Goal: Task Accomplishment & Management: Manage account settings

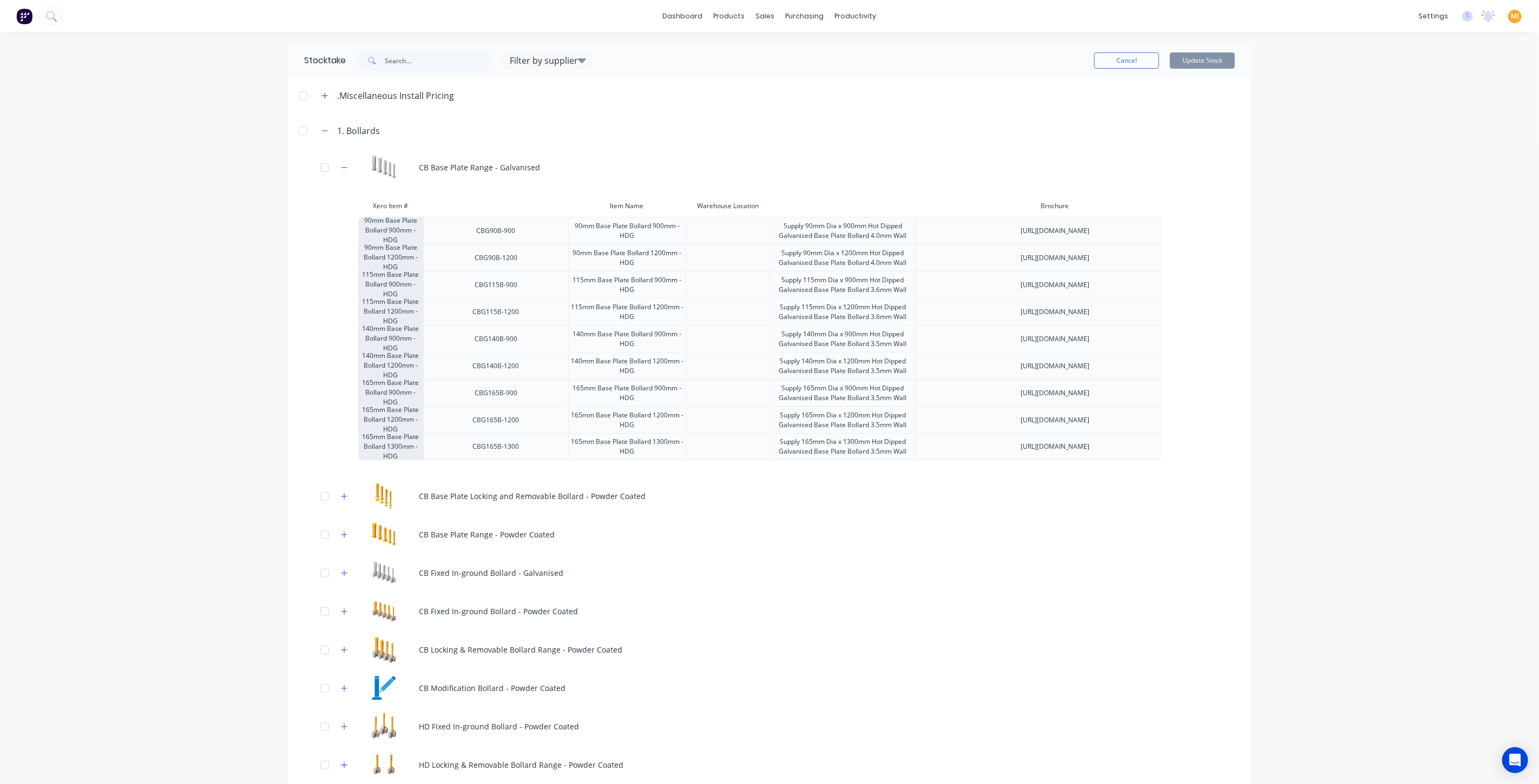
click at [29, 16] on img at bounding box center [24, 16] width 16 height 16
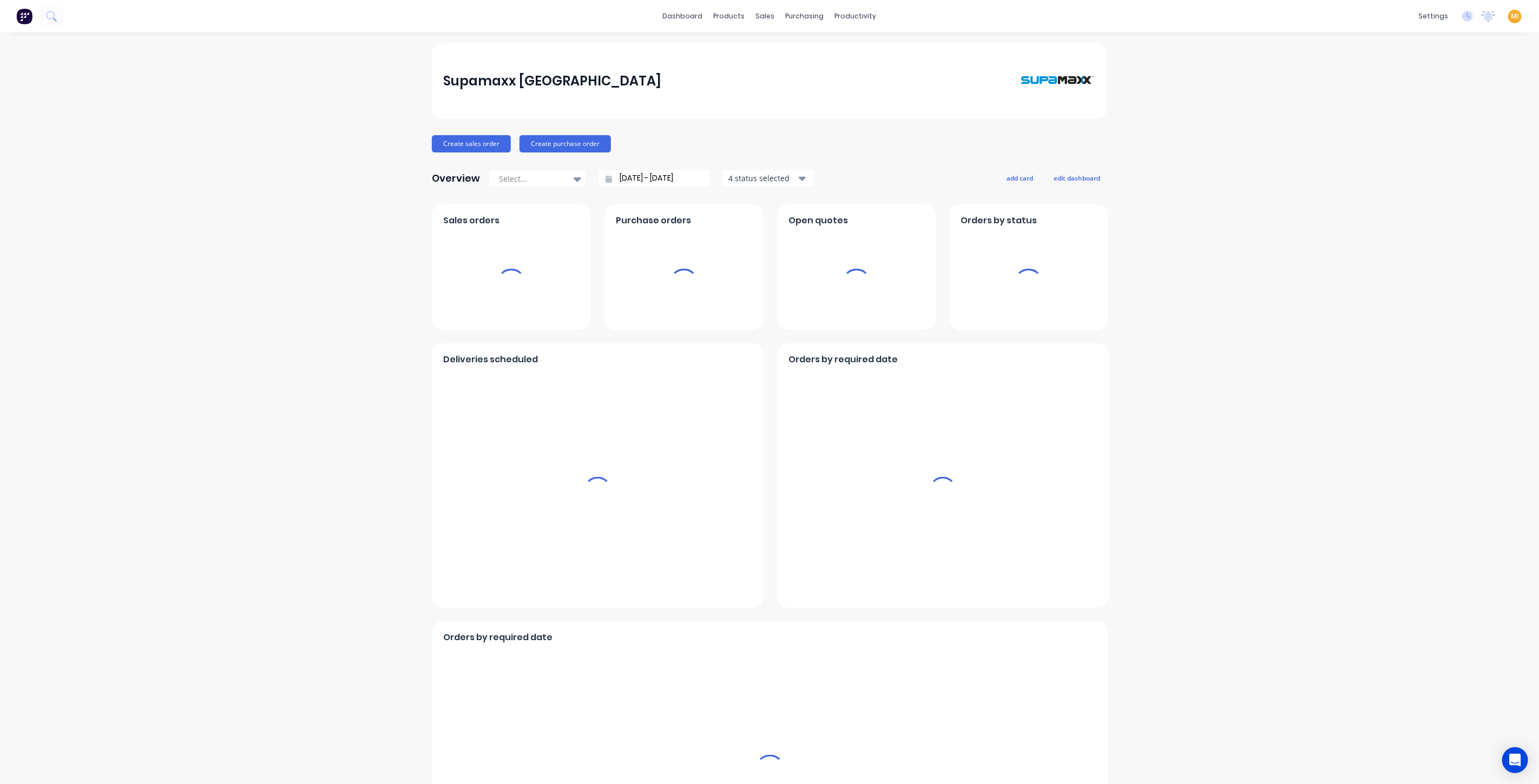
click at [1511, 17] on span "MI" at bounding box center [1515, 16] width 8 height 10
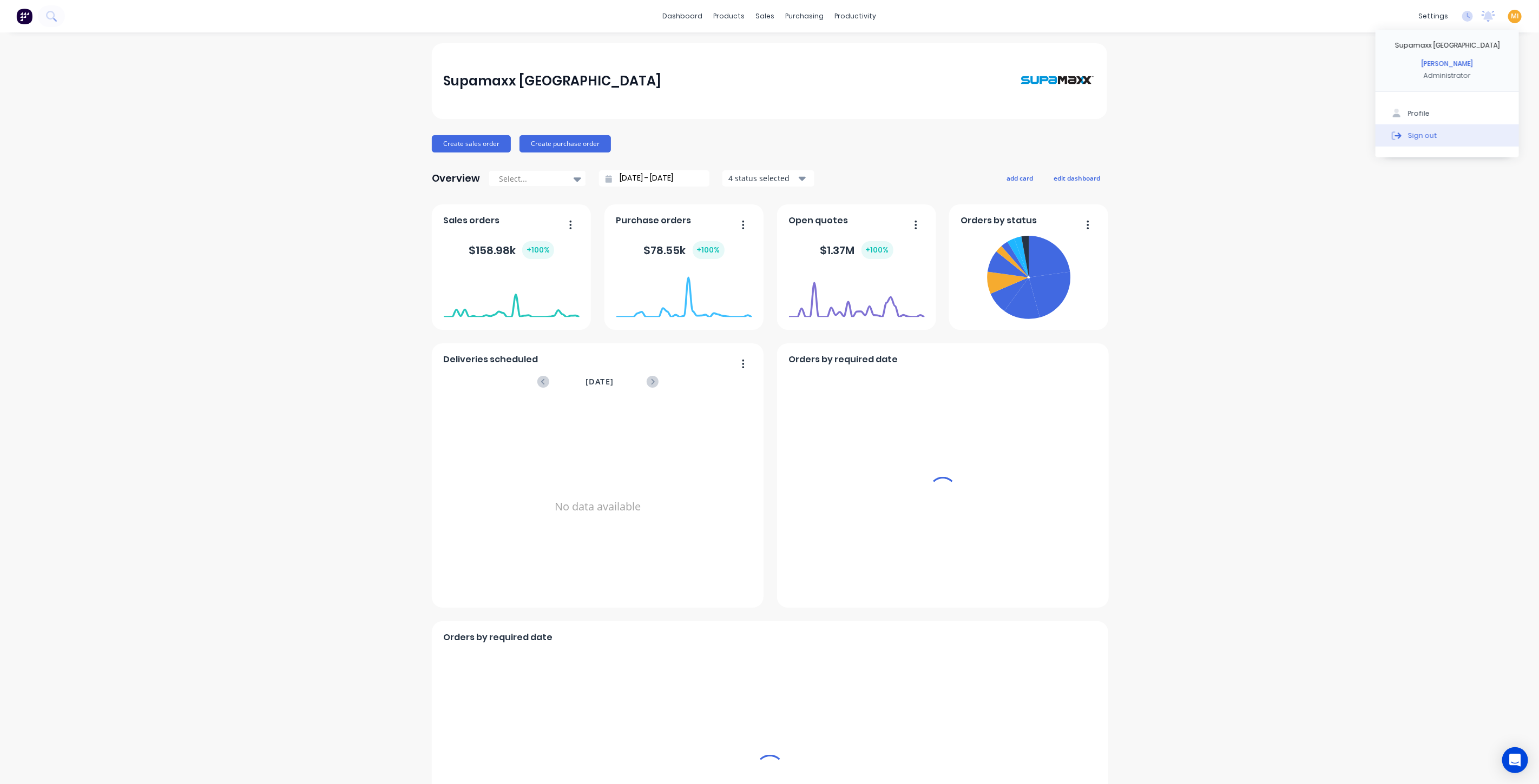
click at [1439, 130] on button "Sign out" at bounding box center [1447, 135] width 143 height 21
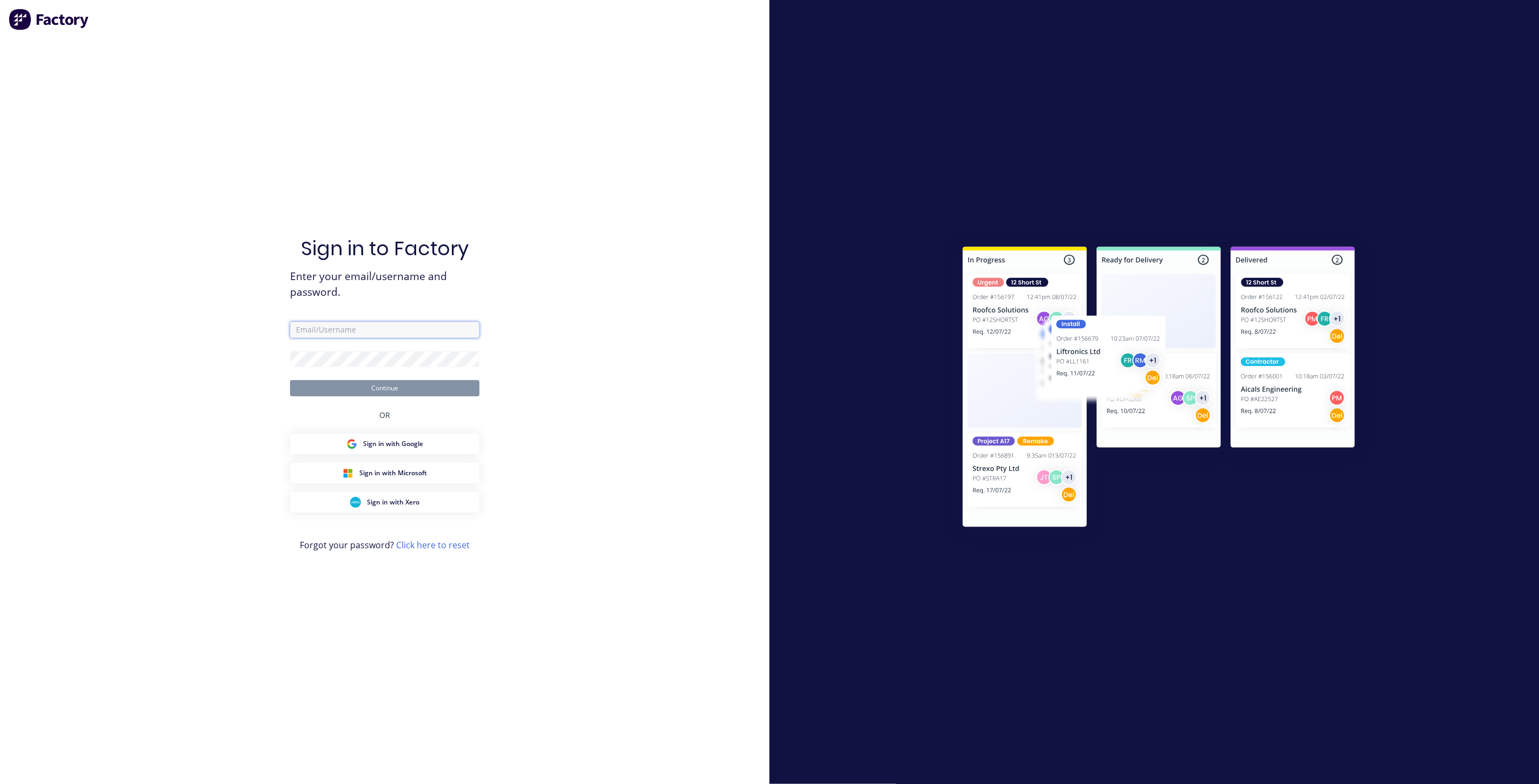
click at [352, 325] on input "text" at bounding box center [384, 330] width 189 height 16
type input "[EMAIL_ADDRESS][DOMAIN_NAME]"
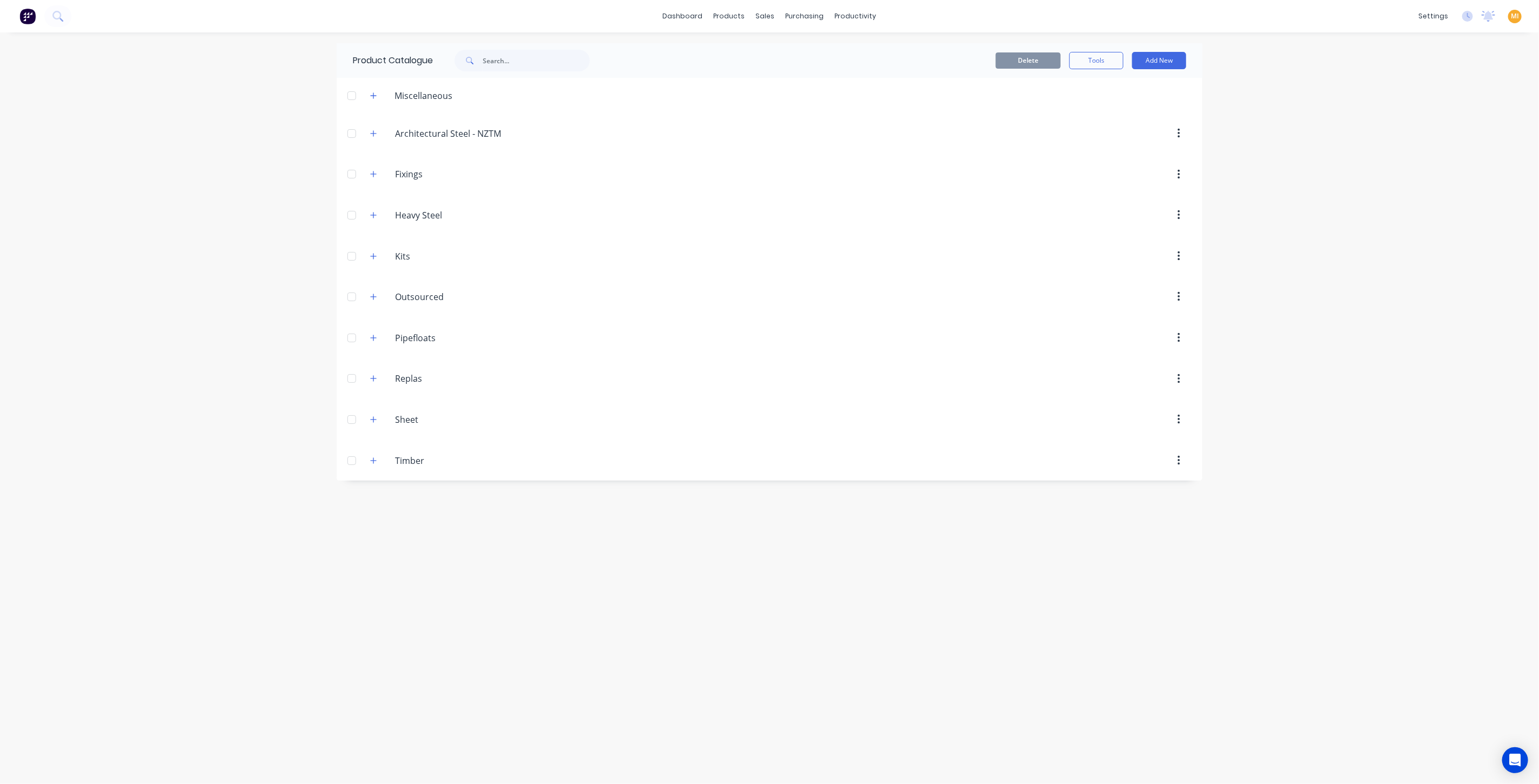
click at [26, 17] on img at bounding box center [27, 16] width 16 height 16
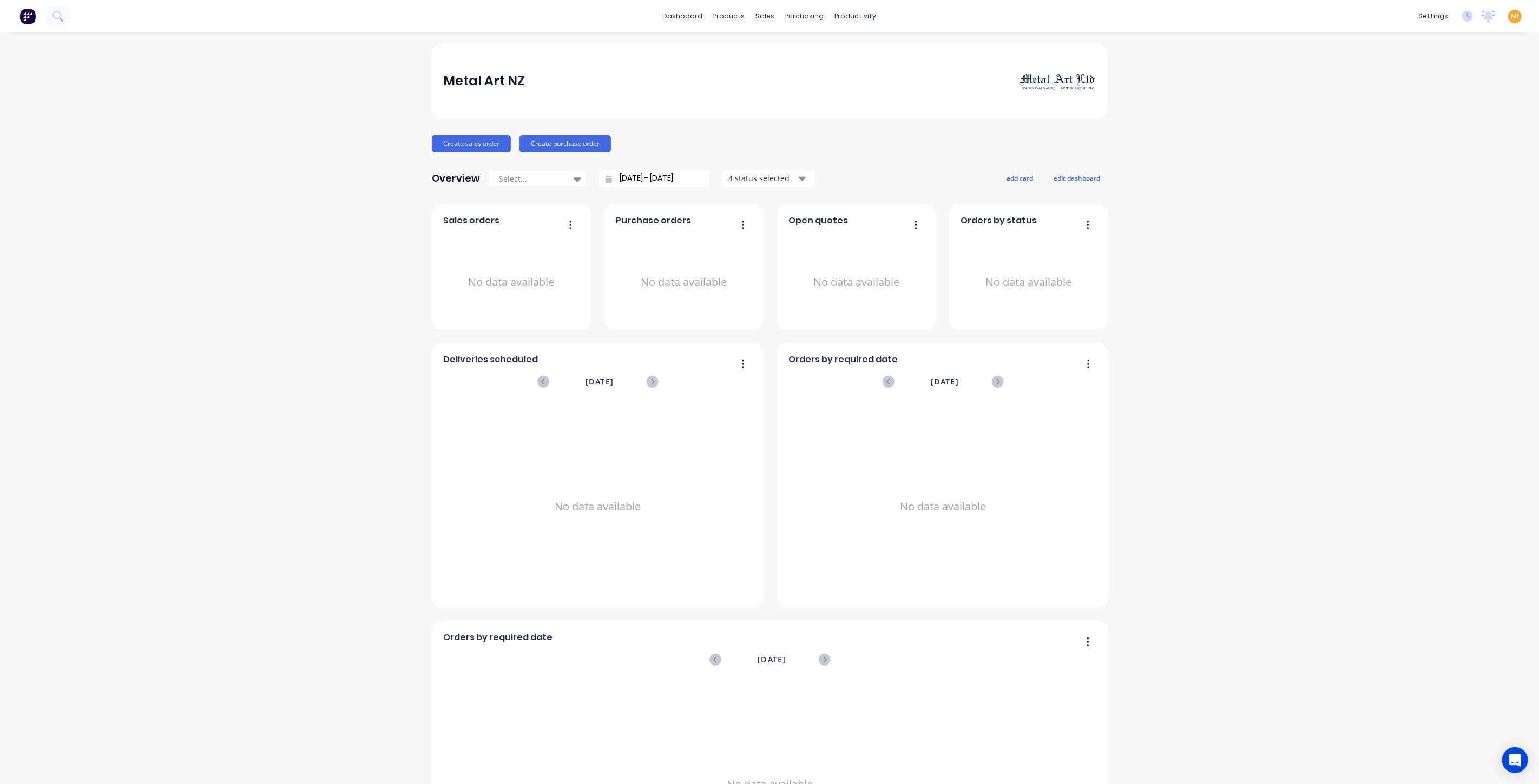
click at [1511, 15] on span "MI" at bounding box center [1515, 16] width 8 height 10
click at [1456, 130] on button "Sign out" at bounding box center [1447, 135] width 143 height 21
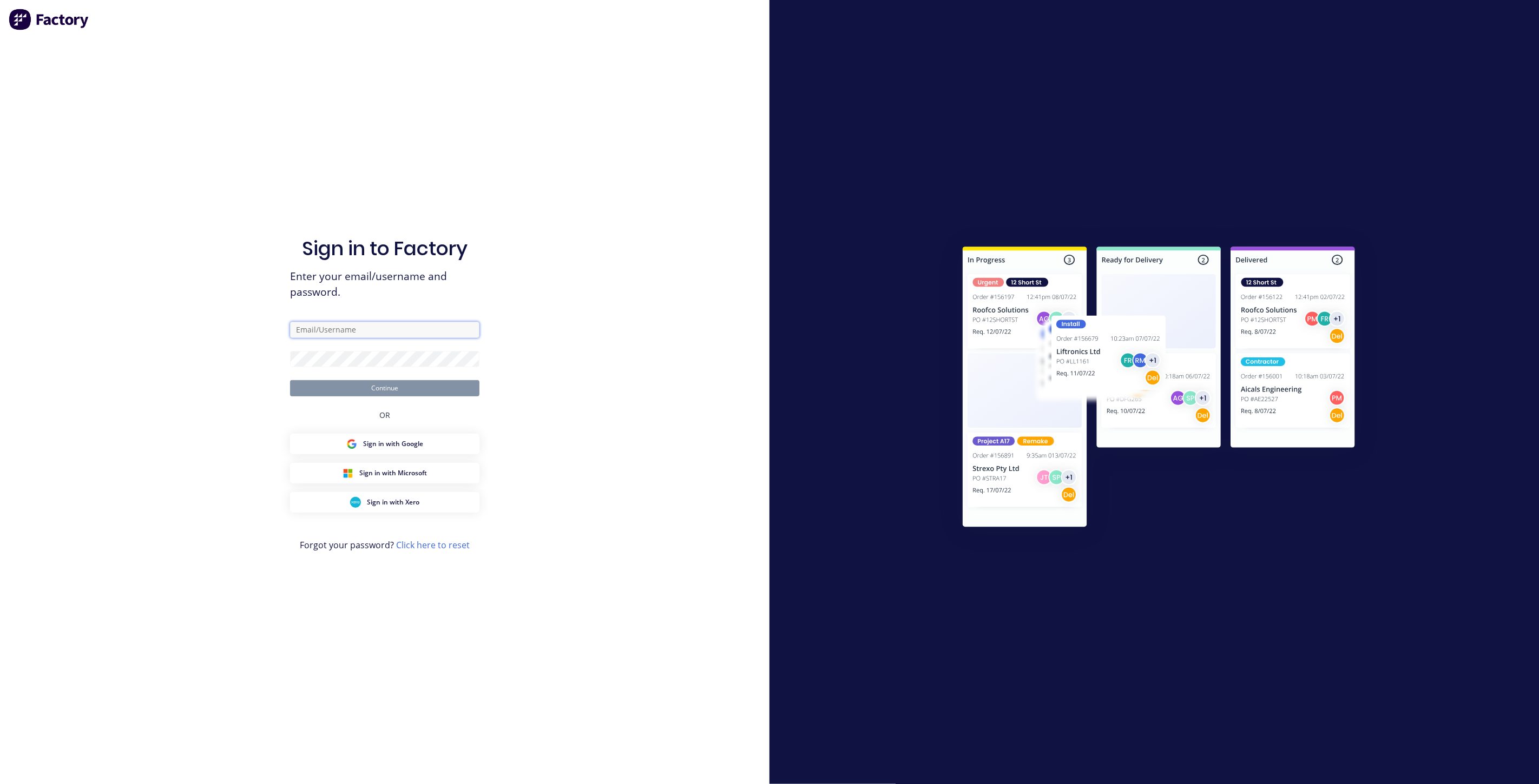
click at [332, 329] on input "text" at bounding box center [384, 330] width 189 height 16
type input "[EMAIL_ADDRESS][DOMAIN_NAME]"
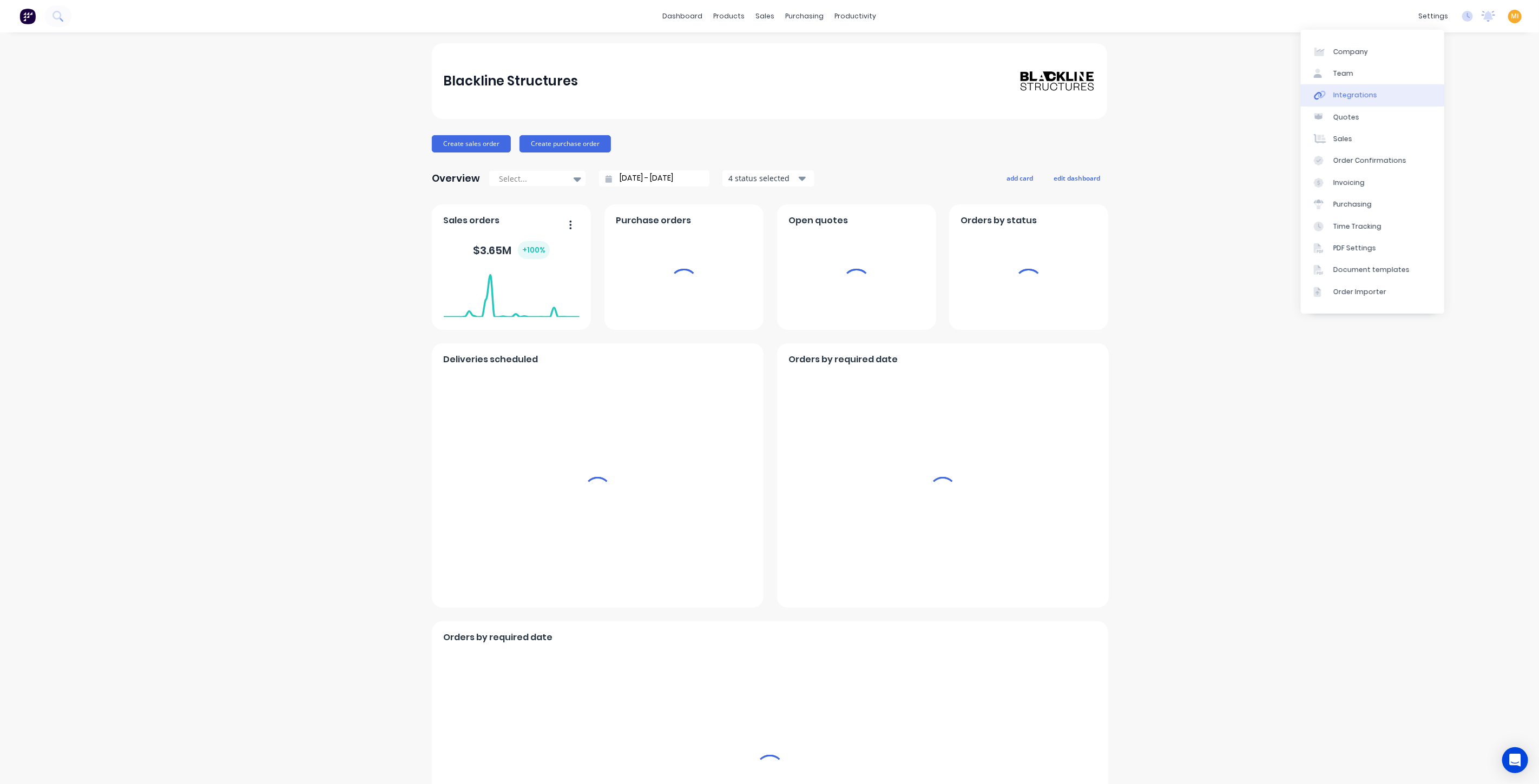
click at [1389, 89] on link "Integrations" at bounding box center [1372, 95] width 143 height 21
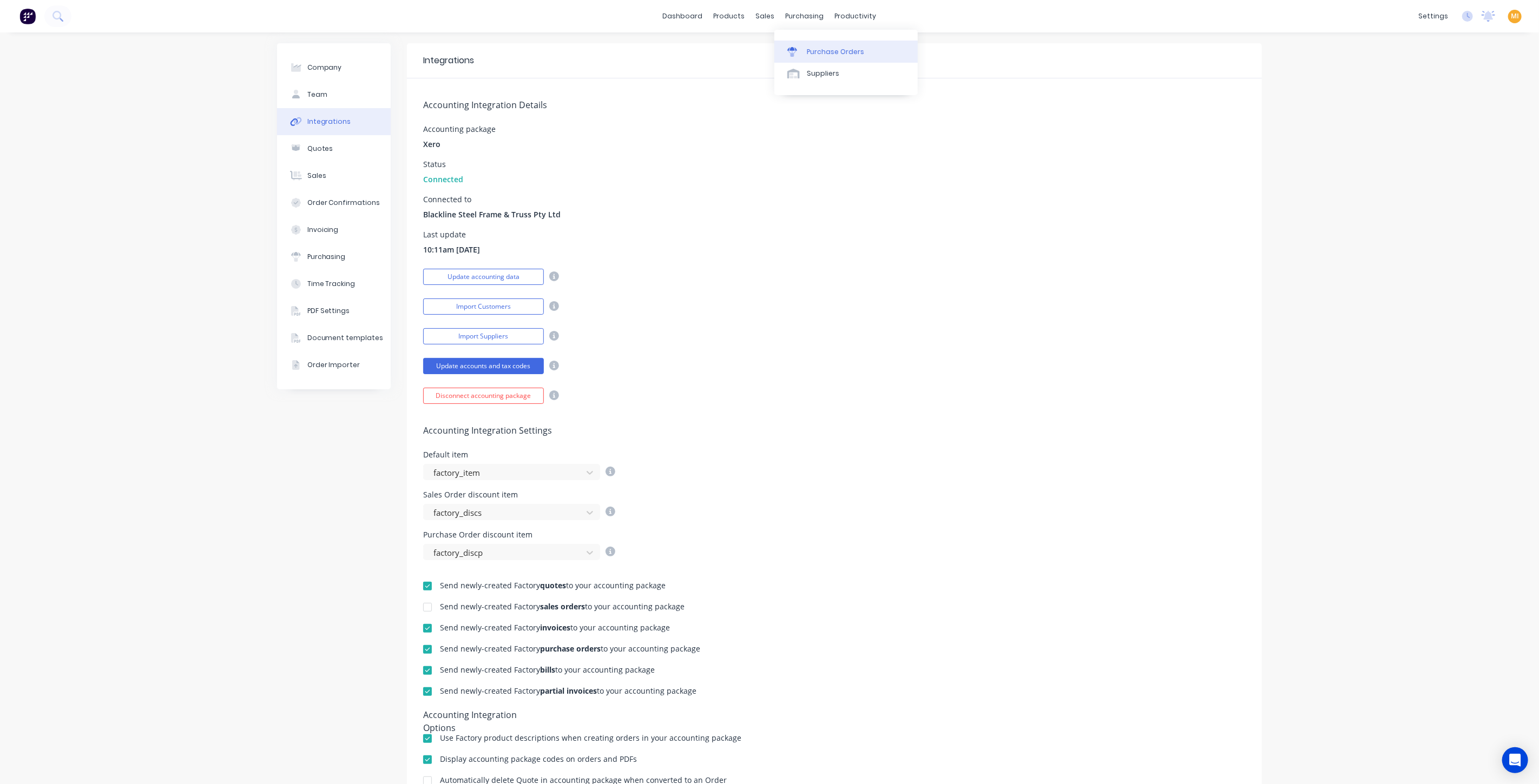
click at [841, 55] on div "Purchase Orders" at bounding box center [835, 52] width 57 height 10
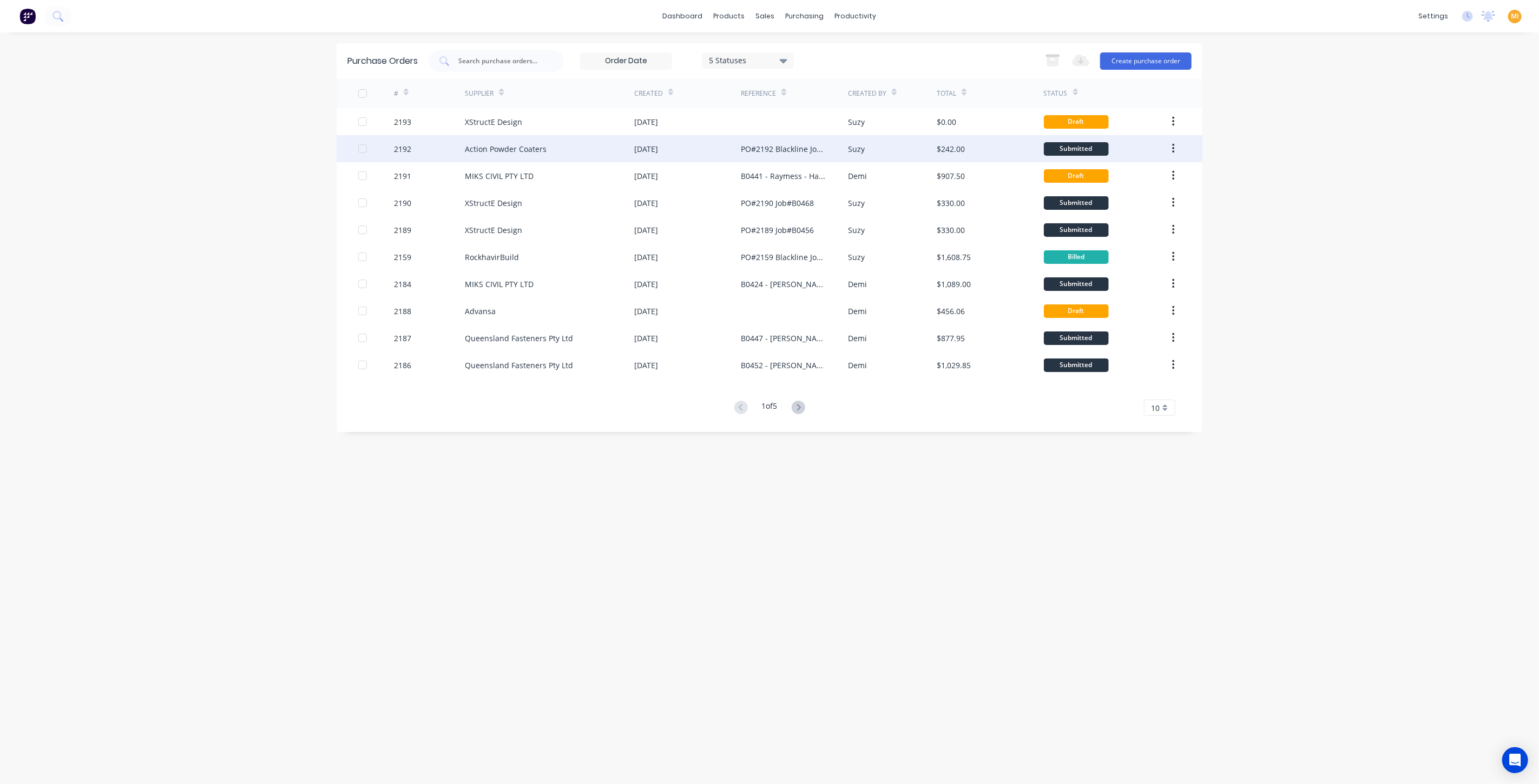
click at [618, 144] on div "Action Powder Coaters" at bounding box center [550, 148] width 170 height 27
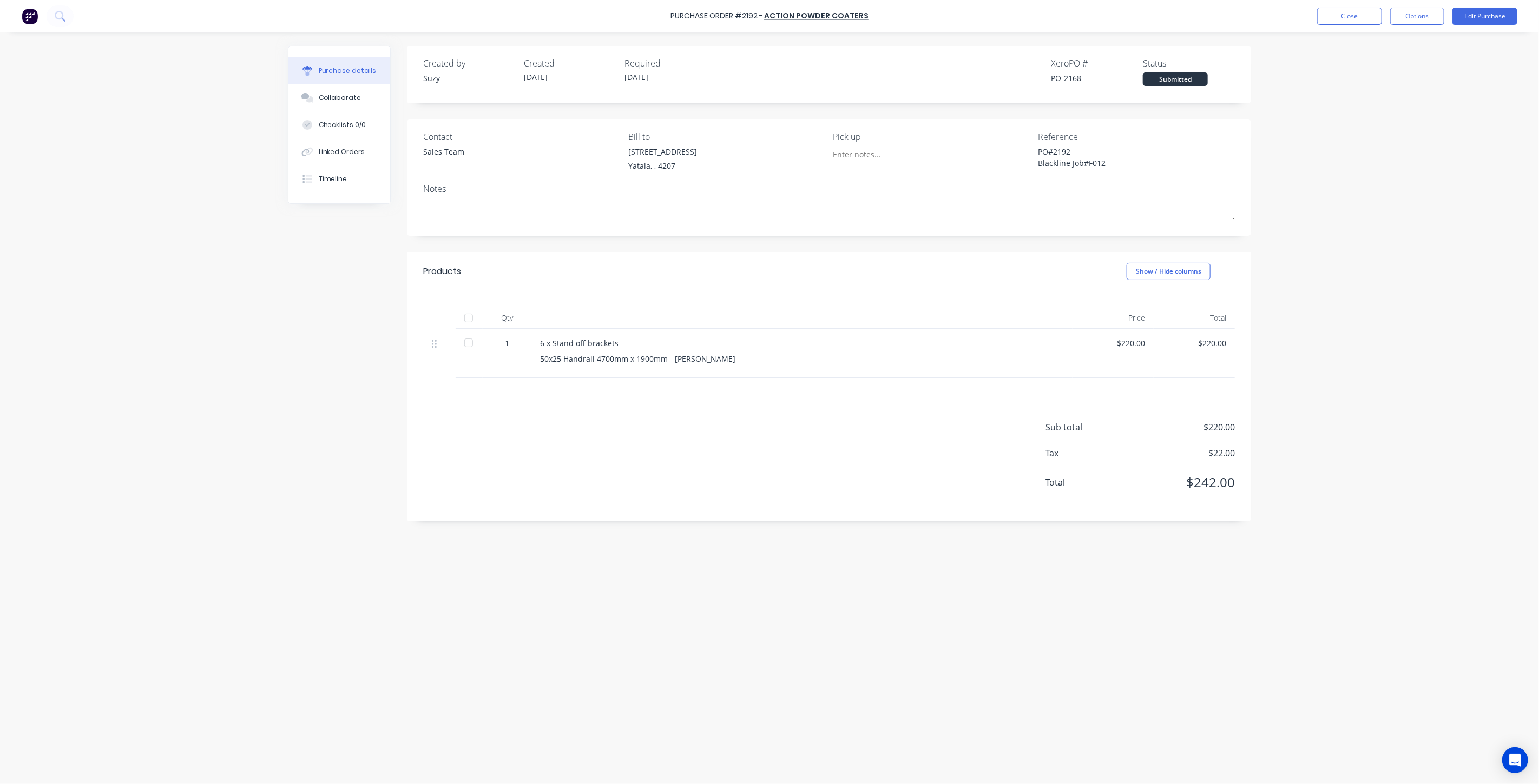
type textarea "x"
drag, startPoint x: 1084, startPoint y: 77, endPoint x: 1014, endPoint y: 77, distance: 70.0
click at [1014, 77] on div "Created by Suzy Created 26/08/25 Required 26/08/25 Xero PO # PO-2168 Status Sub…" at bounding box center [829, 71] width 812 height 29
click at [1048, 76] on div "Created by Suzy Created 26/08/25 Required 26/08/25 Xero PO # PO-2168 Status Sub…" at bounding box center [829, 71] width 812 height 29
click at [1356, 21] on button "Close" at bounding box center [1350, 16] width 65 height 17
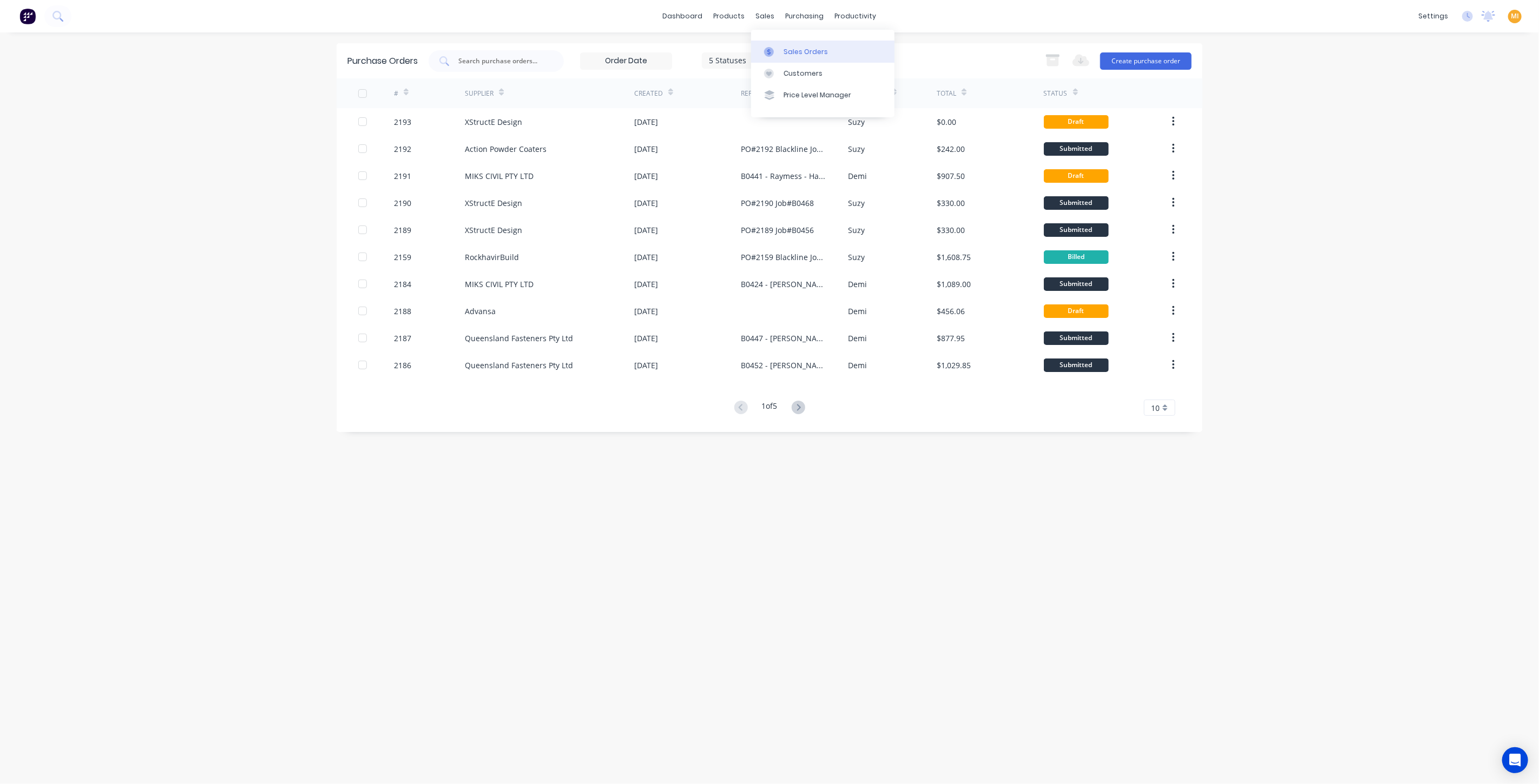
click at [814, 53] on div "Sales Orders" at bounding box center [806, 52] width 44 height 10
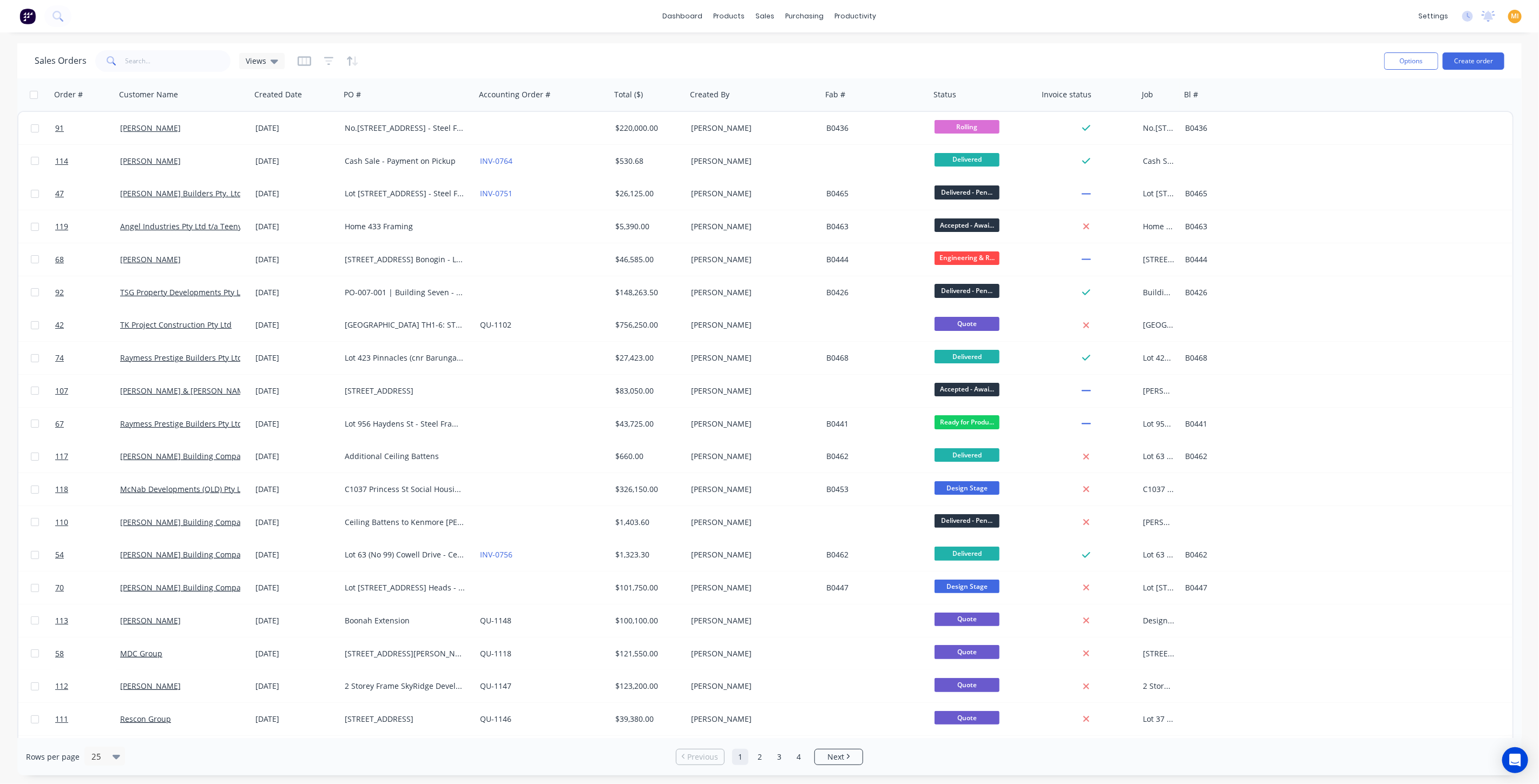
click at [31, 17] on img at bounding box center [27, 16] width 16 height 16
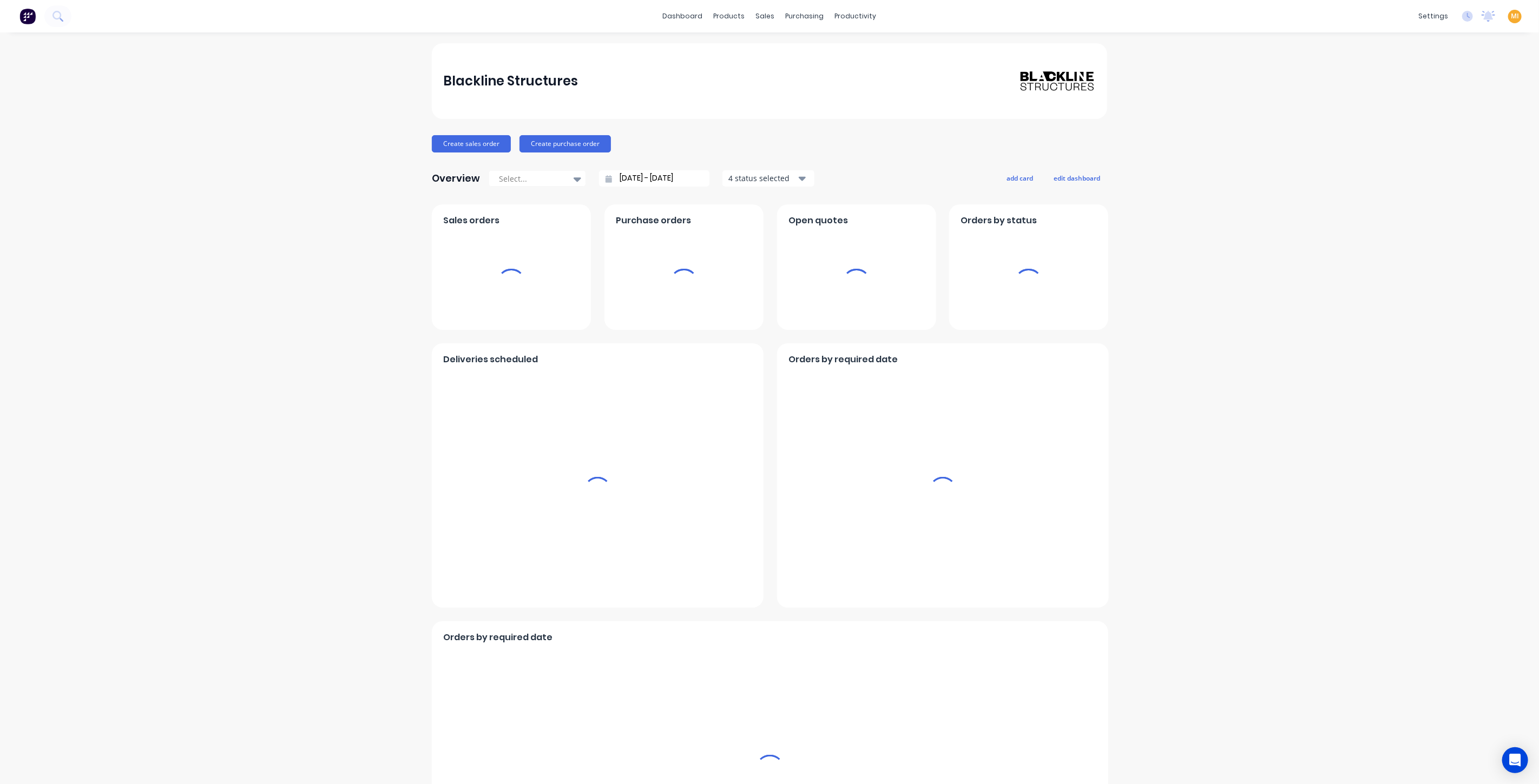
click at [1512, 16] on div "MI Blackline Structures Maricar Infante Administrator Profile Sign out" at bounding box center [1515, 16] width 14 height 14
click at [1511, 17] on span "MI" at bounding box center [1515, 16] width 8 height 10
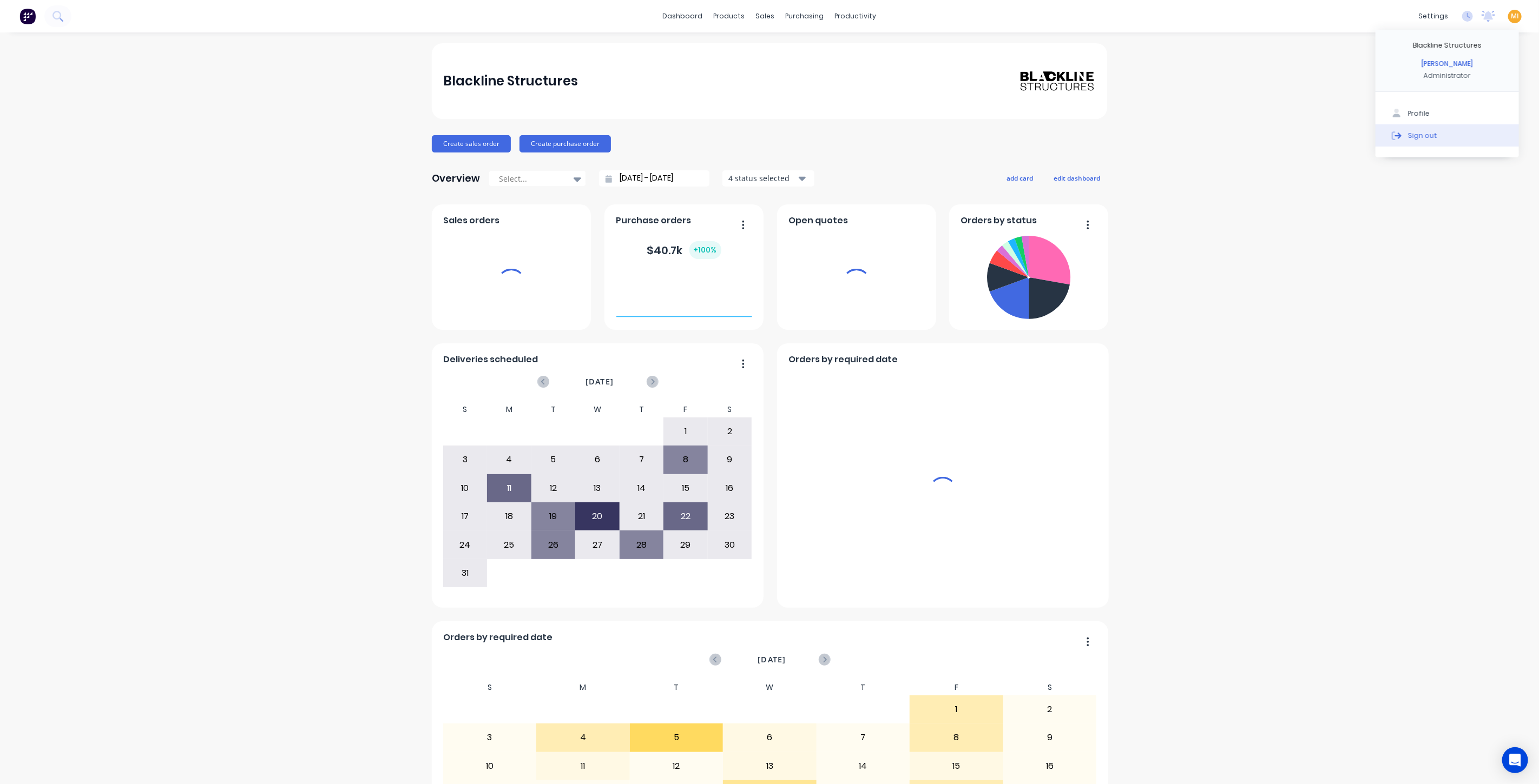
click at [1424, 140] on button "Sign out" at bounding box center [1447, 135] width 143 height 21
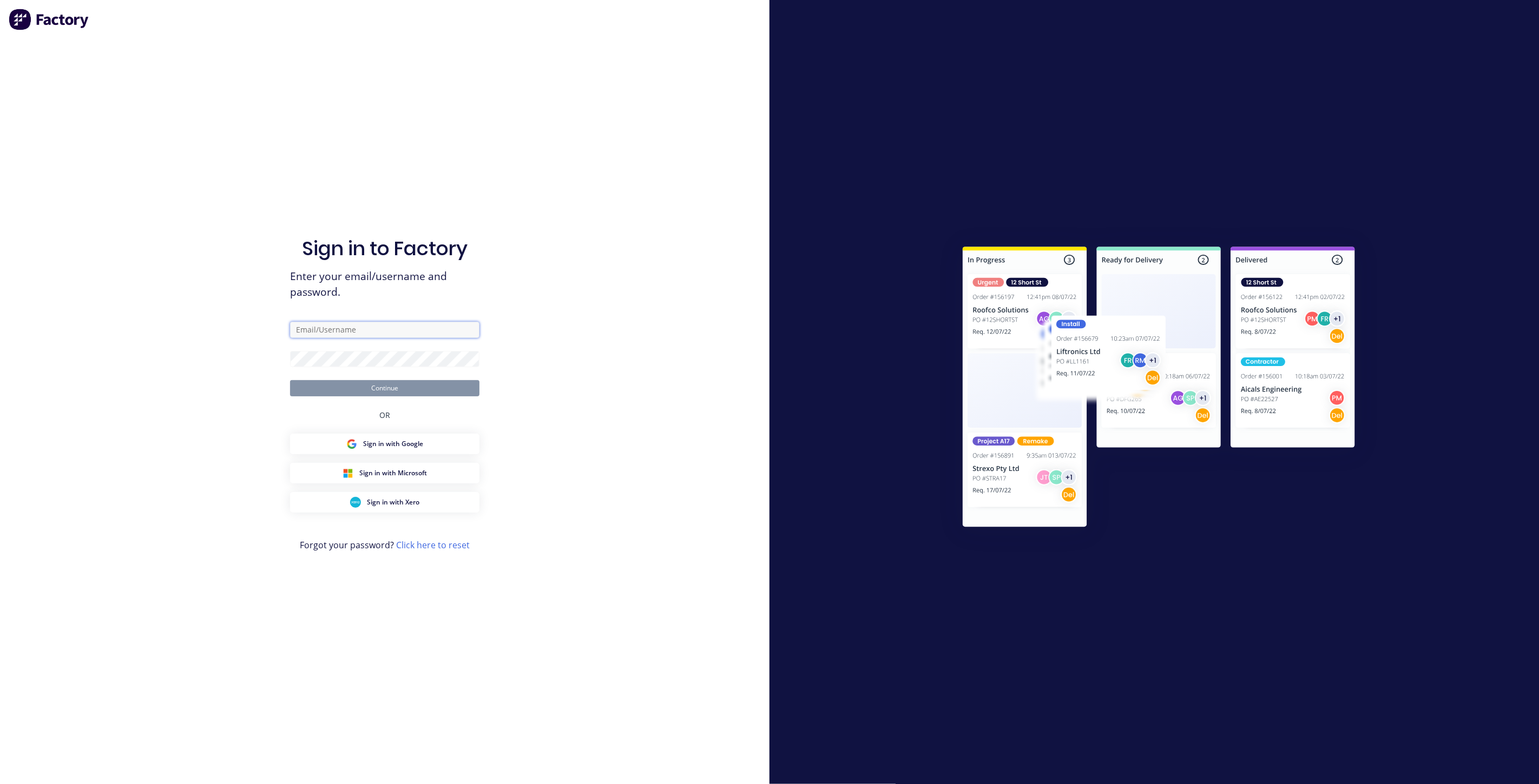
click at [329, 327] on input "text" at bounding box center [384, 330] width 189 height 16
type input "[EMAIL_ADDRESS][DOMAIN_NAME]"
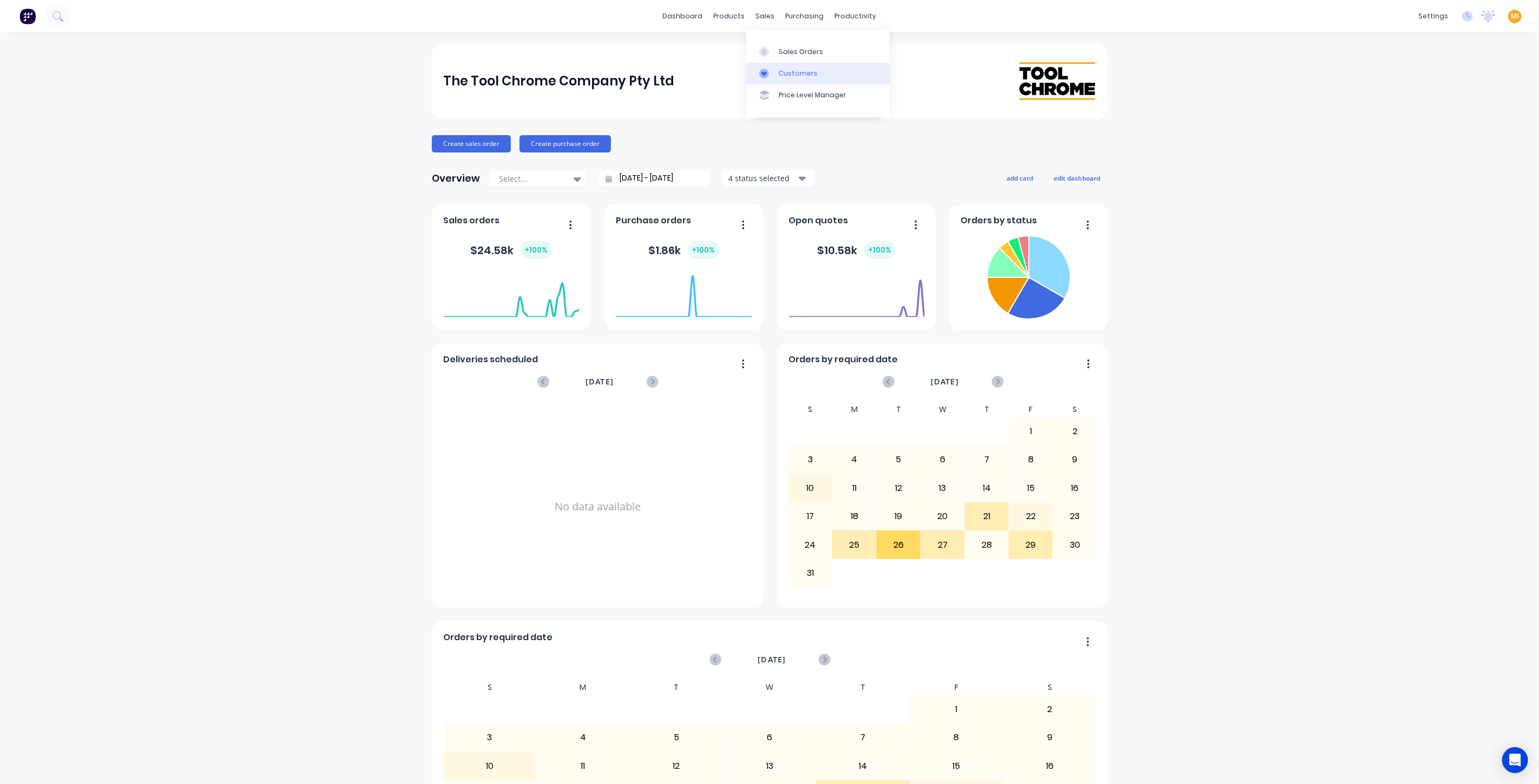
drag, startPoint x: 784, startPoint y: 66, endPoint x: 748, endPoint y: 67, distance: 36.0
click at [784, 66] on link "Customers" at bounding box center [818, 73] width 143 height 21
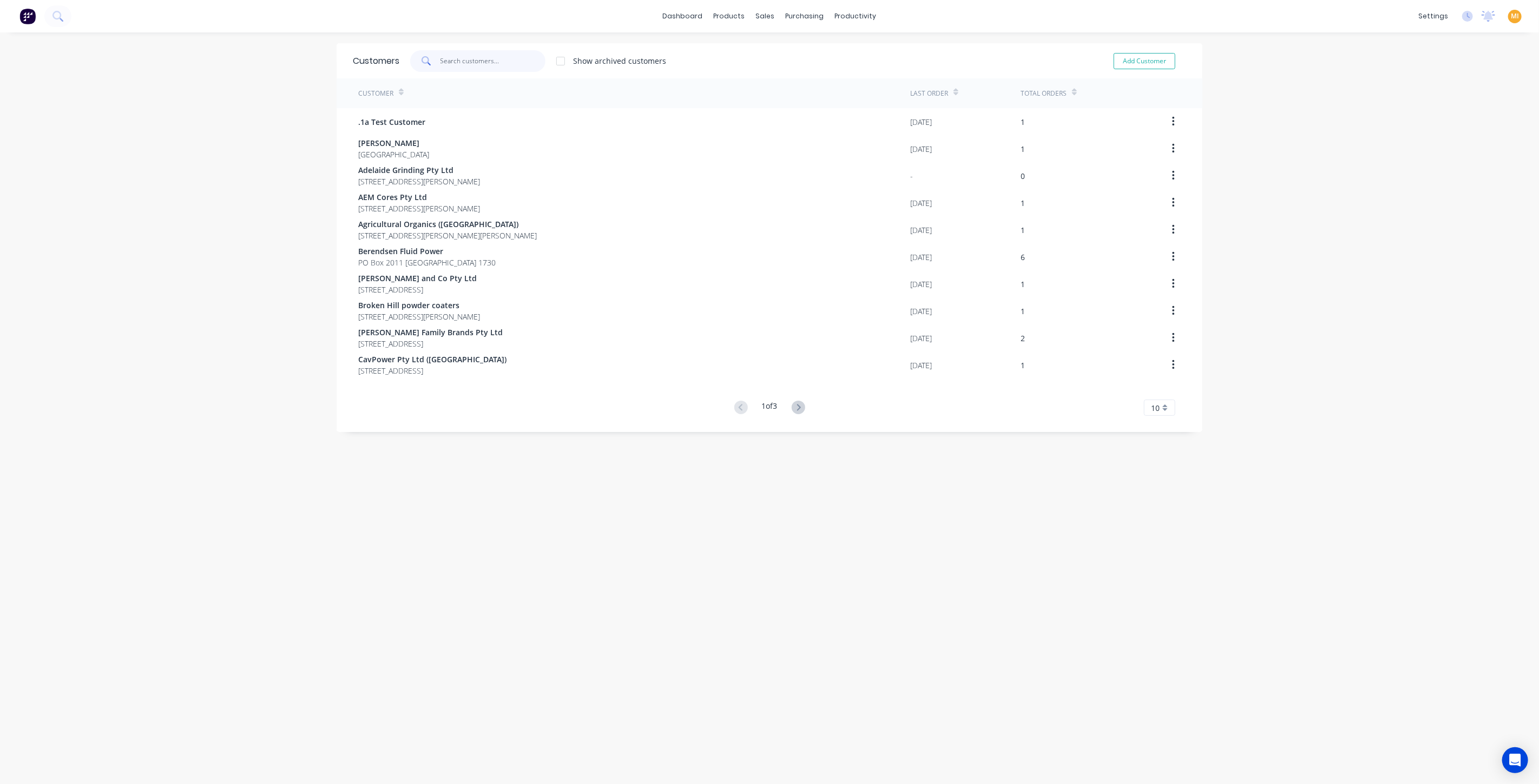
click at [462, 72] on input "text" at bounding box center [493, 61] width 106 height 21
paste input "Aaron Britcher"
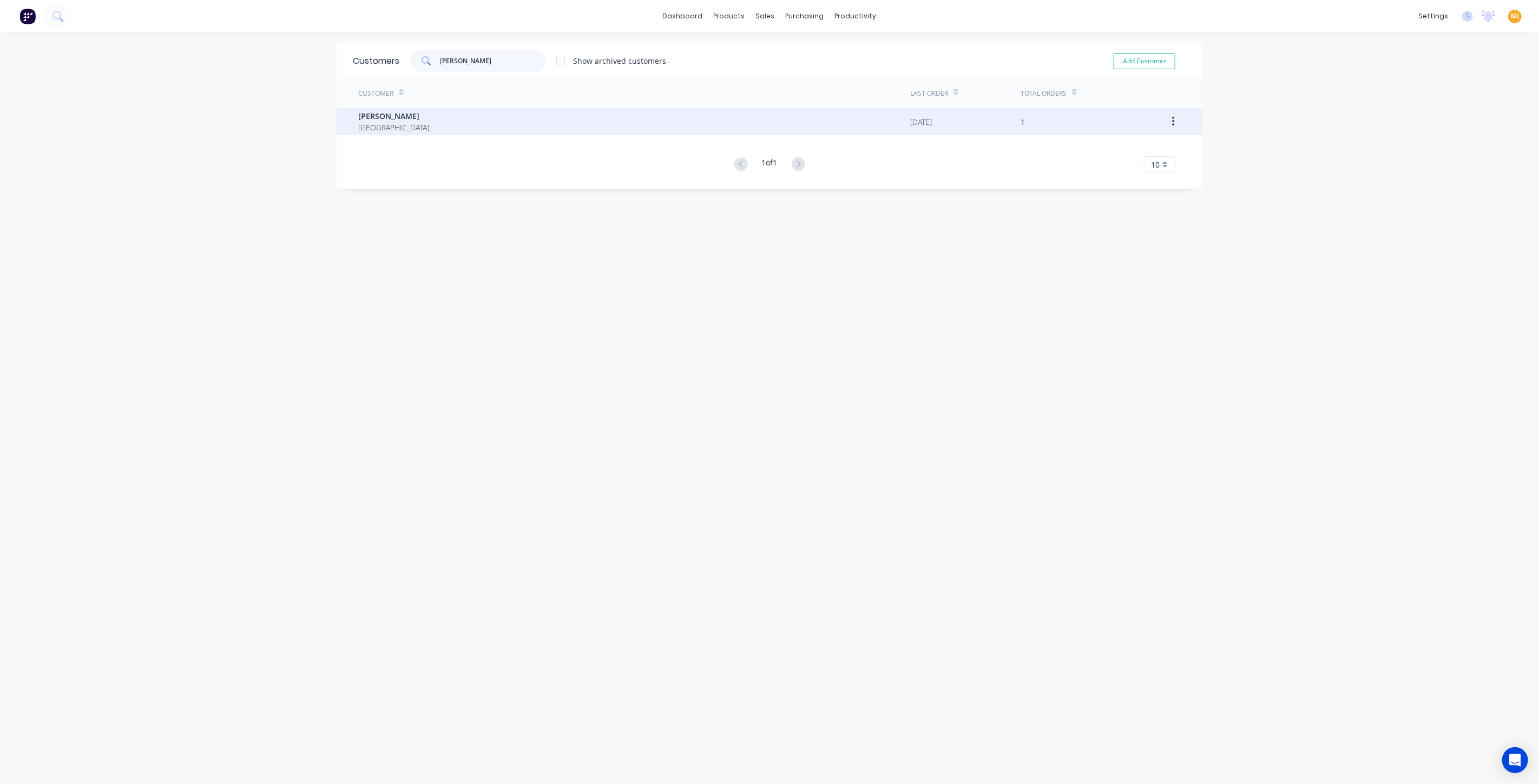
type input "Aaron Britcher"
click at [409, 121] on div "Aaron Britcher south australia" at bounding box center [634, 121] width 552 height 27
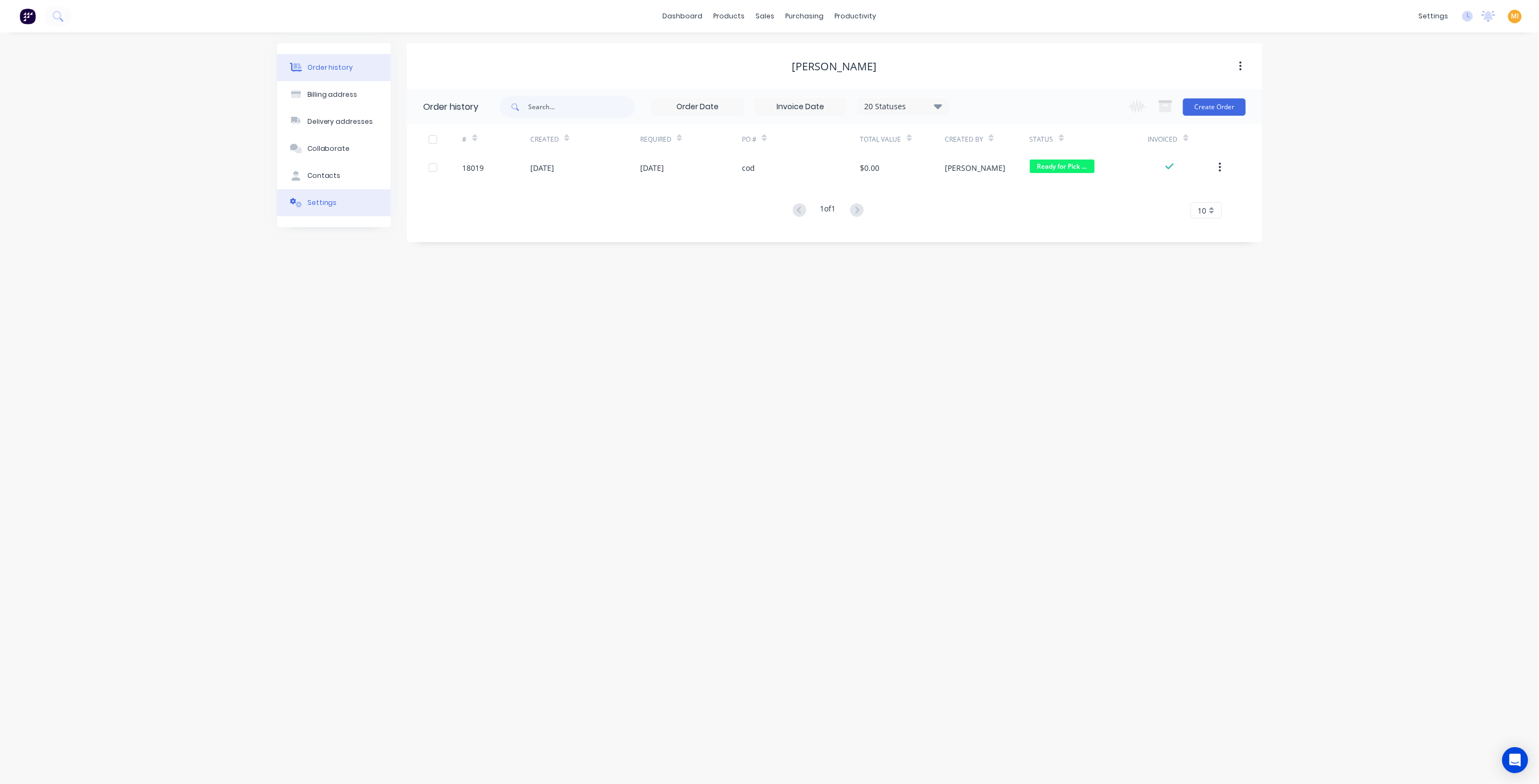
click at [350, 215] on button "Settings" at bounding box center [334, 202] width 114 height 27
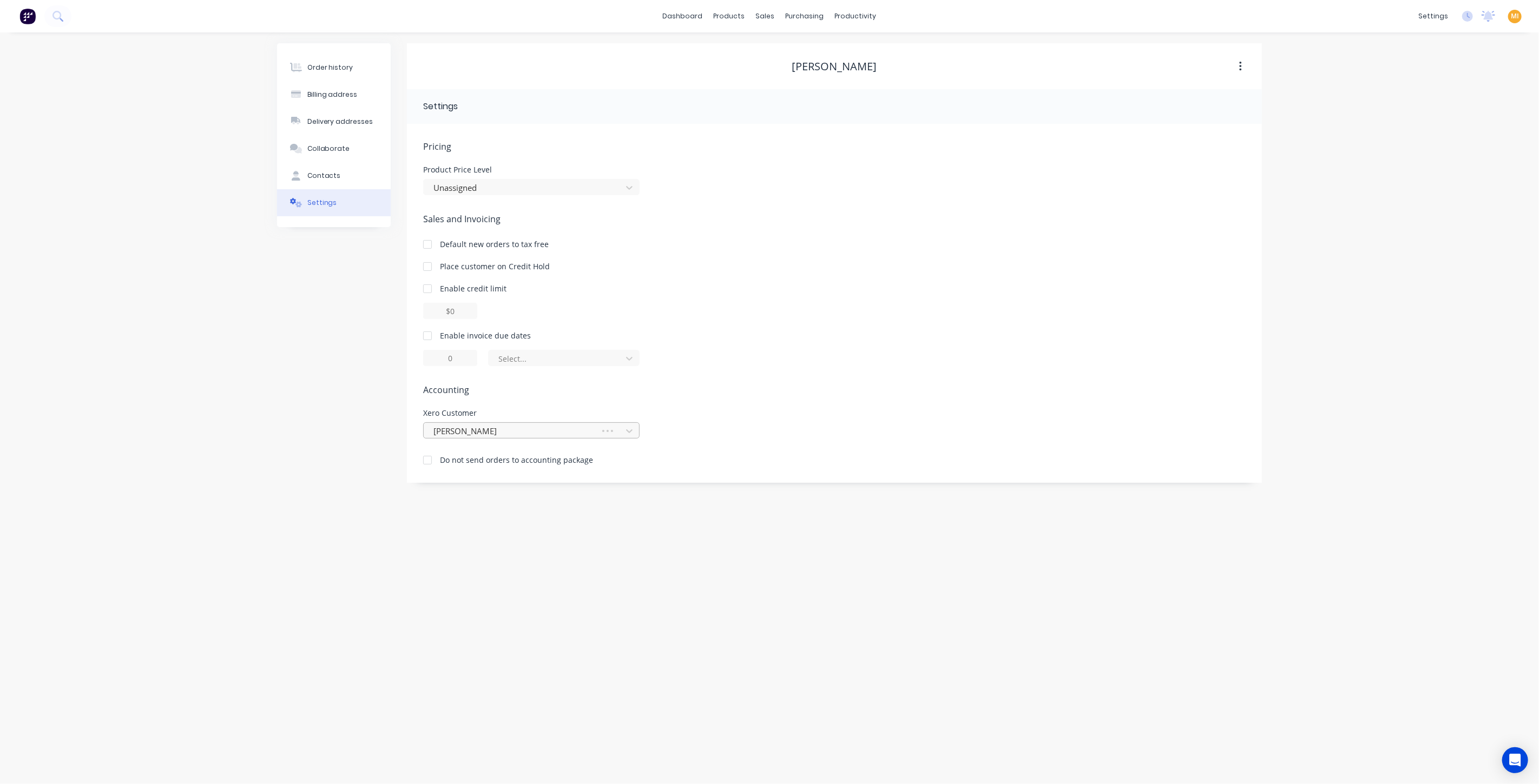
click at [556, 431] on div at bounding box center [514, 431] width 163 height 14
type input "aaro"
click at [474, 460] on div "Aaron Britcher" at bounding box center [531, 455] width 216 height 20
click at [412, 557] on div "Order history Billing address Delivery addresses Collaborate Contacts Settings …" at bounding box center [770, 408] width 1539 height 752
click at [344, 58] on button "Order history" at bounding box center [334, 67] width 114 height 27
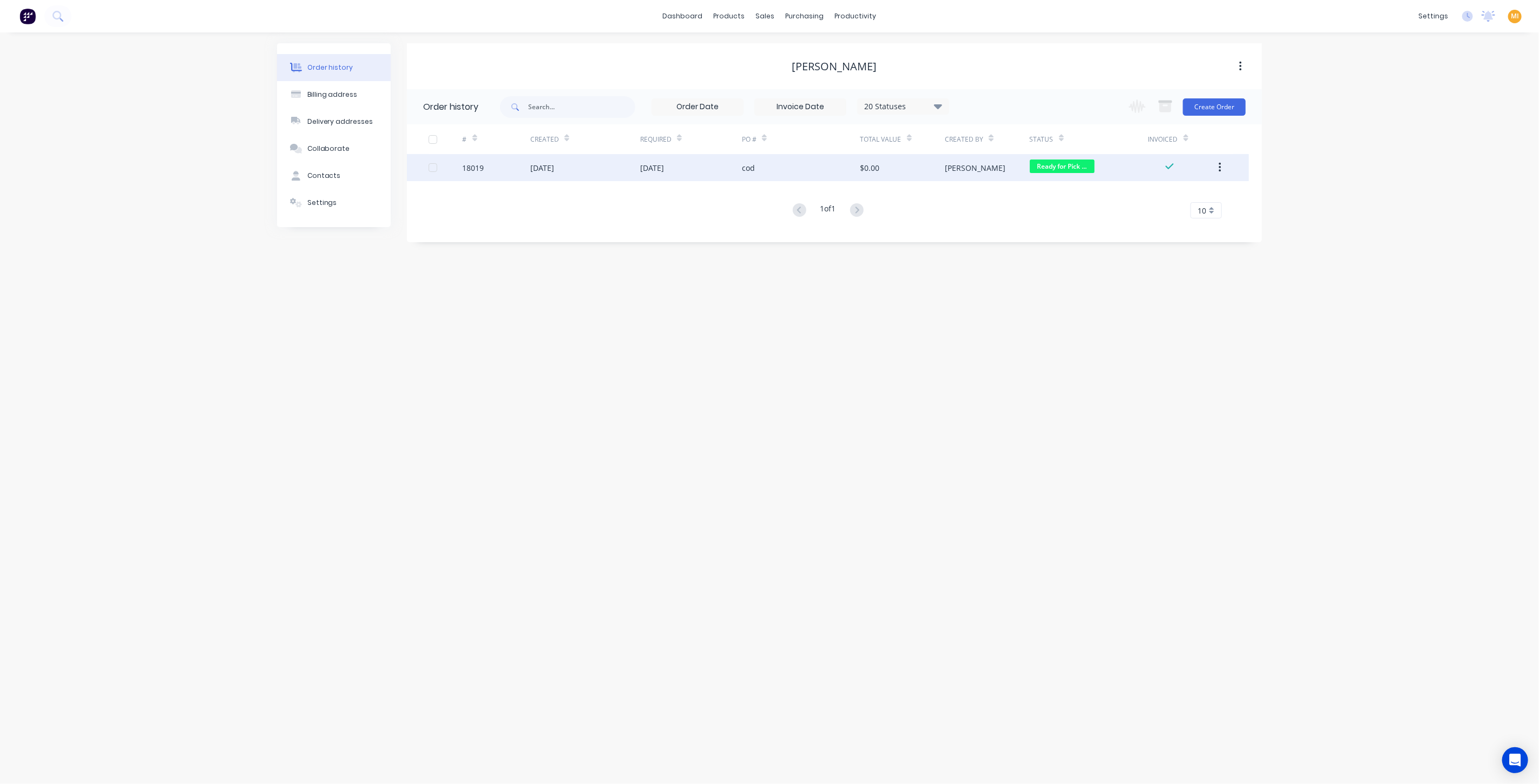
click at [611, 170] on div "[DATE]" at bounding box center [585, 167] width 110 height 27
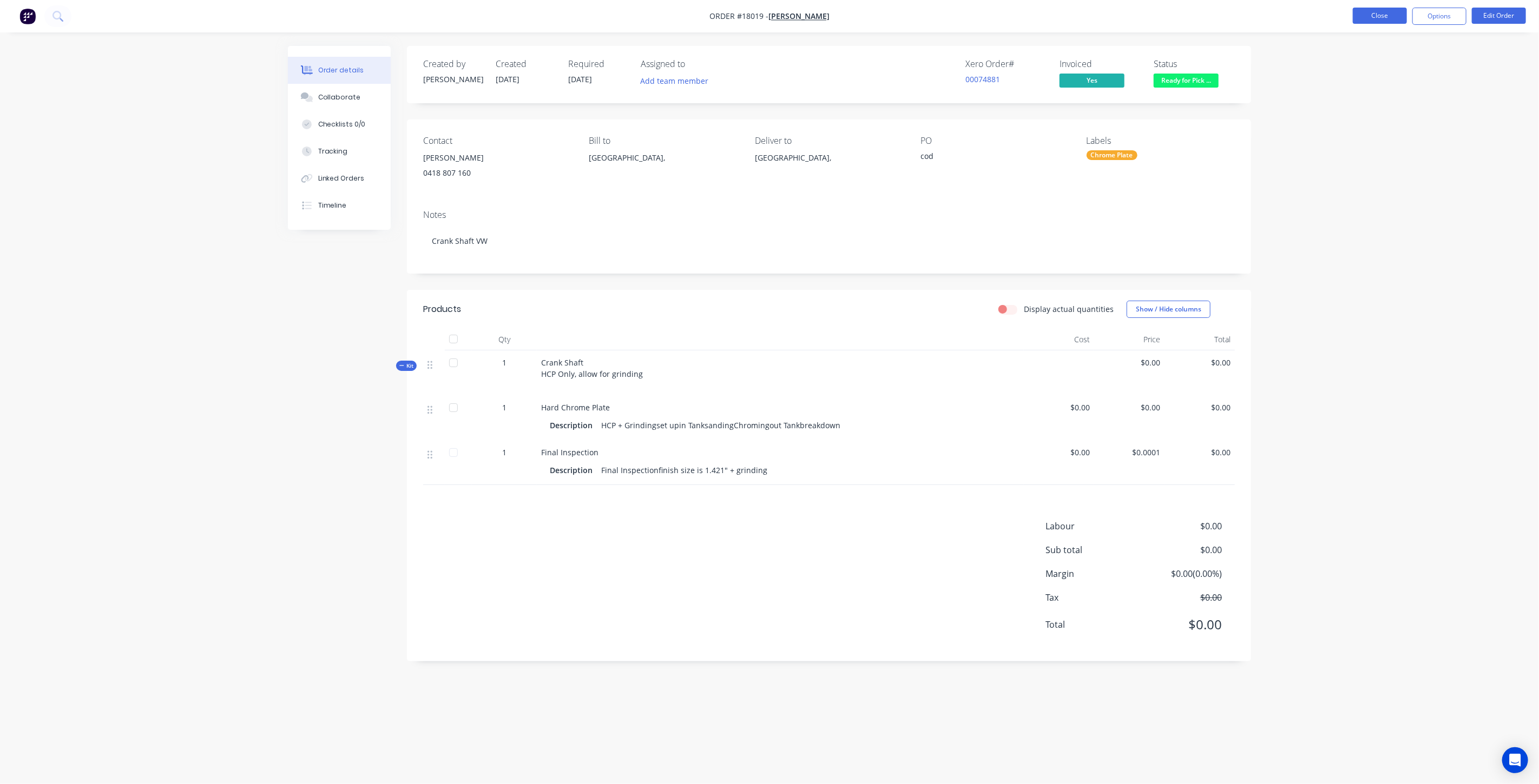
click at [1387, 16] on button "Close" at bounding box center [1379, 16] width 54 height 16
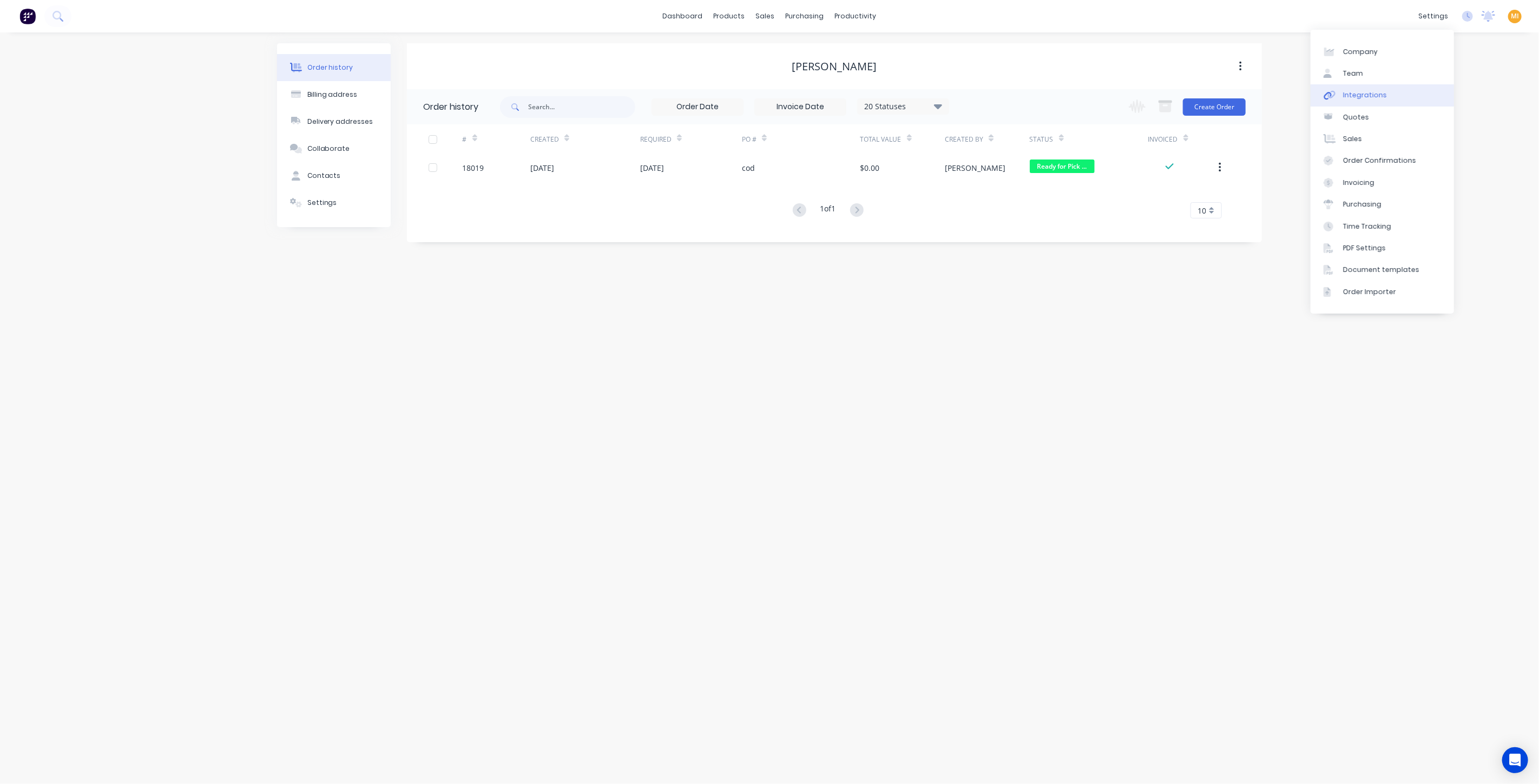
click at [1372, 90] on div "Integrations" at bounding box center [1365, 95] width 44 height 10
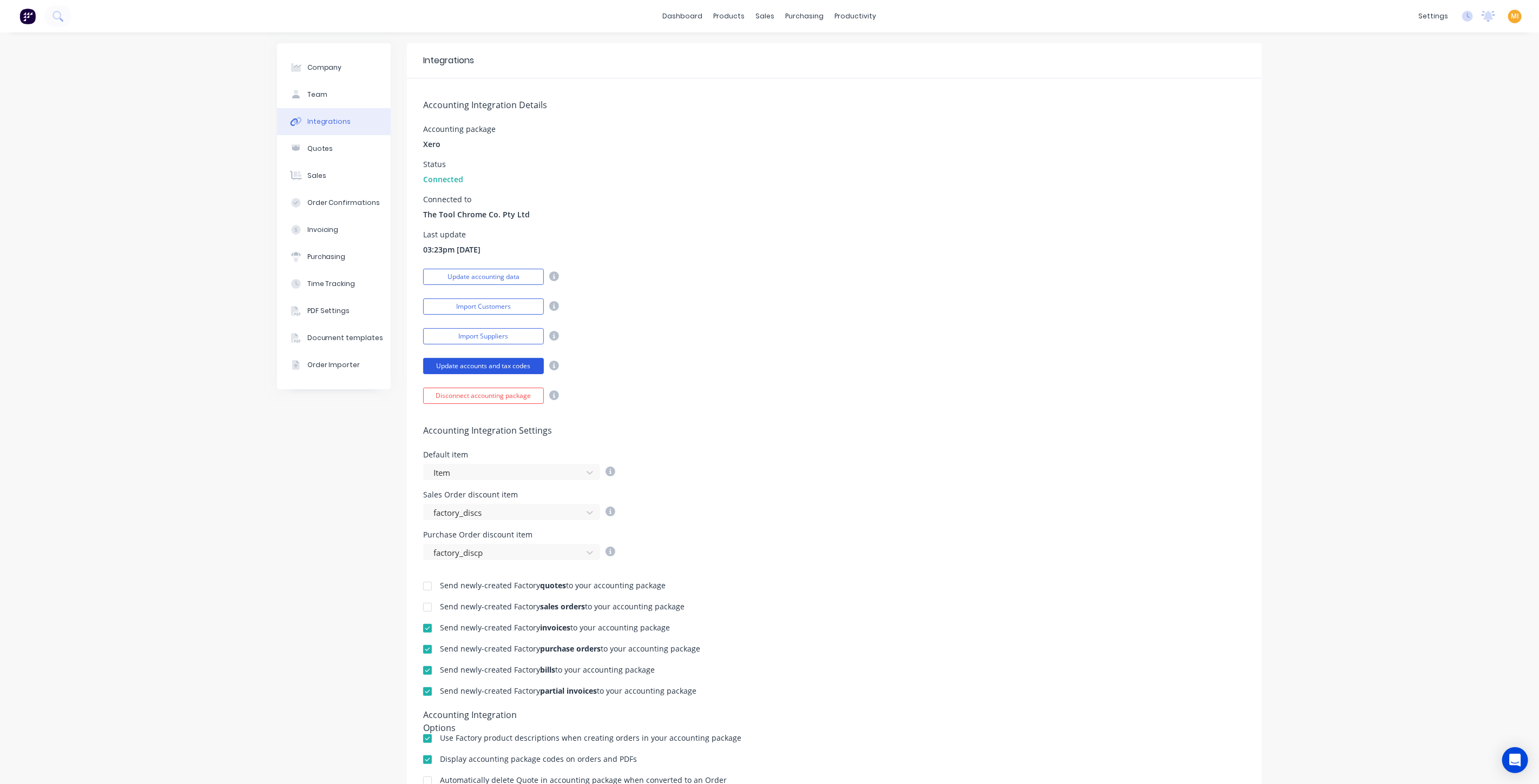
click at [489, 368] on button "Update accounts and tax codes" at bounding box center [483, 366] width 121 height 16
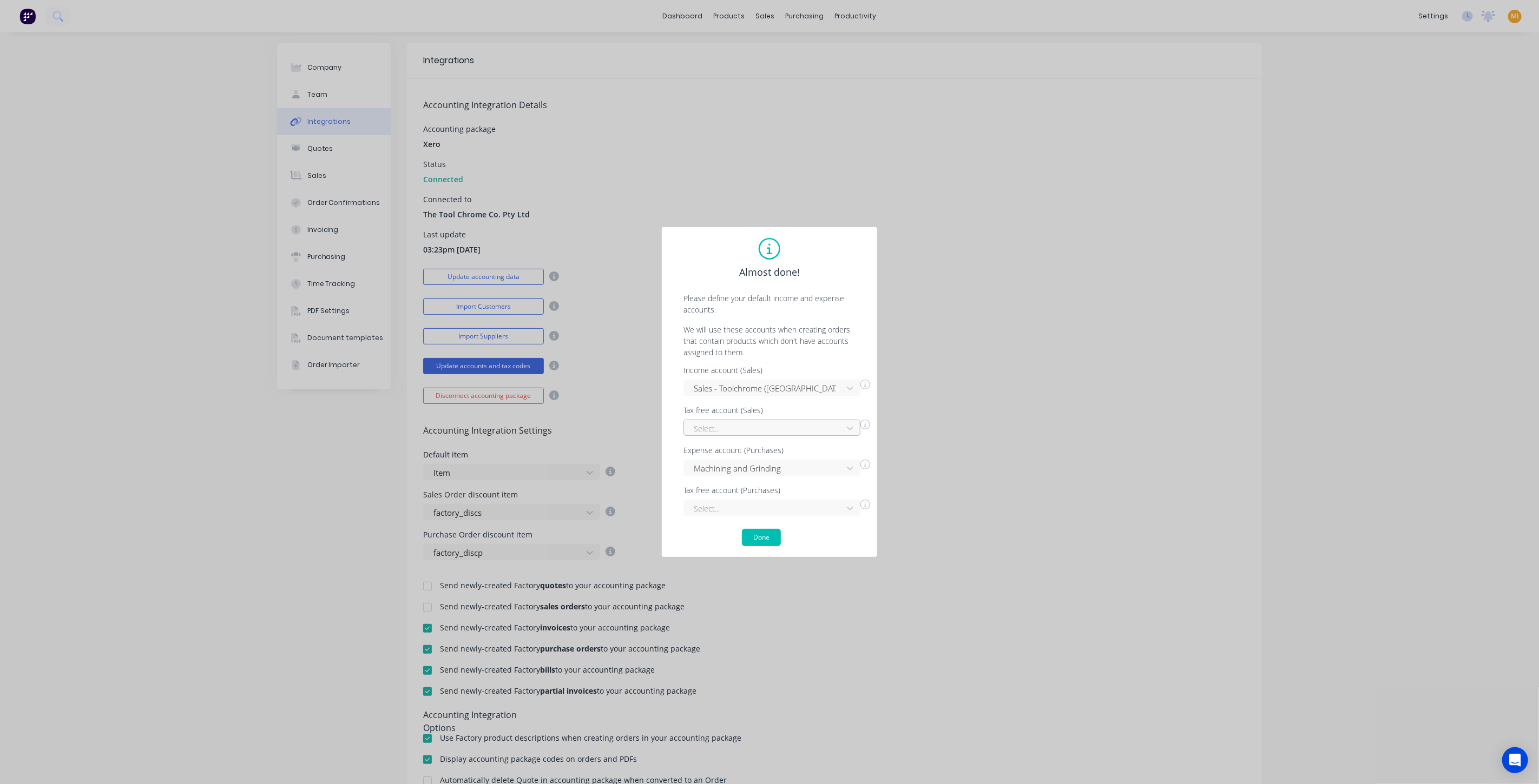
click at [711, 432] on div at bounding box center [765, 428] width 145 height 14
click at [738, 411] on div "Tax free account (Sales)" at bounding box center [777, 410] width 186 height 8
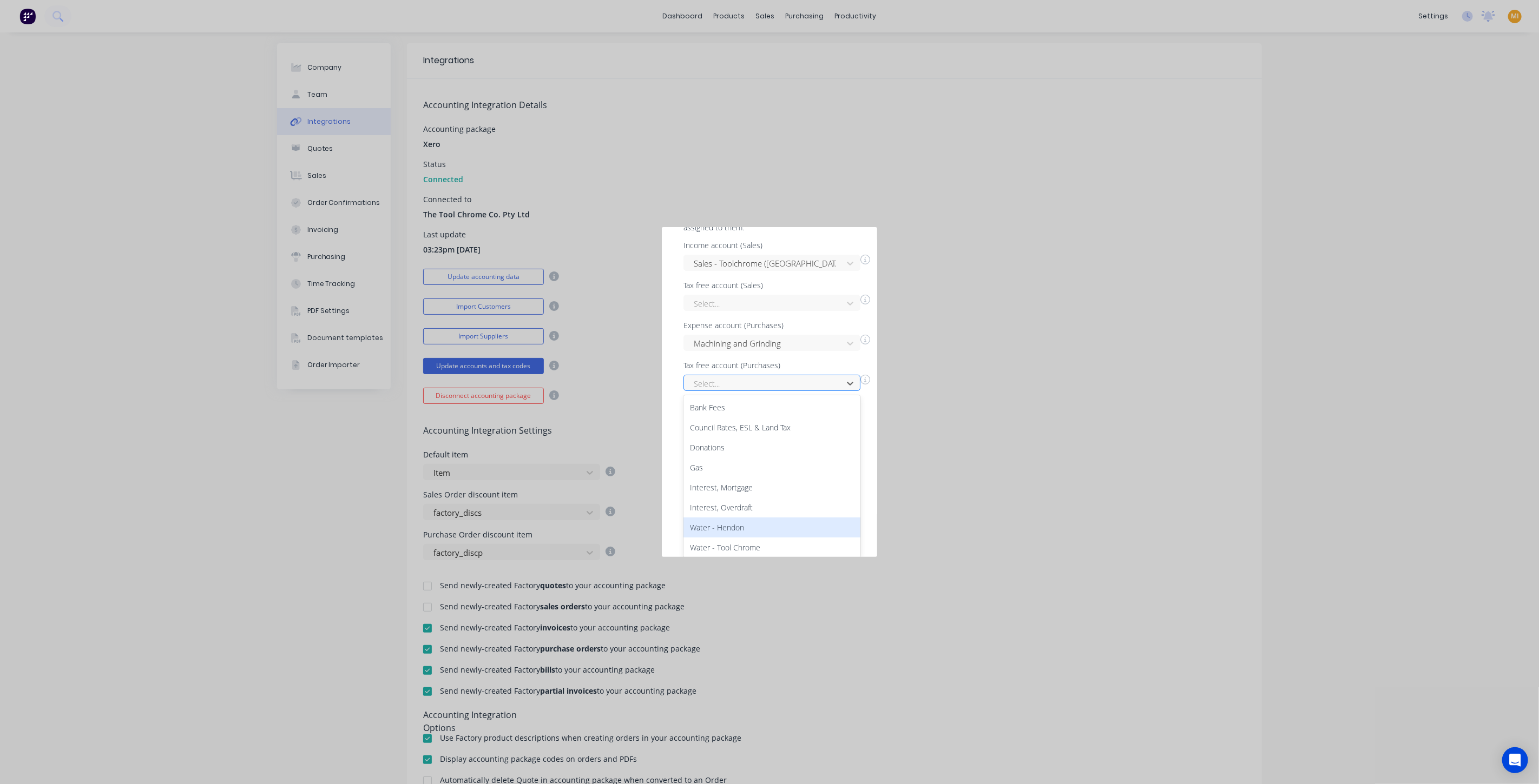
click at [719, 391] on div "10 results available. Use Up and Down to choose options, press Enter to select …" at bounding box center [772, 383] width 177 height 16
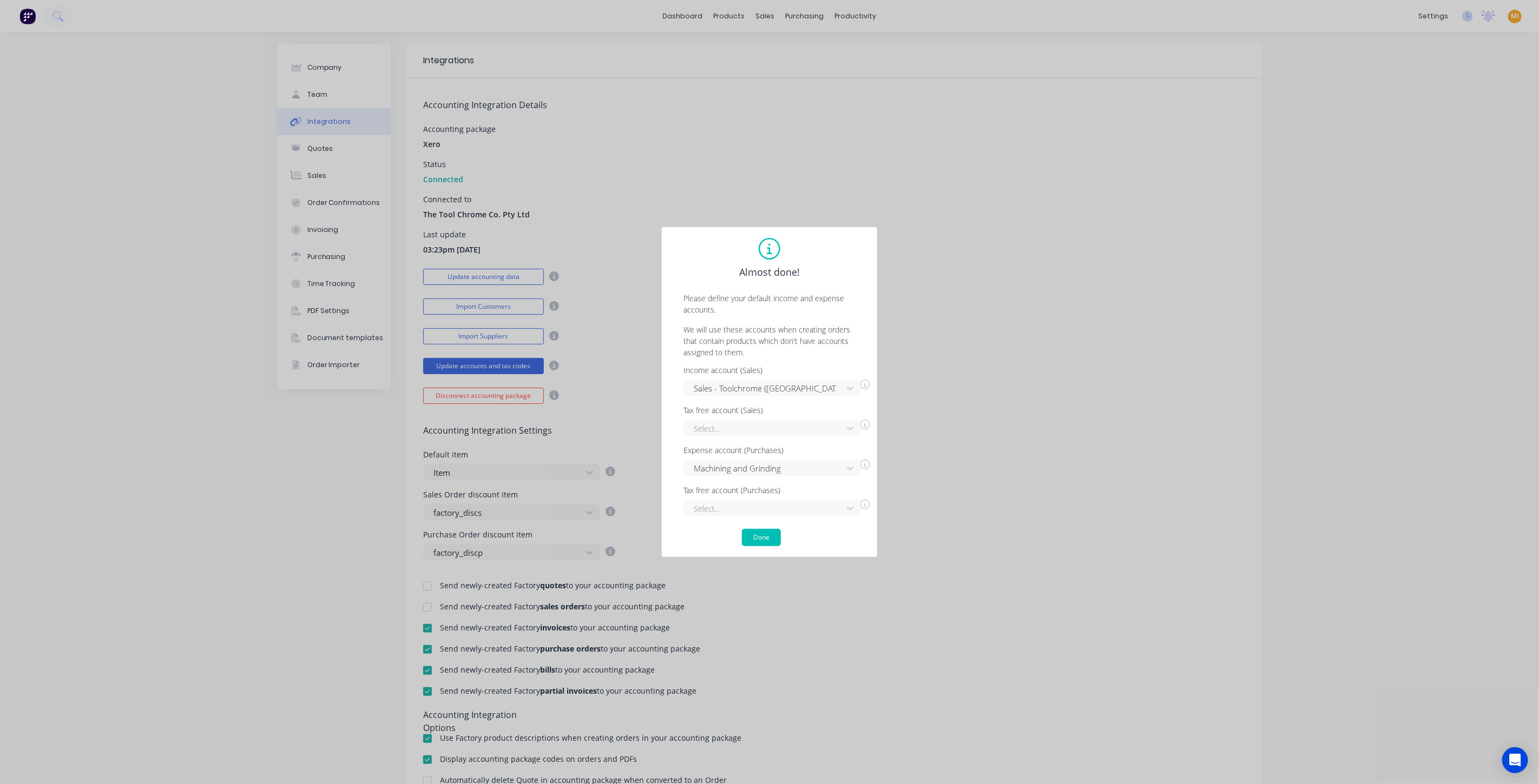
click at [668, 484] on div "Almost done! Please define your default income and expense accounts. We will us…" at bounding box center [770, 392] width 216 height 331
click at [761, 543] on button "Done" at bounding box center [761, 537] width 39 height 17
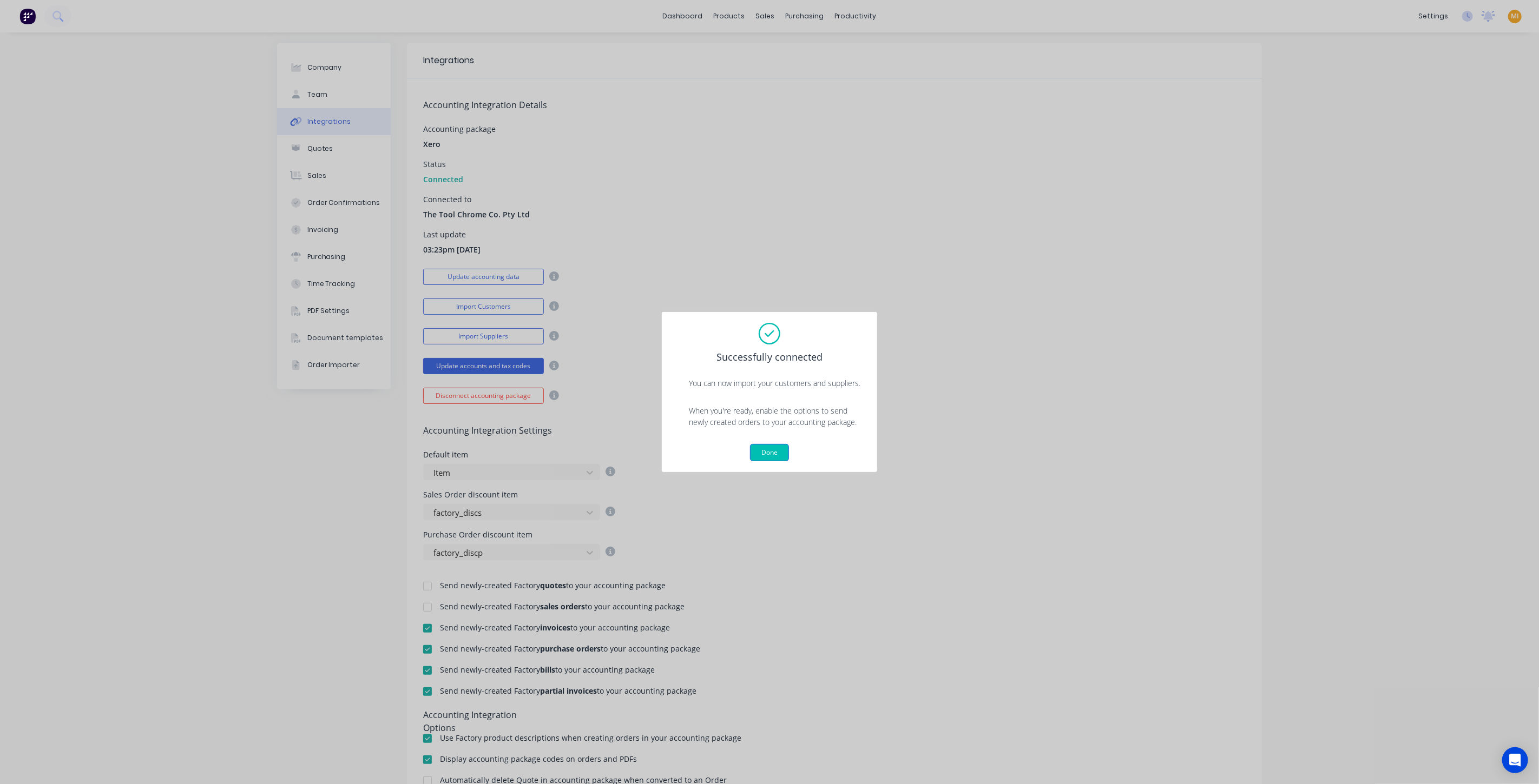
click at [762, 448] on button "Done" at bounding box center [769, 453] width 39 height 17
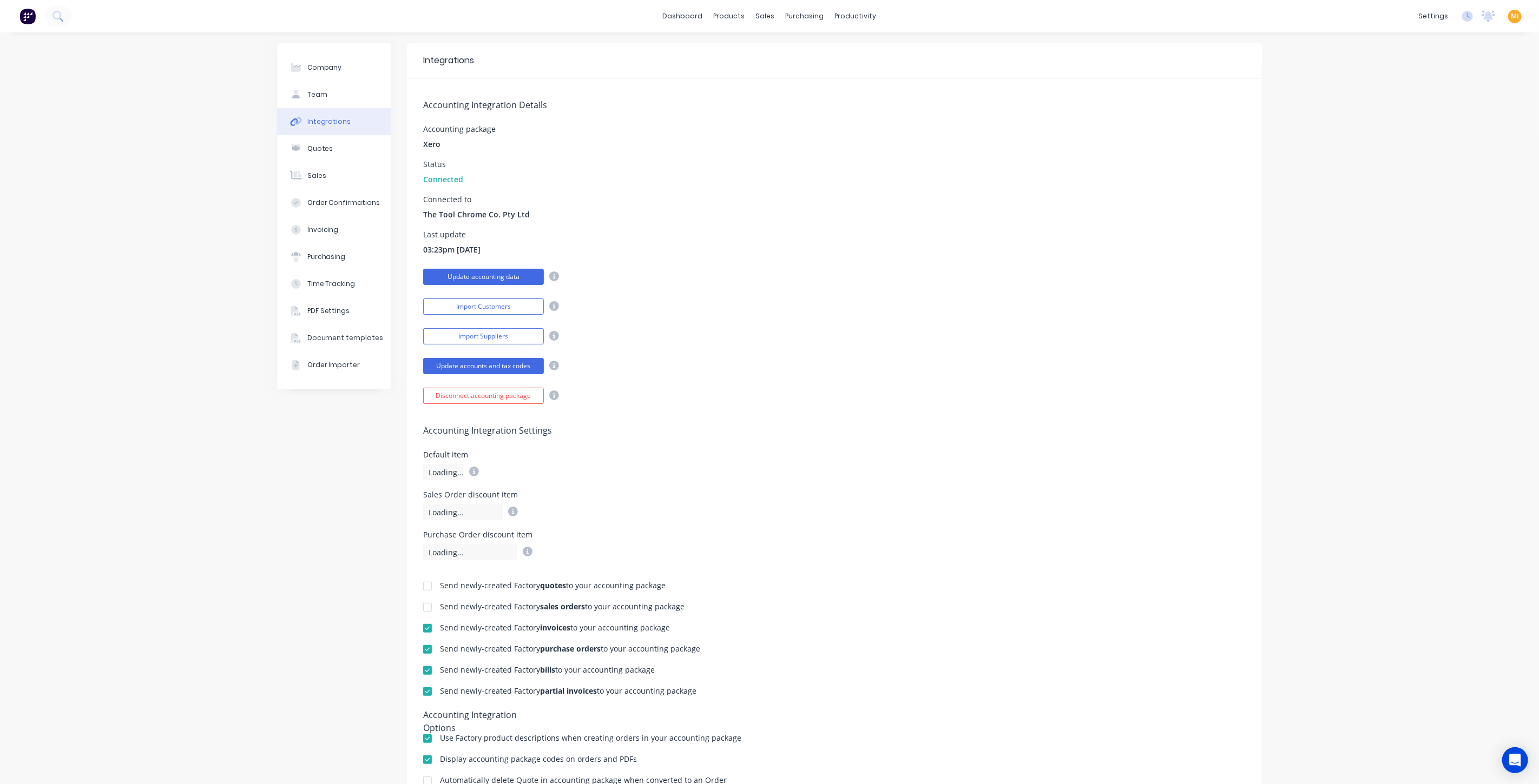
click at [504, 276] on button "Update accounting data" at bounding box center [483, 276] width 121 height 16
click at [29, 20] on img at bounding box center [27, 16] width 16 height 16
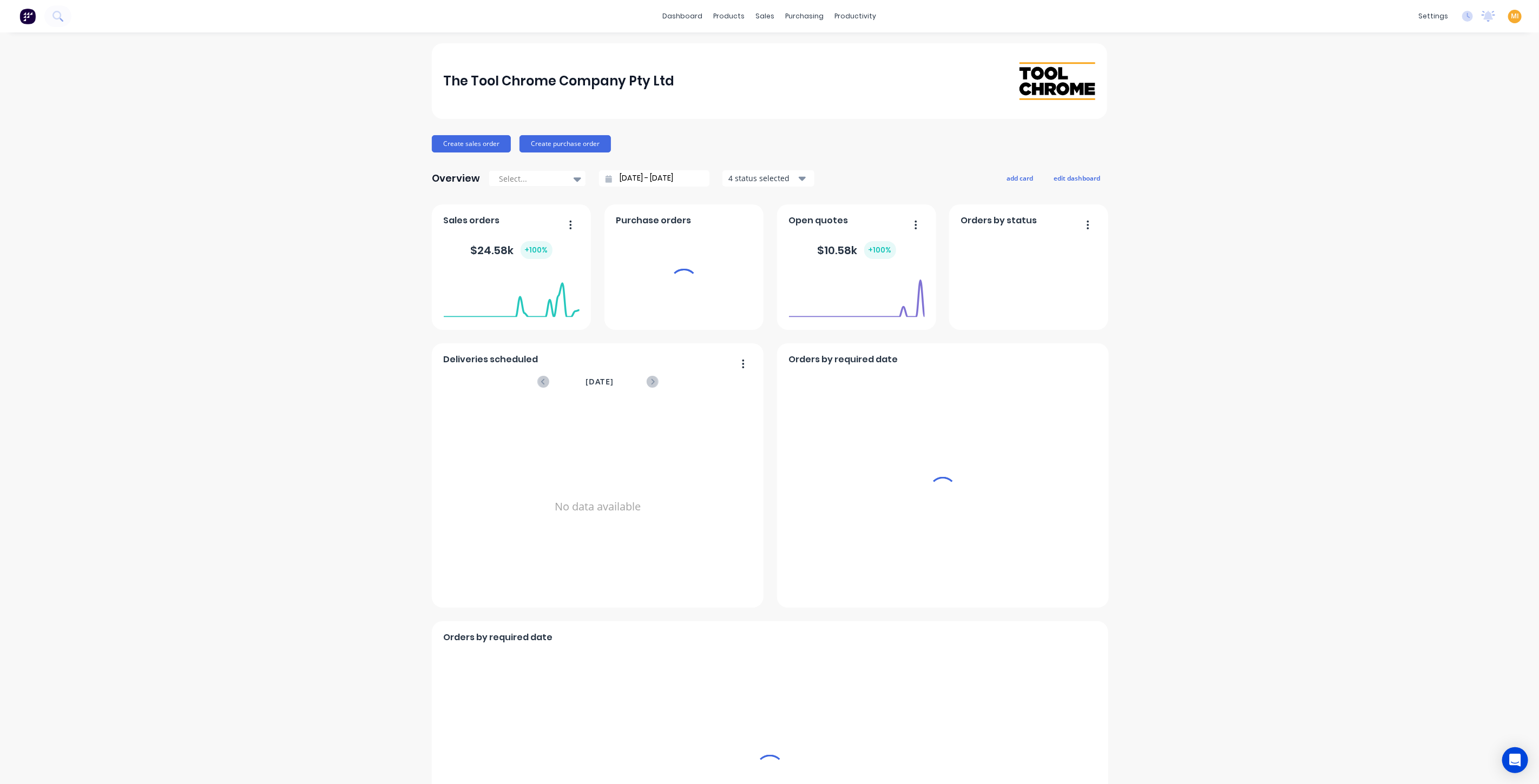
click at [1511, 17] on span "MI" at bounding box center [1515, 16] width 8 height 10
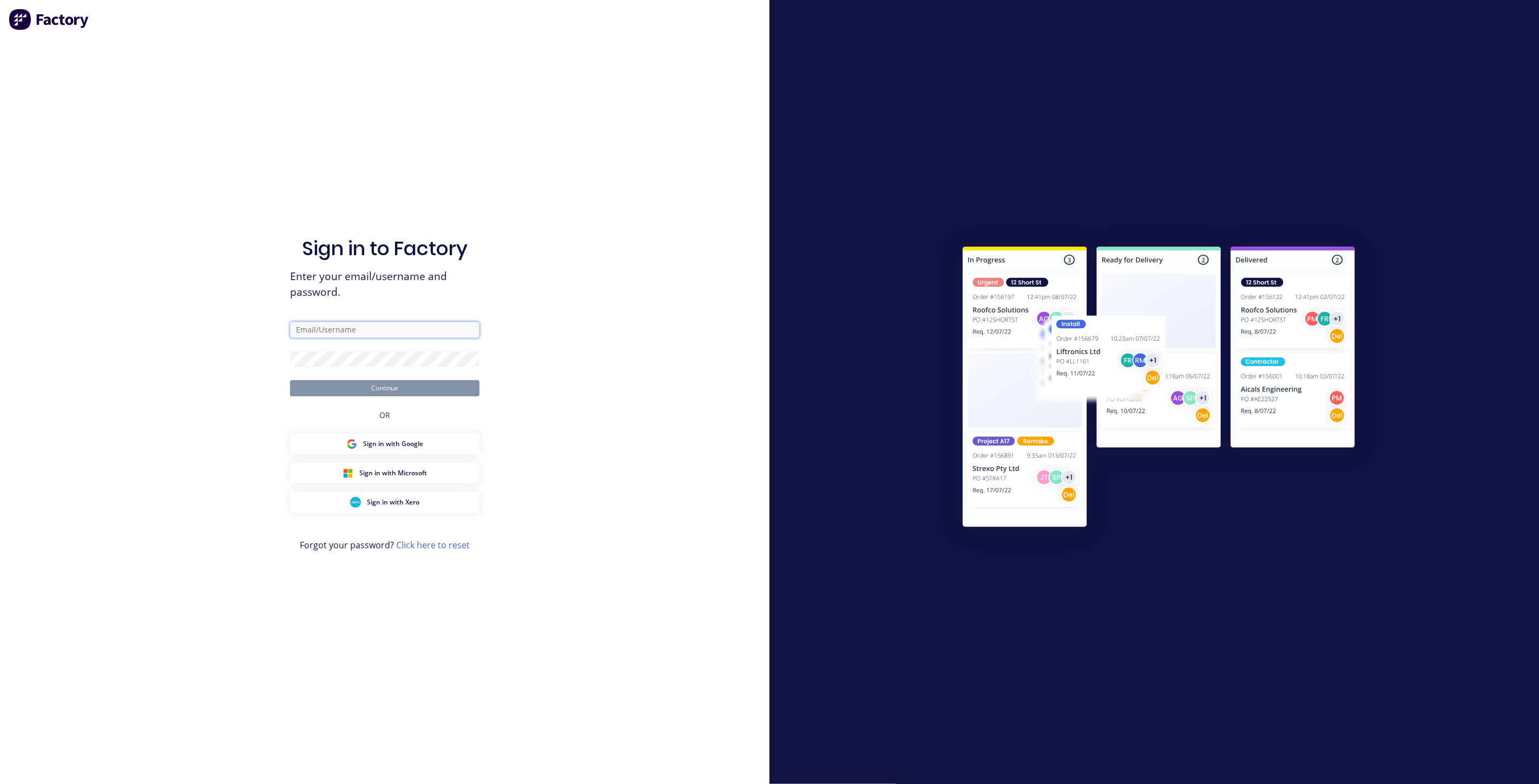
click at [348, 334] on input "text" at bounding box center [384, 330] width 189 height 16
type input "[EMAIL_ADDRESS][DOMAIN_NAME]"
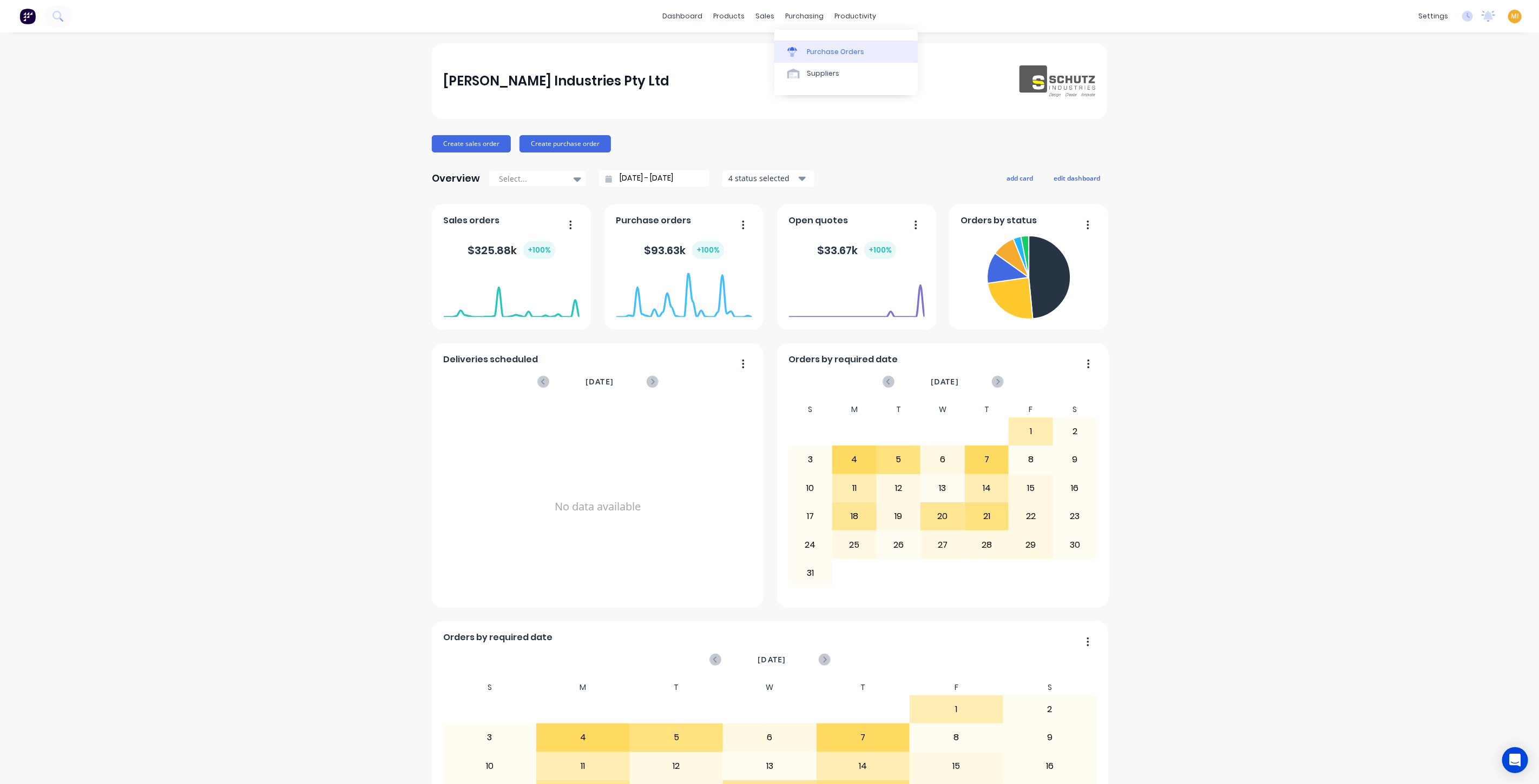
click at [819, 43] on link "Purchase Orders" at bounding box center [846, 51] width 143 height 21
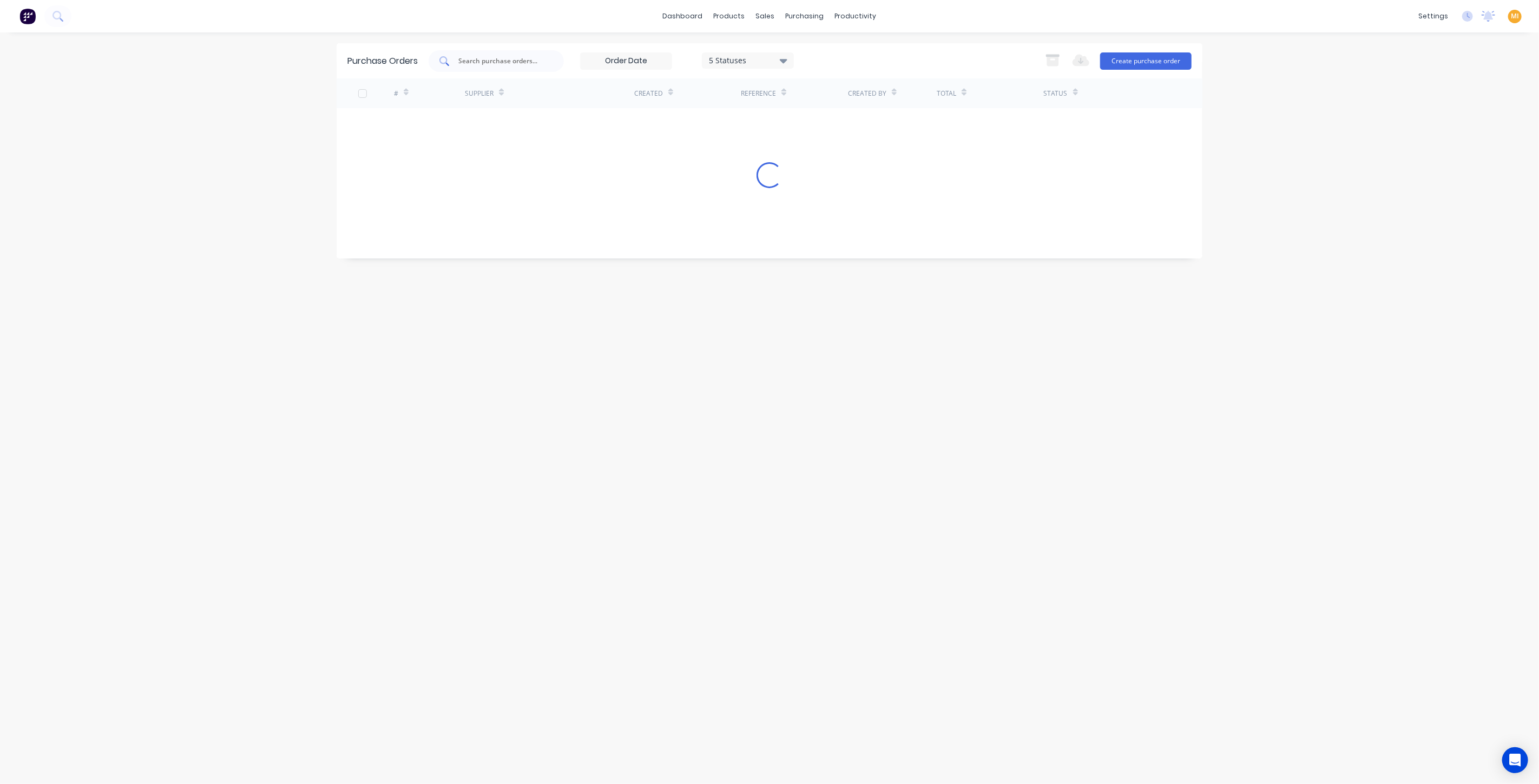
click at [511, 60] on input "text" at bounding box center [502, 61] width 90 height 11
paste input "225"
click at [431, 116] on div "# Supplier Created Reference Created By Total Status Loading..." at bounding box center [769, 160] width 866 height 164
click at [506, 51] on div "225" at bounding box center [496, 61] width 135 height 21
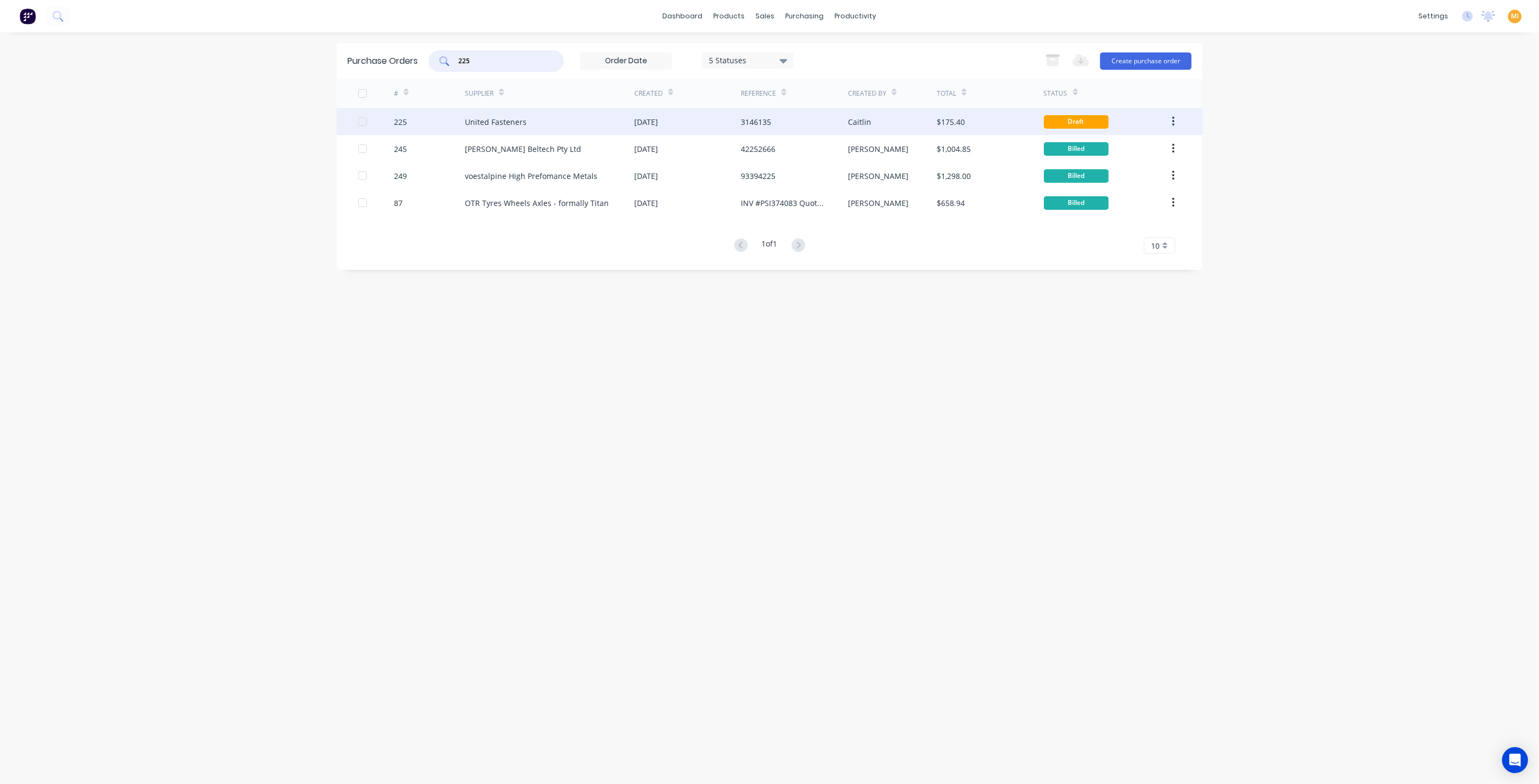
type input "225"
click at [423, 122] on div "225" at bounding box center [430, 121] width 72 height 27
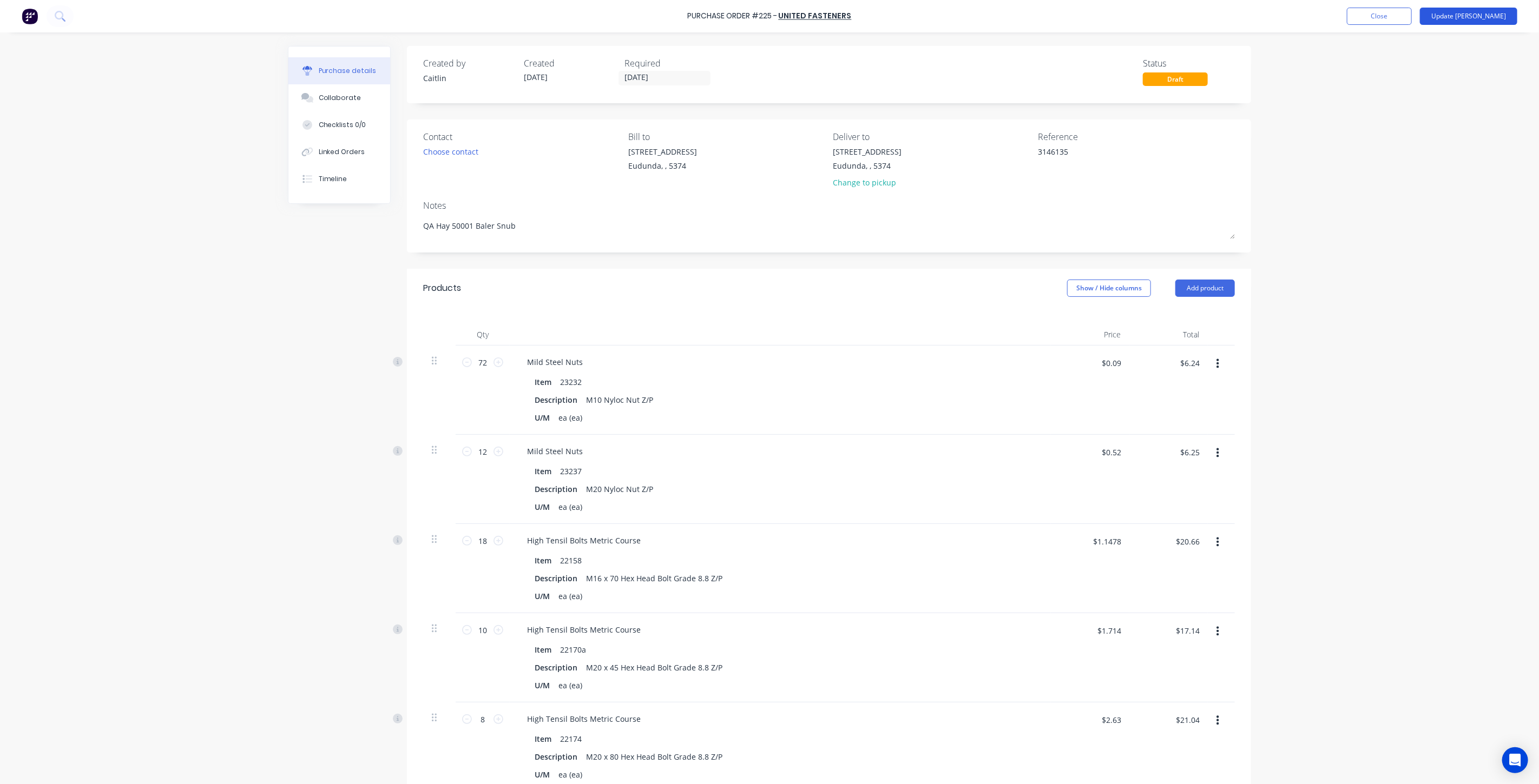
click at [1511, 14] on button "Update [PERSON_NAME]" at bounding box center [1469, 16] width 97 height 17
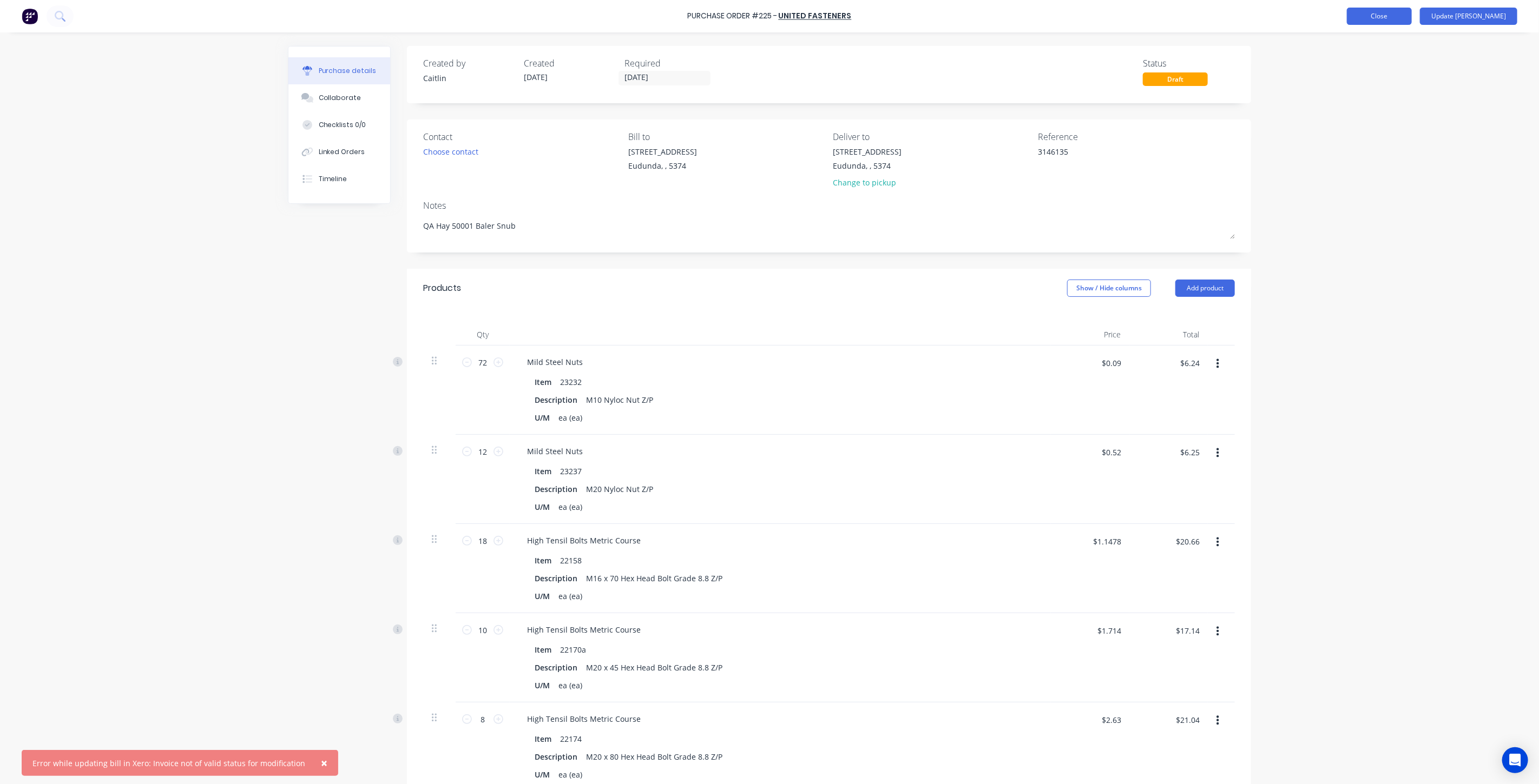
type textarea "x"
click at [1412, 17] on button "Close" at bounding box center [1379, 16] width 65 height 17
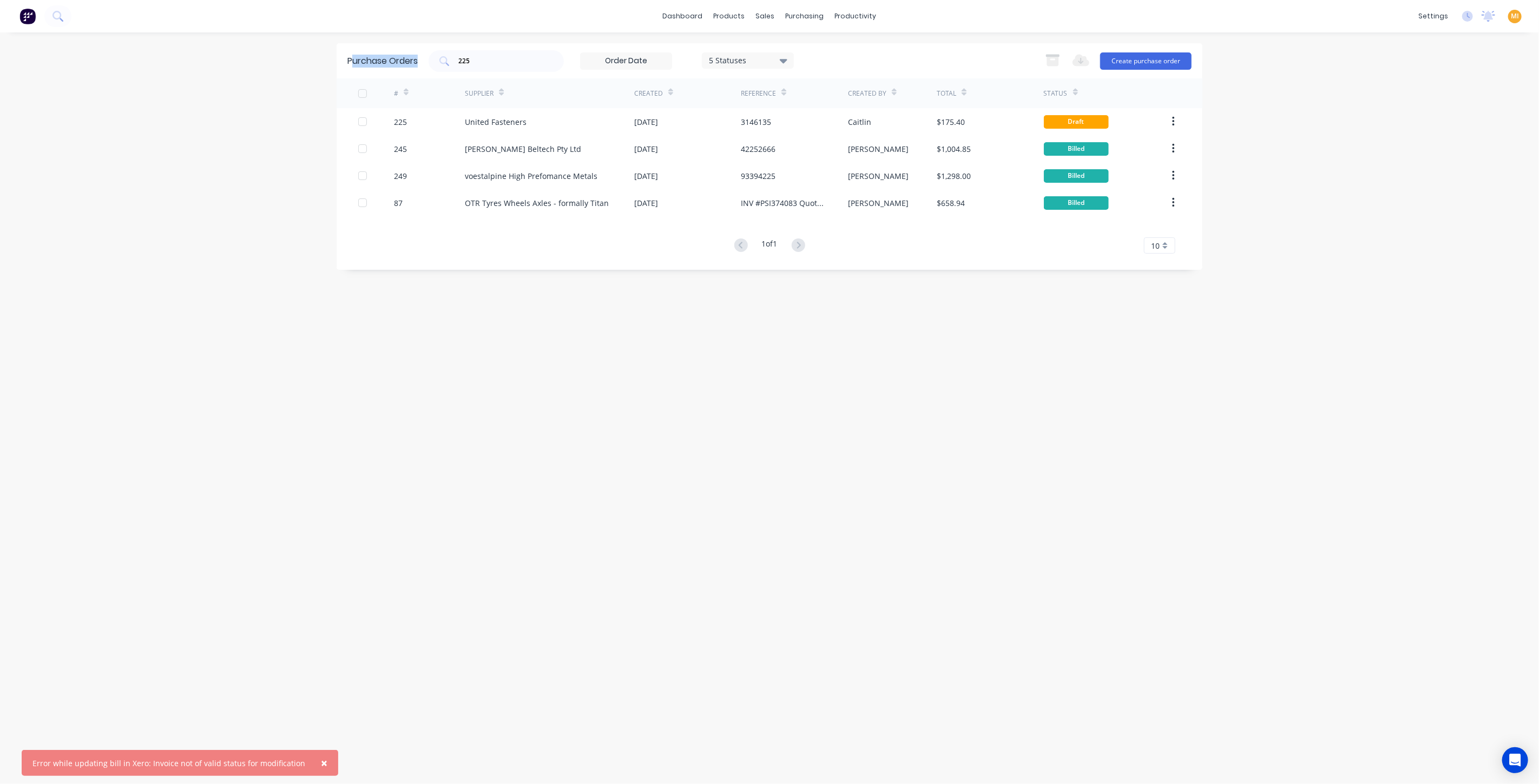
drag, startPoint x: 512, startPoint y: 54, endPoint x: 328, endPoint y: 58, distance: 184.0
click at [329, 56] on div "× Error while updating bill in Xero: Invoice not of valid status for modificati…" at bounding box center [770, 392] width 1539 height 784
click at [500, 52] on div "225" at bounding box center [496, 61] width 135 height 21
drag, startPoint x: 492, startPoint y: 63, endPoint x: 312, endPoint y: 59, distance: 180.0
click at [312, 59] on div "× Error while updating bill in Xero: Invoice not of valid status for modificati…" at bounding box center [770, 392] width 1539 height 784
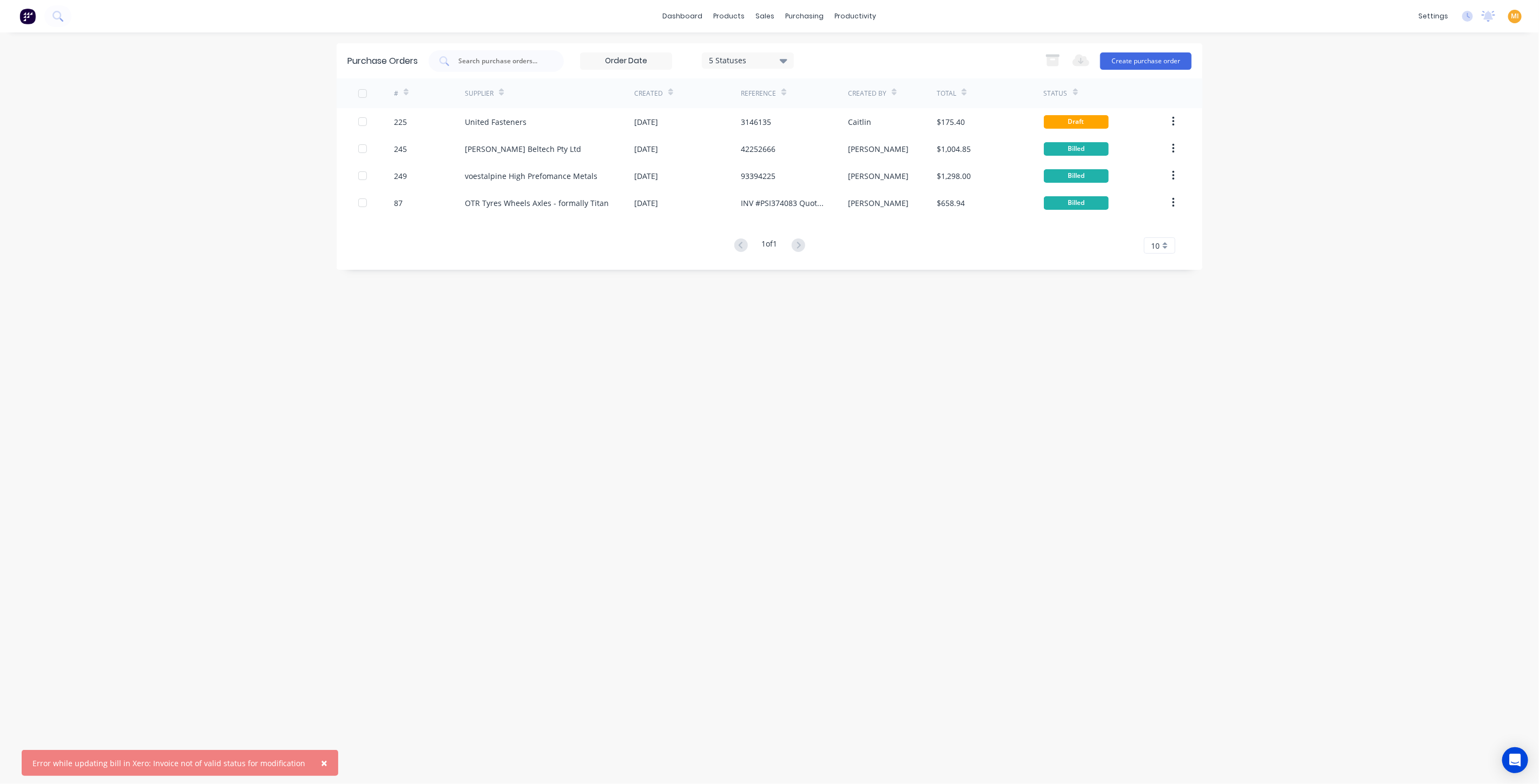
click at [36, 18] on button at bounding box center [27, 16] width 23 height 21
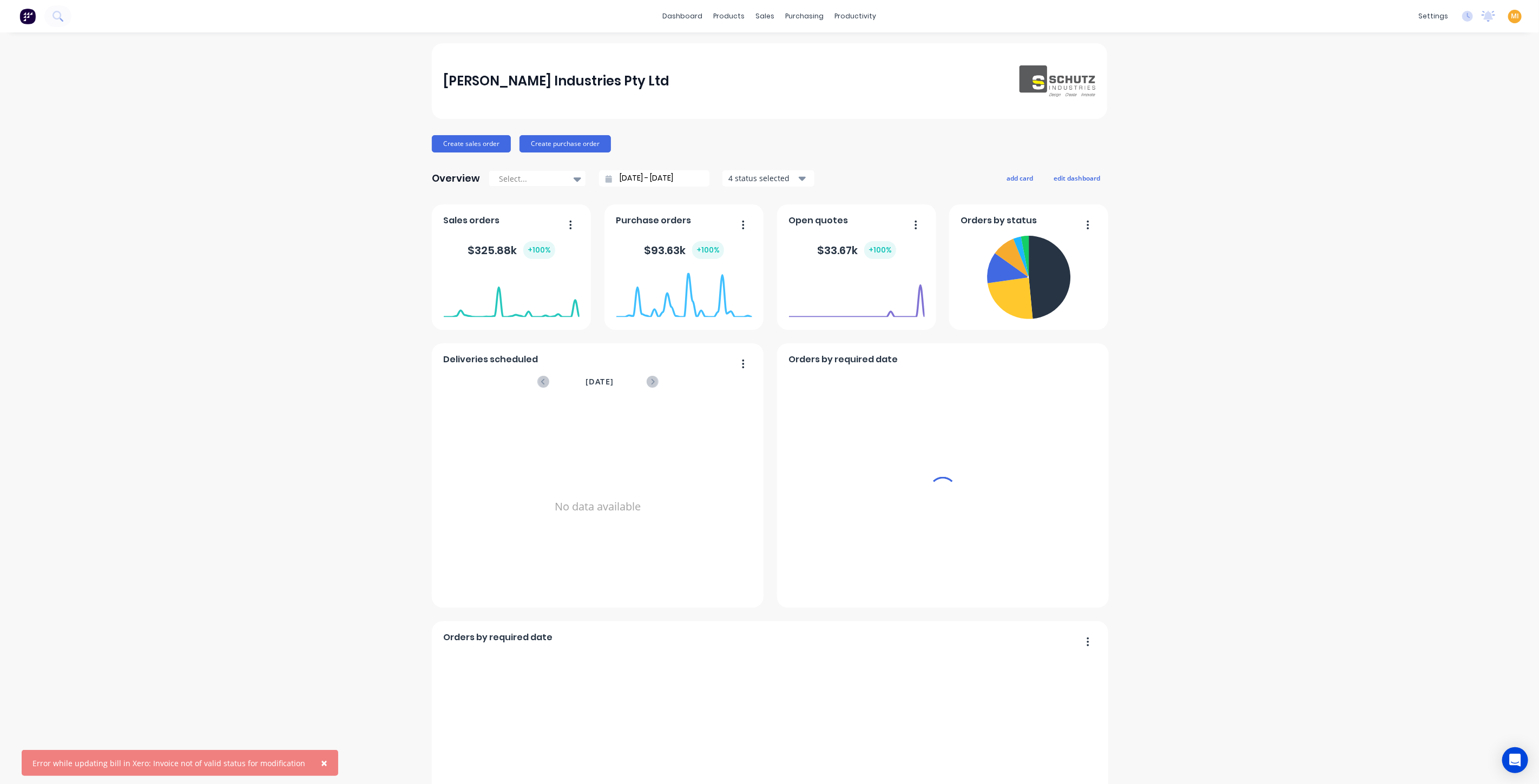
drag, startPoint x: 313, startPoint y: 765, endPoint x: 194, endPoint y: 777, distance: 119.6
click at [321, 765] on span "×" at bounding box center [324, 763] width 7 height 15
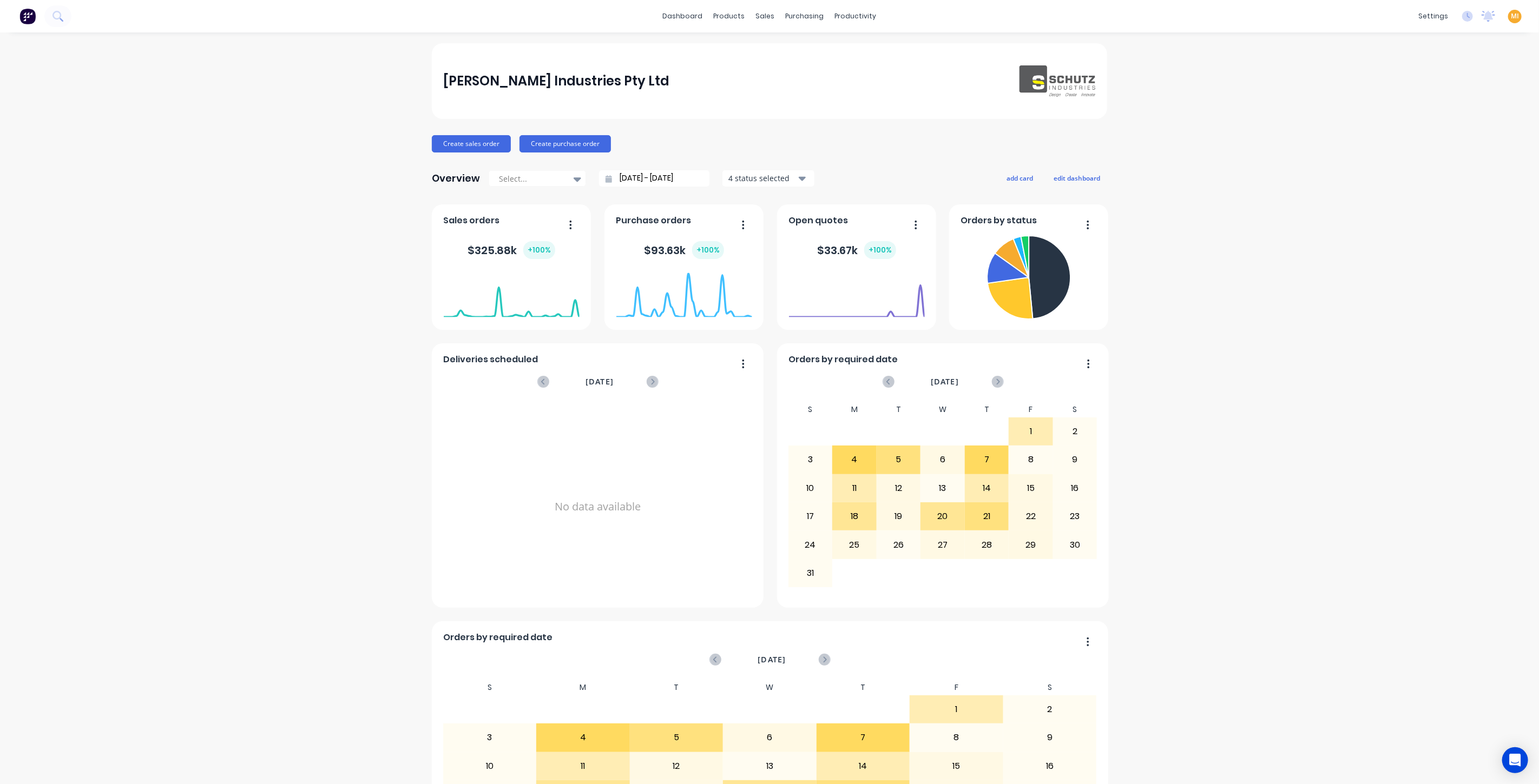
click at [1511, 16] on span "MI" at bounding box center [1515, 16] width 8 height 10
click at [1438, 137] on button "Sign out" at bounding box center [1447, 135] width 143 height 21
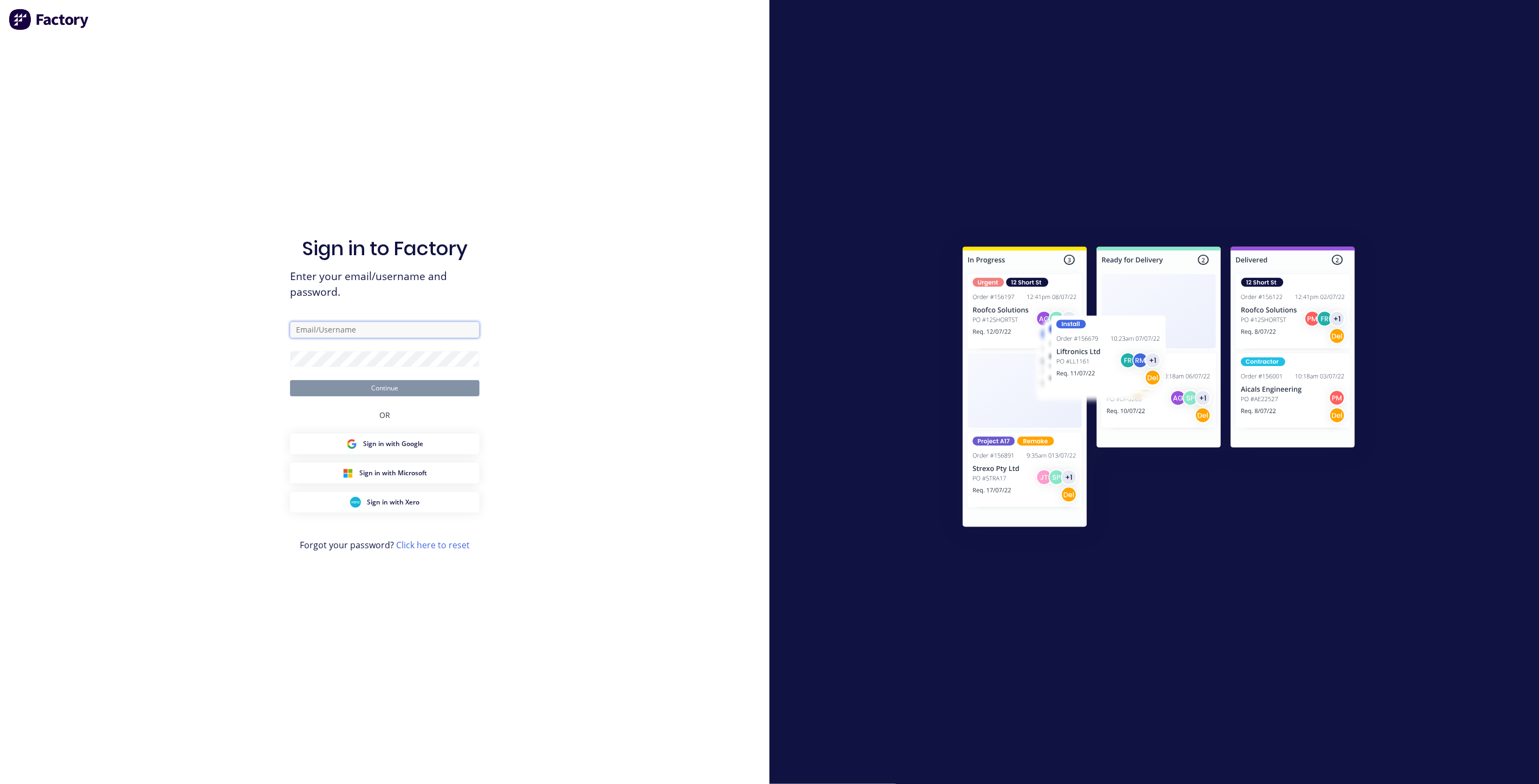
drag, startPoint x: 387, startPoint y: 327, endPoint x: 362, endPoint y: 318, distance: 26.6
click at [387, 327] on input "text" at bounding box center [384, 330] width 189 height 16
type input "[EMAIL_ADDRESS][DOMAIN_NAME]"
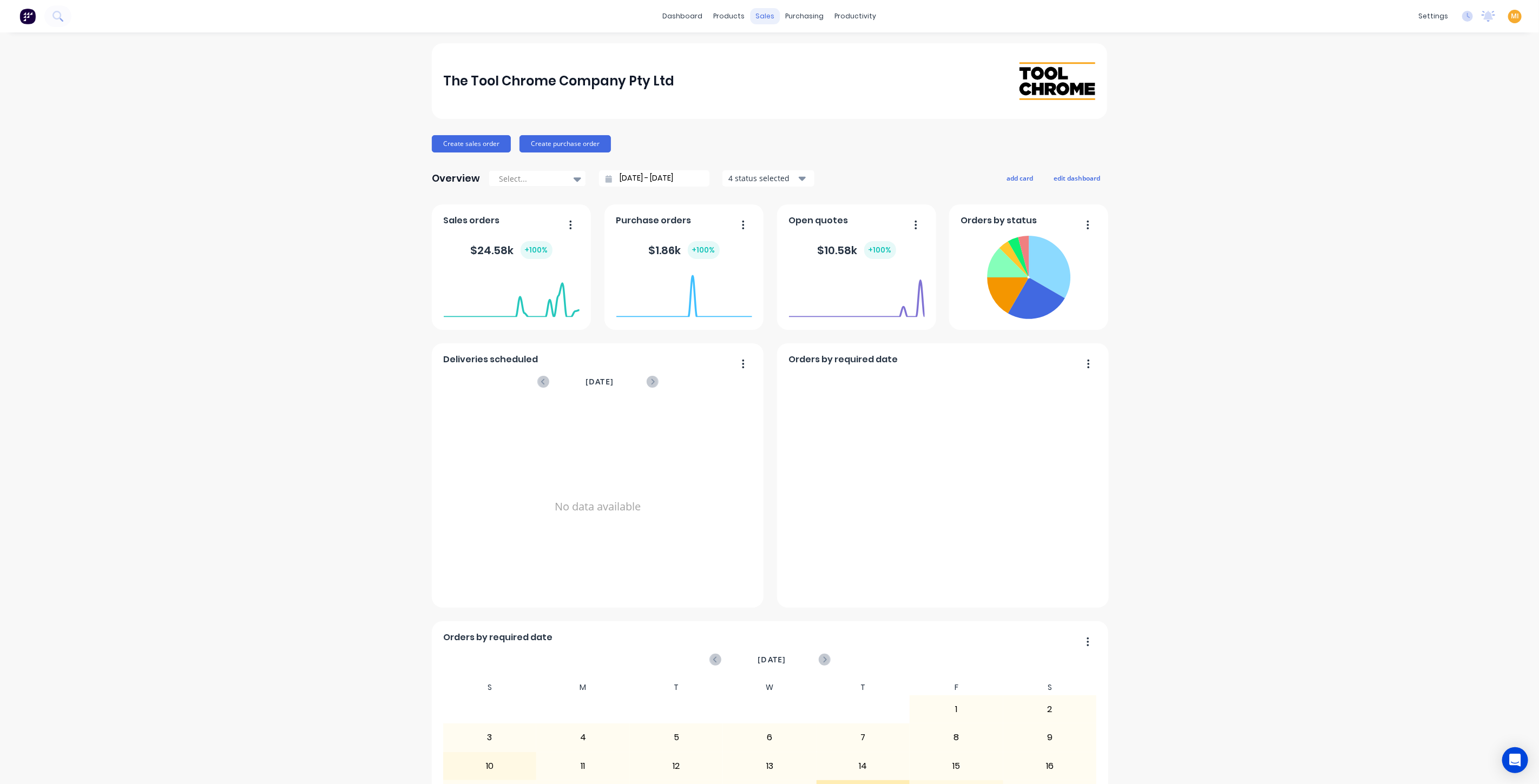
click at [767, 16] on div "sales" at bounding box center [765, 16] width 30 height 16
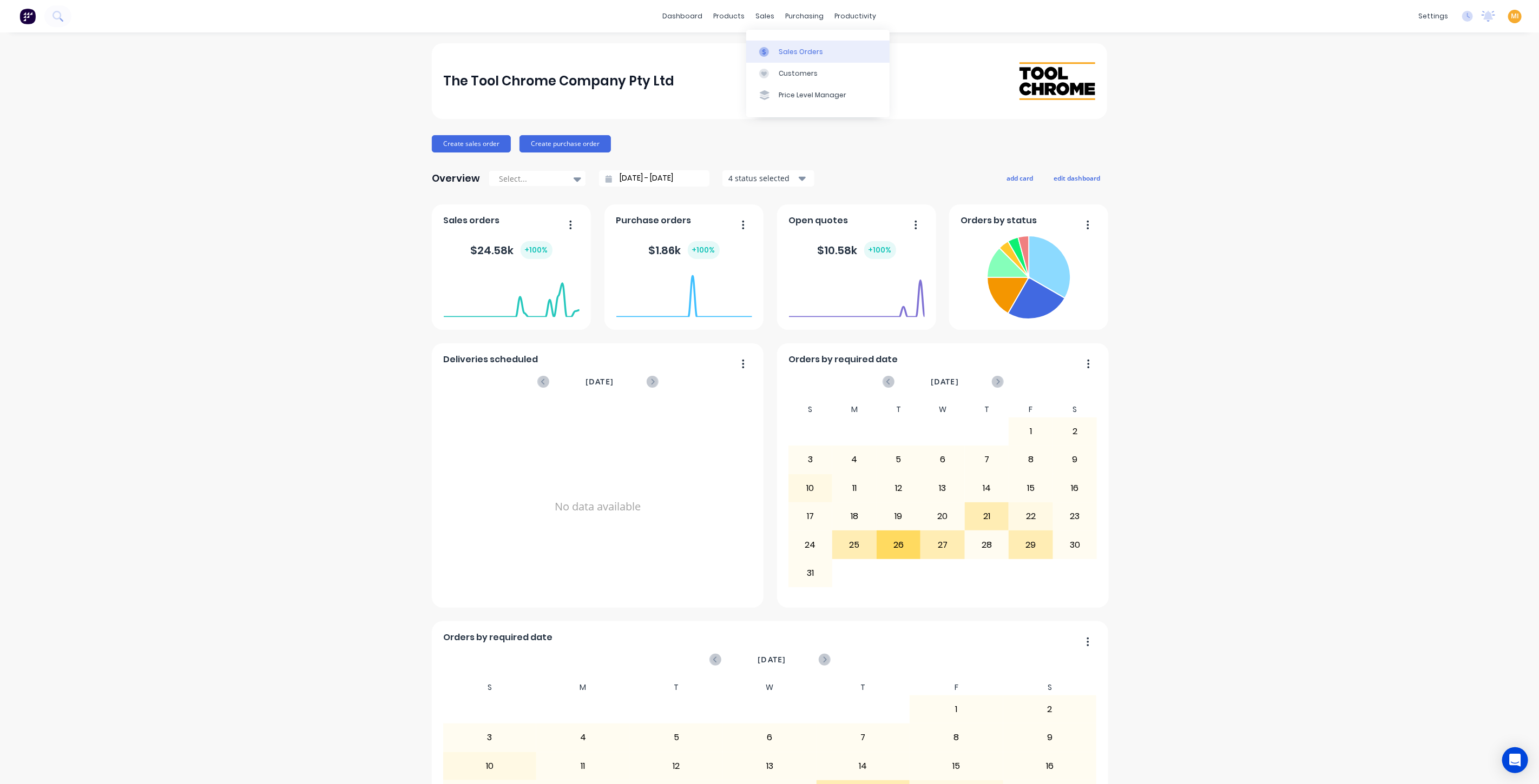
click at [782, 49] on div "Sales Orders" at bounding box center [801, 52] width 44 height 10
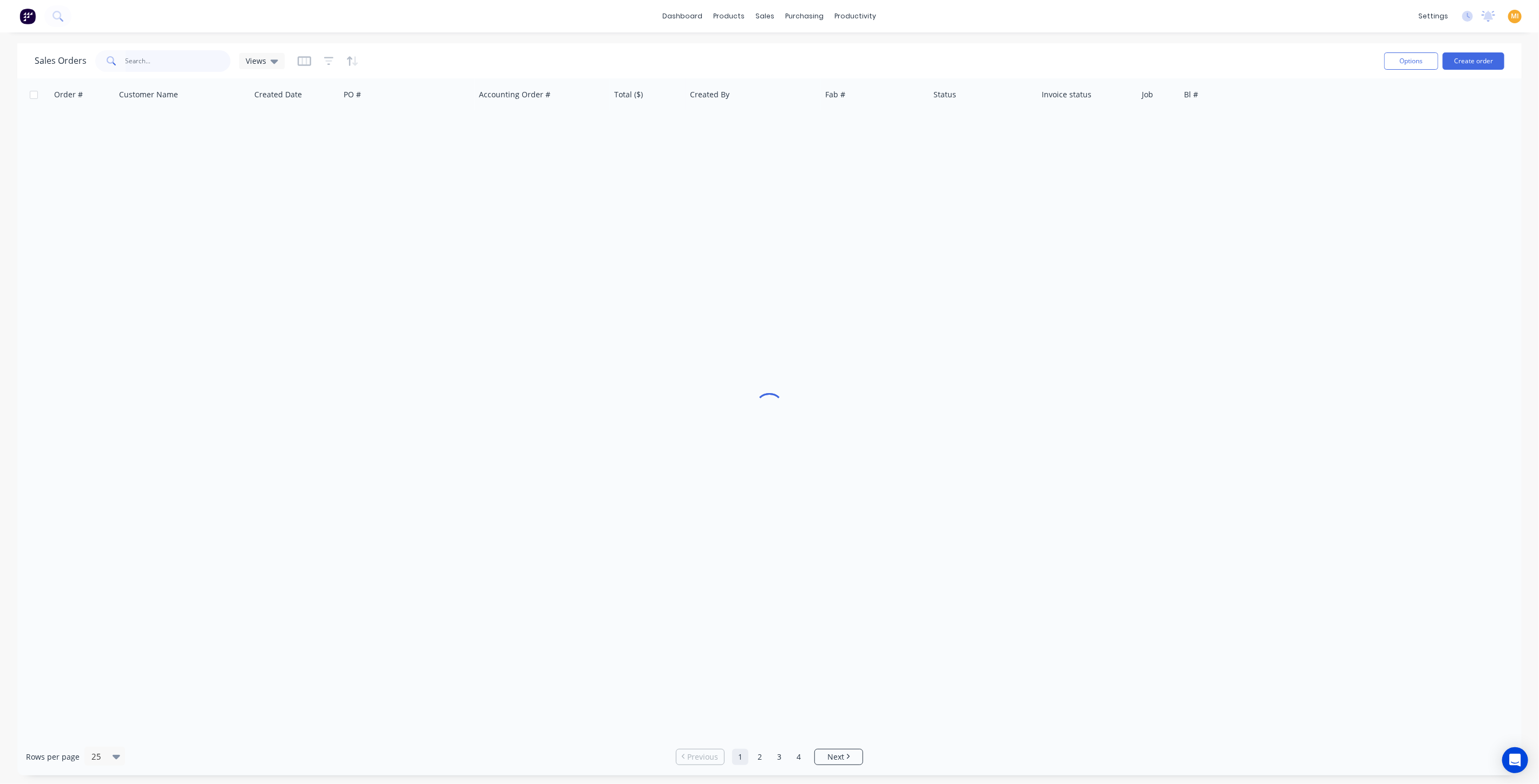
click at [158, 64] on input "text" at bounding box center [178, 61] width 106 height 21
paste input "18003"
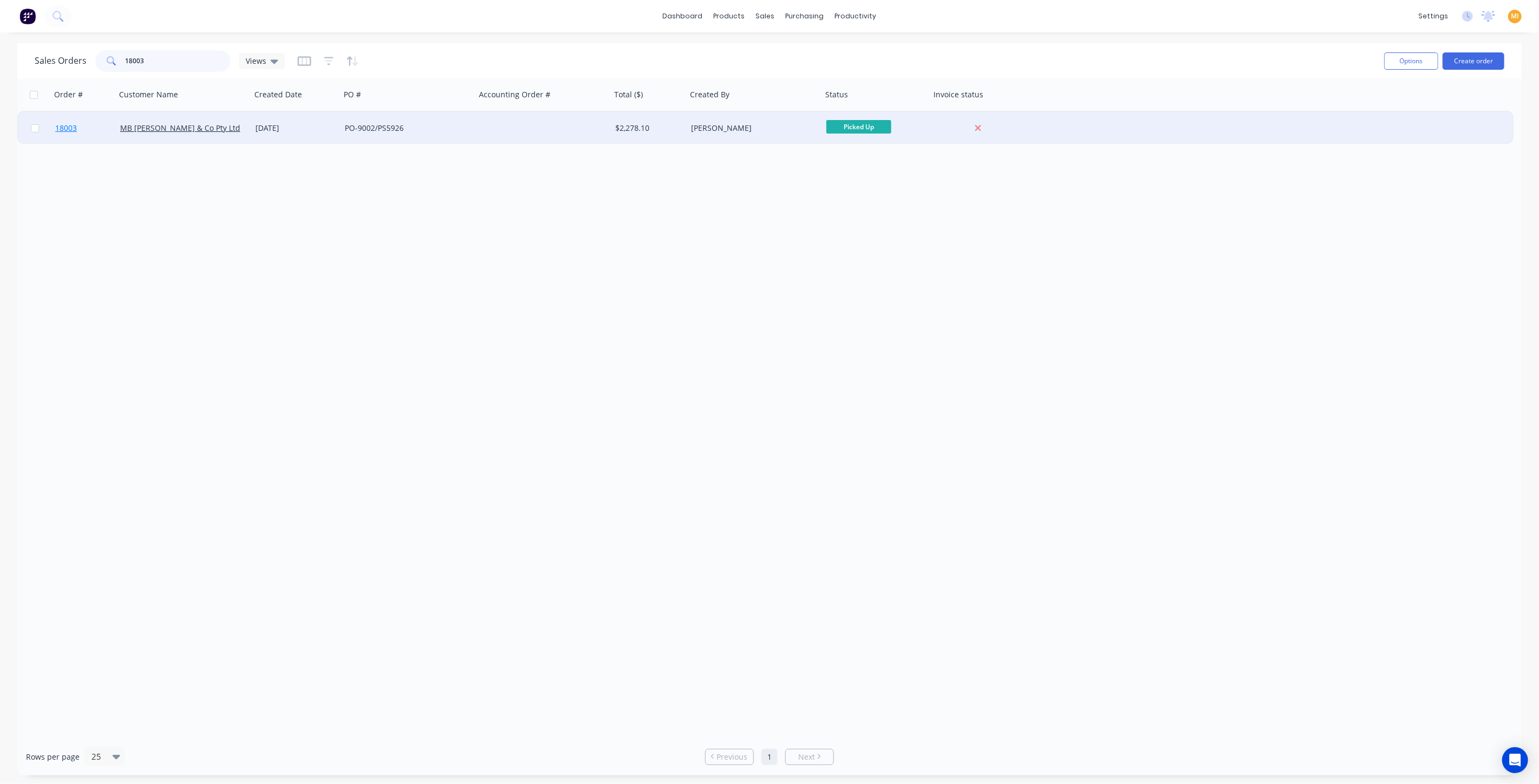
type input "18003"
click at [78, 123] on link "18003" at bounding box center [87, 128] width 65 height 32
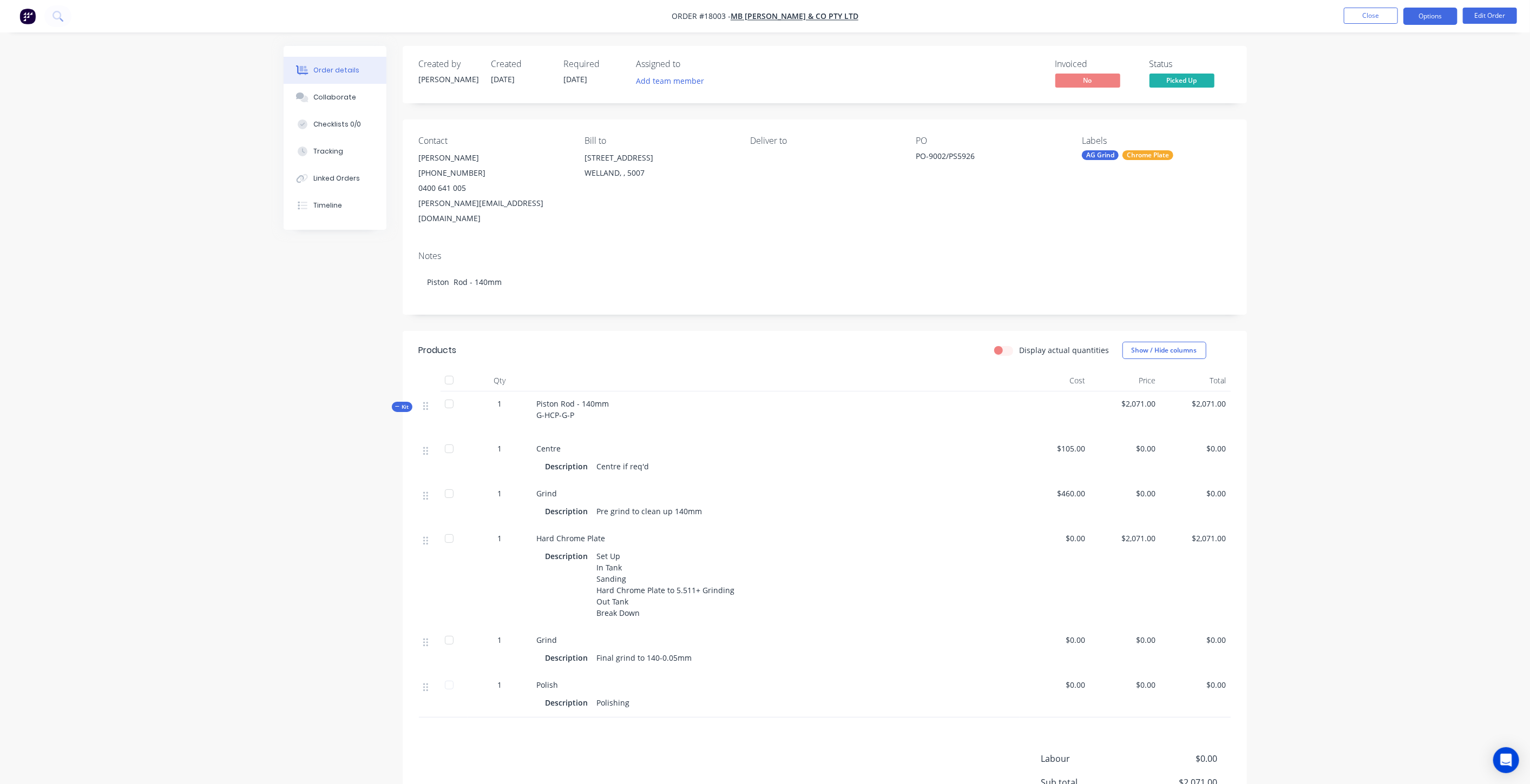
click at [1440, 16] on button "Options" at bounding box center [1430, 16] width 54 height 17
click at [1400, 58] on div "Invoice" at bounding box center [1397, 66] width 100 height 16
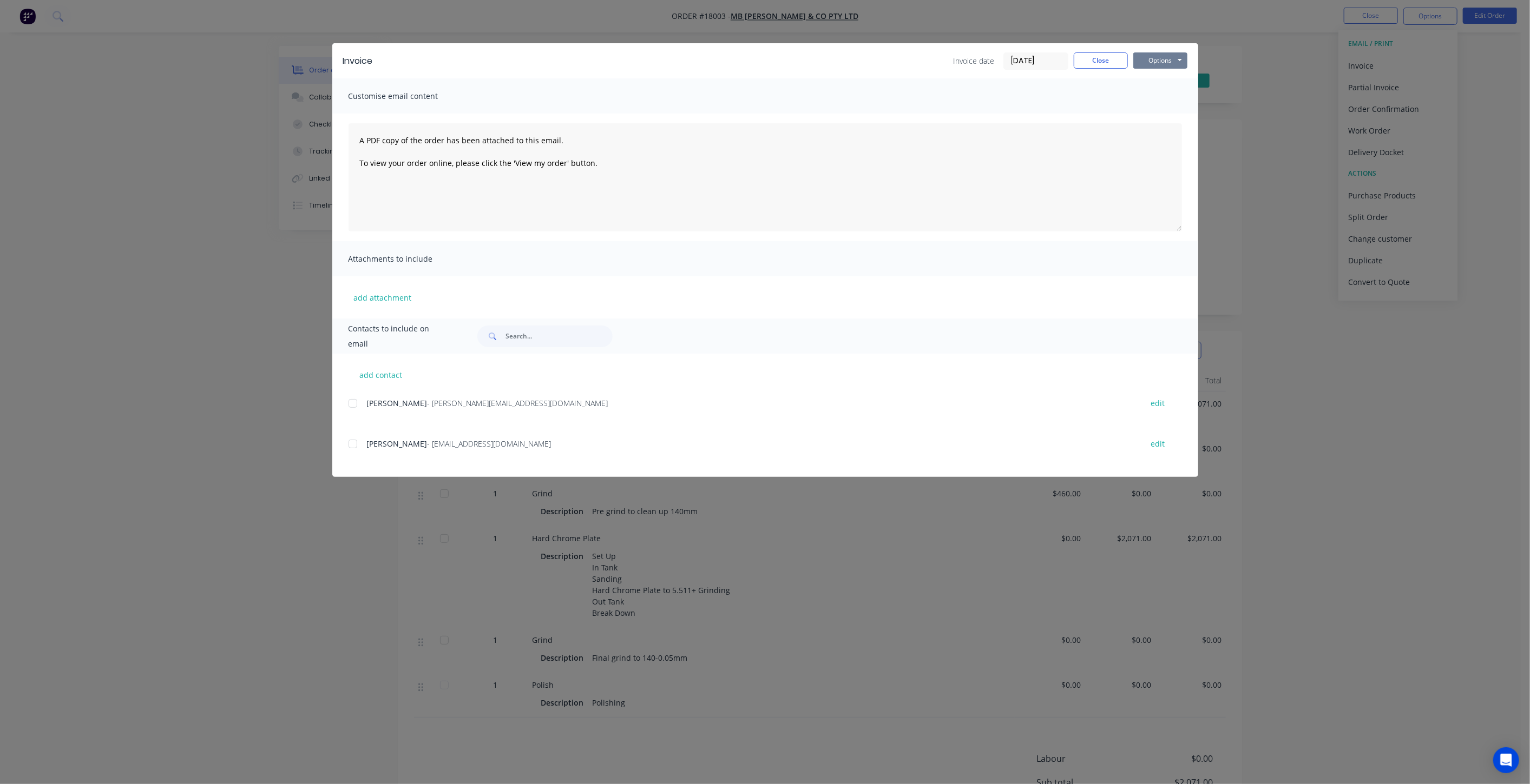
click at [1157, 57] on button "Options" at bounding box center [1160, 60] width 54 height 16
click at [1164, 93] on button "Print" at bounding box center [1168, 98] width 69 height 18
click at [1089, 56] on button "Close" at bounding box center [1100, 60] width 54 height 16
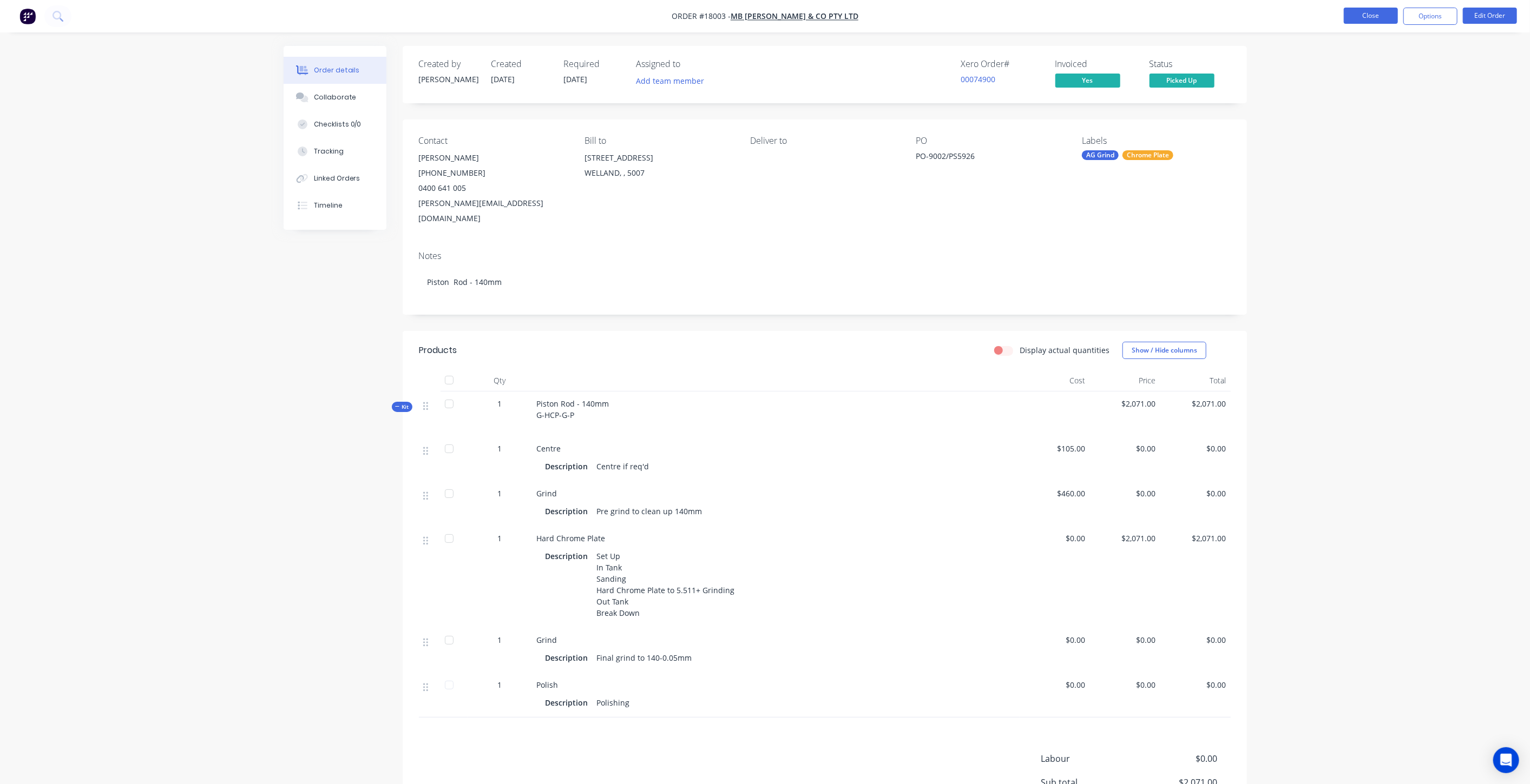
click at [1366, 19] on button "Close" at bounding box center [1370, 16] width 54 height 16
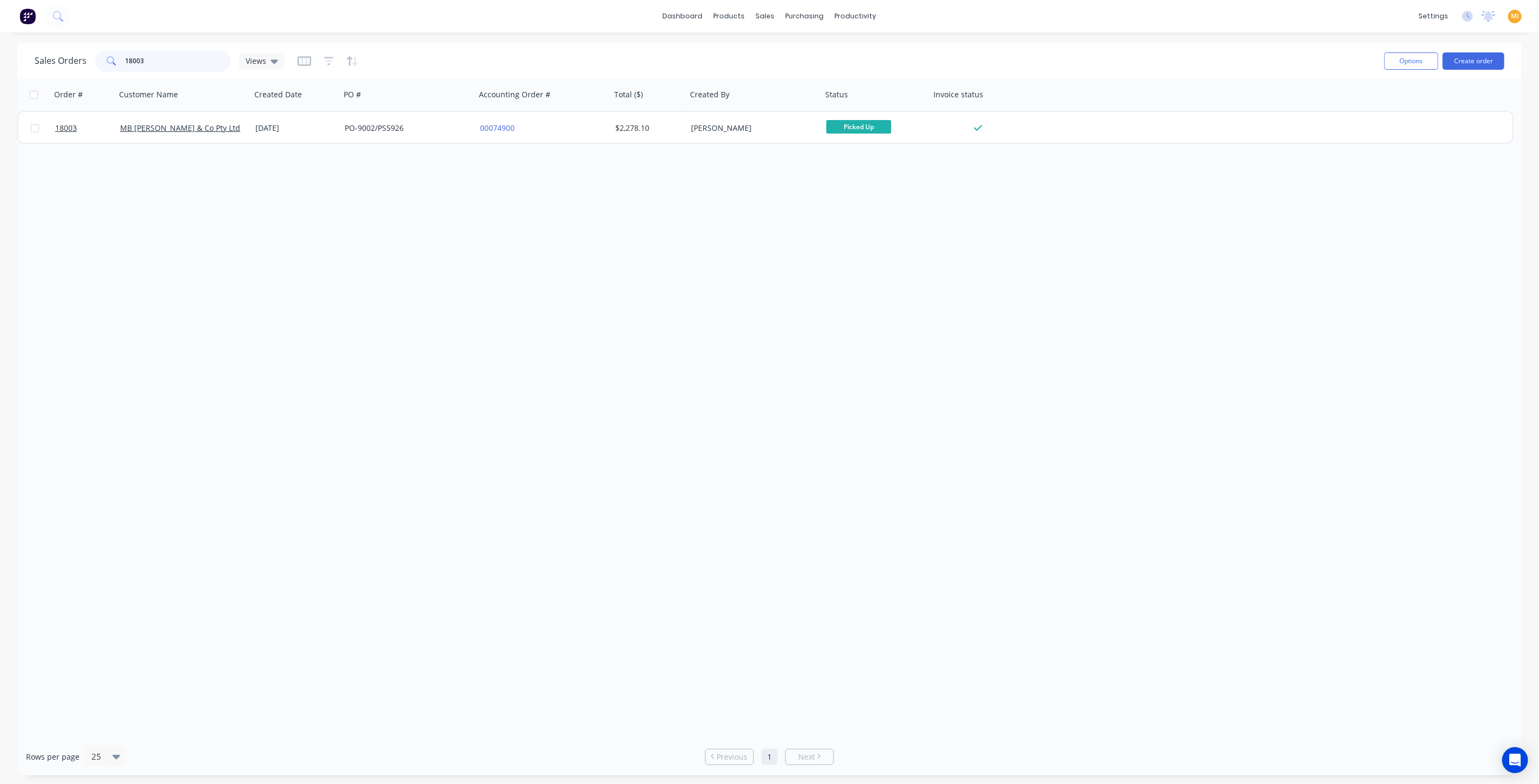
drag, startPoint x: 163, startPoint y: 56, endPoint x: 93, endPoint y: 56, distance: 70.0
click at [93, 56] on div "Sales Orders 18003 Views" at bounding box center [160, 61] width 250 height 21
paste input "0"
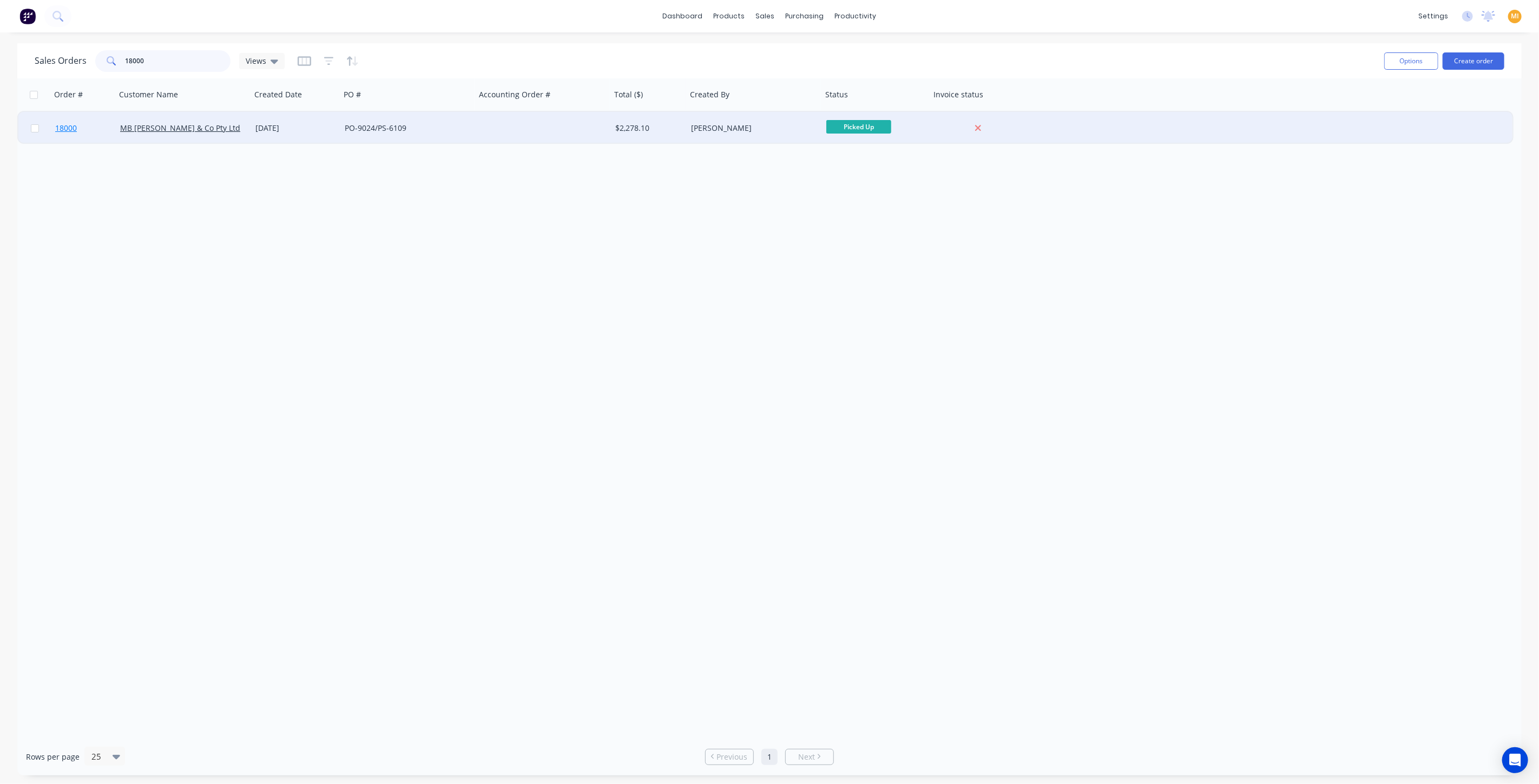
type input "18000"
click at [106, 123] on link "18000" at bounding box center [87, 128] width 65 height 32
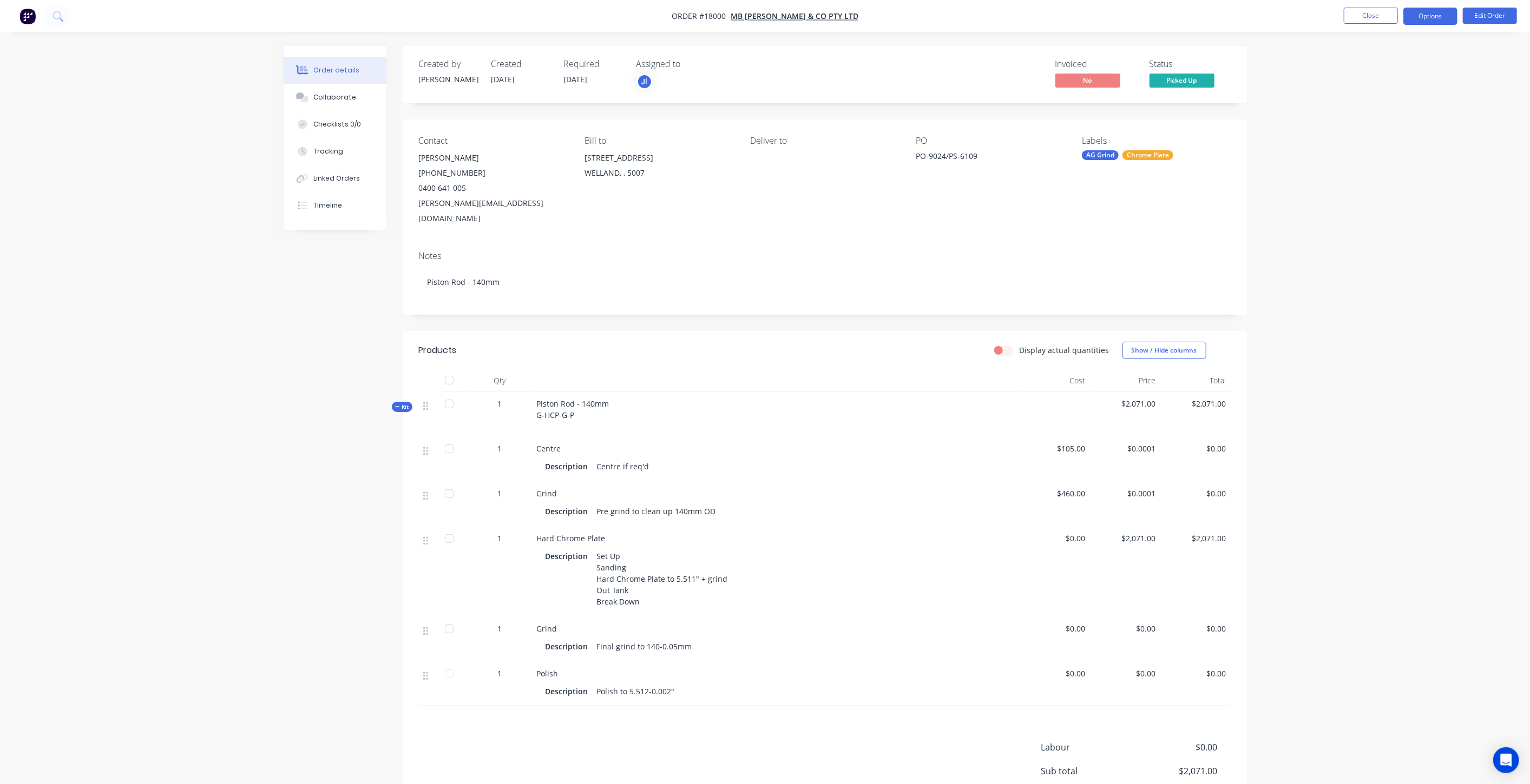
click at [1437, 11] on button "Options" at bounding box center [1430, 16] width 54 height 17
click at [1402, 56] on button "Invoice" at bounding box center [1397, 65] width 119 height 21
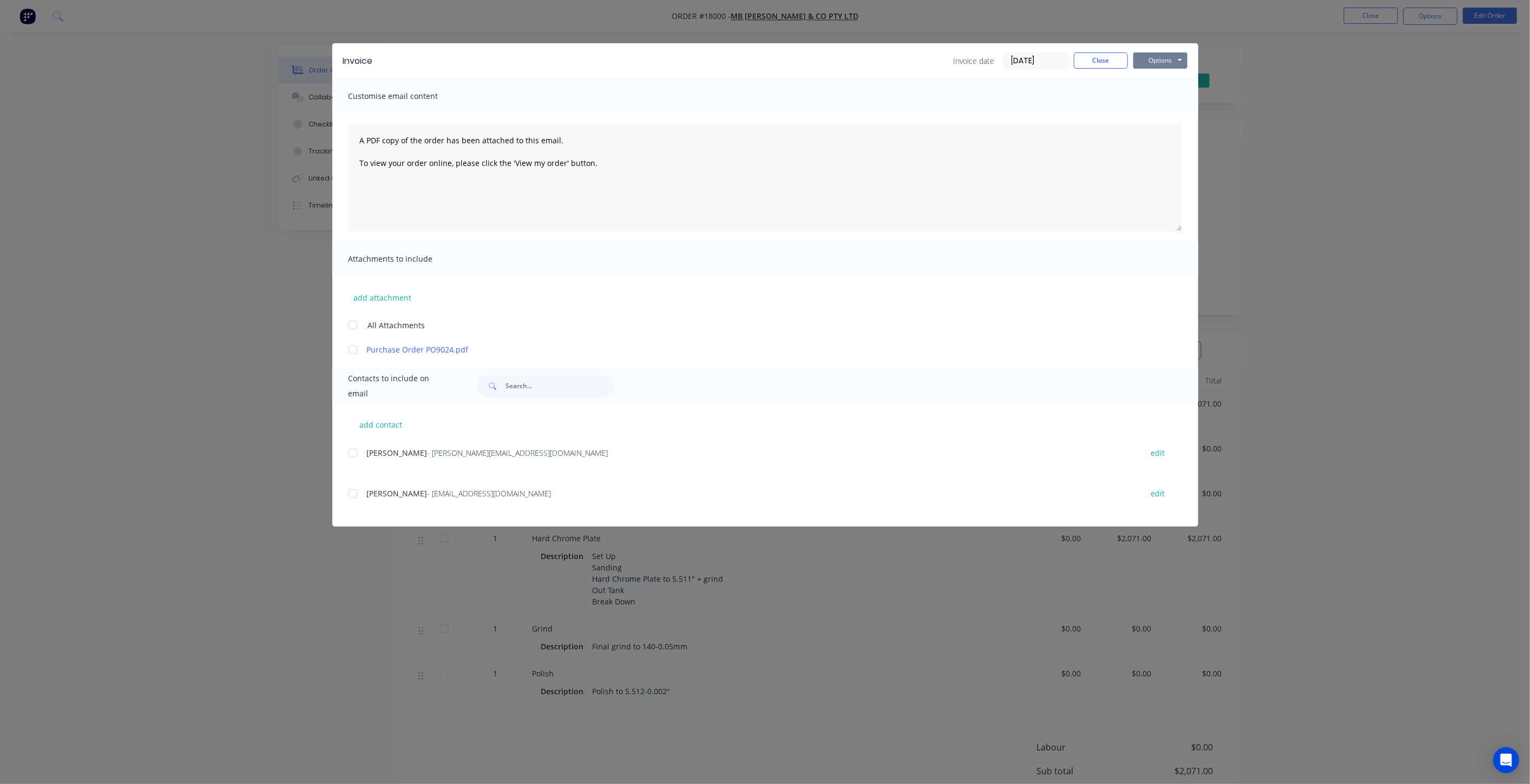
click at [1164, 60] on button "Options" at bounding box center [1160, 60] width 54 height 16
click at [1157, 93] on button "Print" at bounding box center [1168, 98] width 69 height 18
click at [1161, 66] on button "Options" at bounding box center [1160, 60] width 54 height 16
click at [1154, 116] on button "Email" at bounding box center [1168, 115] width 69 height 18
click at [376, 429] on button "add contact" at bounding box center [381, 424] width 65 height 16
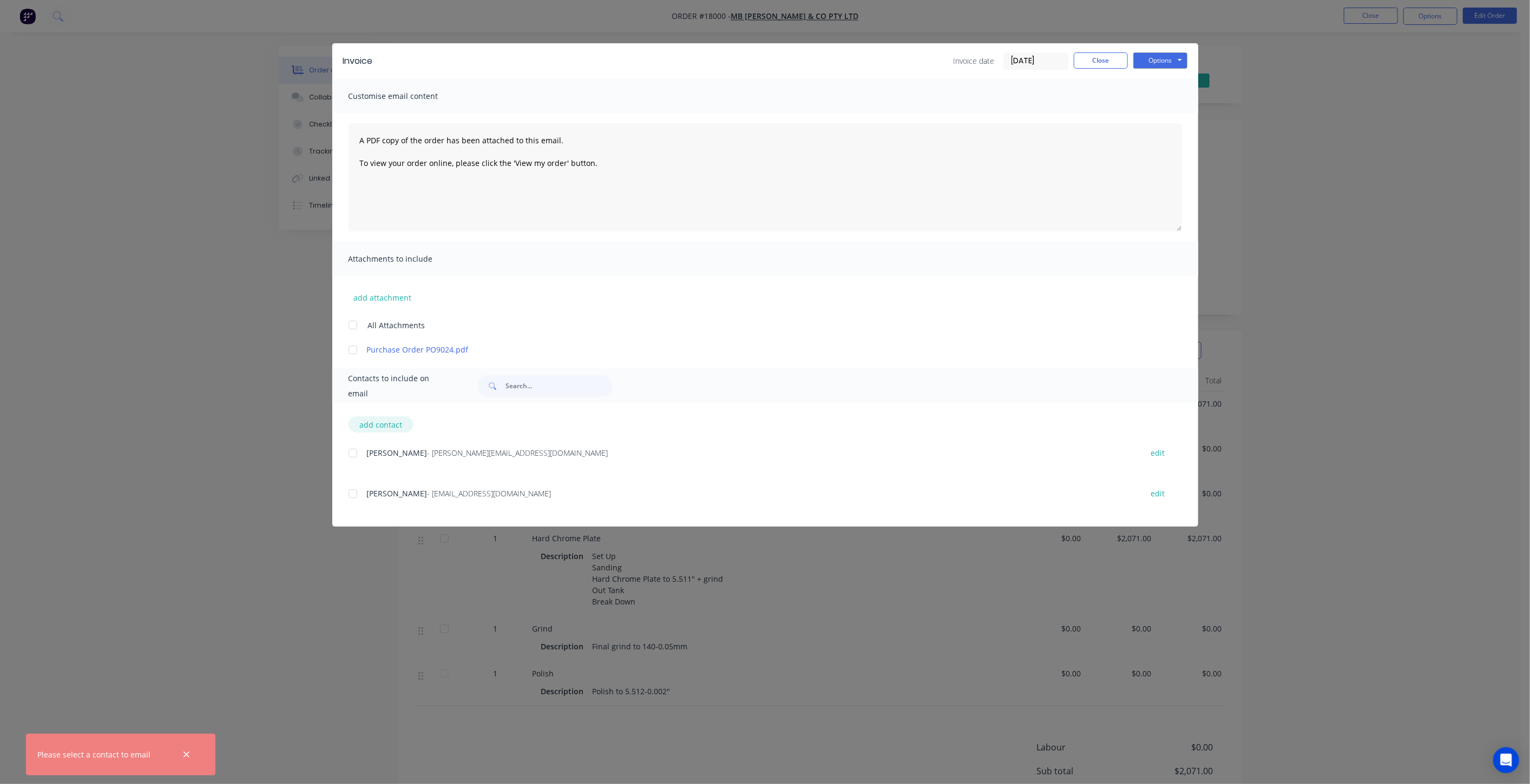
select select "AU"
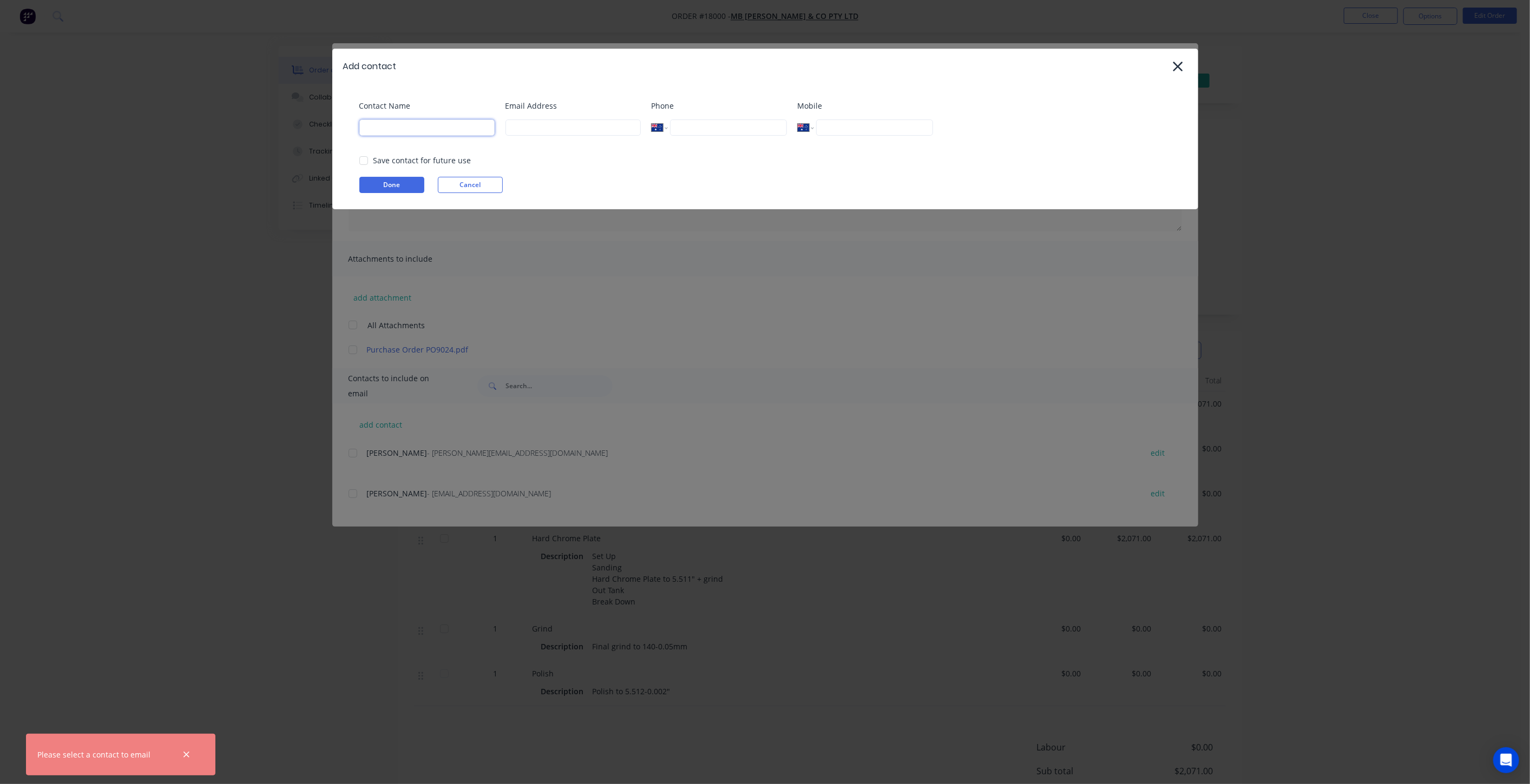
click at [403, 132] on input at bounding box center [427, 127] width 135 height 16
type input "Factory to test"
type input "support@factory.app"
click at [471, 144] on div "Contact Name Factory to test" at bounding box center [427, 122] width 135 height 44
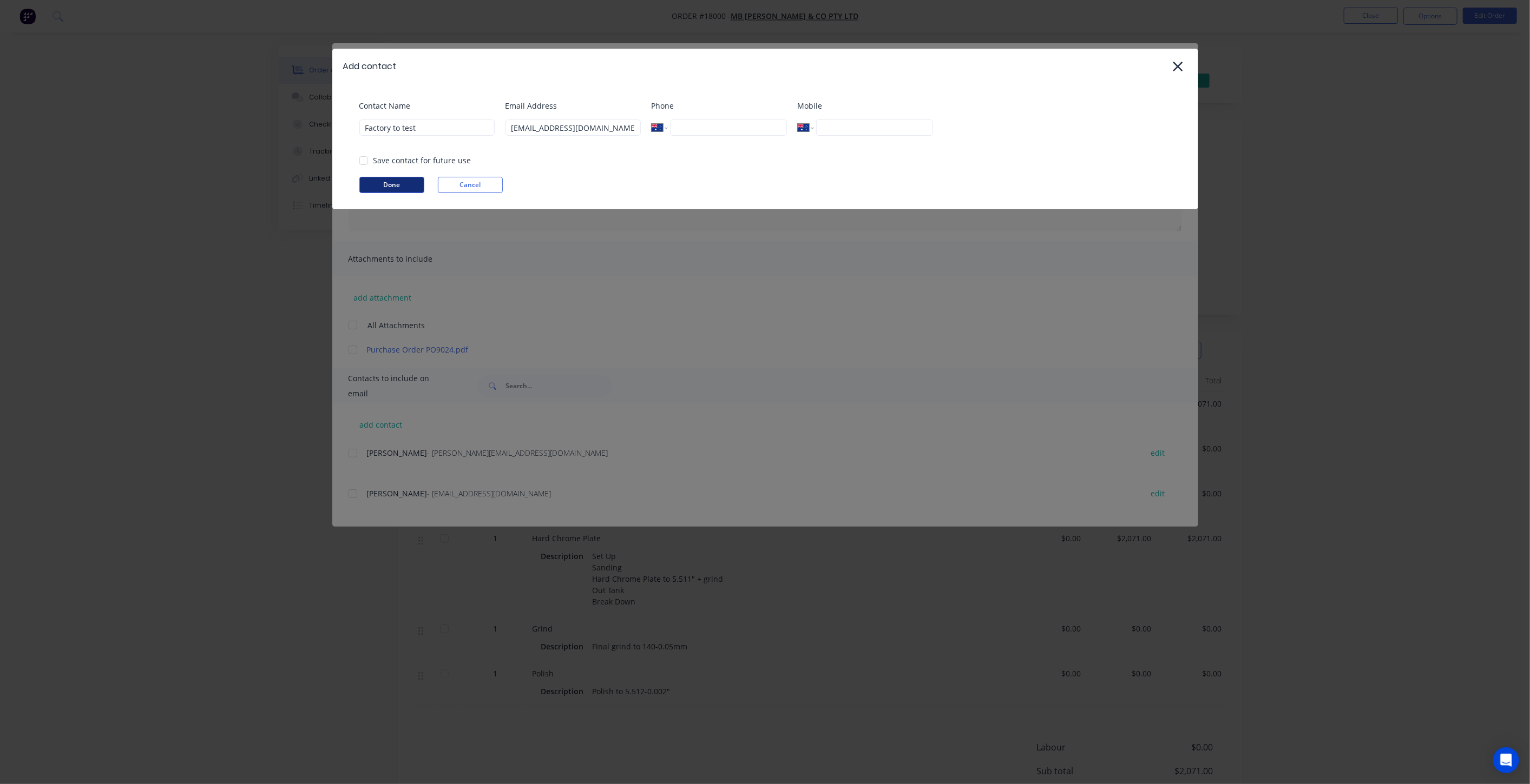
click at [400, 183] on button "Done" at bounding box center [391, 185] width 65 height 16
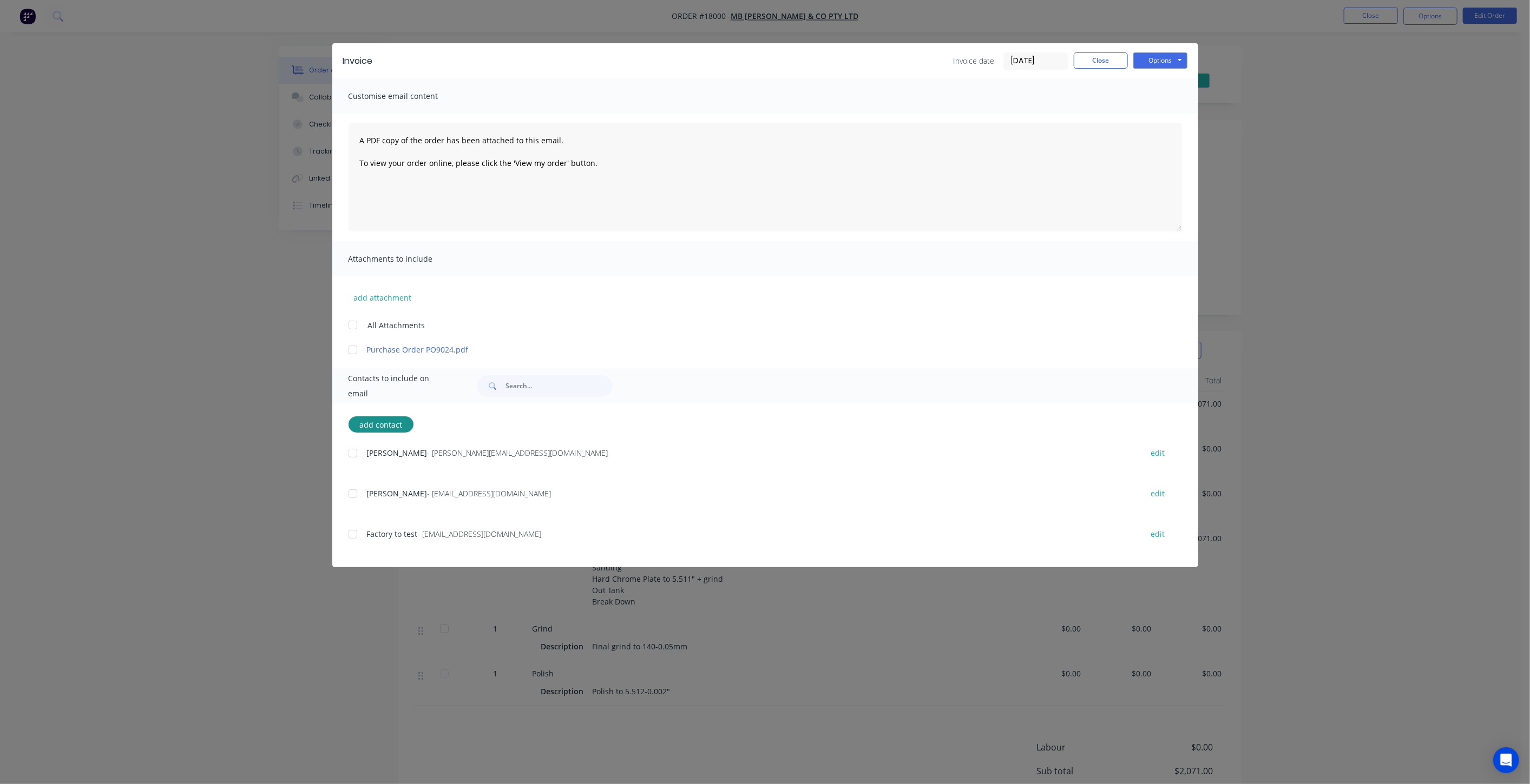
click at [351, 535] on div at bounding box center [352, 534] width 22 height 21
click at [1155, 55] on button "Options" at bounding box center [1160, 60] width 54 height 16
click at [1172, 115] on button "Email" at bounding box center [1168, 115] width 69 height 18
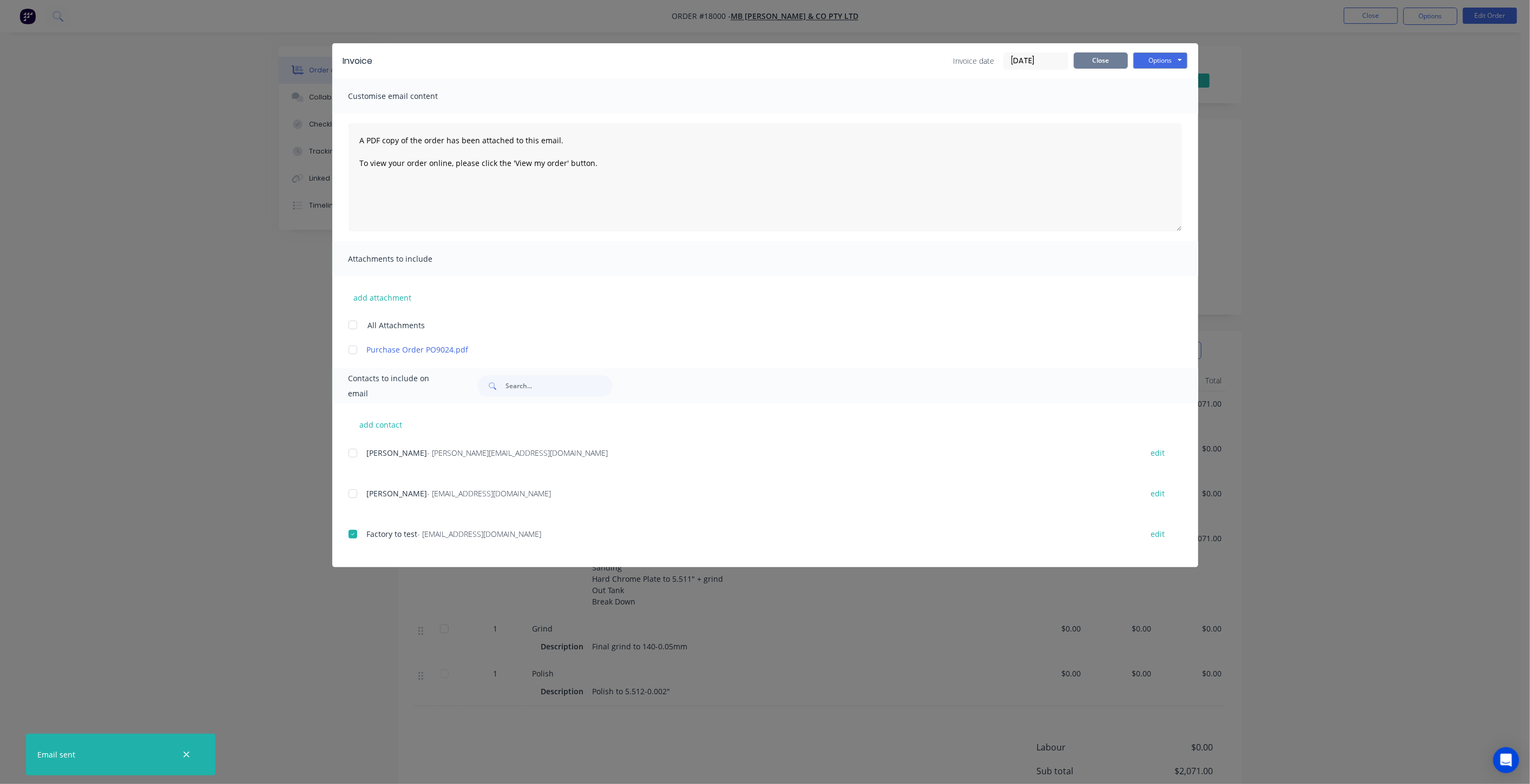
click at [1089, 54] on button "Close" at bounding box center [1100, 60] width 54 height 16
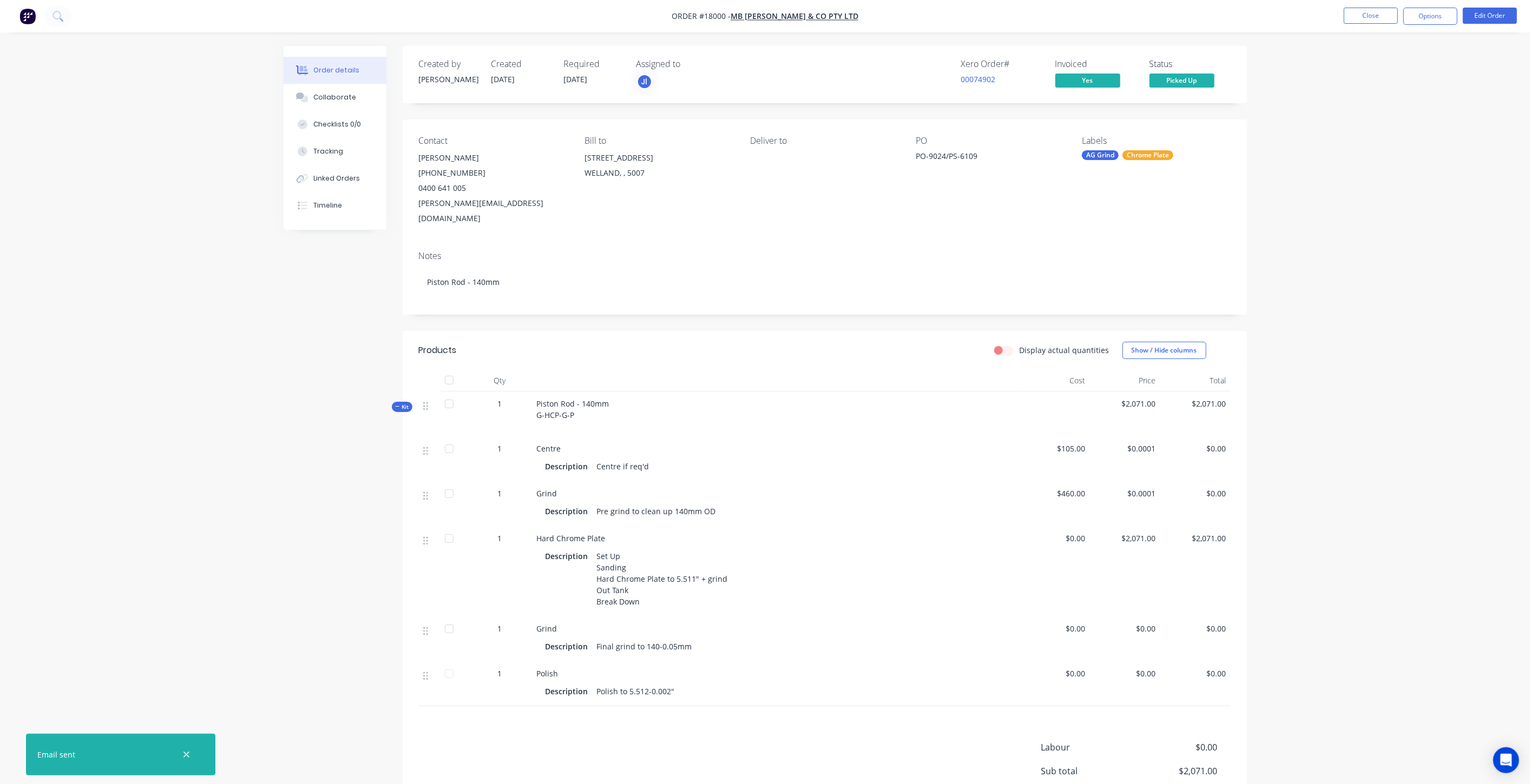
click at [26, 14] on img "button" at bounding box center [27, 16] width 16 height 16
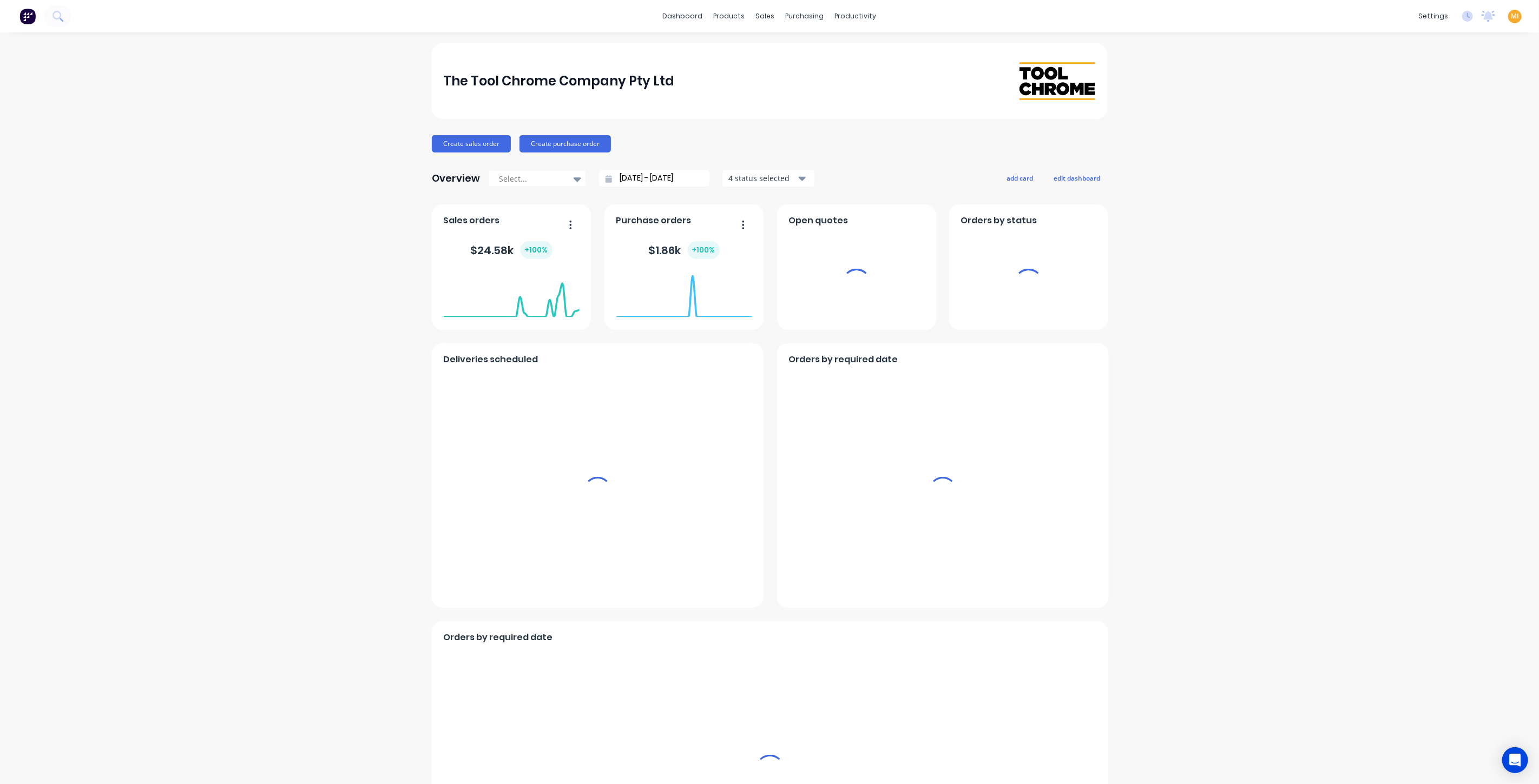
click at [1511, 13] on span "MI" at bounding box center [1515, 16] width 8 height 10
click at [1465, 136] on button "Sign out" at bounding box center [1522, 135] width 143 height 21
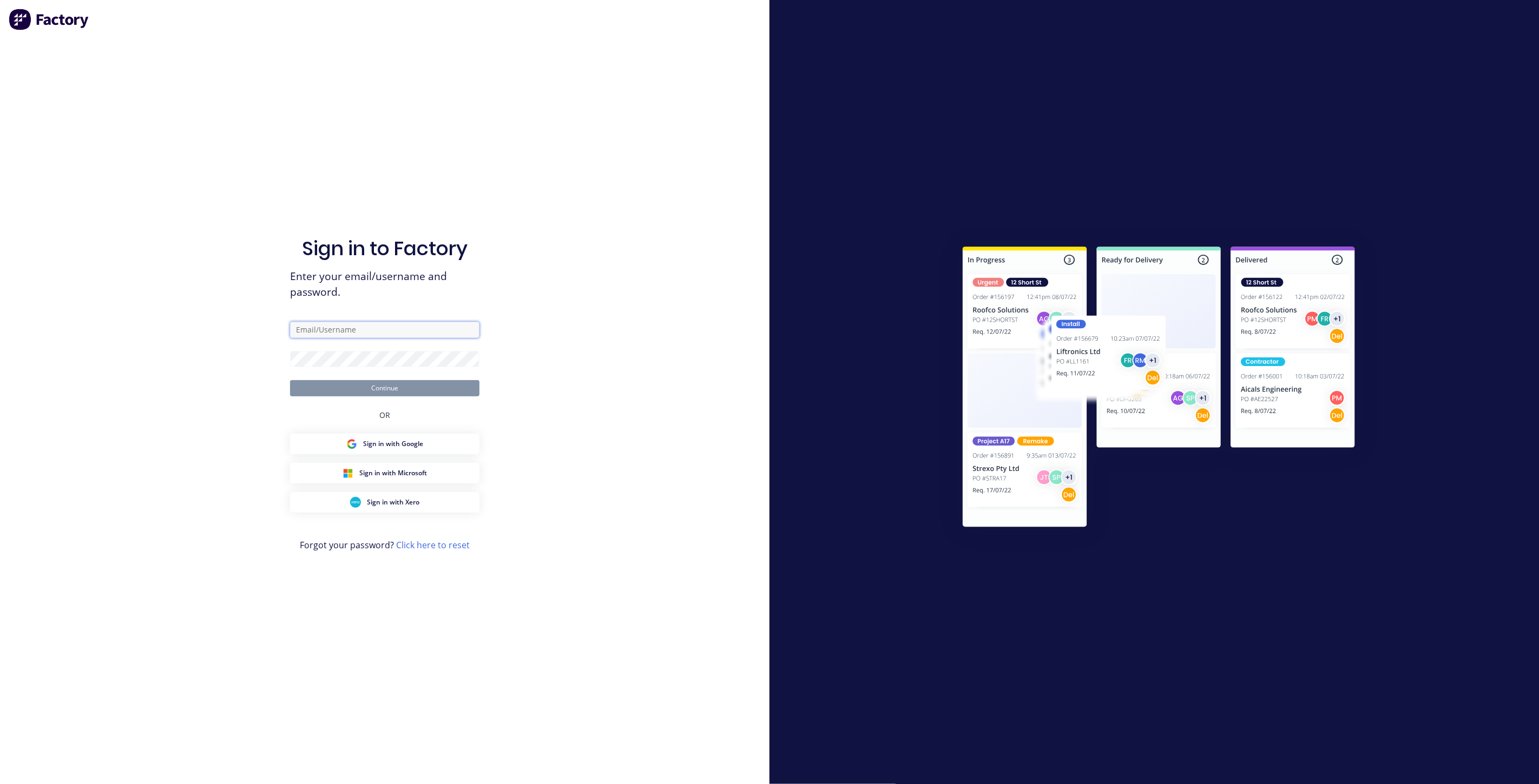
click at [337, 331] on input "text" at bounding box center [384, 330] width 189 height 16
type input "[EMAIL_ADDRESS][DOMAIN_NAME]"
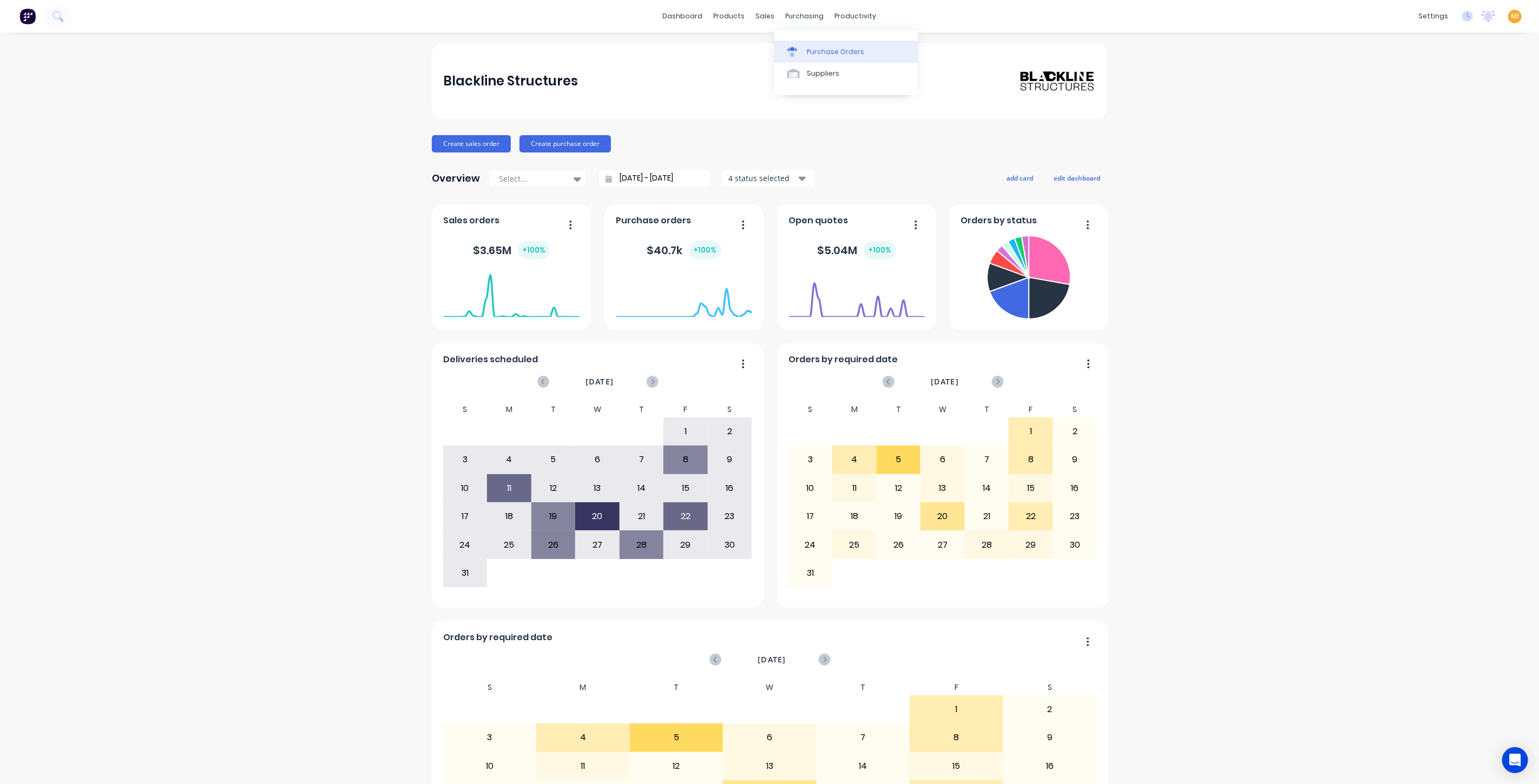
click at [804, 44] on link "Purchase Orders" at bounding box center [846, 51] width 143 height 21
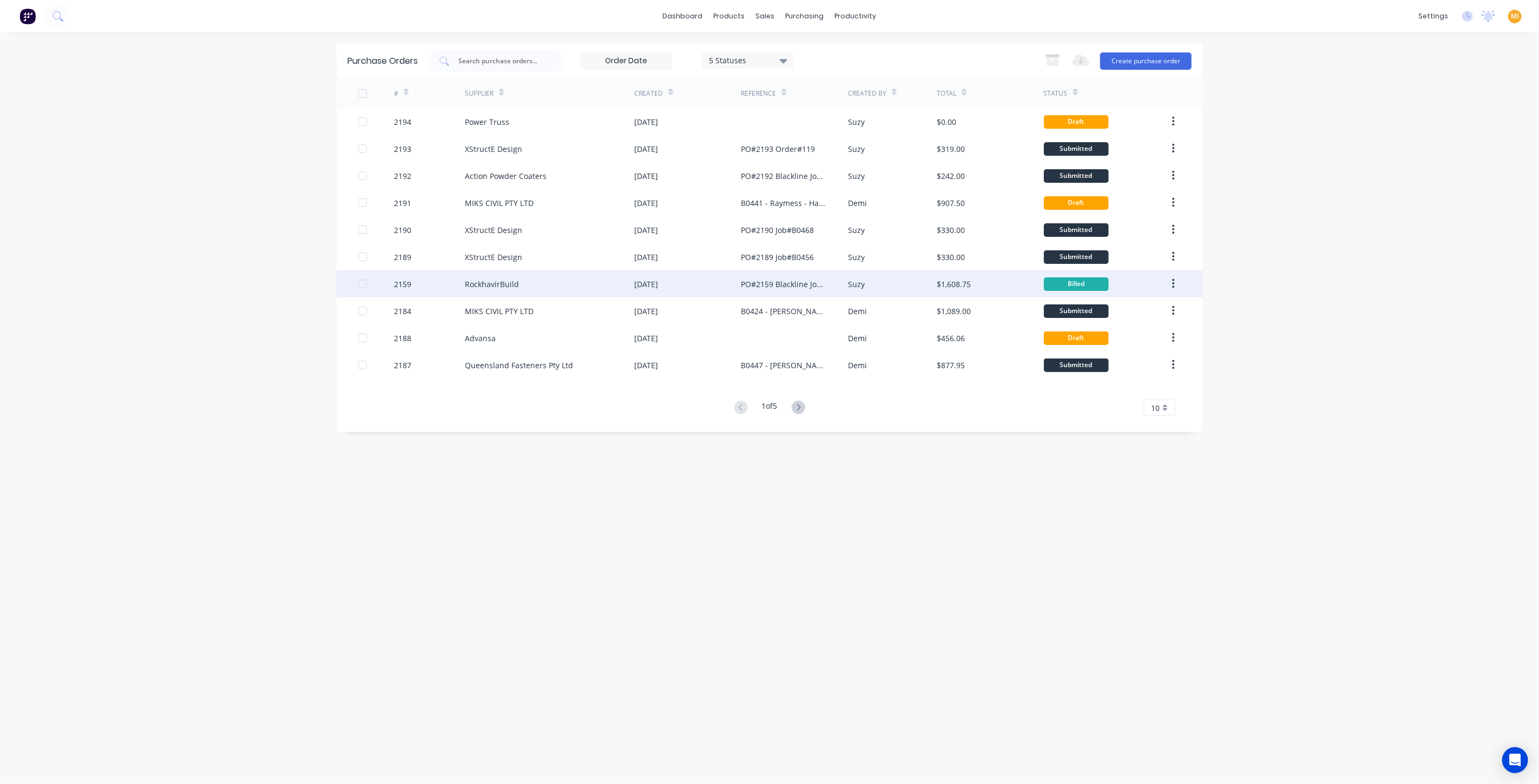
click at [948, 290] on div "$1,608.75" at bounding box center [990, 284] width 106 height 27
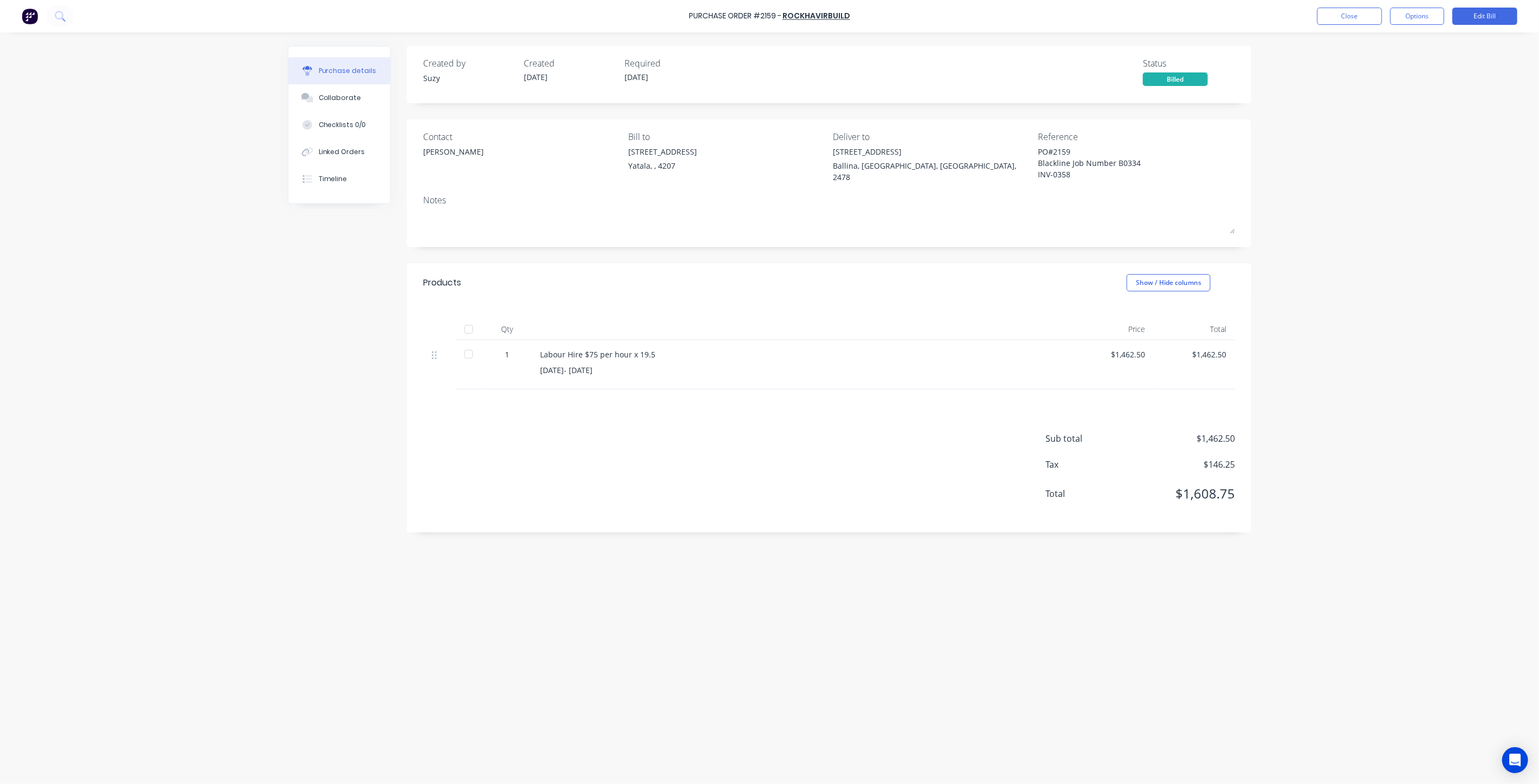
click at [1112, 81] on div "Created by Suzy Created 18/08/25 Required 19/08/25 Status Billed" at bounding box center [829, 71] width 812 height 29
click at [1354, 17] on button "Close" at bounding box center [1350, 16] width 65 height 17
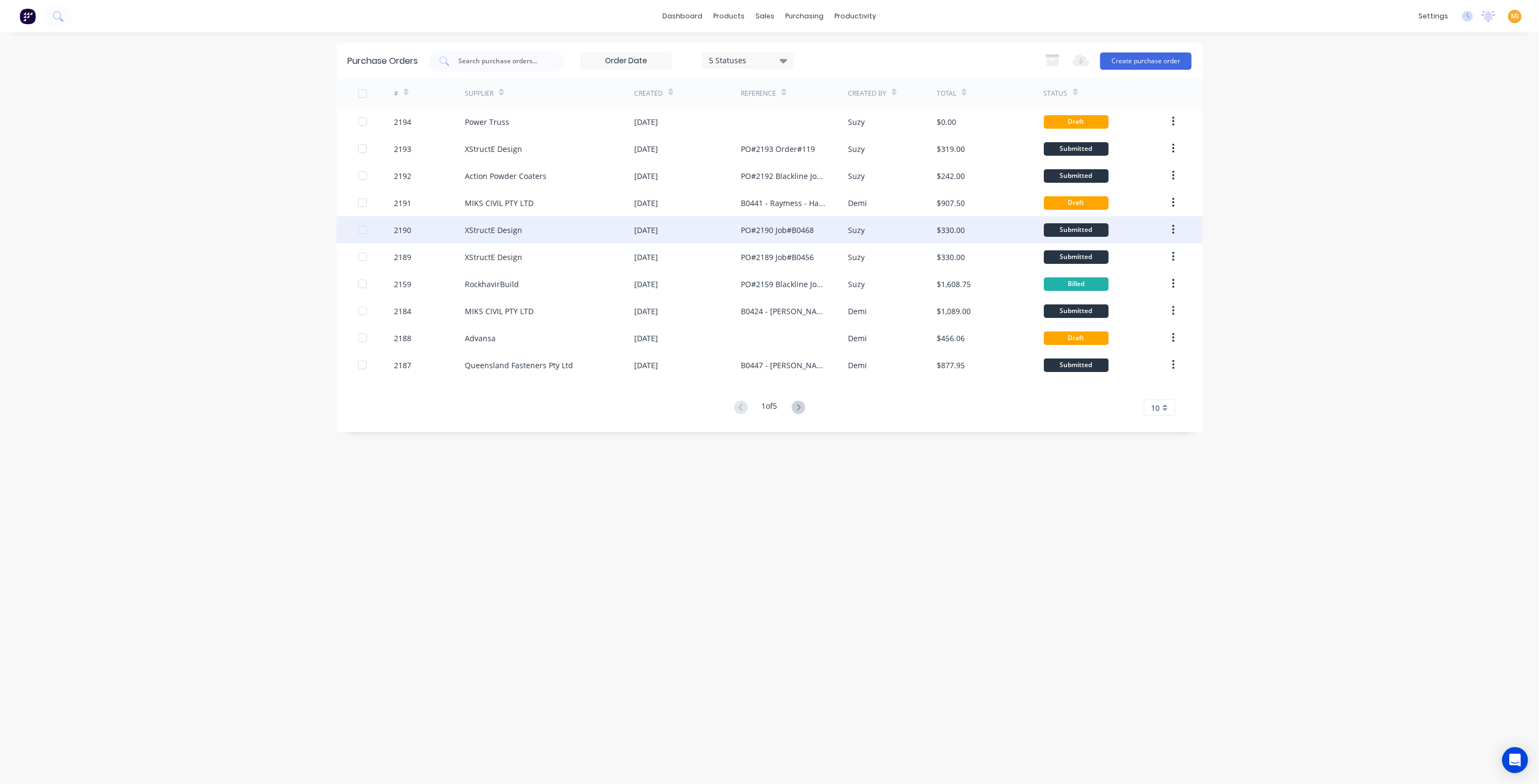
click at [484, 242] on div "XStructE Design" at bounding box center [550, 229] width 170 height 27
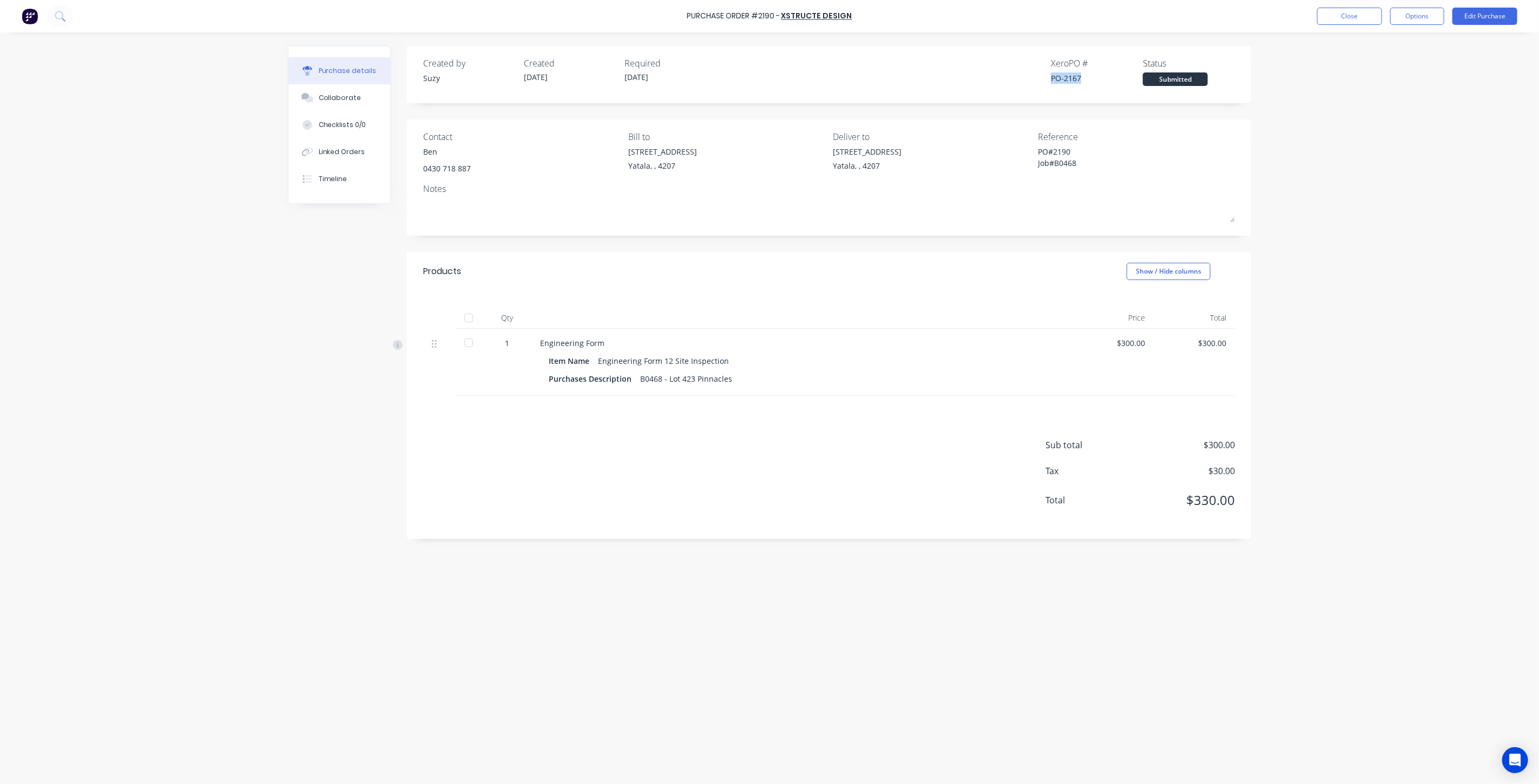
drag, startPoint x: 1090, startPoint y: 76, endPoint x: 1042, endPoint y: 76, distance: 48.0
click at [1042, 76] on div "Created by Suzy Created 26/08/25 Required 26/08/25 Xero PO # PO-2167 Status Sub…" at bounding box center [829, 71] width 812 height 29
click at [1348, 10] on button "Close" at bounding box center [1350, 16] width 65 height 17
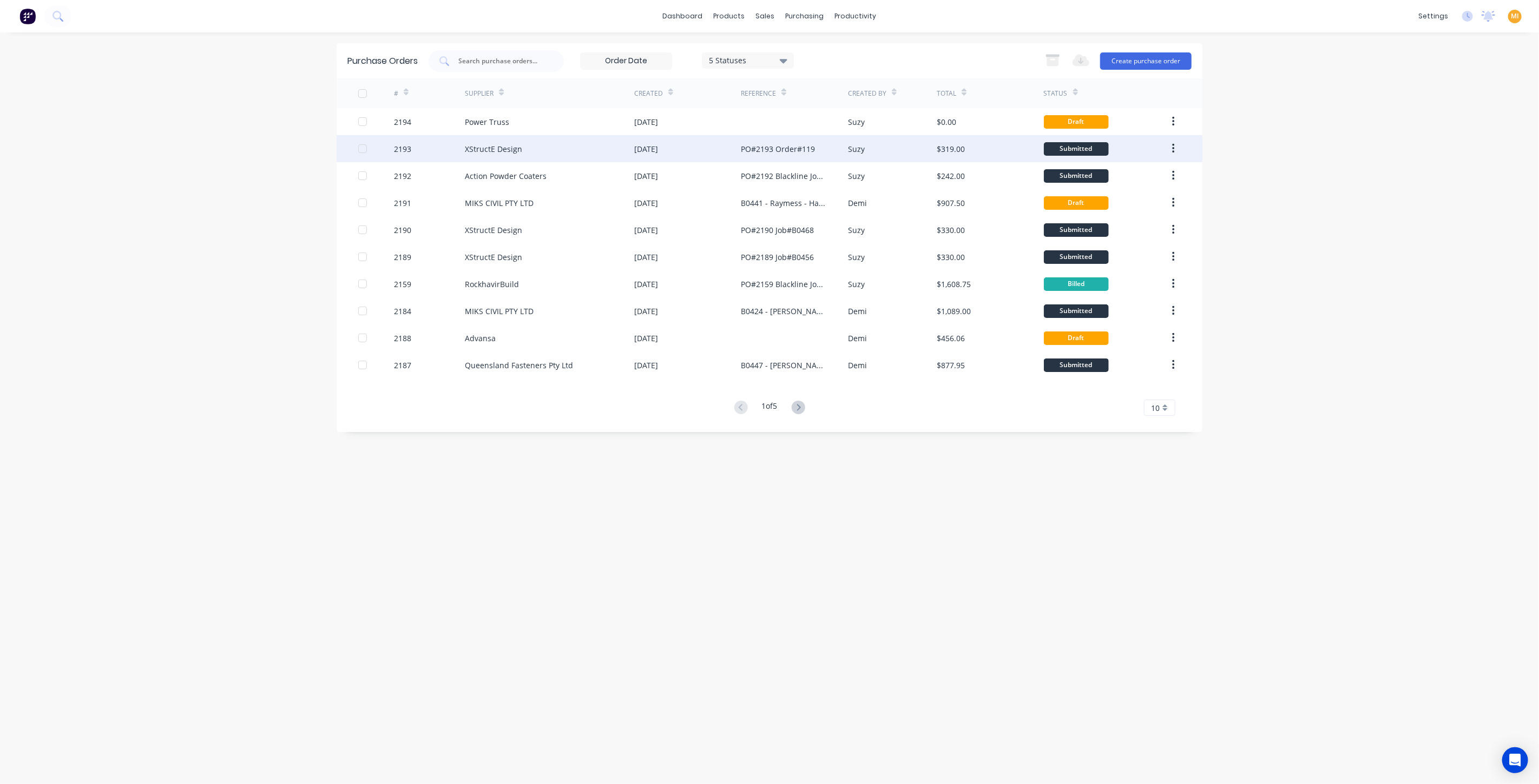
click at [908, 144] on div "Suzy" at bounding box center [892, 148] width 89 height 27
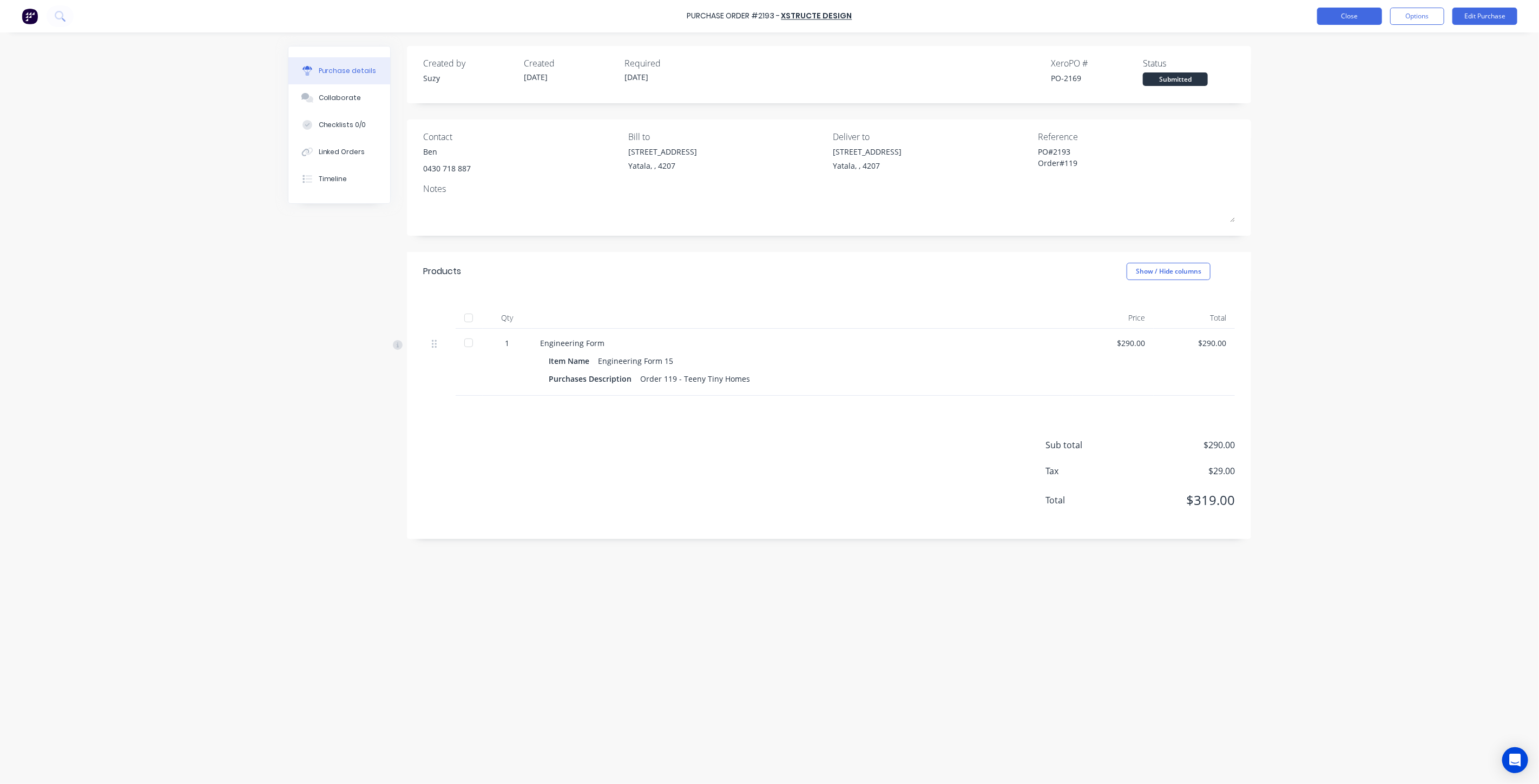
click at [1371, 19] on button "Close" at bounding box center [1350, 16] width 65 height 17
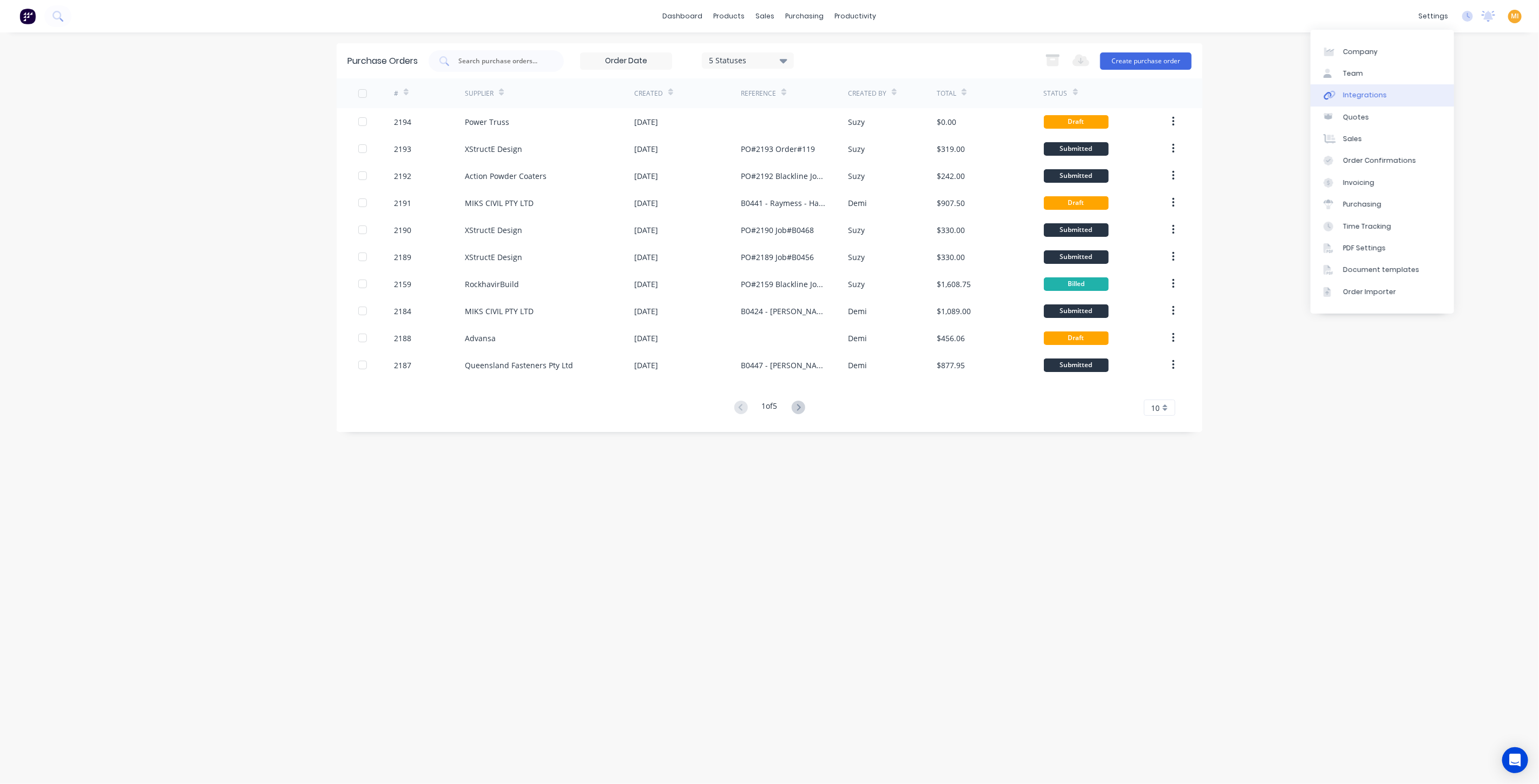
click at [1396, 95] on link "Integrations" at bounding box center [1382, 95] width 143 height 21
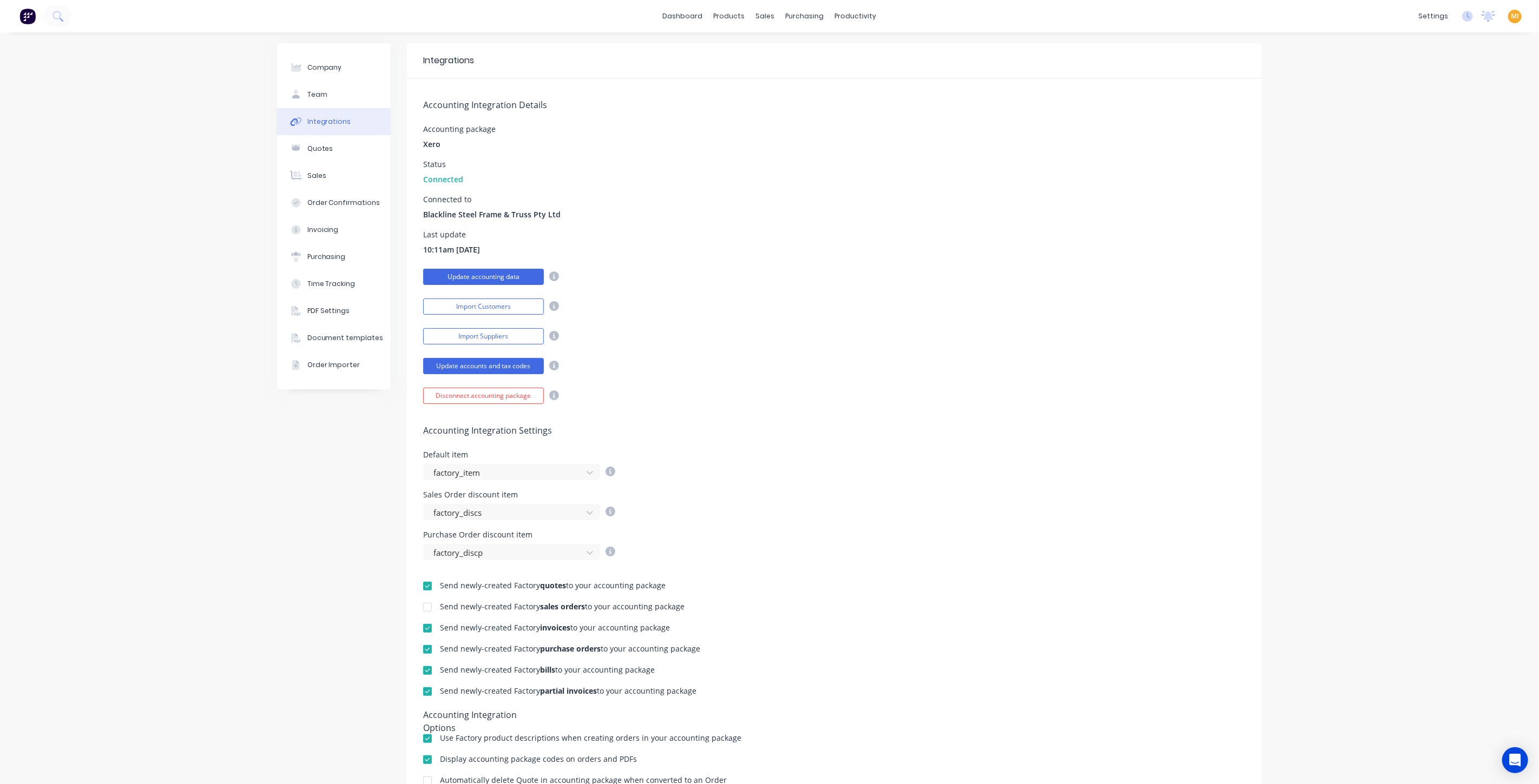
click at [474, 274] on button "Update accounting data" at bounding box center [483, 276] width 121 height 16
click at [817, 53] on div "Purchase Orders" at bounding box center [835, 52] width 57 height 10
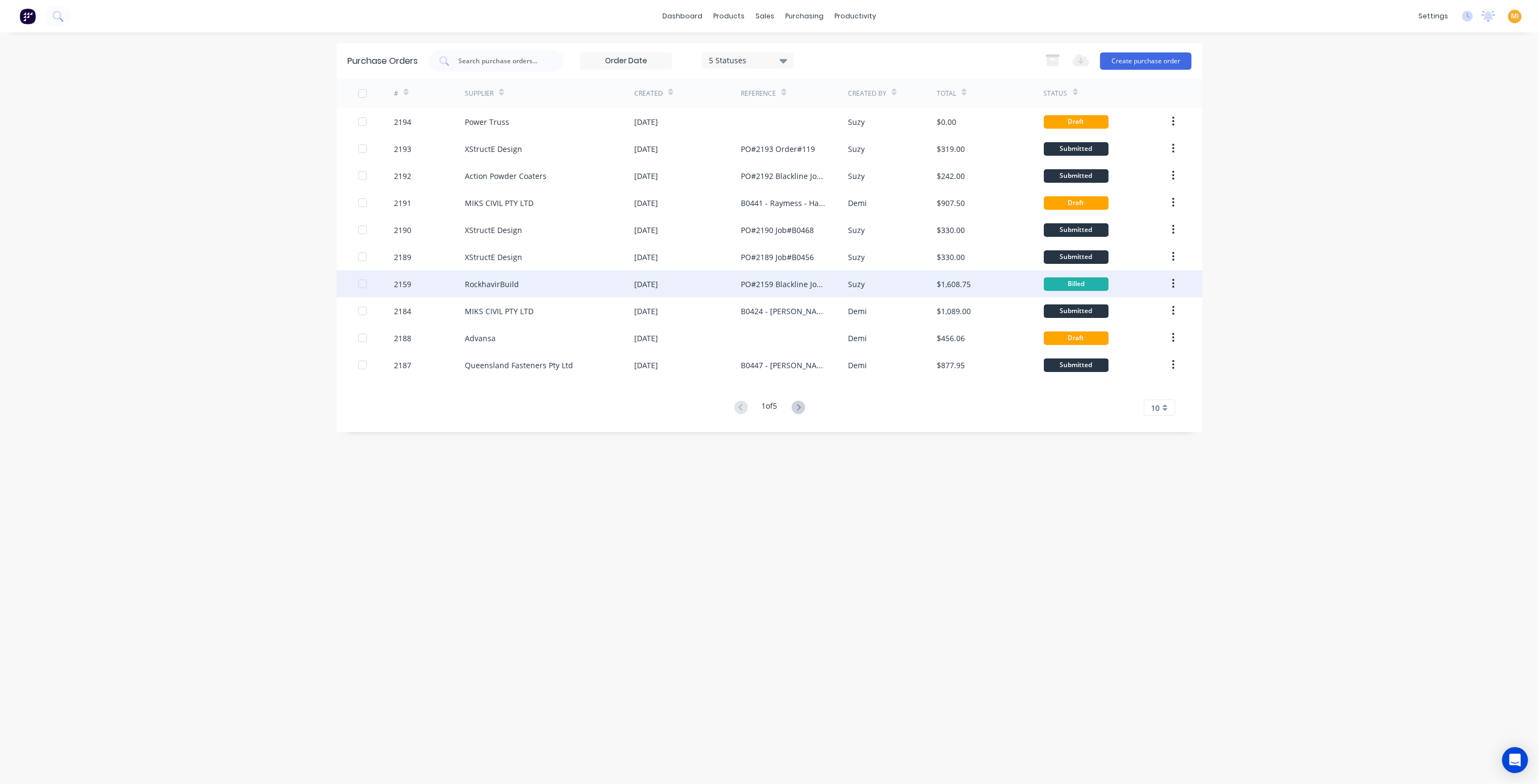
click at [875, 284] on div "Suzy" at bounding box center [892, 284] width 89 height 27
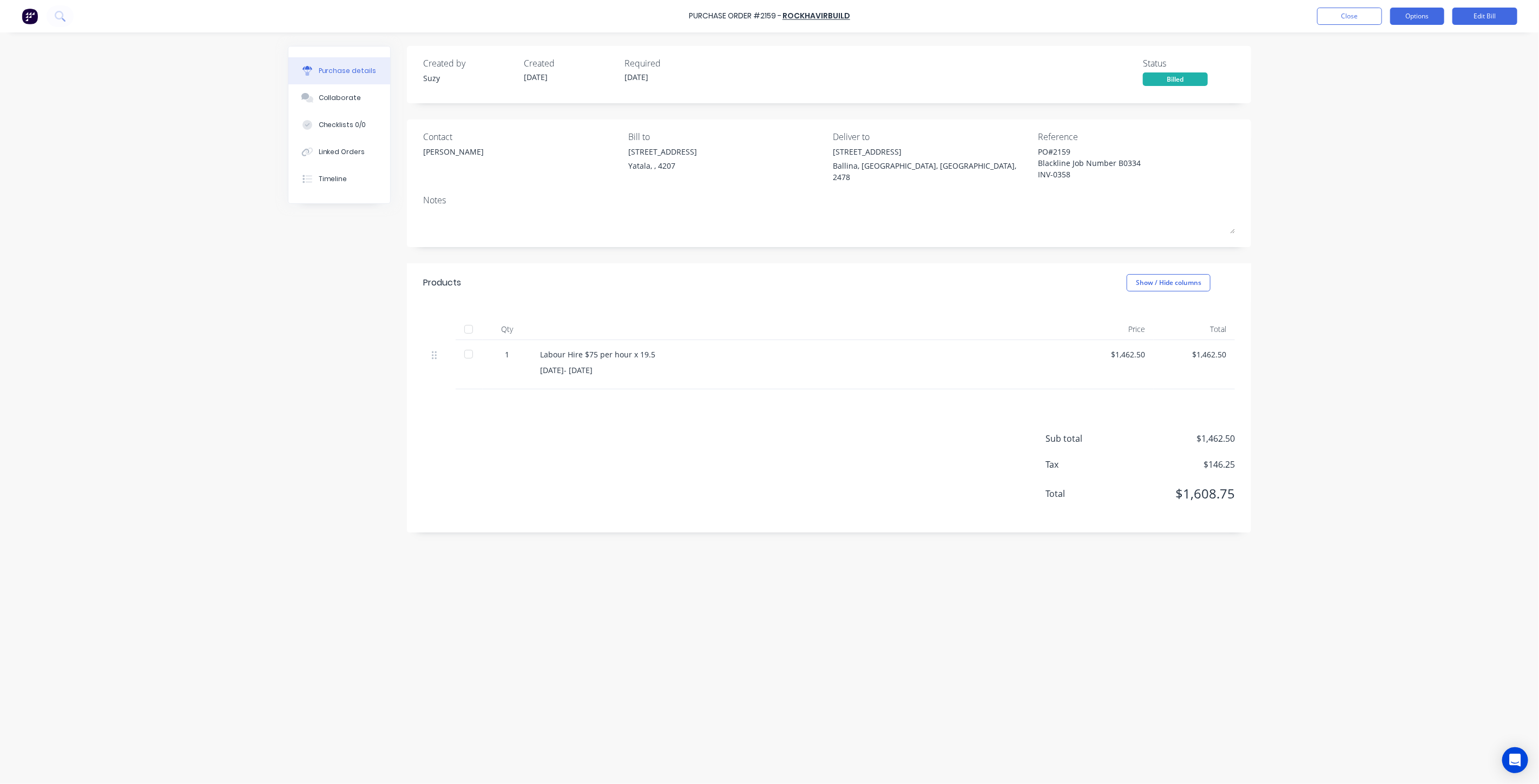
click at [1405, 14] on button "Options" at bounding box center [1417, 16] width 54 height 17
click at [1510, 17] on button "Edit Bill" at bounding box center [1485, 16] width 65 height 17
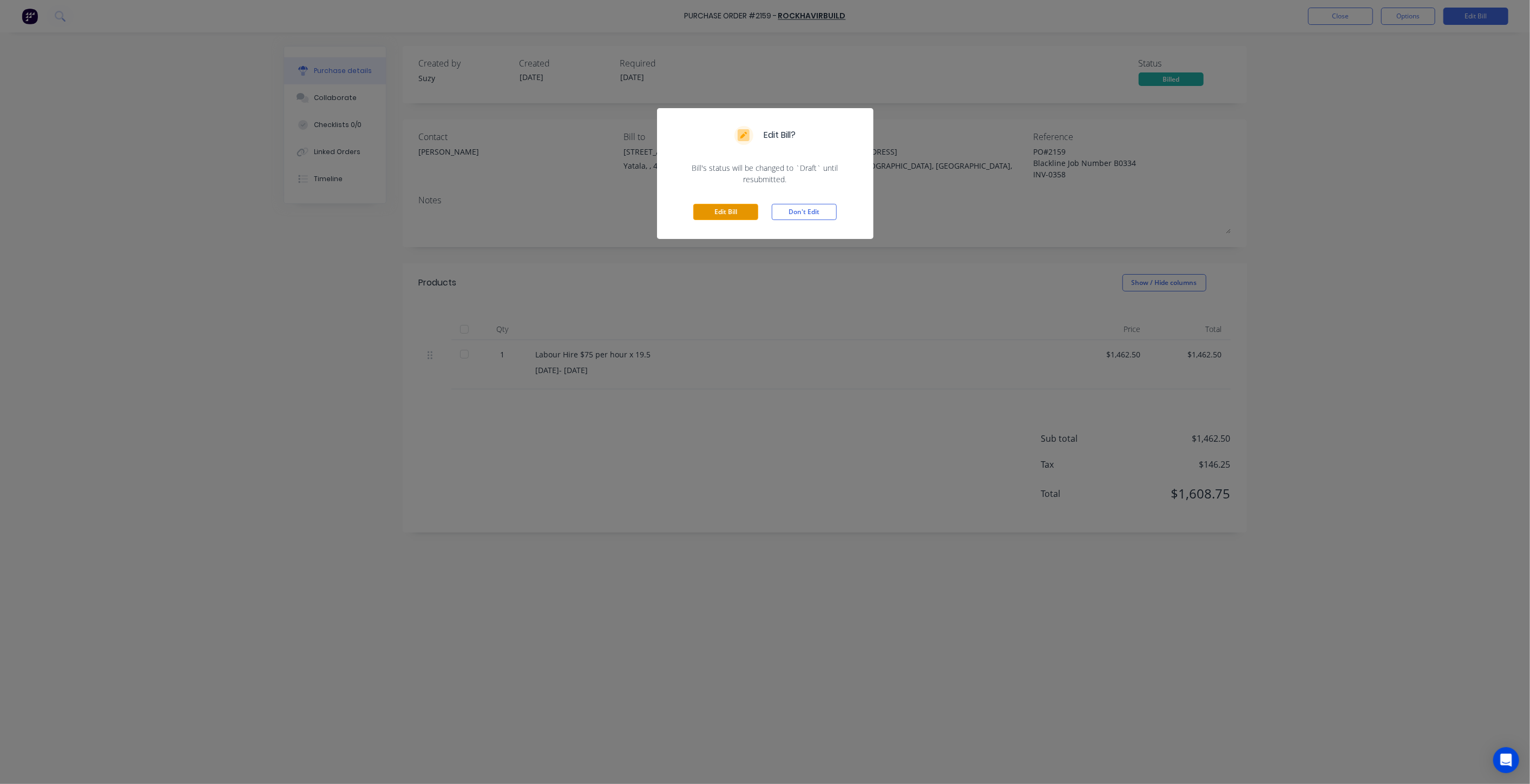
click at [735, 215] on button "Edit Bill" at bounding box center [725, 211] width 65 height 16
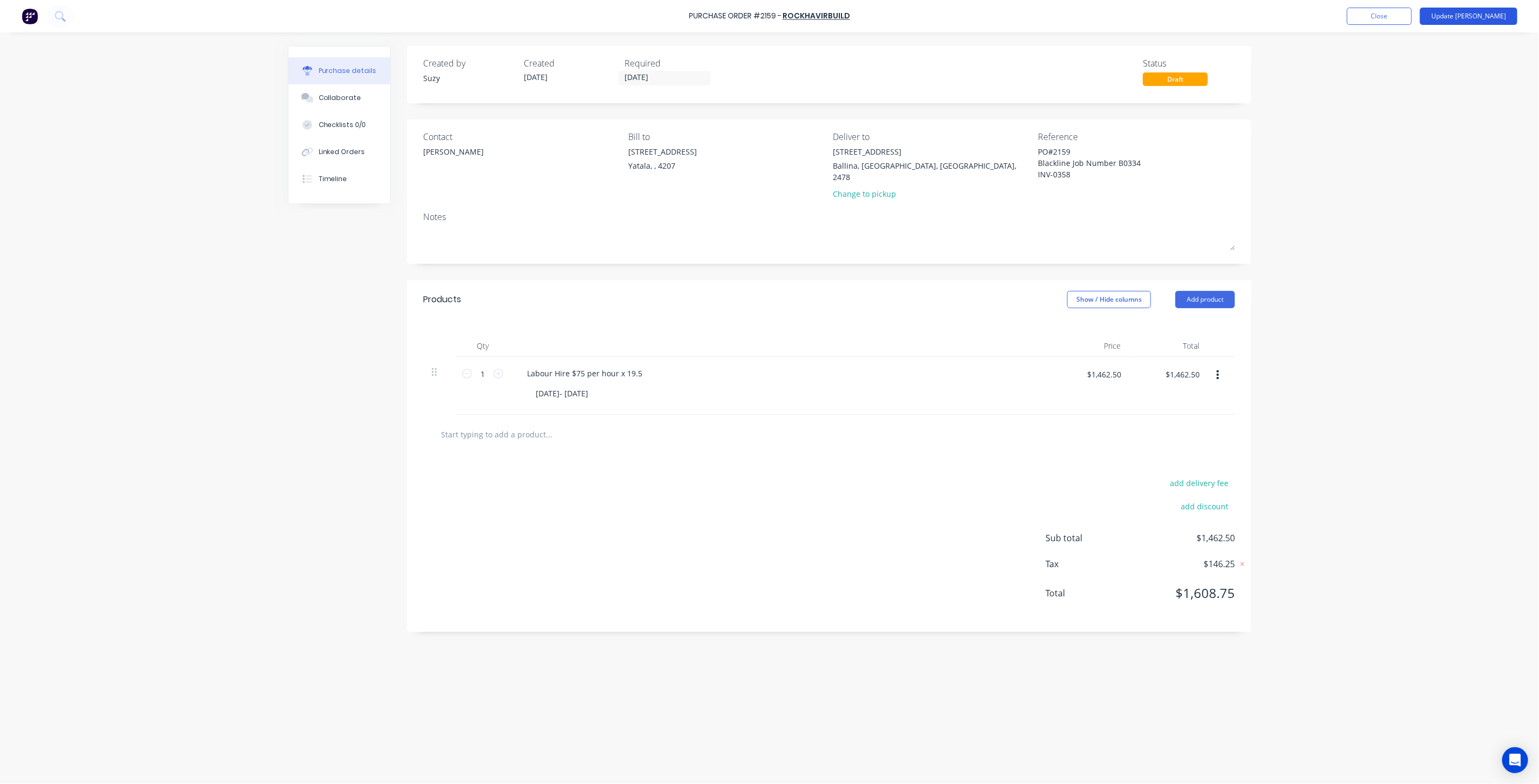
click at [1479, 16] on button "Update [PERSON_NAME]" at bounding box center [1469, 16] width 97 height 17
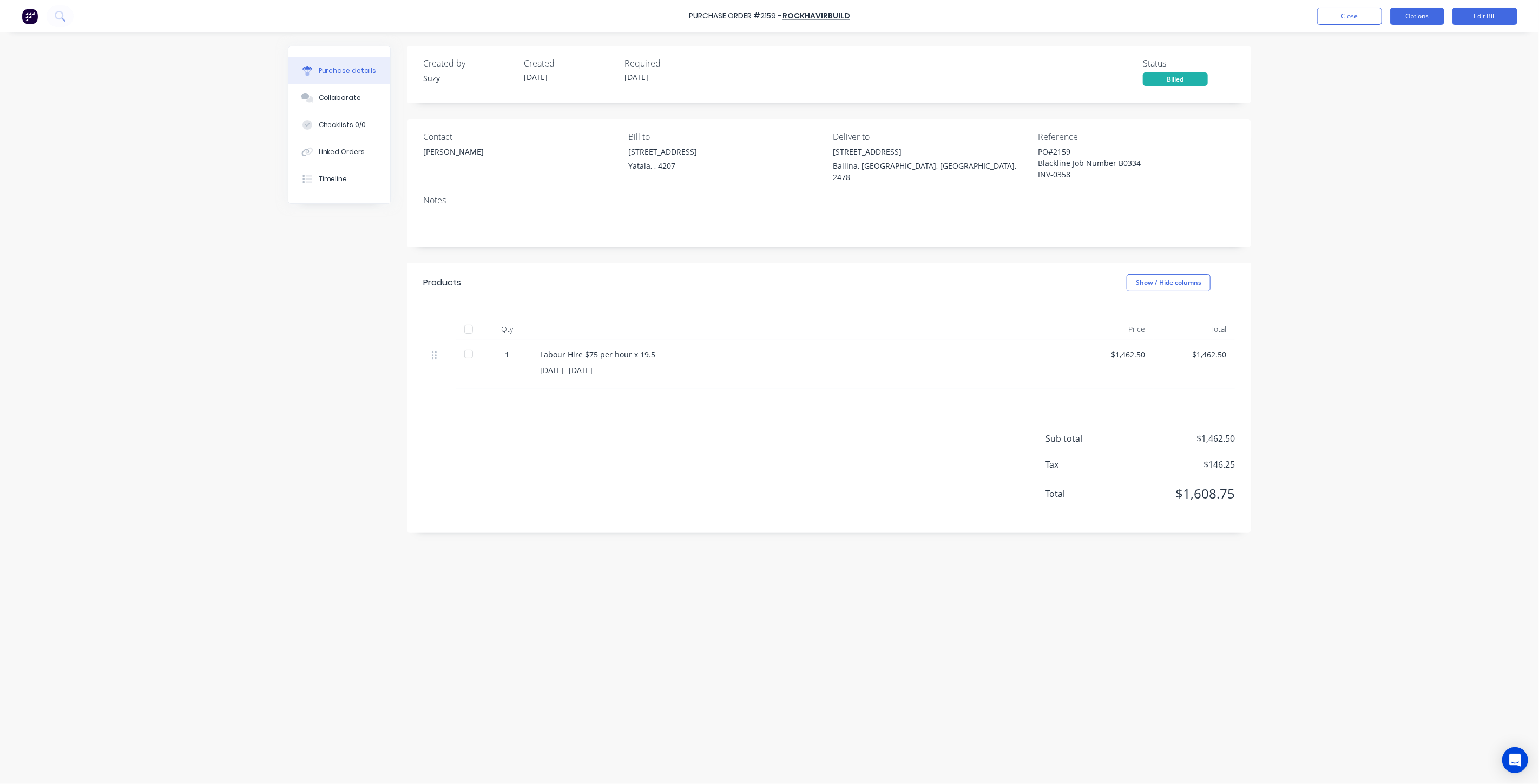
click at [1415, 16] on button "Options" at bounding box center [1417, 16] width 54 height 17
click at [1382, 45] on div "Print / Email" at bounding box center [1393, 44] width 83 height 16
click at [1325, 282] on div "Purchase Order #2159 - RockhavirBuild Close Options Edit Bill Purchase details …" at bounding box center [770, 392] width 1539 height 784
click at [1433, 19] on button "Options" at bounding box center [1417, 16] width 54 height 17
click at [1357, 166] on div "Purchase Order #2159 - RockhavirBuild Close Options Edit Bill Purchase details …" at bounding box center [770, 392] width 1539 height 784
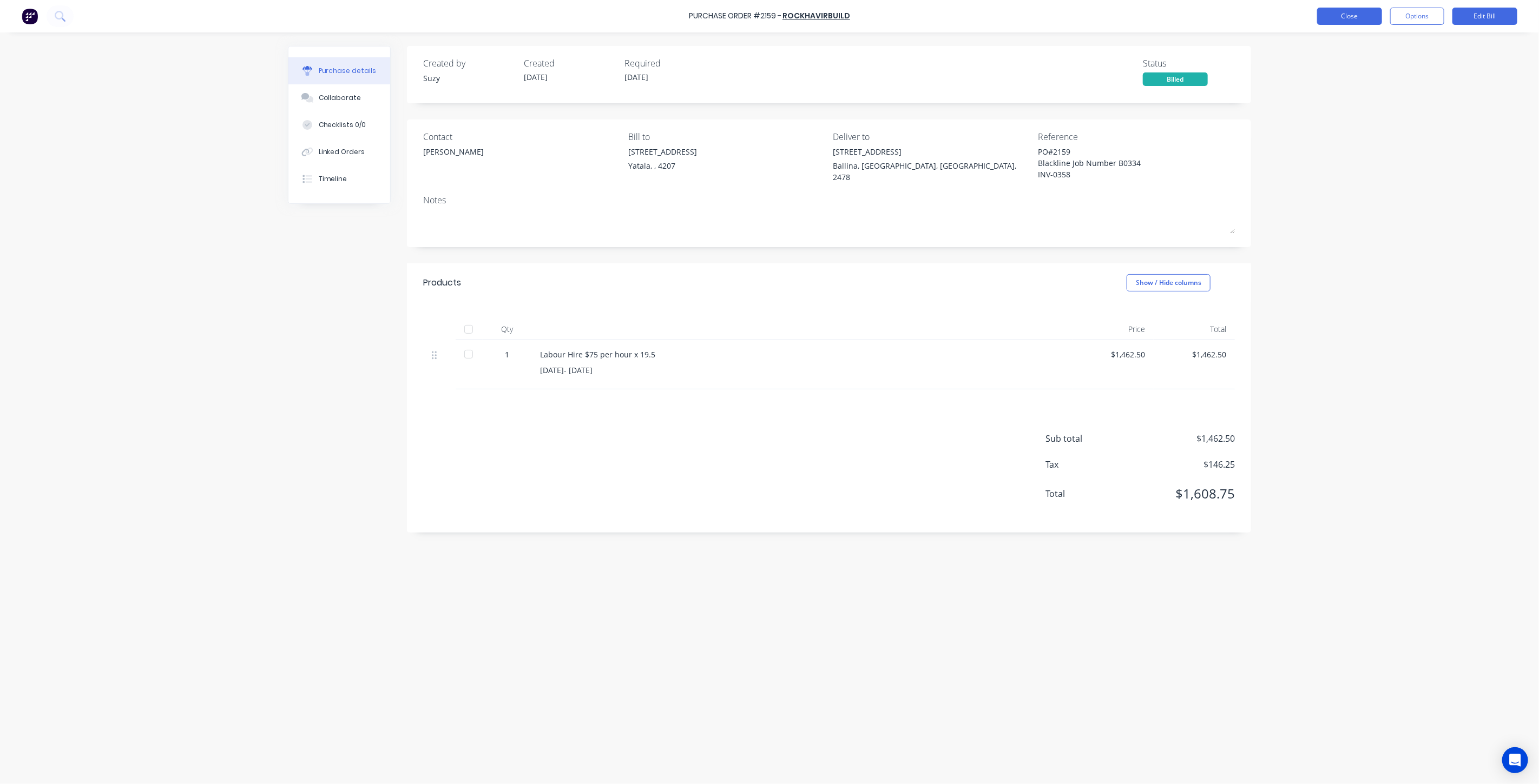
click at [1353, 15] on button "Close" at bounding box center [1350, 16] width 65 height 17
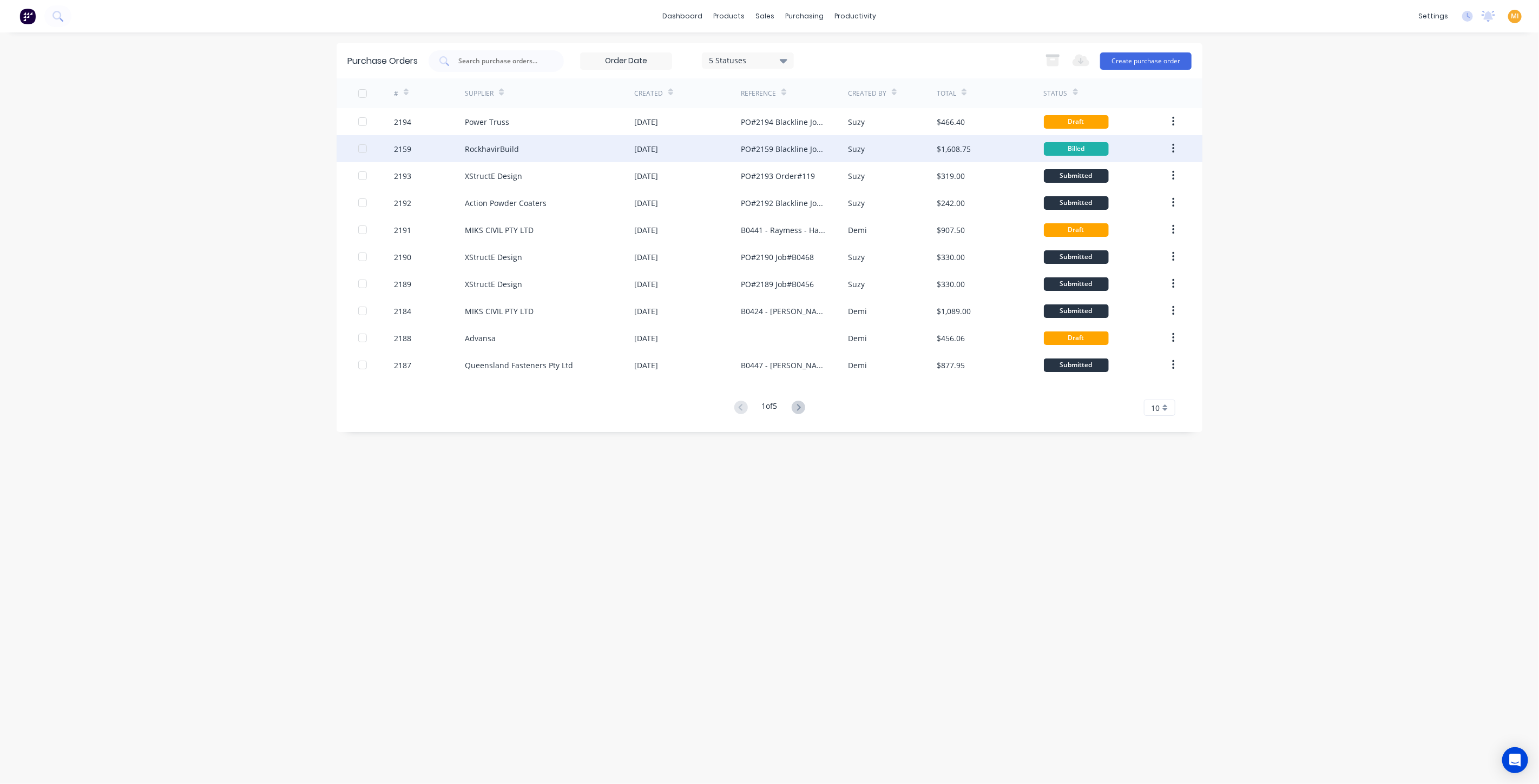
click at [1175, 149] on icon "button" at bounding box center [1173, 149] width 2 height 10
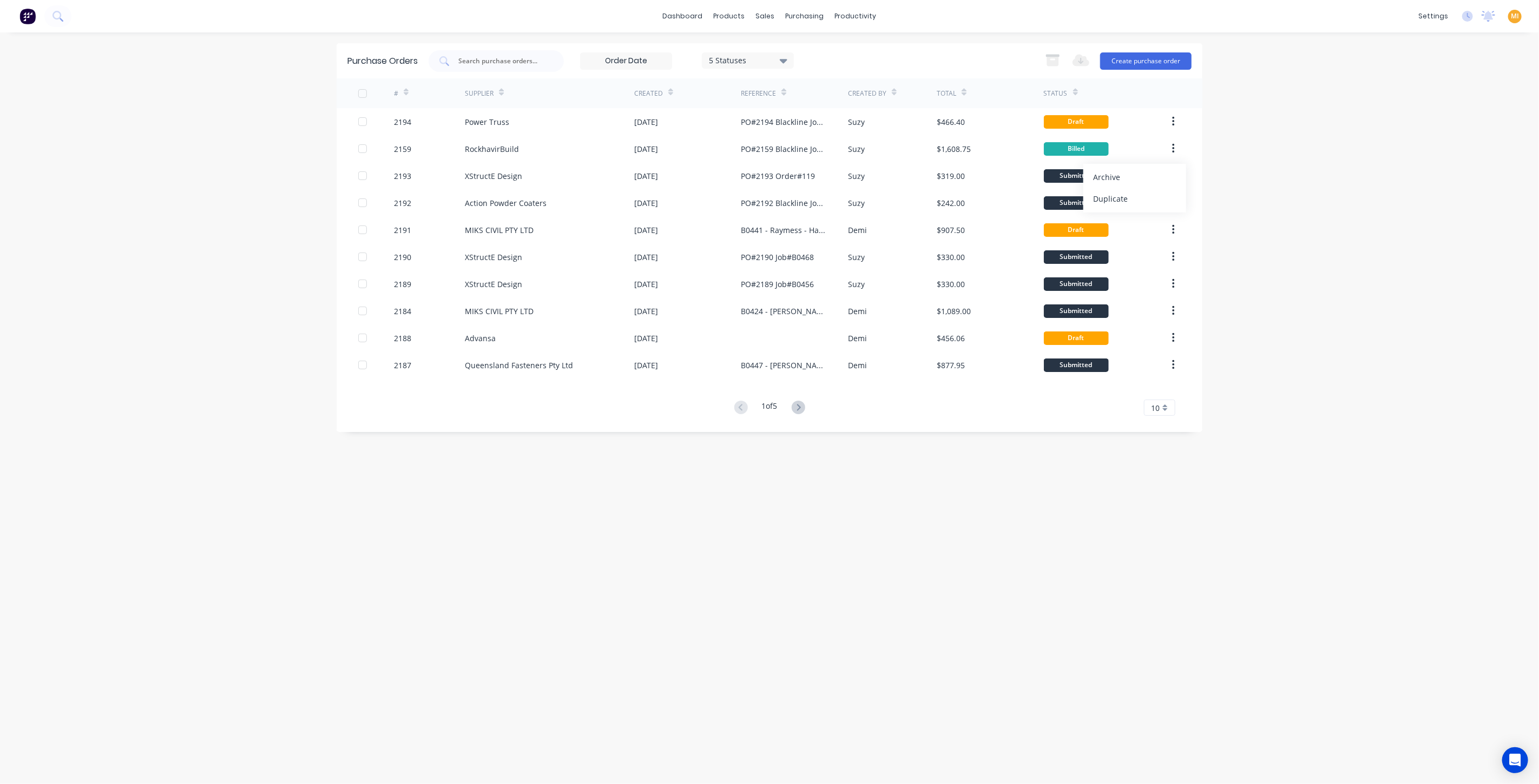
click at [1329, 180] on div "dashboard products sales purchasing productivity dashboard products Product Cat…" at bounding box center [770, 392] width 1539 height 784
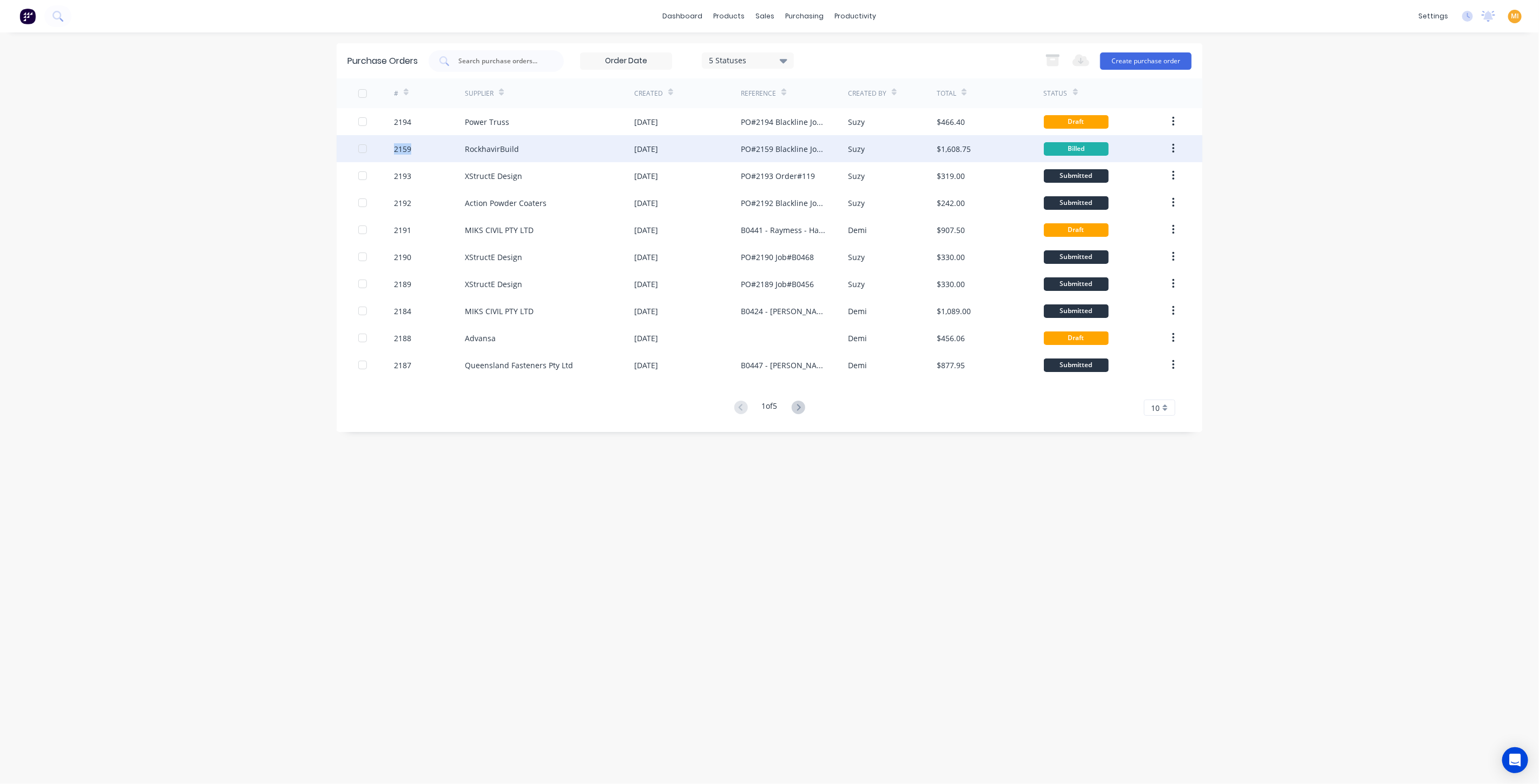
drag, startPoint x: 422, startPoint y: 143, endPoint x: 374, endPoint y: 144, distance: 48.0
click at [374, 144] on div "2159 RockhavirBuild 18 Aug 2025 PO#2159 Blackline Job Number B0334 INV-0358 Suz…" at bounding box center [769, 148] width 866 height 27
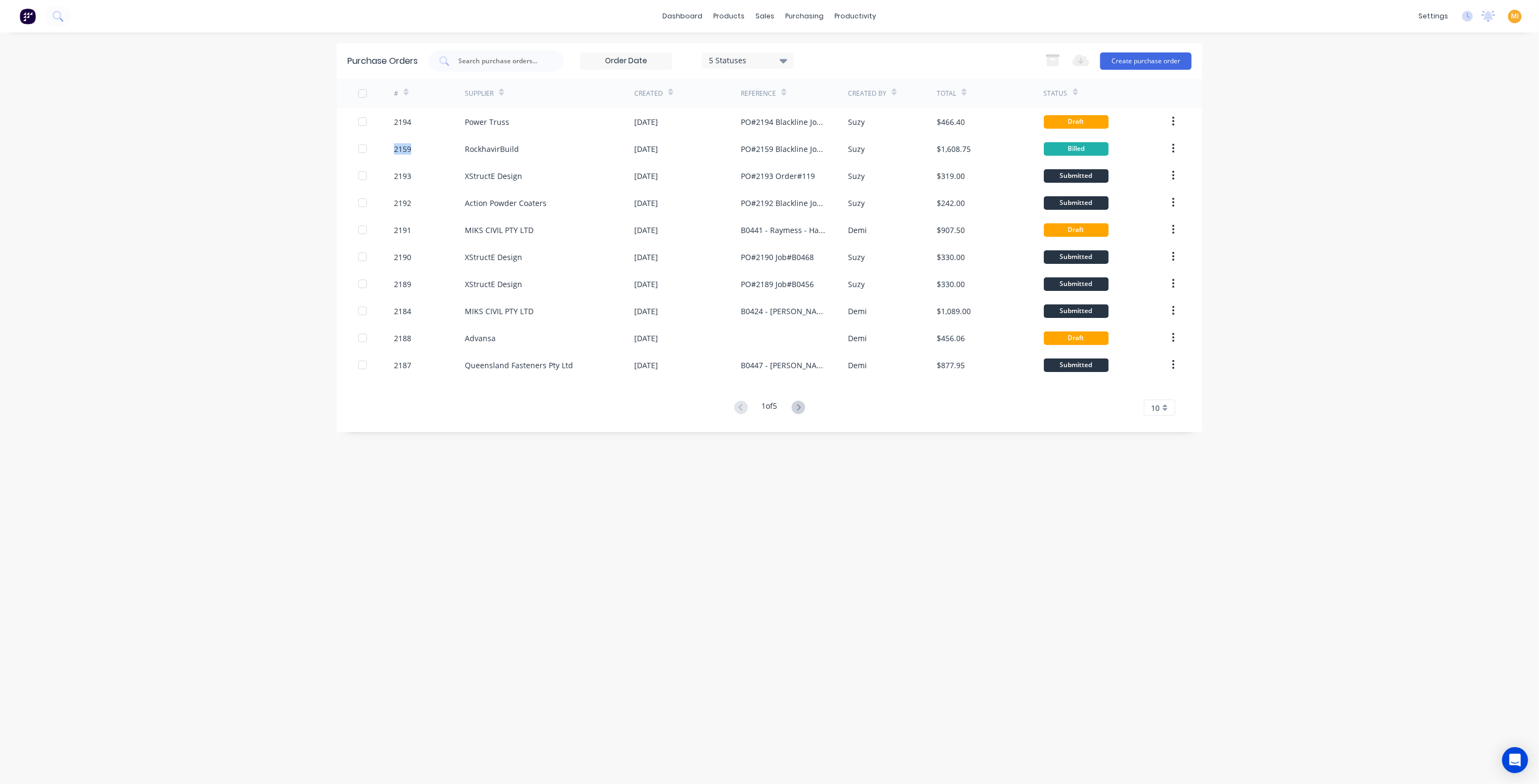
copy div "2159"
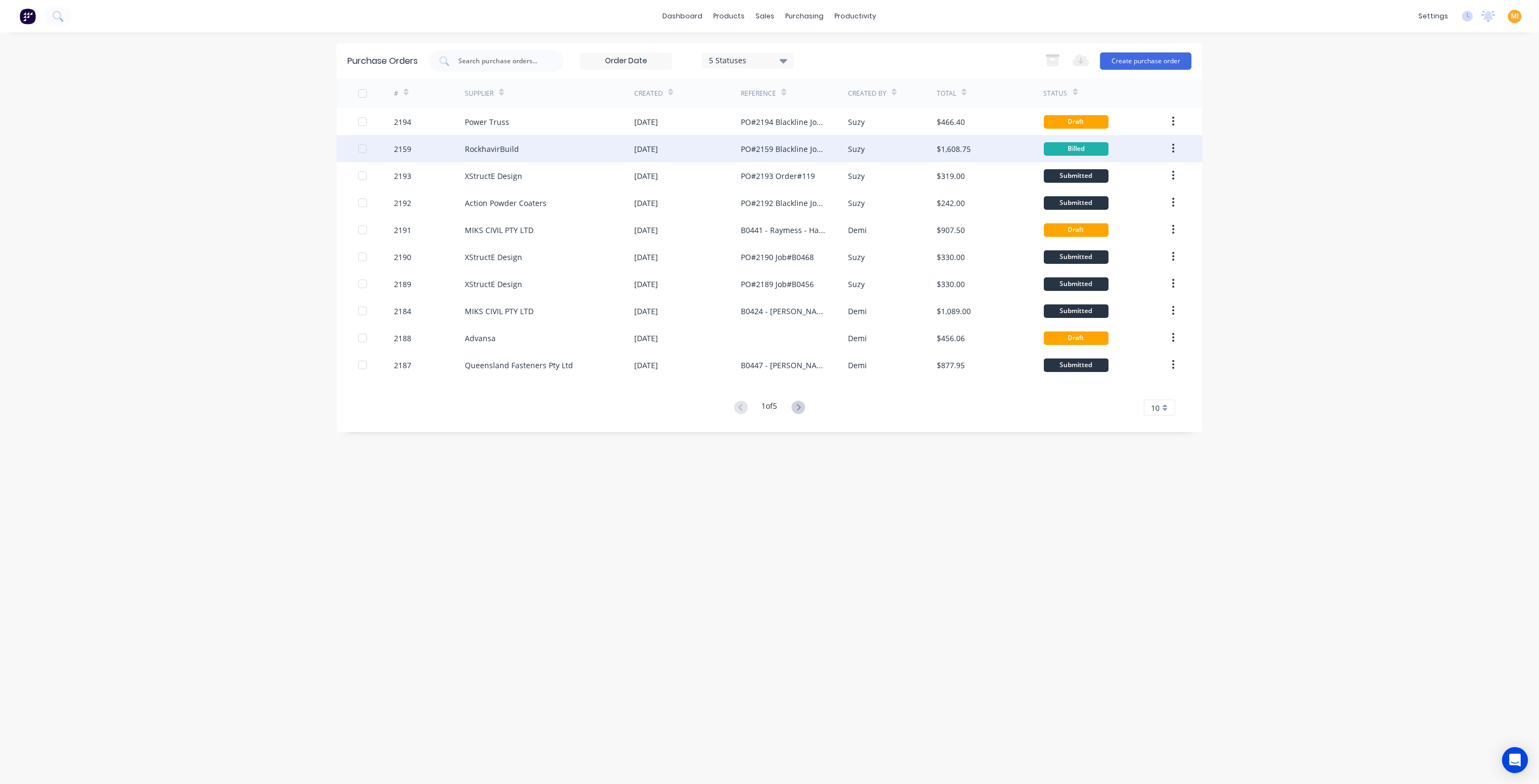
click at [545, 149] on div "RockhavirBuild" at bounding box center [550, 148] width 170 height 27
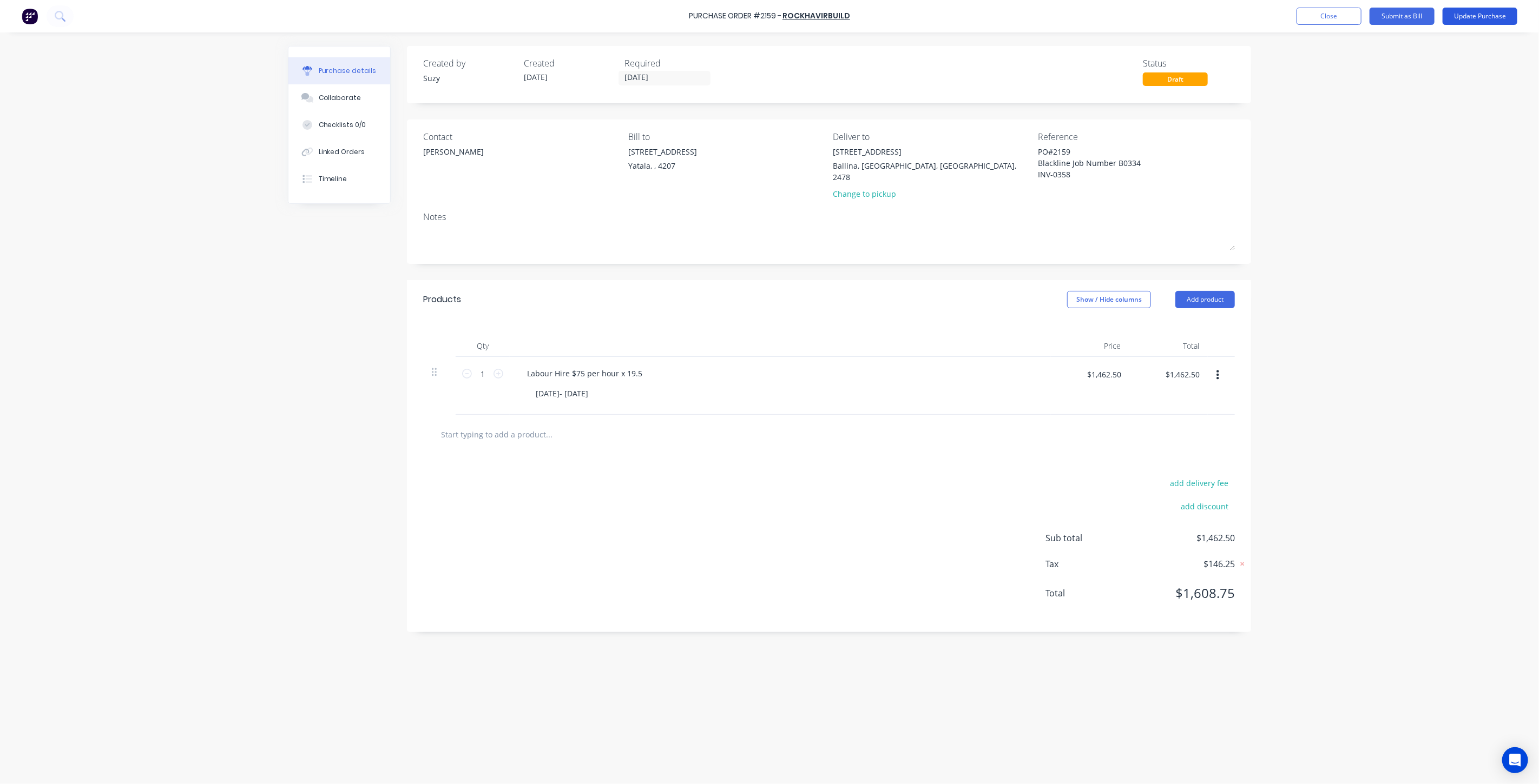
click at [1491, 19] on button "Update Purchase" at bounding box center [1480, 16] width 75 height 17
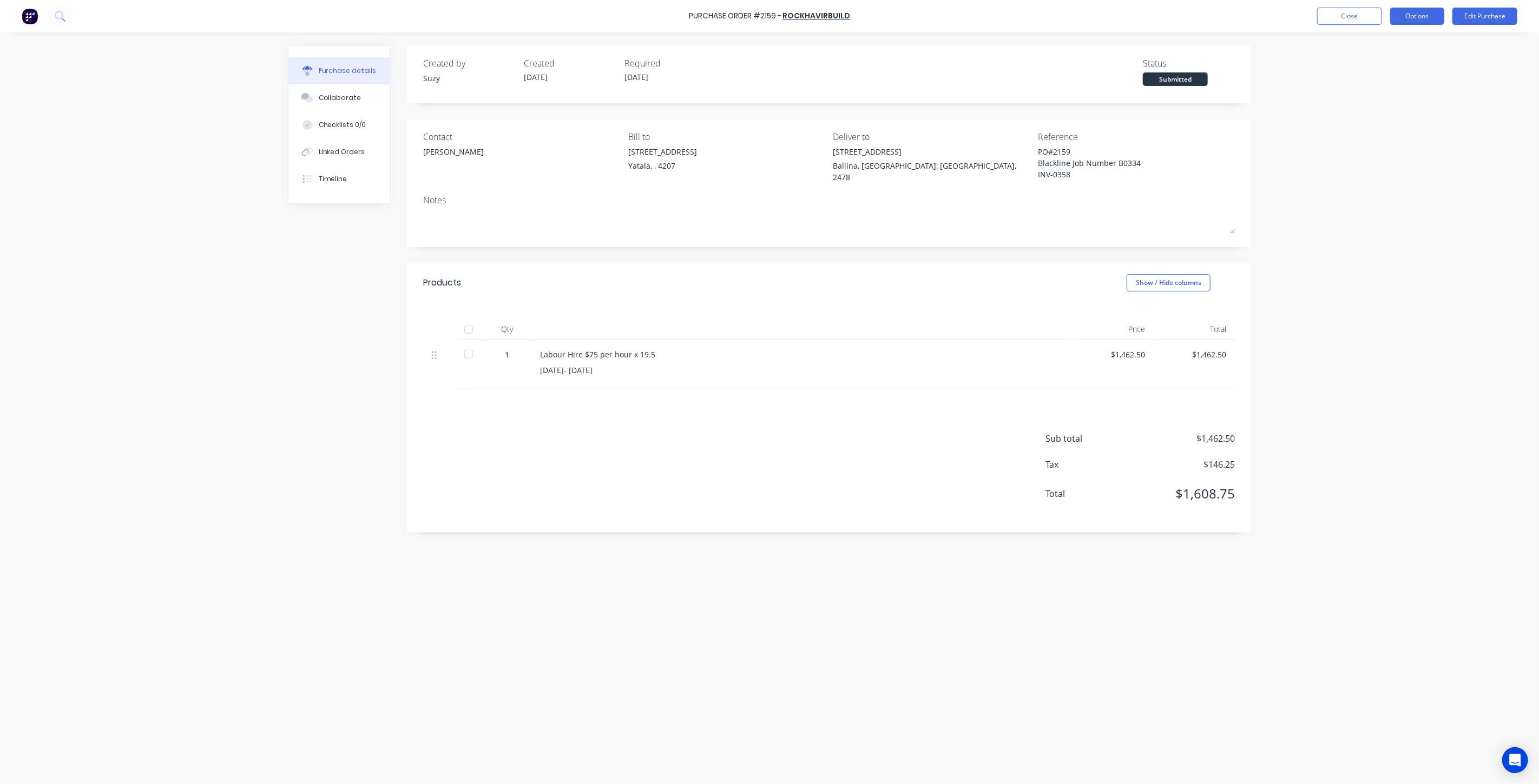
click at [1418, 15] on button "Options" at bounding box center [1417, 16] width 54 height 17
click at [1391, 68] on div "Convert to Bill" at bounding box center [1393, 66] width 83 height 16
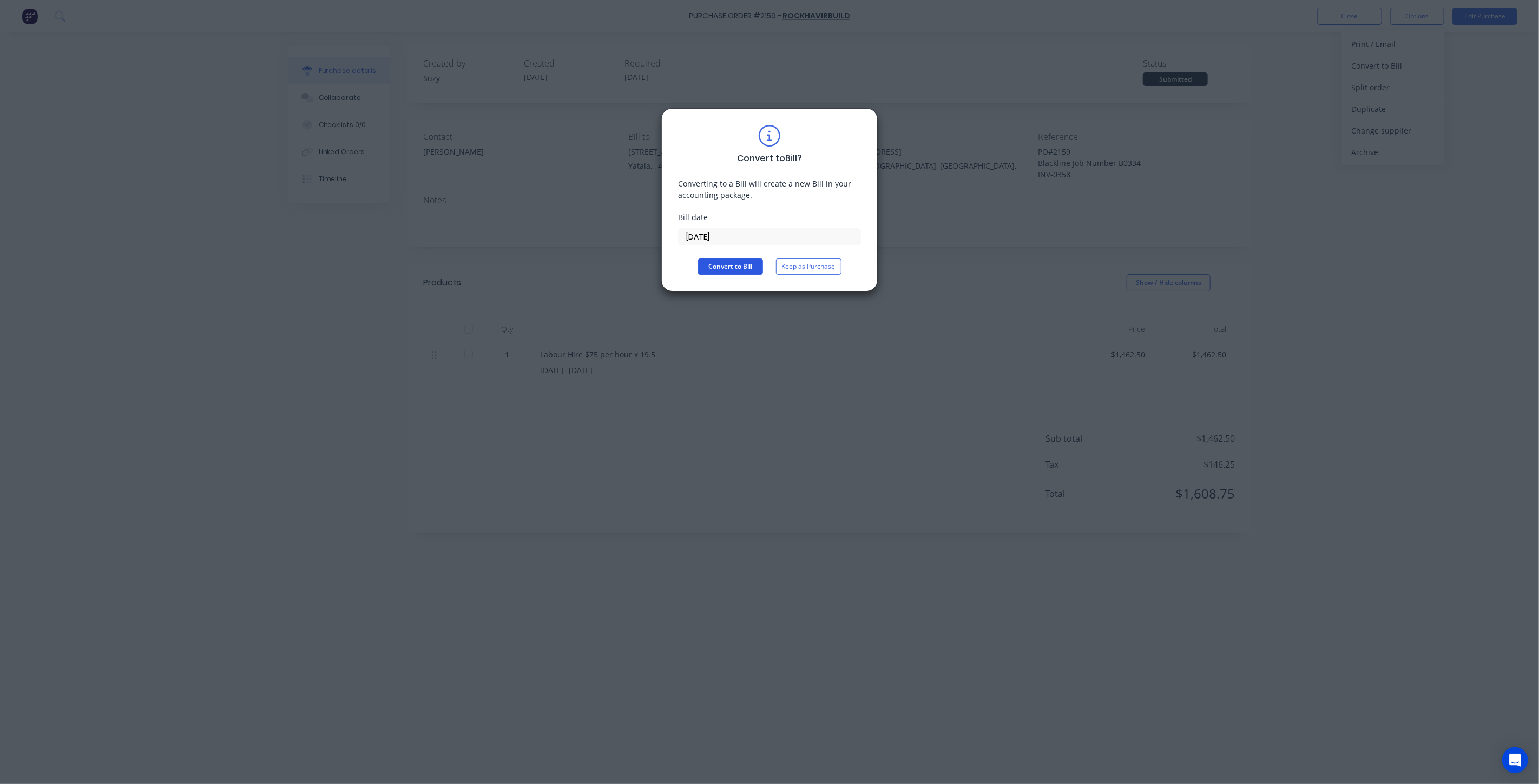
click at [731, 266] on button "Convert to Bill" at bounding box center [730, 266] width 65 height 16
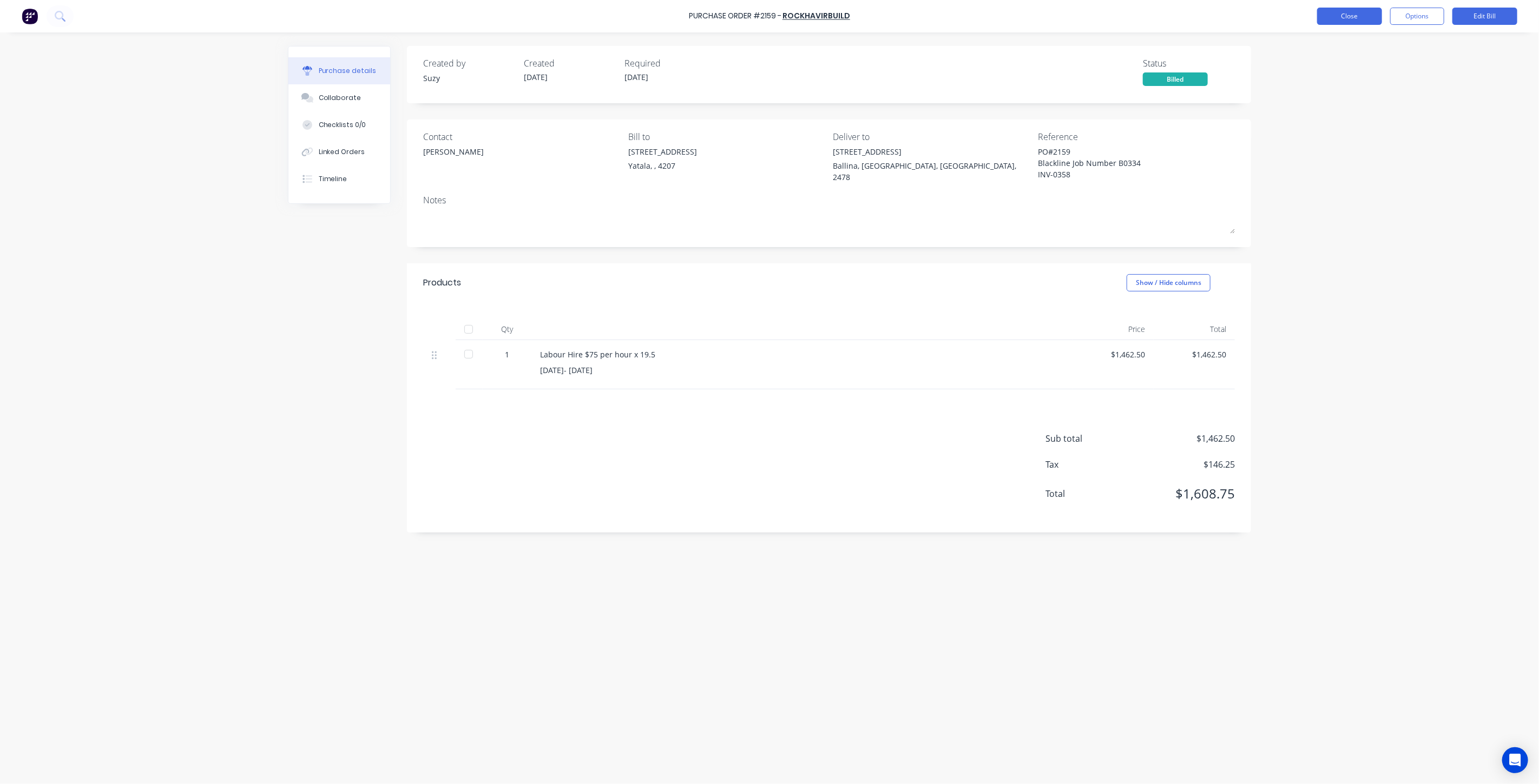
click at [1342, 14] on button "Close" at bounding box center [1350, 16] width 65 height 17
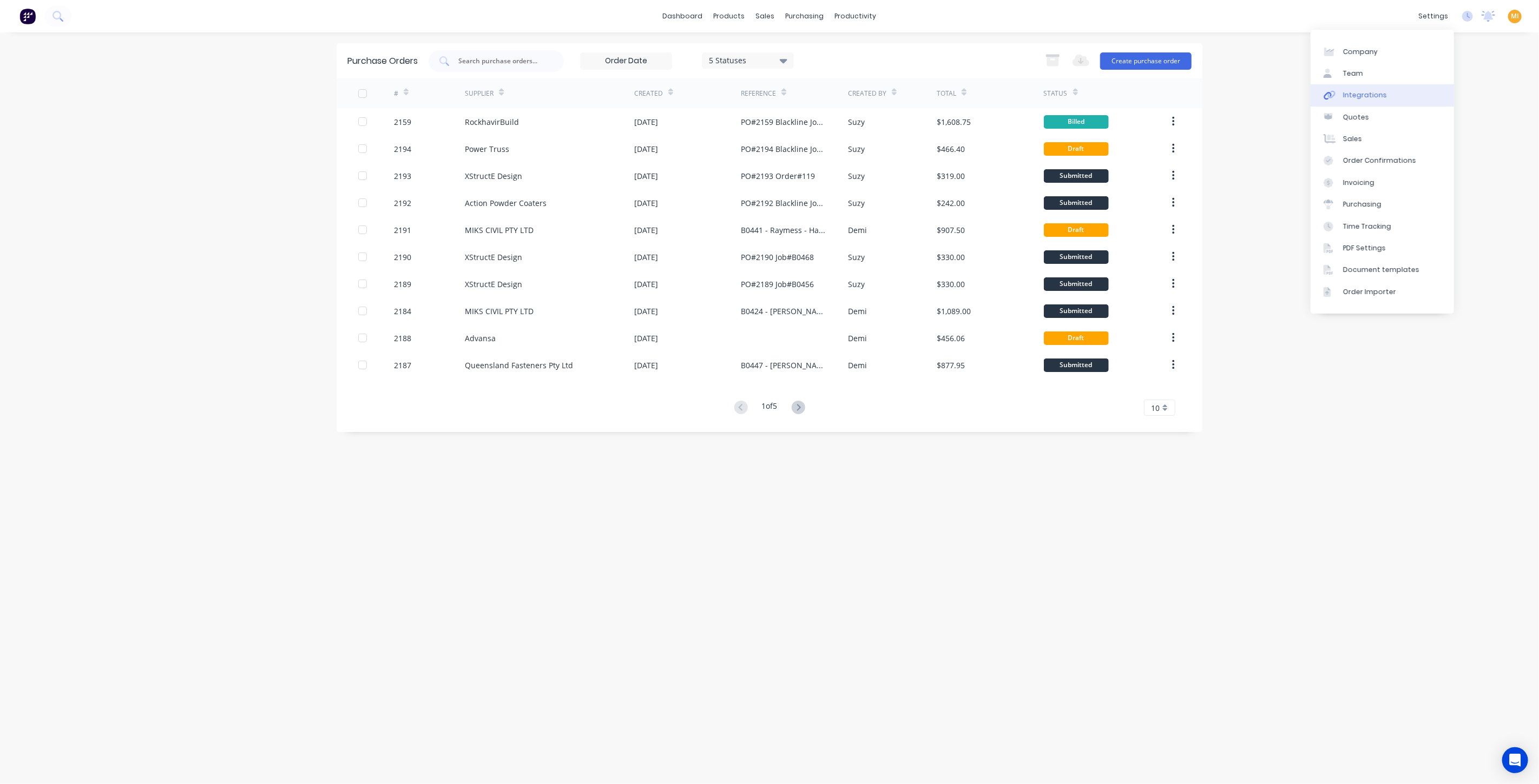
click at [1373, 93] on div "Integrations" at bounding box center [1365, 95] width 44 height 10
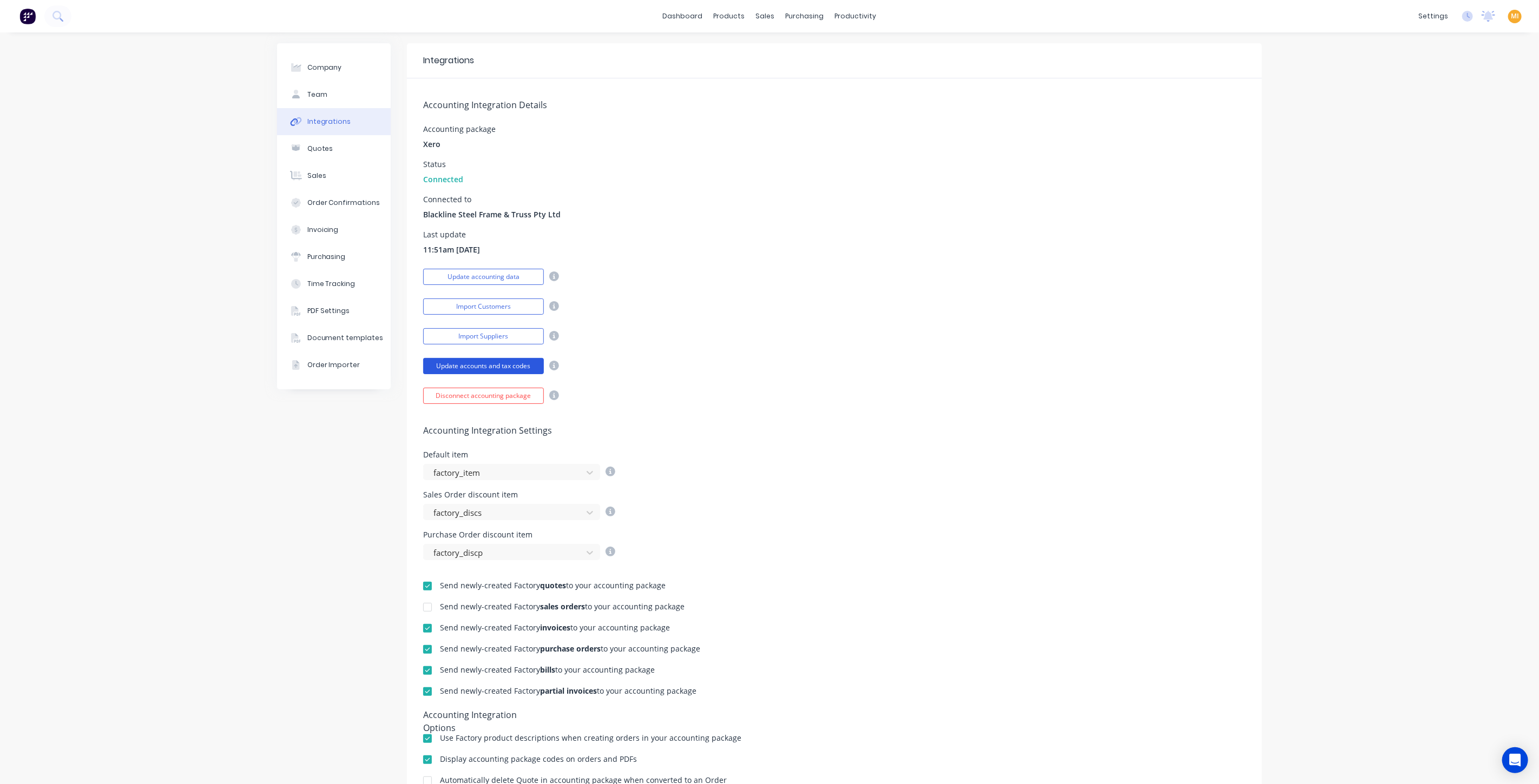
click at [477, 362] on button "Update accounts and tax codes" at bounding box center [483, 366] width 121 height 16
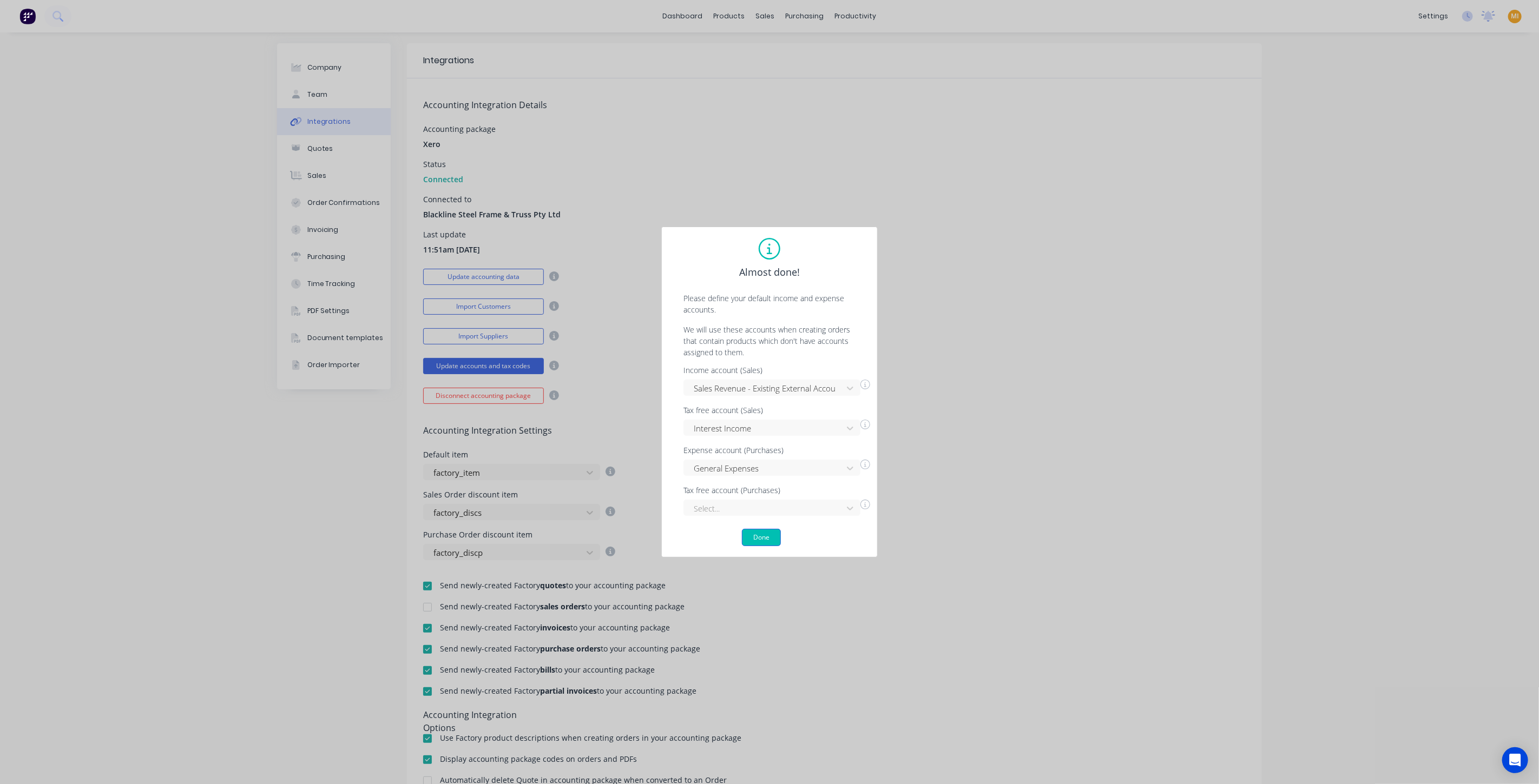
click at [761, 534] on button "Done" at bounding box center [761, 537] width 39 height 17
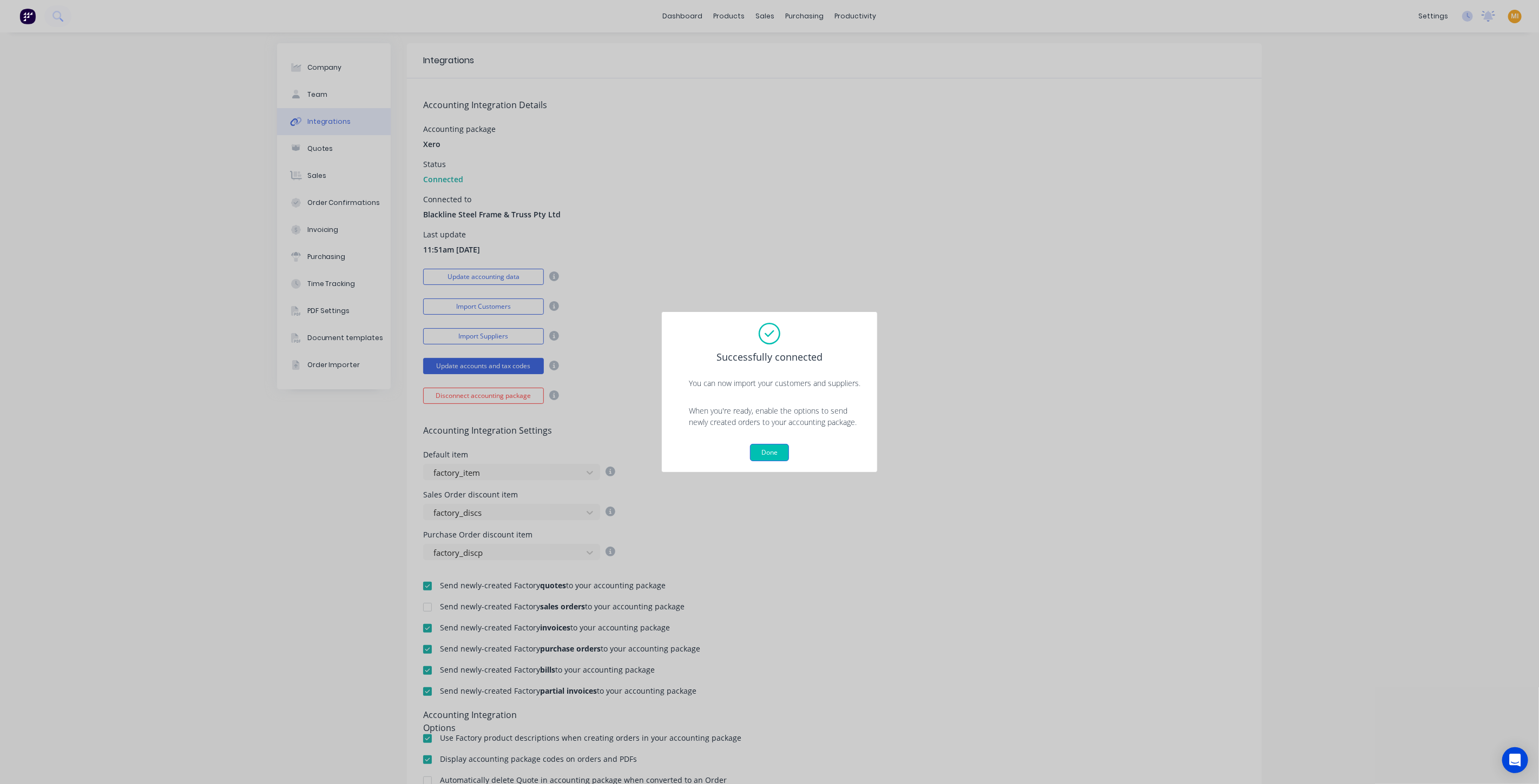
click at [771, 450] on button "Done" at bounding box center [769, 453] width 39 height 17
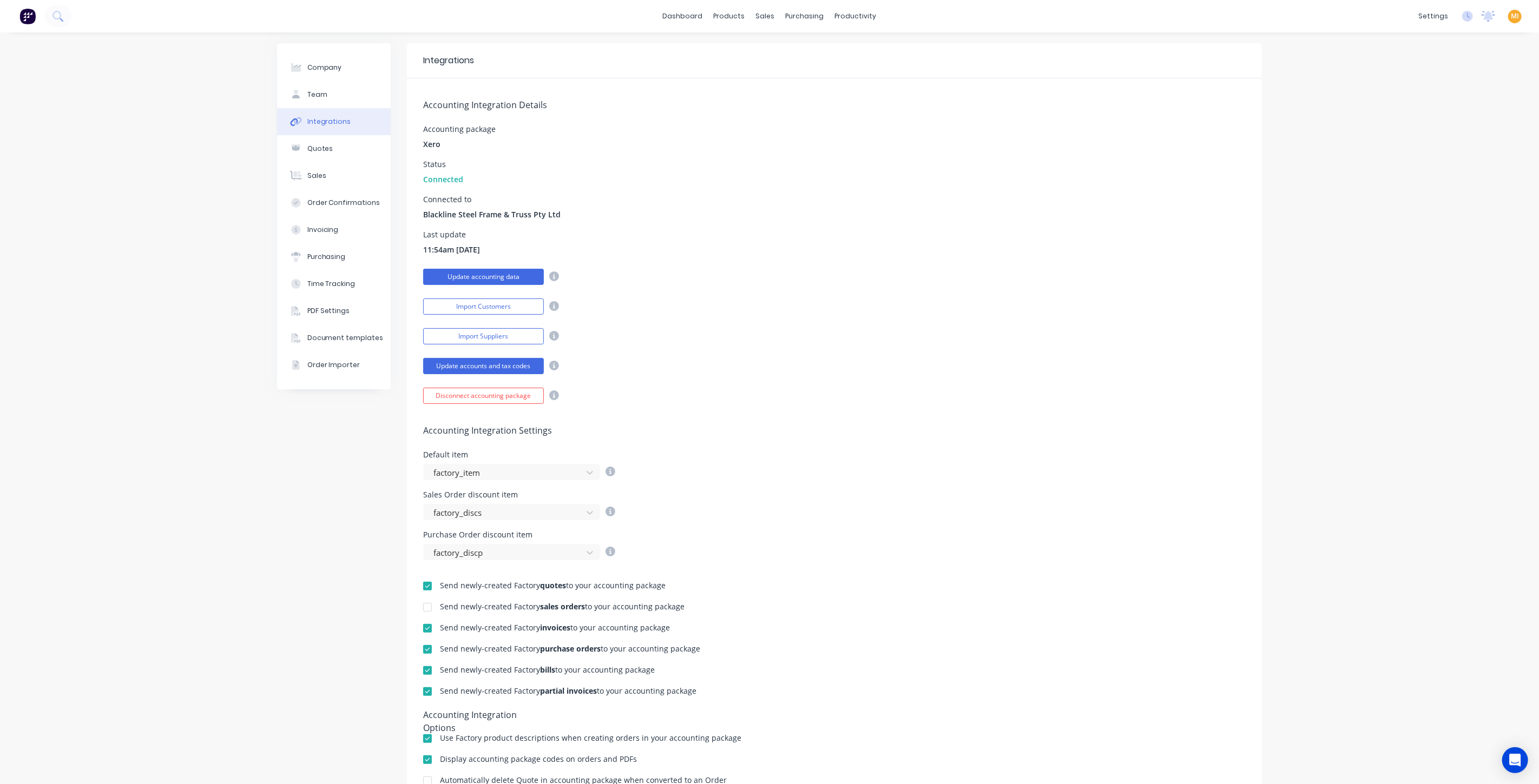
click at [525, 280] on button "Update accounting data" at bounding box center [483, 276] width 121 height 16
click at [818, 55] on div "Purchase Orders" at bounding box center [835, 52] width 57 height 10
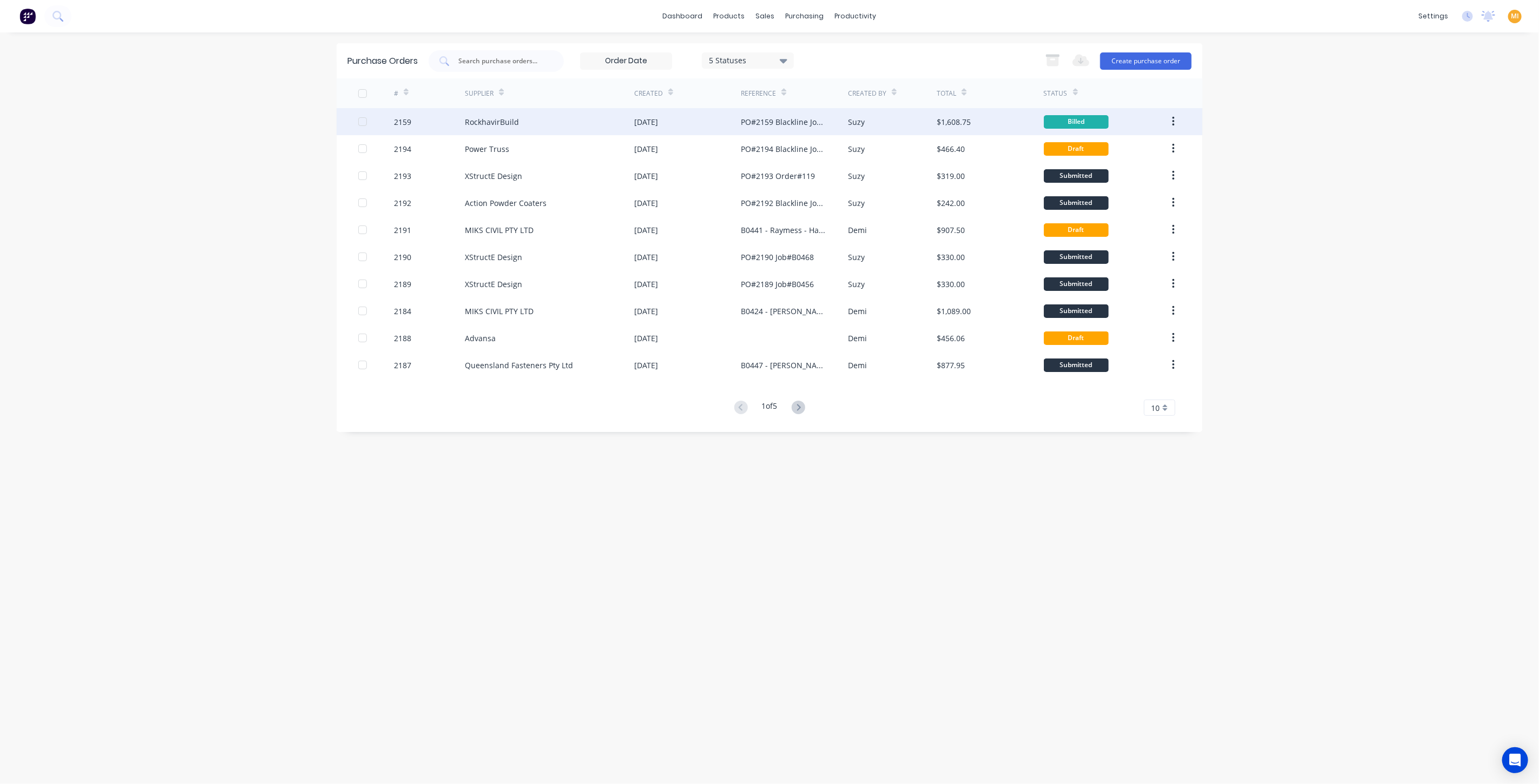
click at [732, 129] on div "18 Aug 2025" at bounding box center [688, 121] width 106 height 27
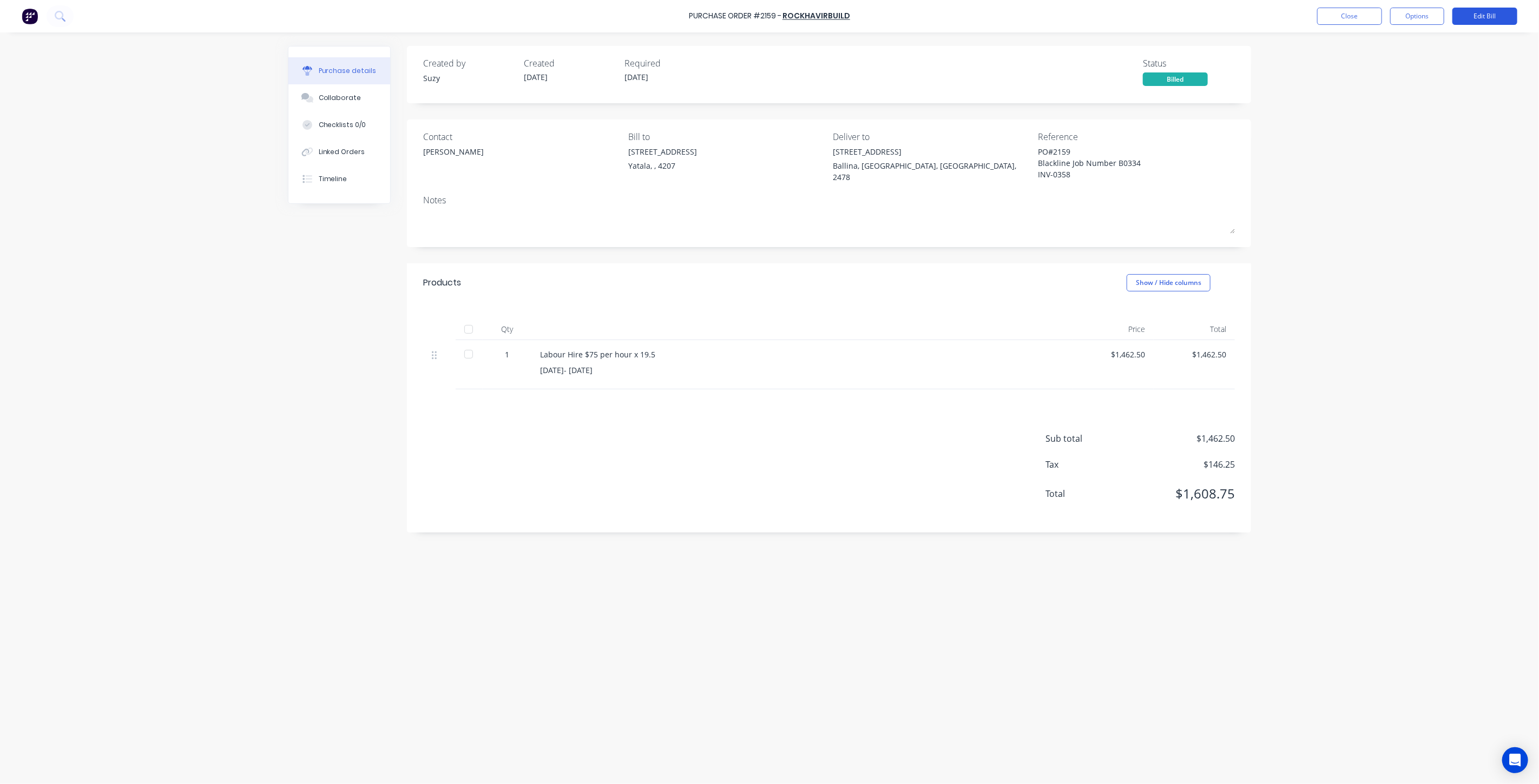
click at [1492, 13] on button "Edit Bill" at bounding box center [1485, 16] width 65 height 17
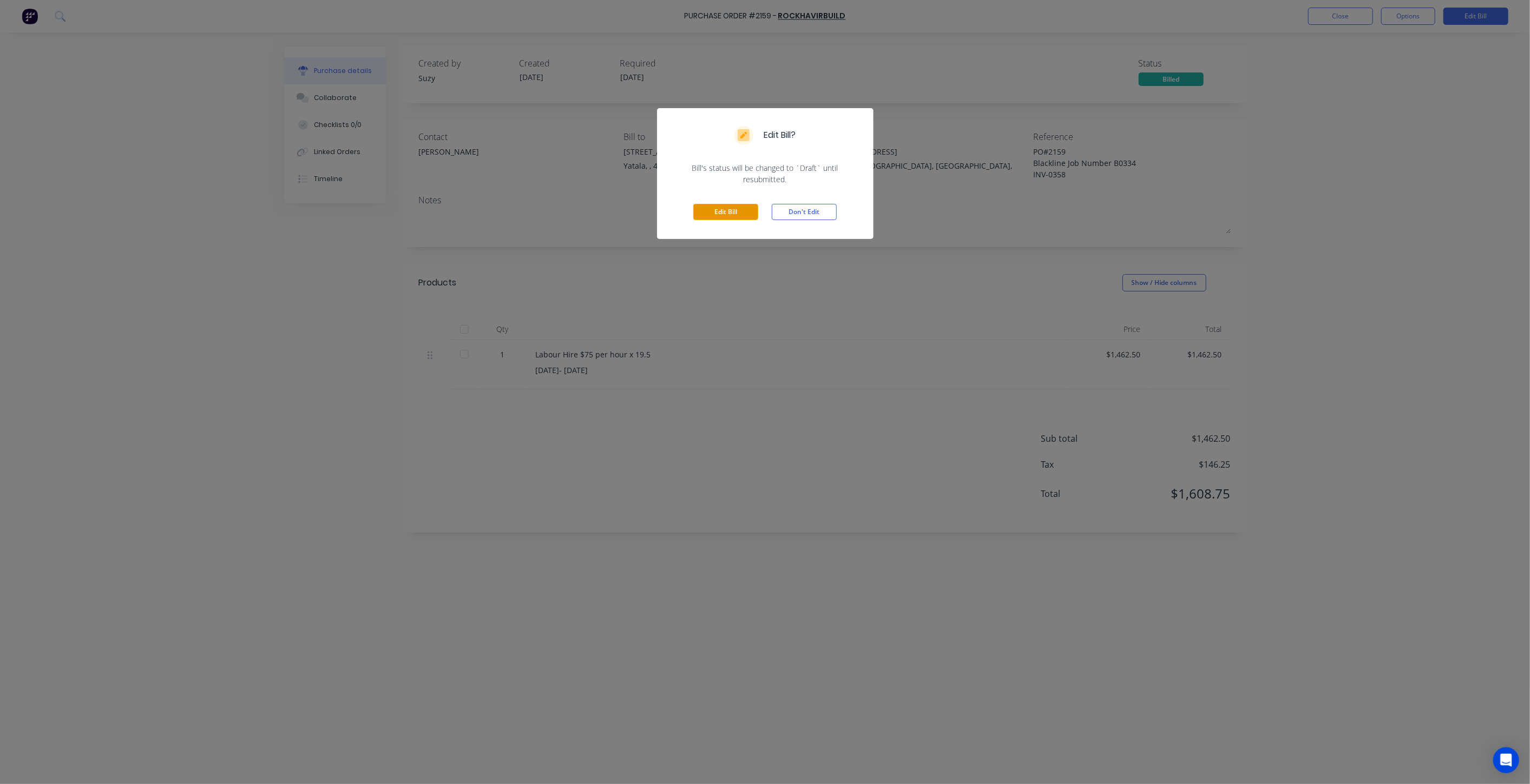
click at [726, 208] on button "Edit Bill" at bounding box center [725, 211] width 65 height 16
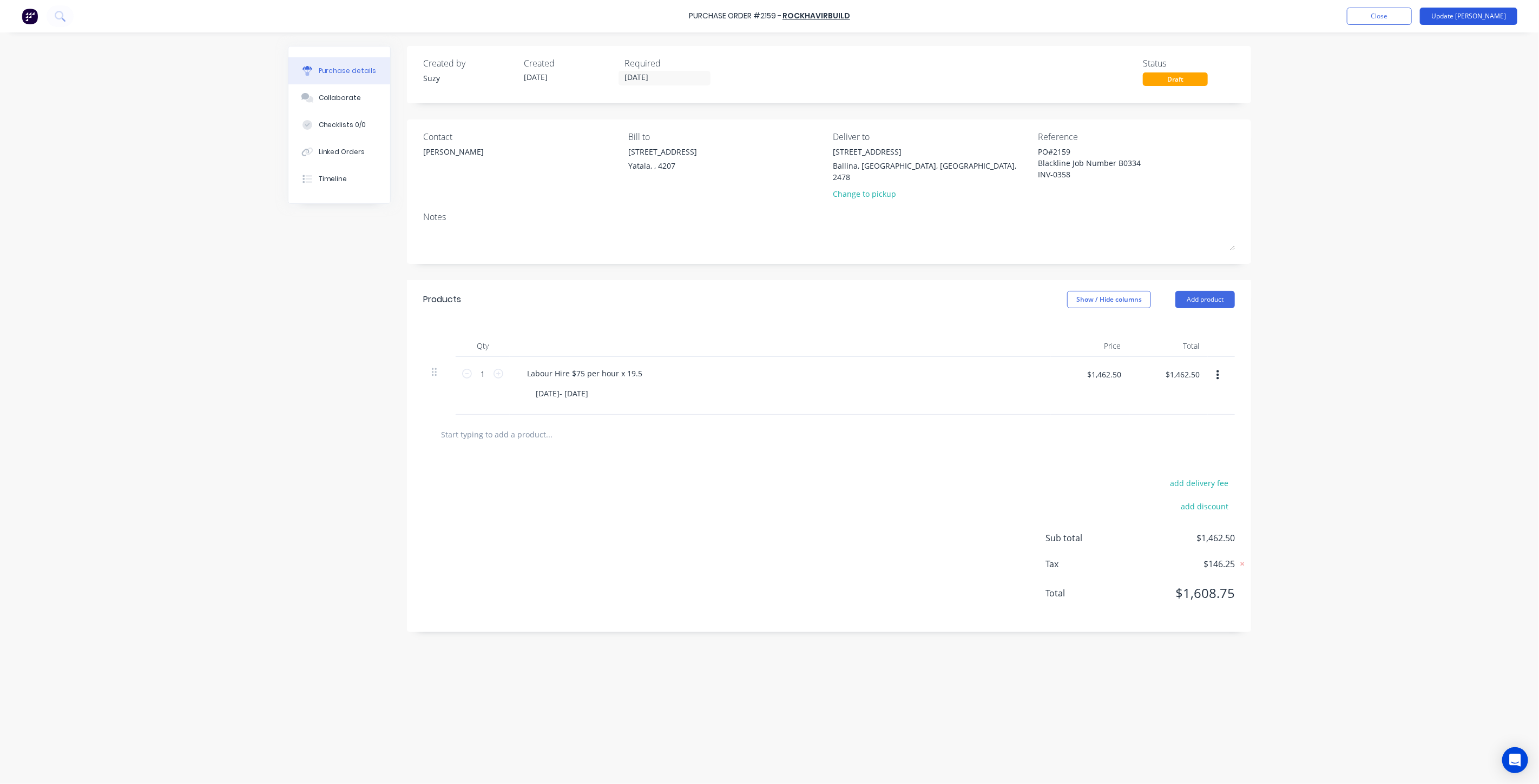
click at [1468, 20] on button "Update [PERSON_NAME]" at bounding box center [1469, 16] width 97 height 17
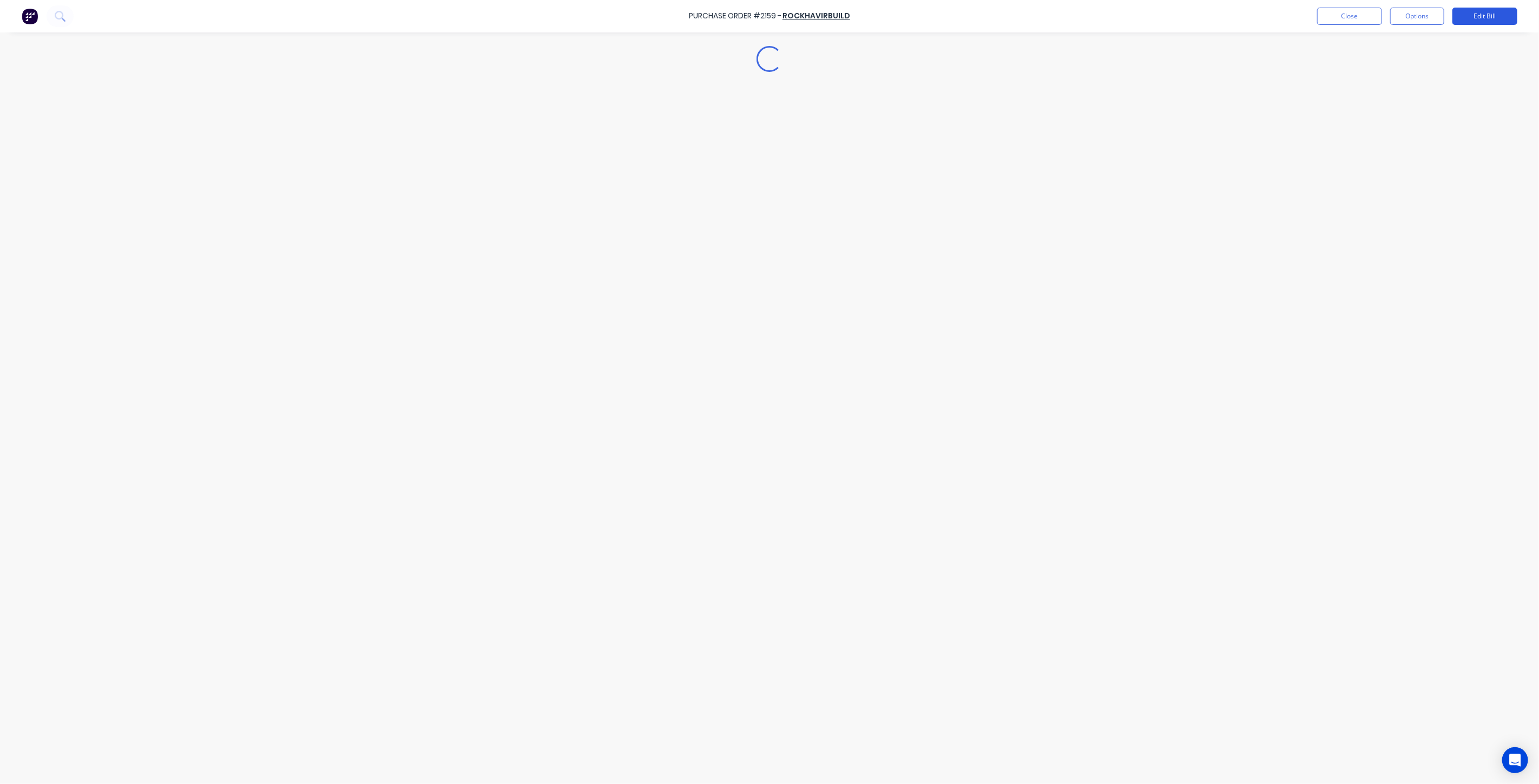
type textarea "x"
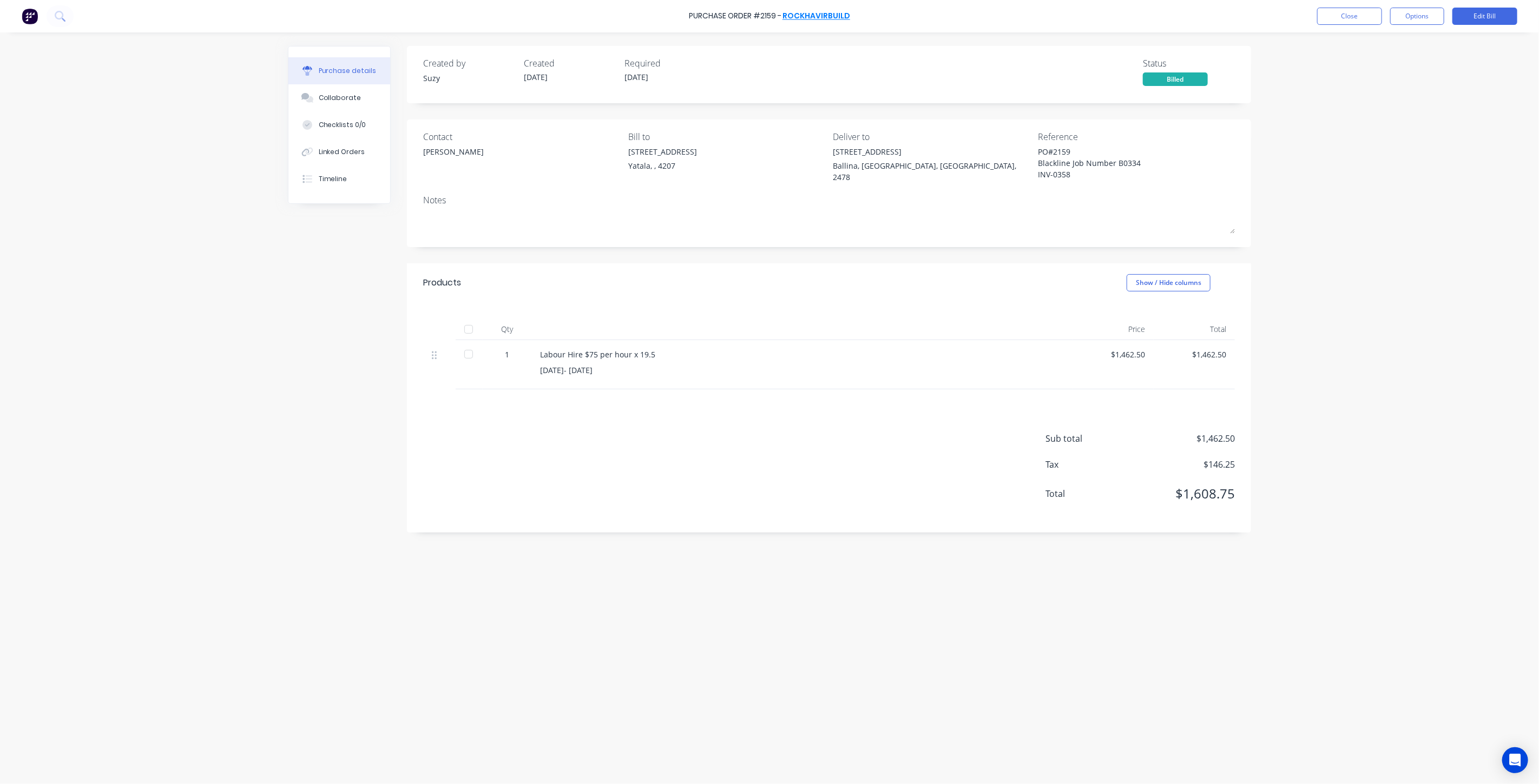
click at [823, 15] on link "RockhavirBuild" at bounding box center [816, 16] width 68 height 11
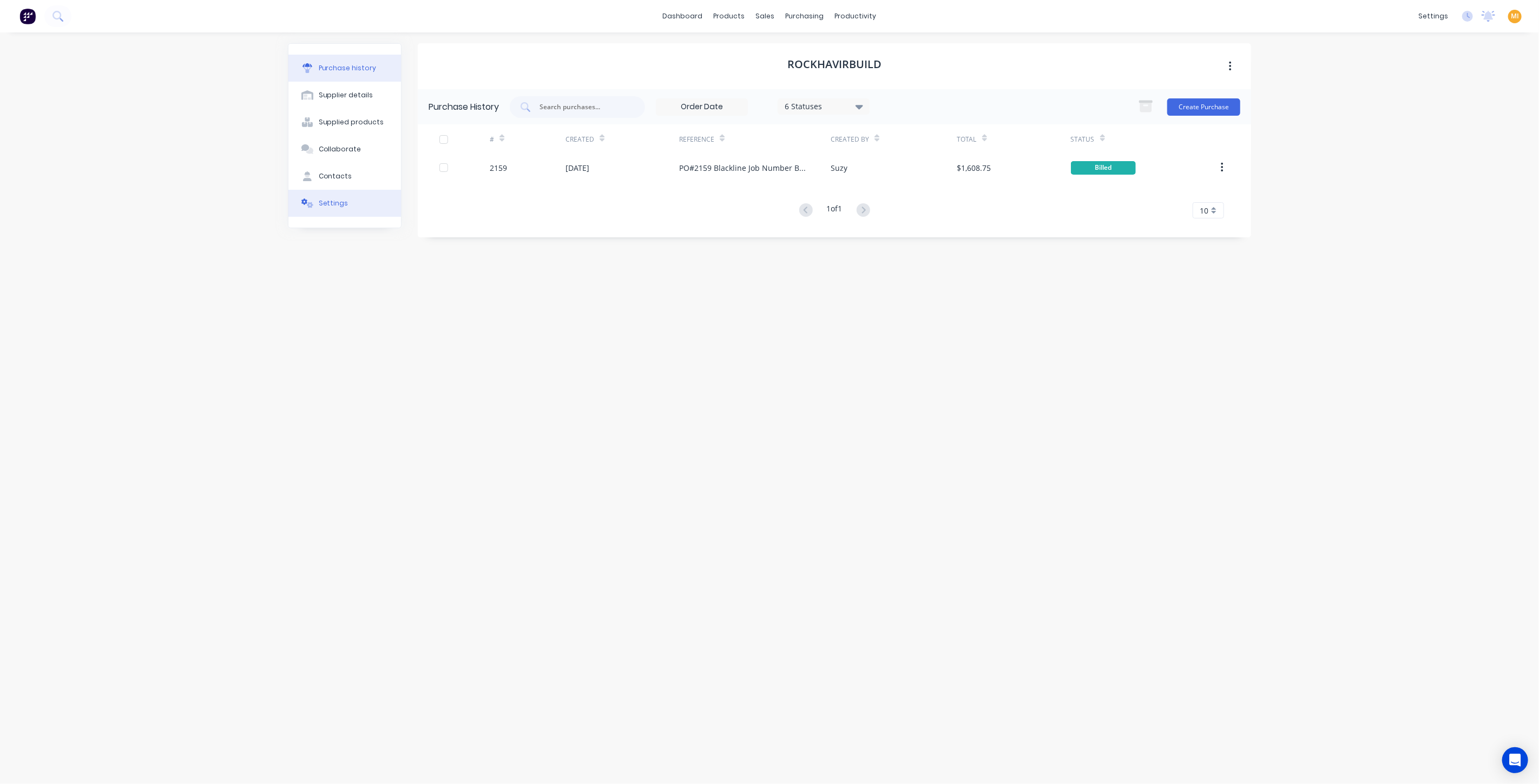
click at [339, 195] on button "Settings" at bounding box center [345, 203] width 112 height 27
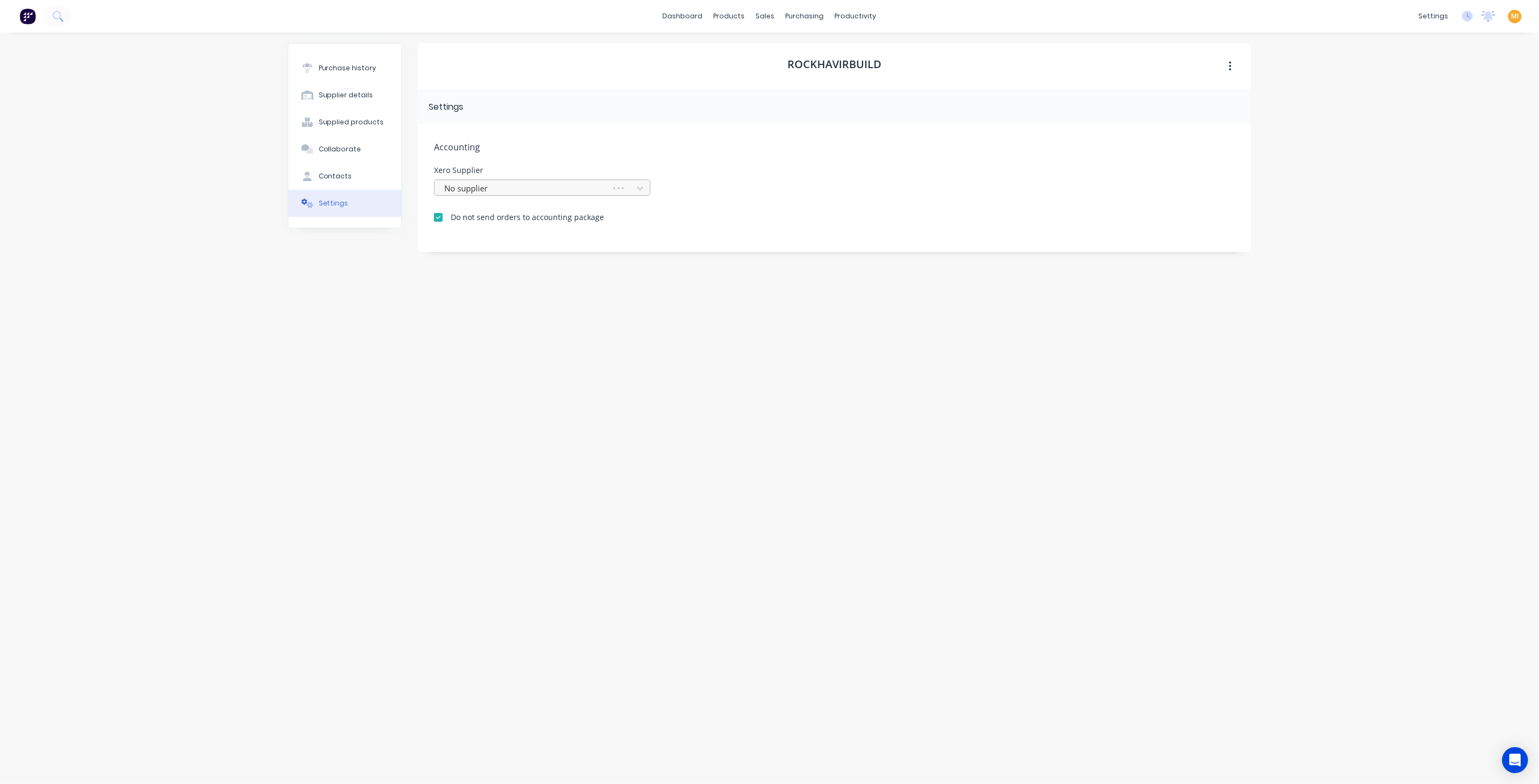
click at [501, 190] on div at bounding box center [525, 188] width 163 height 14
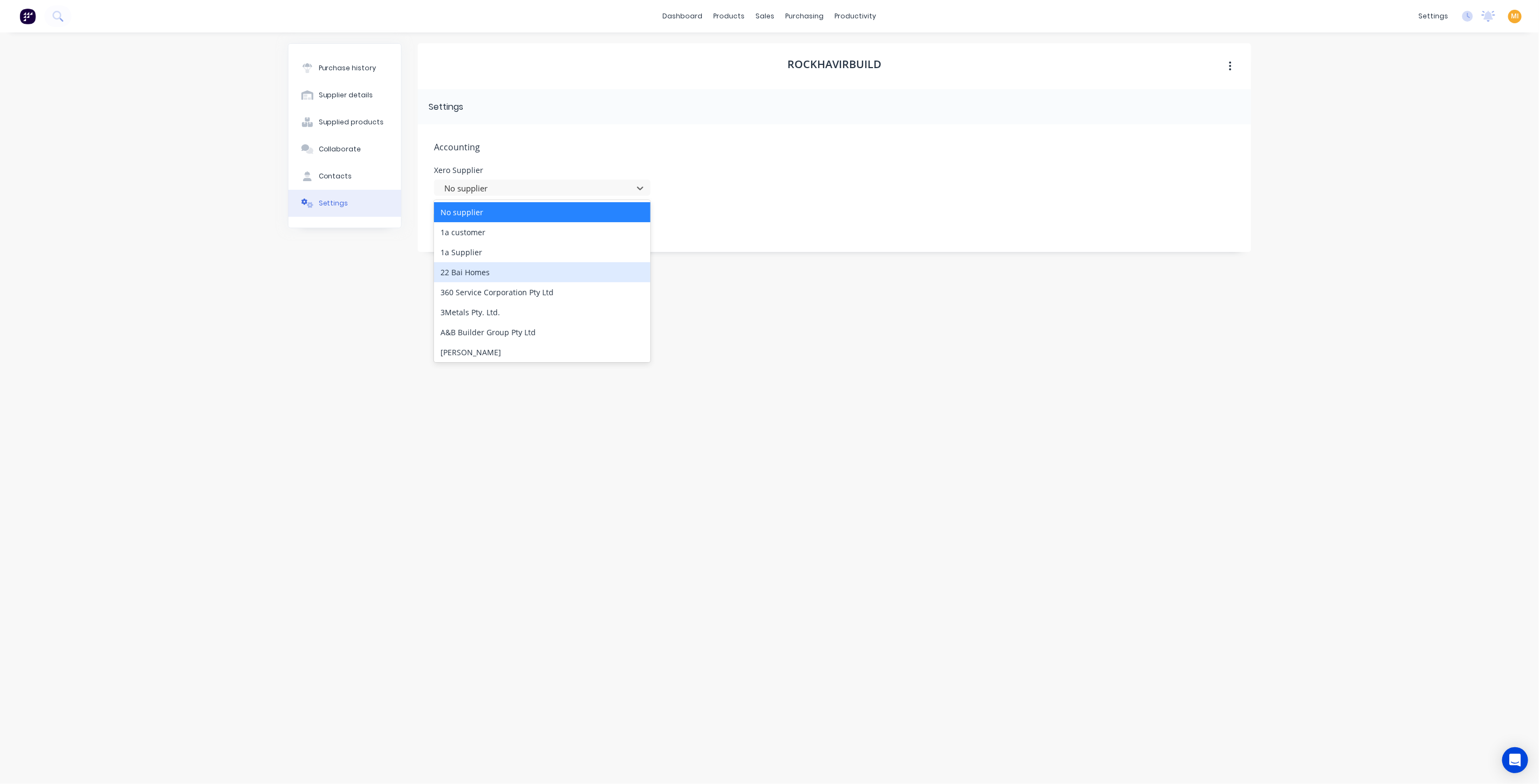
click at [449, 280] on div "22 Bai Homes" at bounding box center [542, 272] width 216 height 20
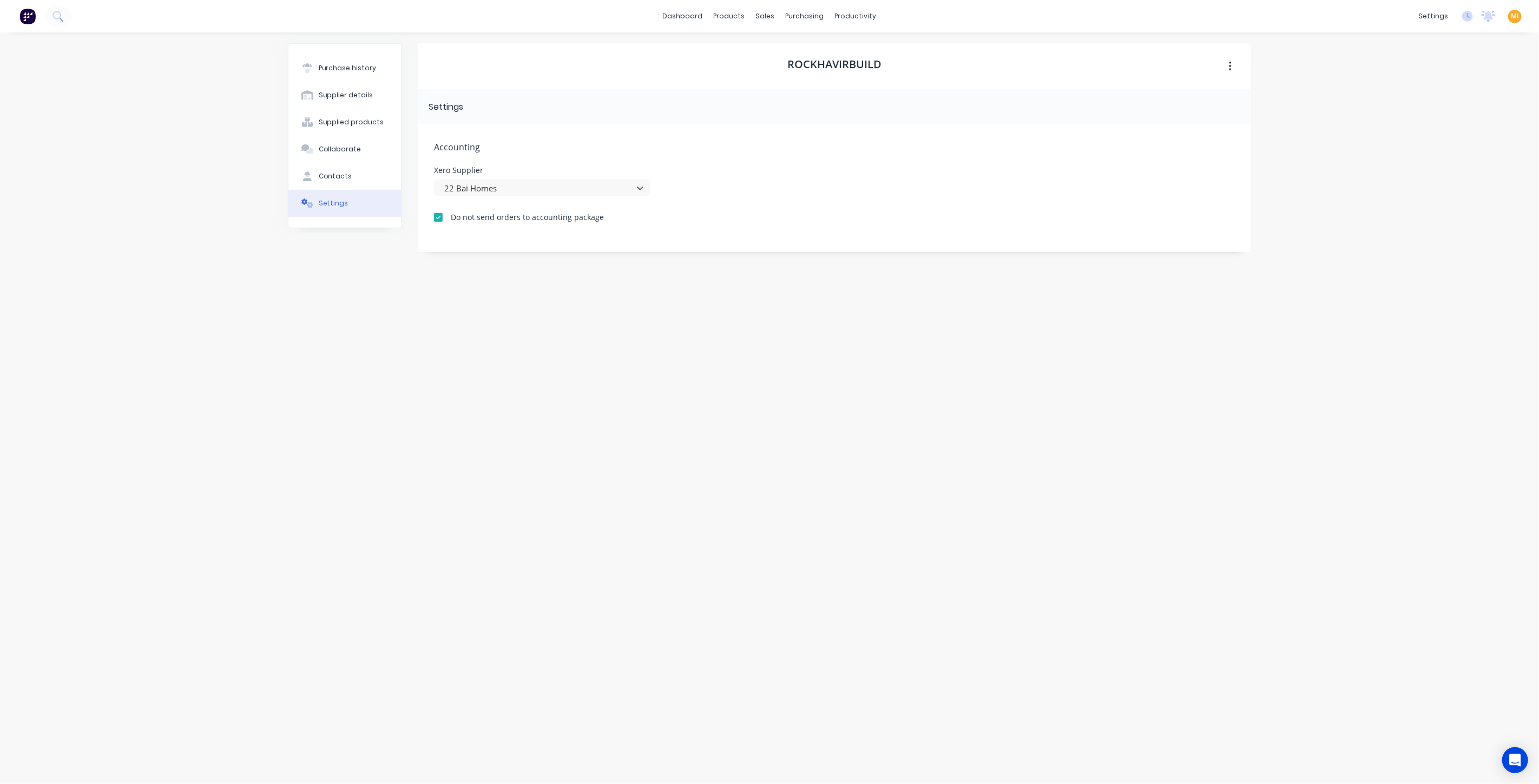
click at [496, 207] on div "Accounting Xero Supplier option 22 Bai Homes, selected. 22 Bai Homes Do not sen…" at bounding box center [834, 188] width 833 height 128
click at [506, 196] on div "Accounting Xero Supplier 22 Bai Homes Do not send orders to accounting package" at bounding box center [834, 188] width 833 height 128
click at [519, 190] on div at bounding box center [535, 188] width 184 height 14
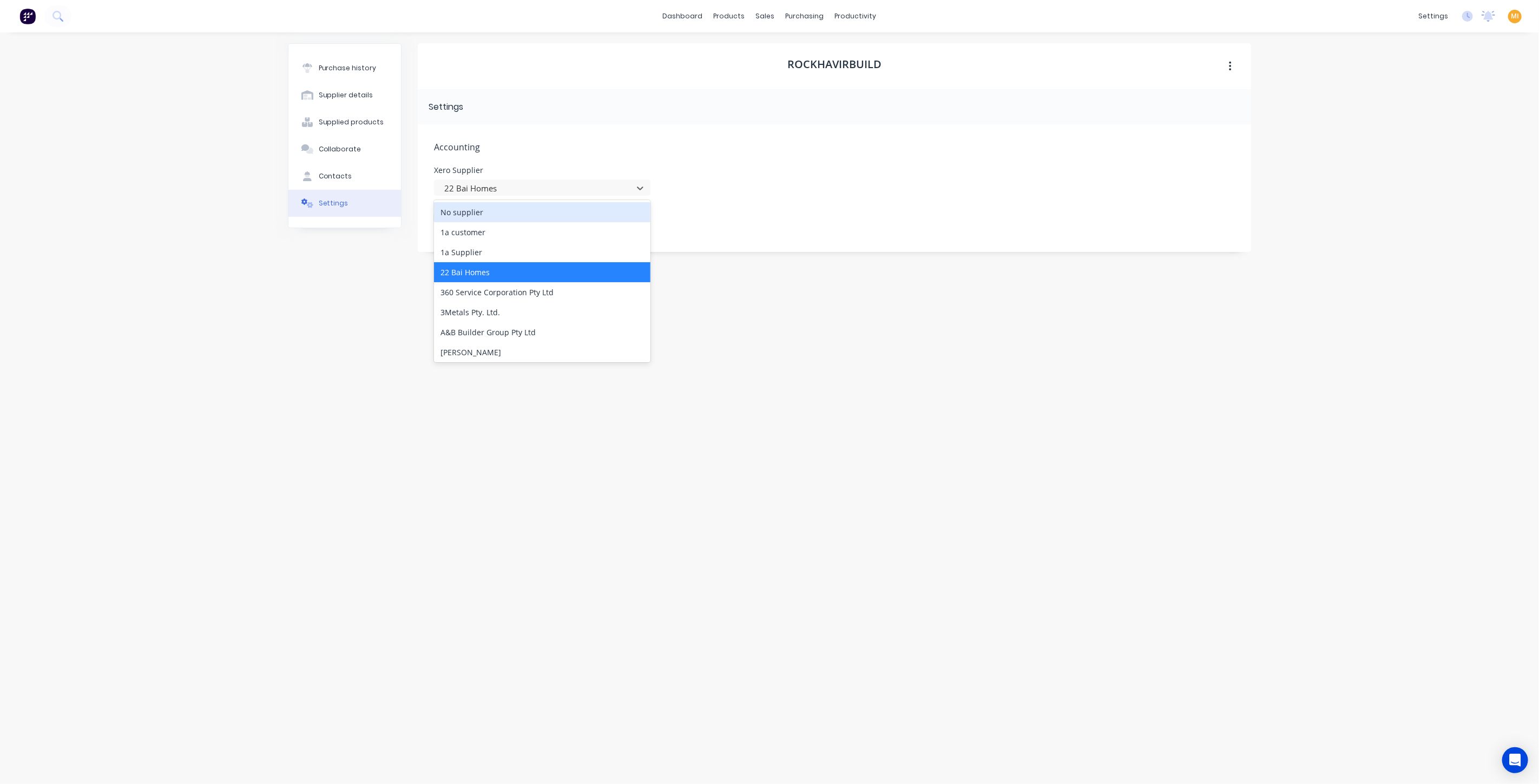
click at [744, 190] on div "Xero Supplier 619 results available. Use Up and Down to choose options, press E…" at bounding box center [834, 181] width 801 height 29
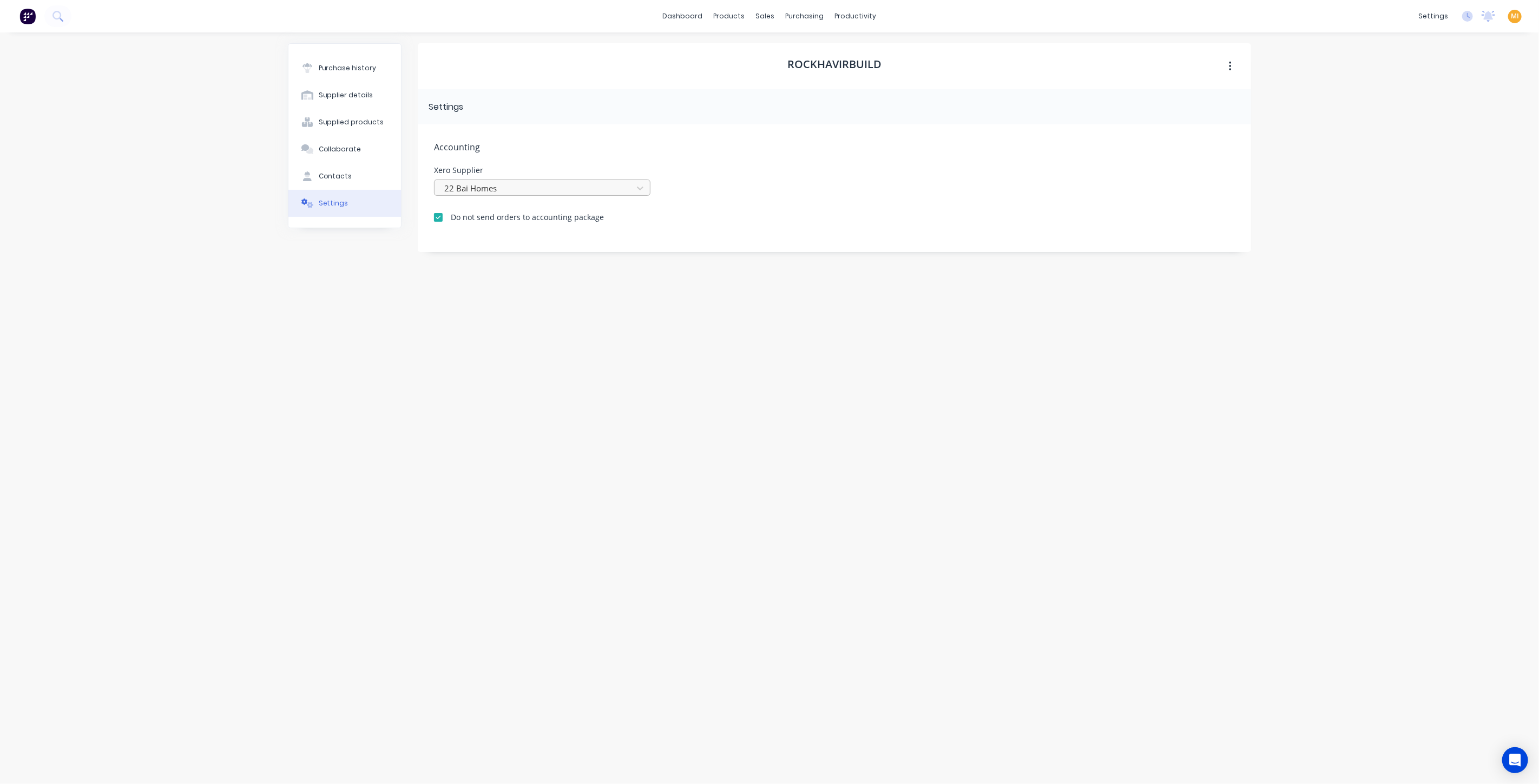
click at [533, 192] on div at bounding box center [535, 188] width 184 height 14
type input "rock"
click at [511, 211] on div "Rock Havir Build Pty Ltd" at bounding box center [542, 213] width 216 height 20
click at [484, 253] on div "RockhavirBuild Settings Accounting Xero Supplier Rock Havir Build Pty Ltd Do no…" at bounding box center [834, 402] width 833 height 720
click at [827, 70] on div "Suppliers" at bounding box center [827, 73] width 32 height 10
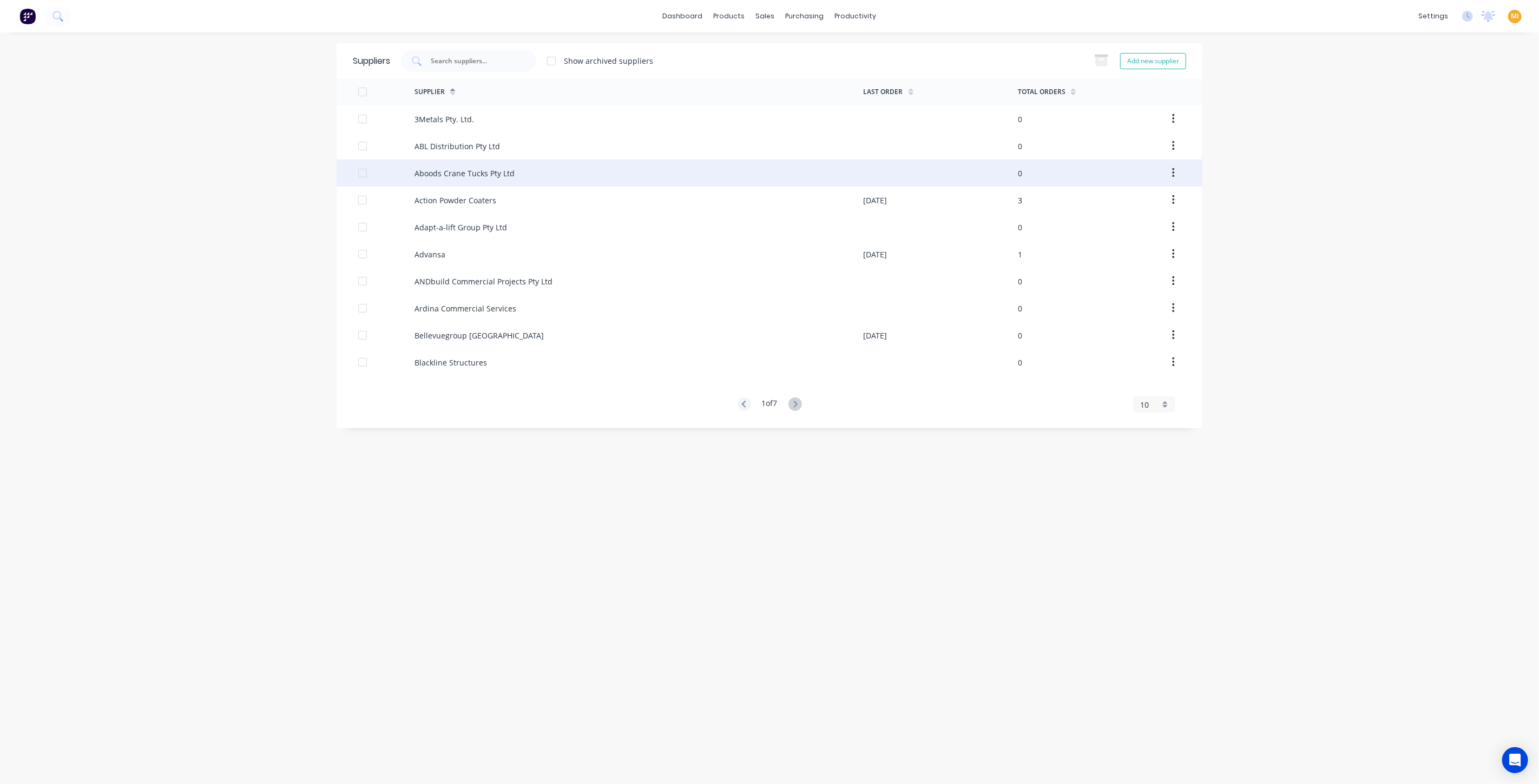
click at [545, 182] on div "Aboods Crane Tucks Pty Ltd" at bounding box center [639, 173] width 449 height 27
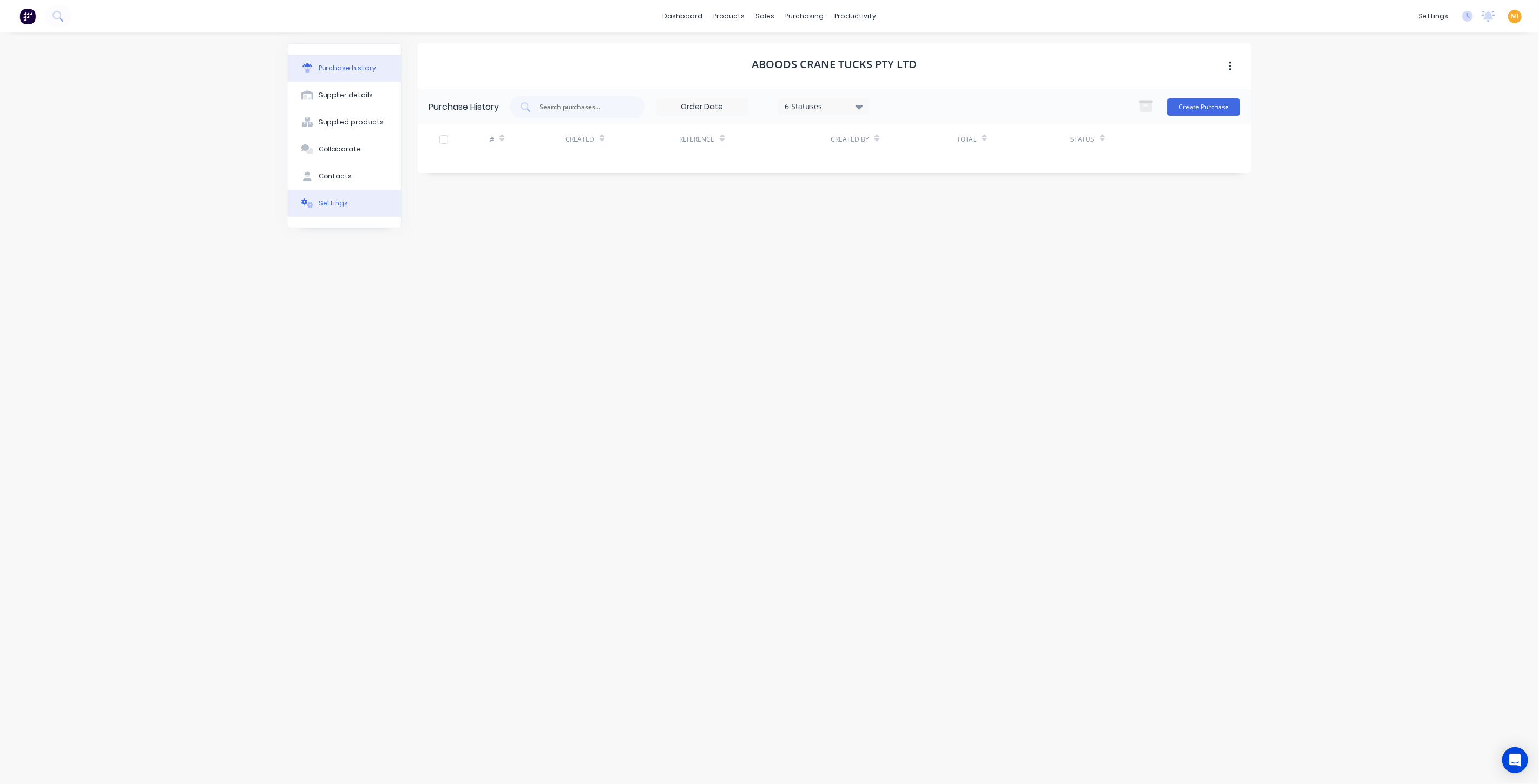
click at [345, 206] on button "Settings" at bounding box center [345, 203] width 112 height 27
click at [352, 72] on div "Purchase history" at bounding box center [347, 68] width 58 height 10
click at [30, 11] on img at bounding box center [27, 16] width 16 height 16
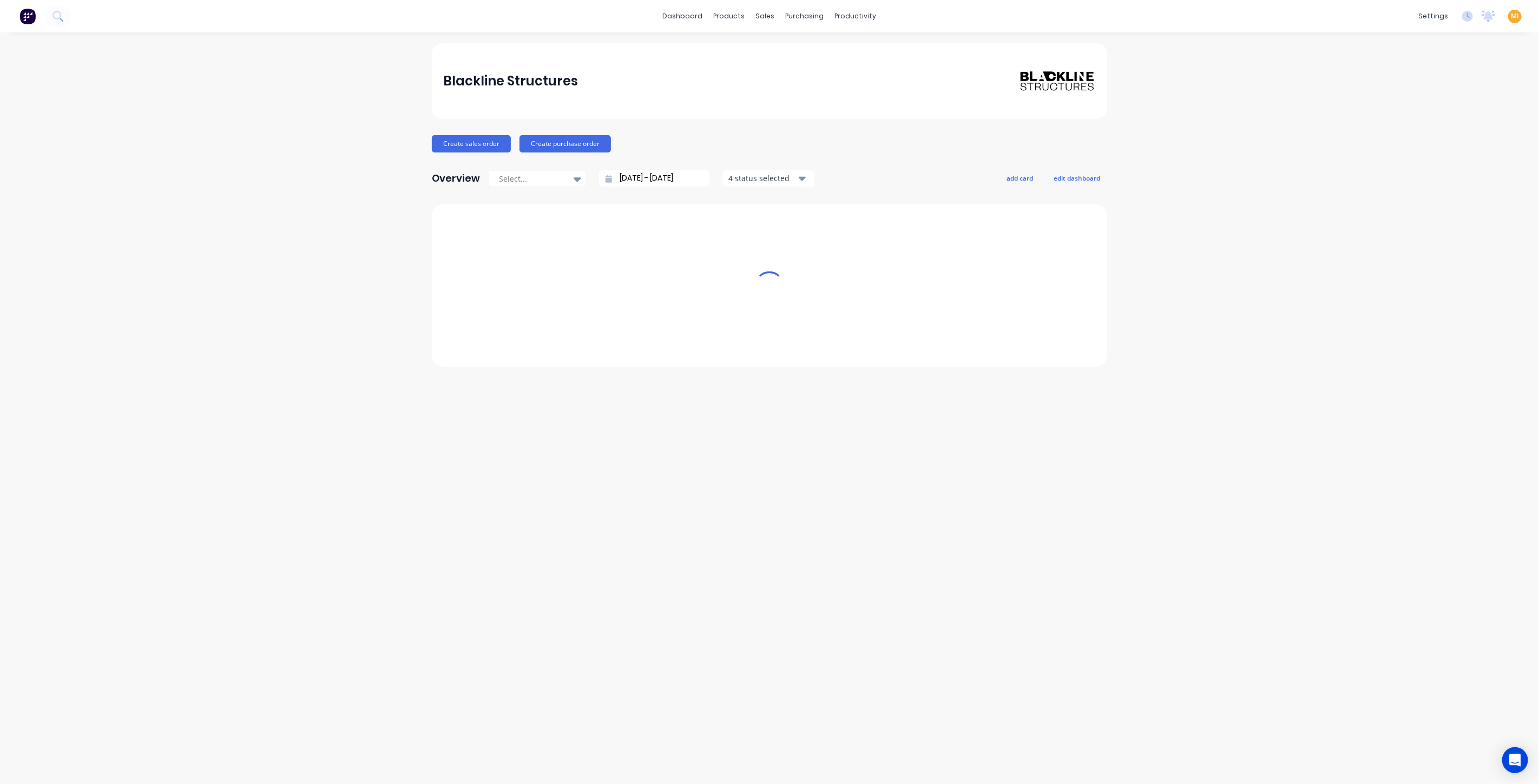
click at [29, 14] on img at bounding box center [27, 16] width 16 height 16
click at [1511, 14] on span "MI" at bounding box center [1515, 16] width 8 height 10
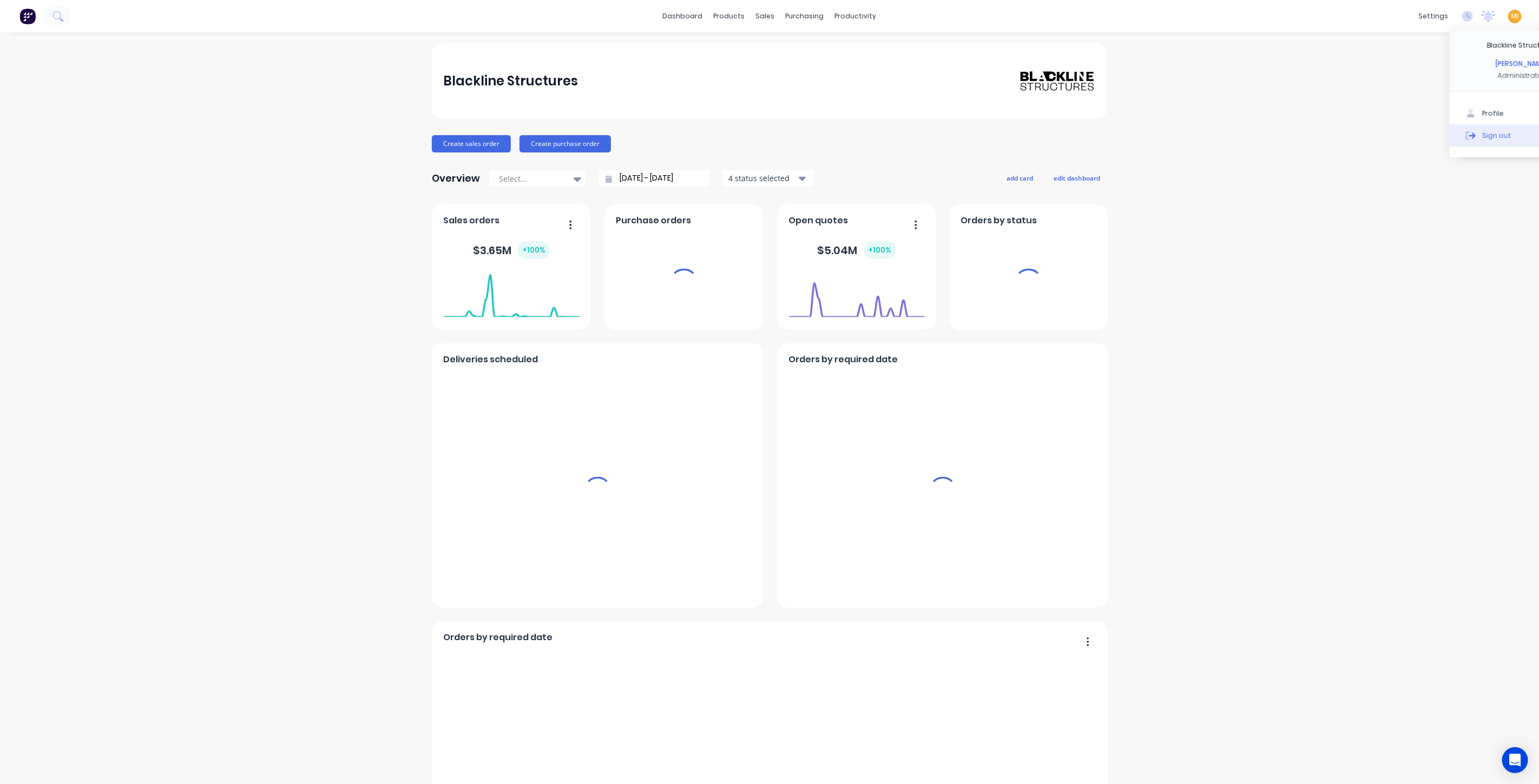
click at [1483, 127] on button "Sign out" at bounding box center [1522, 135] width 143 height 21
click at [1482, 132] on div "Sign out" at bounding box center [1497, 135] width 29 height 10
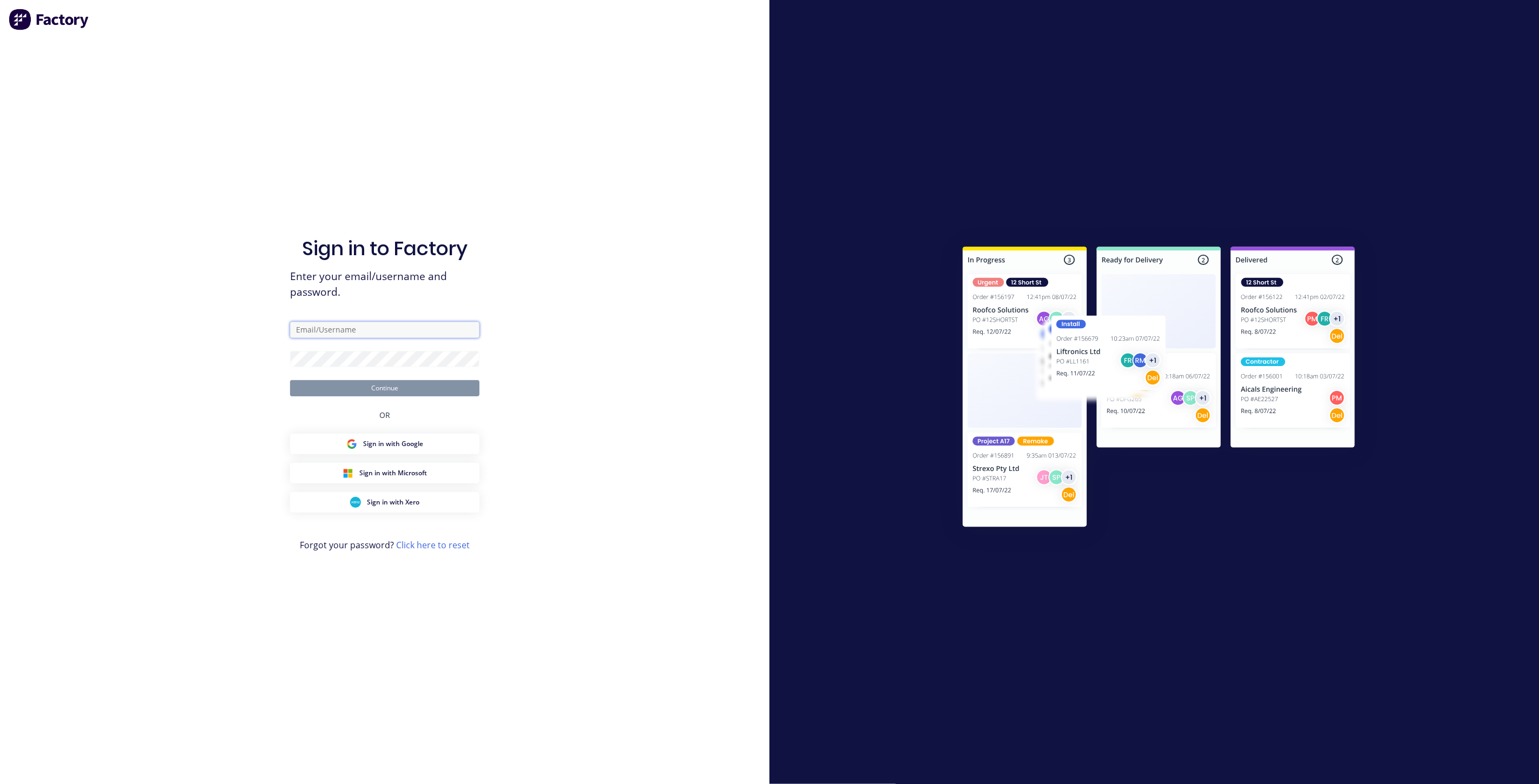
click at [406, 327] on input "text" at bounding box center [384, 330] width 189 height 16
paste input "team+maricardemo@dynamicsteelform.com.au"
type input "team+maricardemo@dynamicsteelform.com.au"
drag, startPoint x: 226, startPoint y: 331, endPoint x: 327, endPoint y: 331, distance: 101.0
click at [228, 331] on div "Sign in to Factory Enter your email/username and password. team+maricardemo@dyn…" at bounding box center [385, 392] width 770 height 784
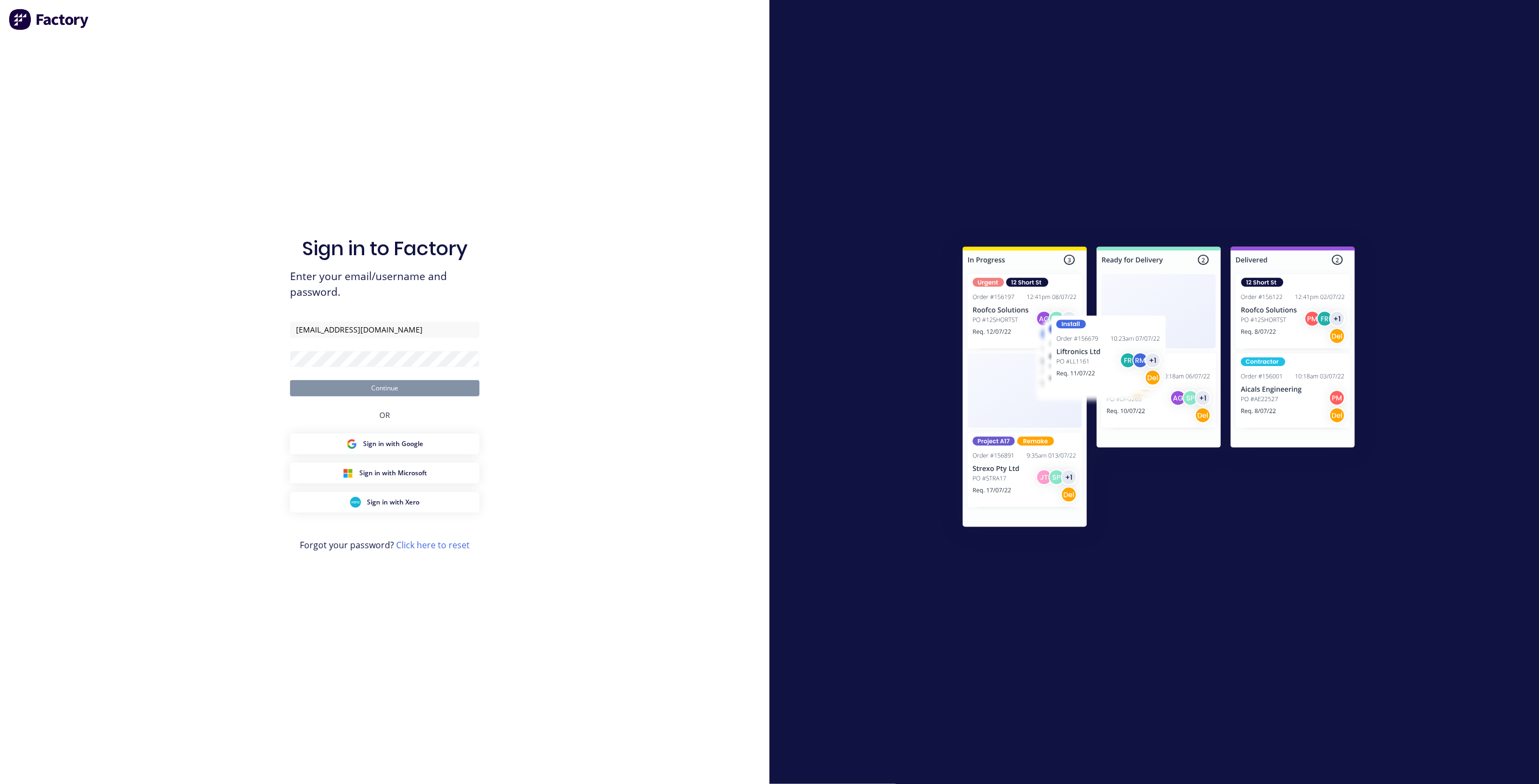
click at [337, 349] on form "team+maricardemo@dynamicsteelform.com.au Continue" at bounding box center [384, 359] width 189 height 75
click at [336, 349] on form "team+maricardemo@dynamicsteelform.com.au Continue" at bounding box center [384, 359] width 189 height 75
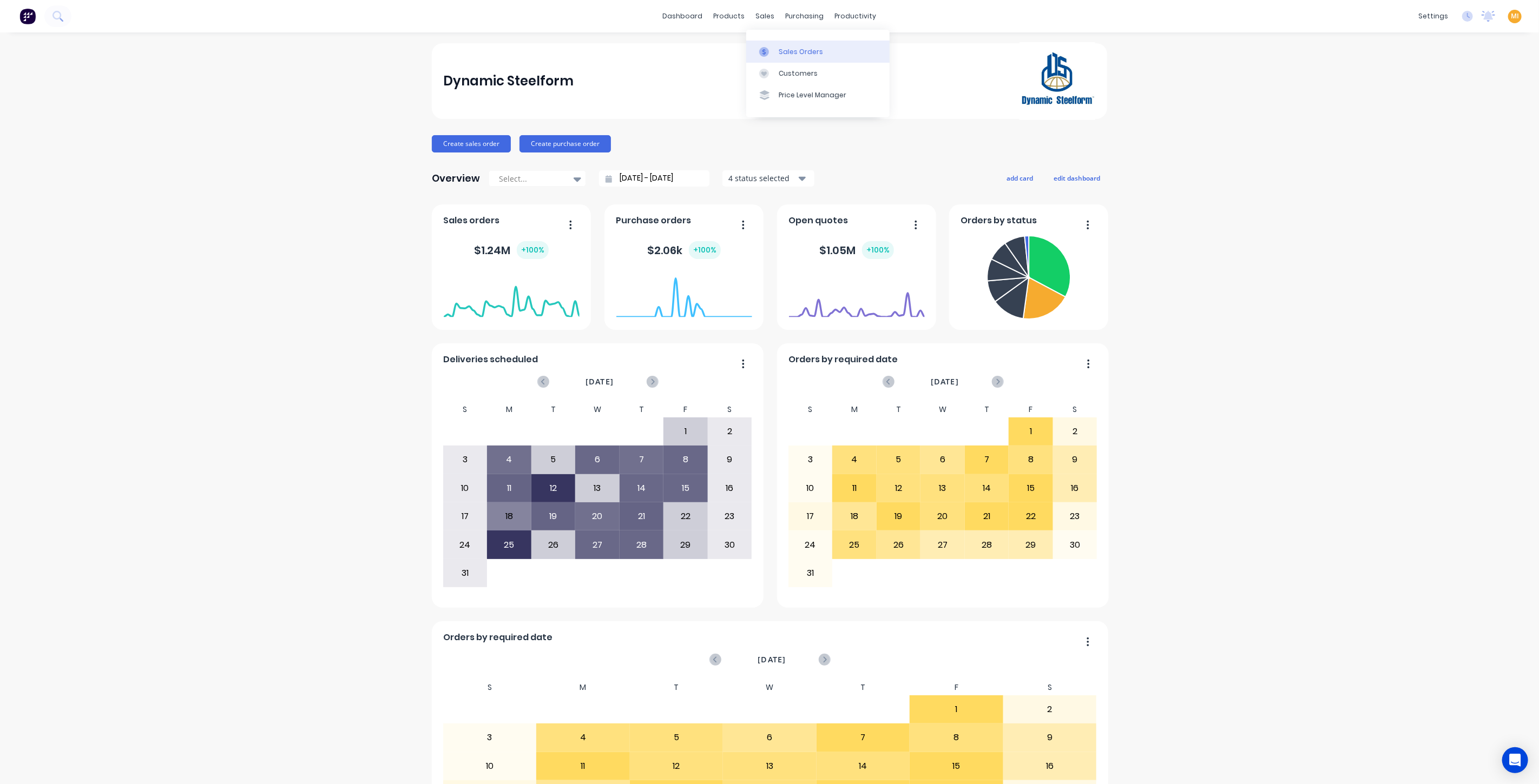
click at [787, 54] on div "Sales Orders" at bounding box center [801, 52] width 44 height 10
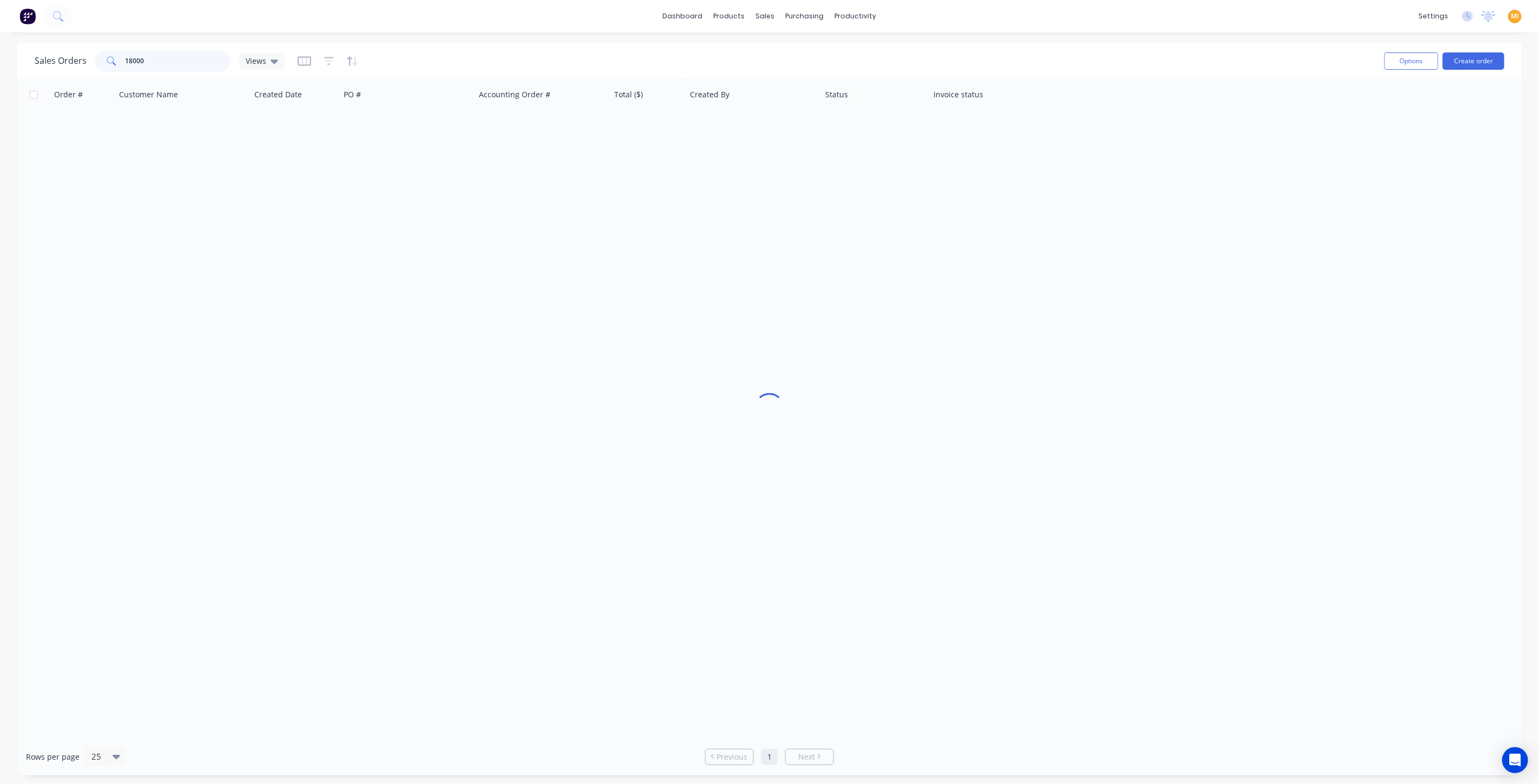
drag, startPoint x: 167, startPoint y: 64, endPoint x: 26, endPoint y: 49, distance: 141.8
click at [26, 49] on div "Sales Orders 18000 Views Options Create order" at bounding box center [770, 60] width 1504 height 35
paste input "47887"
click at [125, 60] on input "47887" at bounding box center [178, 61] width 106 height 21
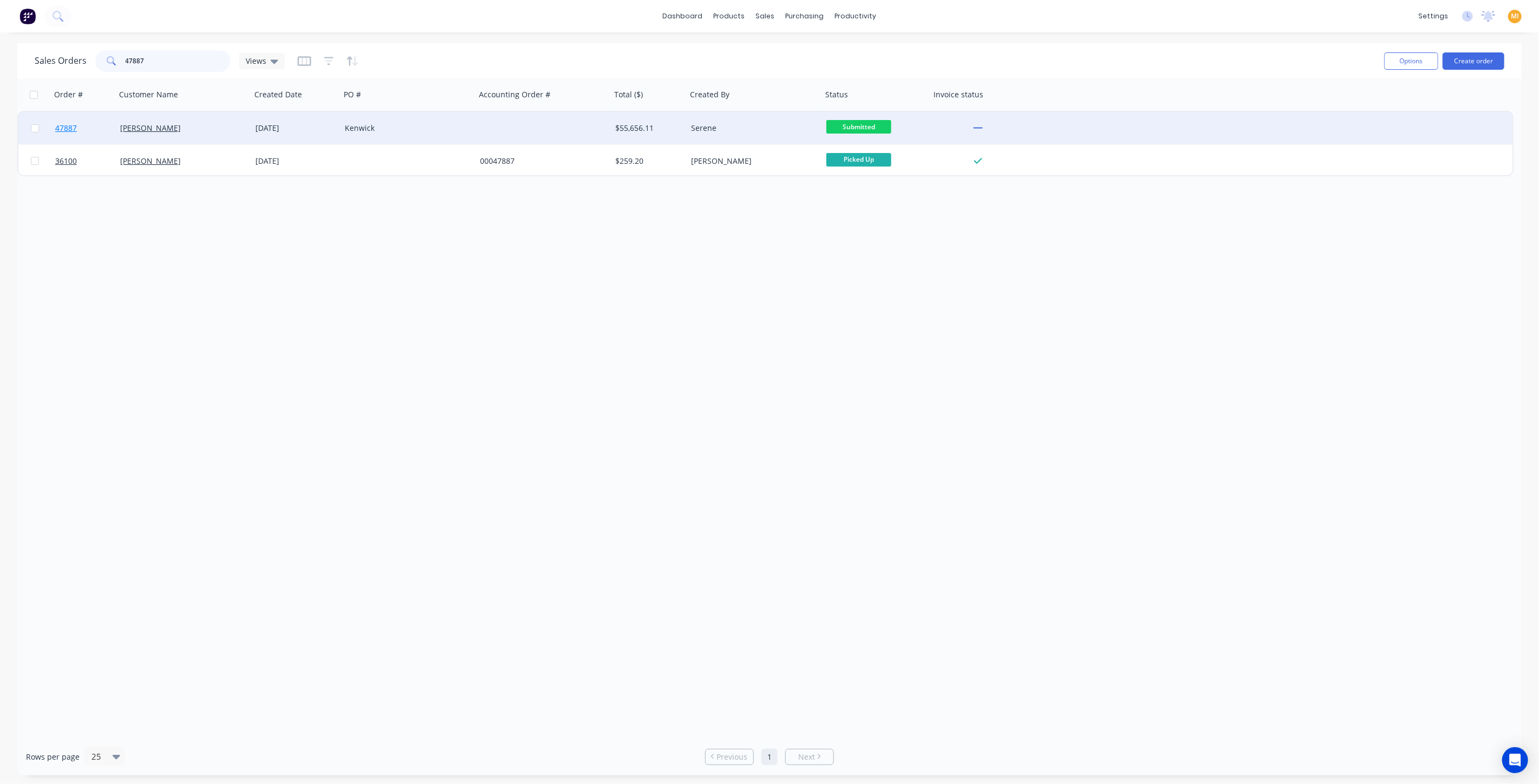
type input "47887"
click at [91, 130] on link "47887" at bounding box center [87, 128] width 65 height 32
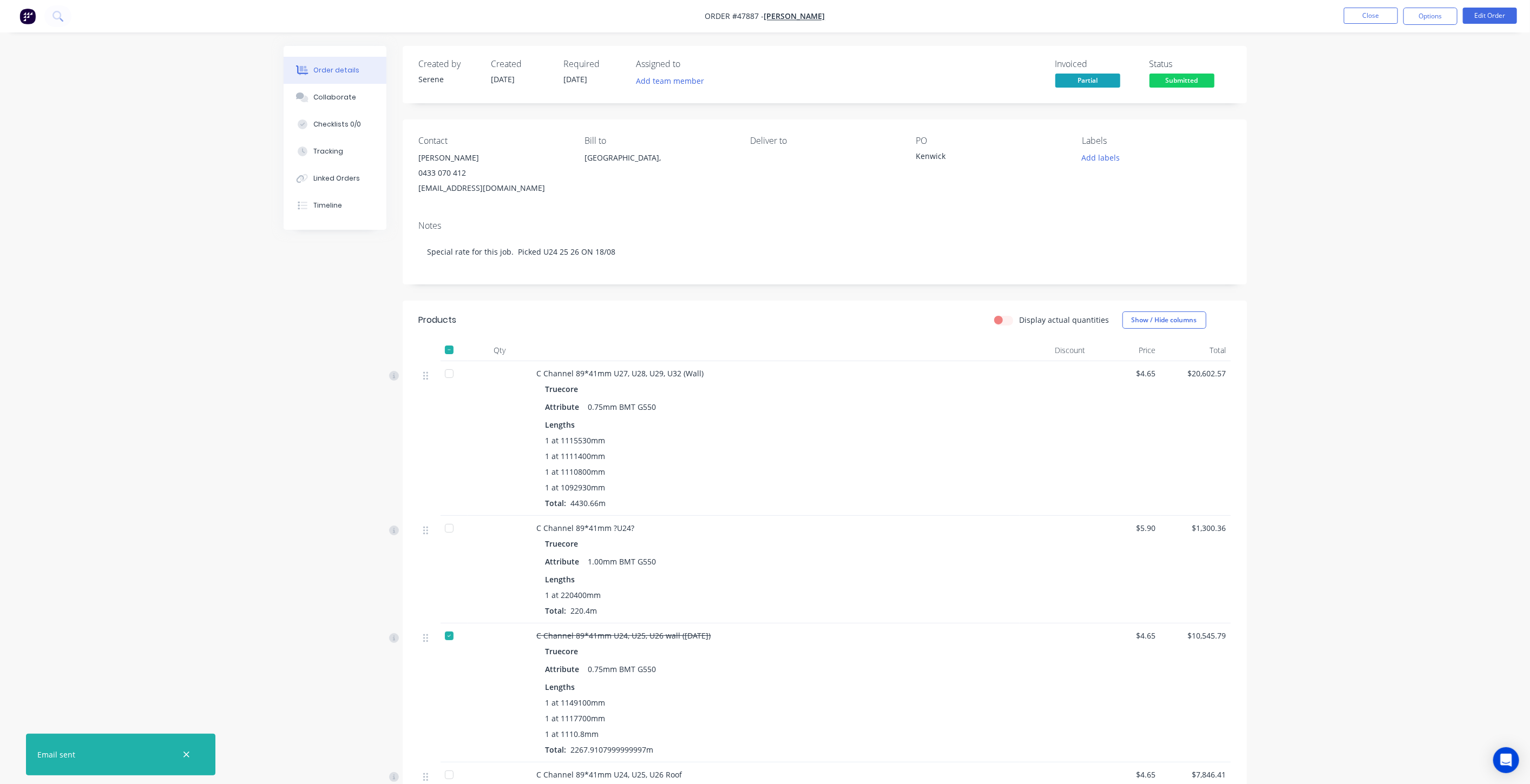
drag, startPoint x: 186, startPoint y: 753, endPoint x: 195, endPoint y: 747, distance: 10.8
click at [186, 754] on icon "button" at bounding box center [186, 755] width 7 height 10
click at [1426, 19] on button "Options" at bounding box center [1430, 16] width 54 height 17
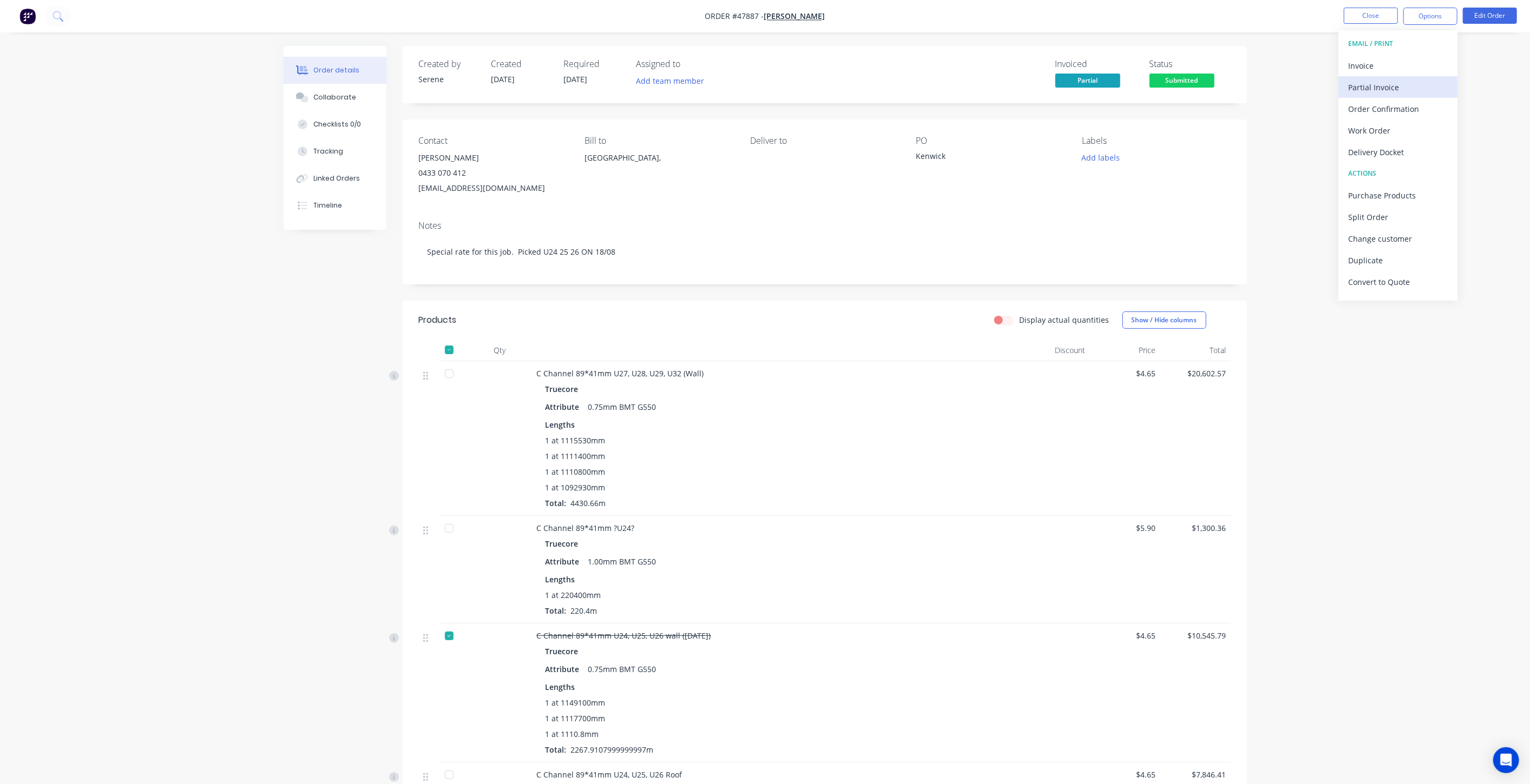
click at [1385, 88] on div "Partial Invoice" at bounding box center [1397, 87] width 100 height 16
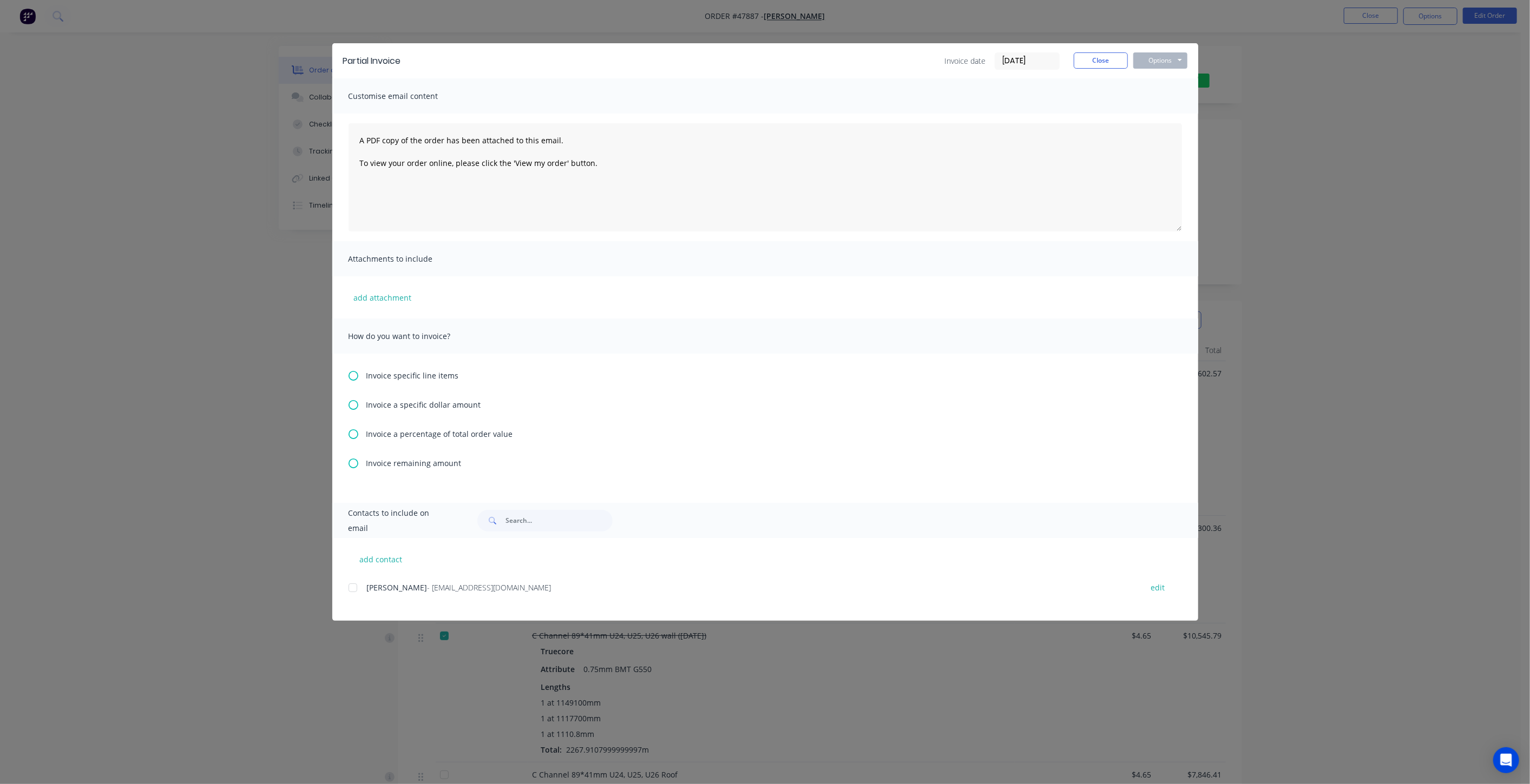
click at [430, 376] on span "Invoice specific line items" at bounding box center [412, 376] width 93 height 11
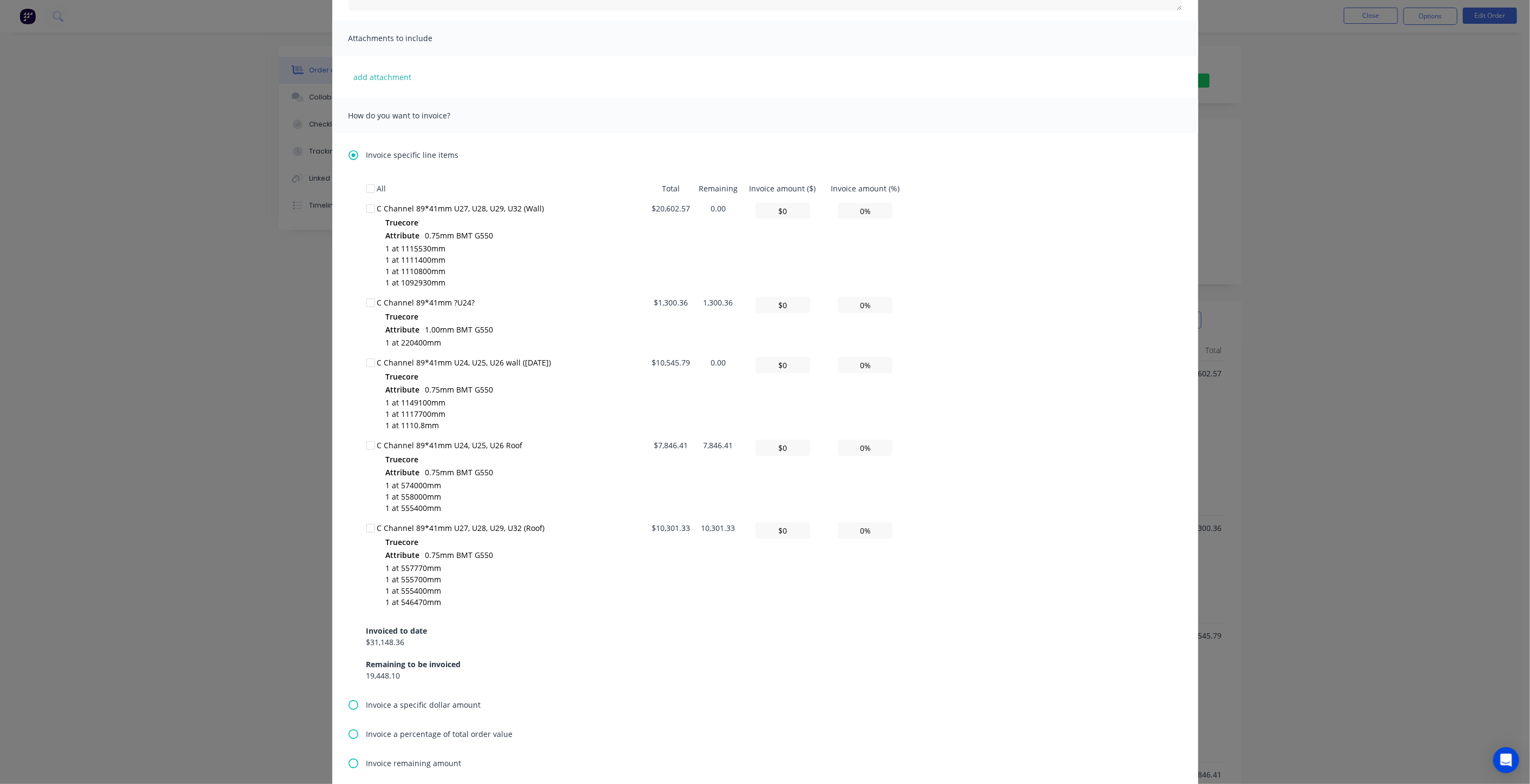
scroll to position [240, 0]
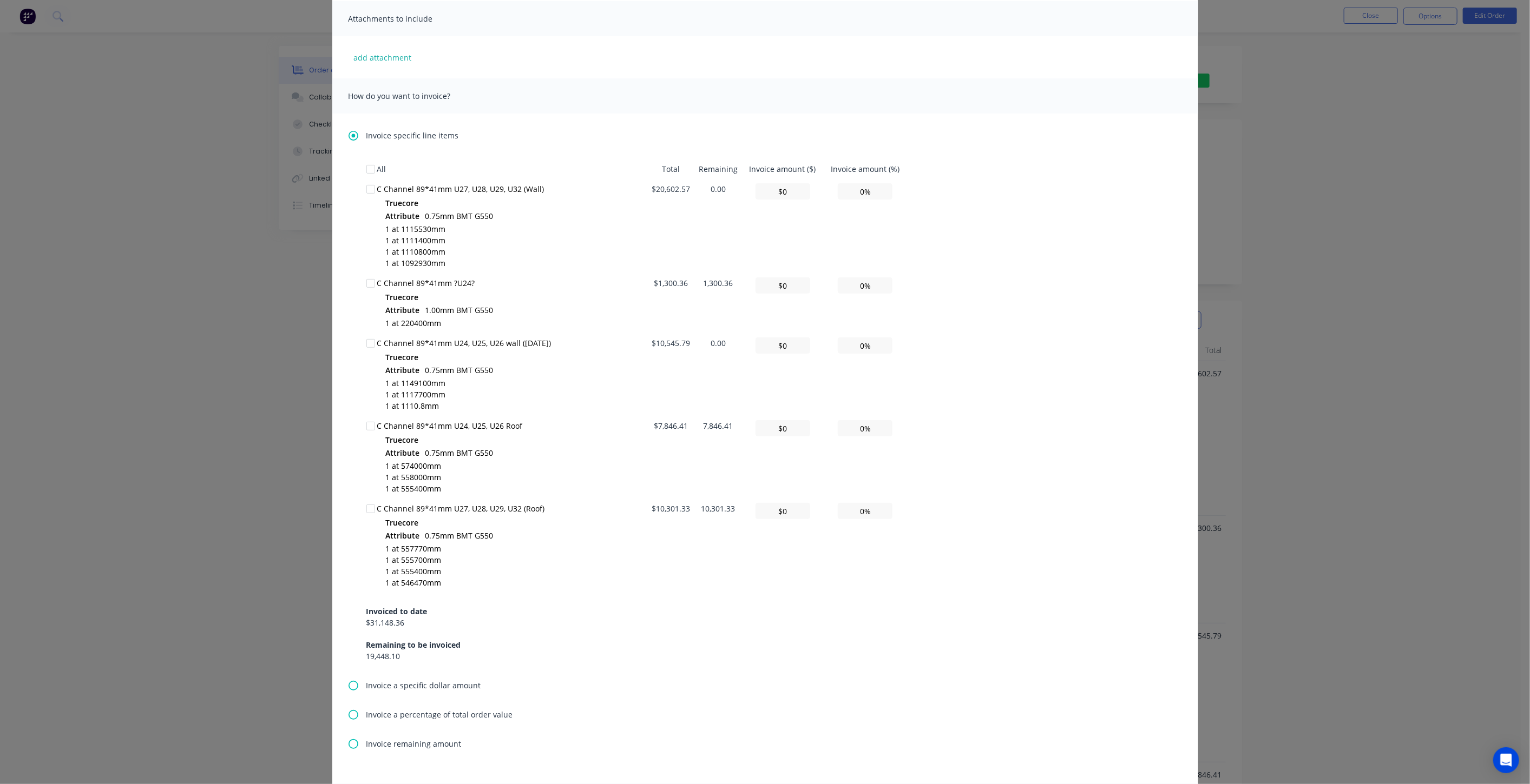
click at [364, 342] on div at bounding box center [370, 343] width 22 height 21
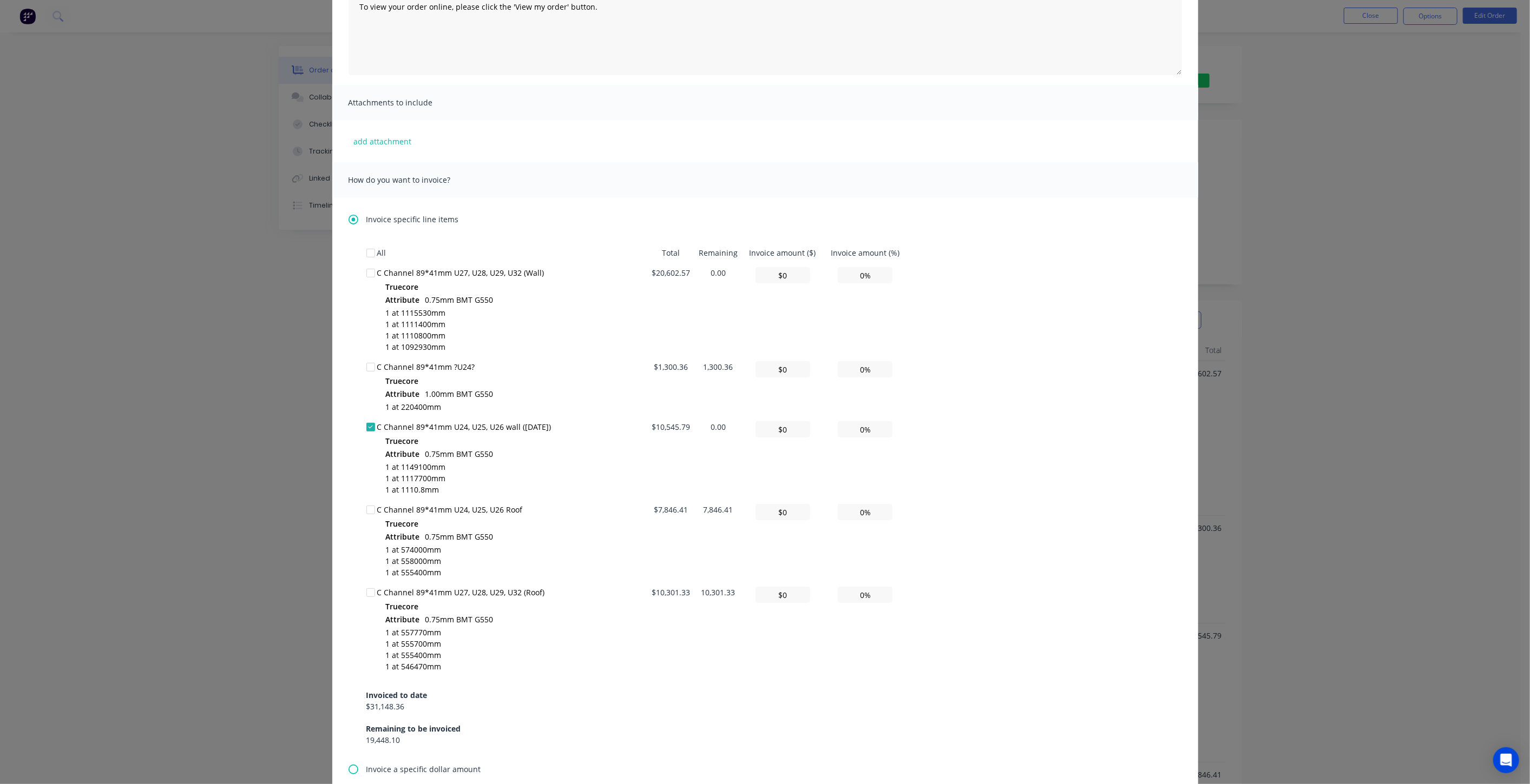
scroll to position [132, 0]
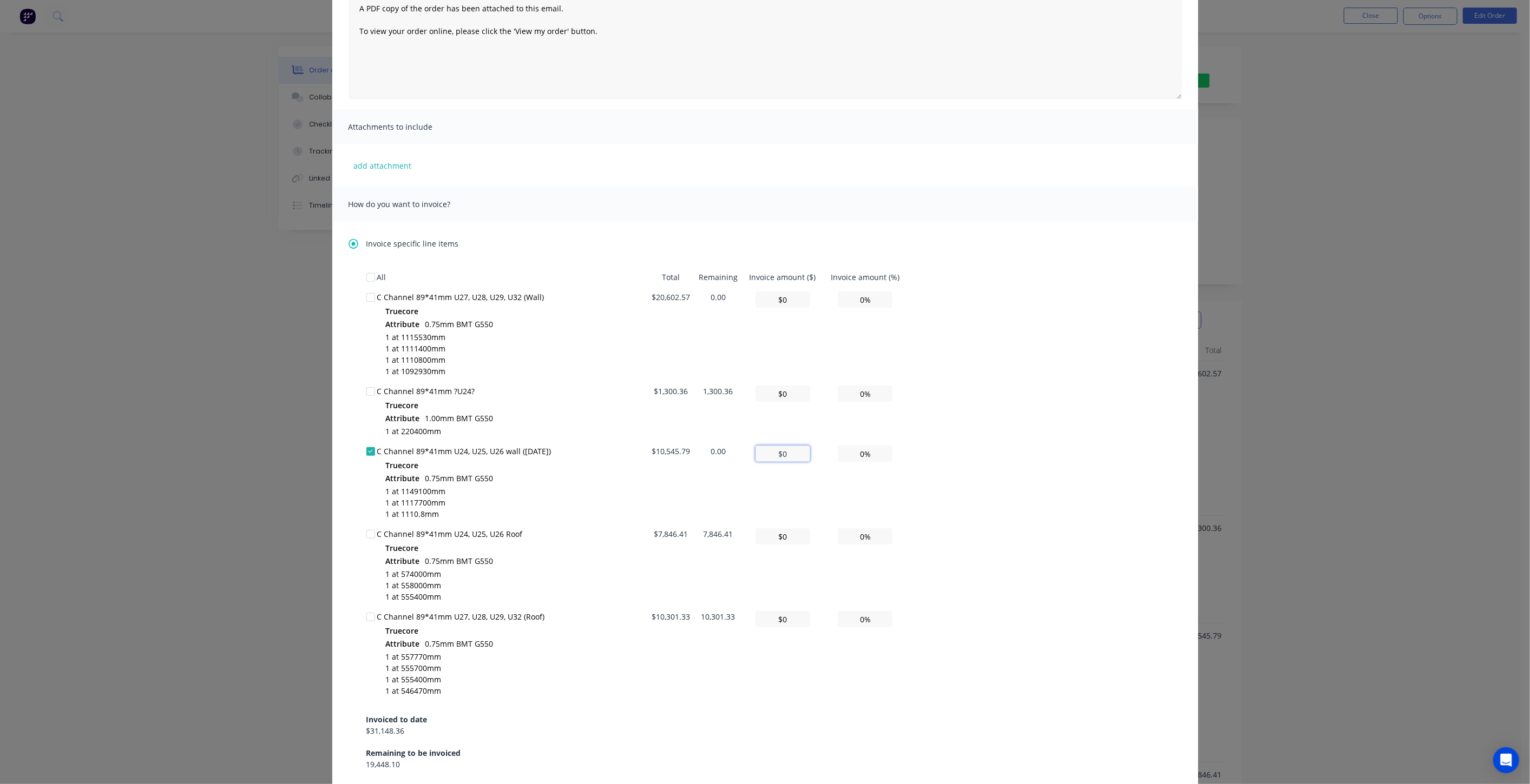
click at [781, 451] on input "$0" at bounding box center [782, 453] width 54 height 16
type input "$0"
type input "0.00%"
click at [364, 390] on div at bounding box center [370, 392] width 22 height 21
click at [366, 452] on div at bounding box center [370, 451] width 22 height 21
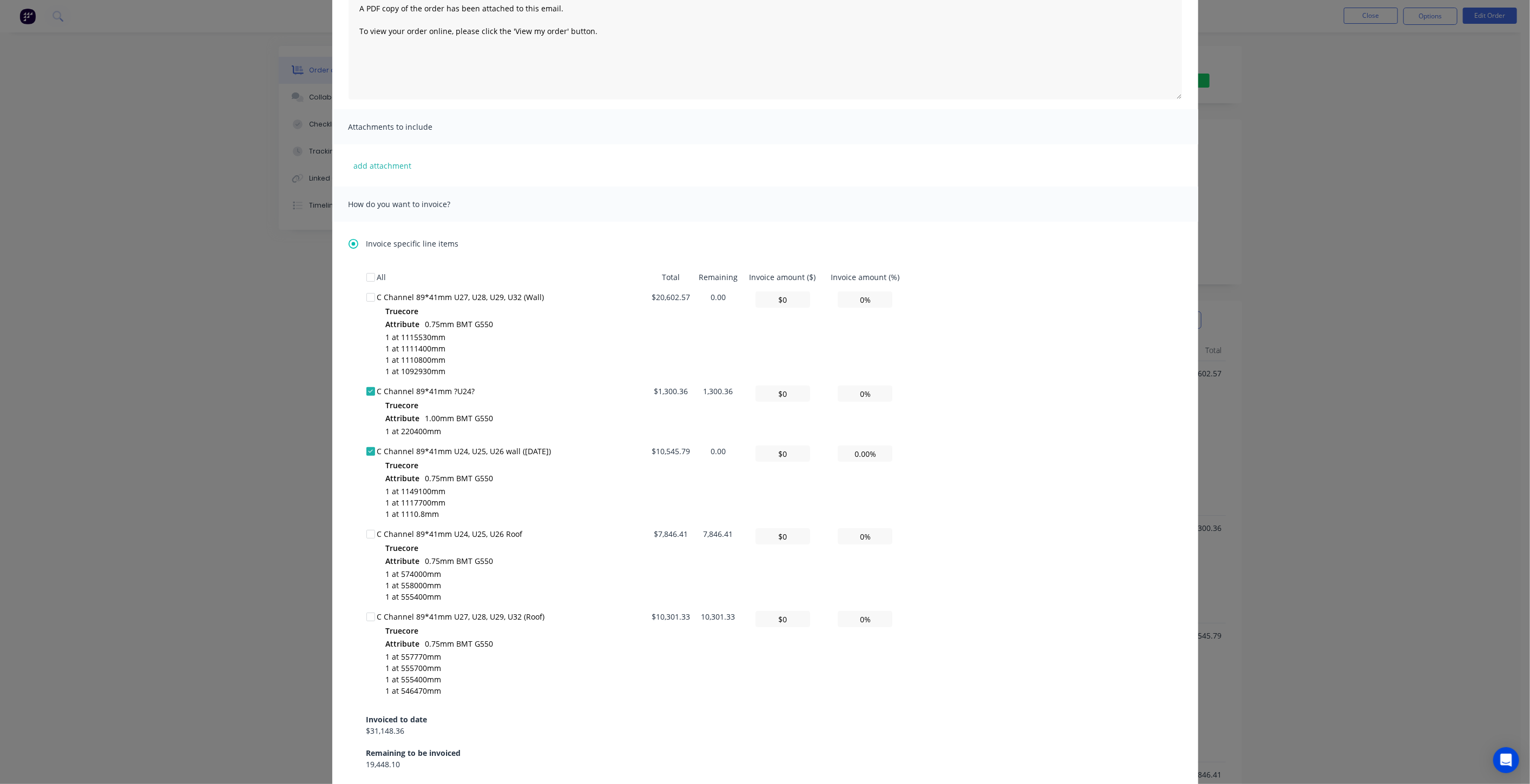
click at [367, 390] on div at bounding box center [370, 392] width 22 height 21
click at [696, 445] on td "0.00" at bounding box center [718, 482] width 48 height 83
drag, startPoint x: 688, startPoint y: 451, endPoint x: 634, endPoint y: 451, distance: 54.0
click at [634, 451] on tr "C Channel 89*41mm U24, U25, U26 wall (15/08/2025) Truecore Attribute 0.75mm BMT…" at bounding box center [637, 482] width 541 height 83
click at [654, 449] on td "$10,545.79" at bounding box center [670, 482] width 47 height 83
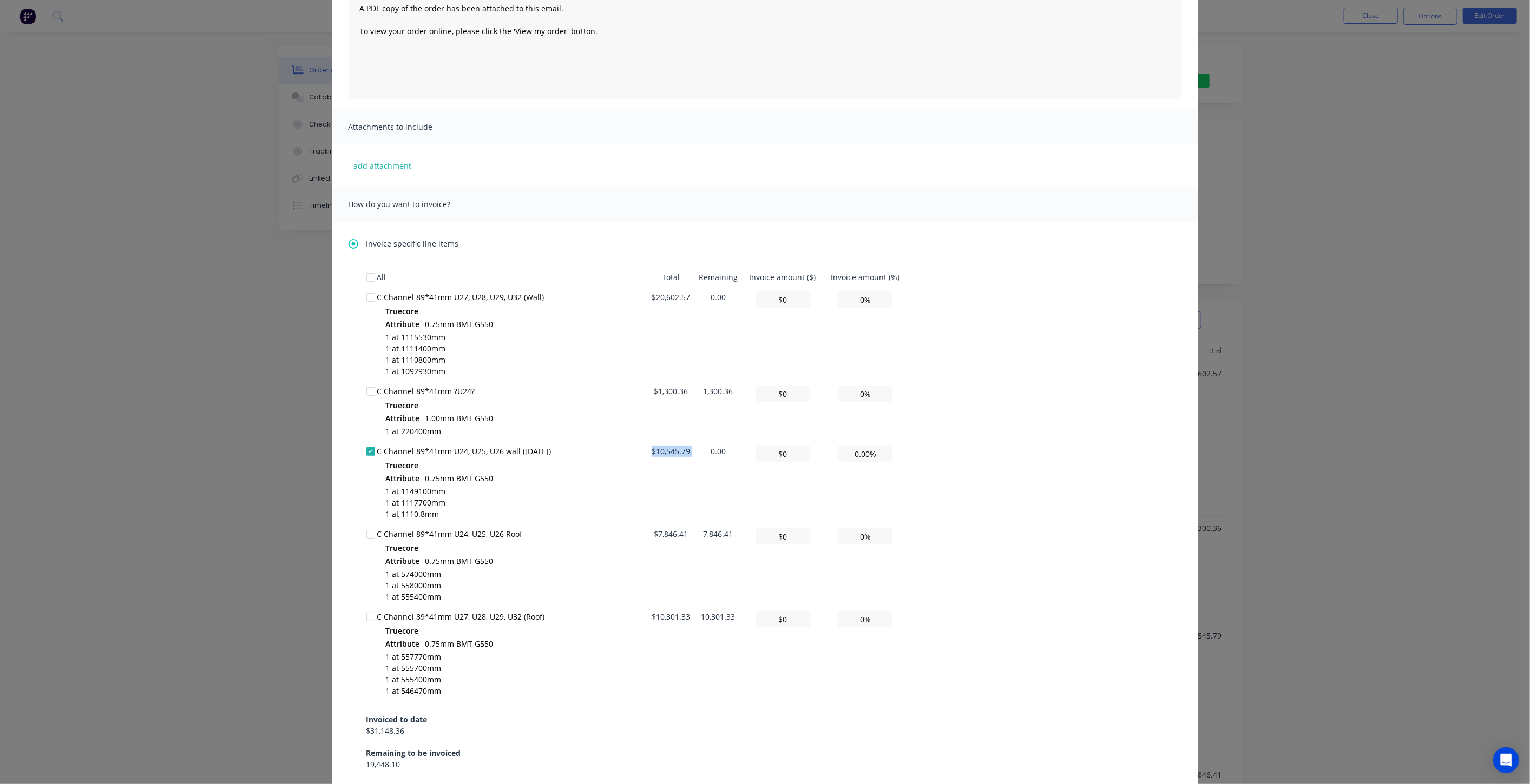
drag, startPoint x: 694, startPoint y: 447, endPoint x: 649, endPoint y: 453, distance: 45.4
click at [649, 453] on tr "C Channel 89*41mm U24, U25, U26 wall (15/08/2025) Truecore Attribute 0.75mm BMT…" at bounding box center [637, 482] width 541 height 83
drag, startPoint x: 784, startPoint y: 455, endPoint x: 744, endPoint y: 453, distance: 40.0
click at [744, 453] on td "$0" at bounding box center [783, 482] width 81 height 83
paste input "text"
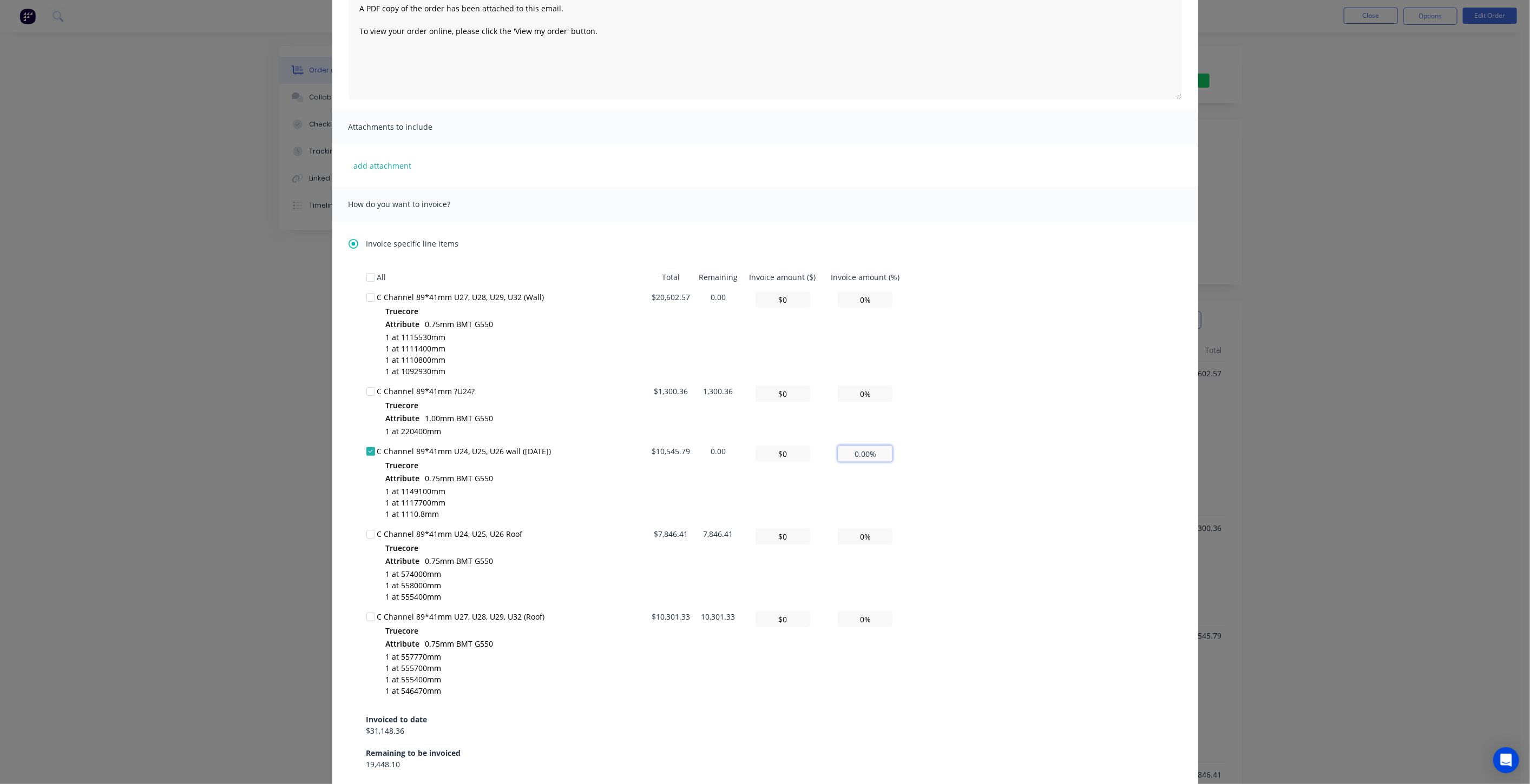
drag, startPoint x: 874, startPoint y: 454, endPoint x: 815, endPoint y: 454, distance: 59.0
click at [815, 454] on tr "C Channel 89*41mm U24, U25, U26 wall (15/08/2025) Truecore Attribute 0.75mm BMT…" at bounding box center [637, 482] width 541 height 83
type input "$0.00"
click at [364, 451] on div at bounding box center [370, 451] width 22 height 21
click at [847, 456] on input "0.00%" at bounding box center [864, 453] width 54 height 16
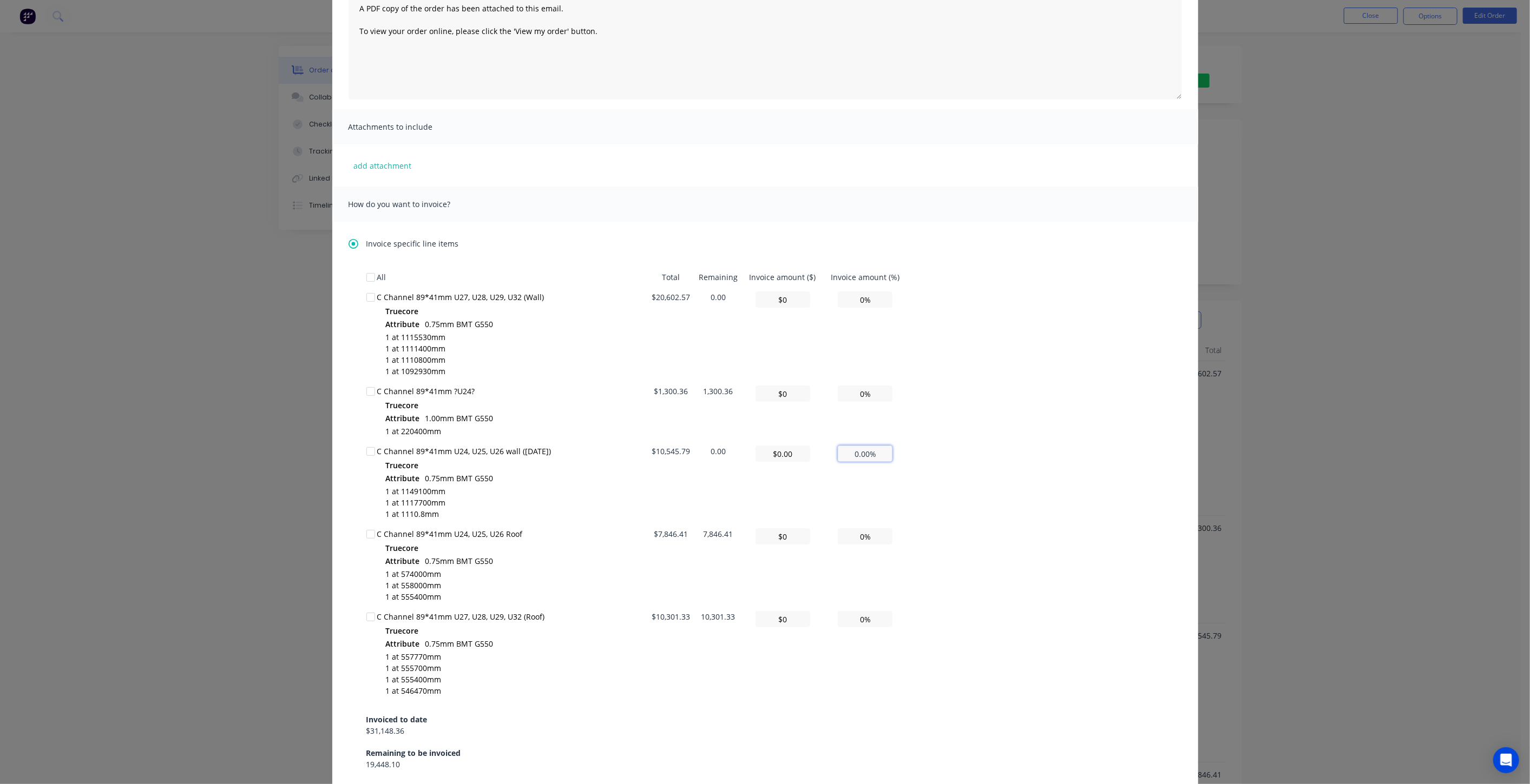
type input "0.00%"
click at [364, 453] on div at bounding box center [370, 451] width 22 height 21
drag, startPoint x: 769, startPoint y: 453, endPoint x: 802, endPoint y: 460, distance: 33.7
click at [770, 452] on input "$0.00" at bounding box center [782, 453] width 54 height 16
type input "$NaN.00"
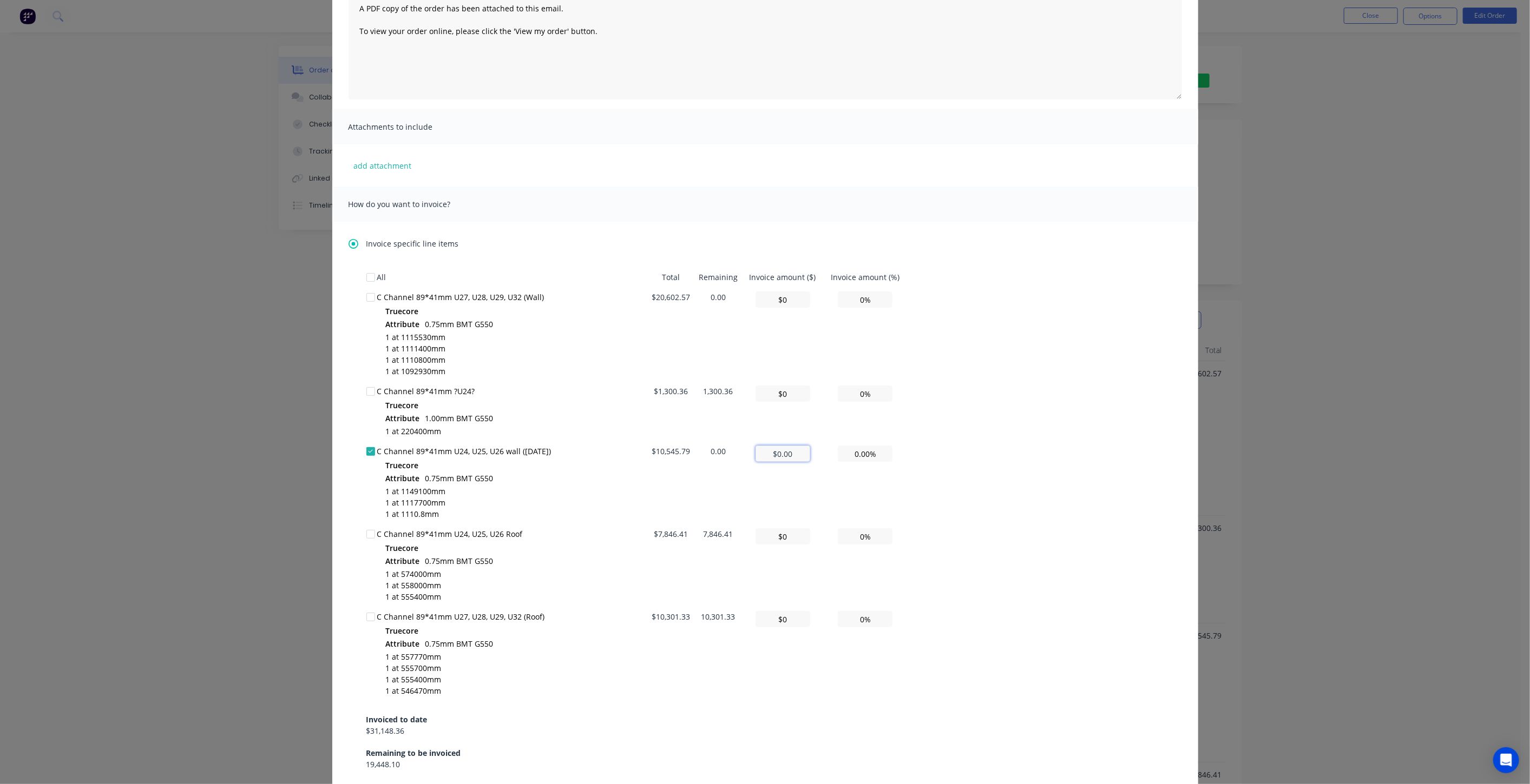
type input "0%"
type input "$0.00"
type input "0.00%"
type input "$0"
type input "0%"
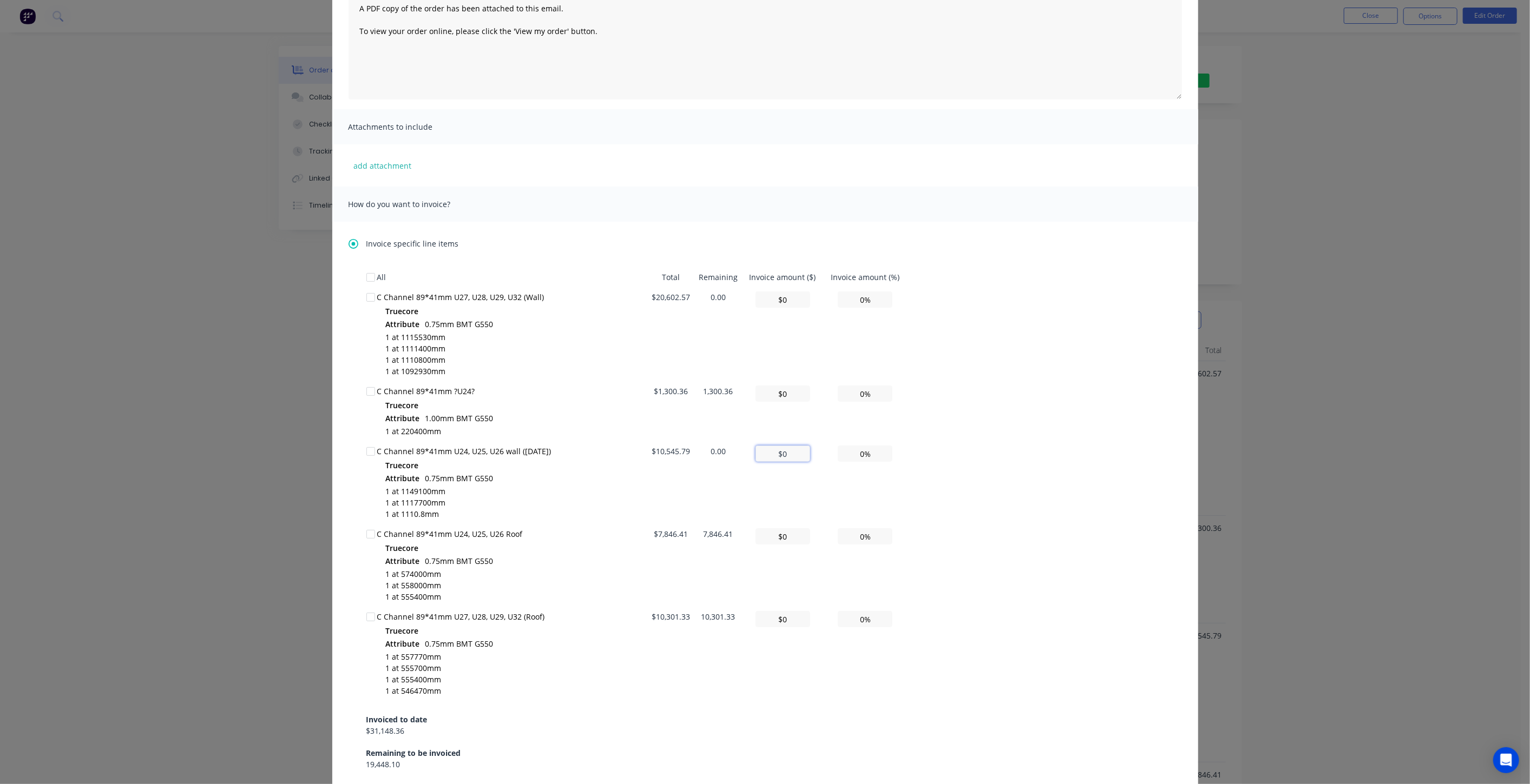
type input "$0"
type input "0.00%"
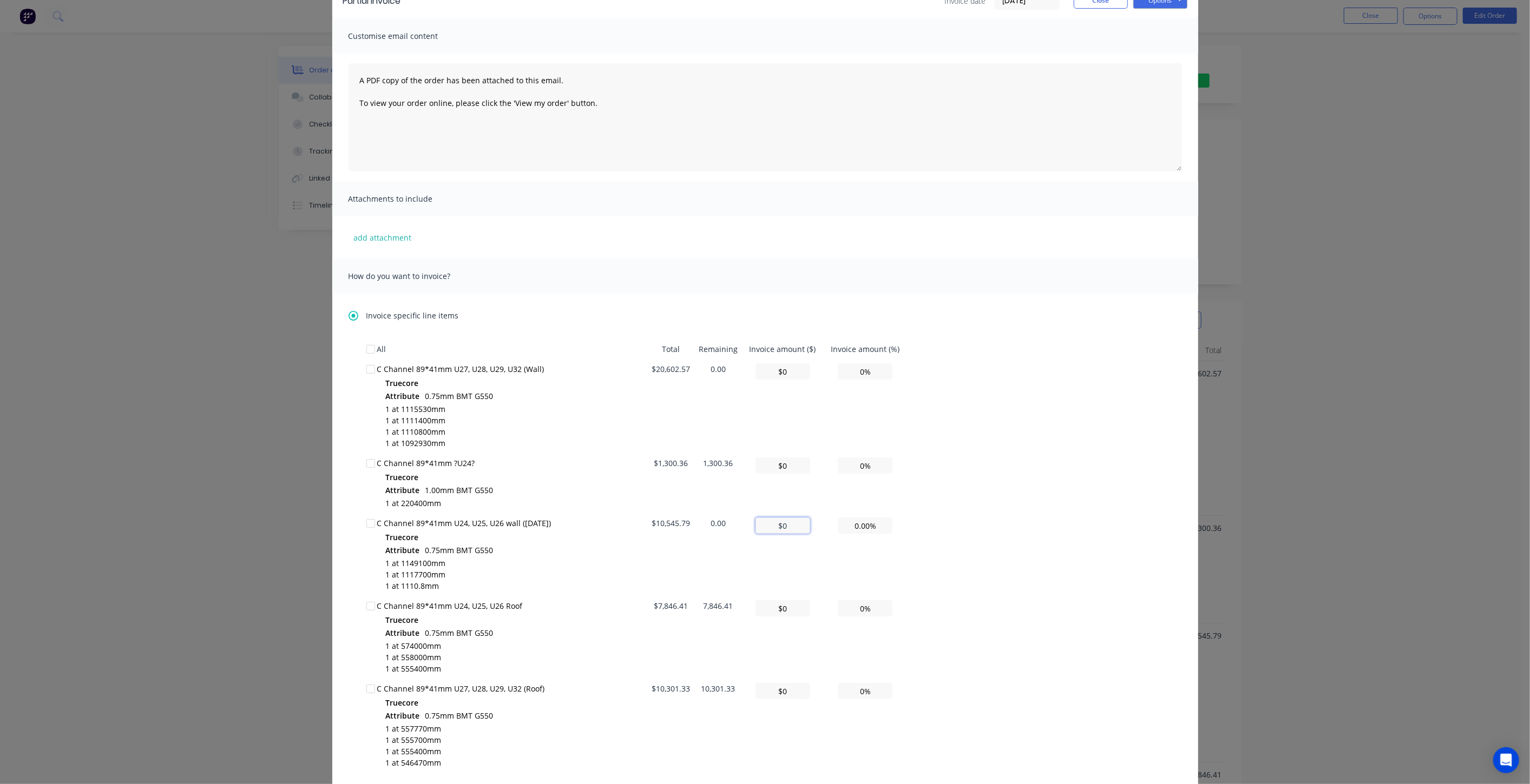
scroll to position [0, 0]
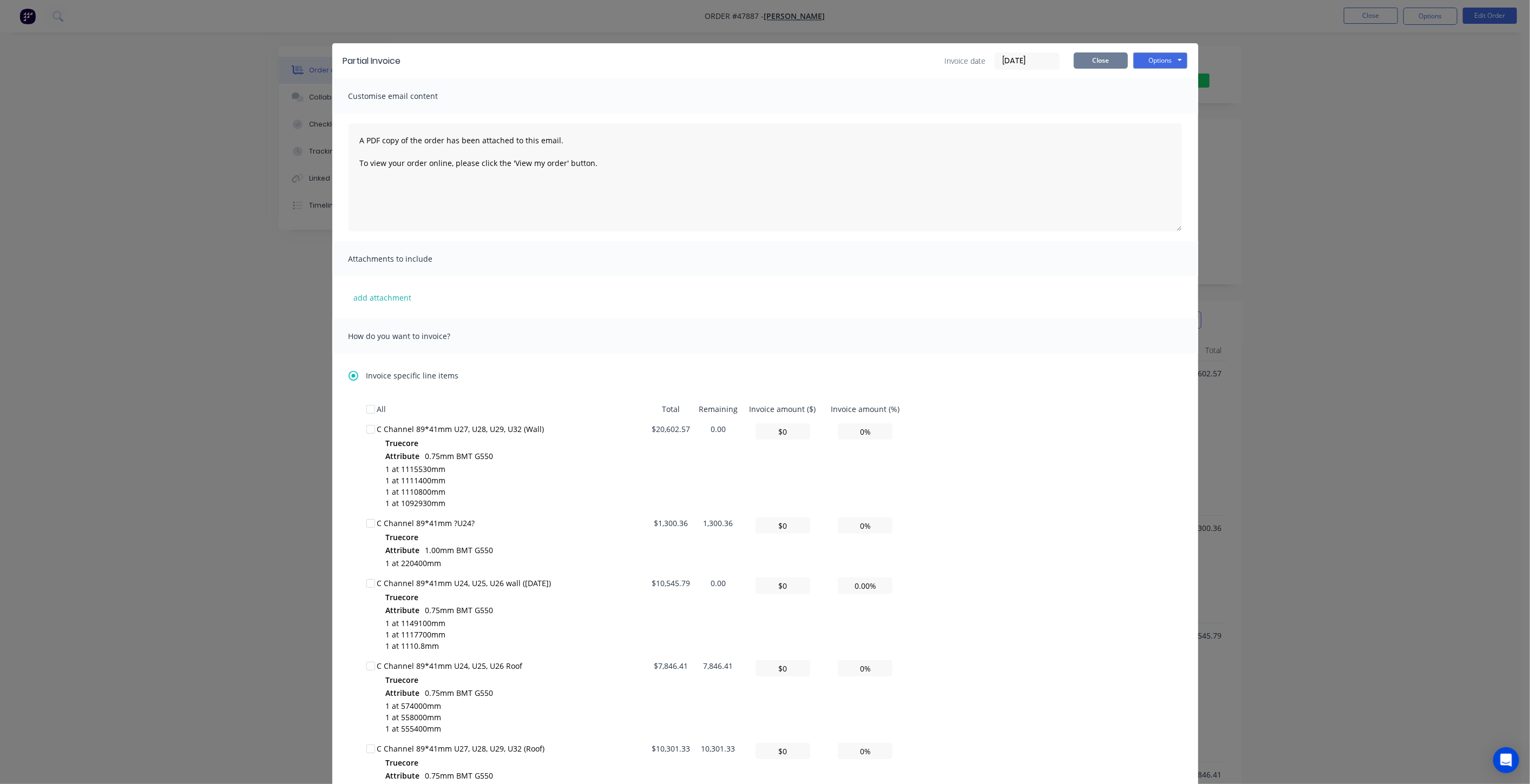
type input "$0"
click at [1094, 54] on button "Close" at bounding box center [1100, 60] width 54 height 16
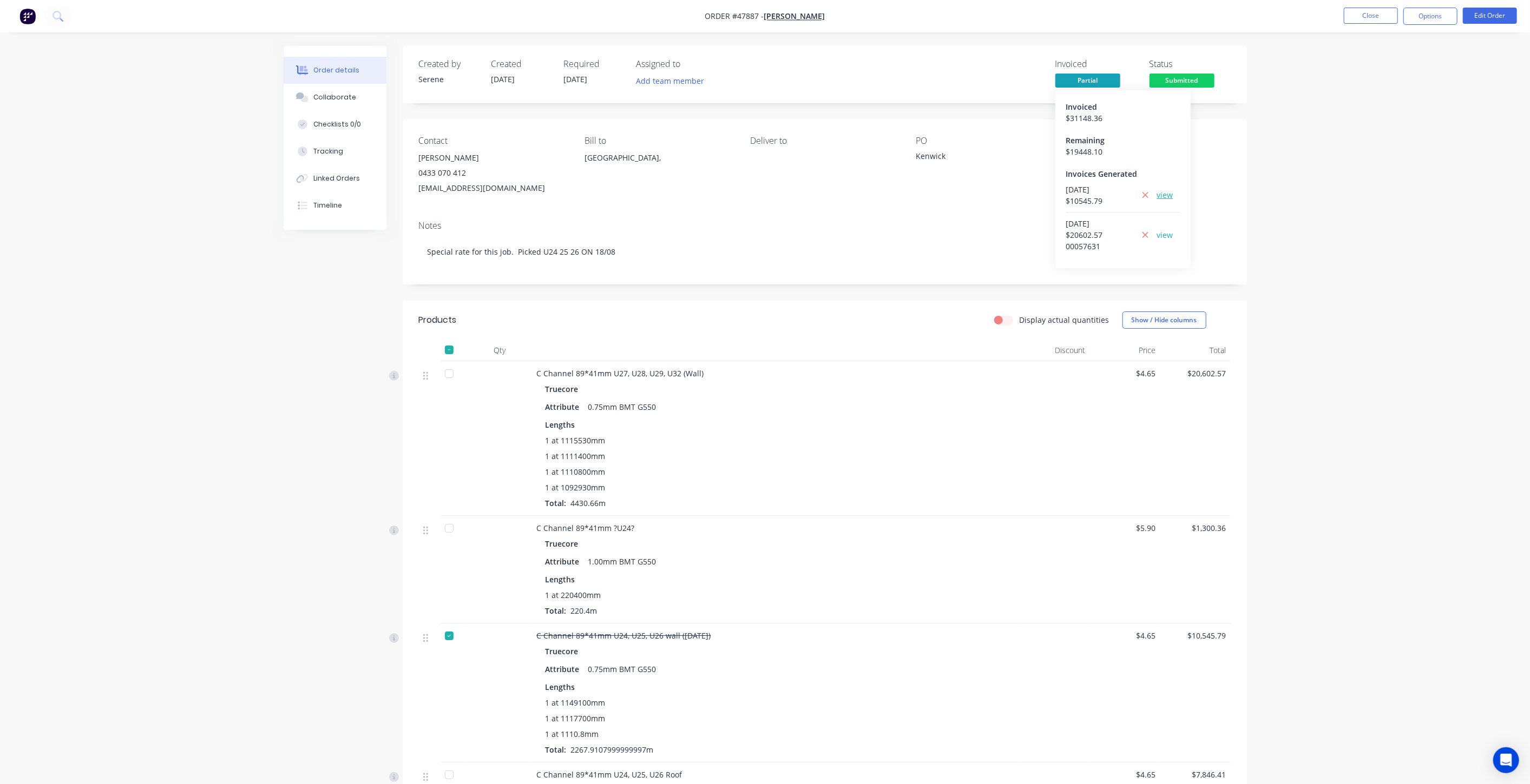
click at [1169, 192] on link "view" at bounding box center [1165, 195] width 16 height 11
click at [1405, 19] on button "Options" at bounding box center [1430, 16] width 54 height 17
click at [1395, 83] on div "Partial Invoice" at bounding box center [1397, 87] width 100 height 16
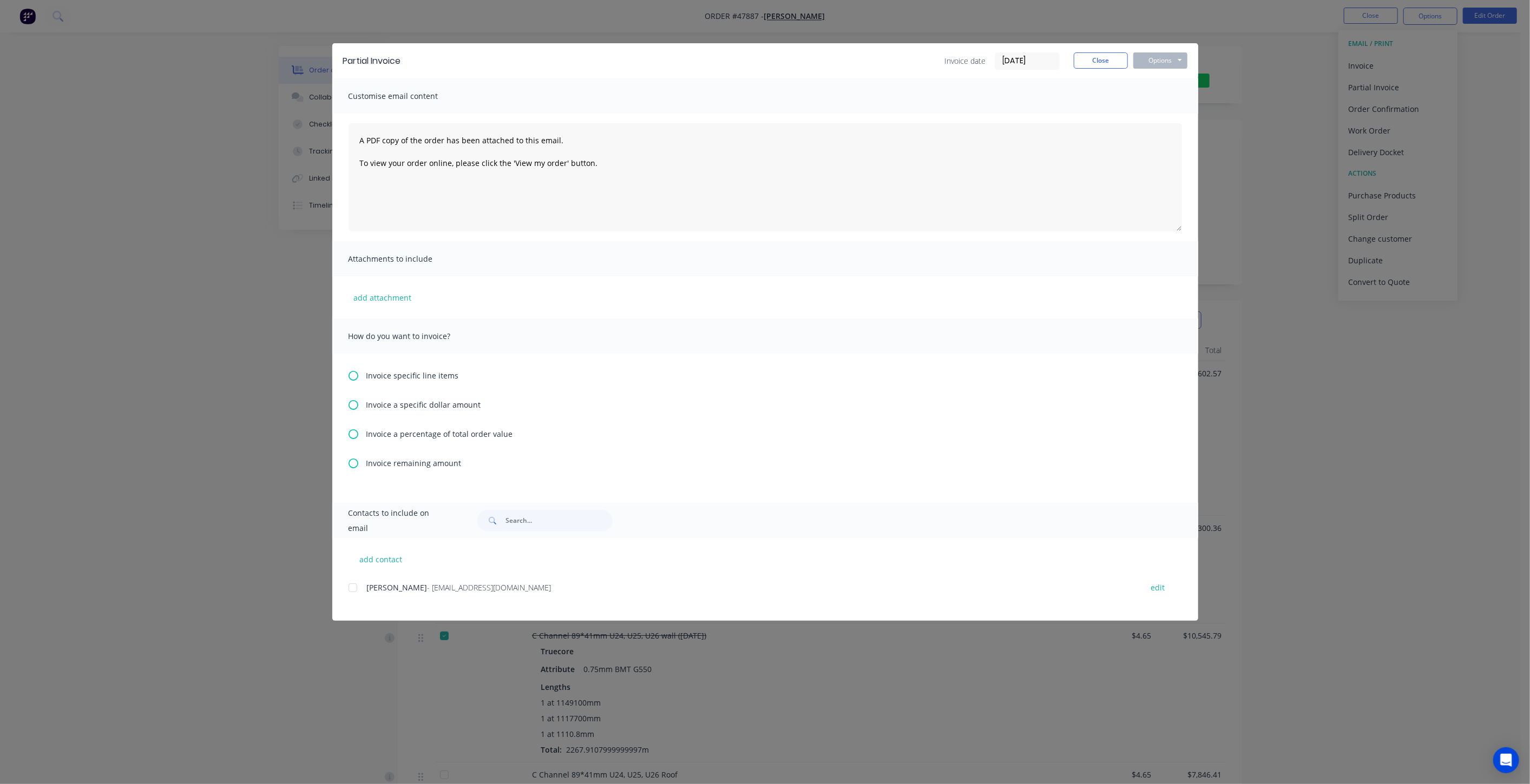
click at [380, 407] on span "Invoice a specific dollar amount" at bounding box center [424, 404] width 115 height 11
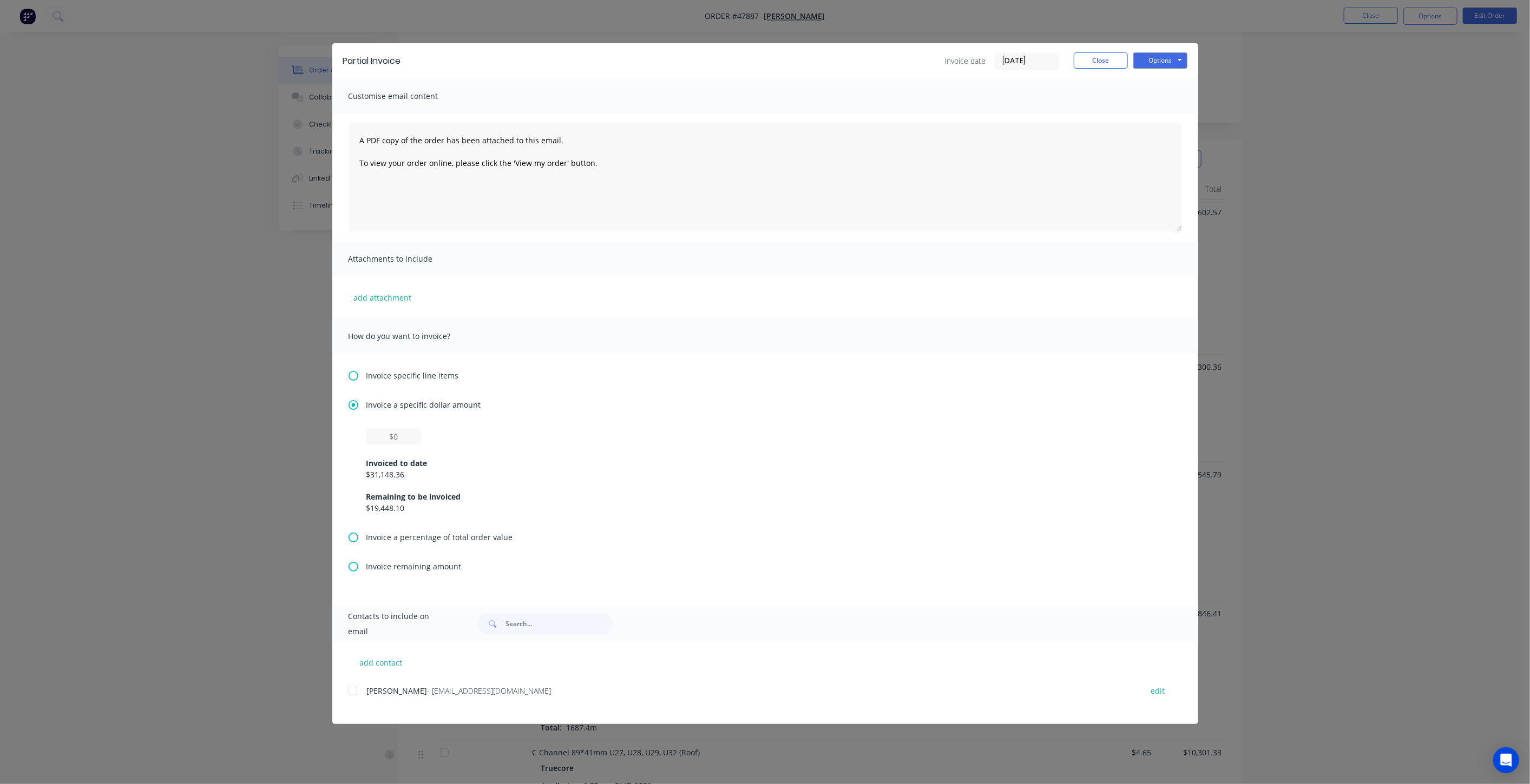
scroll to position [180, 0]
click at [409, 440] on input "text" at bounding box center [393, 436] width 54 height 16
drag, startPoint x: 410, startPoint y: 435, endPoint x: 299, endPoint y: 434, distance: 111.0
click at [299, 434] on div "Partial Invoice Invoice date 26/08/25 Close Options Preview Print Email Customi…" at bounding box center [765, 392] width 1530 height 784
paste input "$10,545.79"
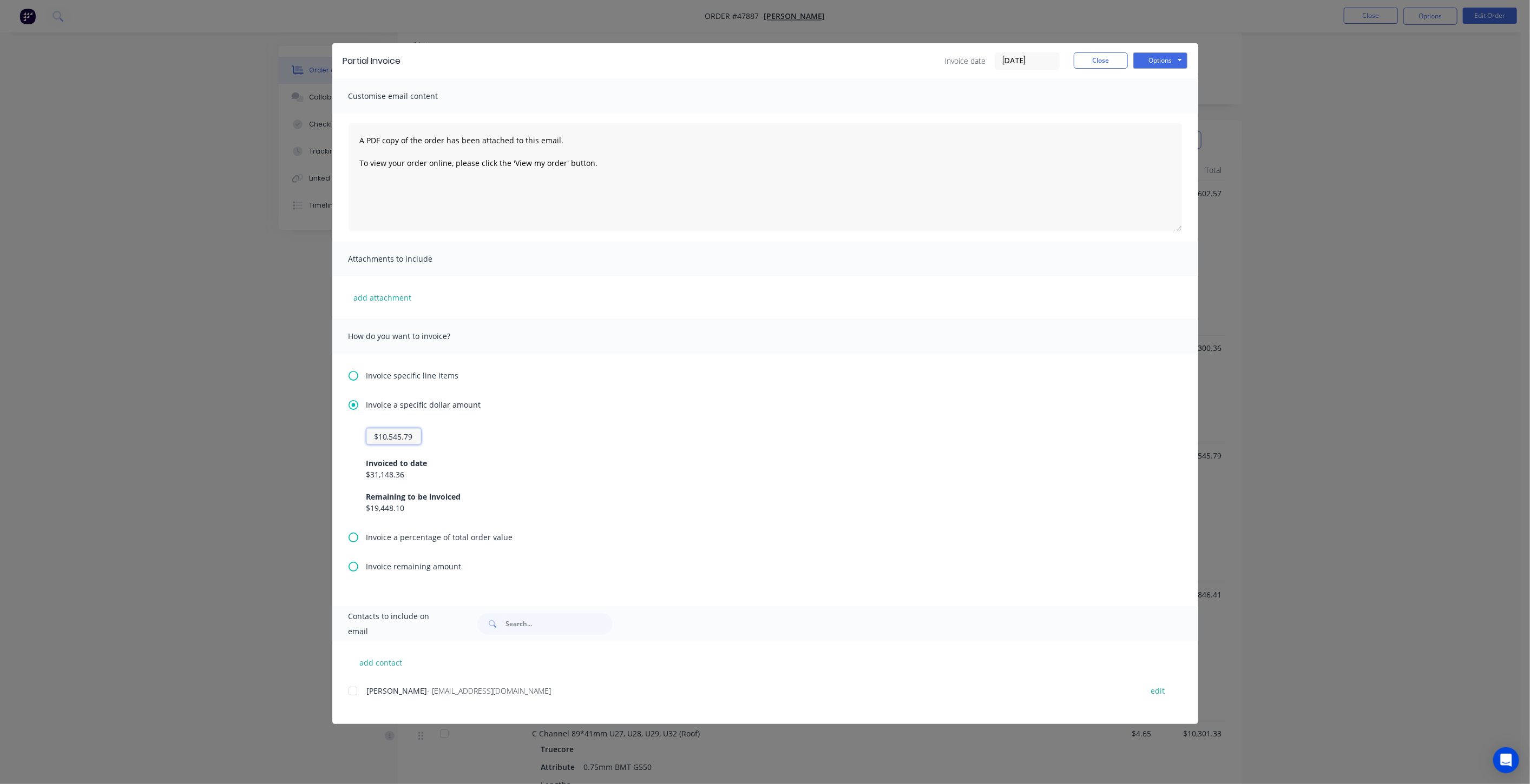
type input "$10,545.79"
click at [1118, 56] on button "Close" at bounding box center [1100, 60] width 54 height 16
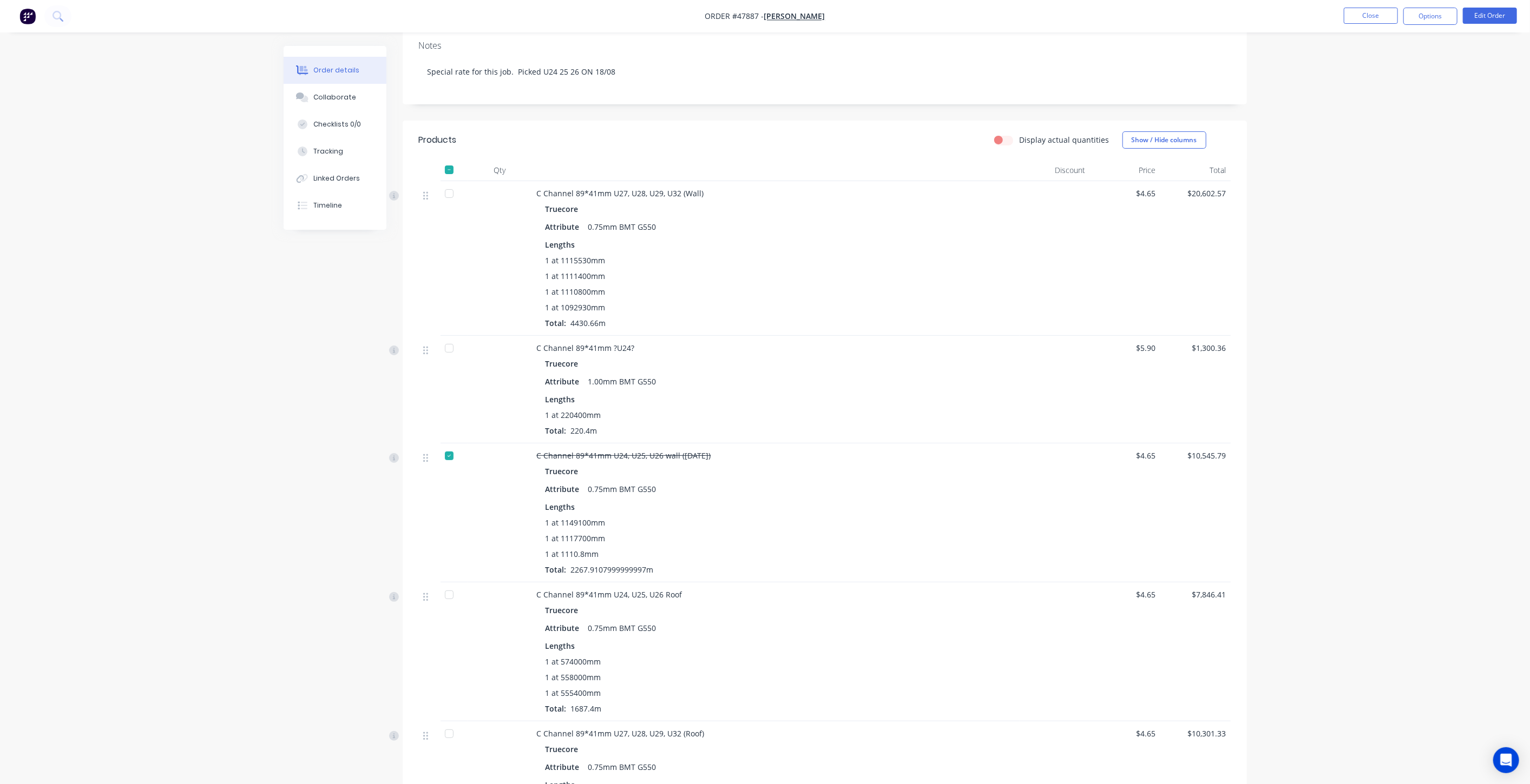
click at [29, 15] on img "button" at bounding box center [27, 16] width 16 height 16
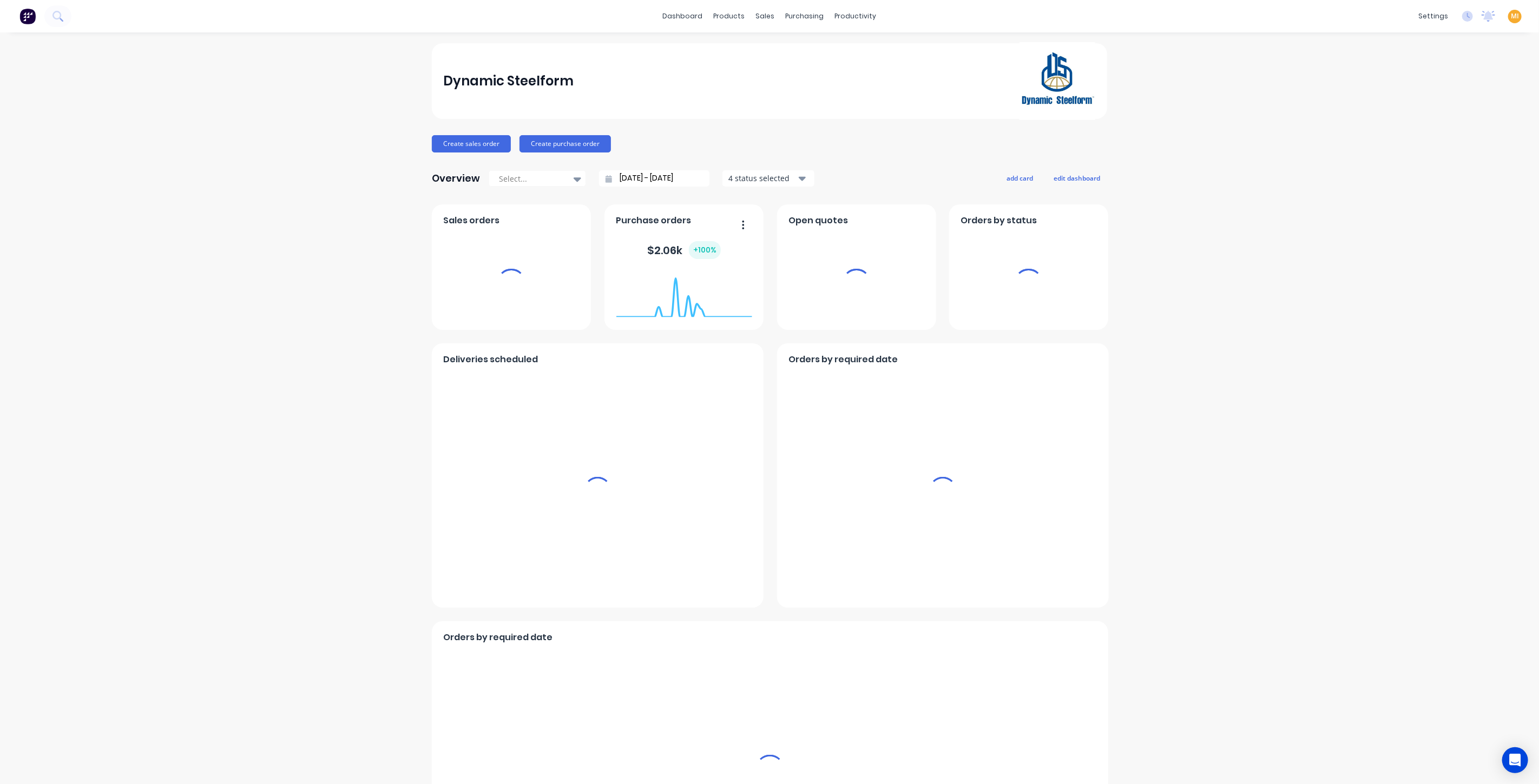
click at [1511, 13] on span "MI" at bounding box center [1515, 16] width 8 height 10
click at [1440, 139] on button "Sign out" at bounding box center [1447, 135] width 143 height 21
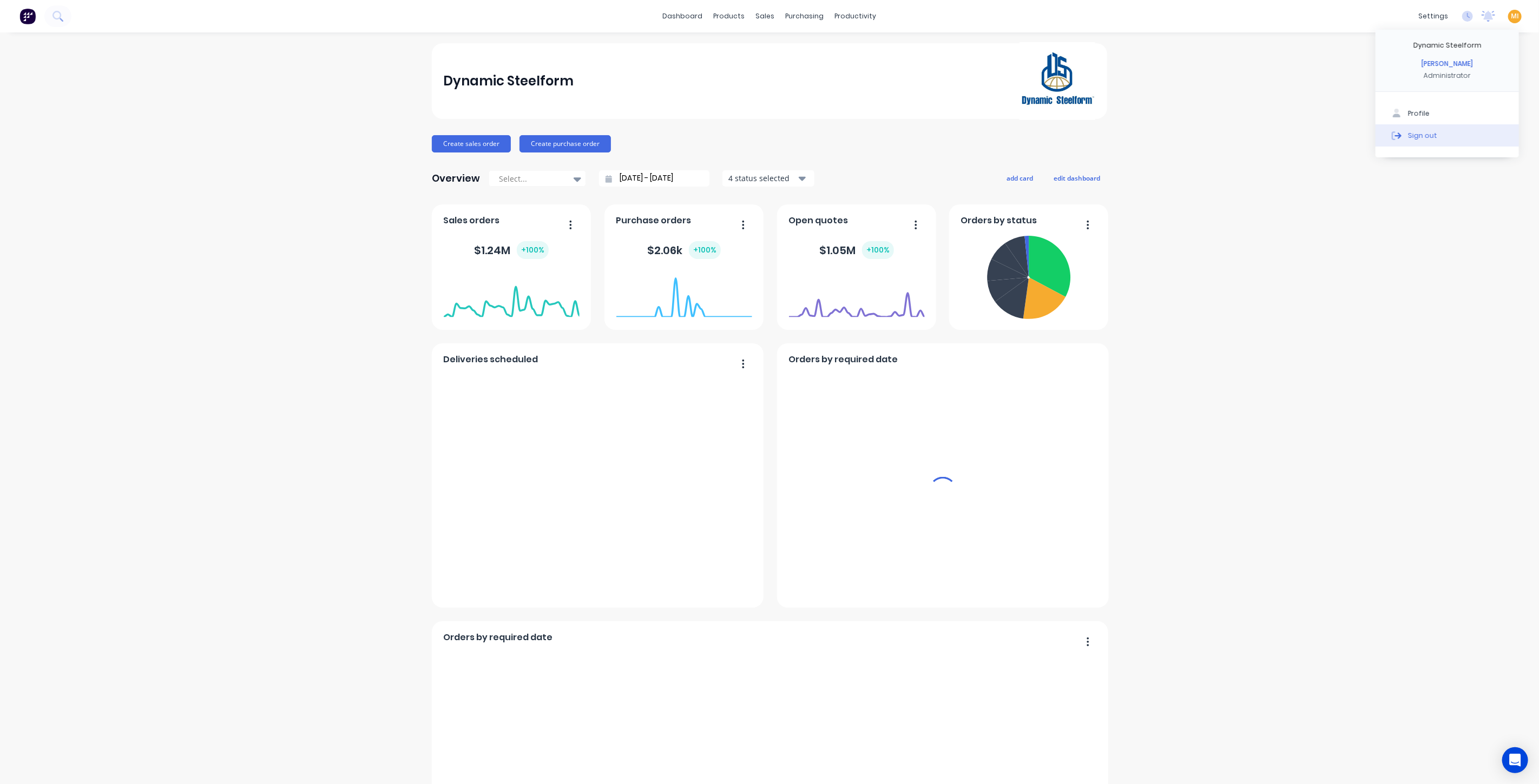
click at [1393, 136] on div at bounding box center [1396, 135] width 16 height 10
click at [18, 27] on div "dashboard products sales purchasing productivity dashboard products Product Cat…" at bounding box center [770, 16] width 1539 height 32
click at [27, 16] on img at bounding box center [27, 16] width 16 height 16
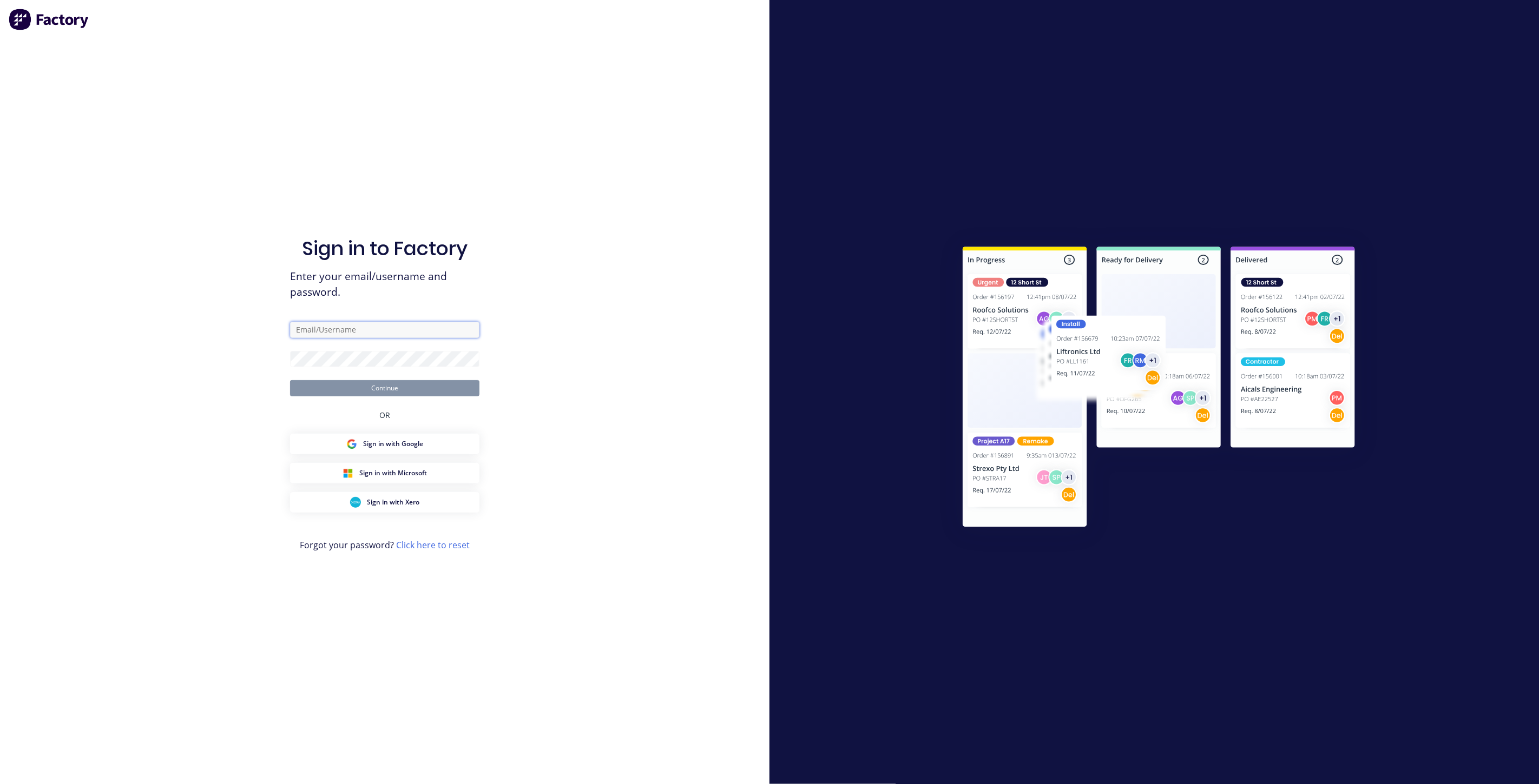
click at [347, 335] on input "text" at bounding box center [384, 330] width 189 height 16
type input "[EMAIL_ADDRESS][DOMAIN_NAME]"
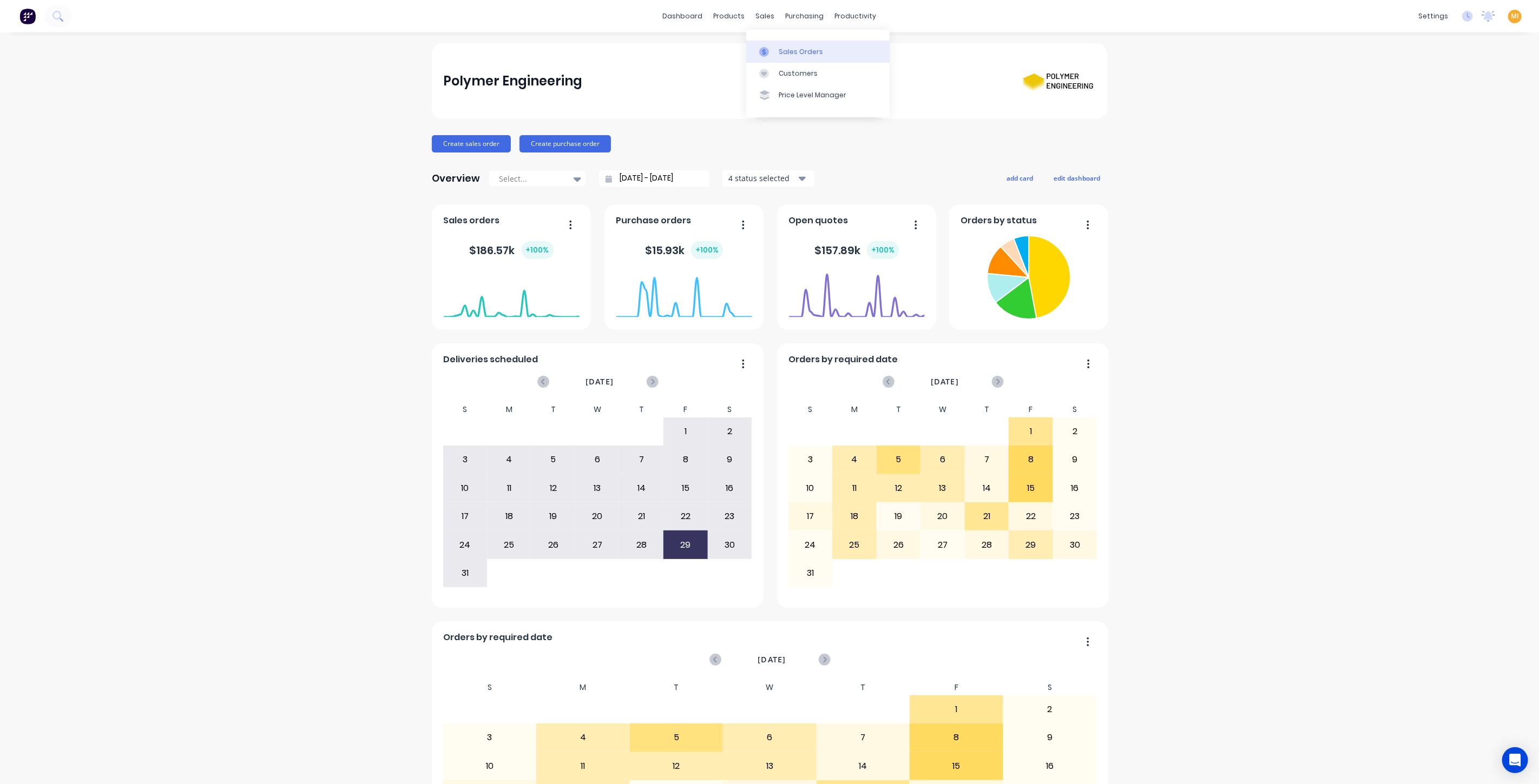
click at [777, 53] on link "Sales Orders" at bounding box center [818, 51] width 143 height 21
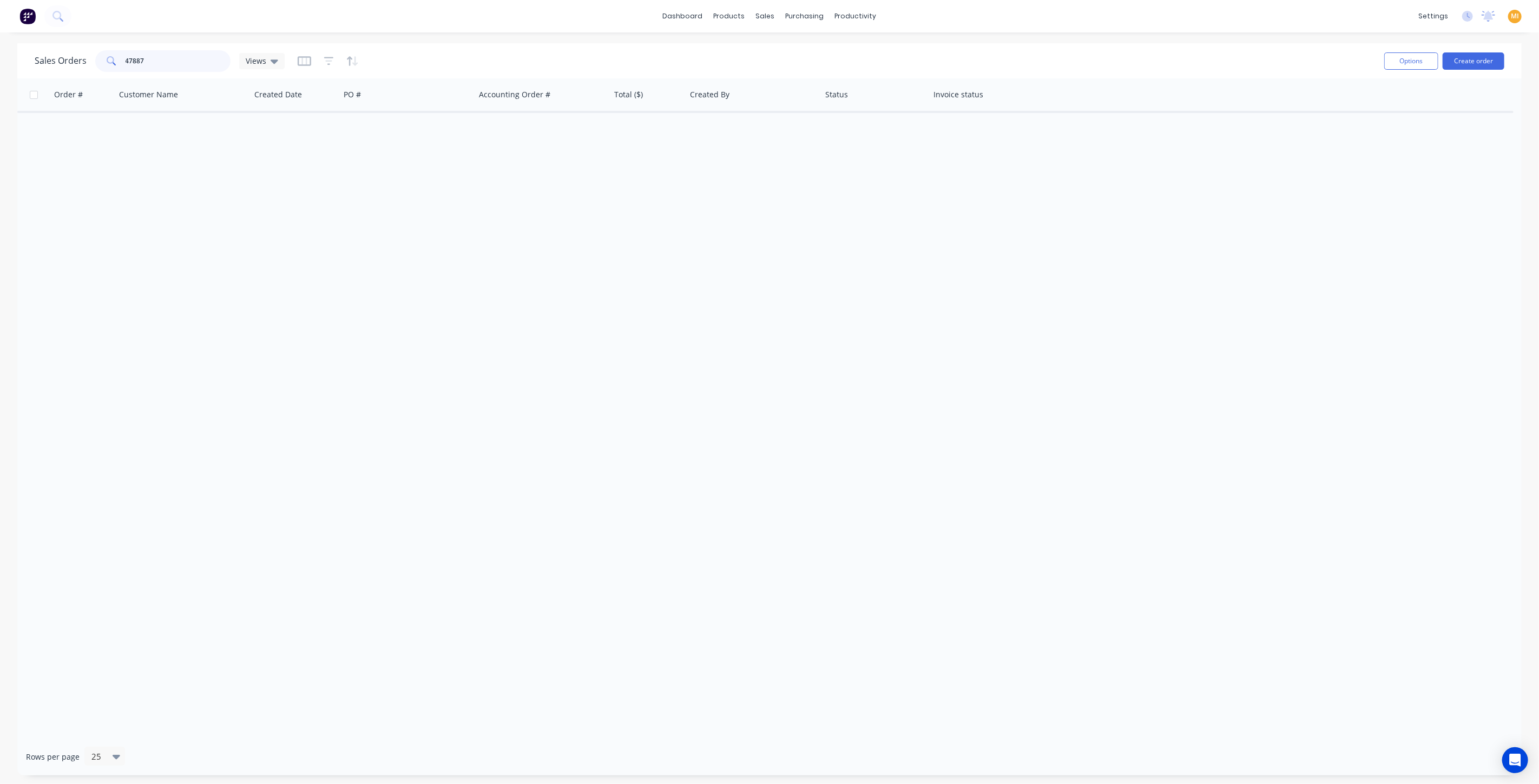
drag, startPoint x: 173, startPoint y: 60, endPoint x: 49, endPoint y: 66, distance: 124.1
click at [49, 66] on div "Sales Orders 47887 Views" at bounding box center [160, 61] width 250 height 21
paste input "Hi [PERSON_NAME], Thanks for reaching out. It looks like the line item you’ve h…"
type input "Hi [PERSON_NAME], Thanks for reaching out. It looks like the line item you’ve h…"
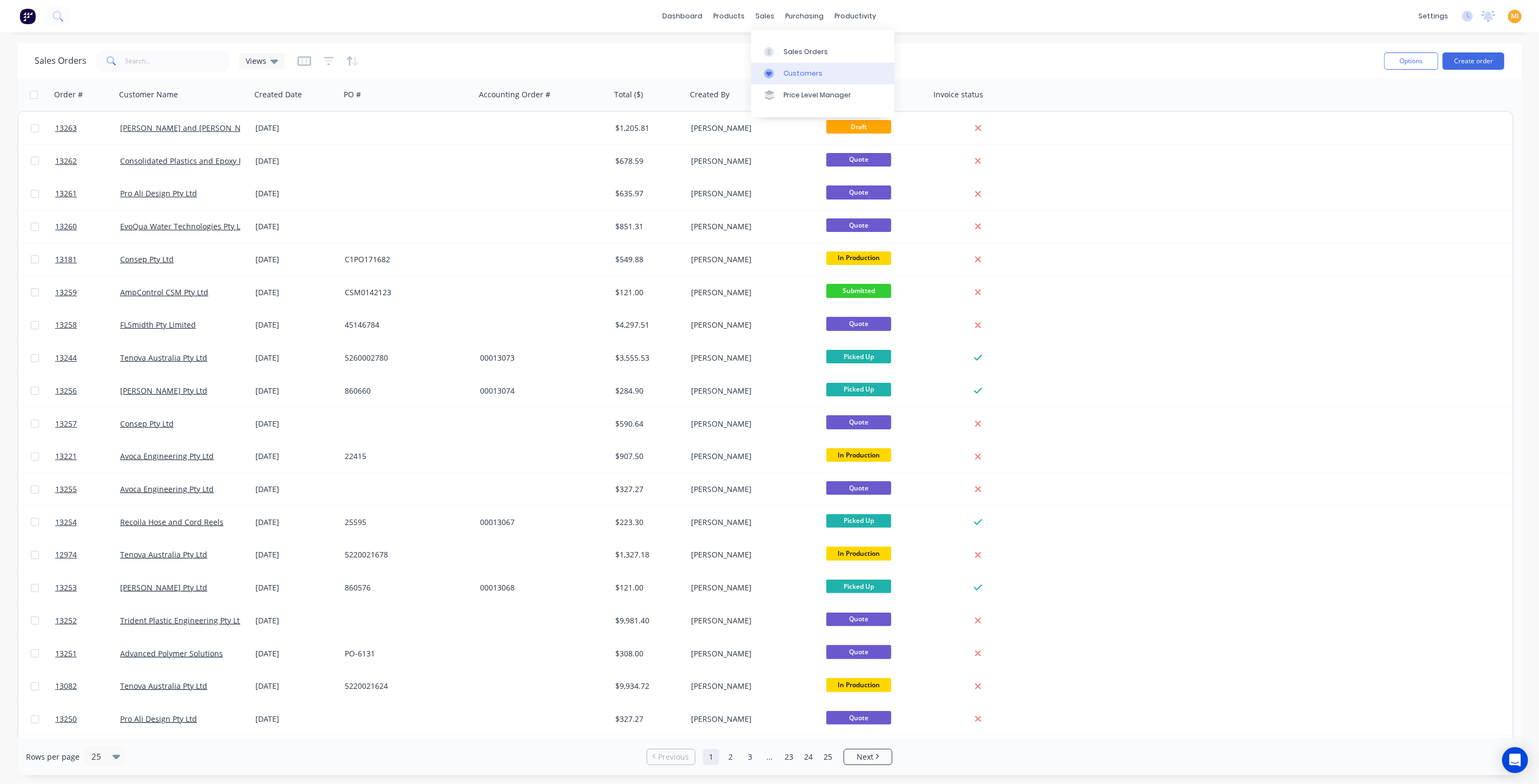
click at [794, 70] on div "Customers" at bounding box center [803, 73] width 39 height 10
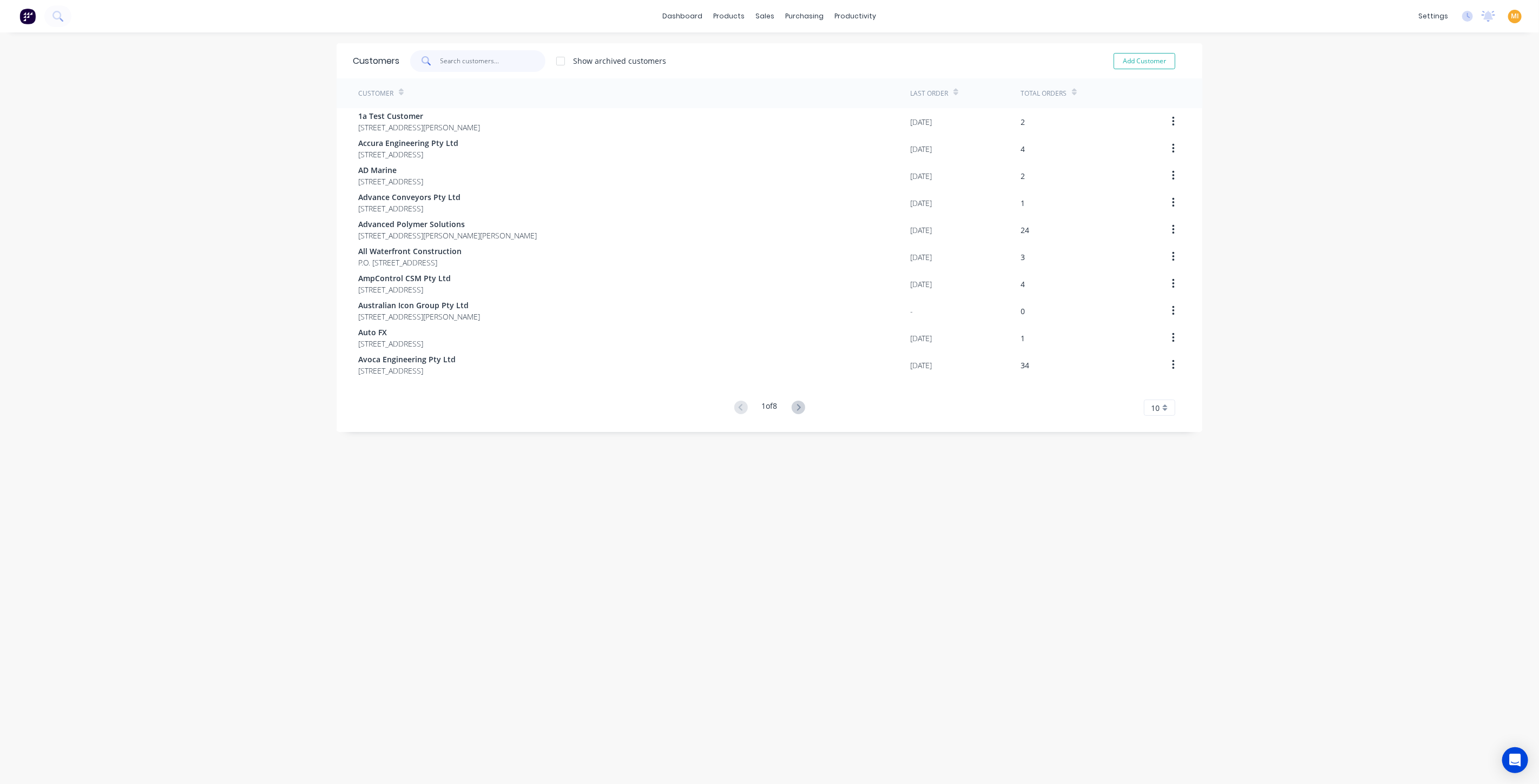
click at [453, 60] on input "text" at bounding box center [493, 61] width 106 height 21
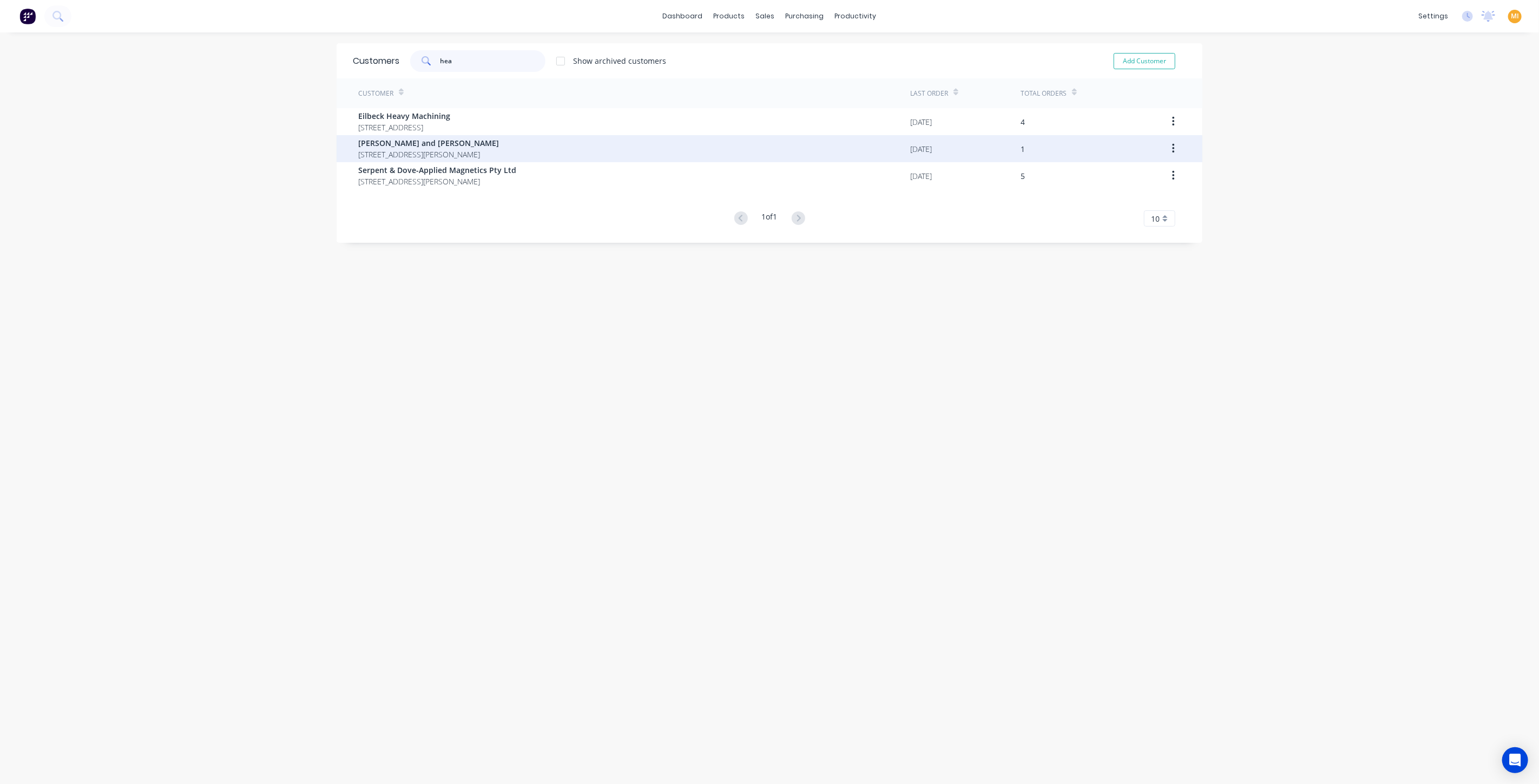
type input "hea"
click at [422, 150] on span "[STREET_ADDRESS][PERSON_NAME]" at bounding box center [428, 154] width 140 height 11
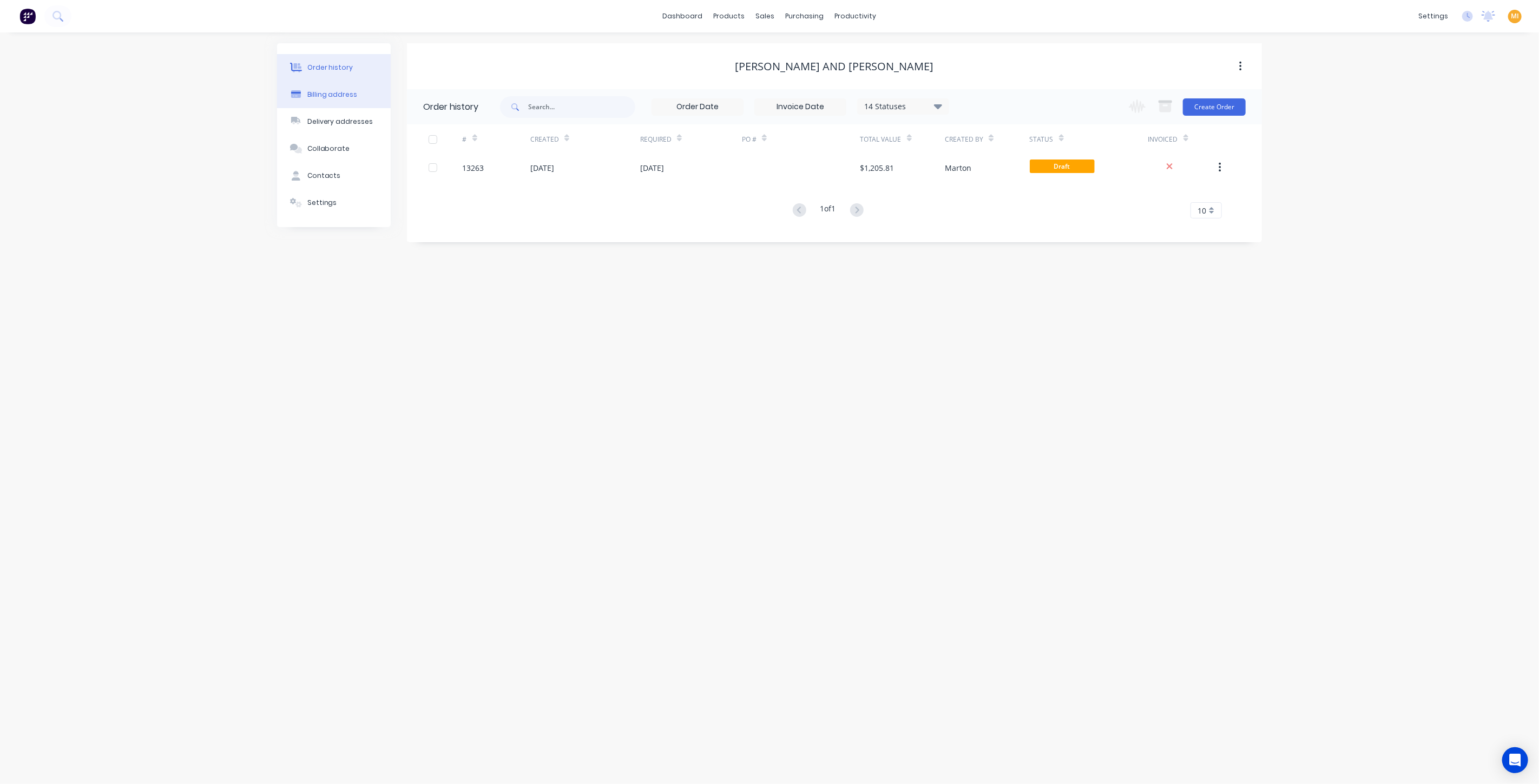
click at [347, 84] on button "Billing address" at bounding box center [334, 94] width 114 height 27
select select "CA"
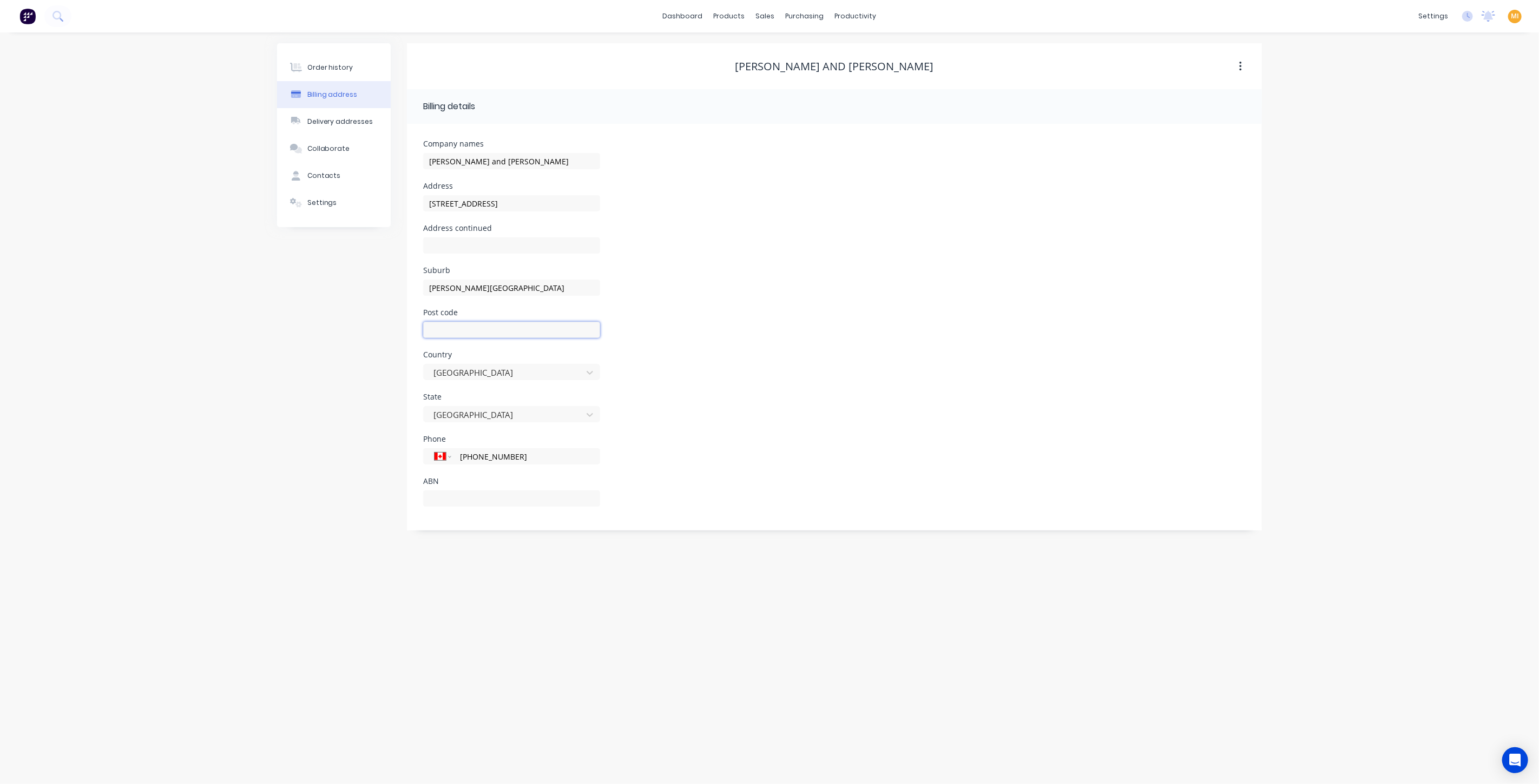
click at [451, 334] on input "text" at bounding box center [511, 330] width 177 height 16
click at [277, 468] on div "Order history Billing address Delivery addresses Collaborate Contacts Settings …" at bounding box center [770, 408] width 1539 height 752
click at [478, 334] on input "P2N3J2" at bounding box center [511, 330] width 177 height 16
click at [443, 332] on input "P2N3J2" at bounding box center [511, 330] width 177 height 16
type input "P2N 3J2"
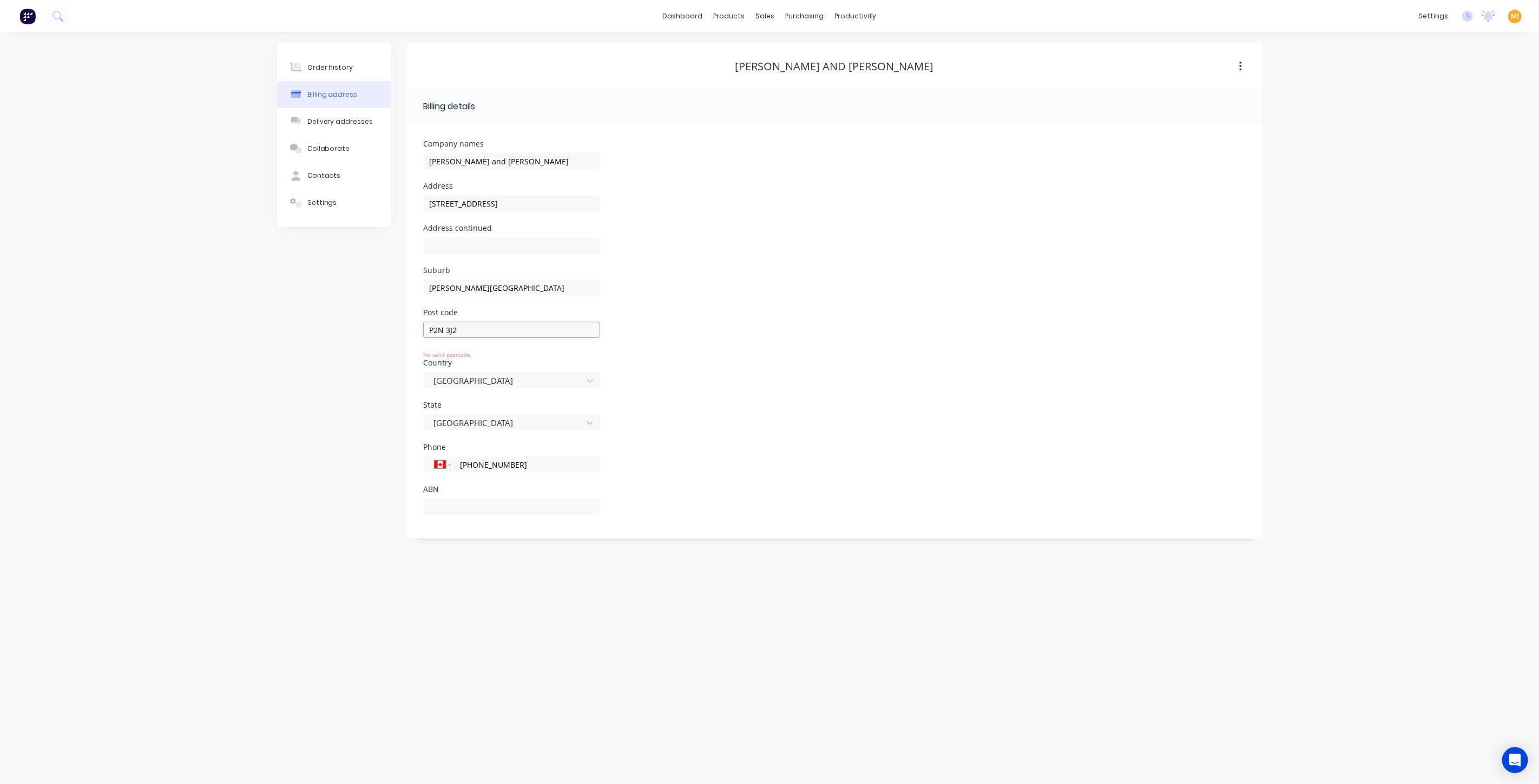
click at [305, 376] on div "Order history Billing address Delivery addresses Collaborate Contacts Settings" at bounding box center [334, 291] width 114 height 496
click at [179, 412] on div "Order history Billing address Delivery addresses Collaborate Contacts Settings …" at bounding box center [770, 408] width 1539 height 752
click at [480, 337] on div "P2N 3J2 No valid postcode" at bounding box center [511, 340] width 177 height 37
click at [482, 323] on input "P2N 3J2" at bounding box center [511, 330] width 177 height 16
click at [14, 17] on div at bounding box center [36, 16] width 72 height 21
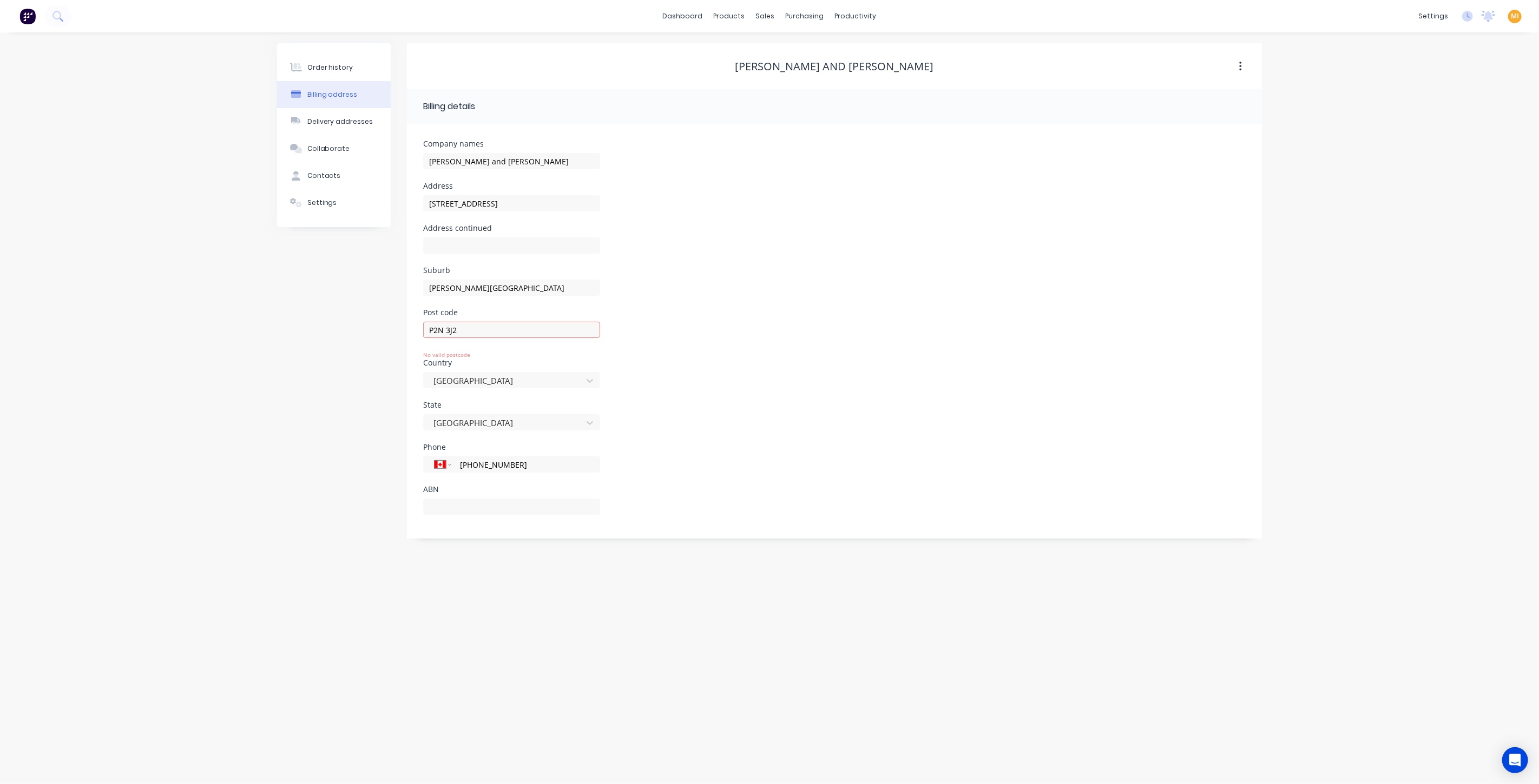
click at [28, 16] on img at bounding box center [27, 16] width 16 height 16
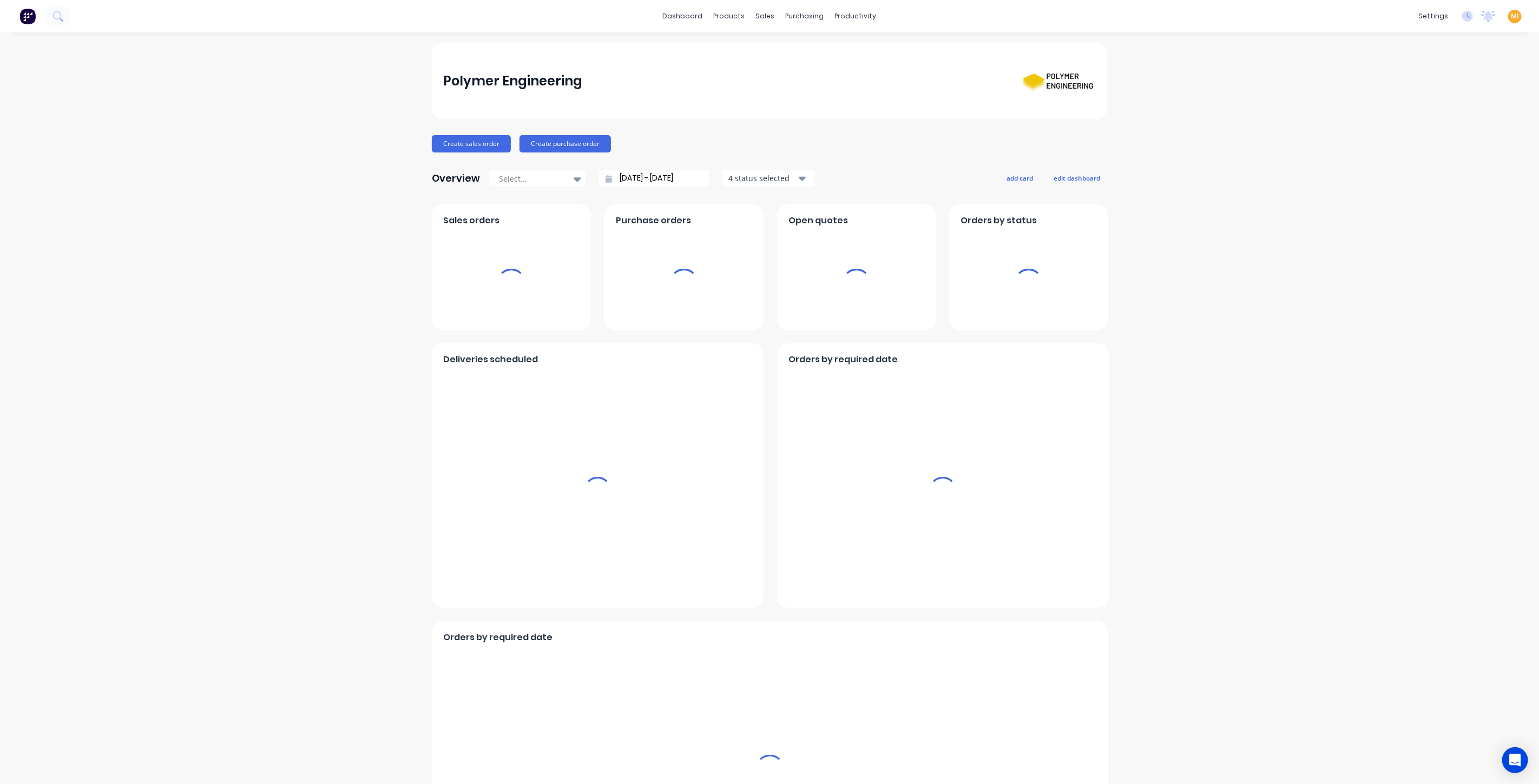
click at [1511, 17] on span "MI" at bounding box center [1515, 16] width 8 height 10
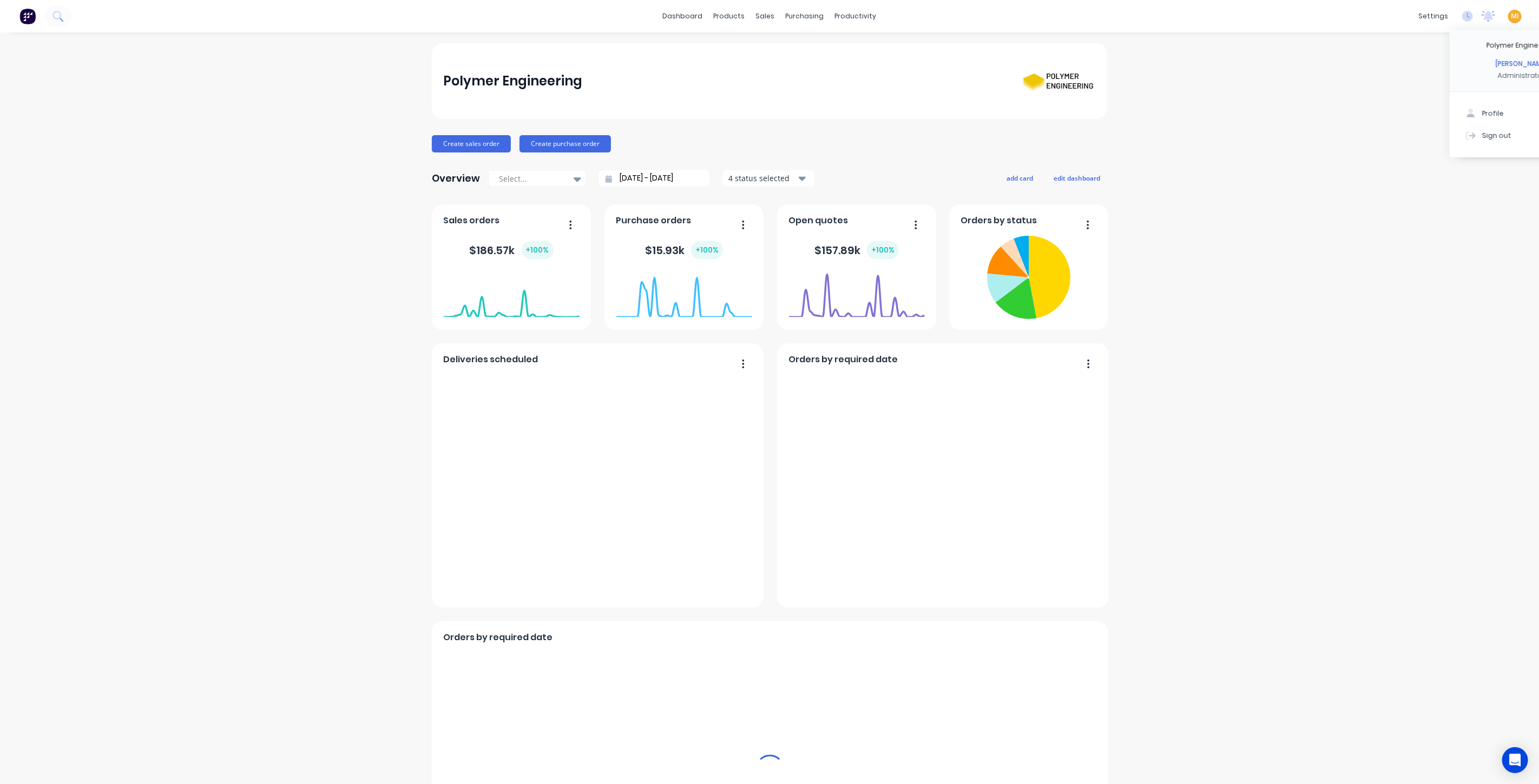
click at [1477, 136] on button "Sign out" at bounding box center [1522, 135] width 143 height 21
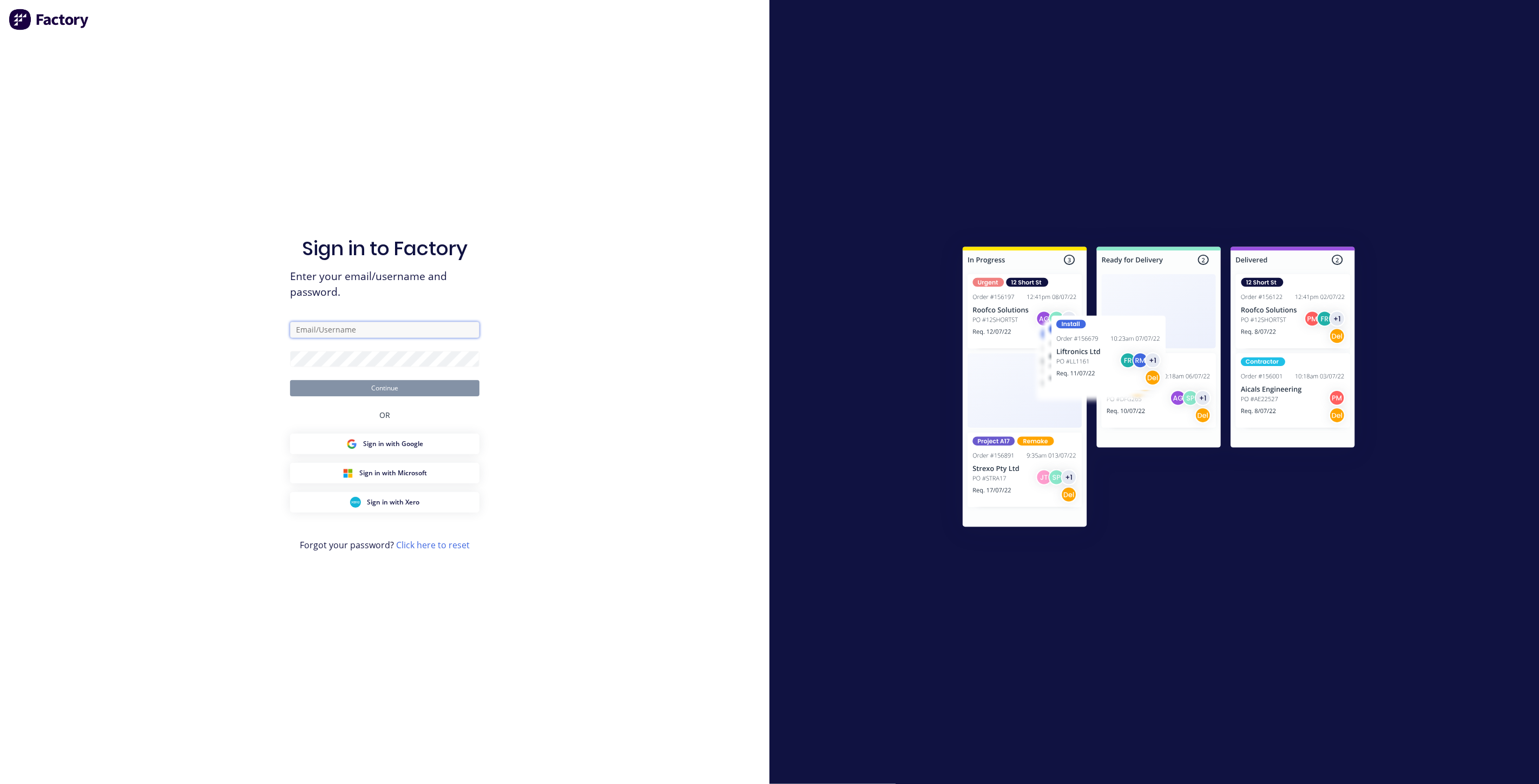
click at [425, 335] on input "text" at bounding box center [384, 330] width 189 height 16
type input "[EMAIL_ADDRESS][DOMAIN_NAME]"
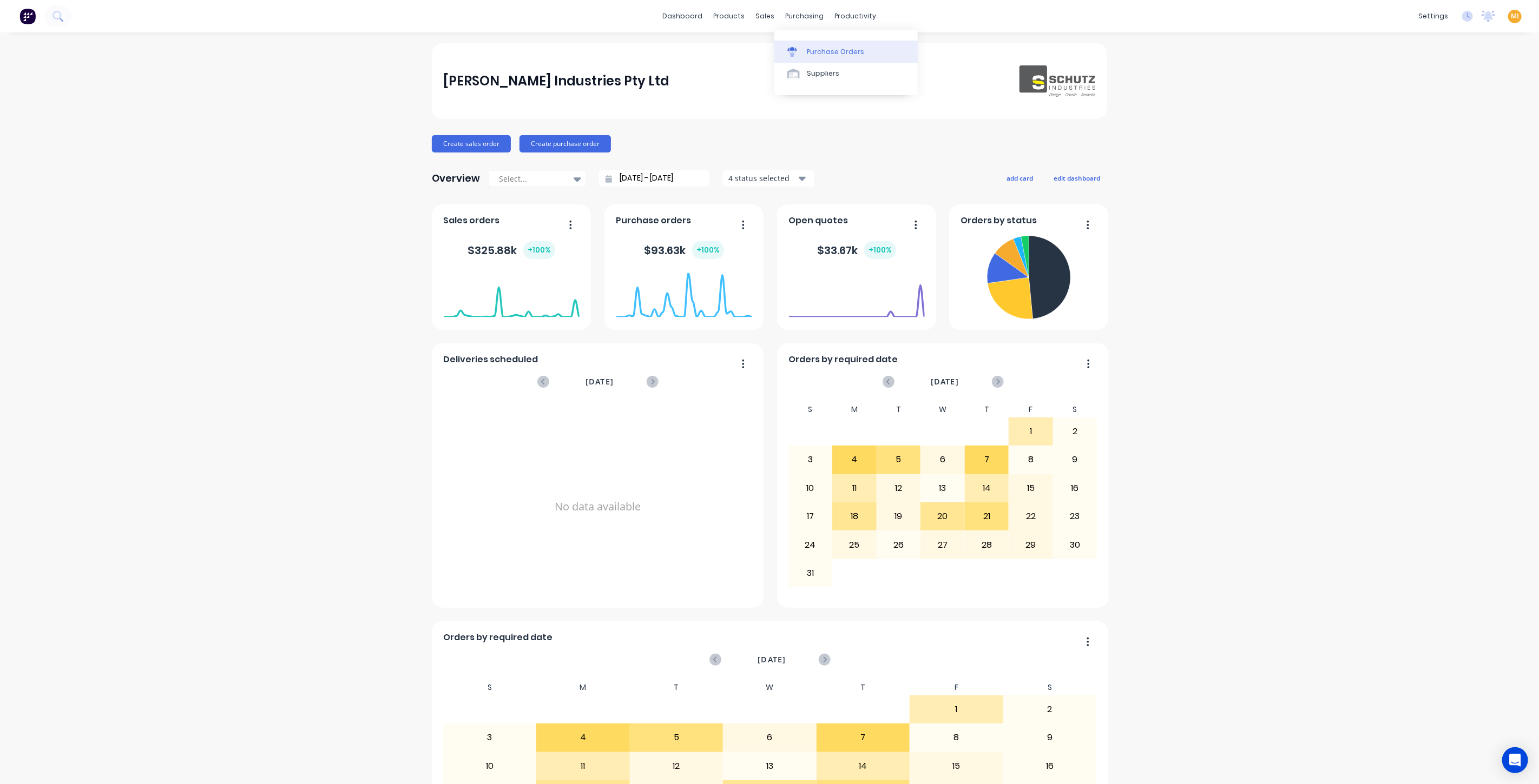
click at [824, 49] on div "Purchase Orders" at bounding box center [835, 52] width 57 height 10
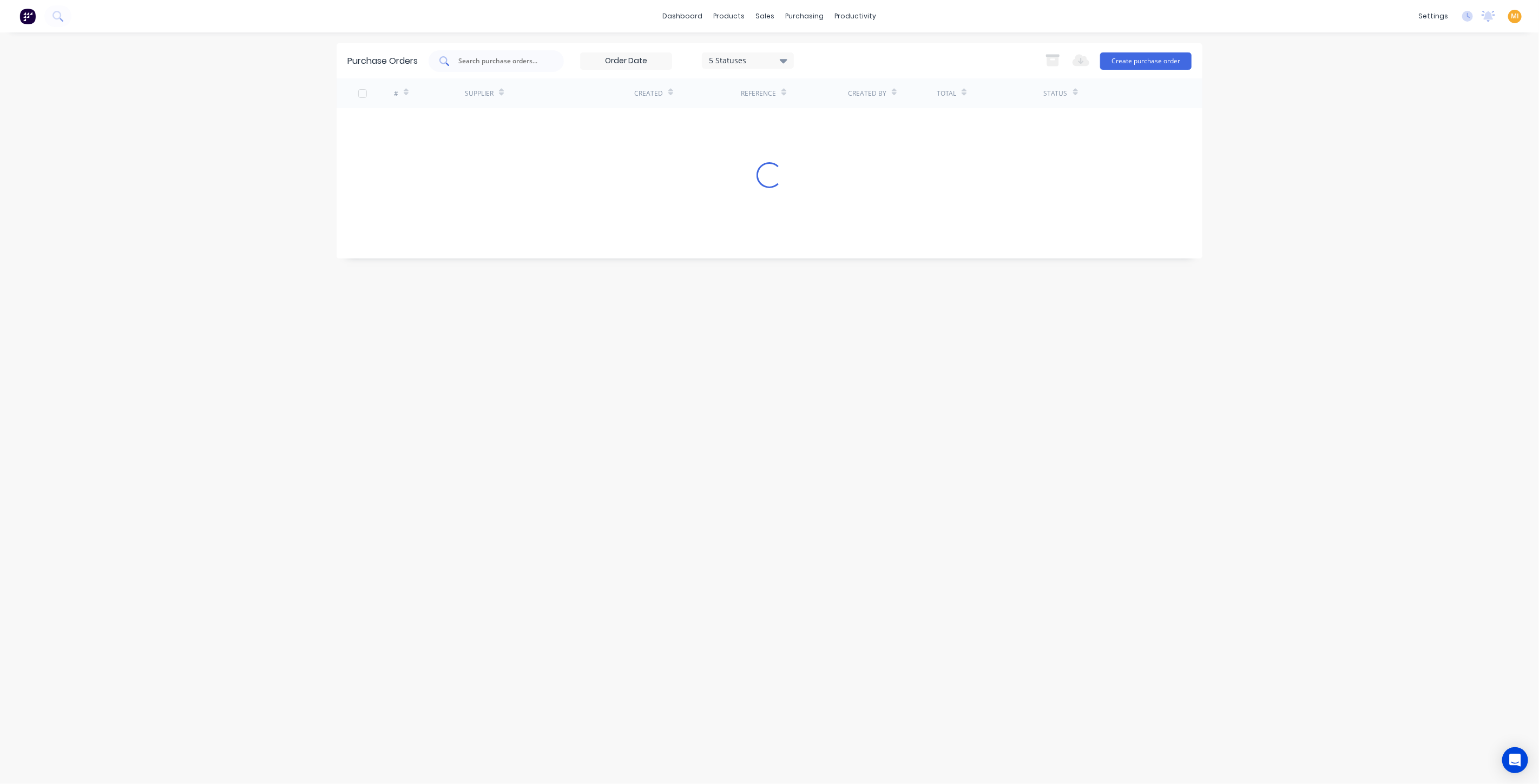
click at [502, 59] on input "text" at bounding box center [502, 61] width 90 height 11
paste input "225"
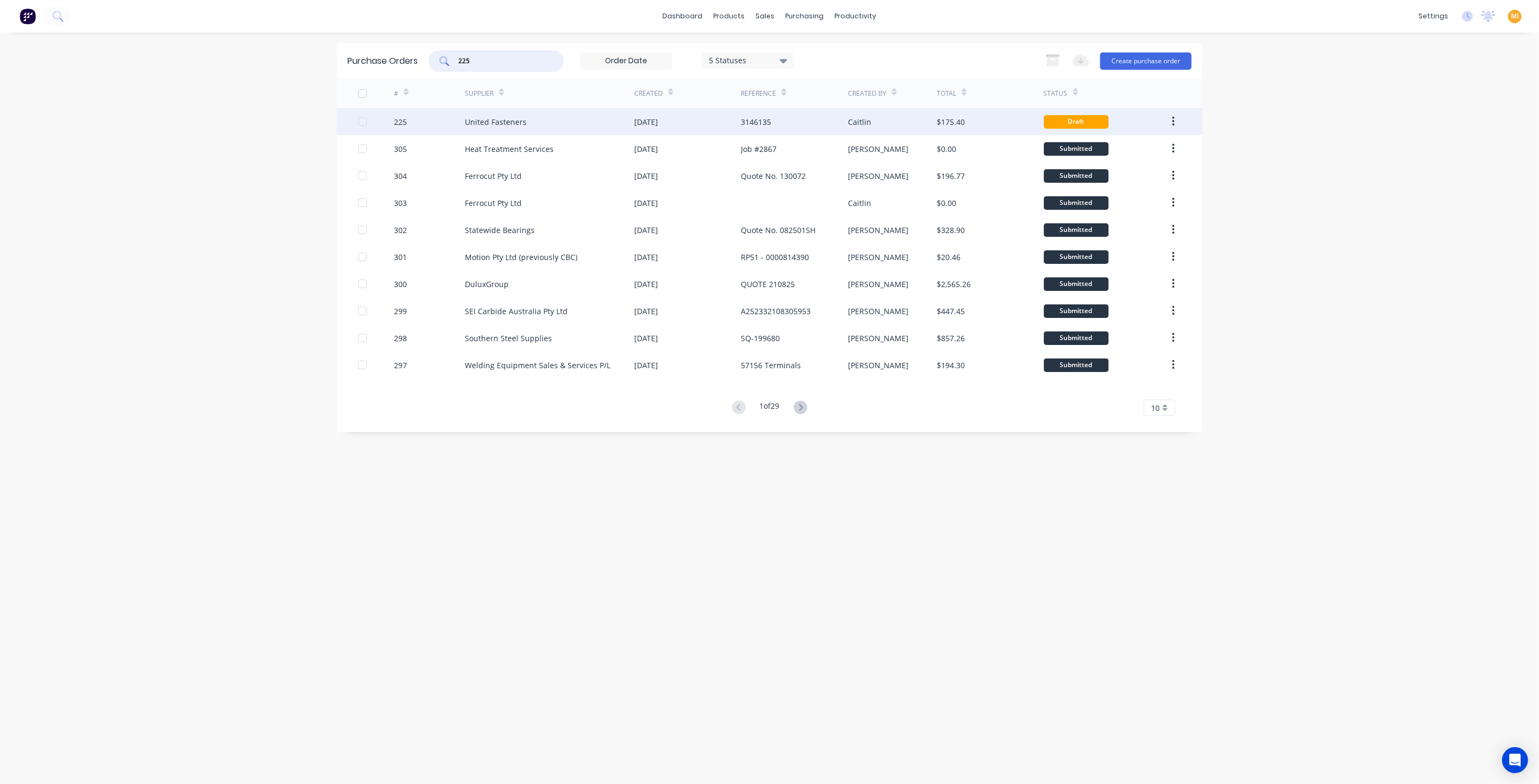
type input "225"
click at [446, 119] on div "225" at bounding box center [430, 121] width 72 height 27
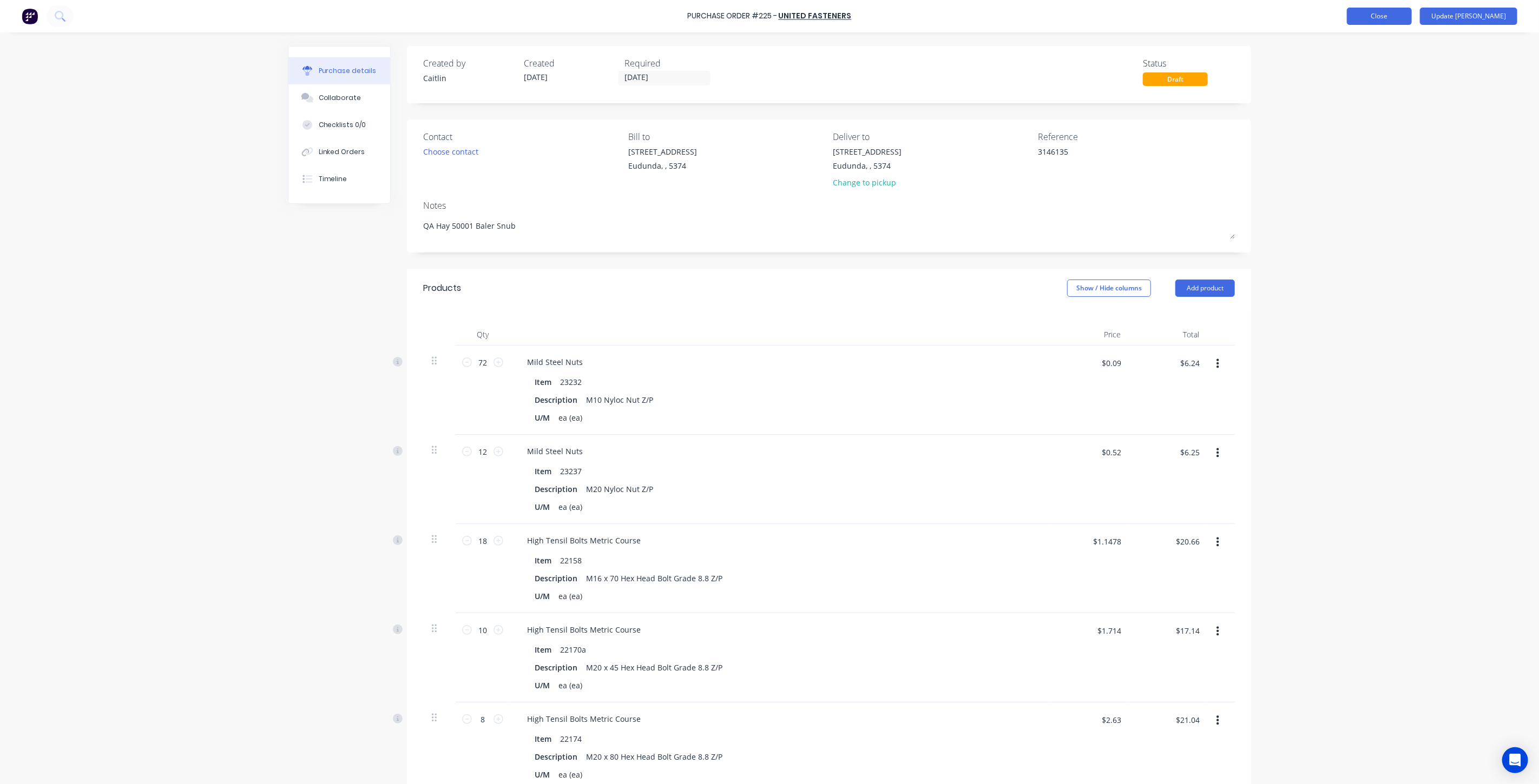
type textarea "x"
click at [1407, 13] on button "Close" at bounding box center [1379, 16] width 65 height 17
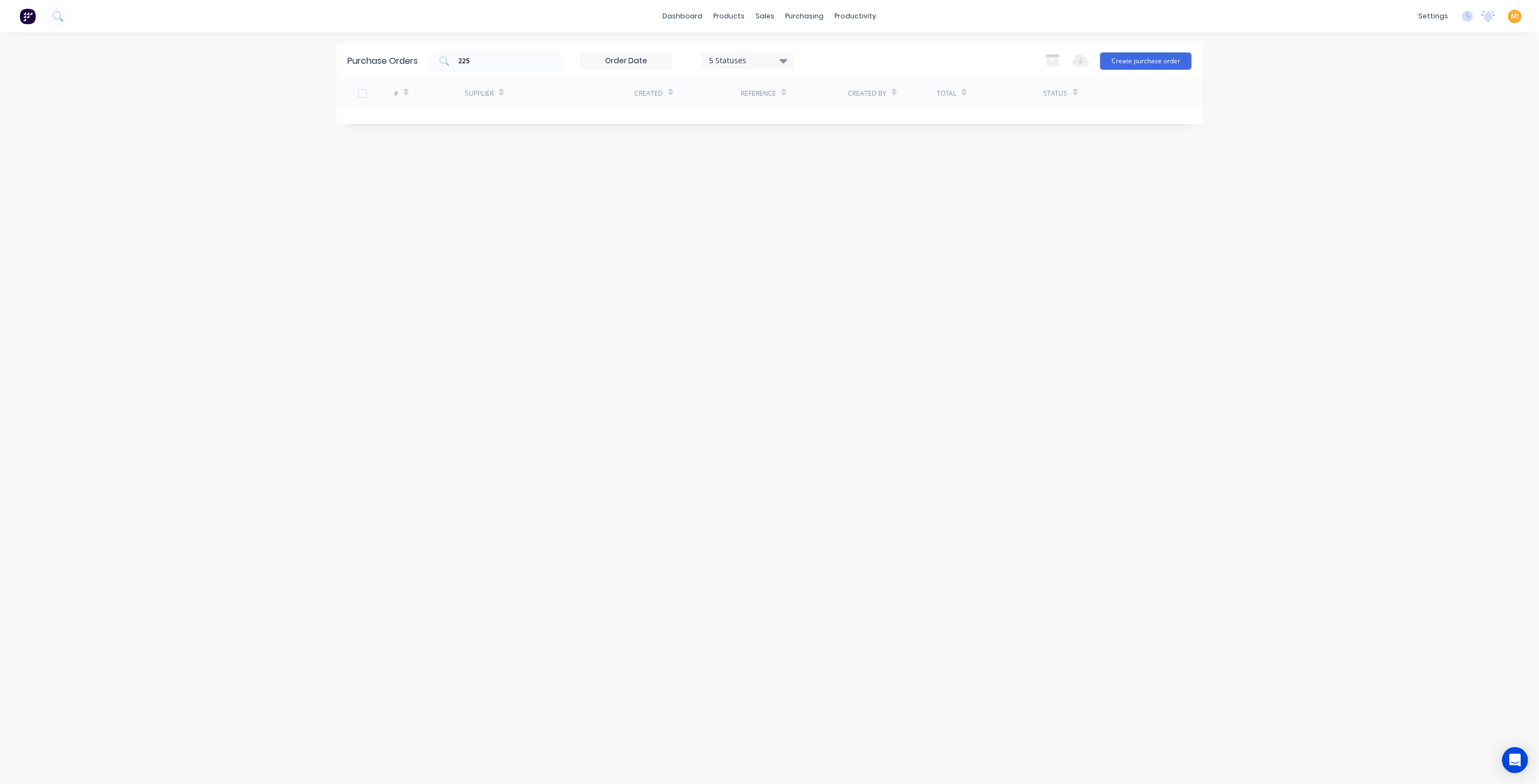
click at [24, 22] on img at bounding box center [27, 16] width 16 height 16
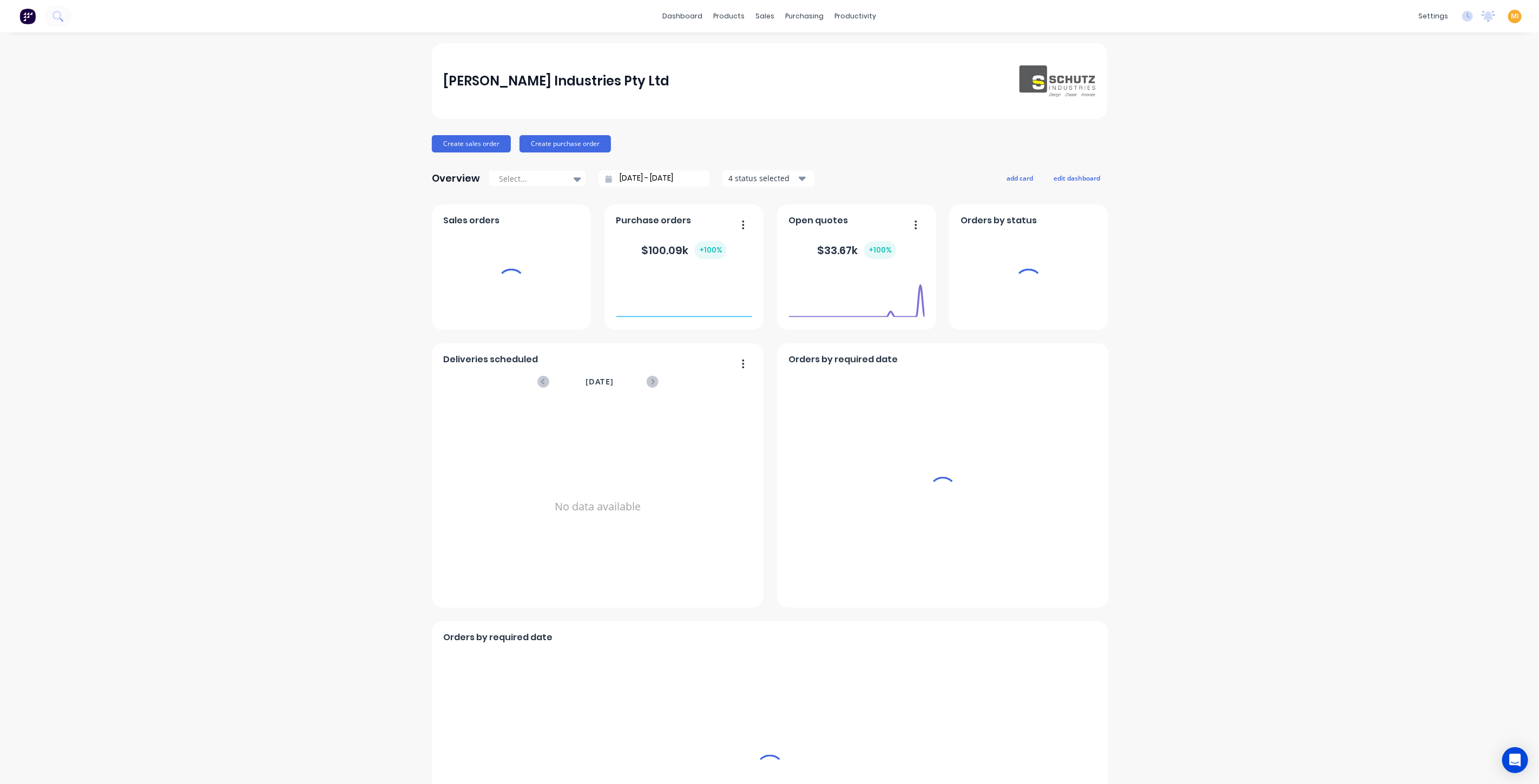
click at [1511, 18] on span "MI" at bounding box center [1515, 16] width 8 height 10
click at [1485, 139] on button "Sign out" at bounding box center [1522, 135] width 143 height 21
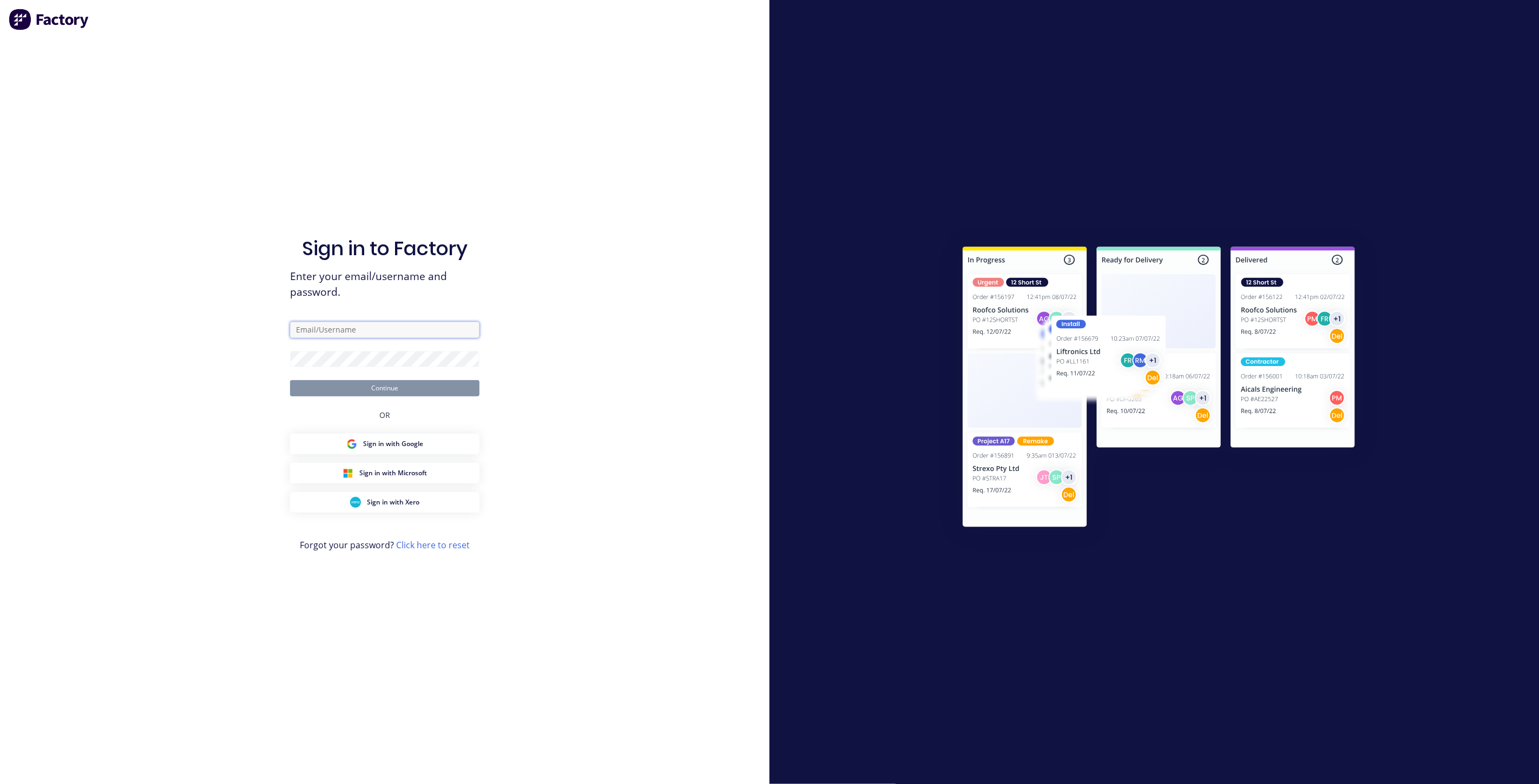
click at [339, 330] on input "text" at bounding box center [384, 330] width 189 height 16
type input "[EMAIL_ADDRESS][DOMAIN_NAME]"
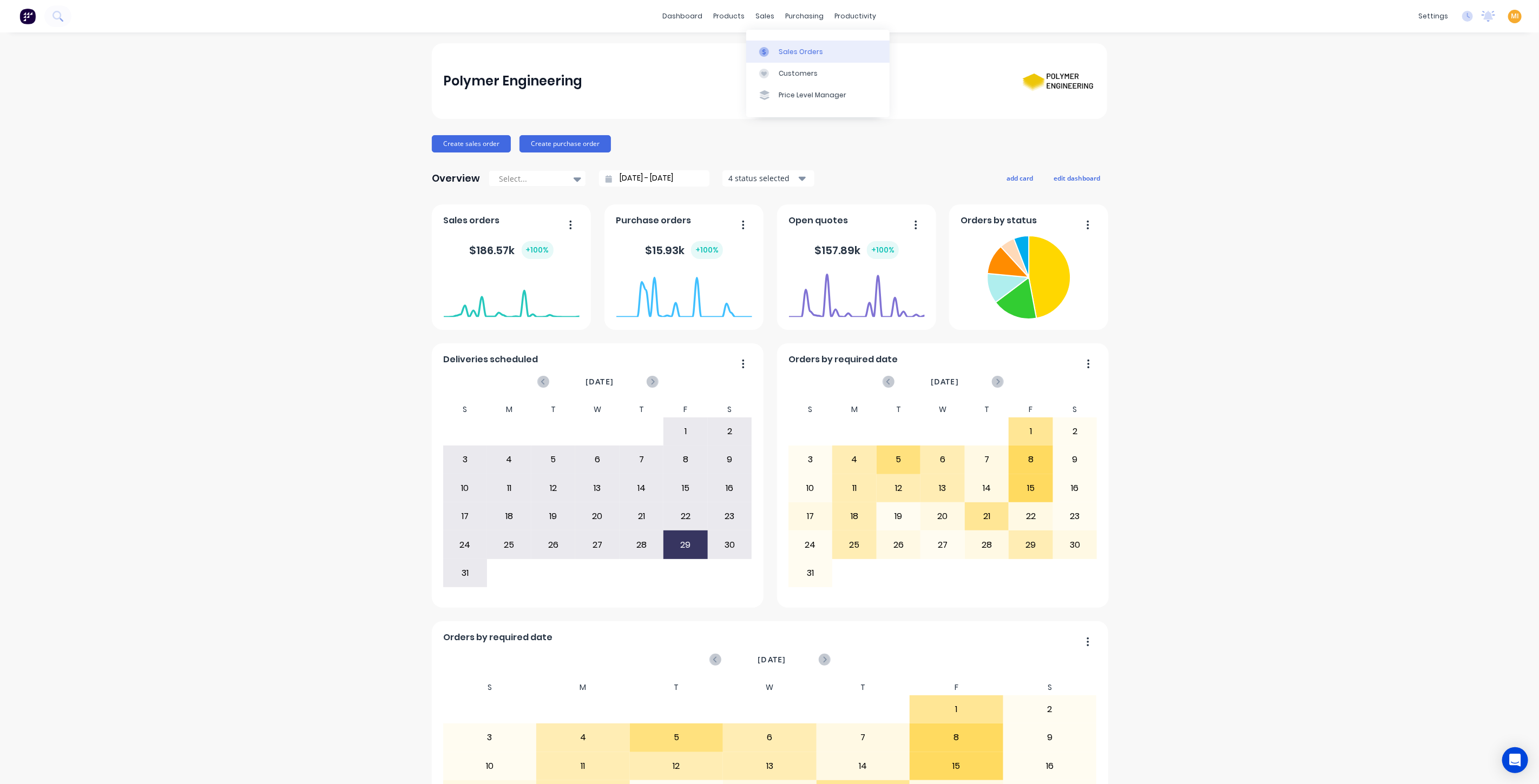
click at [790, 50] on div "Sales Orders" at bounding box center [801, 52] width 44 height 10
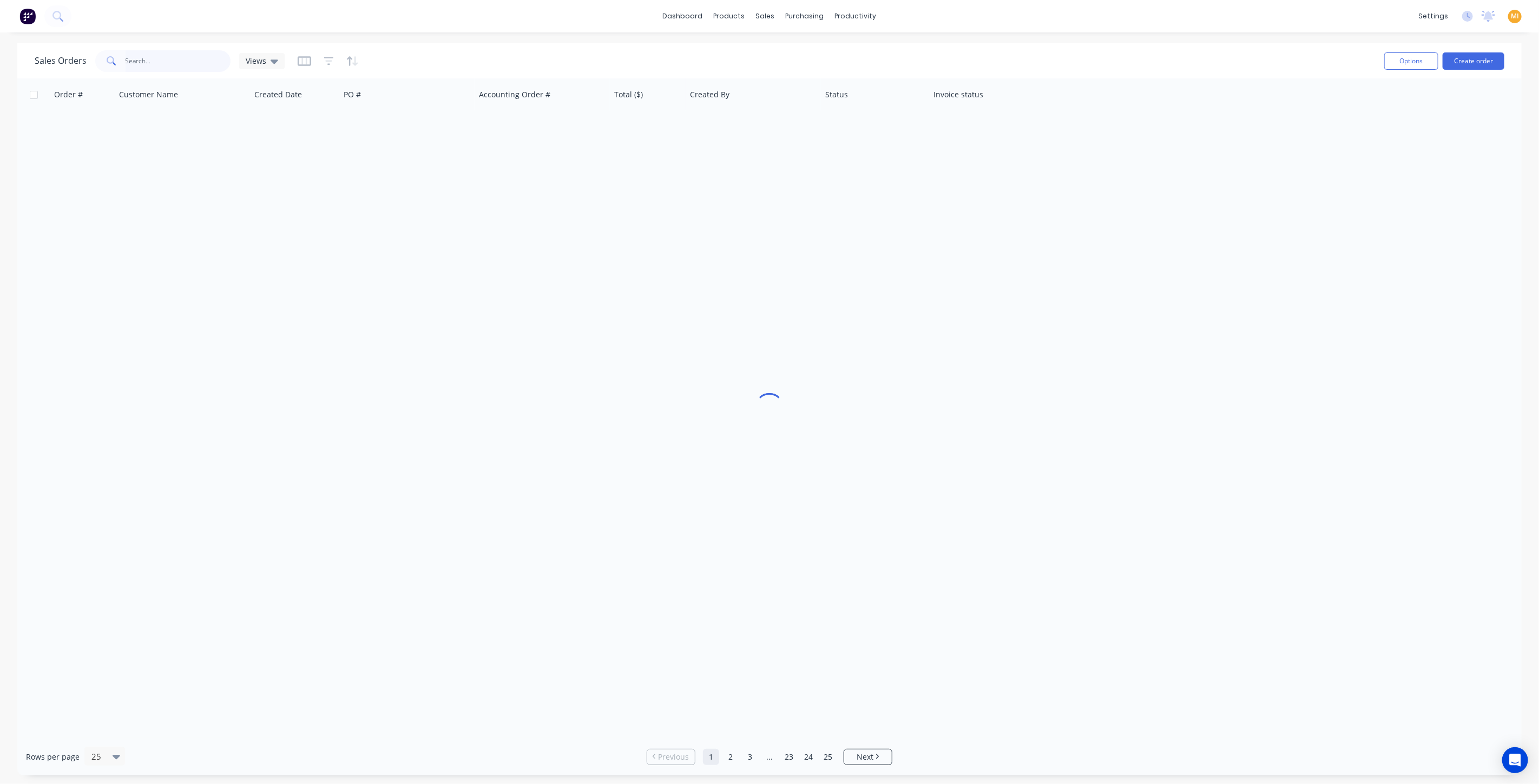
click at [220, 62] on input "text" at bounding box center [178, 61] width 106 height 21
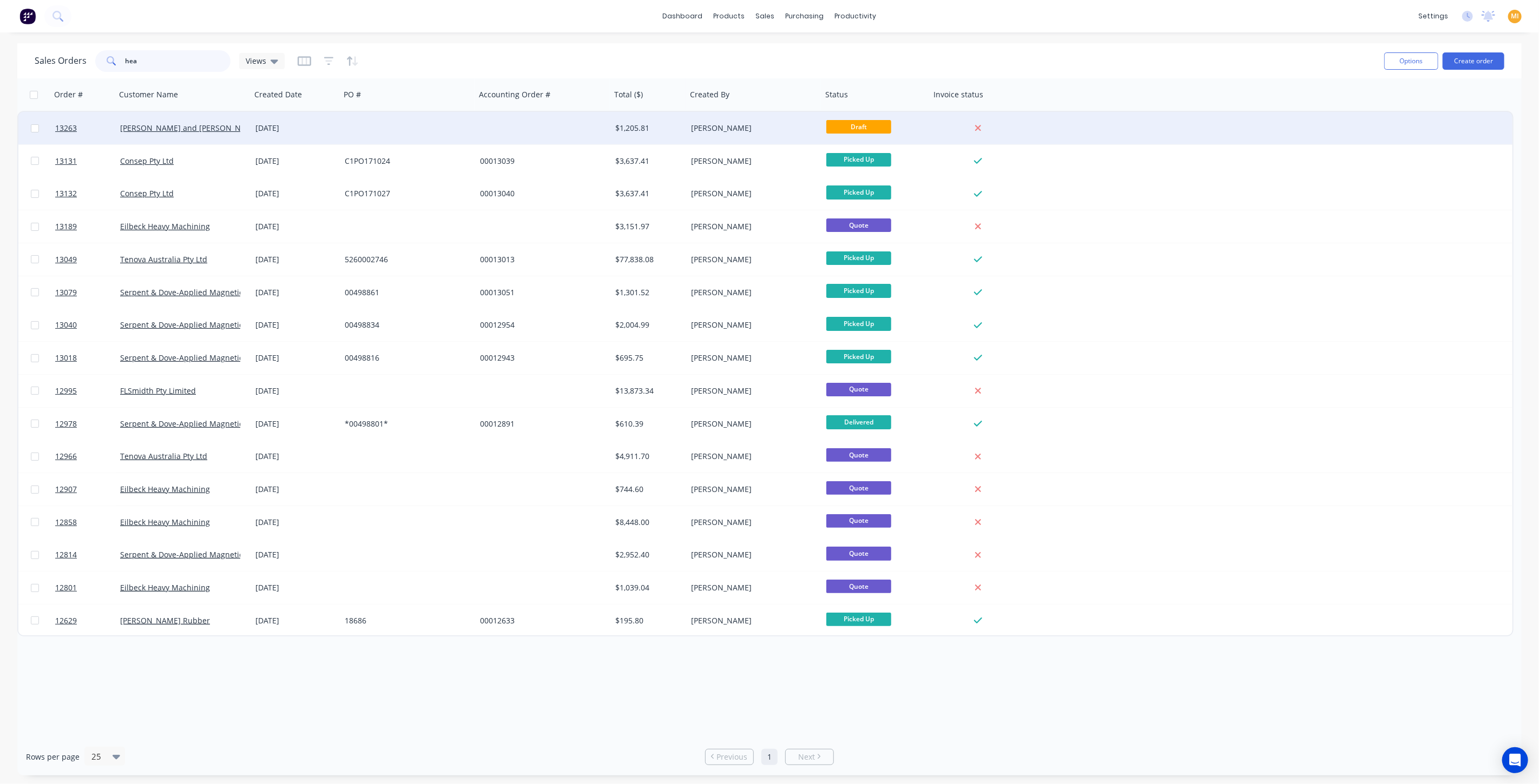
type input "hea"
click at [201, 125] on div "[PERSON_NAME] and [PERSON_NAME]" at bounding box center [180, 128] width 120 height 11
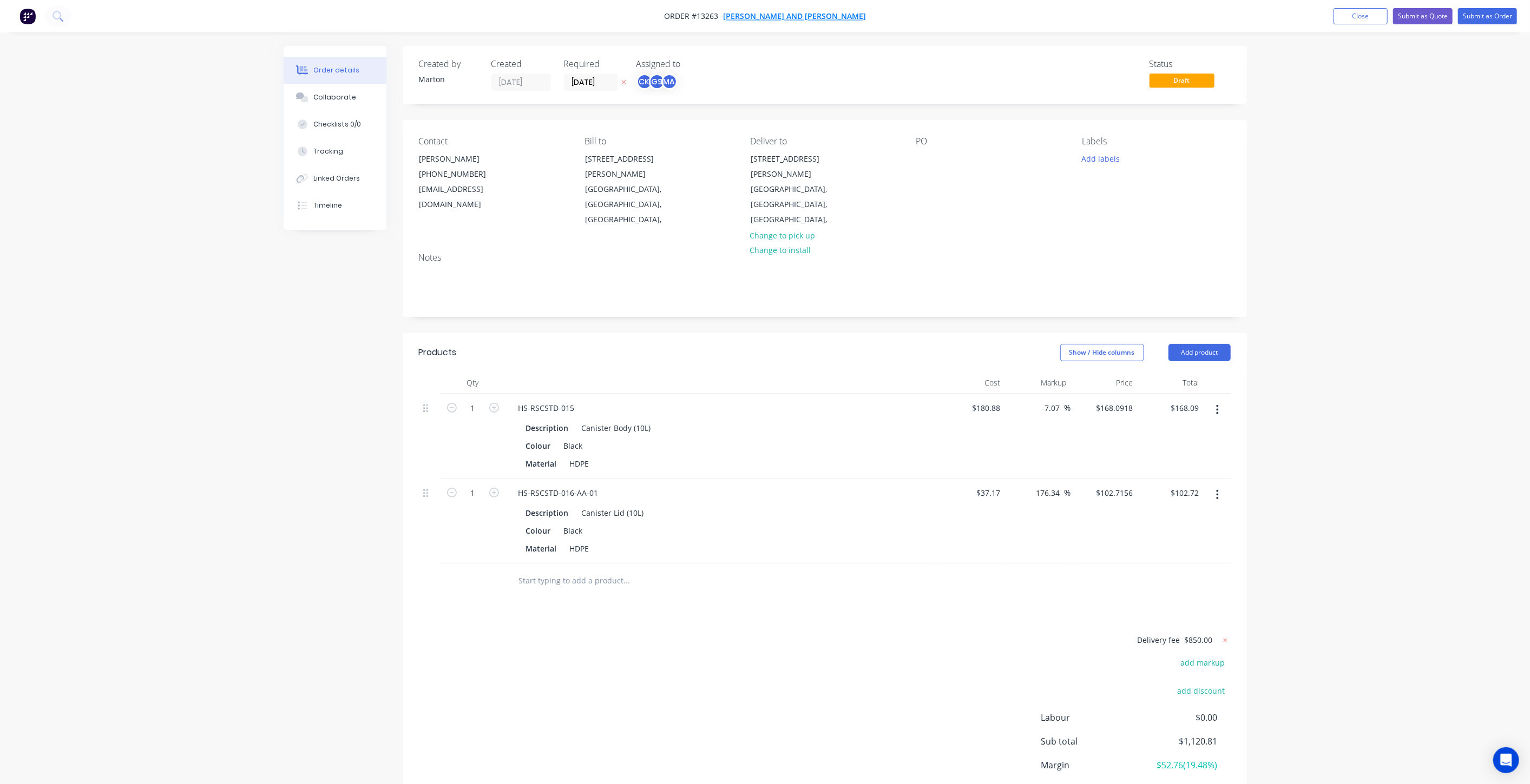
click at [789, 13] on span "[PERSON_NAME] and [PERSON_NAME]" at bounding box center [794, 16] width 143 height 10
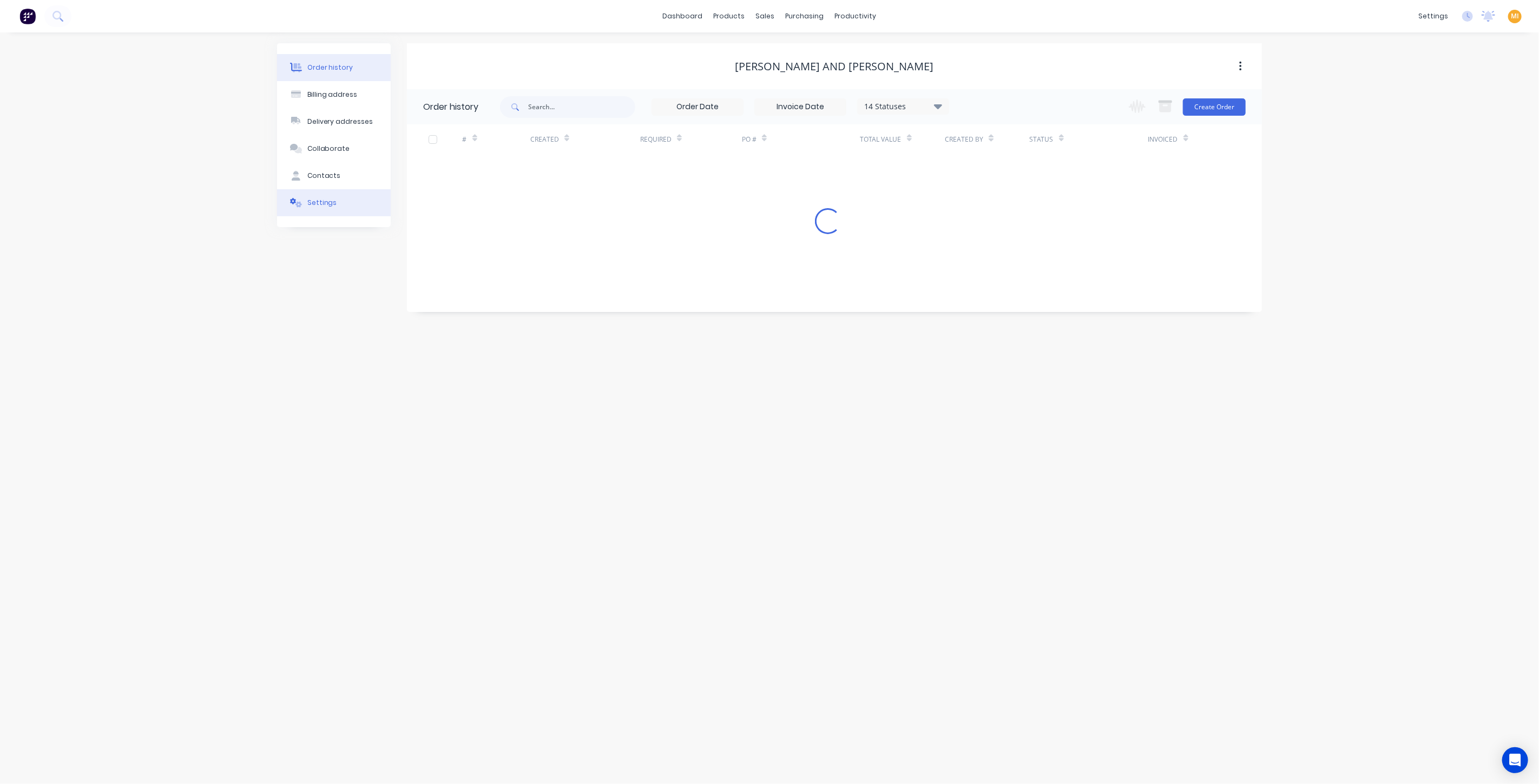
click at [317, 198] on div "Settings" at bounding box center [322, 203] width 30 height 10
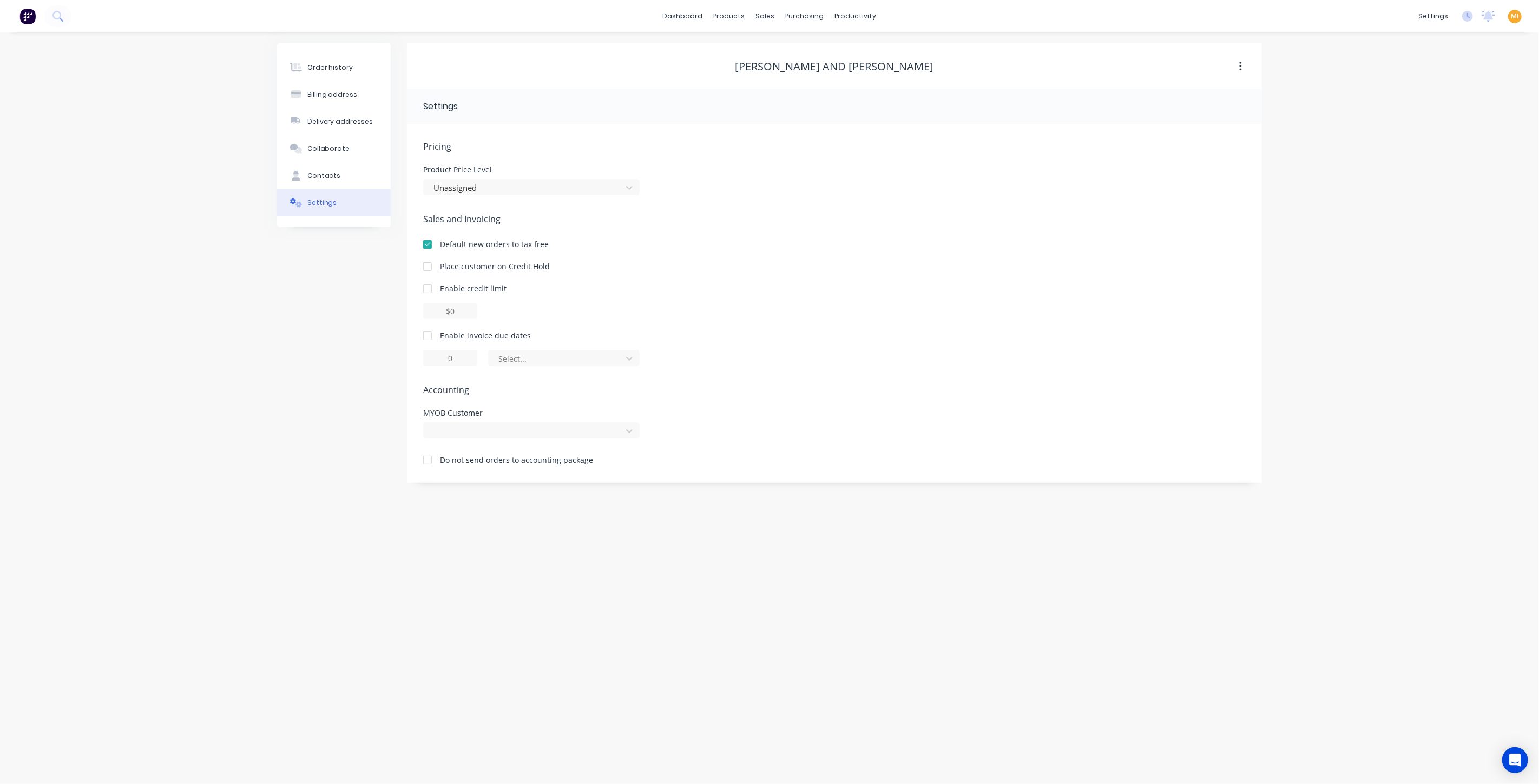
click at [27, 22] on img at bounding box center [27, 16] width 16 height 16
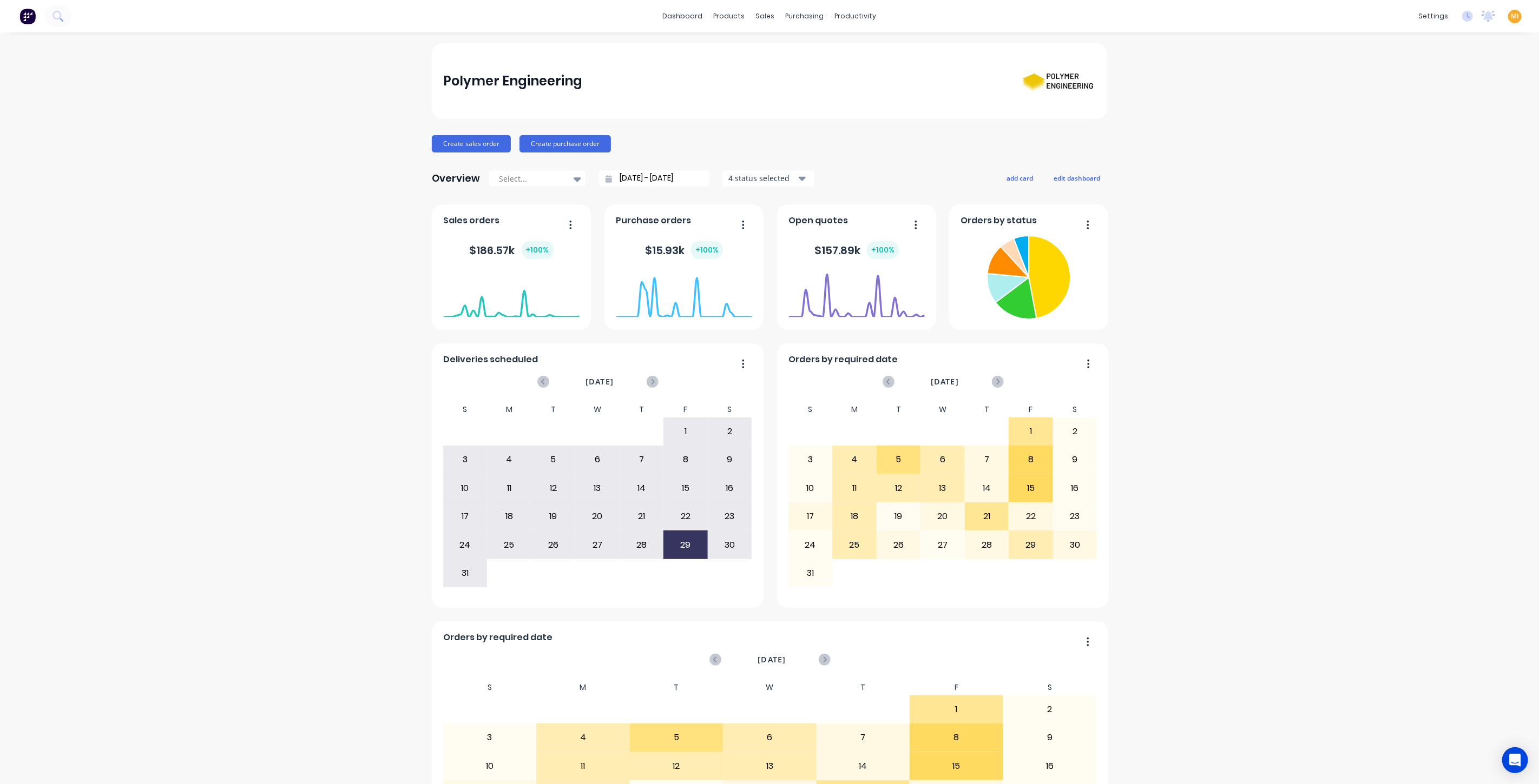
click at [1508, 22] on div "MI Polymer Engineering [PERSON_NAME] Administrator Profile Sign out" at bounding box center [1515, 16] width 14 height 14
click at [1511, 17] on span "MI" at bounding box center [1515, 16] width 8 height 10
click at [1468, 122] on button "Profile" at bounding box center [1447, 113] width 143 height 21
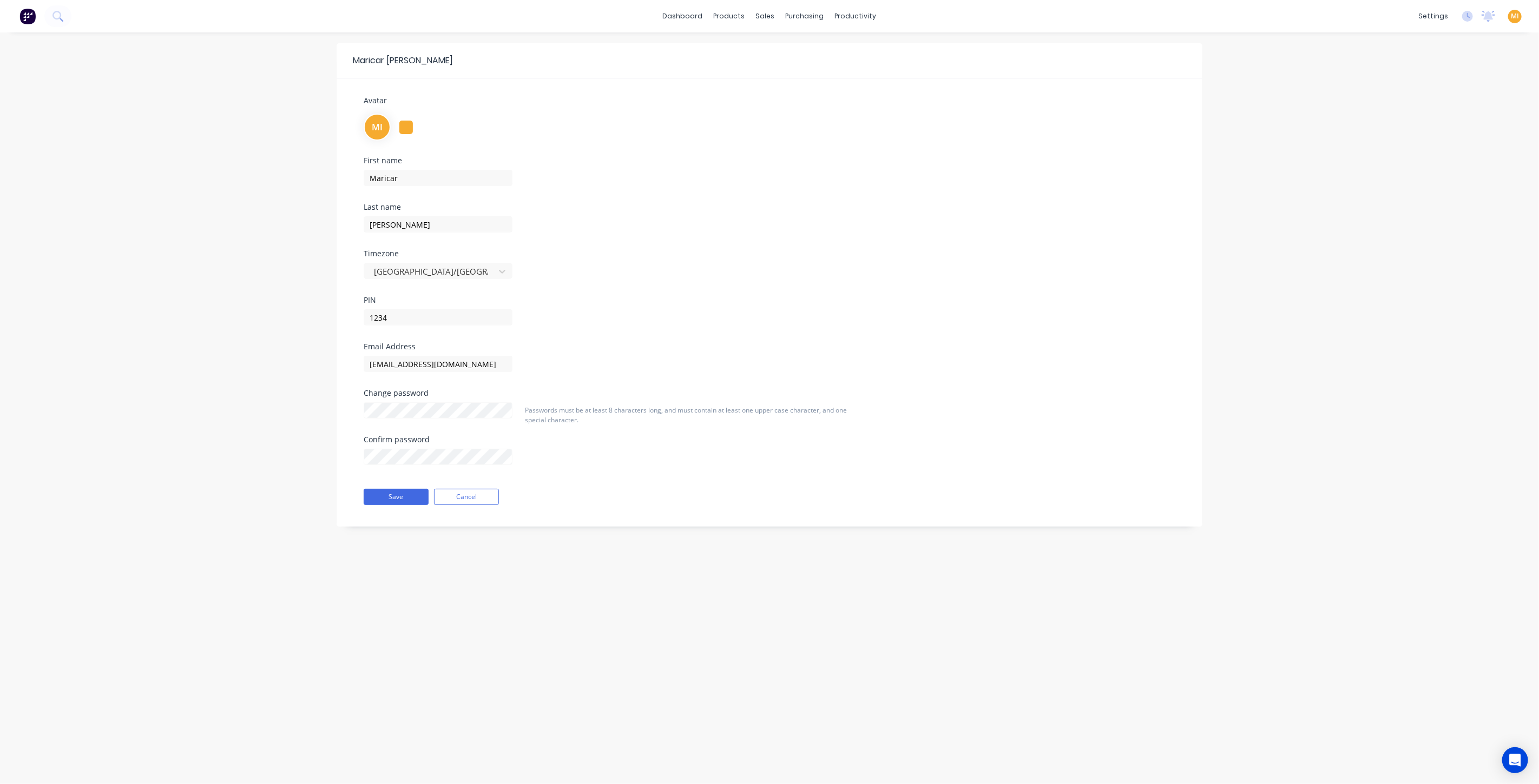
click at [1513, 16] on span "MI" at bounding box center [1515, 16] width 8 height 10
click at [1457, 138] on button "Sign out" at bounding box center [1447, 135] width 143 height 21
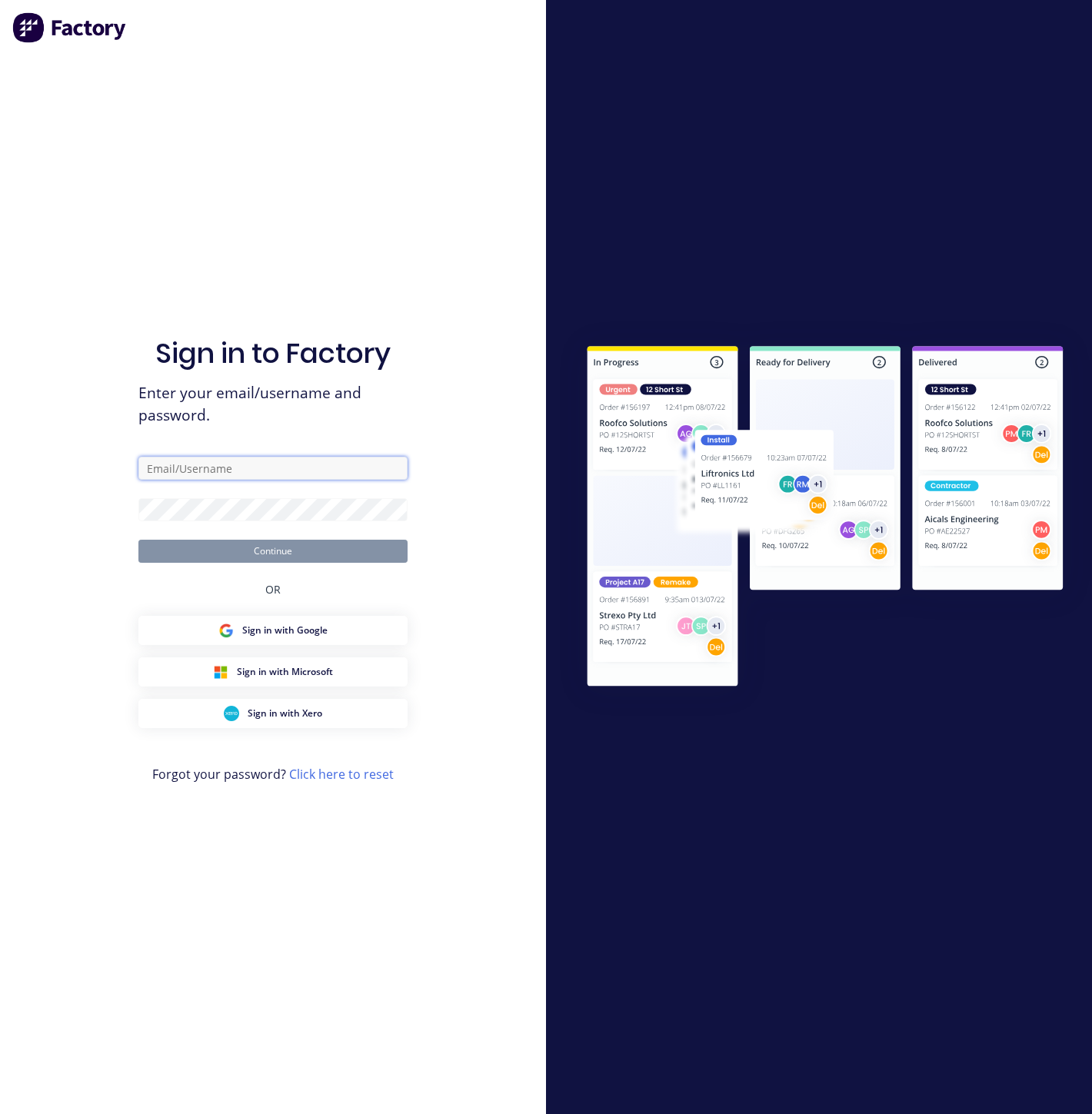
click at [295, 464] on input "text" at bounding box center [273, 468] width 269 height 23
type input "[EMAIL_ADDRESS][DOMAIN_NAME]"
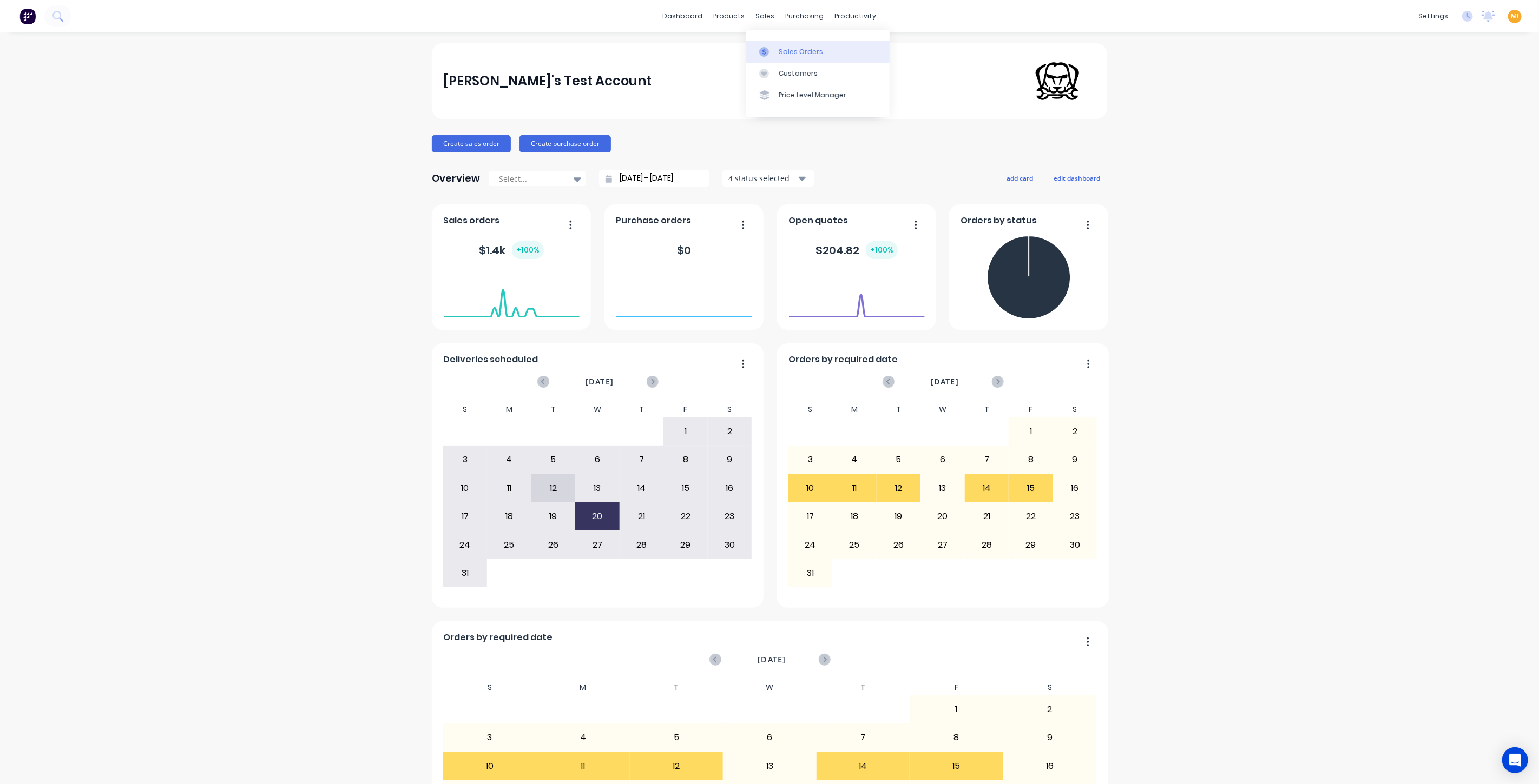
click at [784, 60] on link "Sales Orders" at bounding box center [818, 51] width 143 height 21
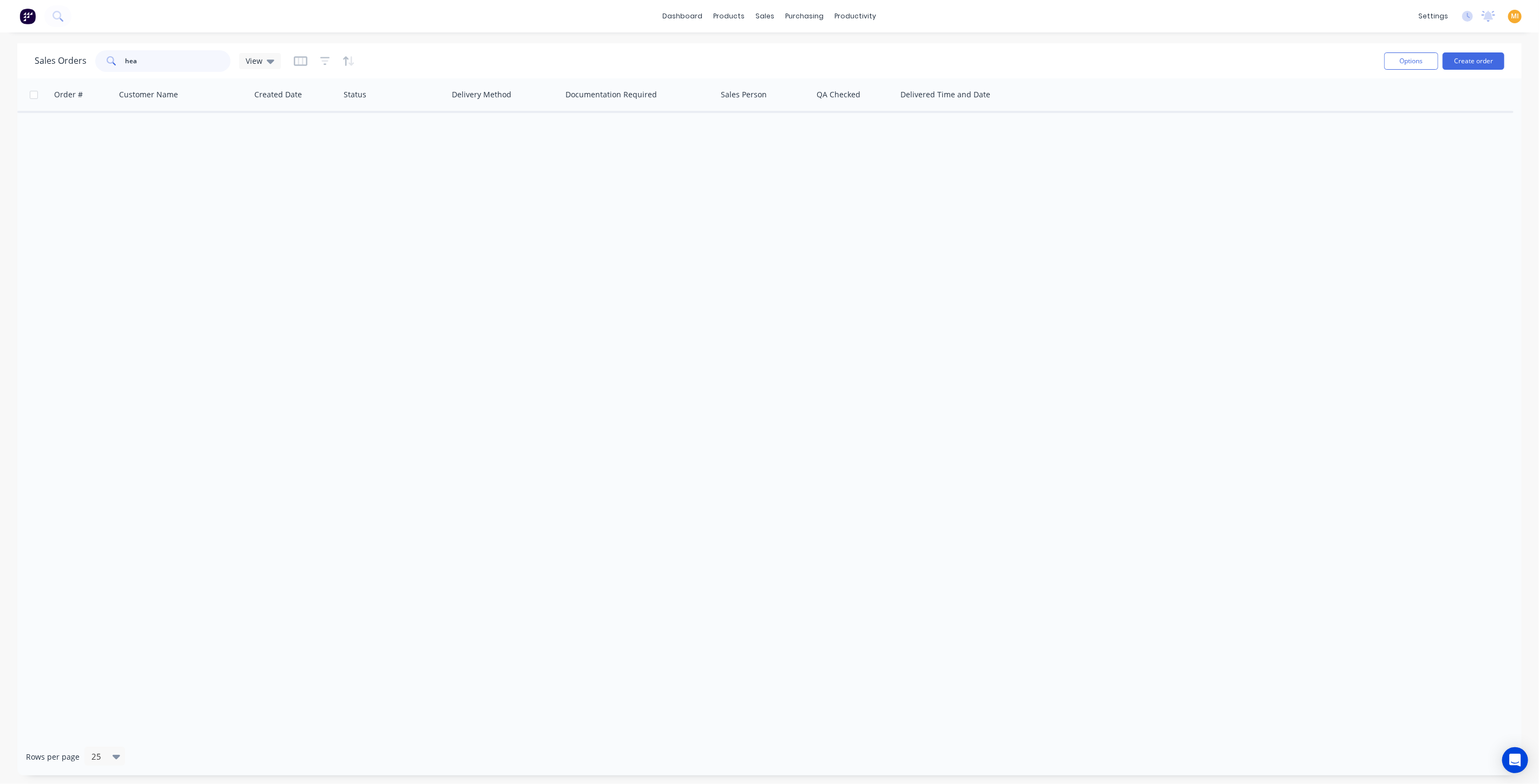
drag, startPoint x: 172, startPoint y: 69, endPoint x: 66, endPoint y: 57, distance: 106.7
click at [66, 57] on div "Sales Orders hea View" at bounding box center [158, 61] width 246 height 21
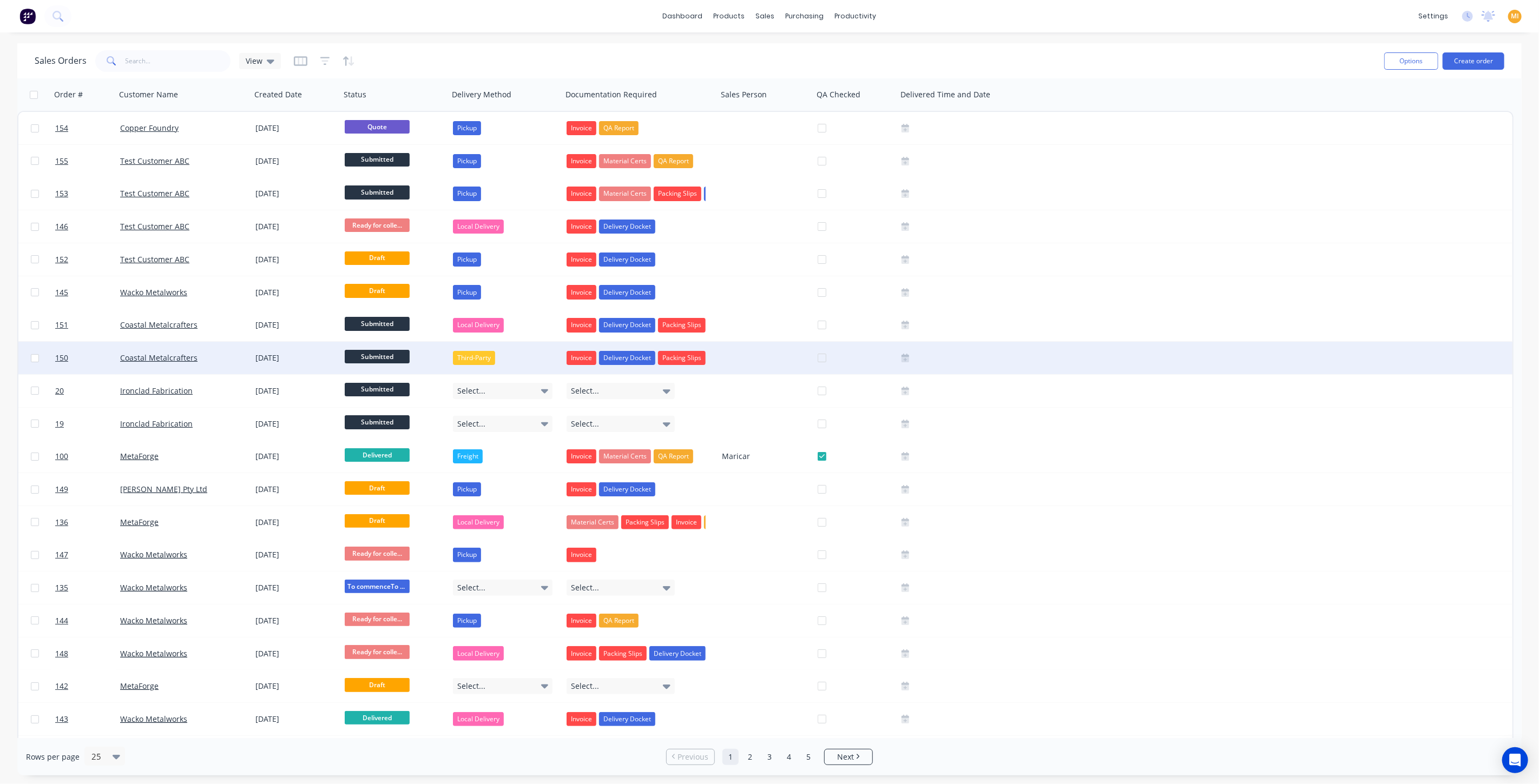
click at [284, 362] on div "[DATE]" at bounding box center [296, 358] width 81 height 11
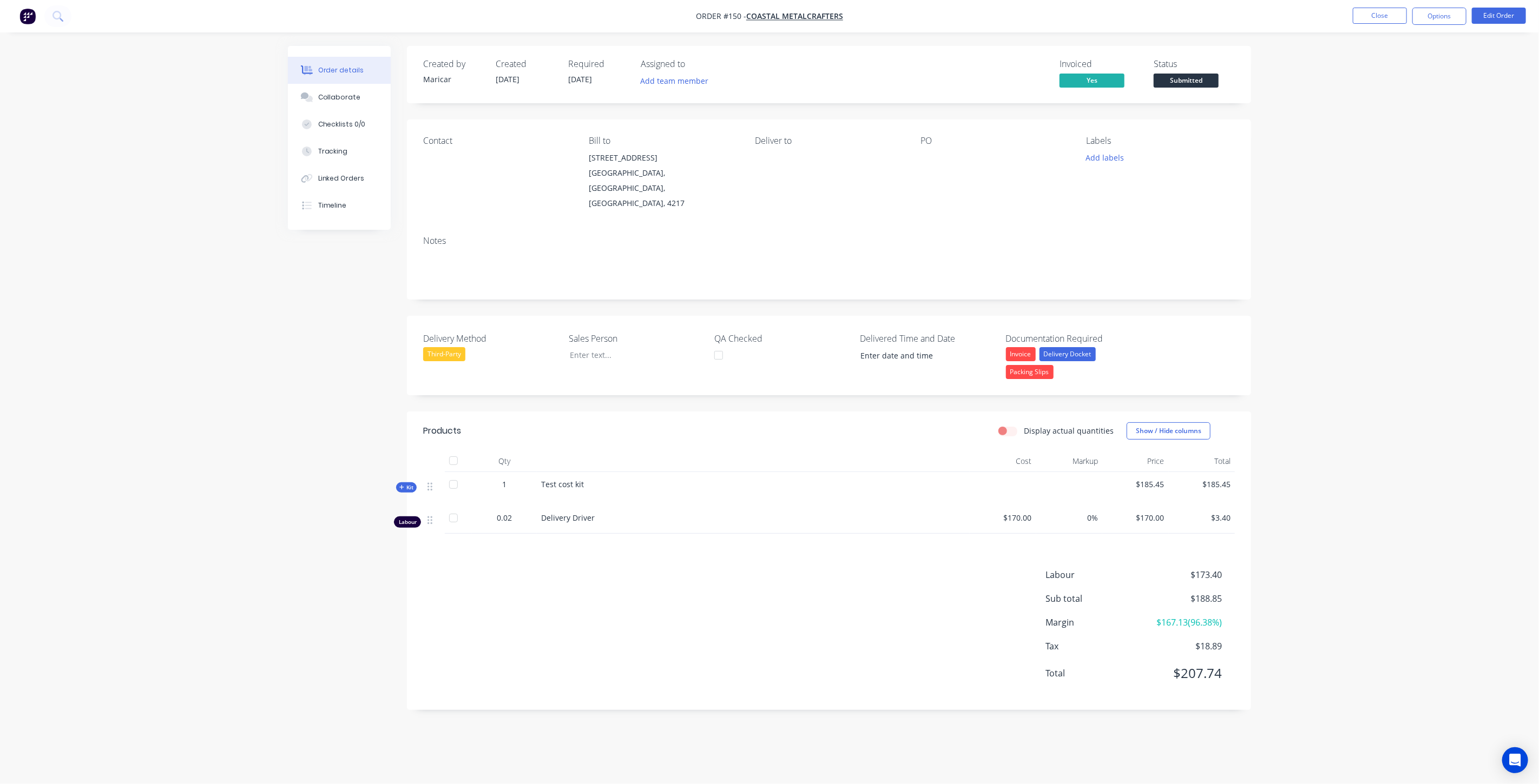
click at [450, 508] on div at bounding box center [453, 518] width 22 height 21
click at [452, 508] on div at bounding box center [453, 518] width 22 height 21
click at [1369, 11] on button "Close" at bounding box center [1379, 16] width 54 height 16
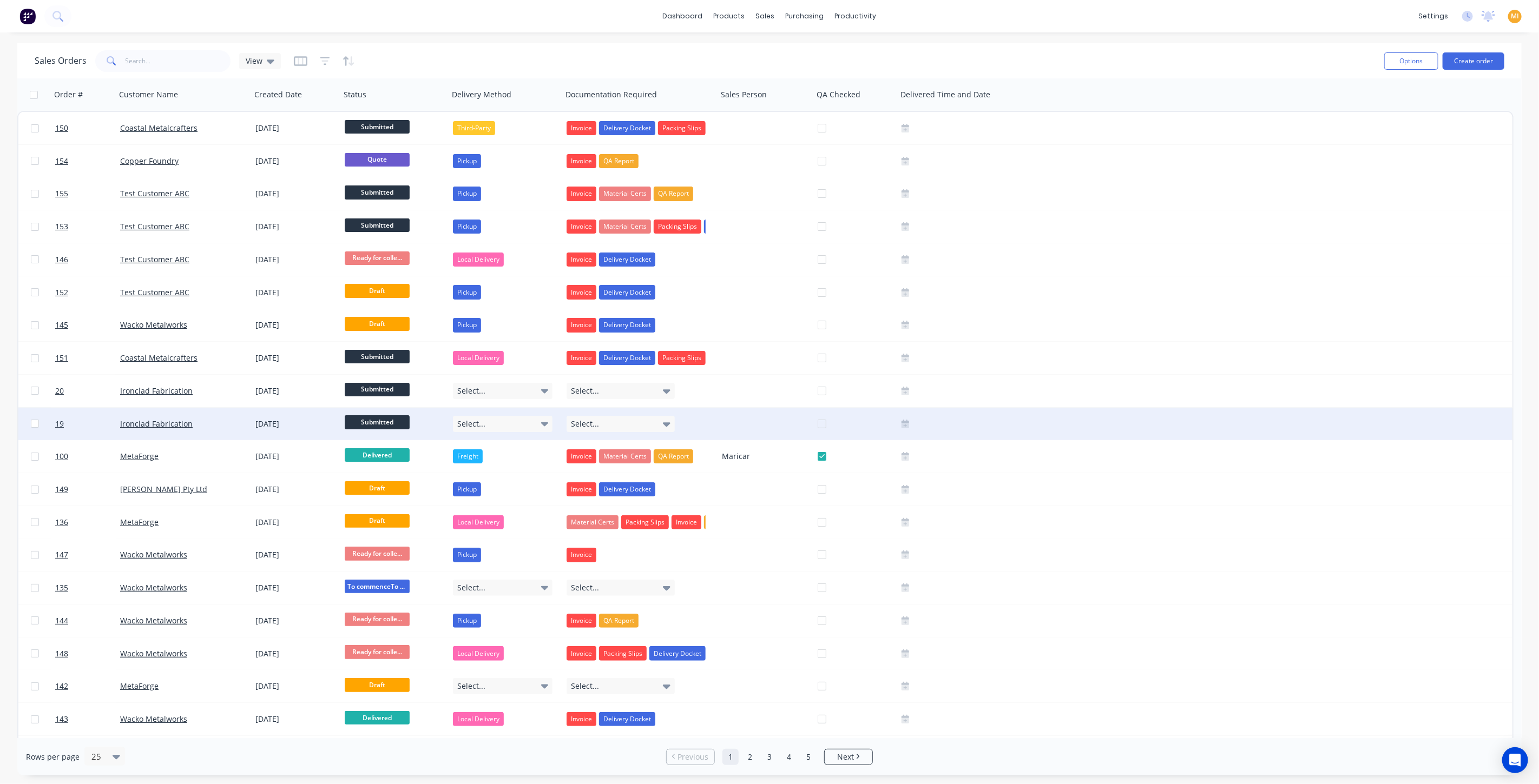
click at [270, 419] on div "[DATE]" at bounding box center [296, 424] width 81 height 11
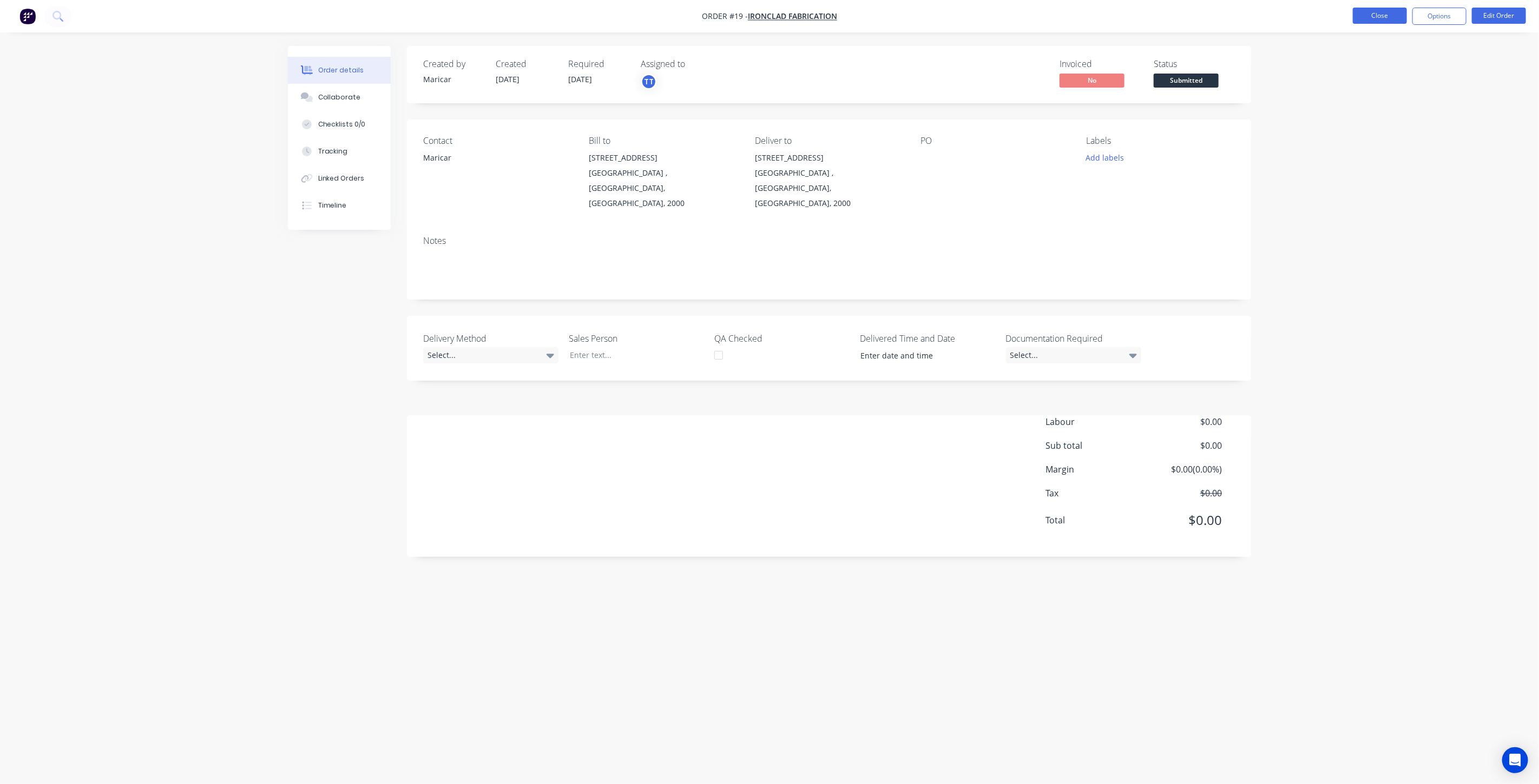
click at [1391, 21] on button "Close" at bounding box center [1379, 16] width 54 height 16
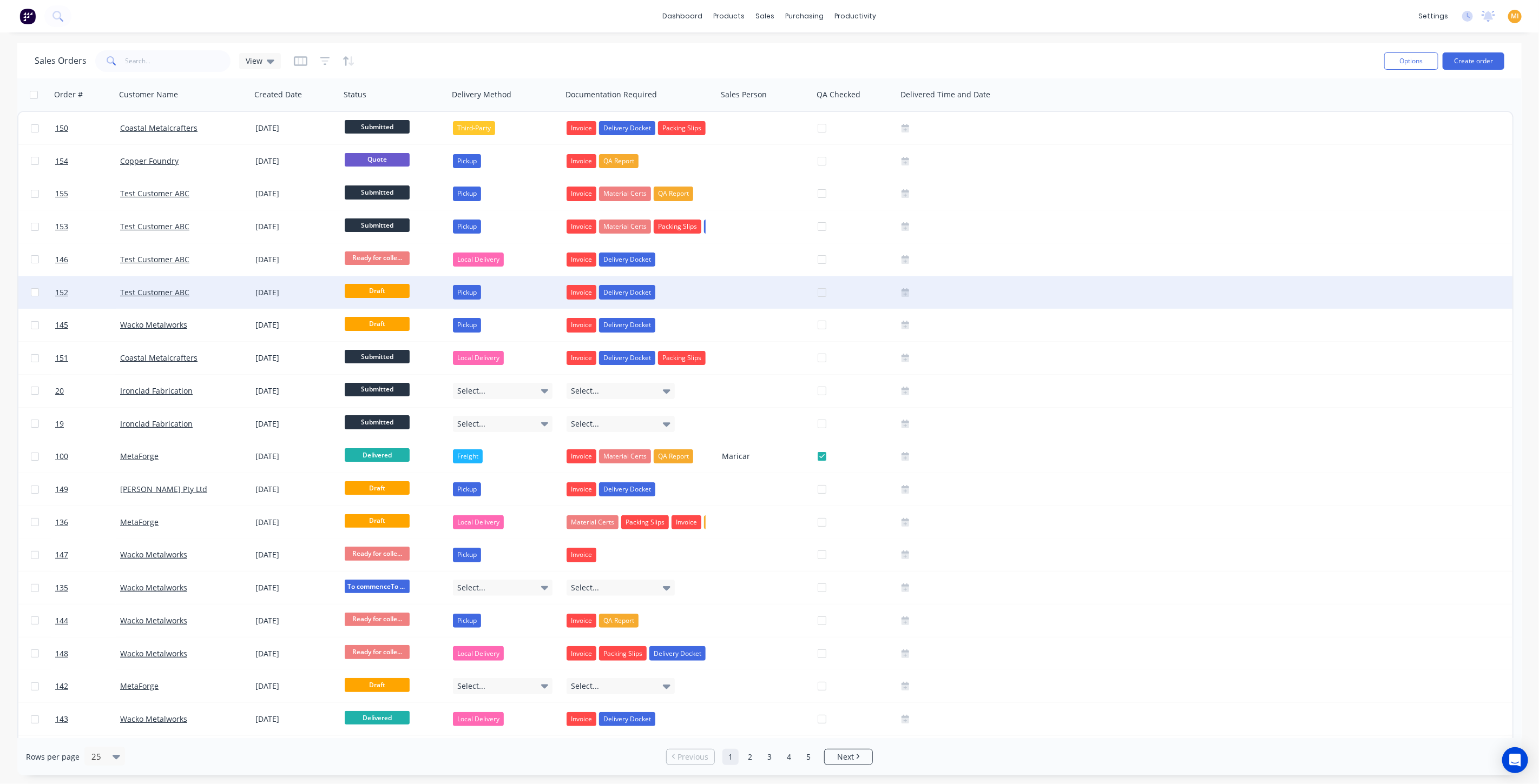
click at [272, 284] on div "[DATE]" at bounding box center [295, 293] width 89 height 32
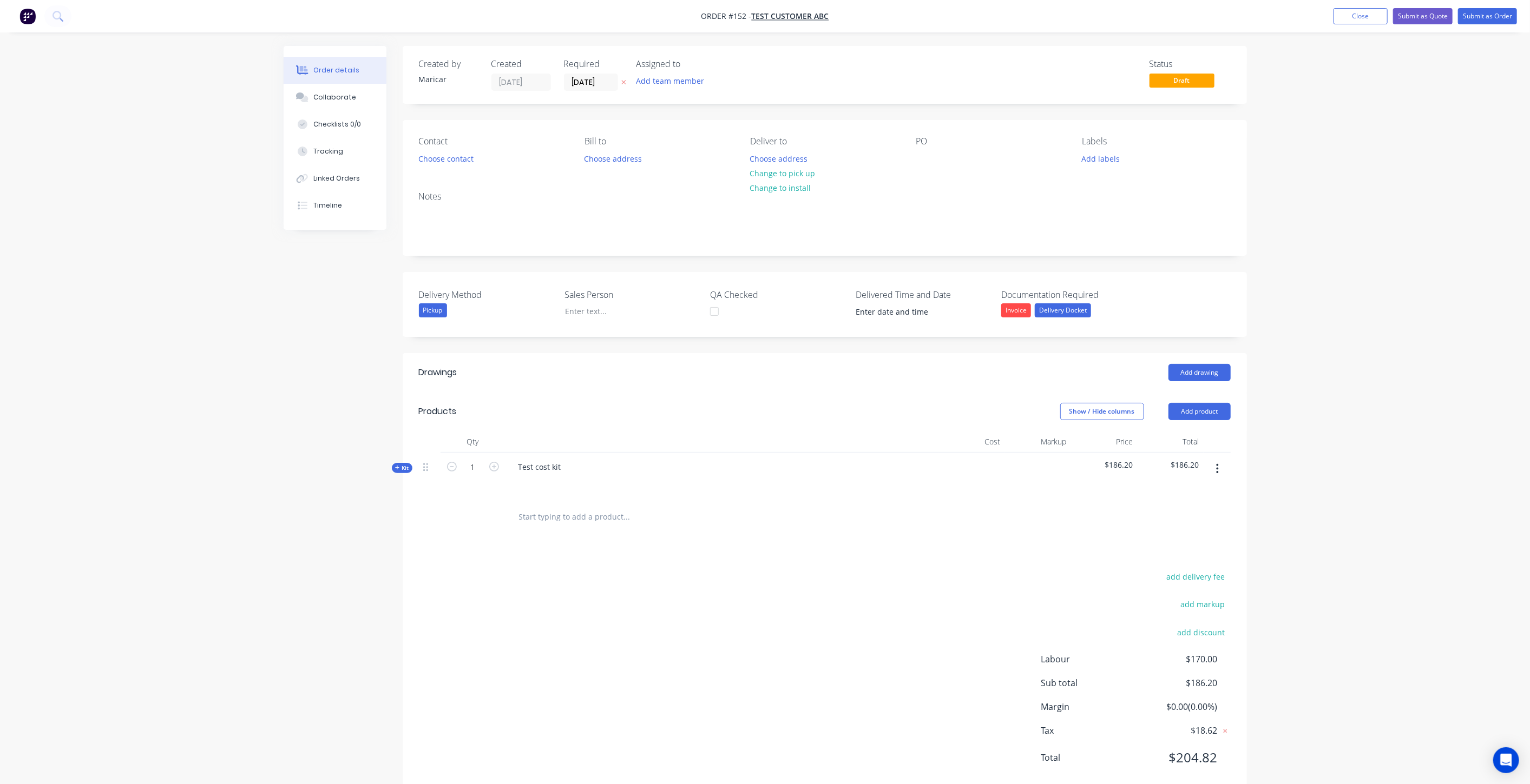
click at [404, 466] on span "Kit" at bounding box center [402, 468] width 14 height 8
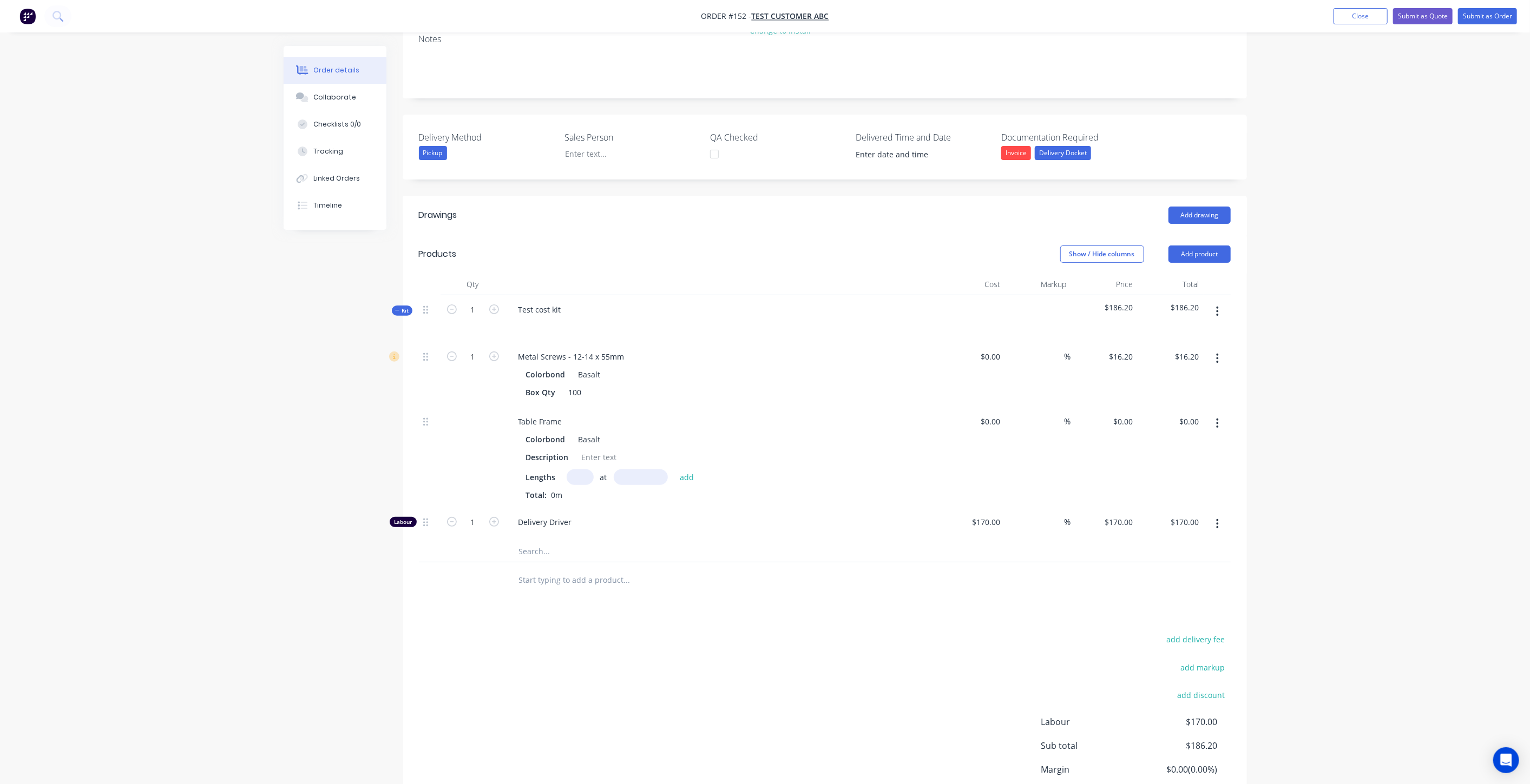
scroll to position [180, 0]
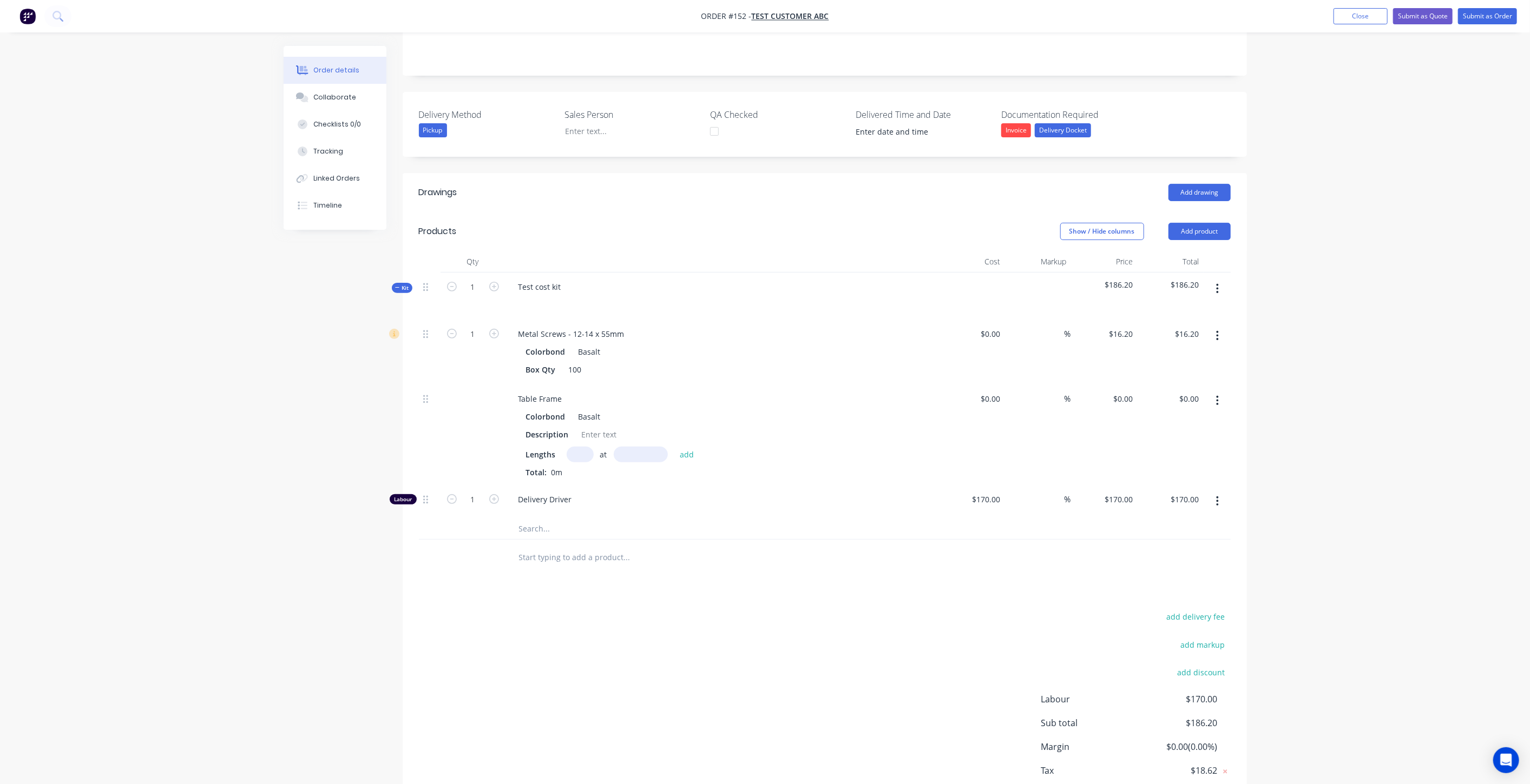
click at [392, 284] on div "Kit" at bounding box center [402, 288] width 20 height 10
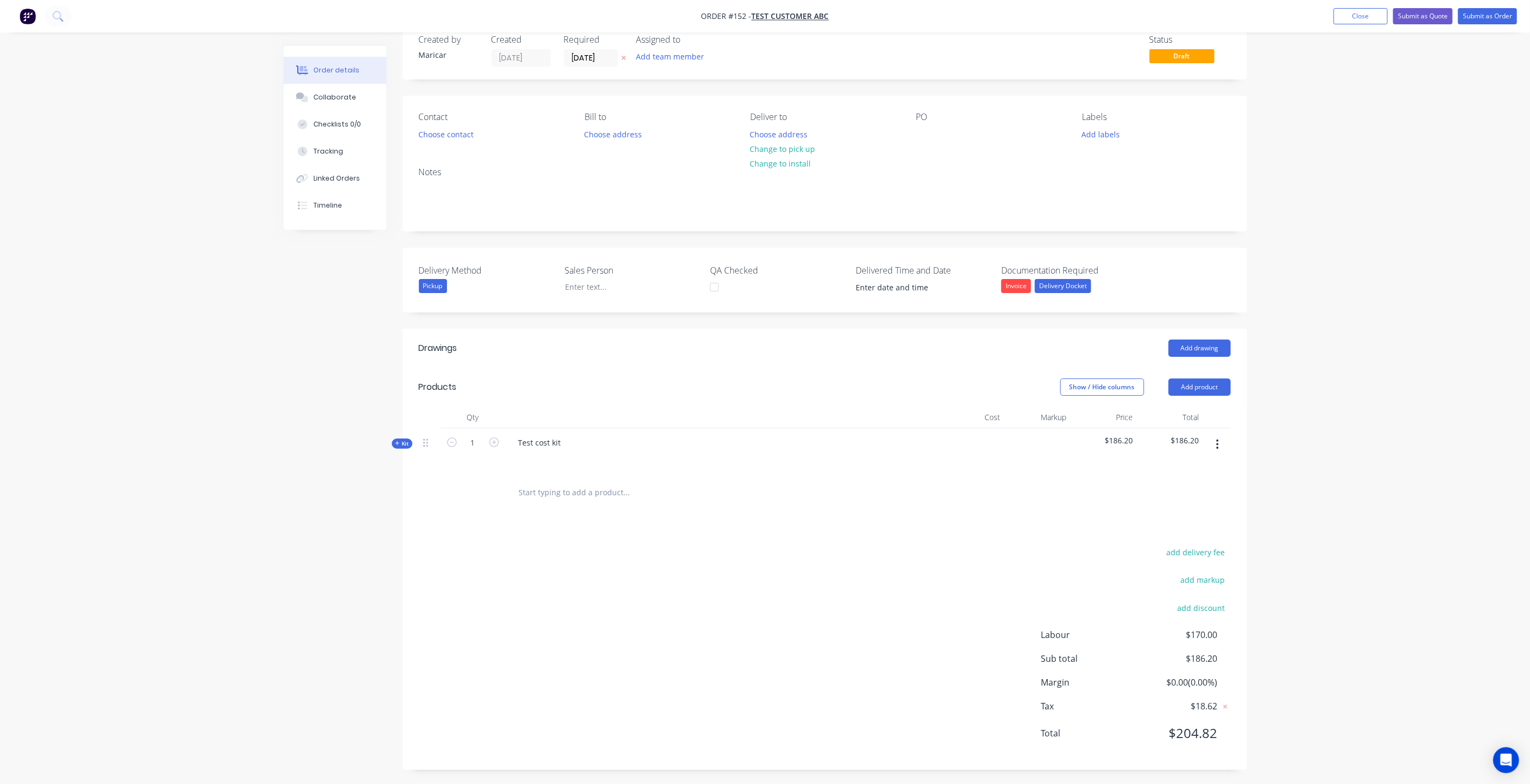
drag, startPoint x: 1215, startPoint y: 440, endPoint x: 1210, endPoint y: 453, distance: 13.9
click at [1215, 440] on button "button" at bounding box center [1217, 444] width 26 height 20
click at [1170, 530] on div "Delete" at bounding box center [1179, 538] width 83 height 16
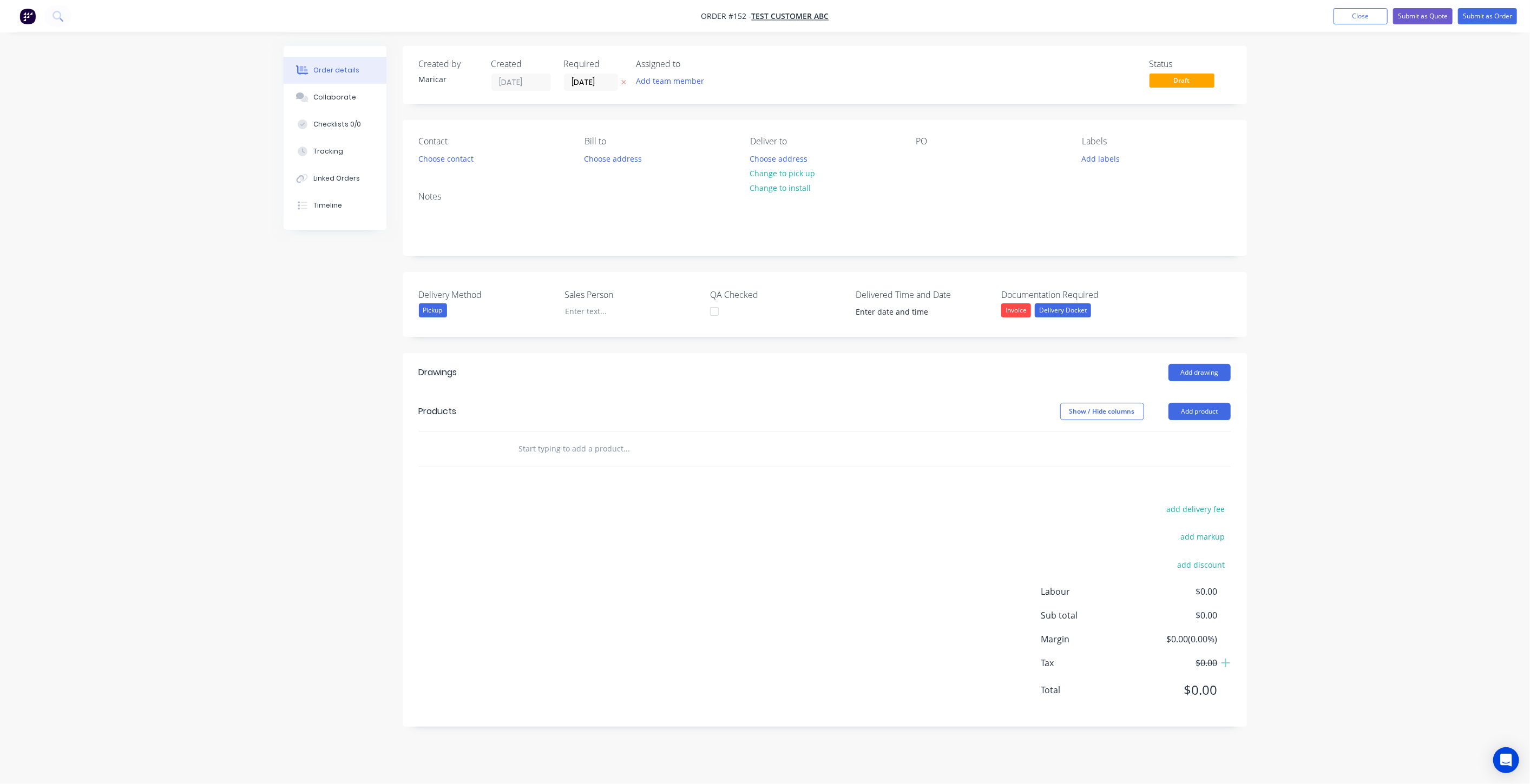
scroll to position [0, 0]
click at [1219, 413] on button "Add product" at bounding box center [1204, 411] width 62 height 17
click at [596, 442] on input "text" at bounding box center [631, 449] width 216 height 21
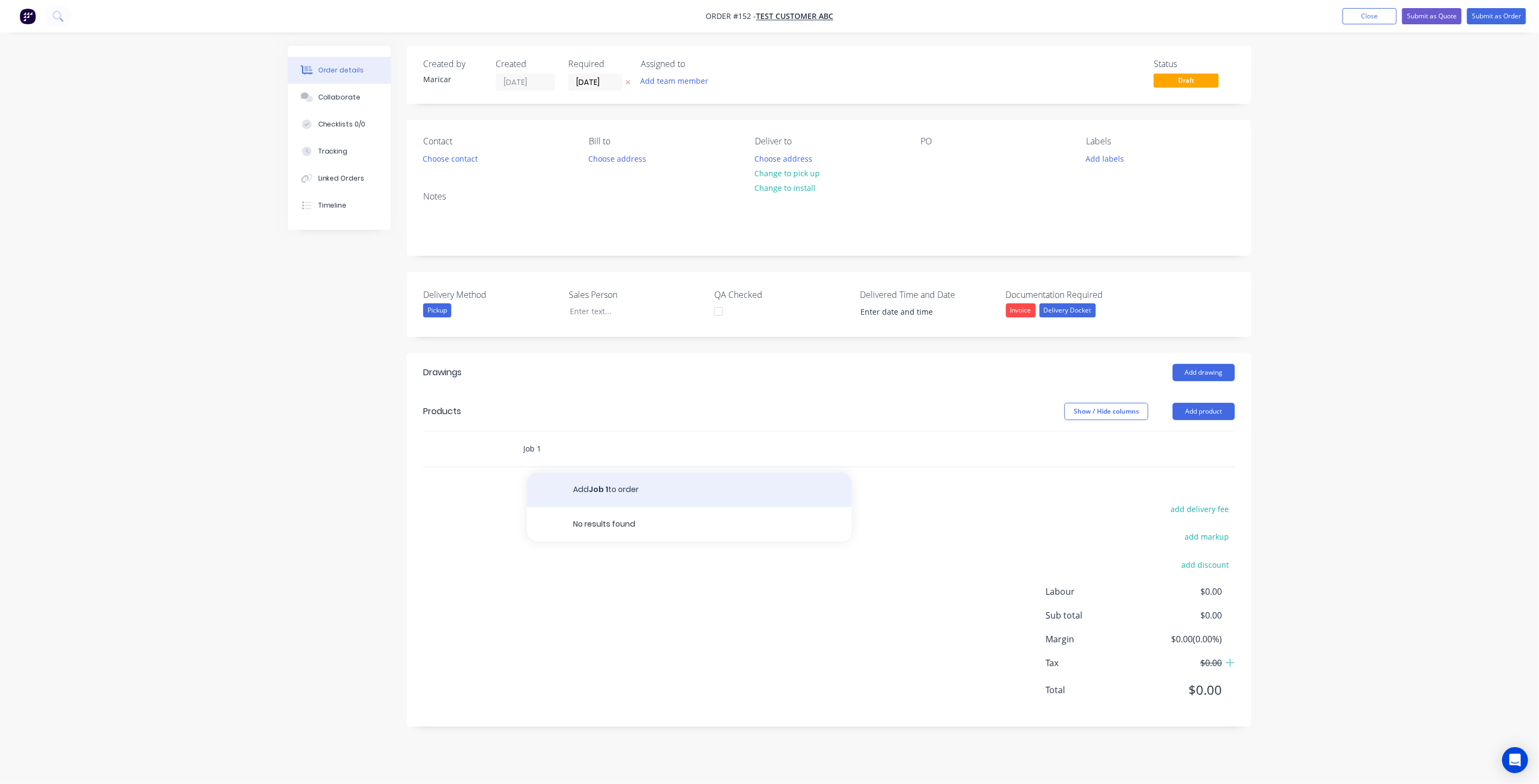
type input "Job 1"
click at [588, 494] on button "Add Job 1 to order" at bounding box center [689, 490] width 324 height 35
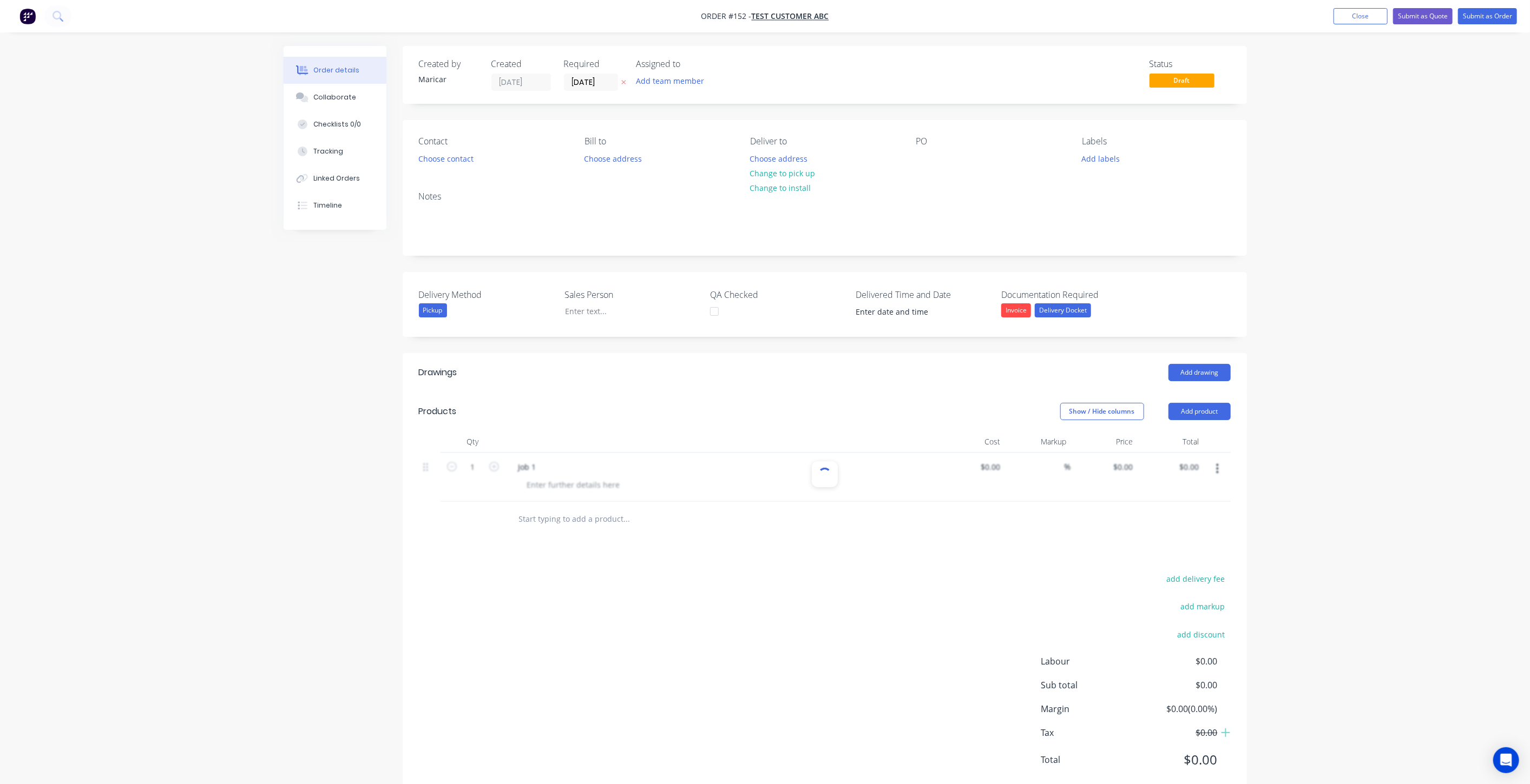
click at [542, 521] on input "text" at bounding box center [627, 519] width 216 height 21
type input "Job 2"
click at [556, 549] on button "Add Job 2 to order" at bounding box center [685, 560] width 324 height 35
click at [553, 571] on input "text" at bounding box center [627, 568] width 216 height 21
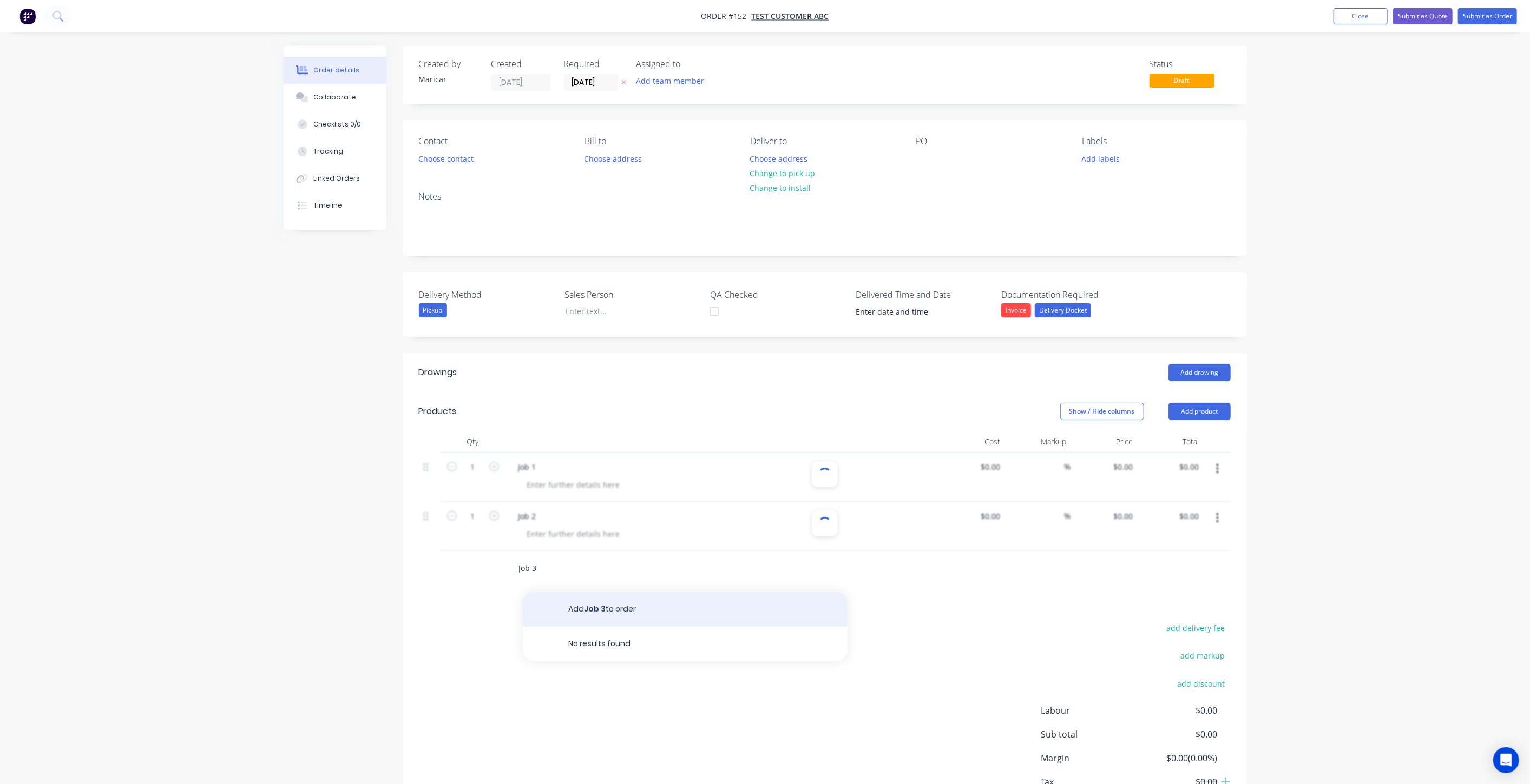
type input "Job 3"
click at [577, 607] on button "Add Job 3 to order" at bounding box center [685, 610] width 324 height 35
click at [554, 645] on div "Drawings Add drawing Products Show / Hide columns Add product Qty Cost Markup P…" at bounding box center [824, 624] width 844 height 542
click at [563, 626] on input "text" at bounding box center [627, 617] width 216 height 21
click at [576, 546] on div at bounding box center [824, 527] width 812 height 49
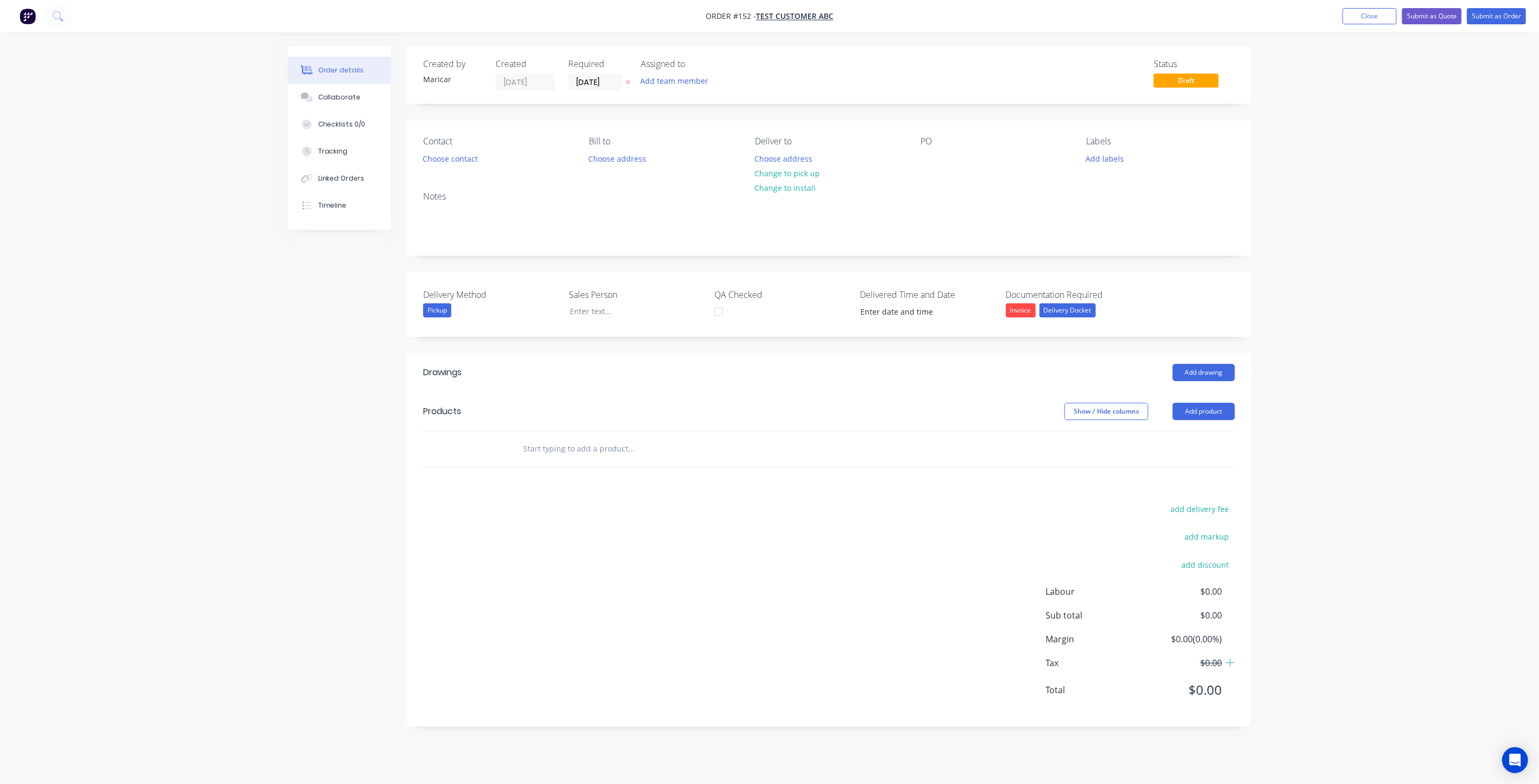
click at [584, 450] on input "text" at bounding box center [631, 449] width 216 height 21
type input "Job 1"
click at [586, 487] on button "Add Job 1 to order" at bounding box center [689, 490] width 324 height 35
click at [556, 521] on input "text" at bounding box center [627, 519] width 216 height 21
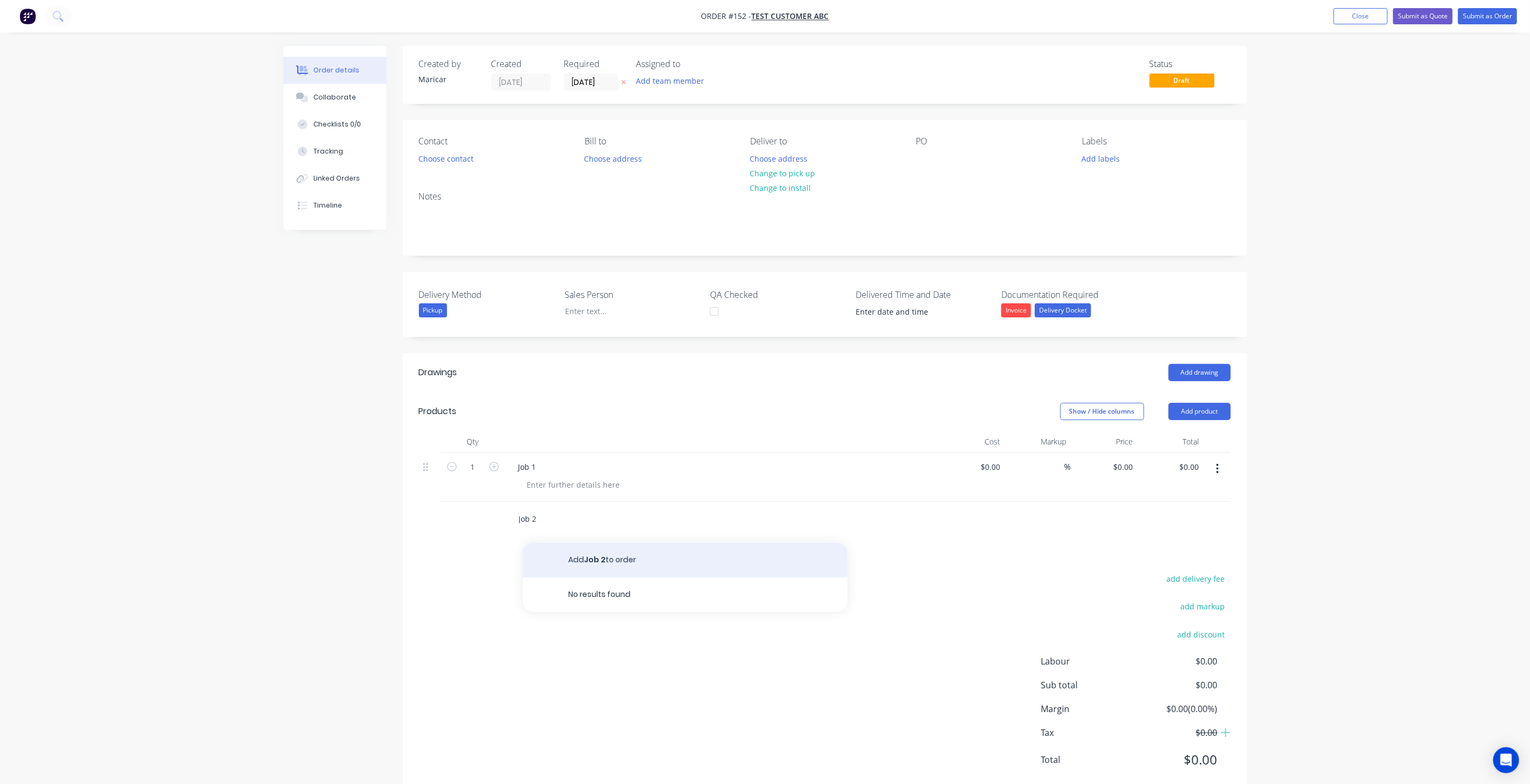
type input "Job 2"
click at [587, 562] on button "Add Job 2 to order" at bounding box center [685, 560] width 324 height 35
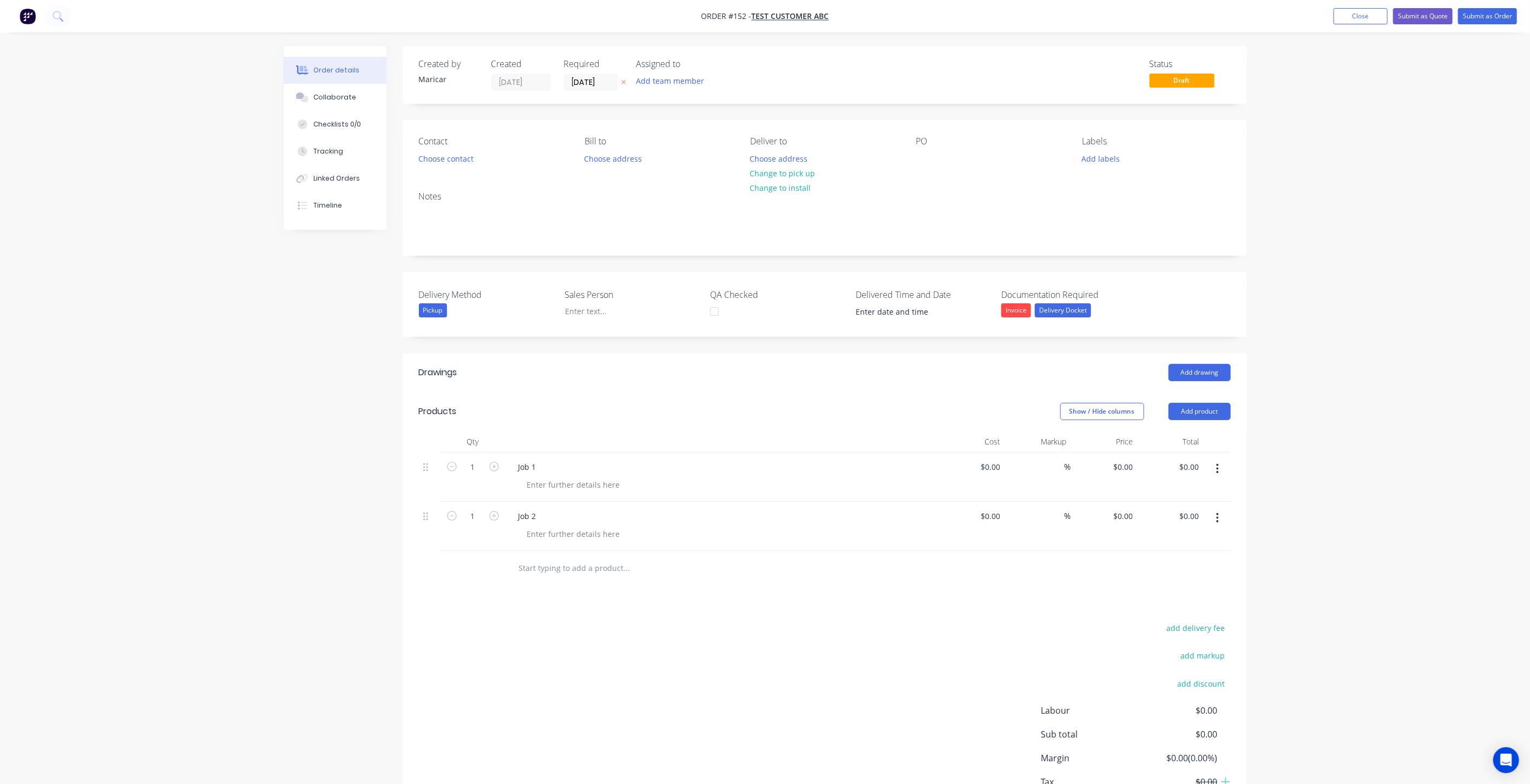
click at [560, 584] on div at bounding box center [700, 568] width 390 height 35
click at [577, 570] on input "text" at bounding box center [627, 568] width 216 height 21
type input "Job 3"
click at [596, 605] on div "Drawings Add drawing Products Show / Hide columns Add product Qty Cost Markup P…" at bounding box center [824, 599] width 844 height 493
click at [513, 622] on div "add delivery fee add markup add discount Labour $0.00 Sub total $0.00 Margin $0…" at bounding box center [824, 725] width 812 height 209
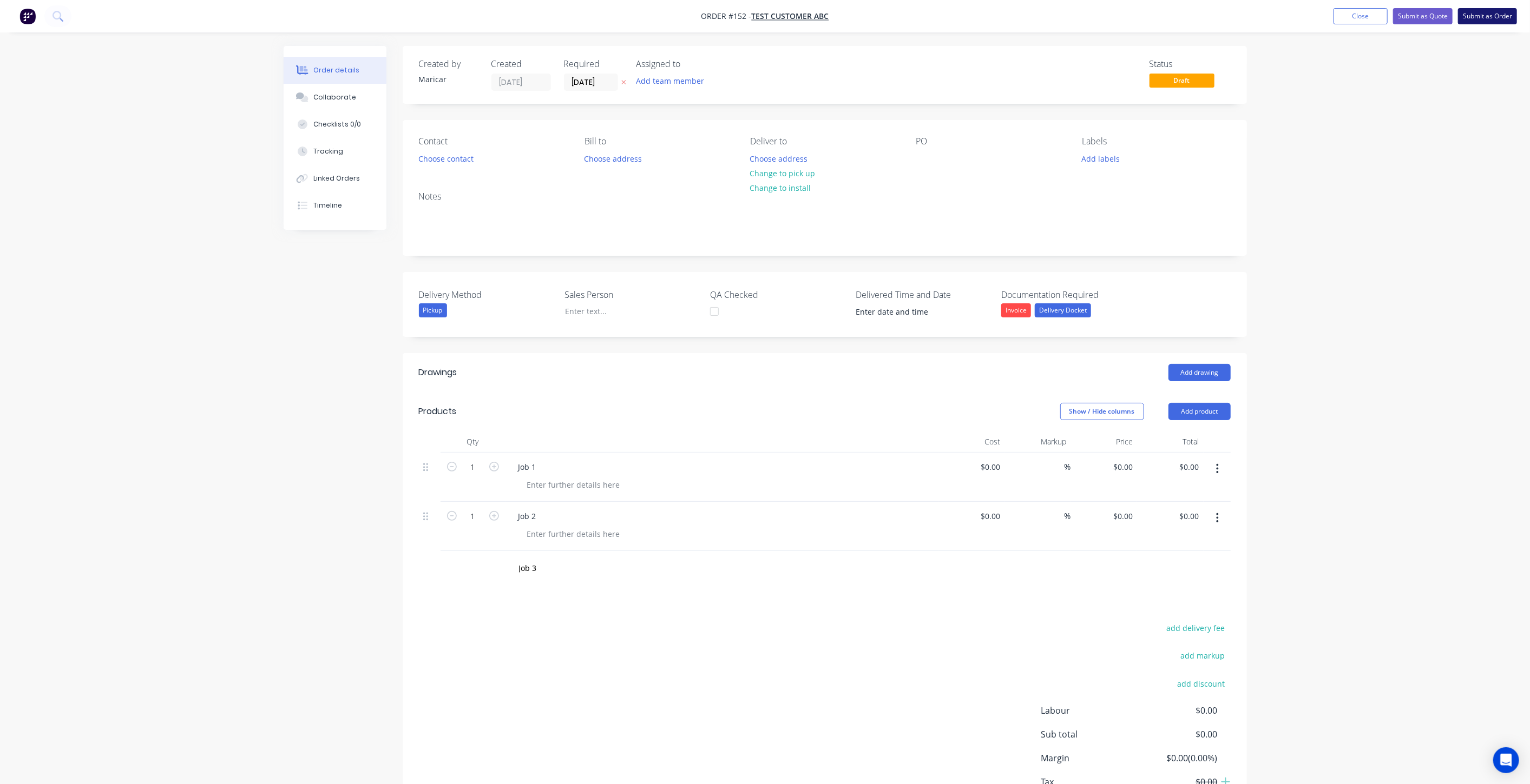
click at [1479, 20] on button "Submit as Order" at bounding box center [1487, 16] width 59 height 16
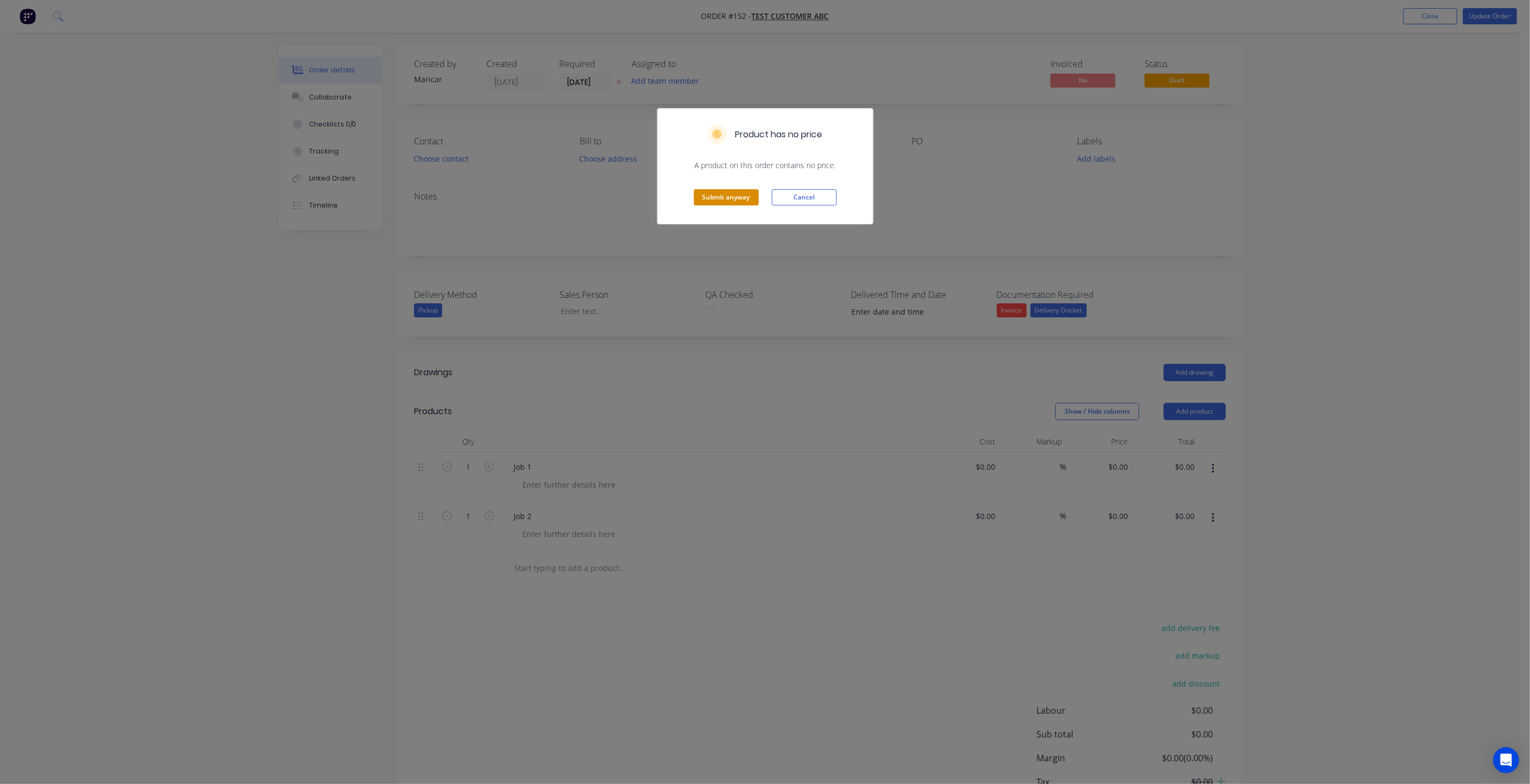
click at [736, 198] on button "Submit anyway" at bounding box center [726, 197] width 65 height 16
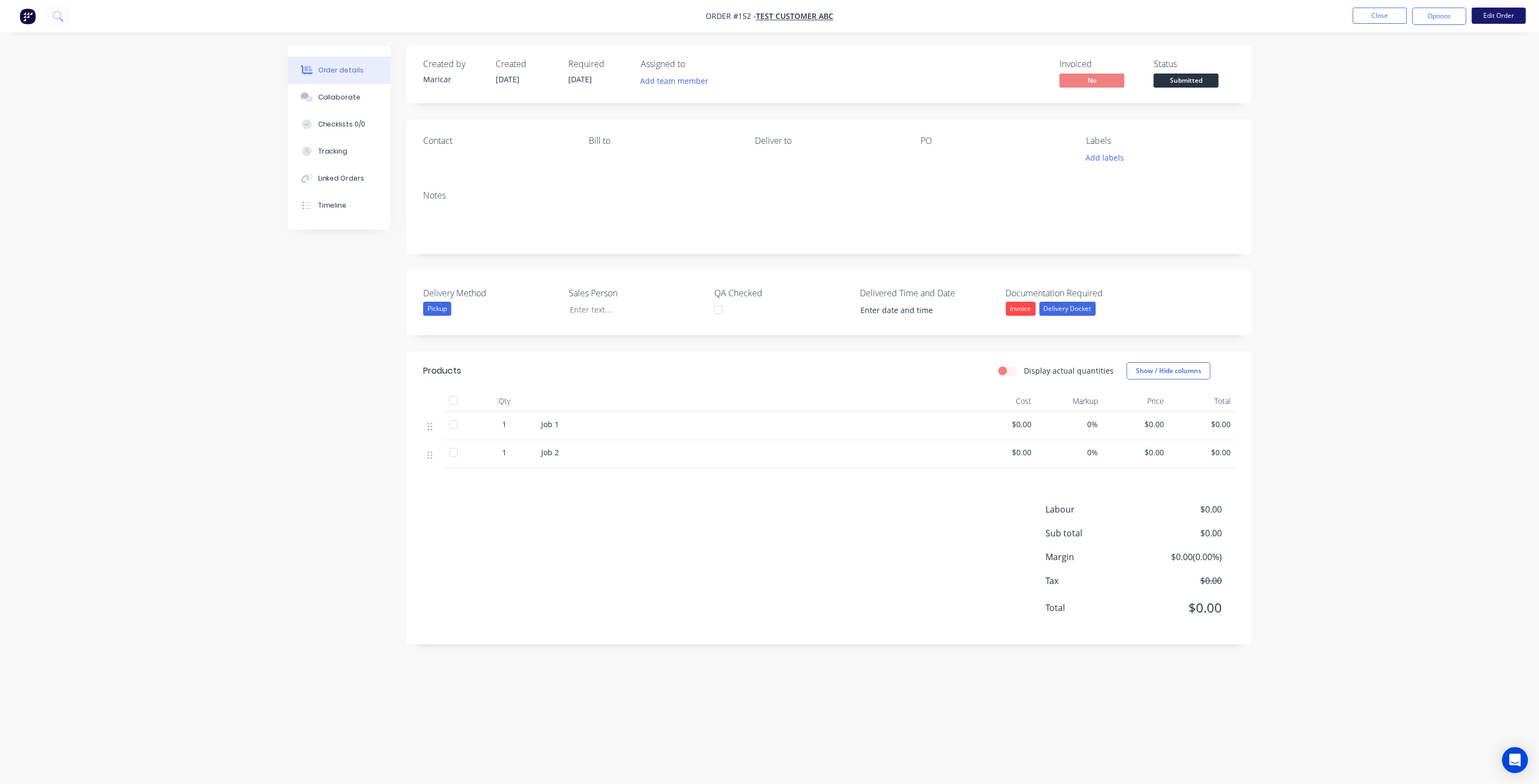
click at [1498, 17] on button "Edit Order" at bounding box center [1499, 16] width 54 height 16
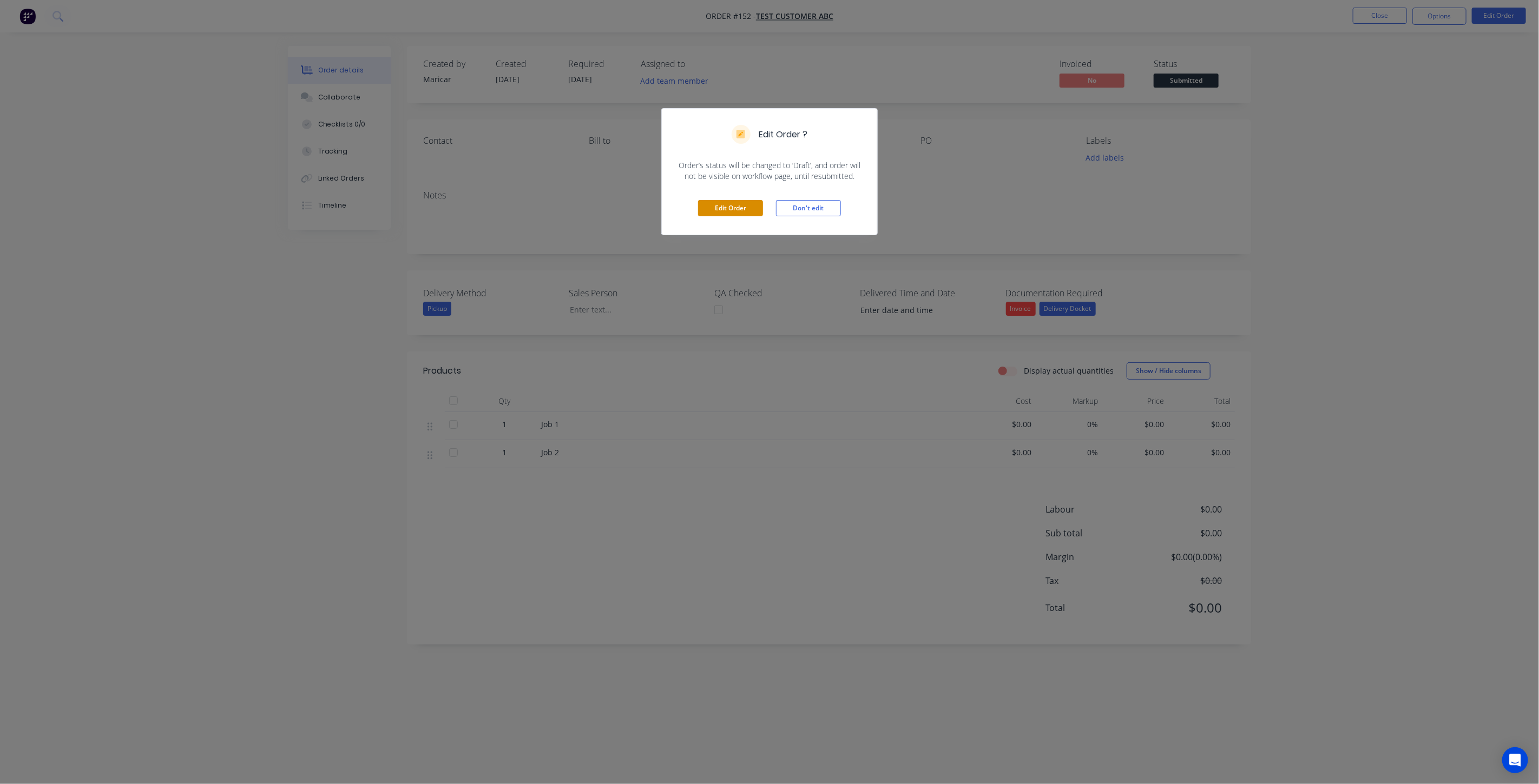
click at [703, 204] on button "Edit Order" at bounding box center [730, 208] width 65 height 16
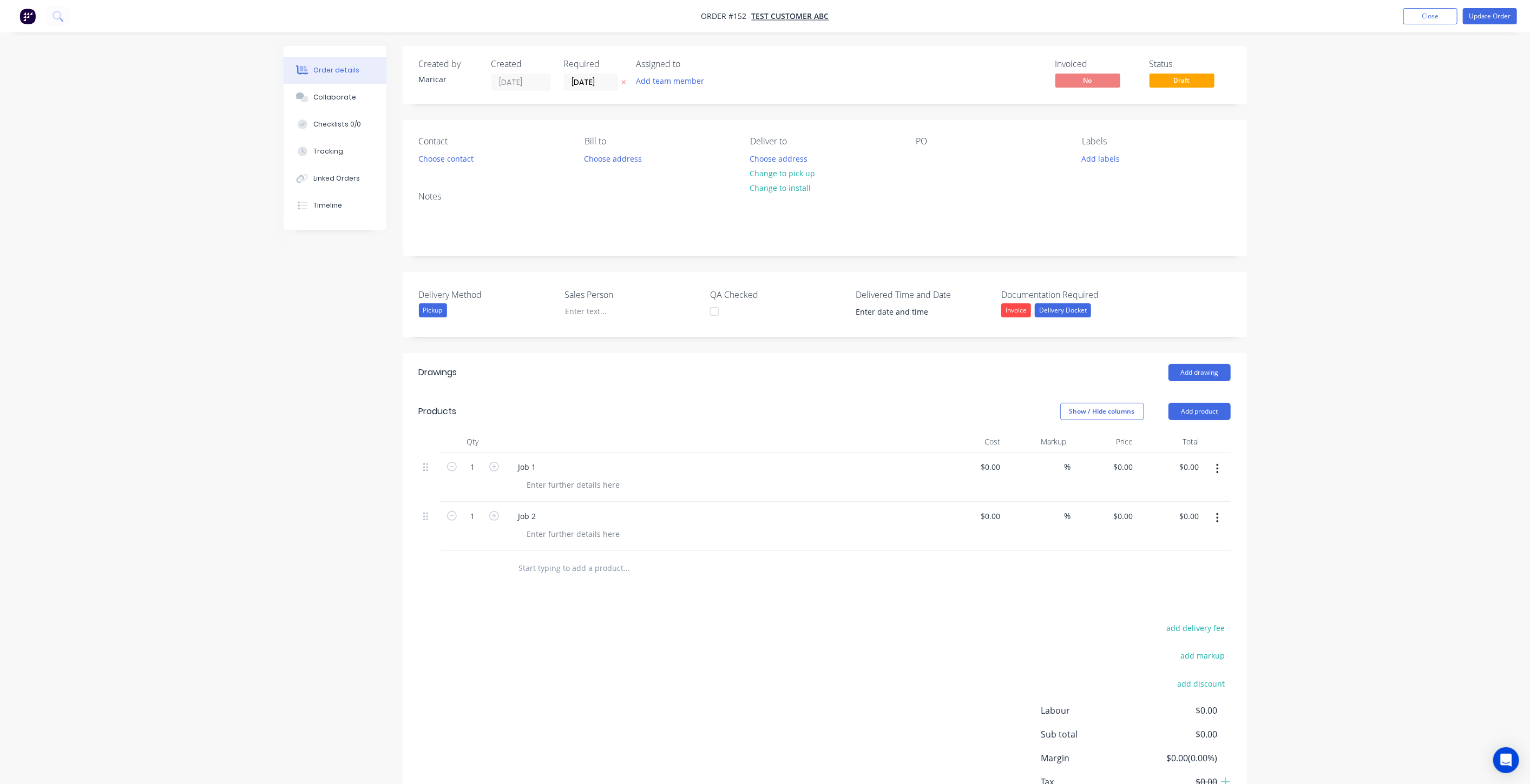
click at [537, 558] on input "text" at bounding box center [627, 568] width 216 height 21
type input "Job 3"
click at [572, 599] on button "Add Job 3 to order" at bounding box center [685, 610] width 324 height 35
click at [1470, 17] on button "Update Order" at bounding box center [1489, 16] width 54 height 16
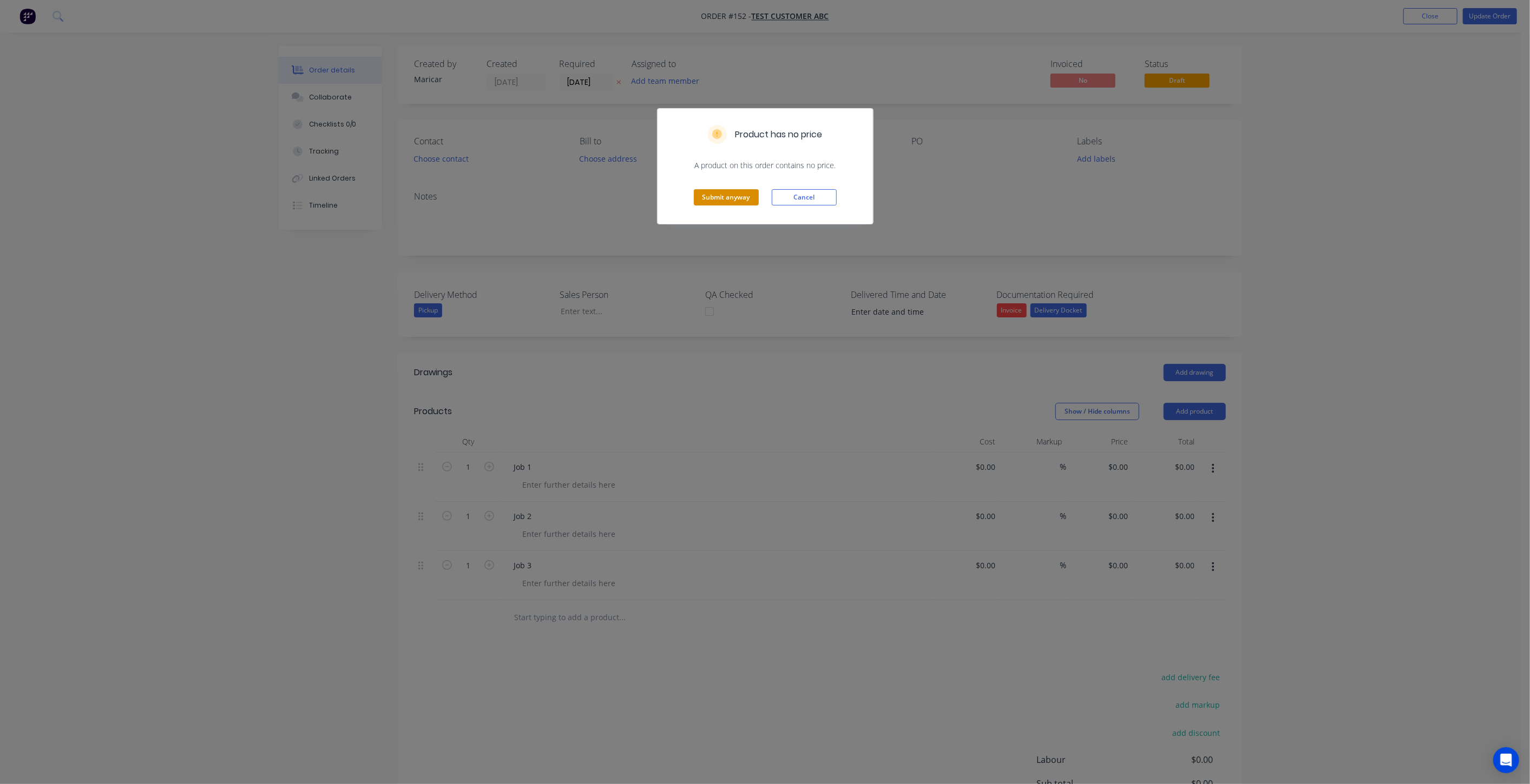
click at [720, 203] on button "Submit anyway" at bounding box center [726, 197] width 65 height 16
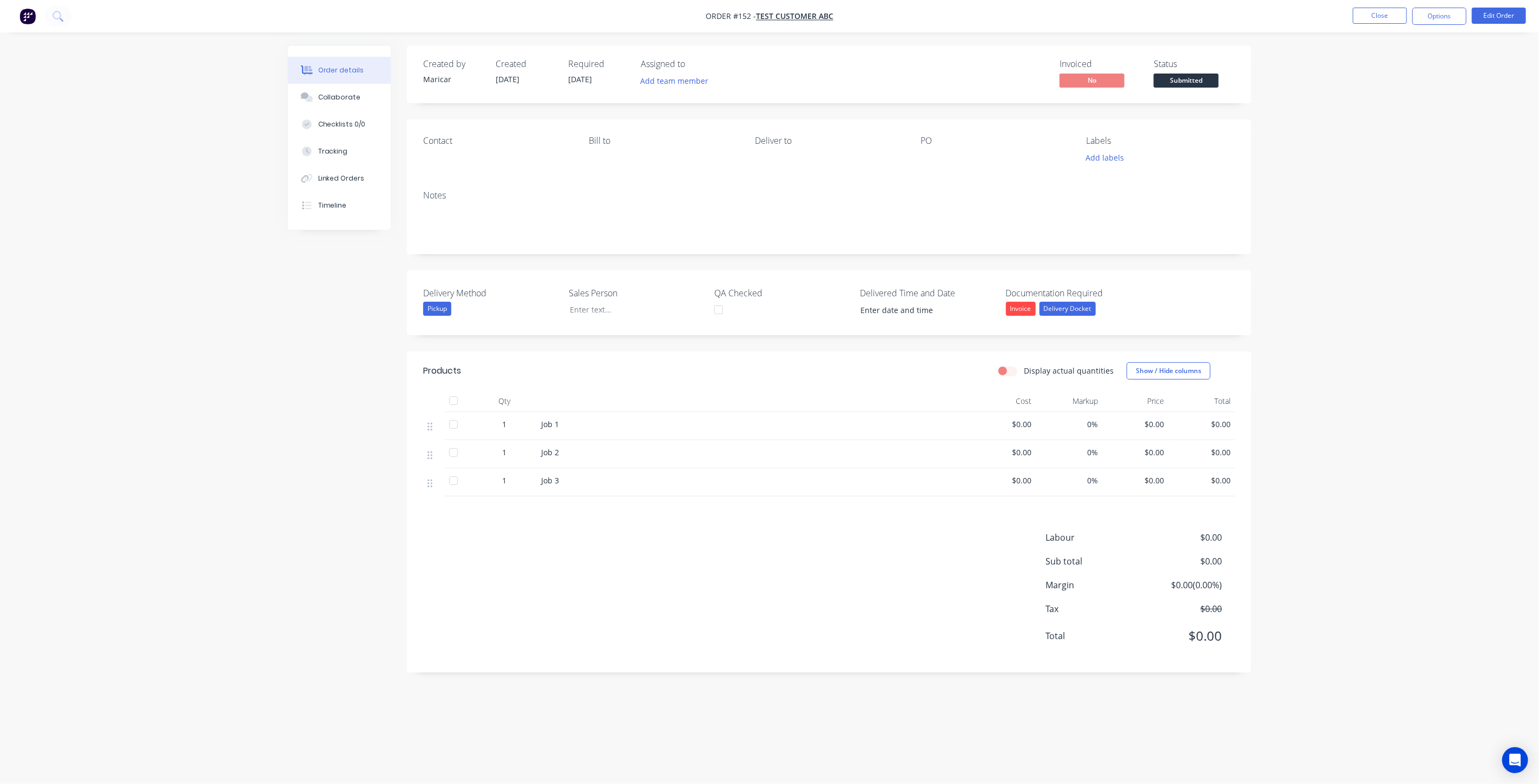
drag, startPoint x: 455, startPoint y: 454, endPoint x: 479, endPoint y: 474, distance: 31.2
click at [455, 455] on div at bounding box center [453, 453] width 22 height 21
click at [32, 18] on img "button" at bounding box center [27, 16] width 16 height 16
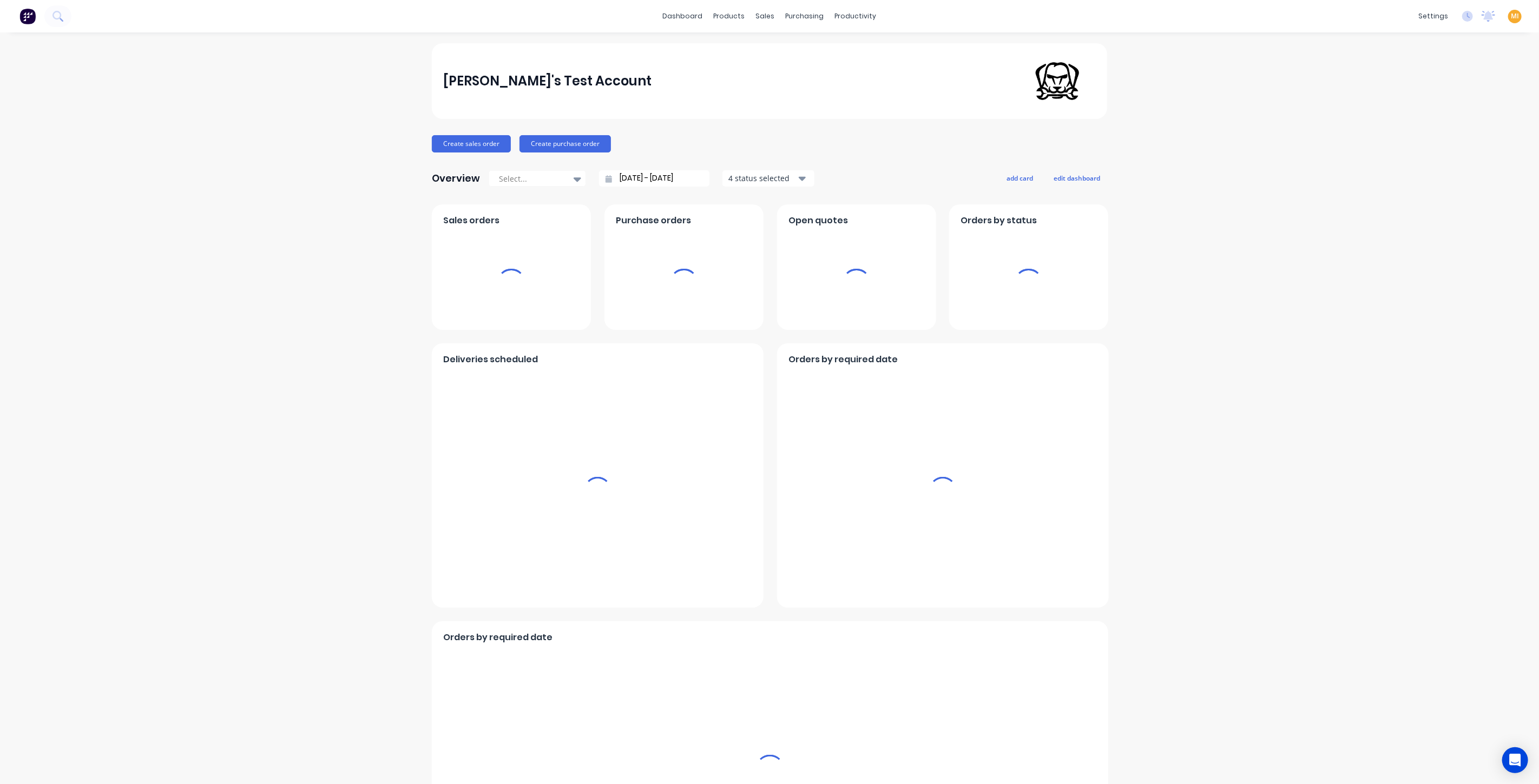
click at [1511, 17] on span "MI" at bounding box center [1515, 16] width 8 height 10
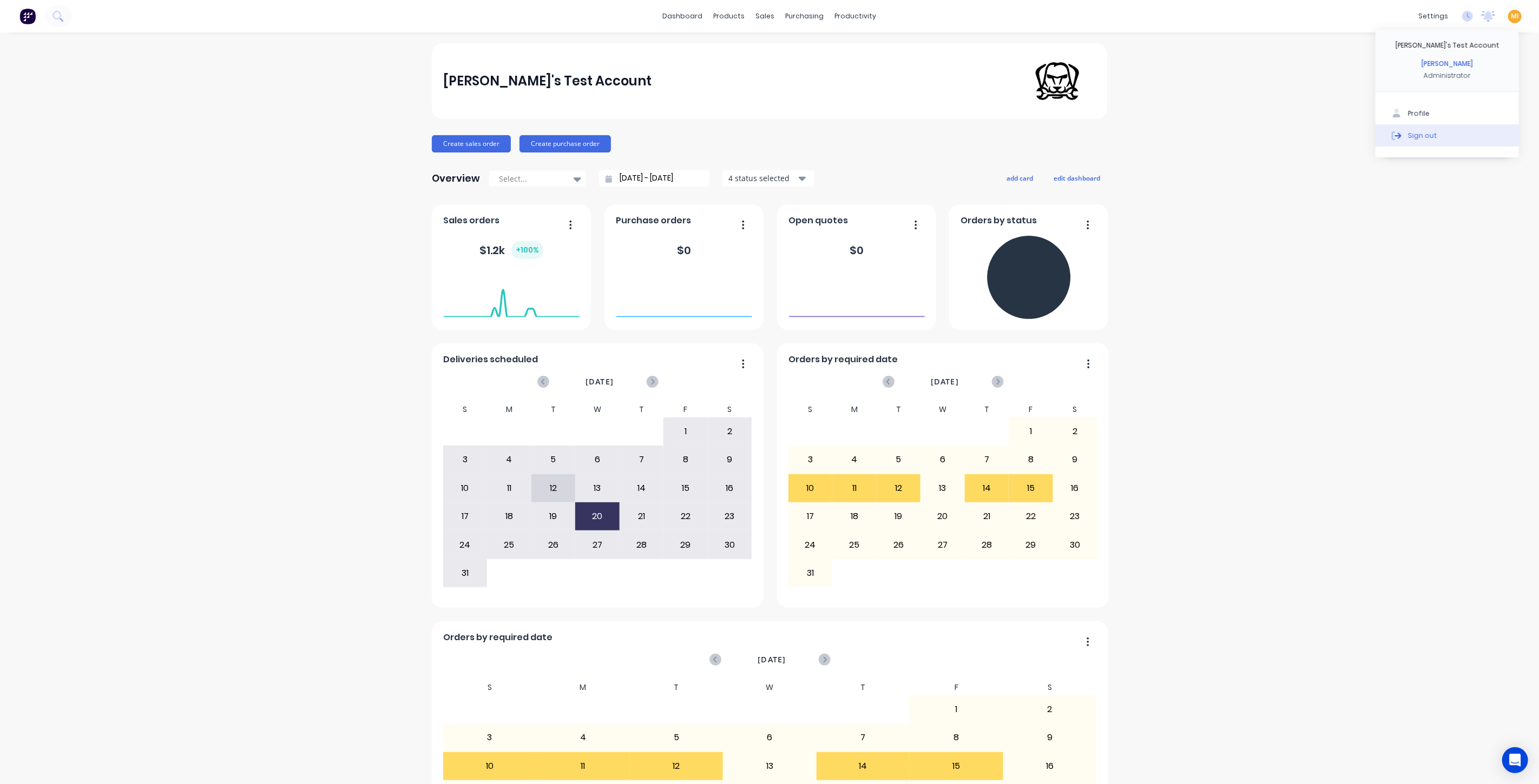
click at [1467, 137] on button "Sign out" at bounding box center [1447, 135] width 143 height 21
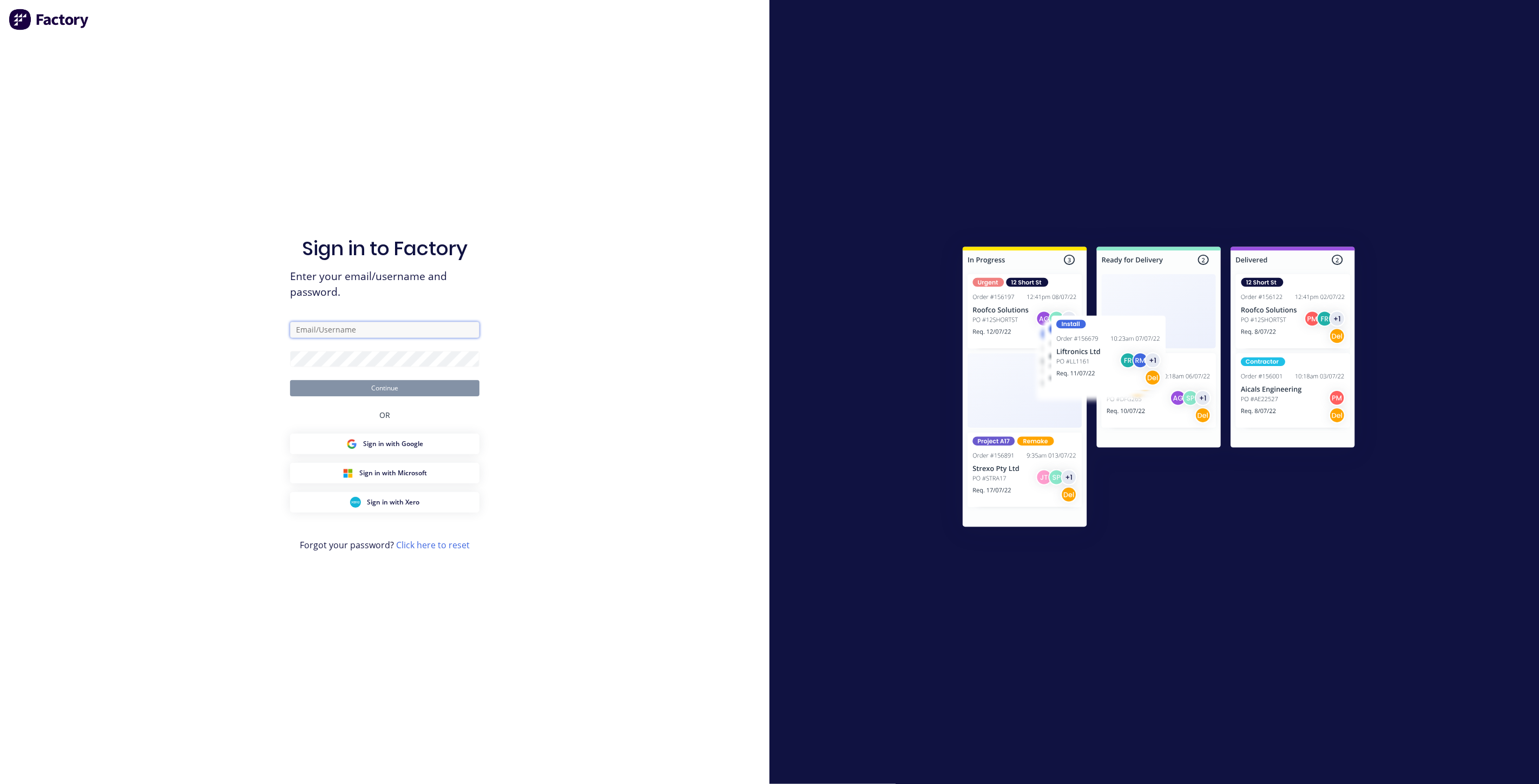
click at [358, 331] on input "text" at bounding box center [384, 330] width 189 height 16
type input "team@factory.app"
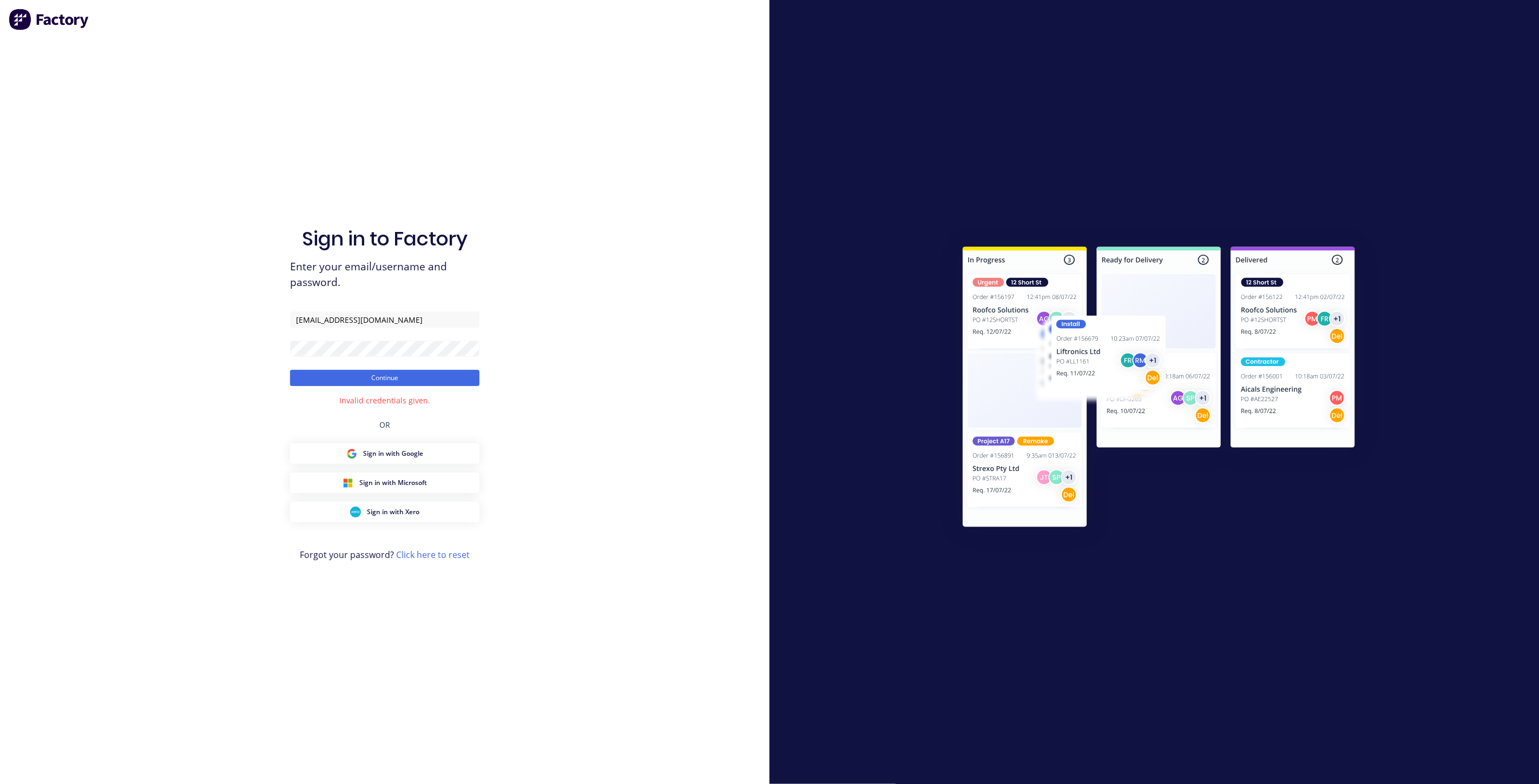
drag, startPoint x: 397, startPoint y: 310, endPoint x: 210, endPoint y: 308, distance: 187.0
click at [211, 308] on div "Sign in to Factory Enter your email/username and password. team@factory.app Con…" at bounding box center [385, 392] width 770 height 784
click at [209, 342] on div "Sign in to Factory Enter your email/username and password. team@factory.app Con…" at bounding box center [385, 392] width 770 height 784
drag, startPoint x: 364, startPoint y: 322, endPoint x: 238, endPoint y: 318, distance: 126.1
click at [238, 318] on div "Sign in to Factory Enter your email/username and password. team@factory.app Con…" at bounding box center [385, 392] width 770 height 784
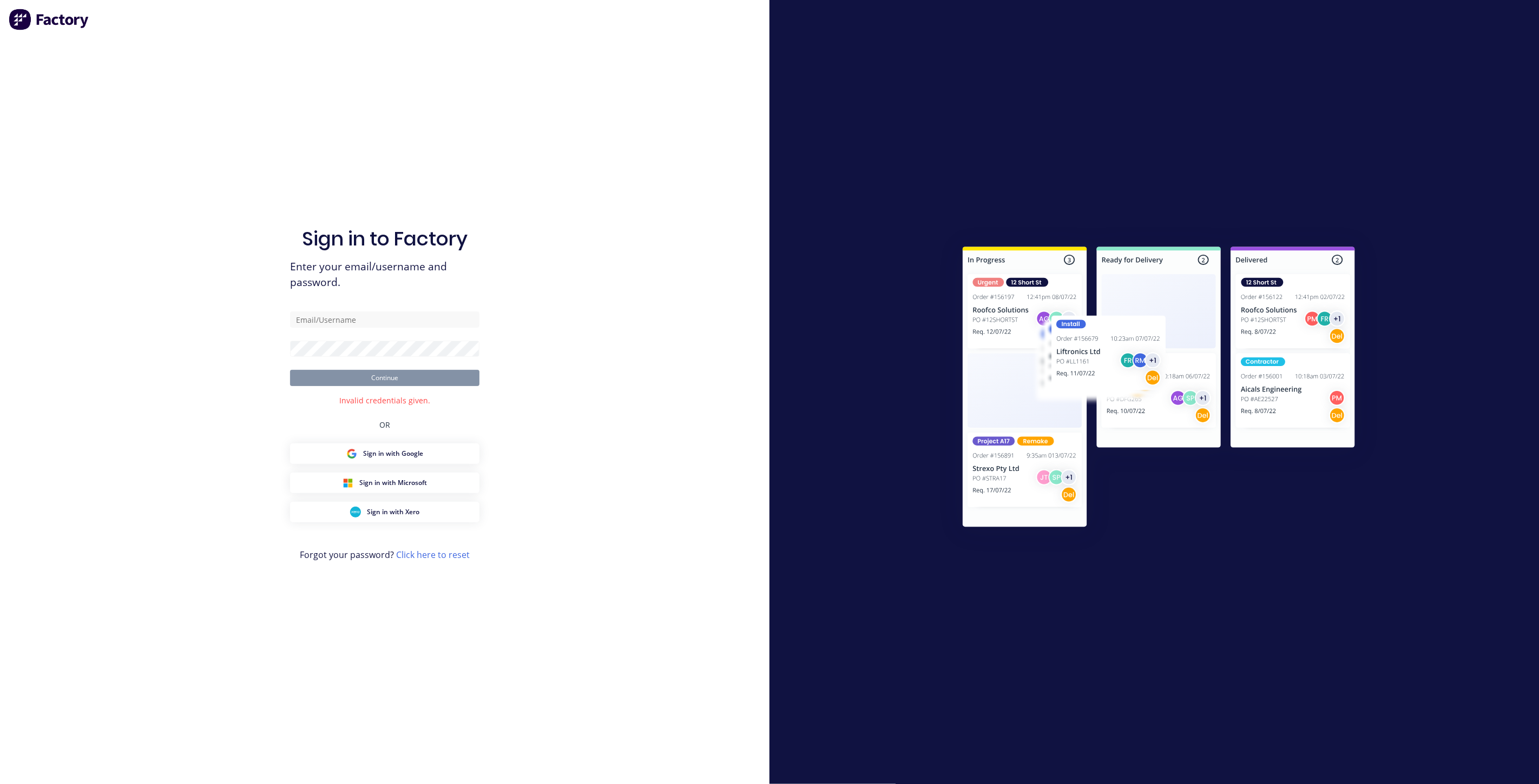
click at [226, 365] on div "Sign in to Factory Enter your email/username and password. Continue Invalid cre…" at bounding box center [385, 392] width 770 height 784
click at [183, 350] on div "Sign in to Factory Enter your email/username and password. Continue Invalid cre…" at bounding box center [385, 392] width 770 height 784
click at [161, 359] on div "Sign in to Factory Enter your email/username and password. Continue Invalid cre…" at bounding box center [385, 392] width 770 height 784
click at [309, 323] on input "text" at bounding box center [384, 319] width 189 height 16
type input "[EMAIL_ADDRESS][DOMAIN_NAME]"
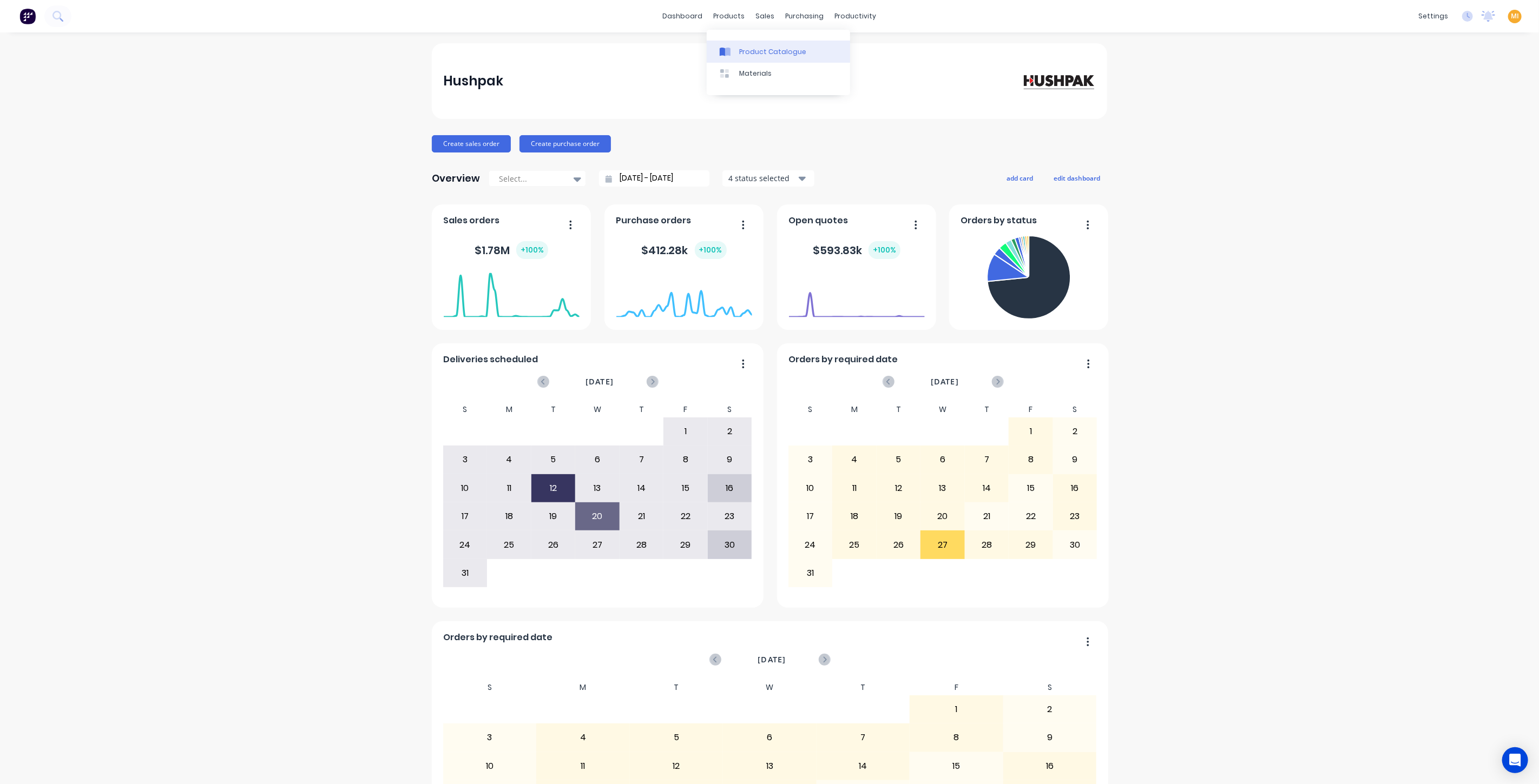
click at [735, 47] on div at bounding box center [728, 52] width 16 height 10
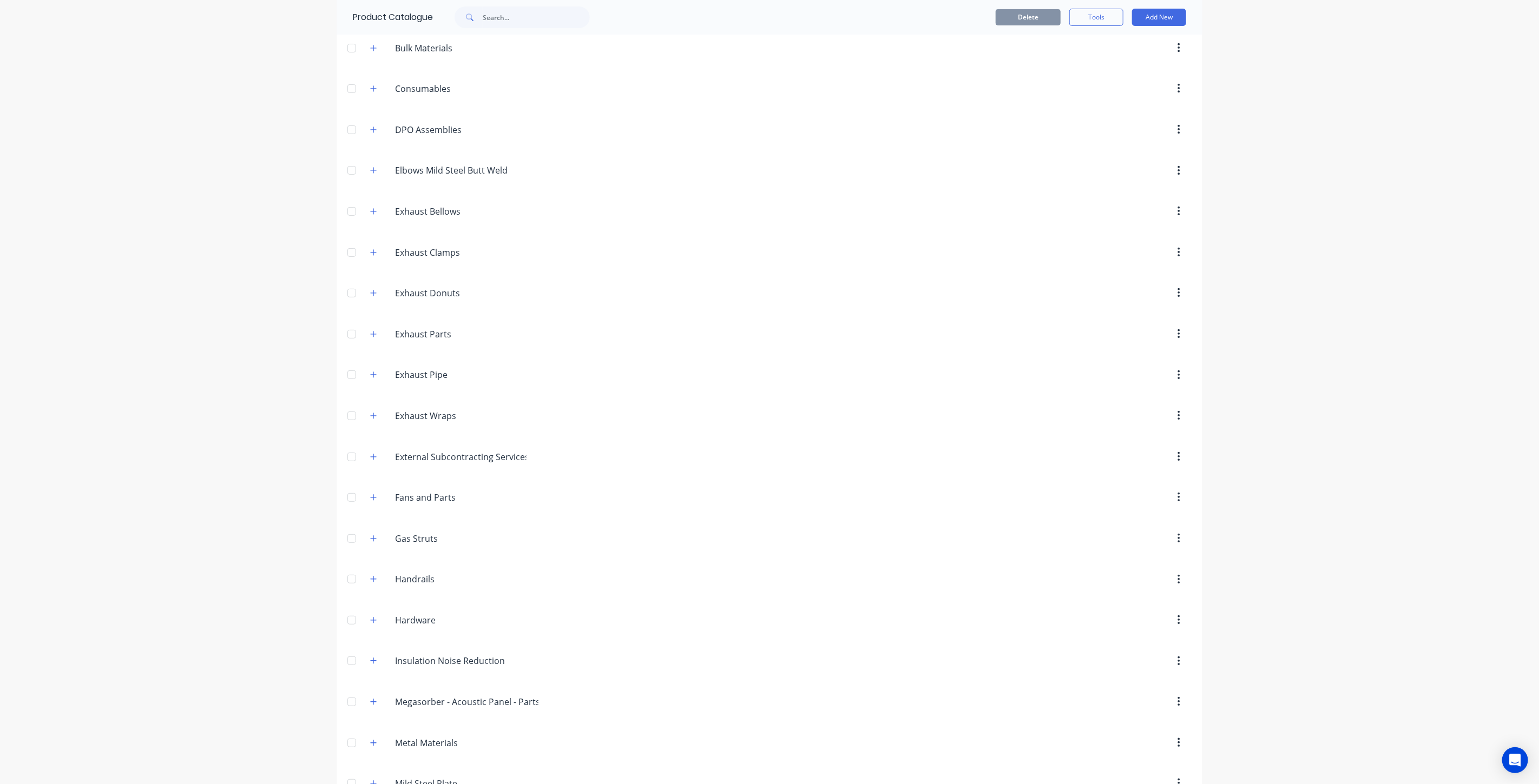
scroll to position [156, 0]
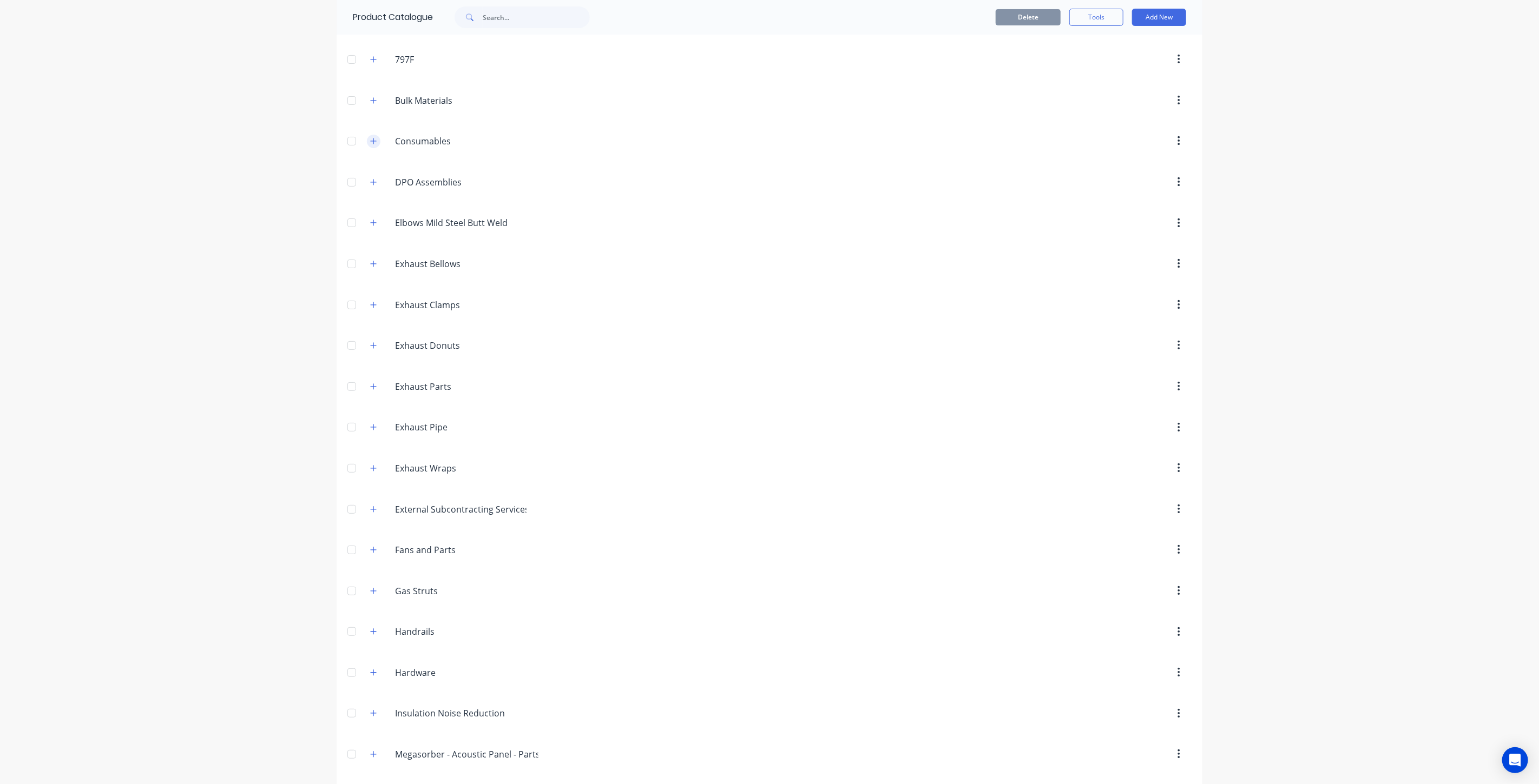
click at [370, 140] on icon "button" at bounding box center [373, 141] width 6 height 6
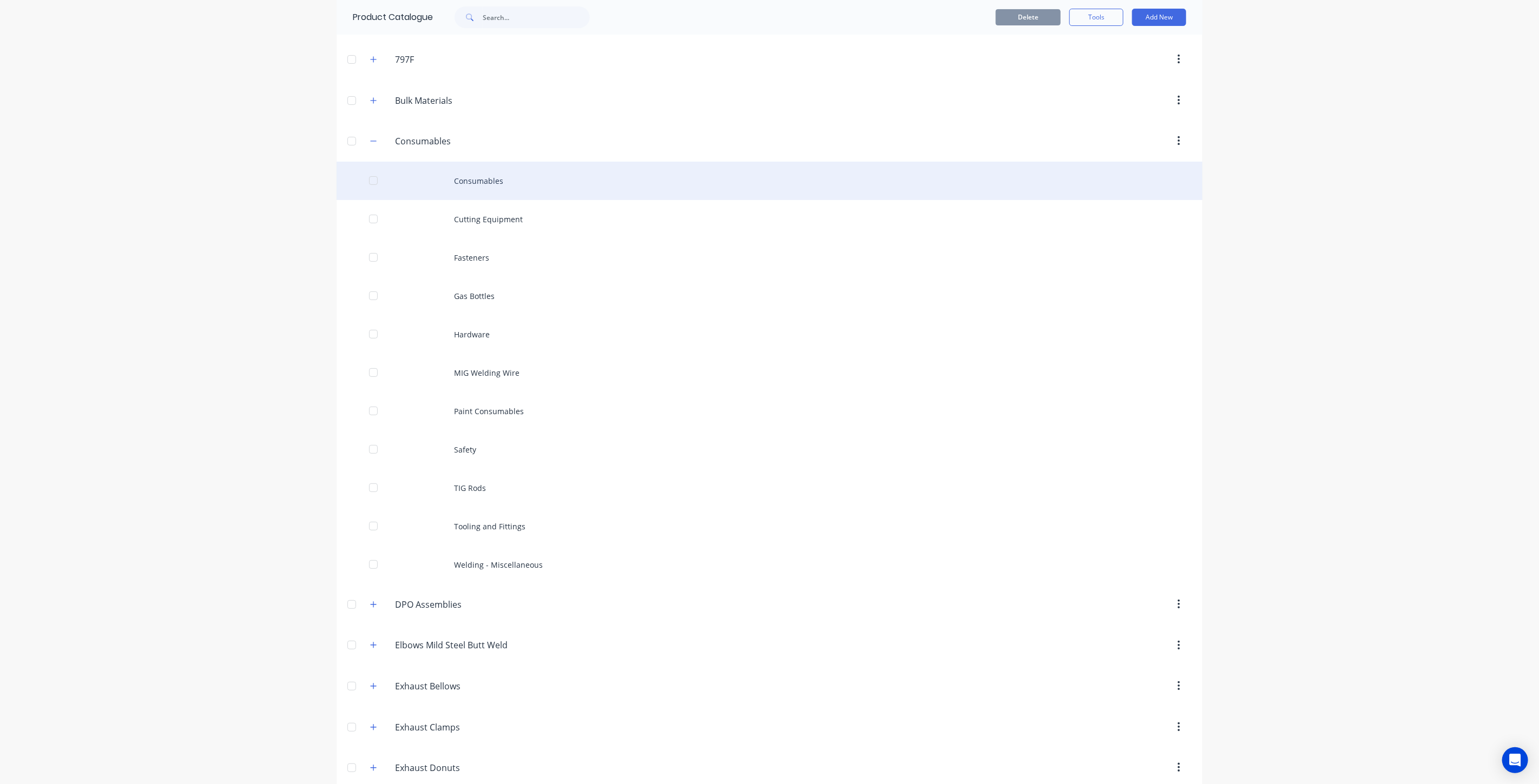
click at [510, 187] on div "Consumables" at bounding box center [769, 181] width 866 height 38
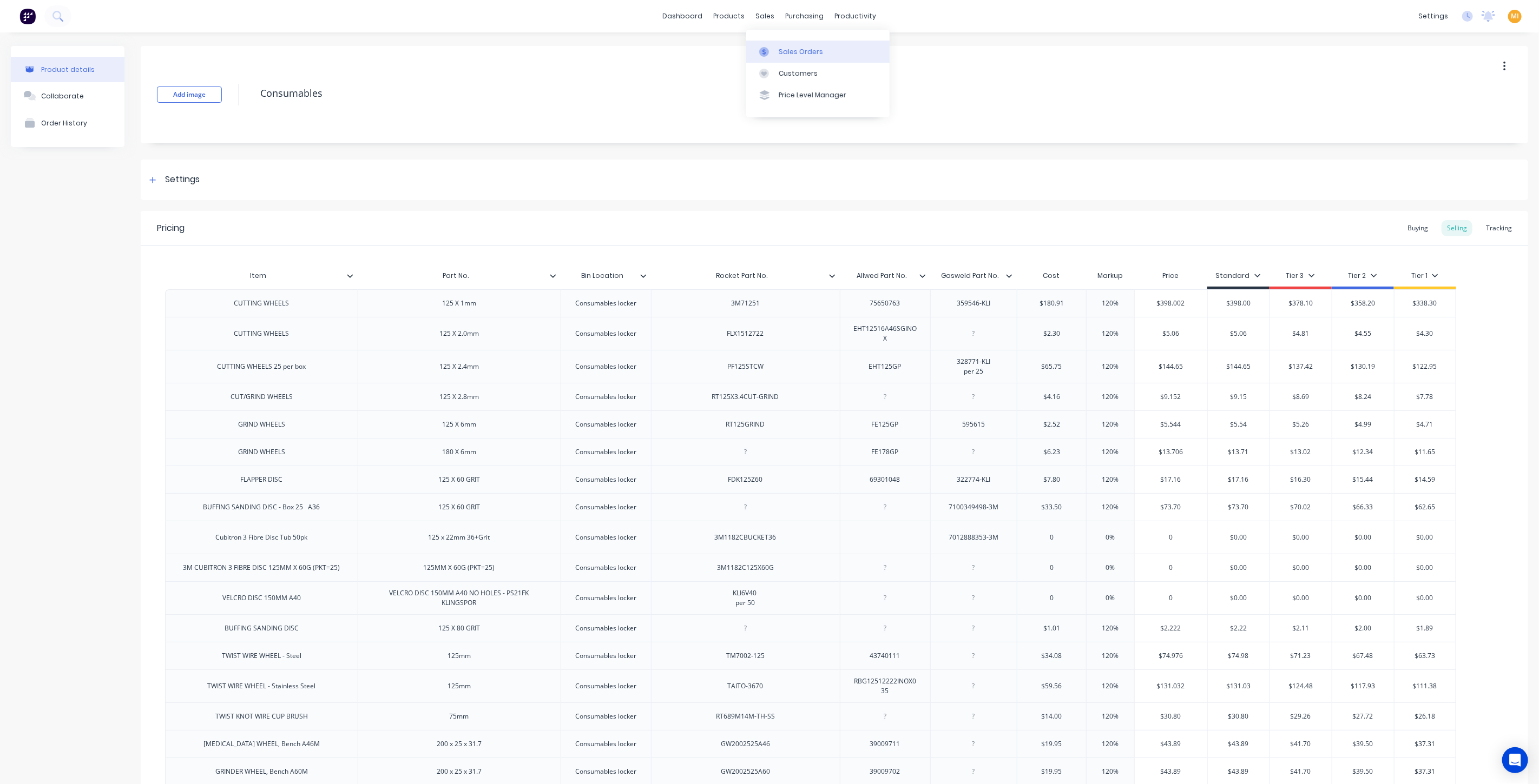
click at [778, 50] on div "Sales Orders" at bounding box center [801, 52] width 44 height 10
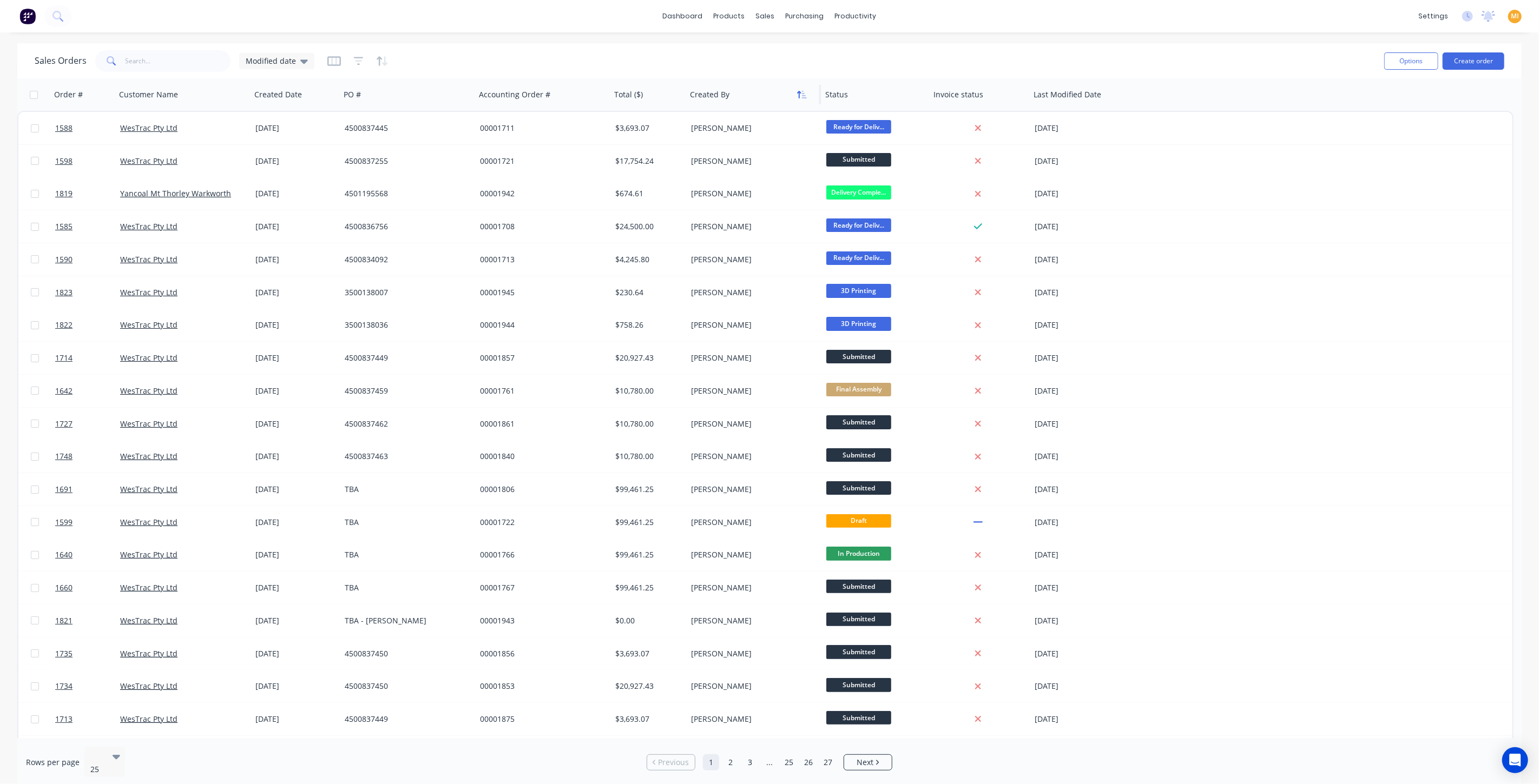
click at [801, 98] on icon "button" at bounding box center [802, 94] width 10 height 8
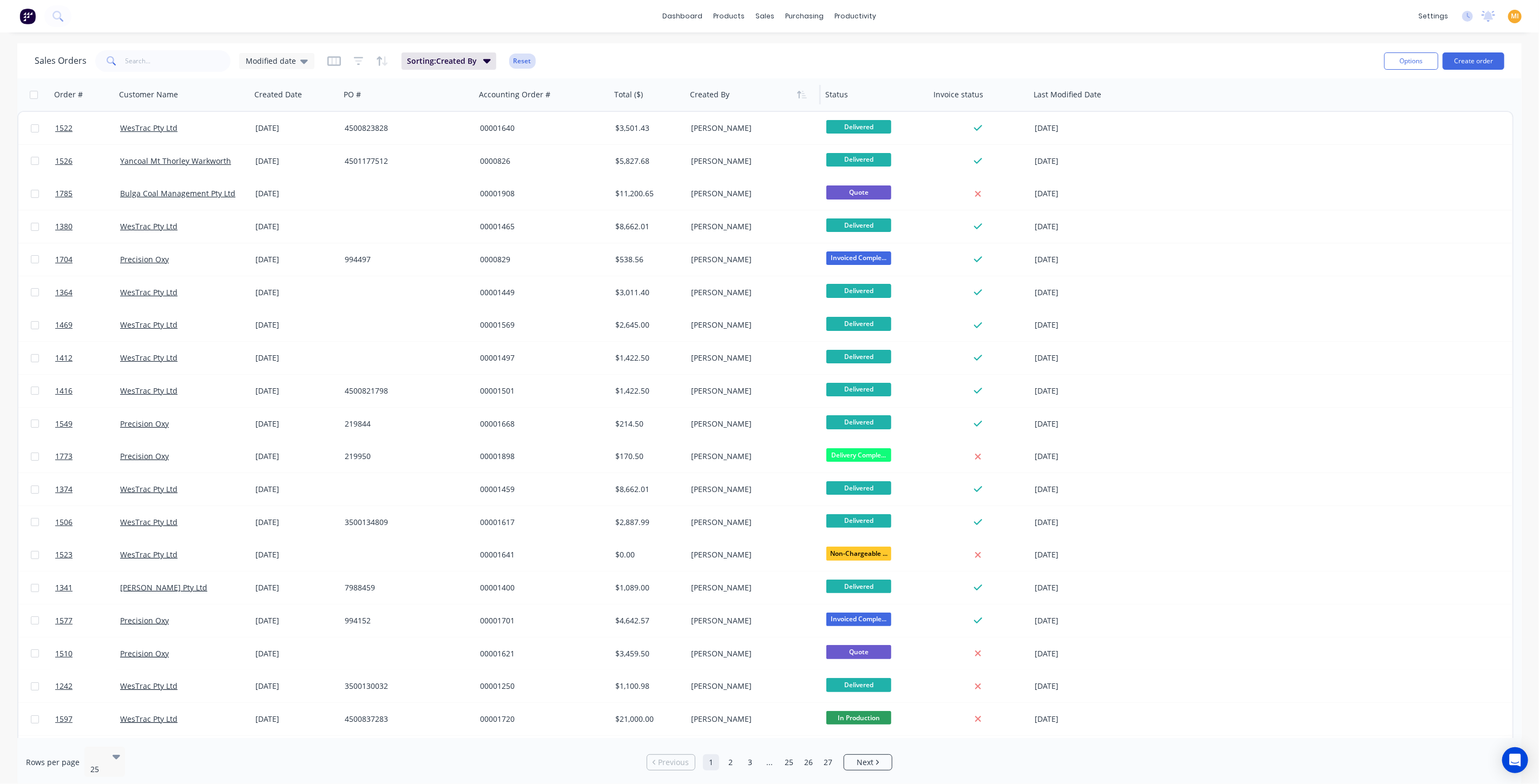
click at [525, 66] on button "Reset" at bounding box center [522, 61] width 26 height 15
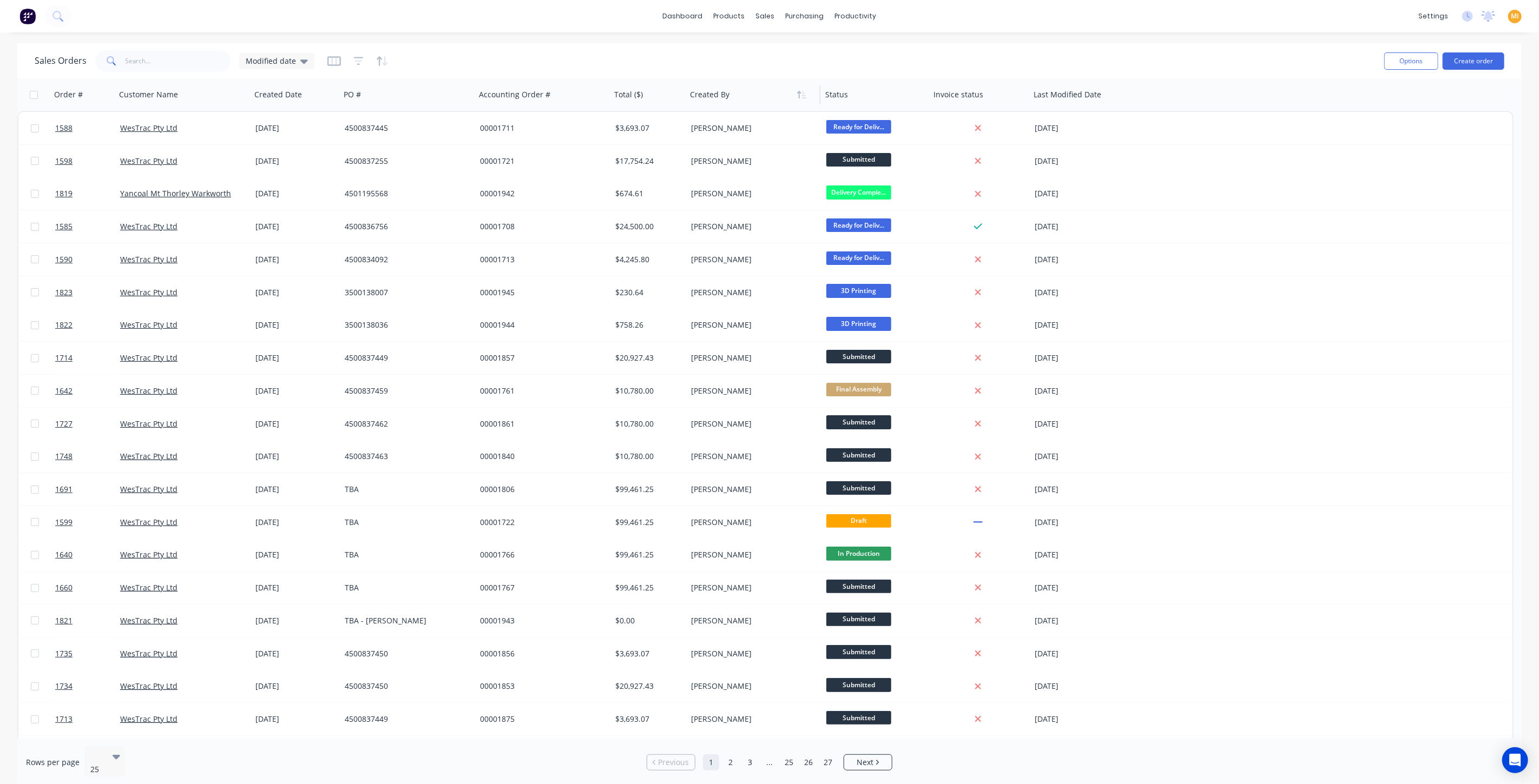
click at [787, 94] on div at bounding box center [750, 94] width 120 height 21
click at [329, 94] on button "button" at bounding box center [323, 94] width 16 height 16
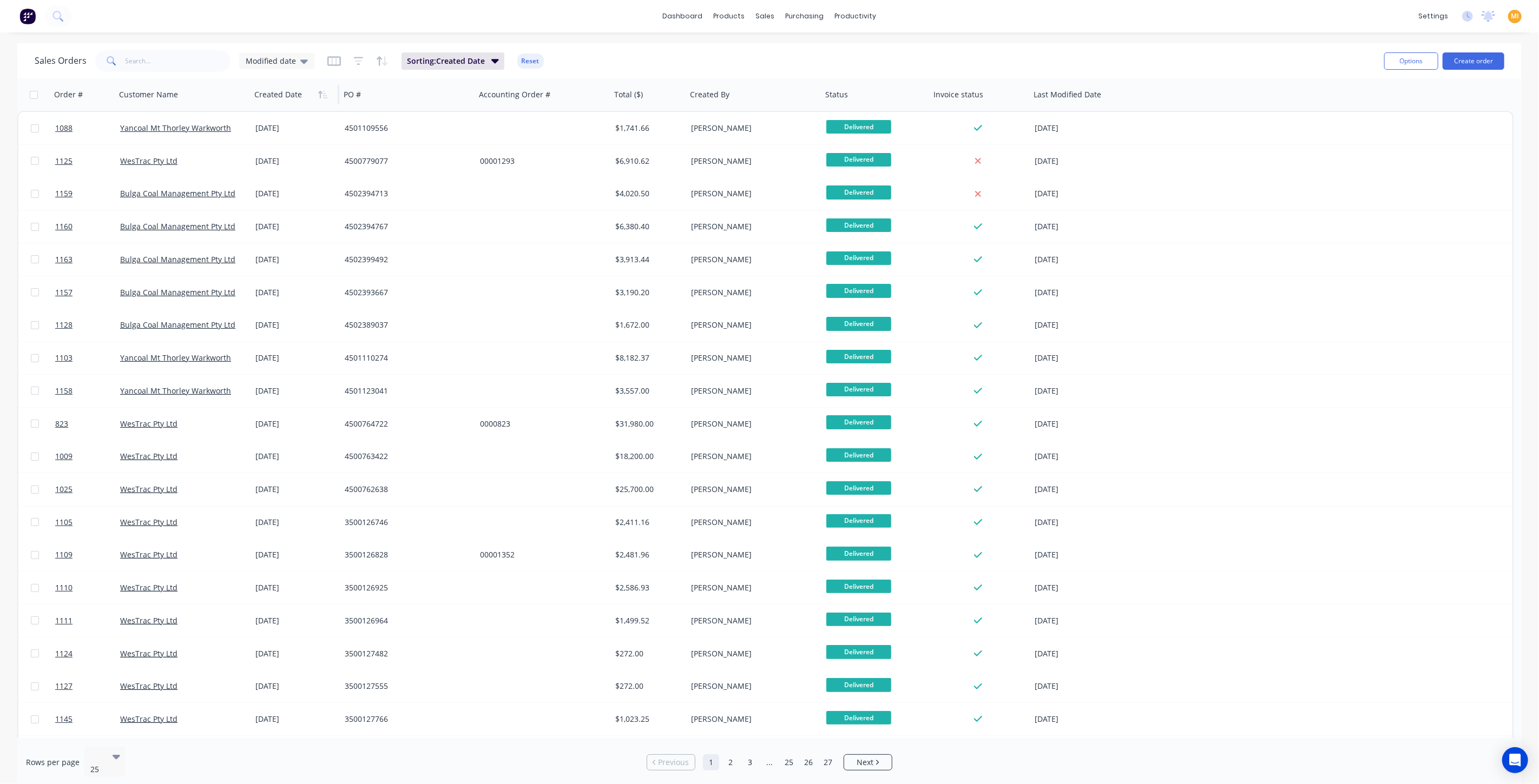
click at [329, 94] on button "button" at bounding box center [323, 94] width 16 height 16
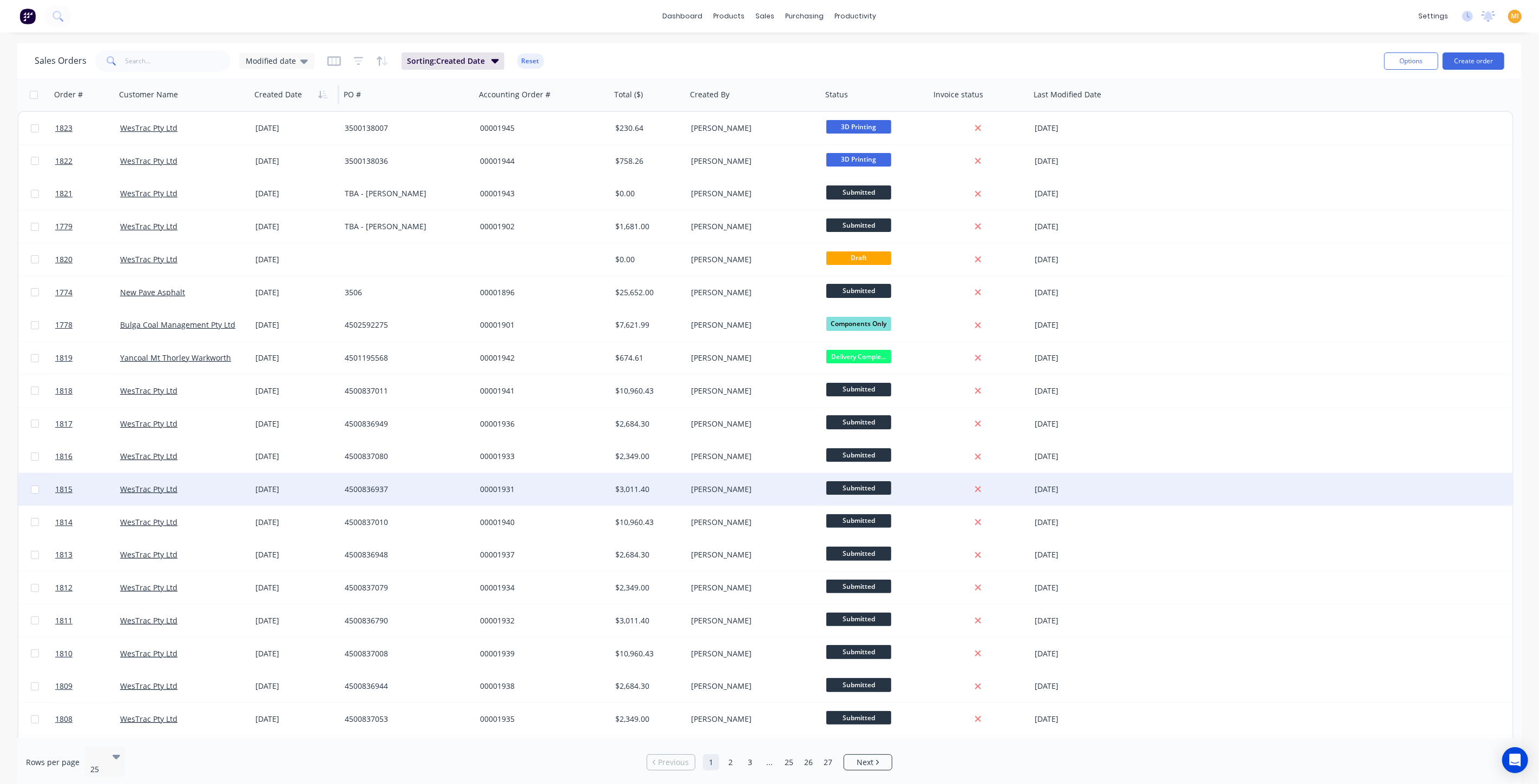
scroll to position [193, 0]
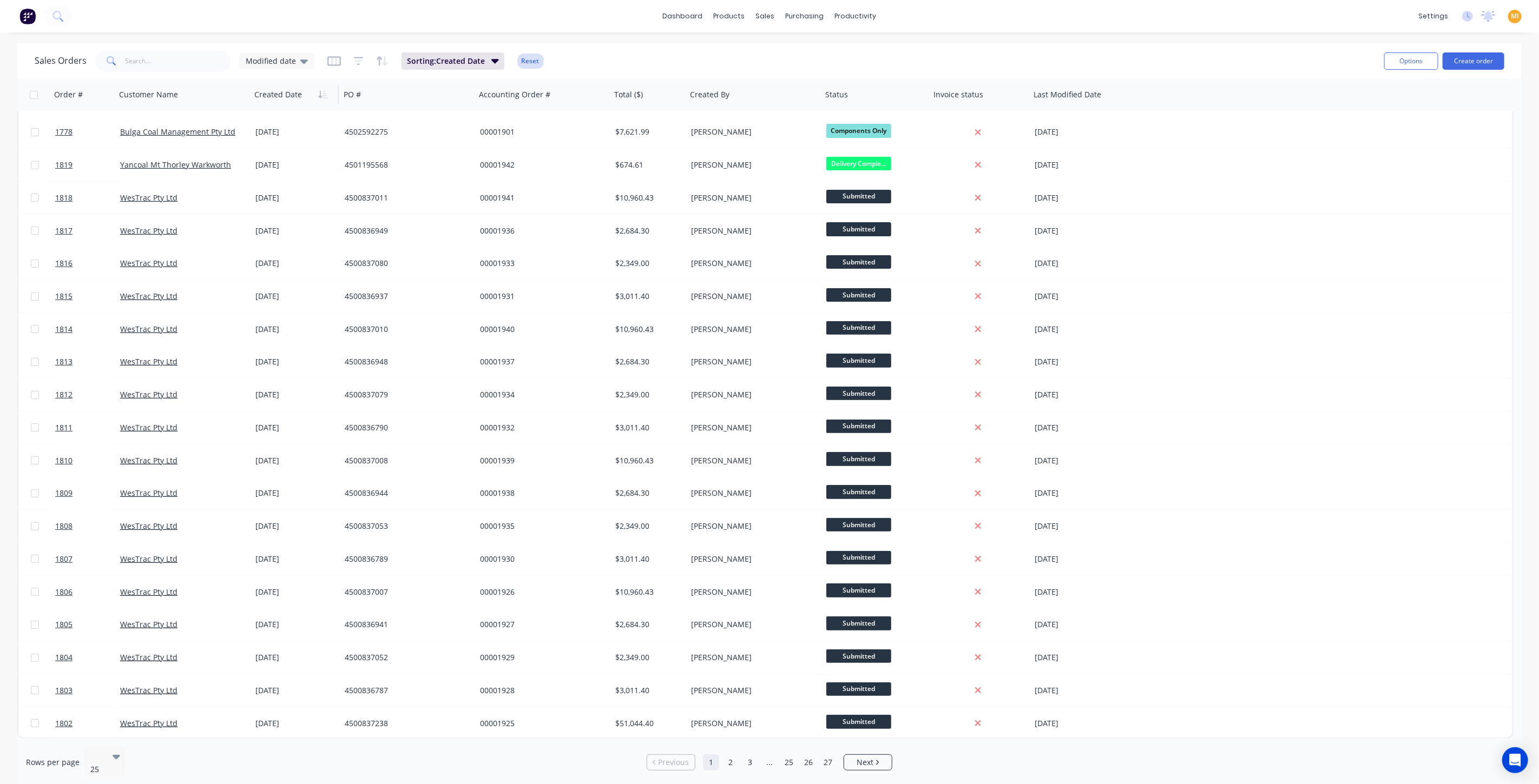
click at [531, 54] on button "Reset" at bounding box center [531, 61] width 26 height 15
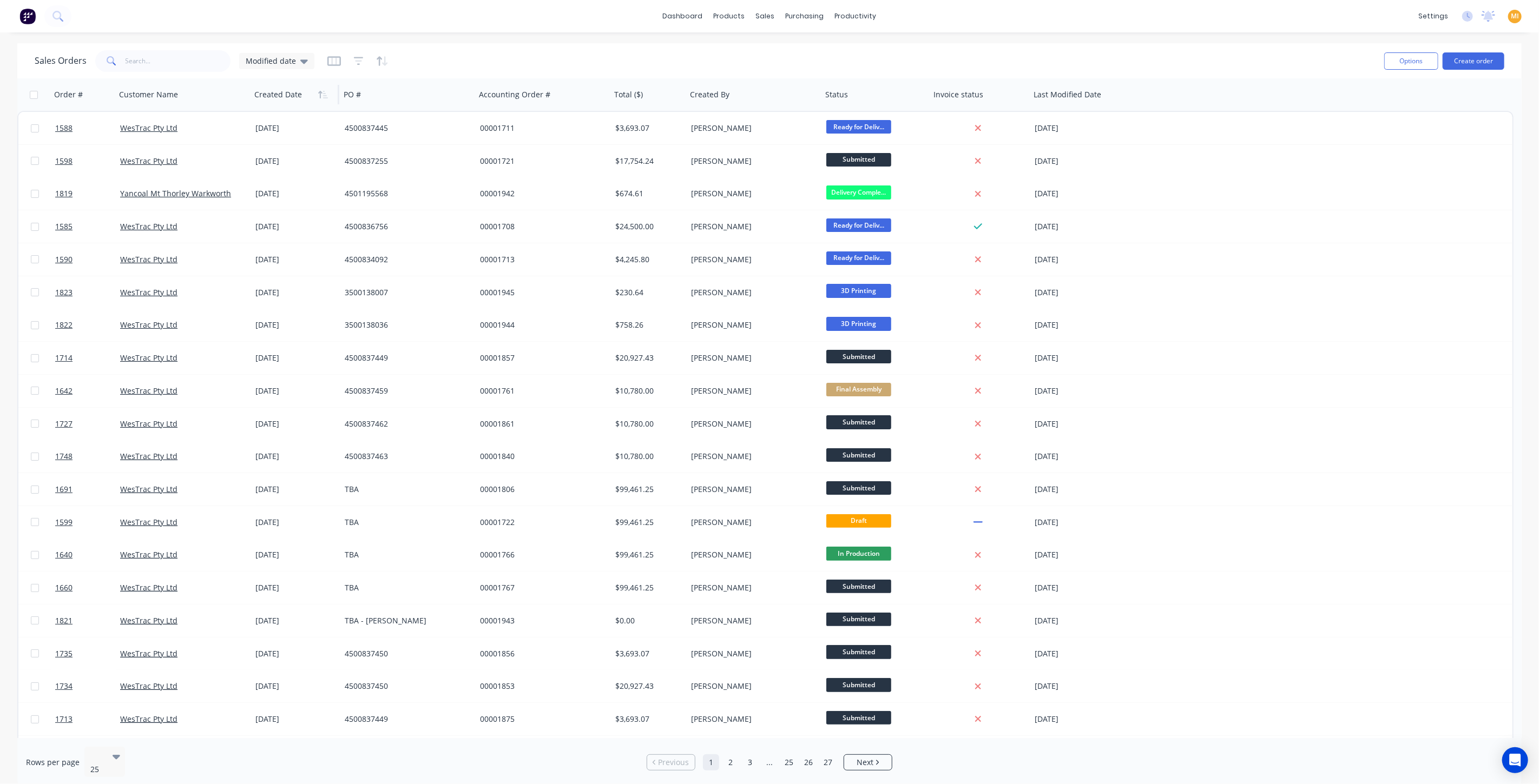
drag, startPoint x: 352, startPoint y: 57, endPoint x: 354, endPoint y: 51, distance: 6.3
click at [354, 57] on icon "button" at bounding box center [358, 61] width 10 height 8
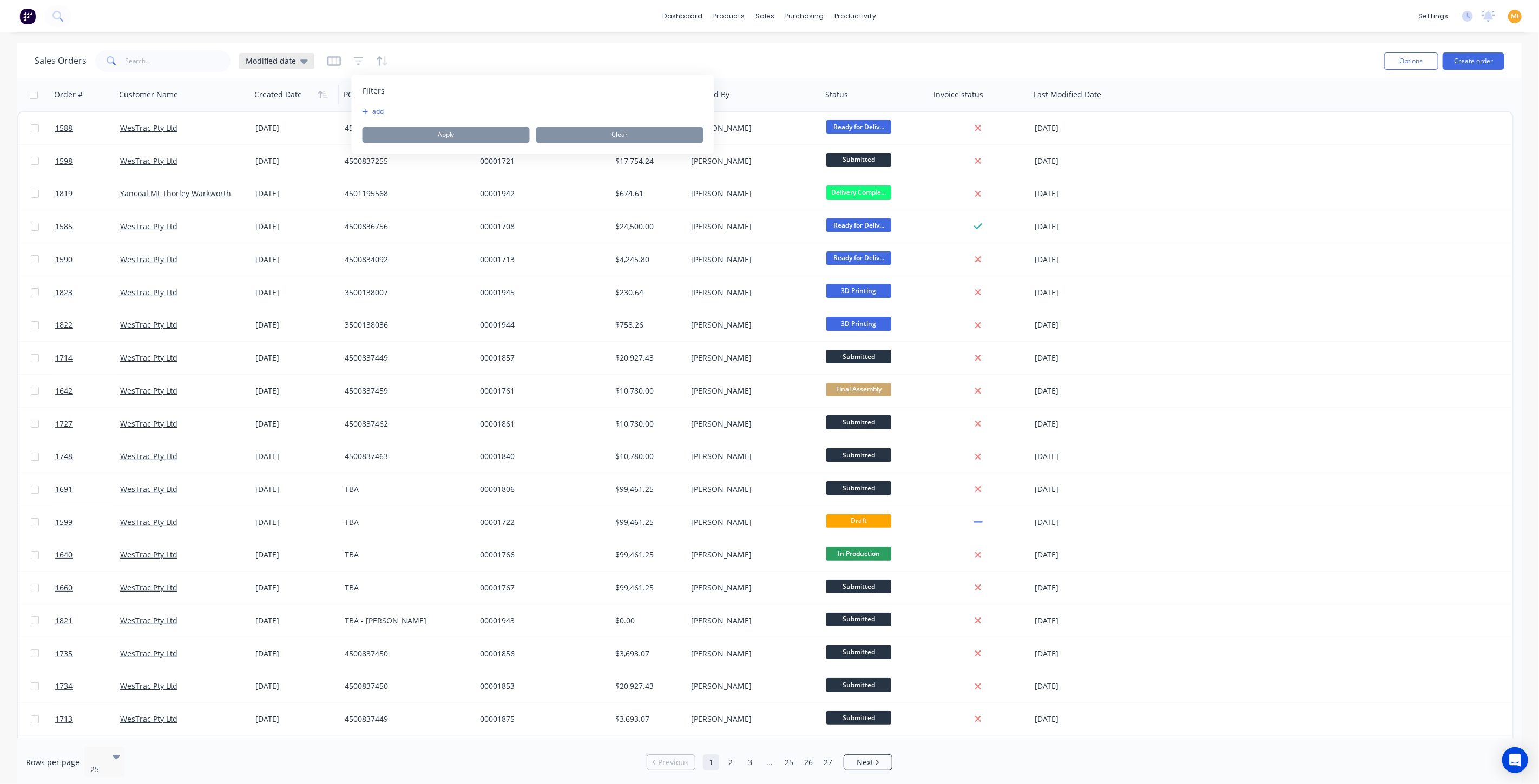
click at [296, 64] on div "Modified date" at bounding box center [277, 61] width 62 height 10
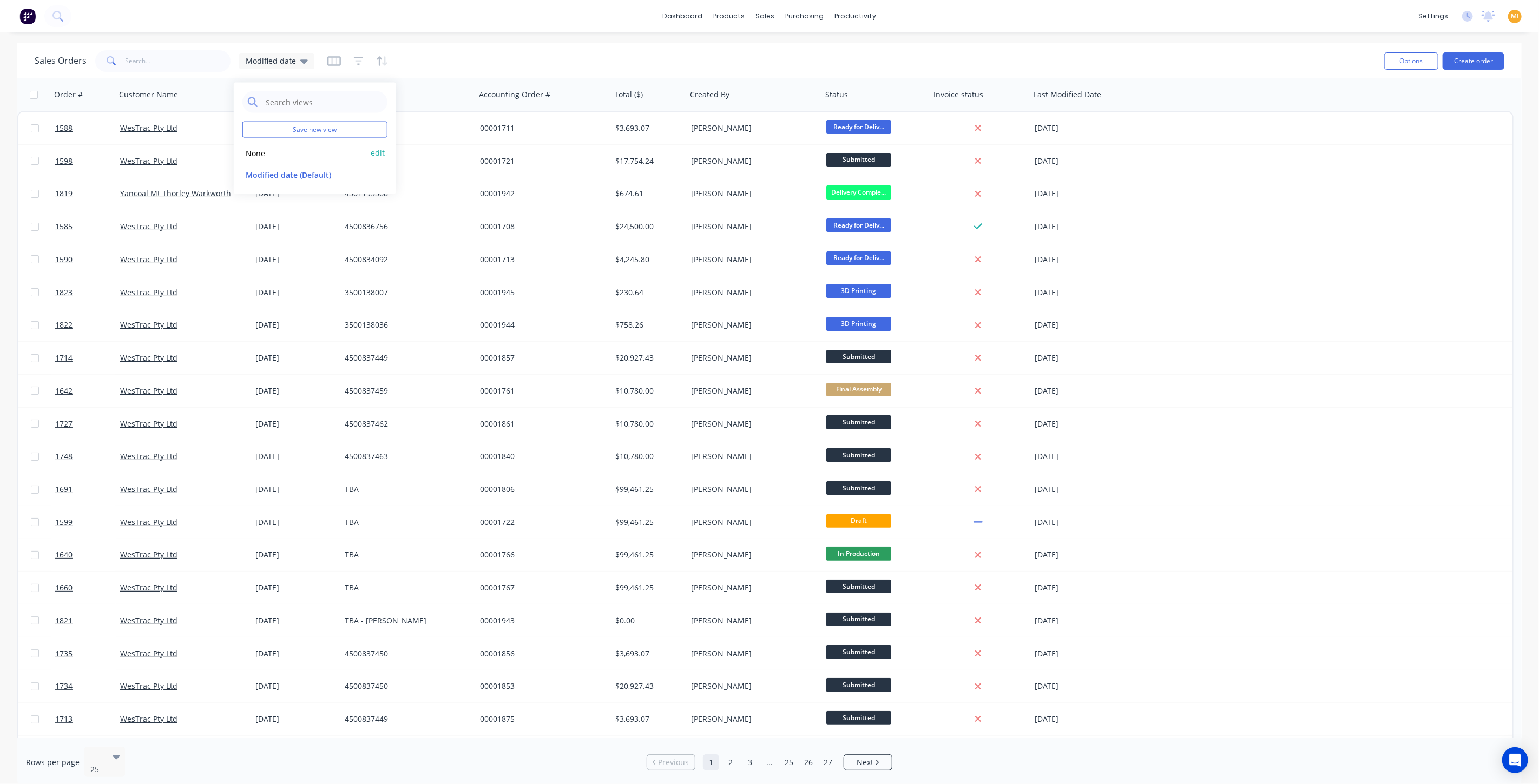
click at [255, 151] on button "None" at bounding box center [304, 152] width 124 height 13
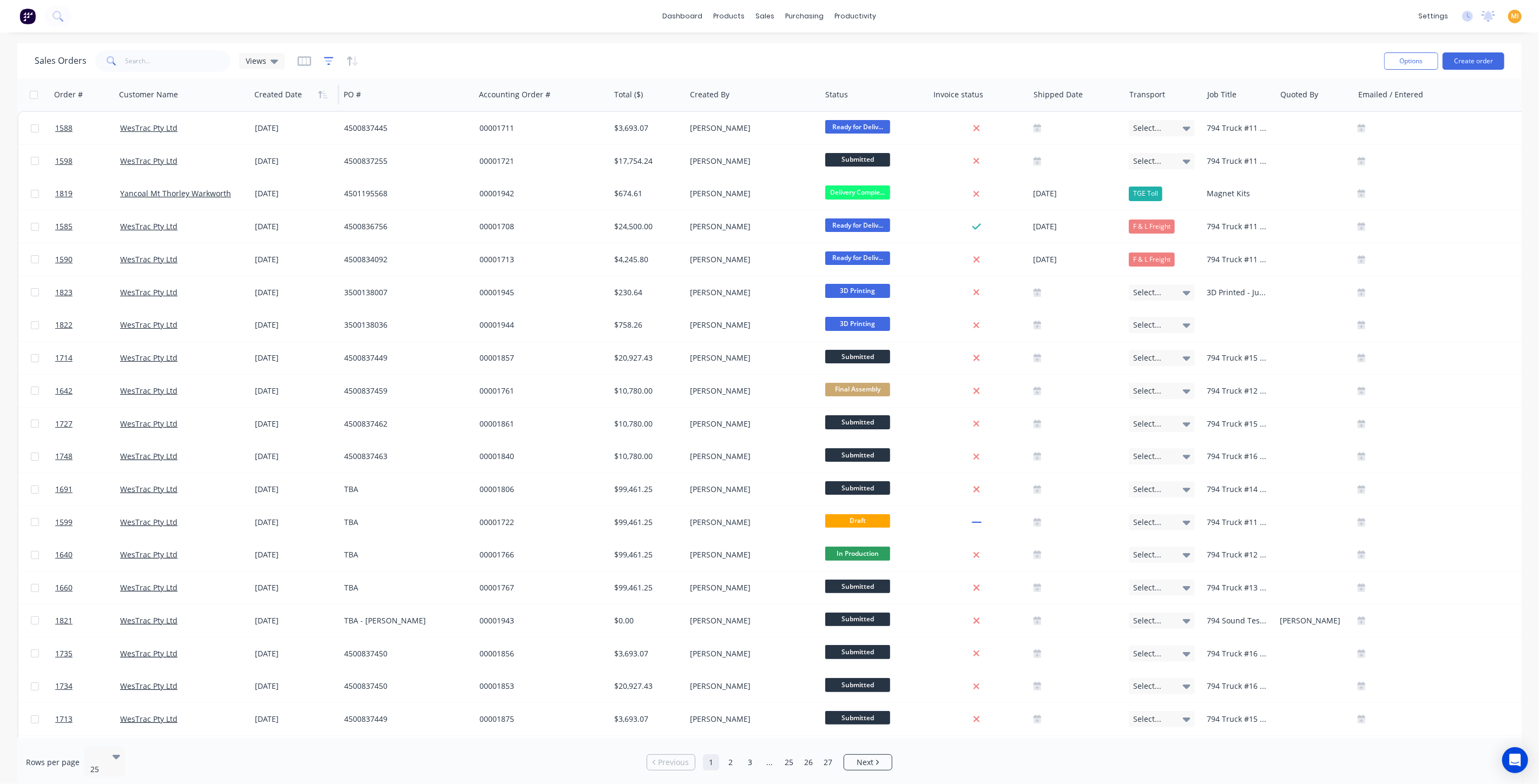
click at [327, 62] on icon "button" at bounding box center [329, 61] width 10 height 11
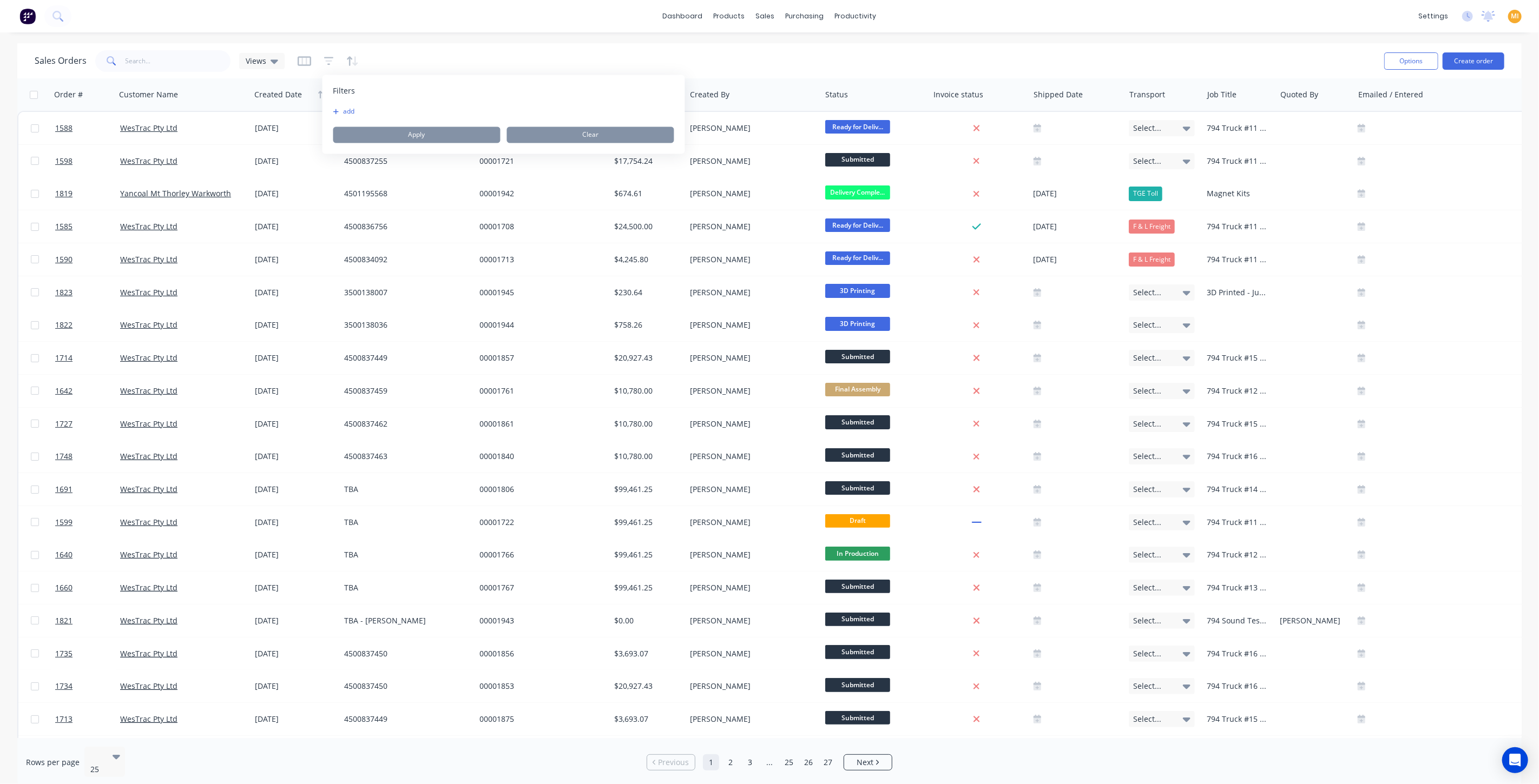
drag, startPoint x: 332, startPoint y: 107, endPoint x: 337, endPoint y: 112, distance: 7.1
click at [334, 107] on div "Filters add Apply Clear" at bounding box center [504, 115] width 363 height 79
click at [342, 113] on button "add" at bounding box center [347, 112] width 27 height 8
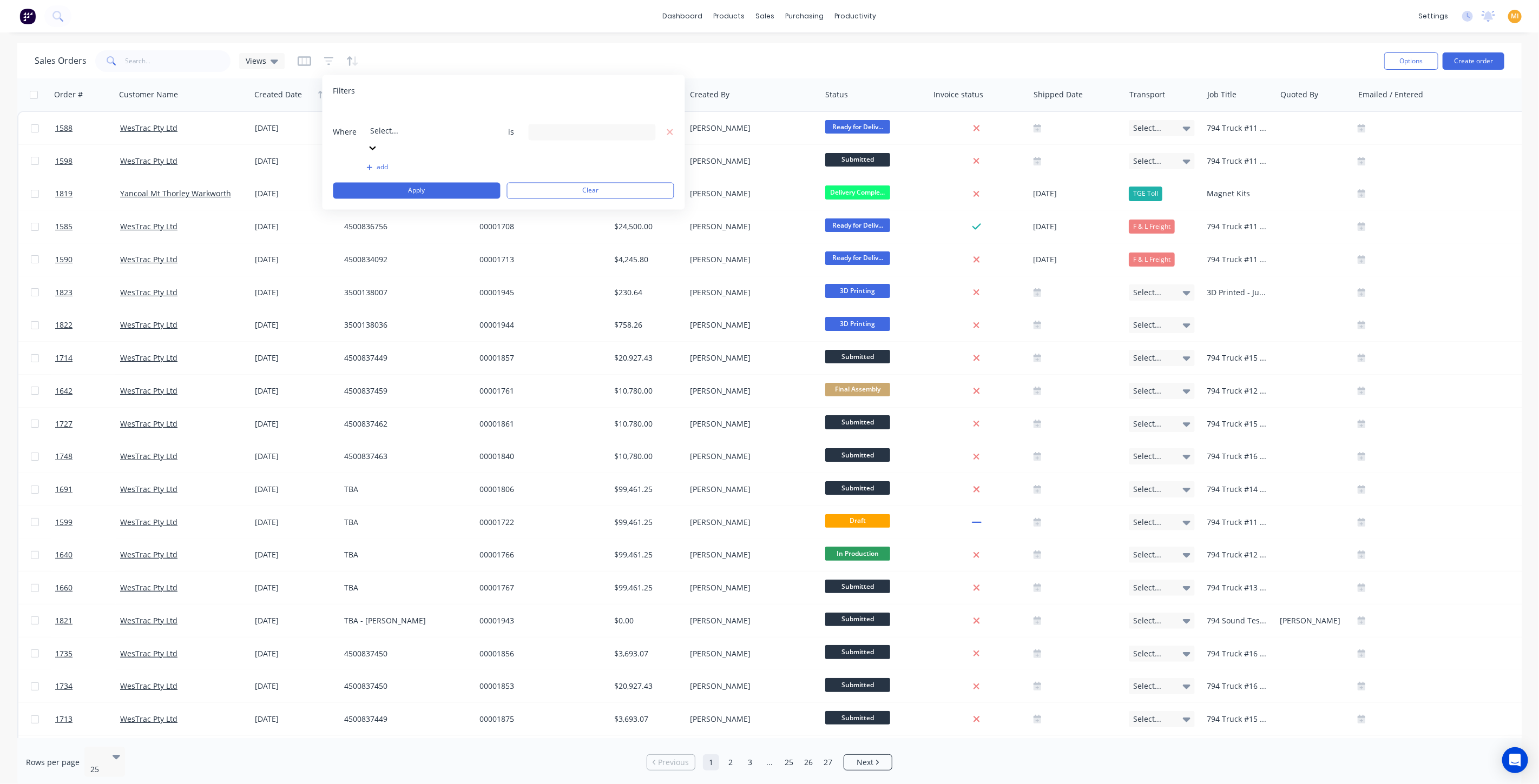
click at [433, 110] on div at bounding box center [448, 116] width 156 height 14
click at [553, 127] on div "35 Created By selected" at bounding box center [584, 132] width 98 height 11
click at [544, 173] on div at bounding box center [546, 176] width 22 height 21
click at [547, 199] on div at bounding box center [546, 198] width 22 height 21
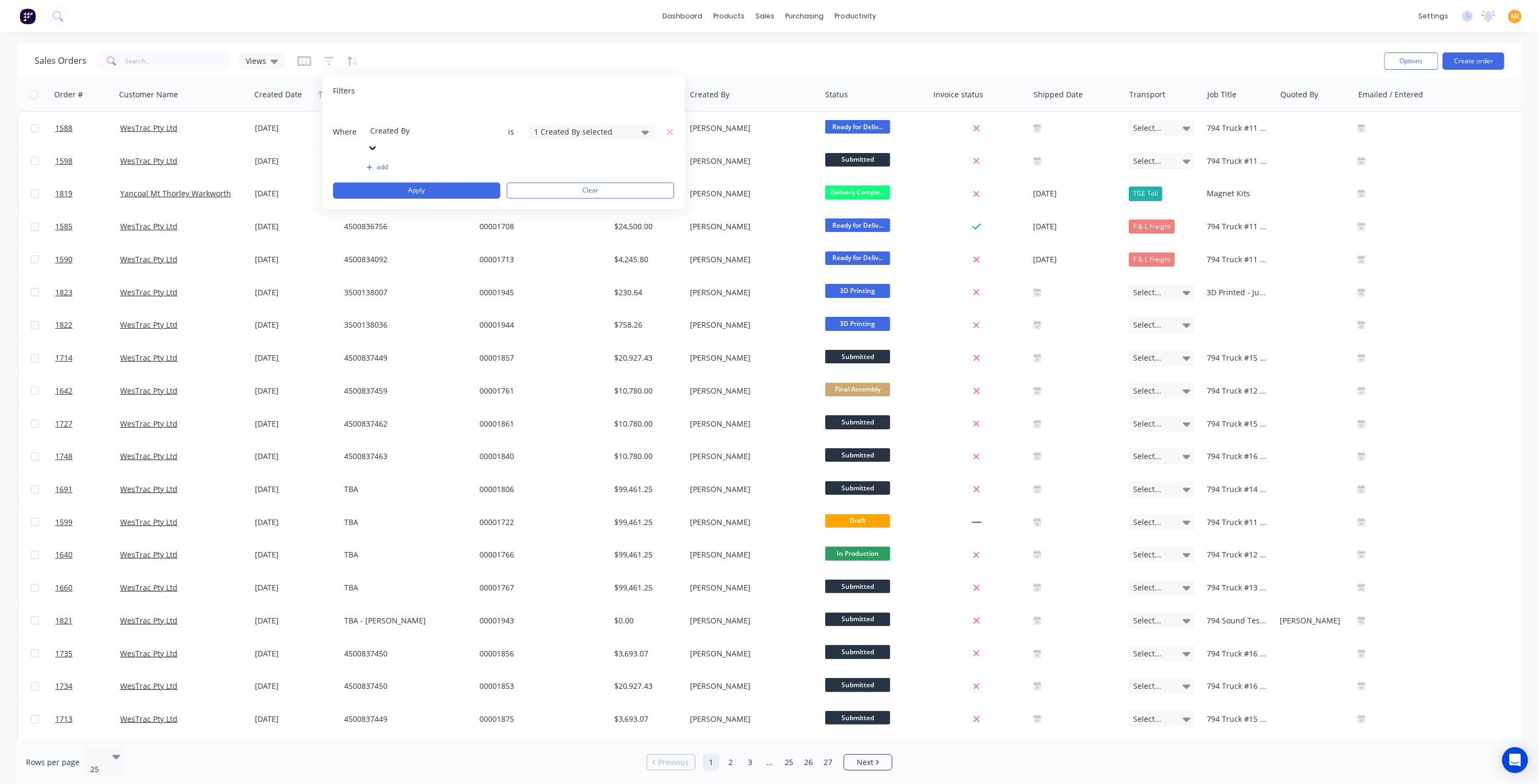
click at [443, 150] on div "Where Created By is 1 Created By selected add Apply Clear" at bounding box center [504, 153] width 341 height 91
click at [444, 183] on button "Apply" at bounding box center [417, 190] width 167 height 16
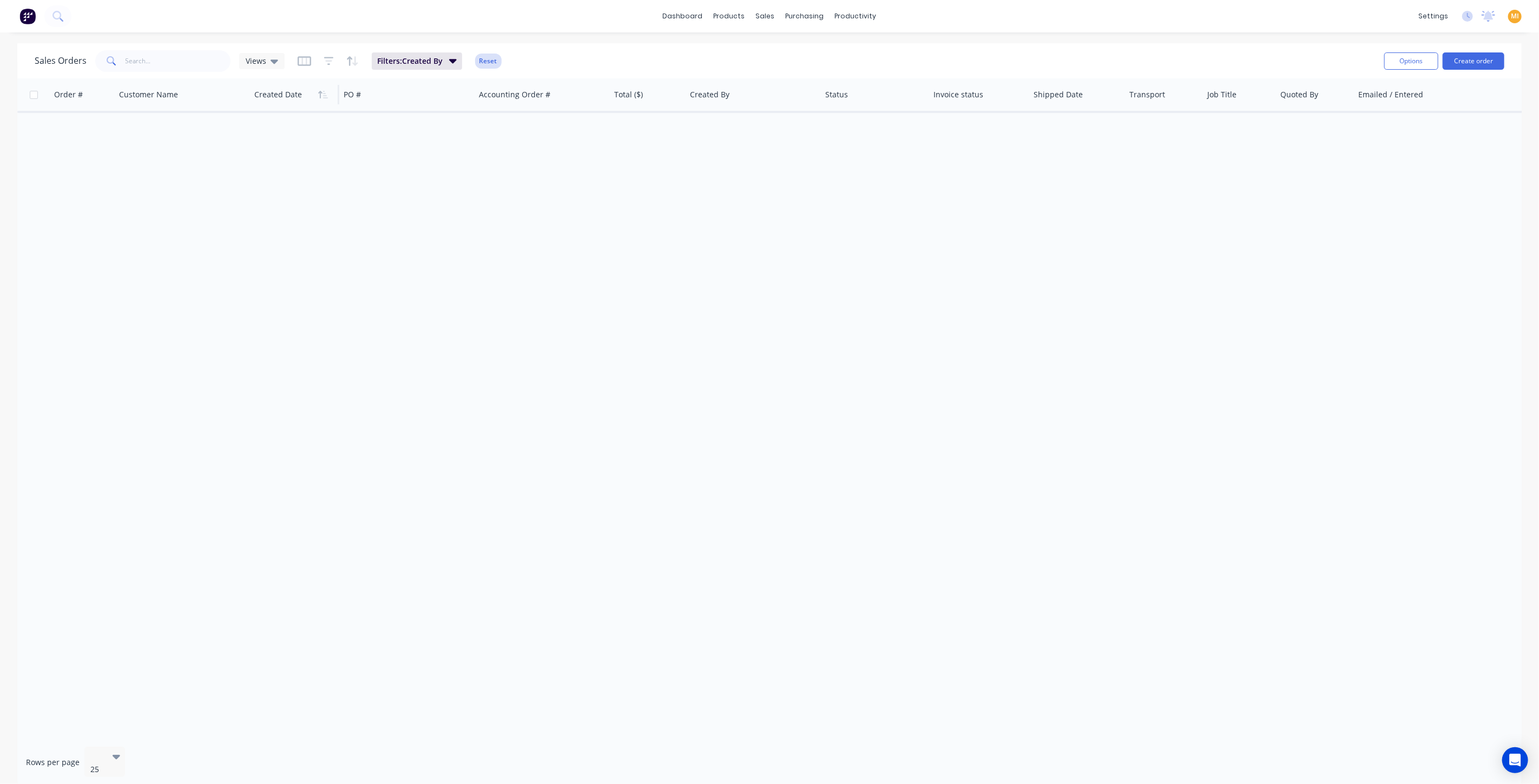
click at [491, 61] on button "Reset" at bounding box center [488, 61] width 26 height 15
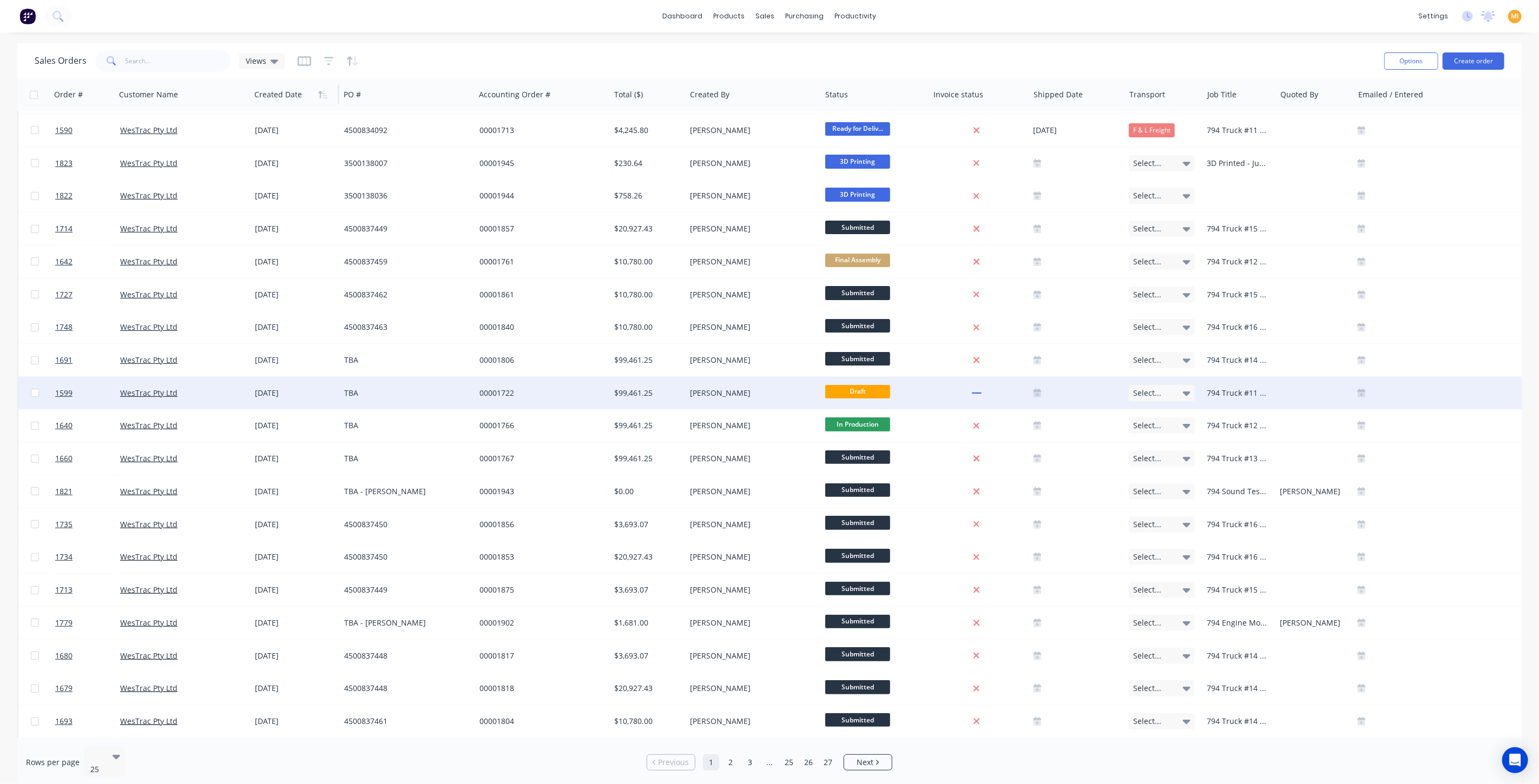
scroll to position [180, 0]
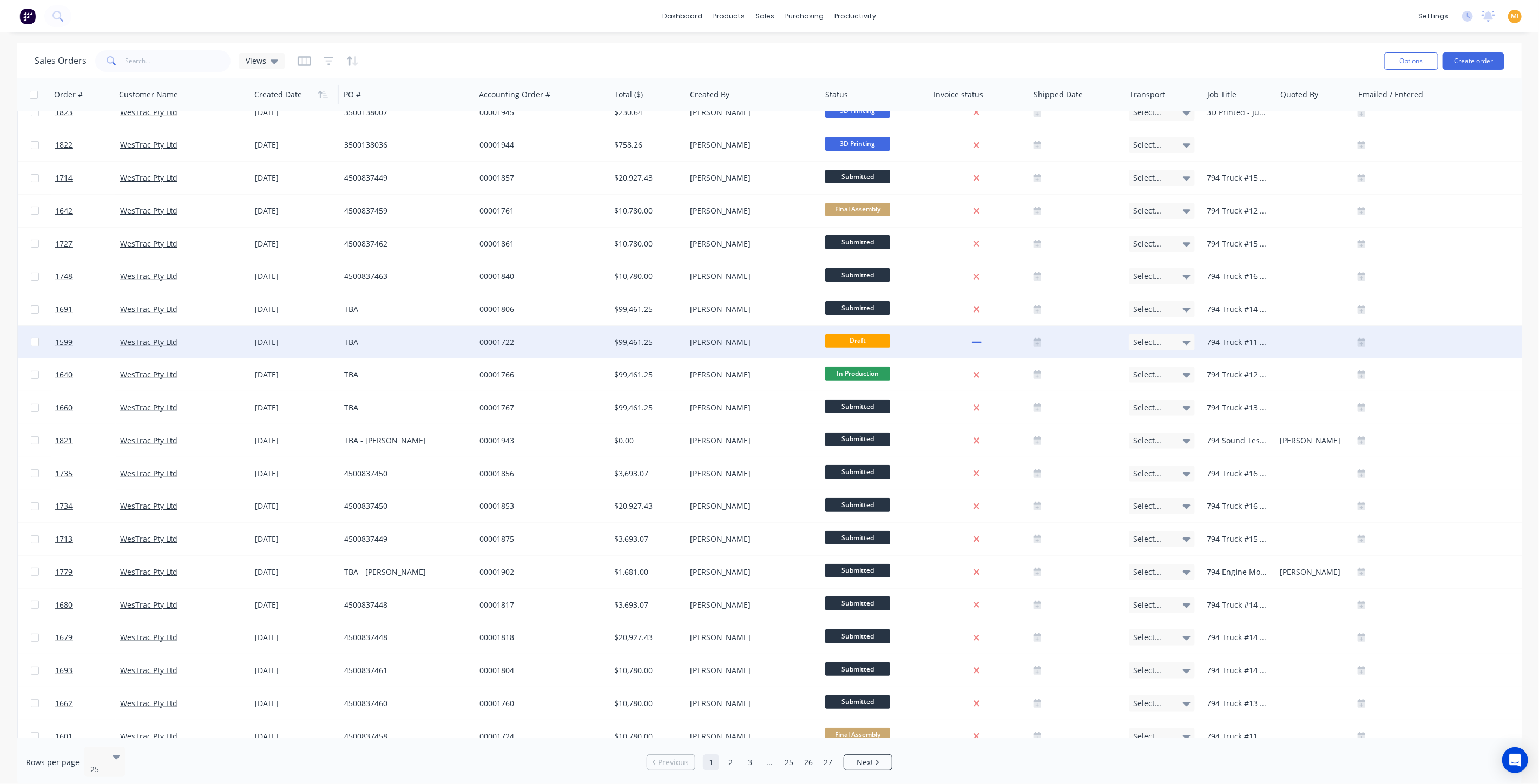
click at [738, 331] on div "Greg Rawe" at bounding box center [753, 342] width 135 height 32
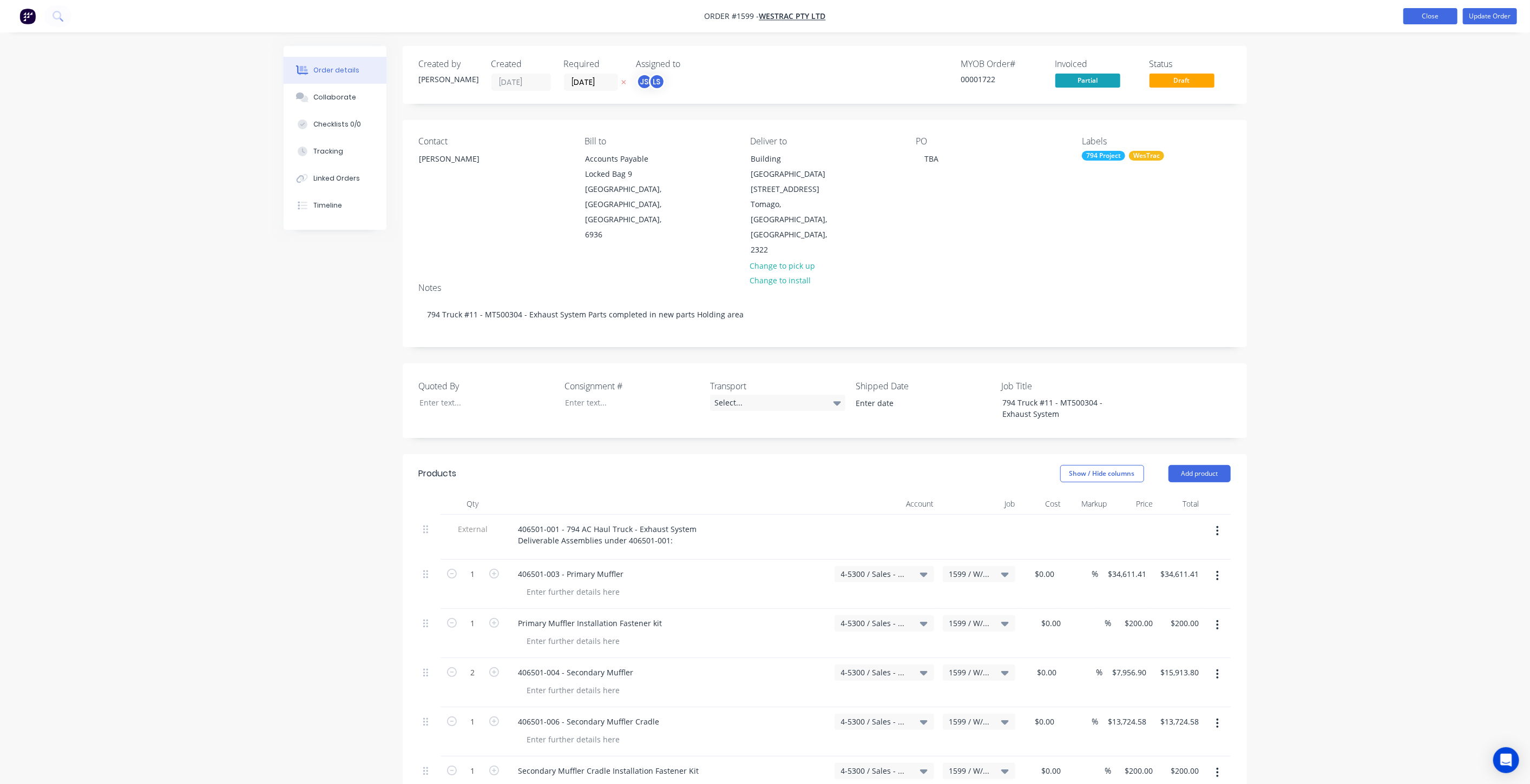
click at [1419, 20] on button "Close" at bounding box center [1430, 16] width 54 height 16
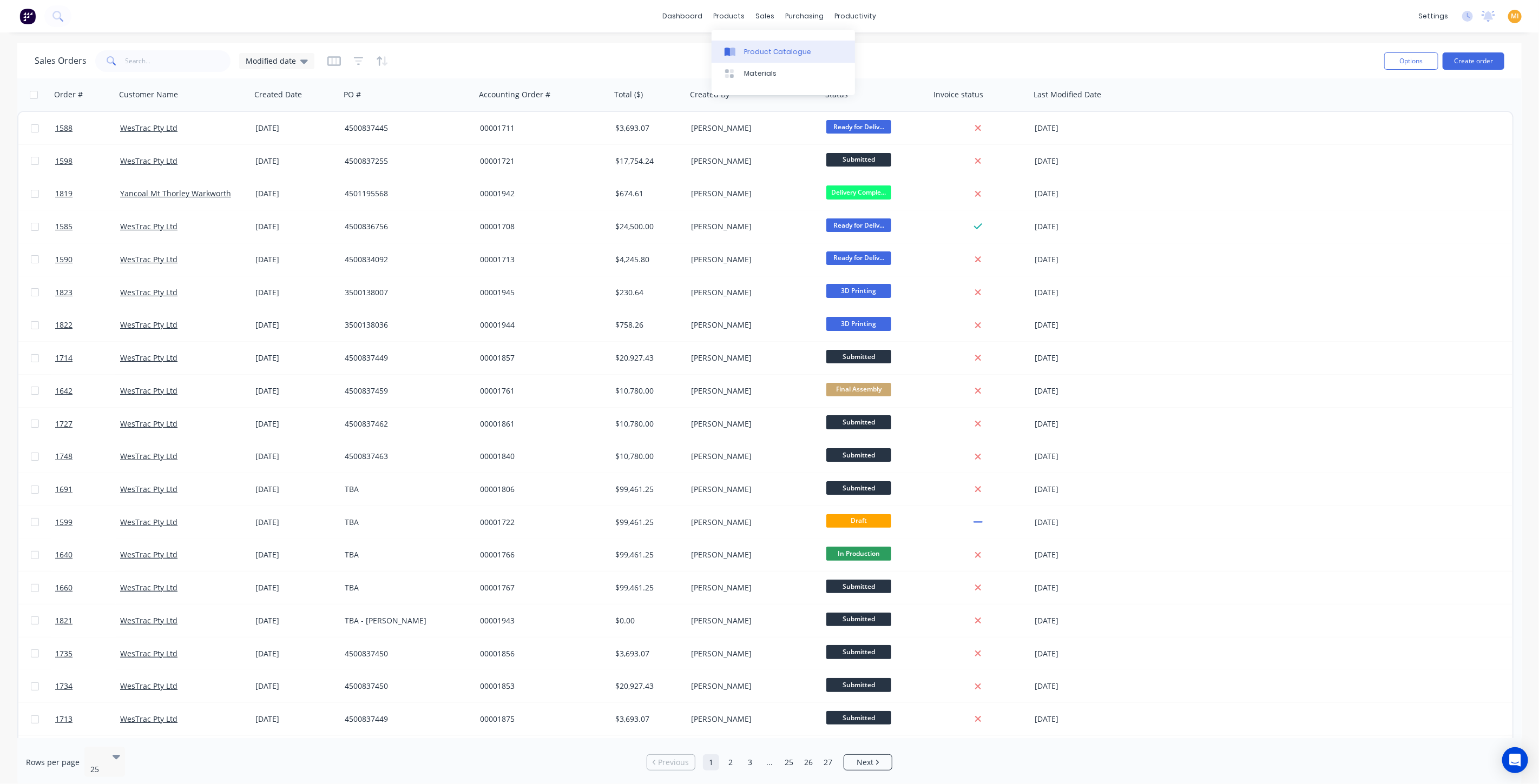
click at [744, 41] on link "Product Catalogue" at bounding box center [783, 51] width 143 height 21
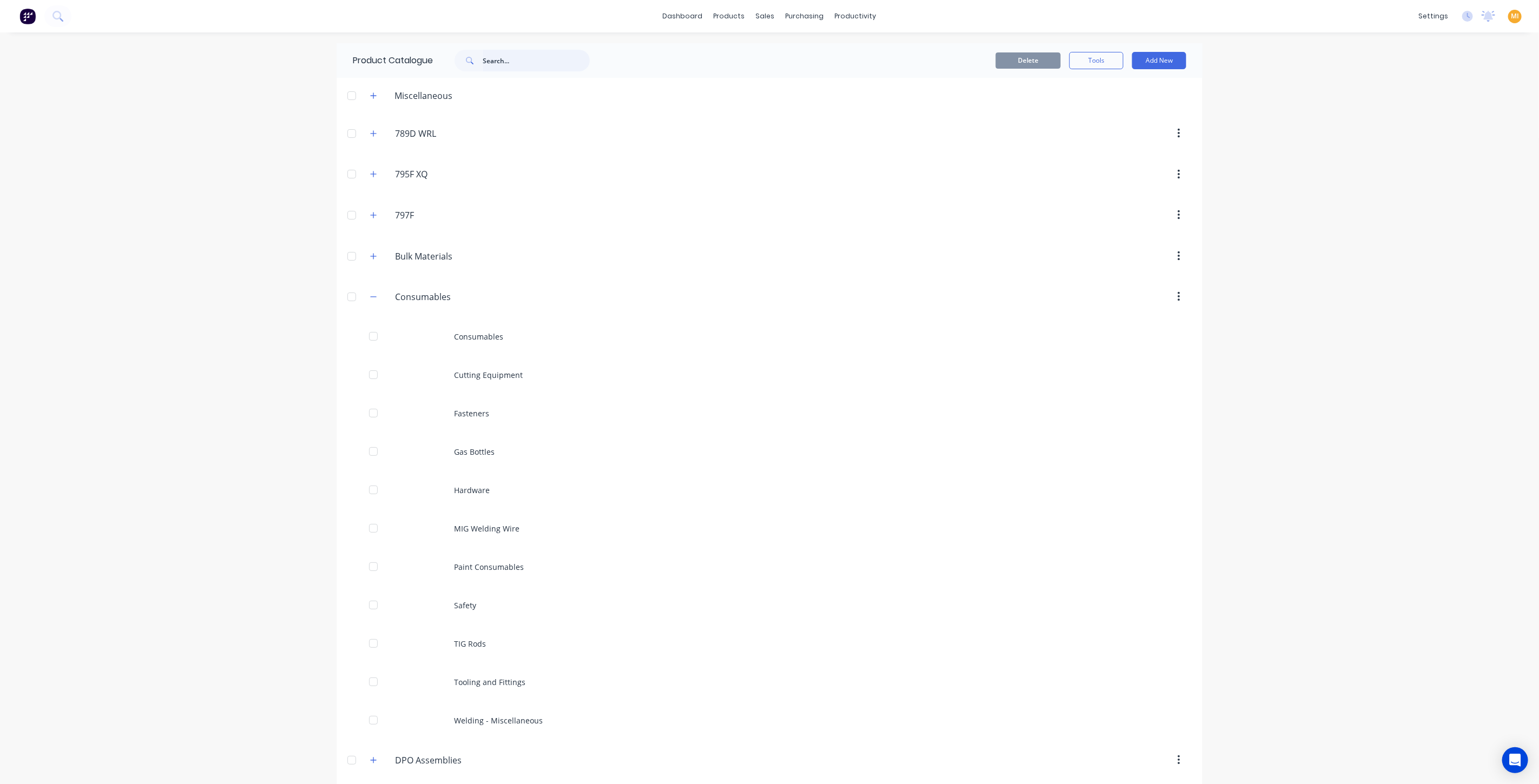
click at [527, 58] on input "text" at bounding box center [536, 60] width 107 height 21
type input "extra par"
drag, startPoint x: 544, startPoint y: 64, endPoint x: 445, endPoint y: 64, distance: 99.0
click at [445, 64] on div "extra par" at bounding box center [517, 60] width 146 height 21
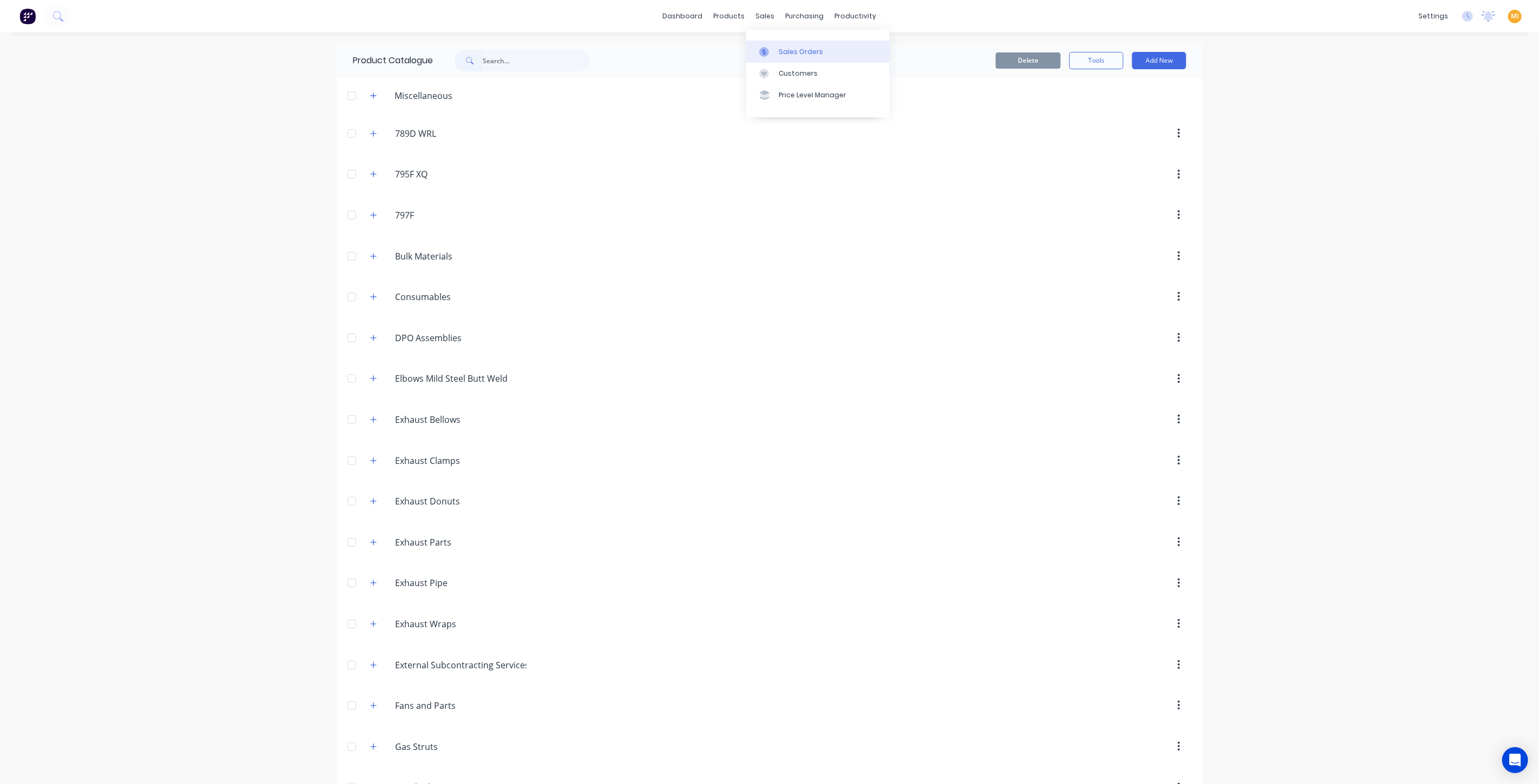
click at [784, 42] on link "Sales Orders" at bounding box center [818, 51] width 143 height 21
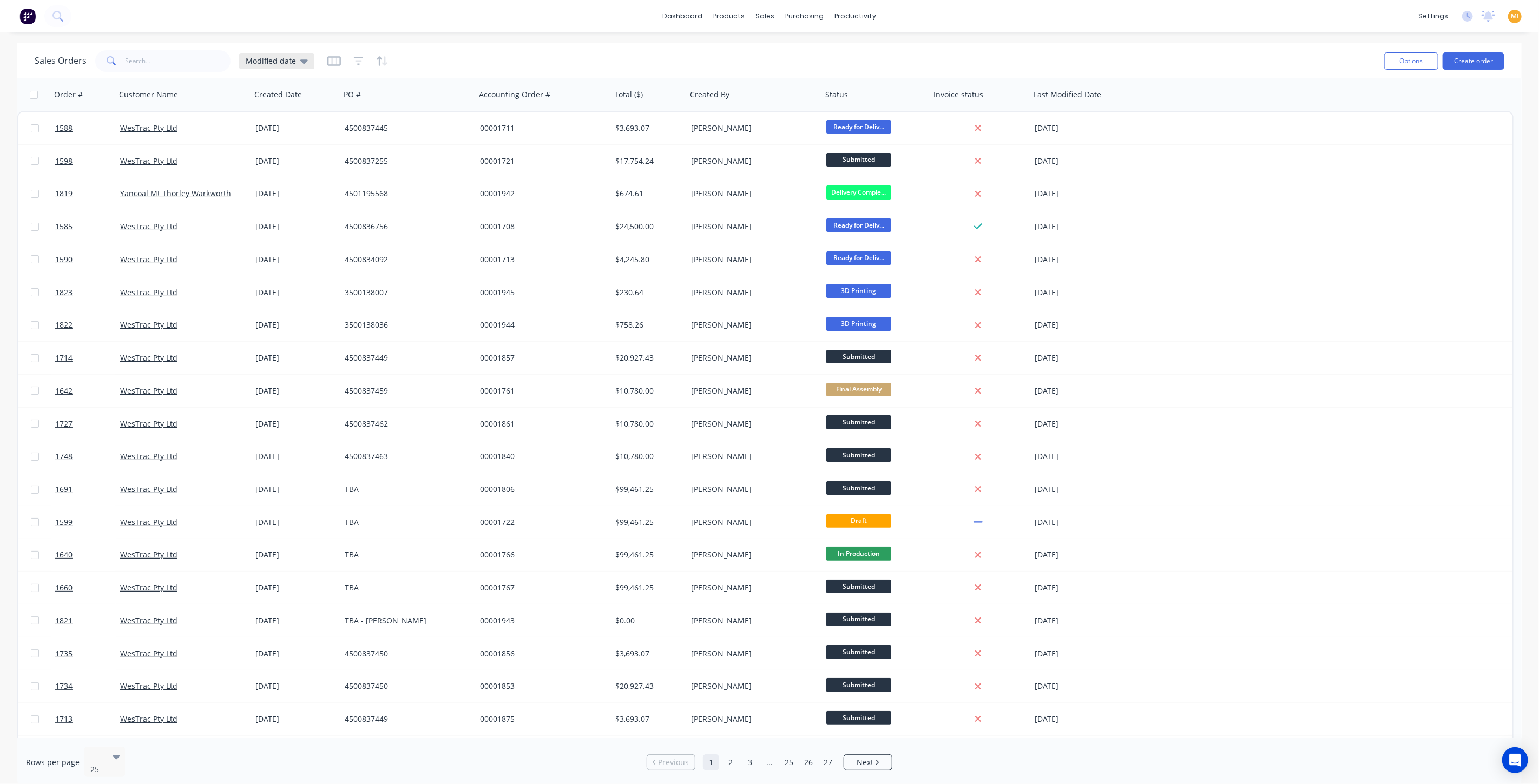
click at [280, 60] on span "Modified date" at bounding box center [271, 60] width 50 height 11
click at [263, 152] on button "None" at bounding box center [304, 152] width 124 height 13
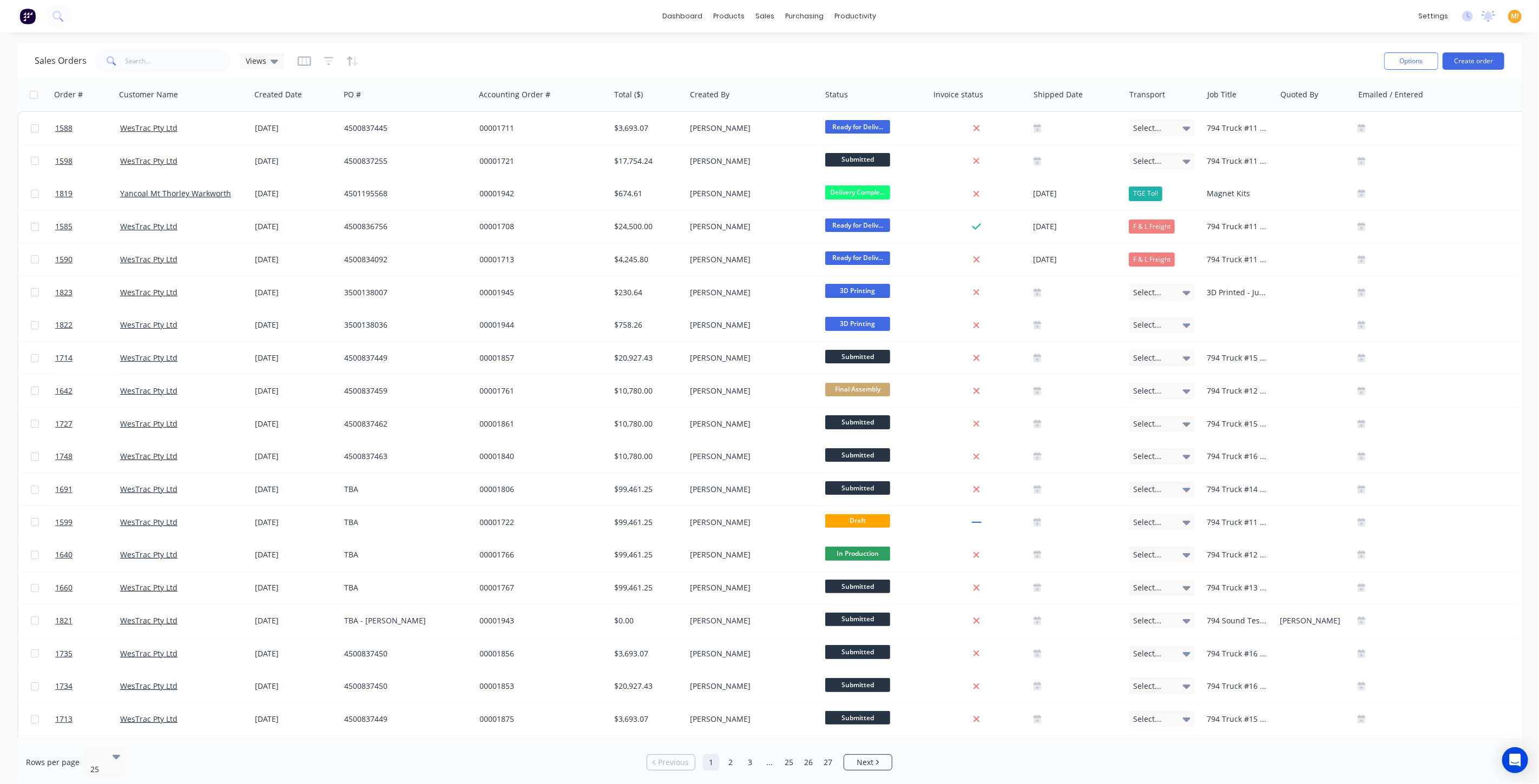
click at [332, 60] on div at bounding box center [328, 61] width 61 height 17
click at [326, 60] on icon "button" at bounding box center [329, 61] width 7 height 2
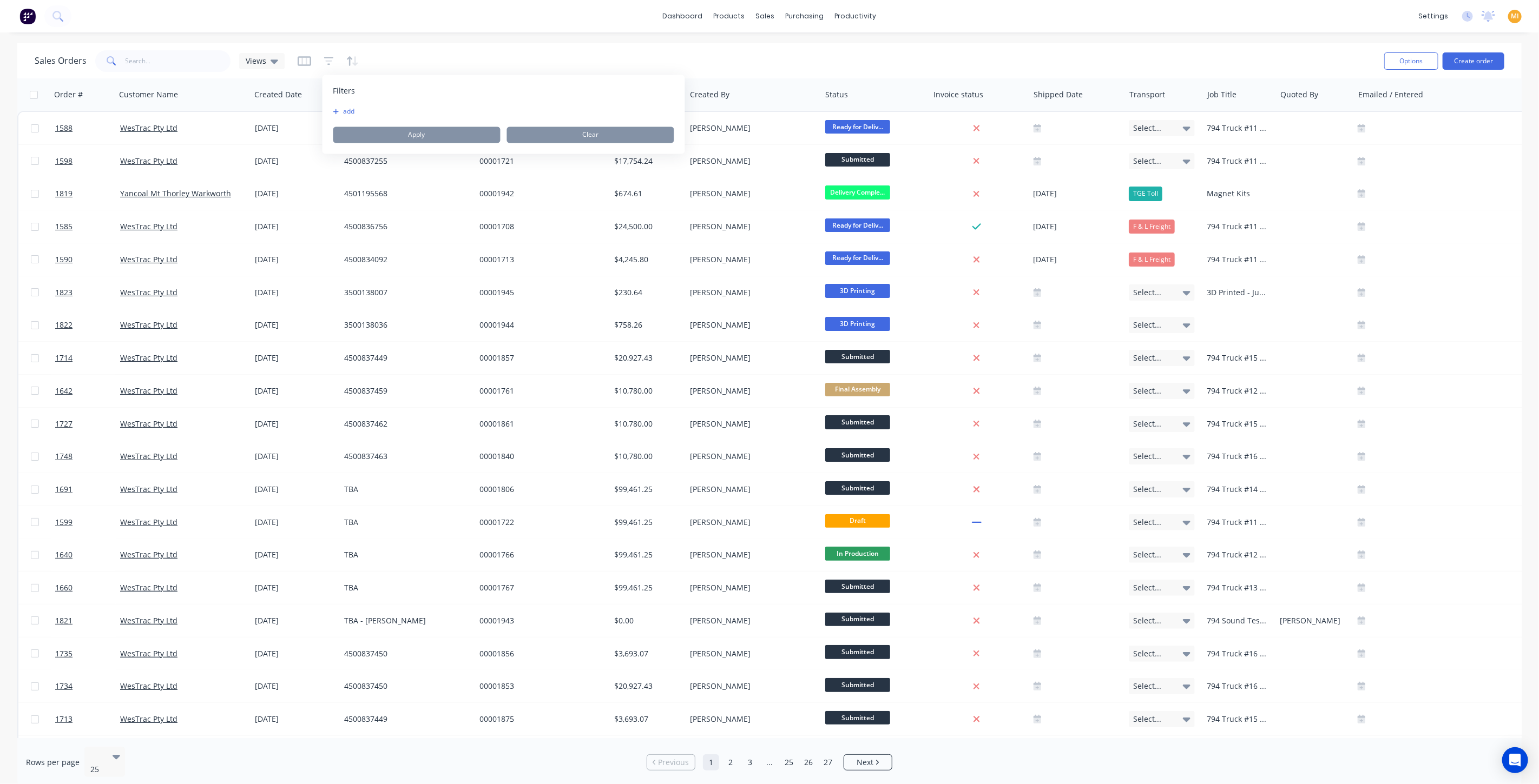
click at [348, 113] on button "add" at bounding box center [347, 112] width 27 height 8
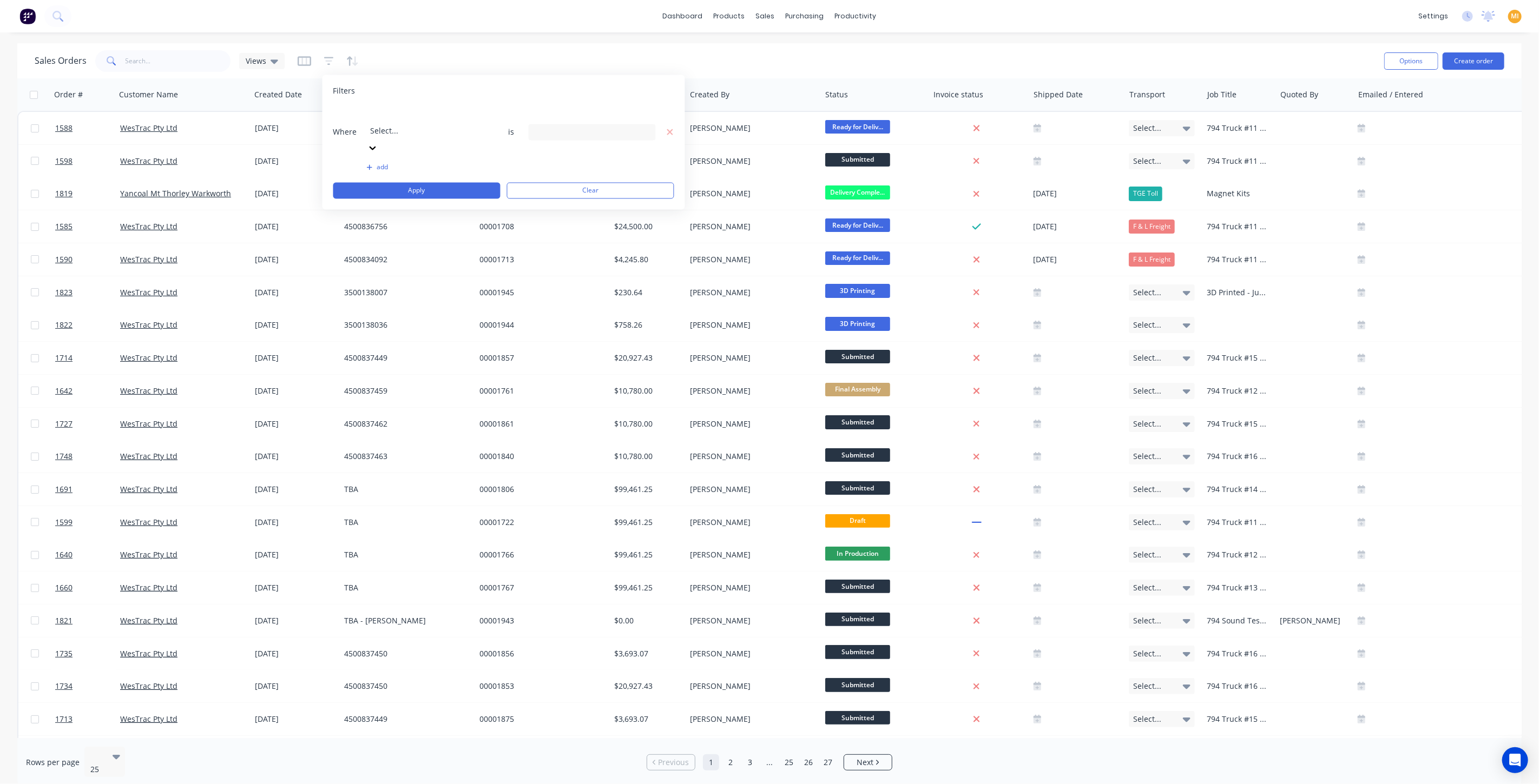
click at [387, 119] on div at bounding box center [448, 116] width 156 height 14
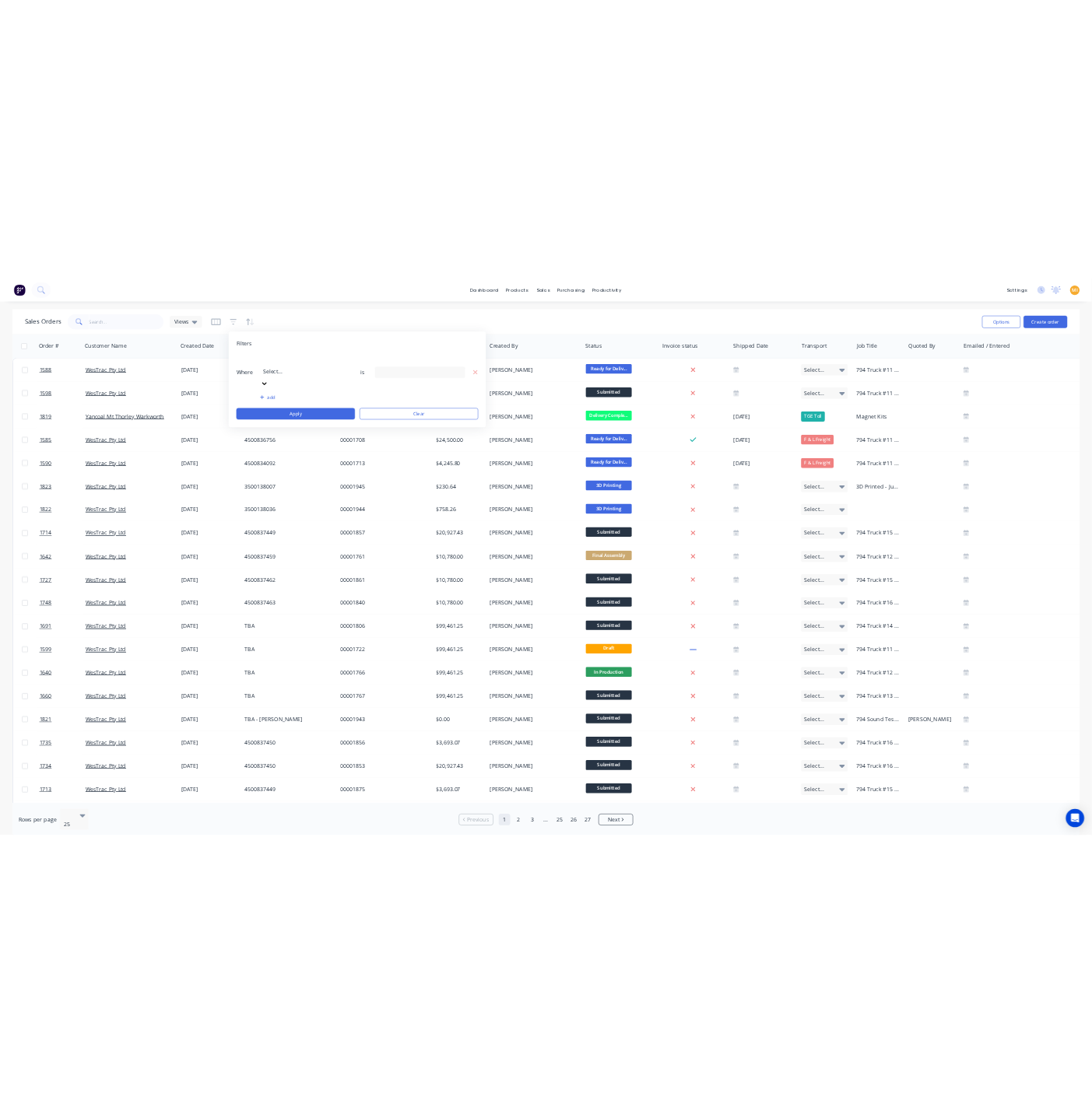
scroll to position [550, 0]
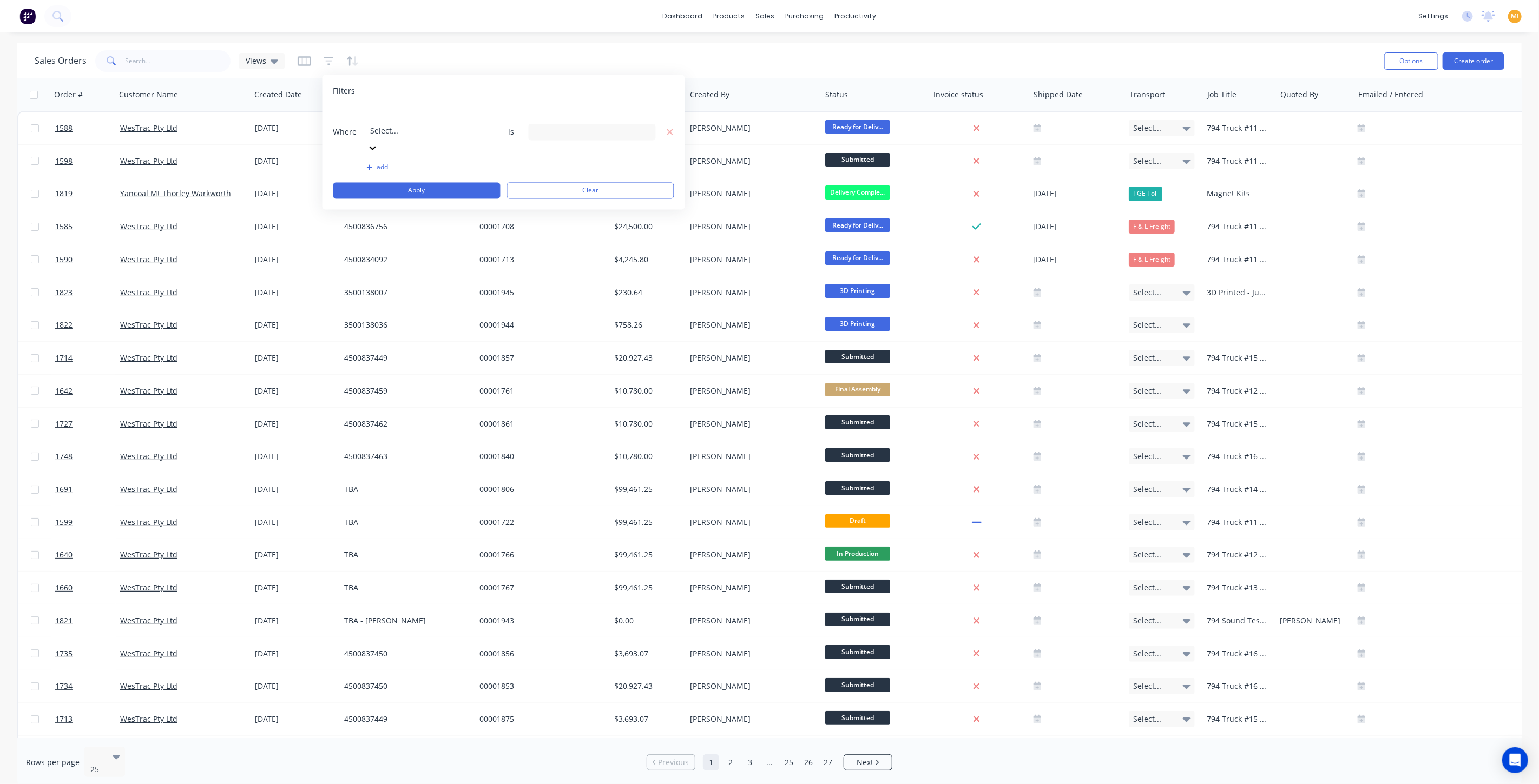
click at [544, 127] on div "24 Status selected" at bounding box center [584, 132] width 98 height 11
click at [542, 176] on div at bounding box center [546, 176] width 22 height 21
drag, startPoint x: 544, startPoint y: 174, endPoint x: 554, endPoint y: 206, distance: 33.5
click at [544, 174] on div at bounding box center [546, 176] width 22 height 21
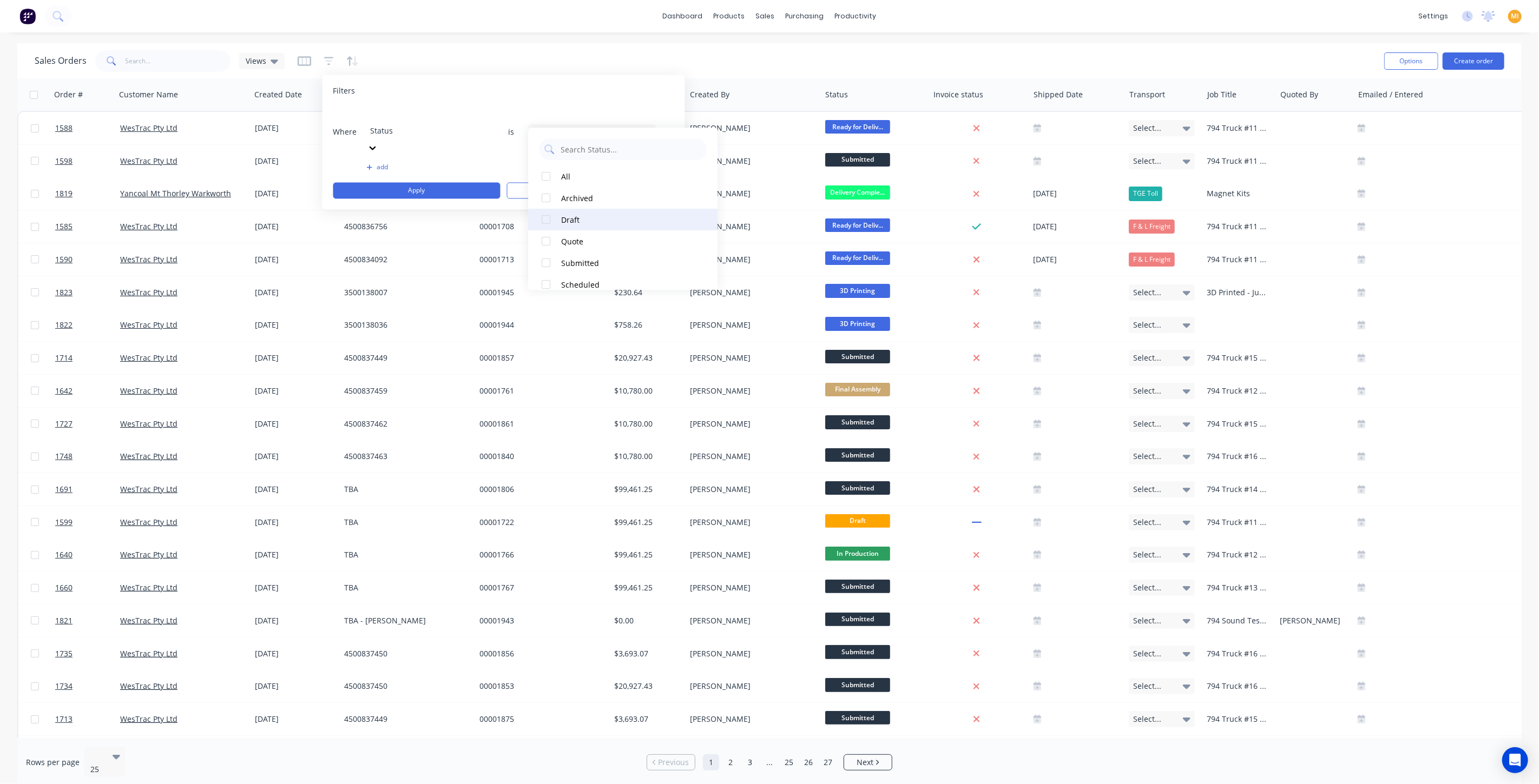
click at [551, 220] on div at bounding box center [546, 220] width 22 height 21
click at [464, 183] on button "Apply" at bounding box center [417, 190] width 167 height 16
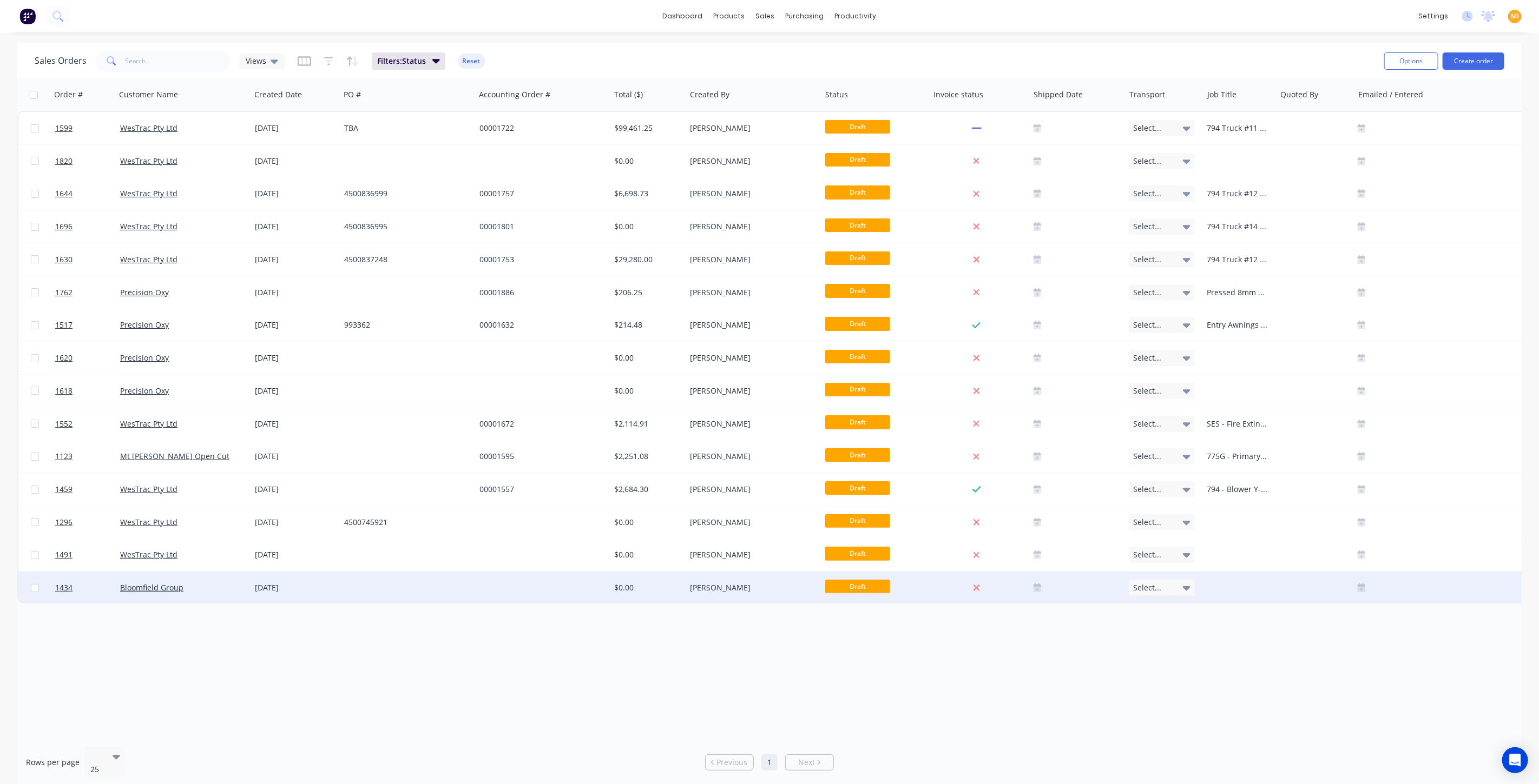
click at [513, 597] on div at bounding box center [542, 588] width 135 height 32
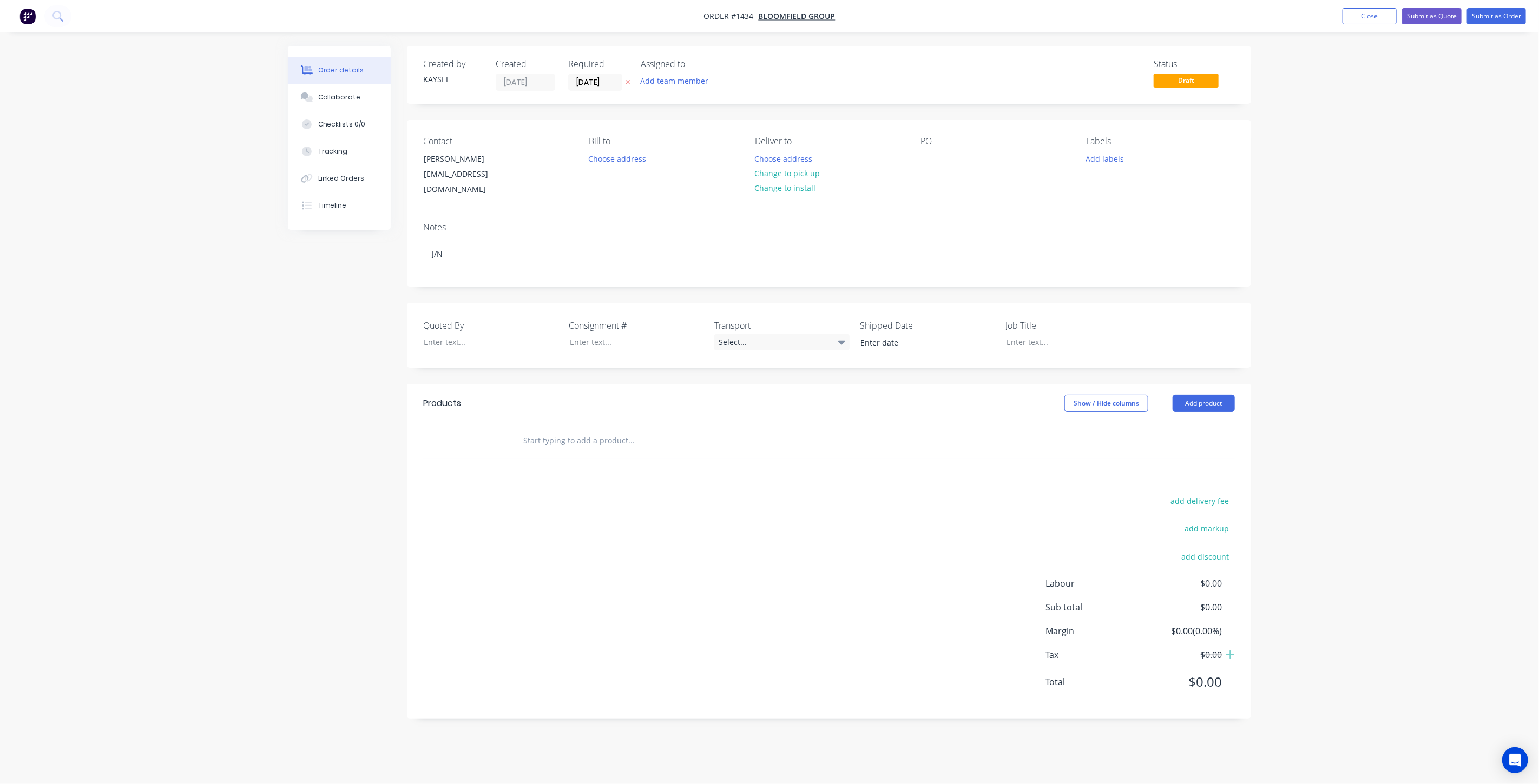
click at [1105, 402] on header "Products Show / Hide columns Add product" at bounding box center [829, 403] width 844 height 39
click at [1091, 395] on button "Show / Hide columns" at bounding box center [1106, 403] width 84 height 17
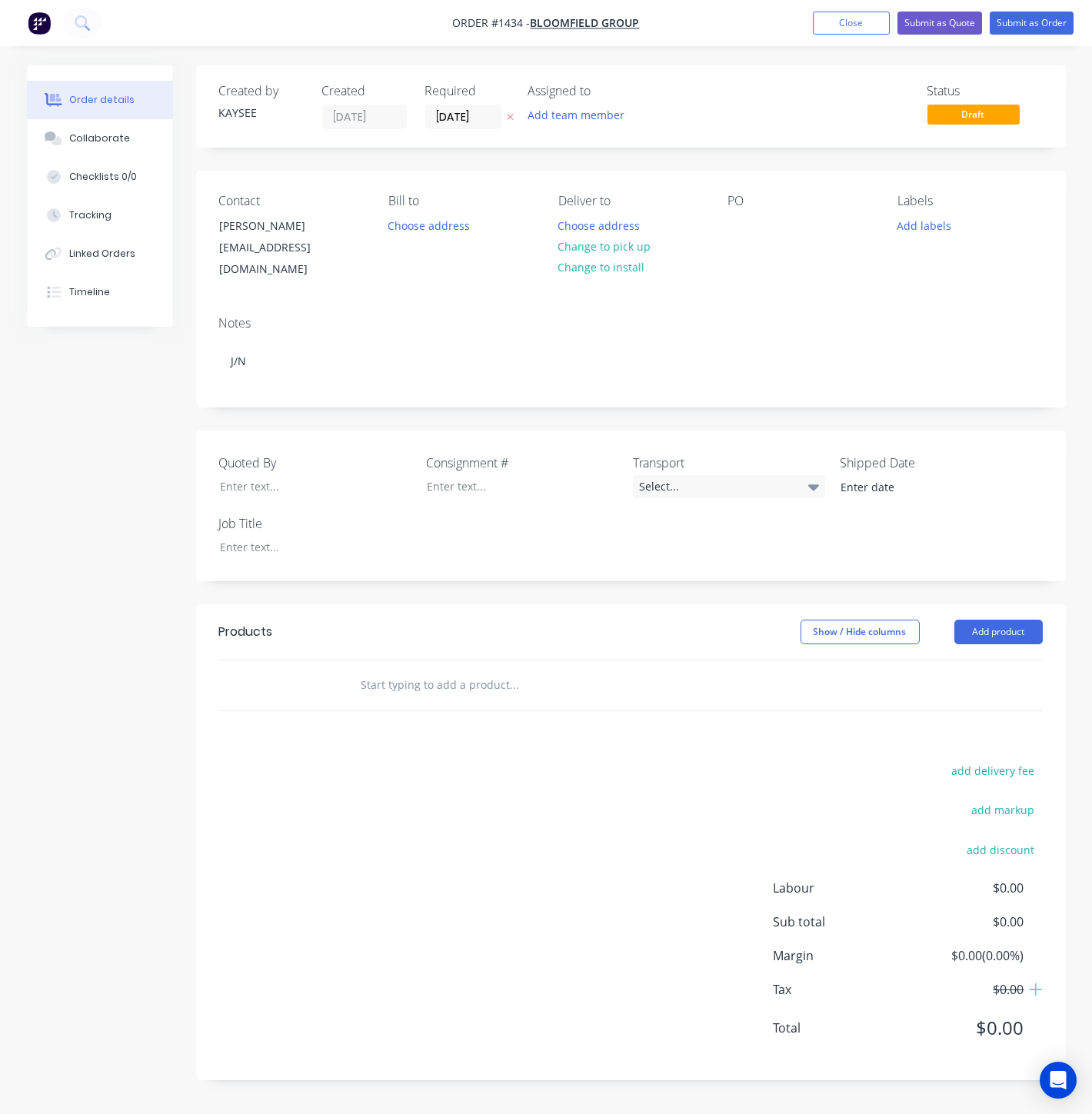
click at [37, 17] on img "button" at bounding box center [39, 23] width 23 height 23
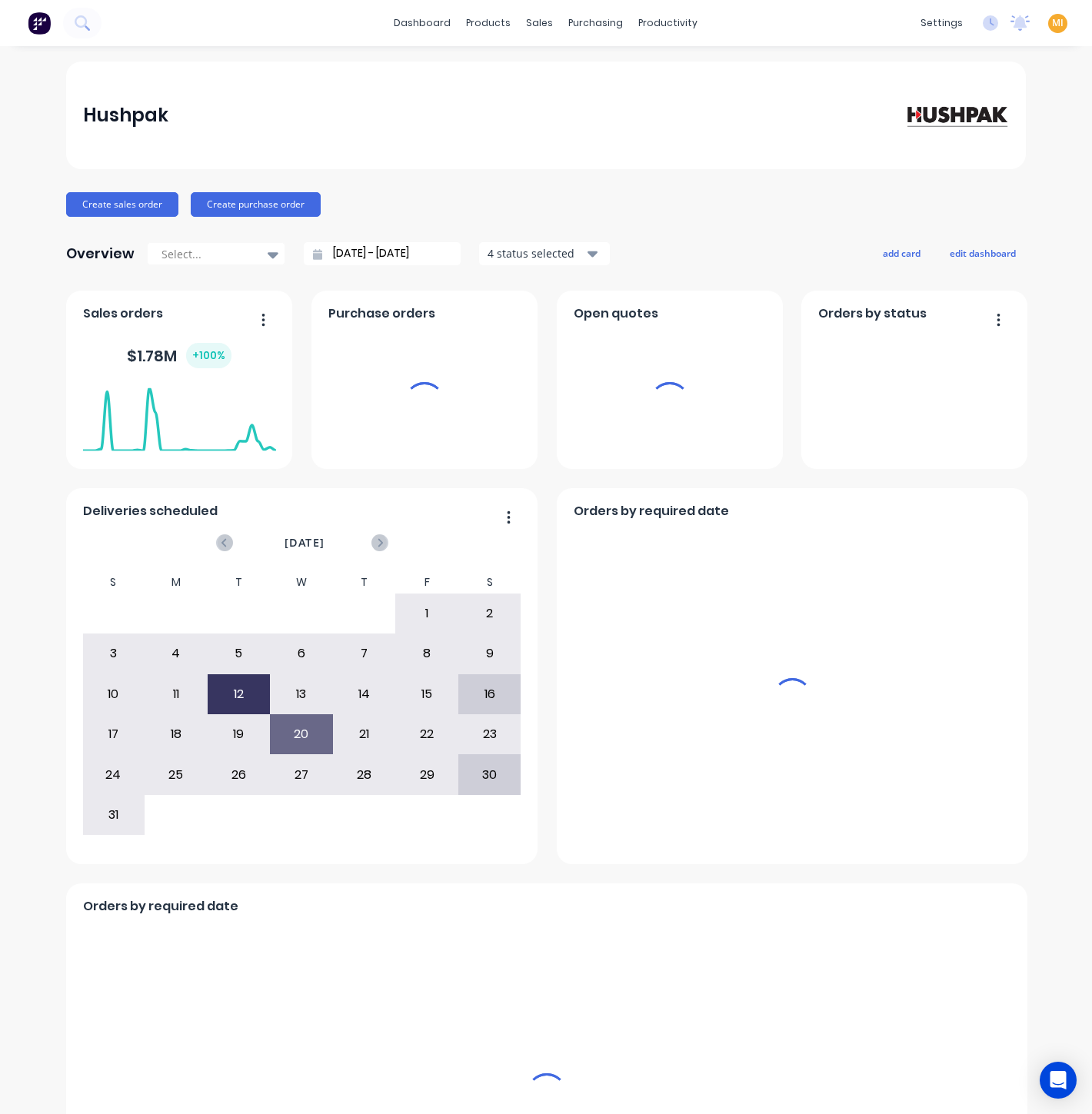
click at [1052, 20] on span "MI" at bounding box center [1058, 23] width 12 height 14
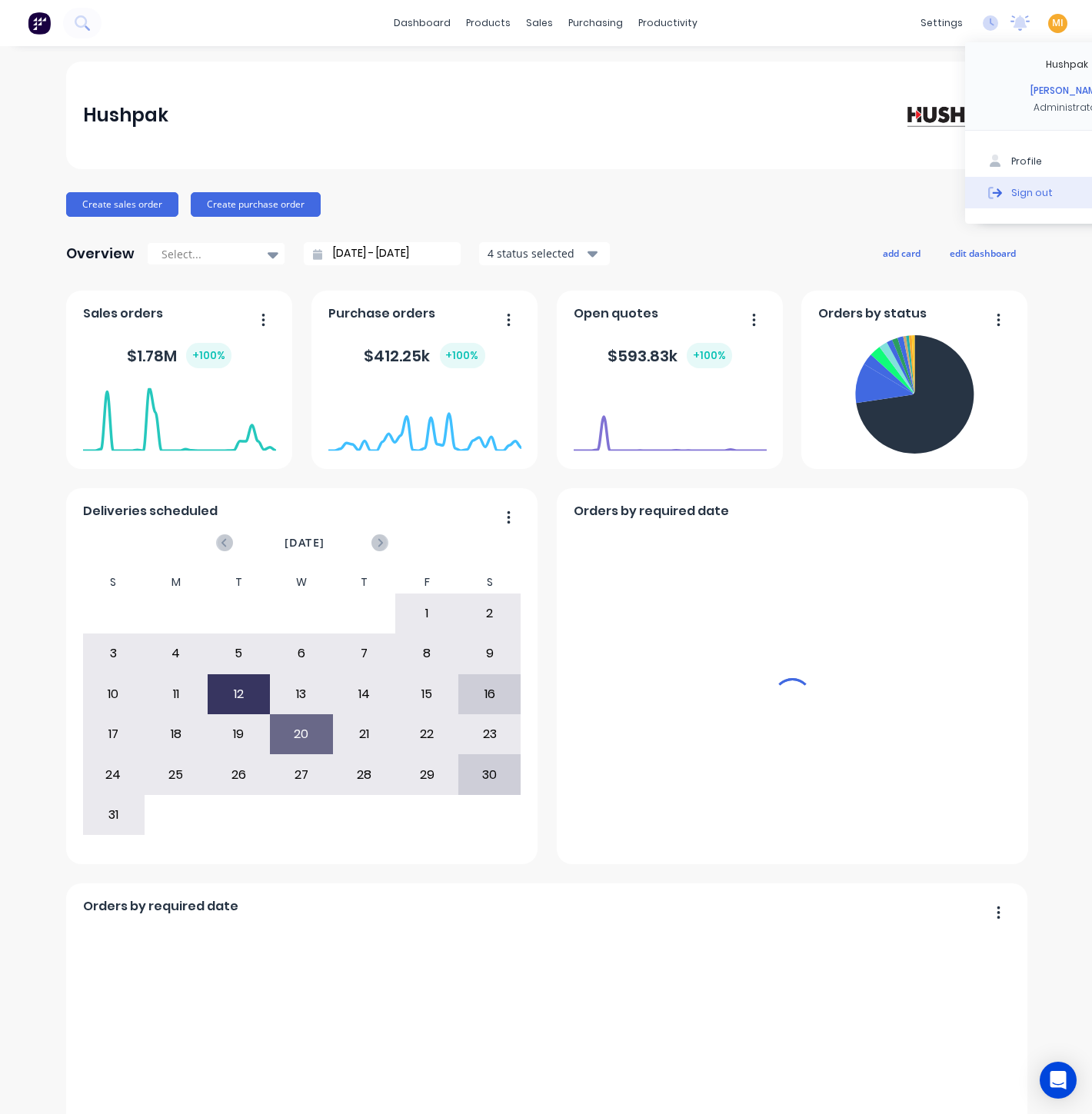
click at [998, 196] on button "Sign out" at bounding box center [1067, 192] width 204 height 31
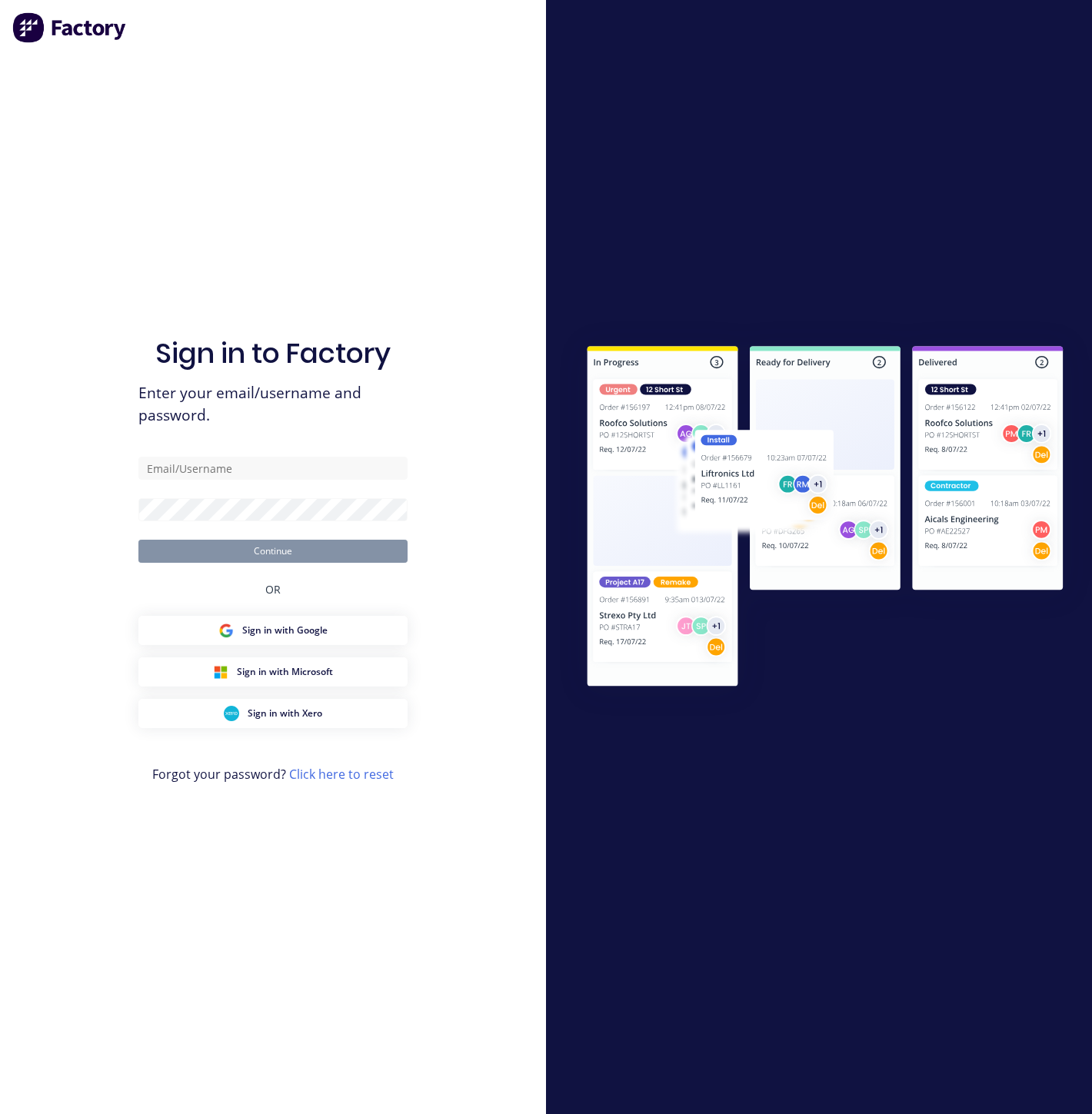
drag, startPoint x: 1006, startPoint y: 199, endPoint x: 958, endPoint y: 205, distance: 48.4
click at [999, 194] on div at bounding box center [819, 557] width 546 height 1114
click at [301, 467] on input "text" at bounding box center [273, 468] width 269 height 23
click at [0, 1114] on com-1password-button at bounding box center [0, 1114] width 0 height 0
type input "[EMAIL_ADDRESS][DOMAIN_NAME]"
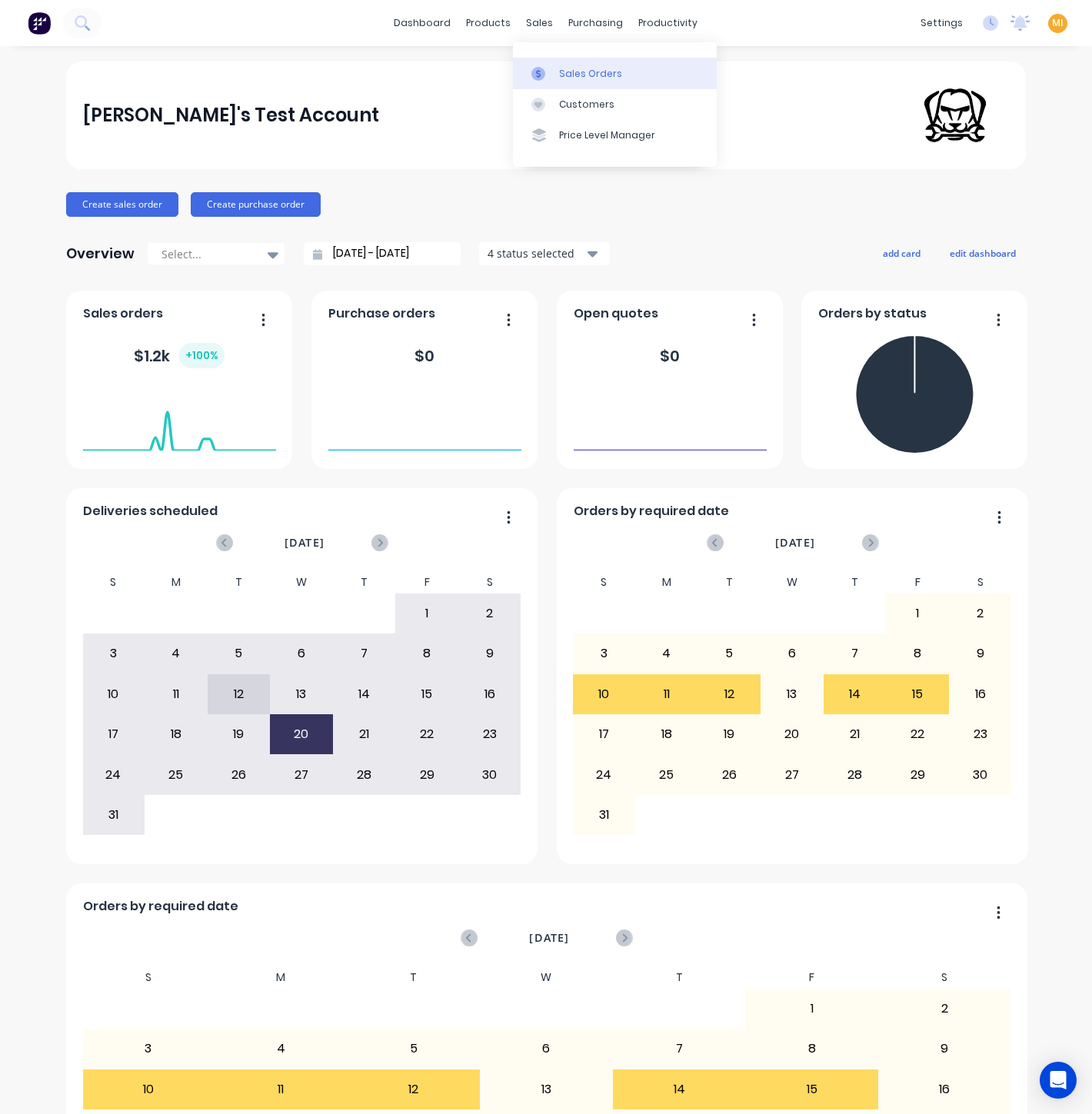
click at [560, 67] on div "Sales Orders" at bounding box center [590, 74] width 63 height 14
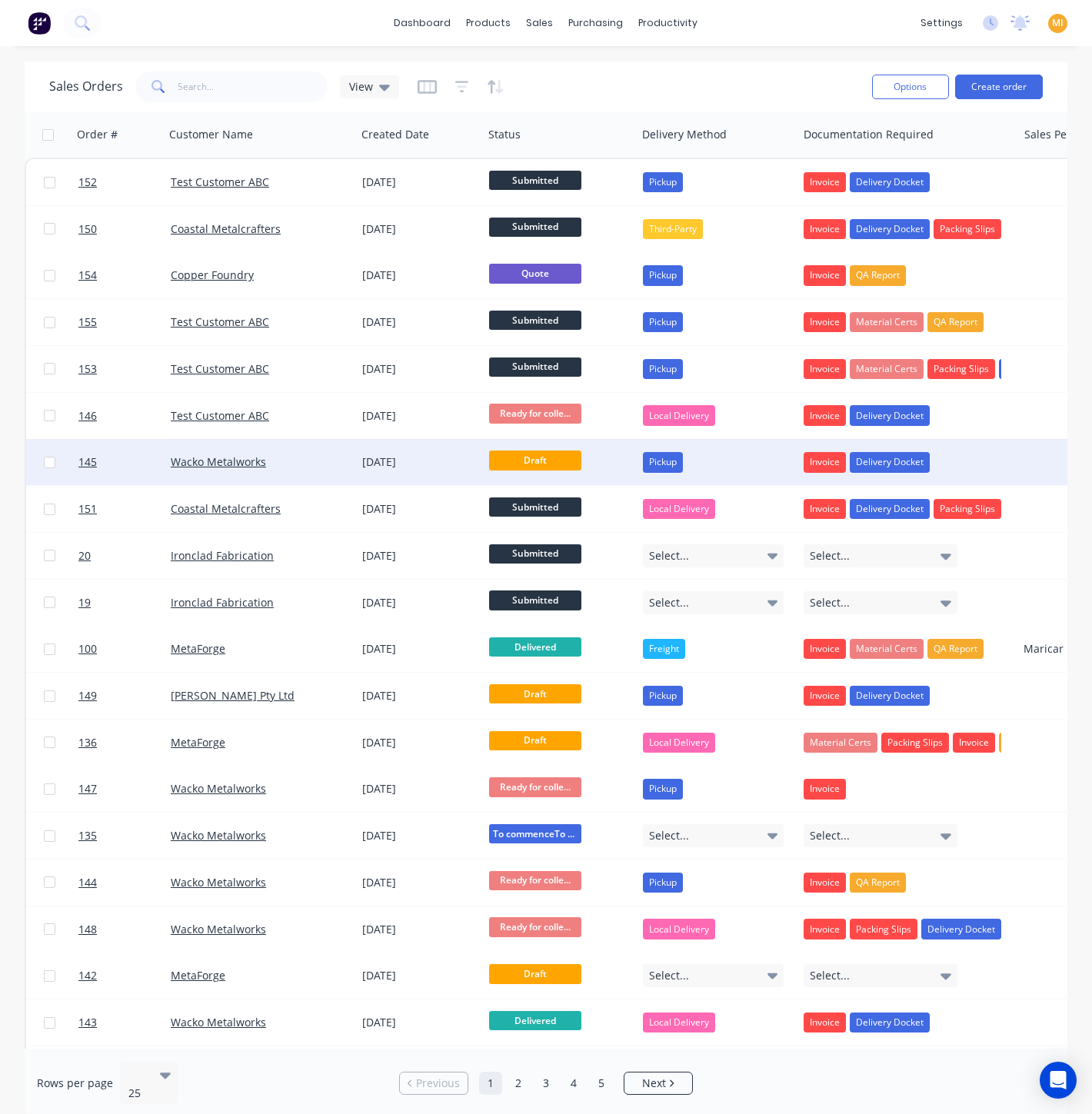
click at [454, 463] on div "[DATE]" at bounding box center [419, 462] width 115 height 15
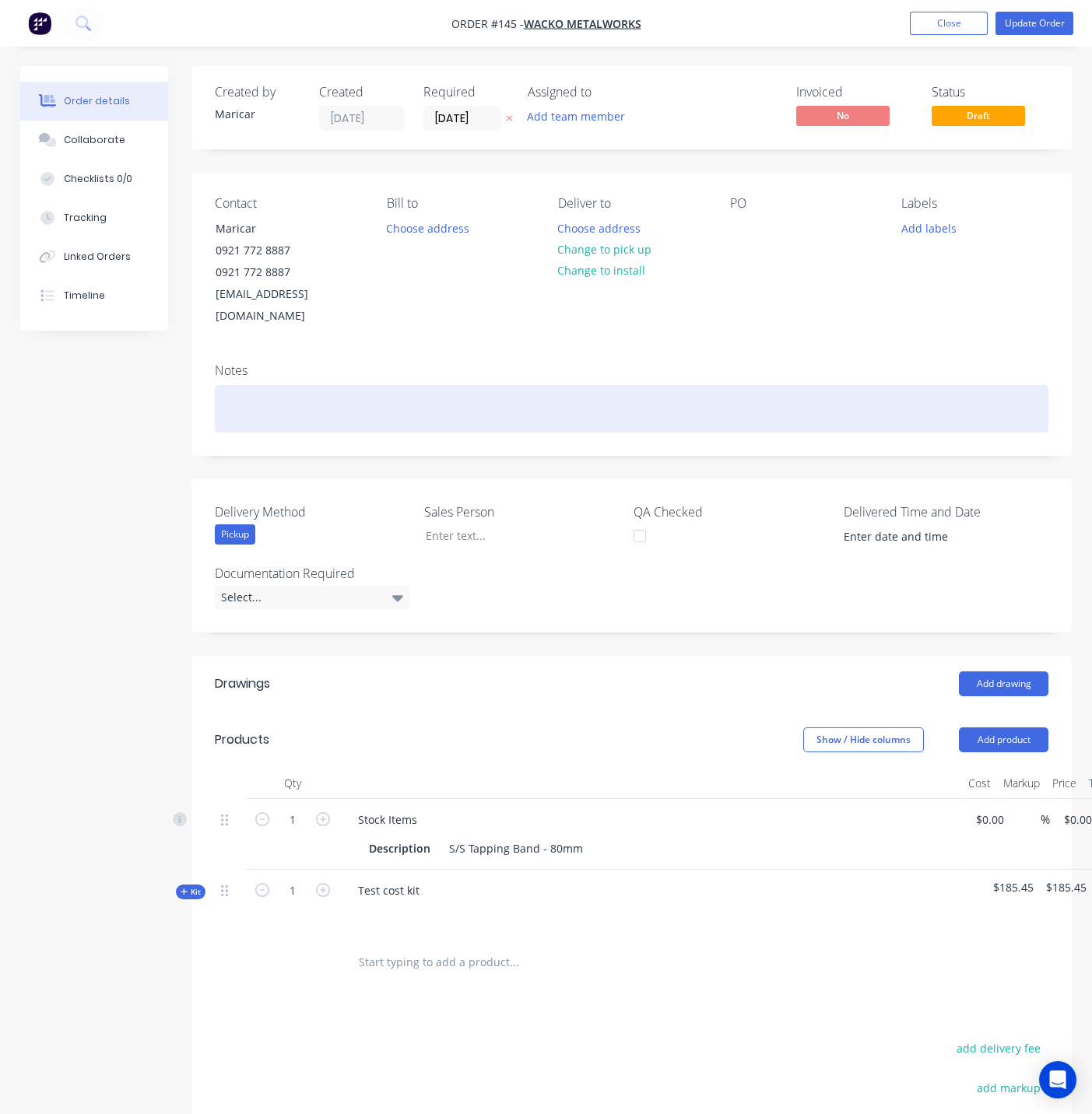
type input "$15.00"
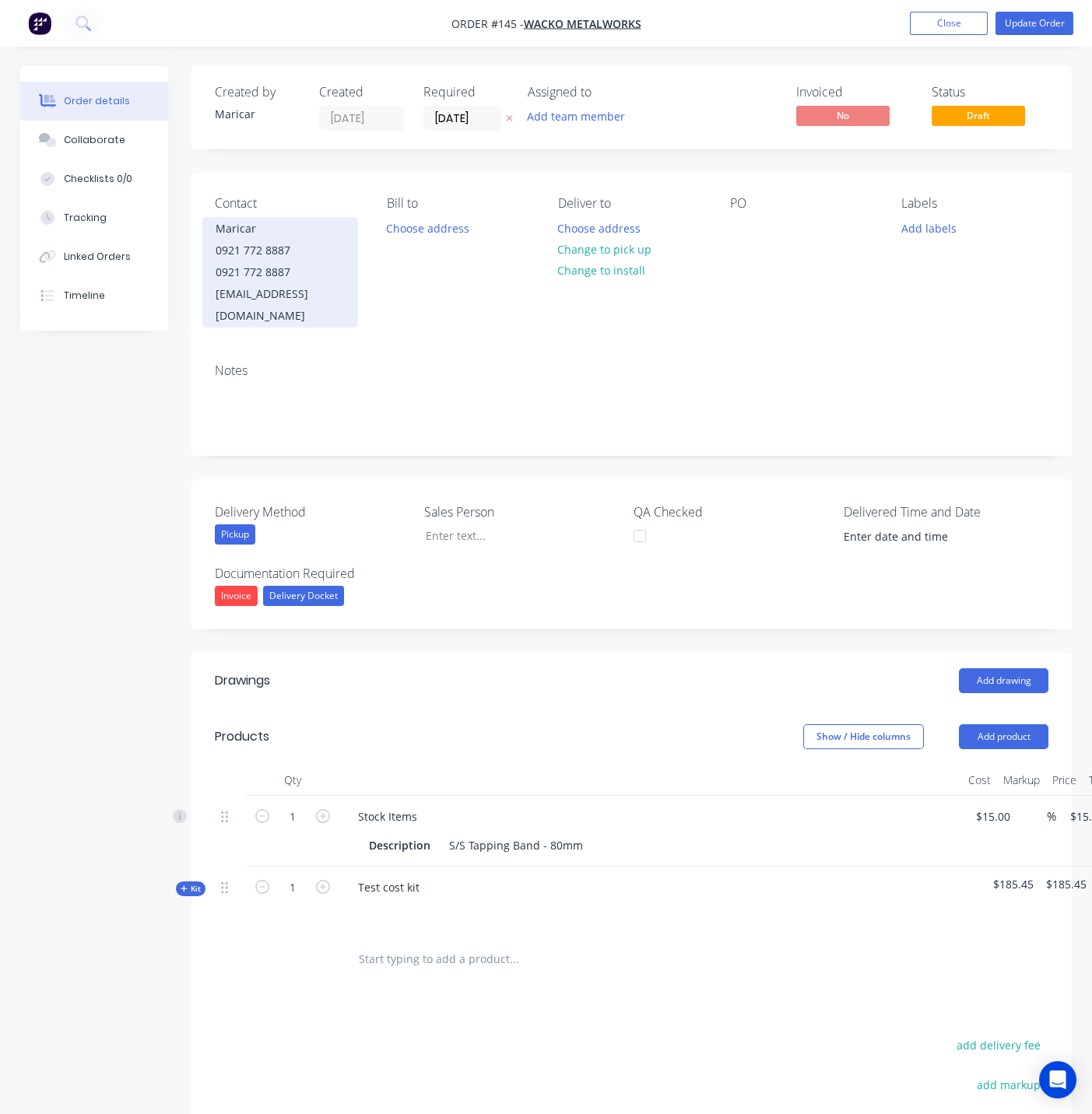
click at [278, 270] on div "0921 772 8887" at bounding box center [280, 271] width 129 height 21
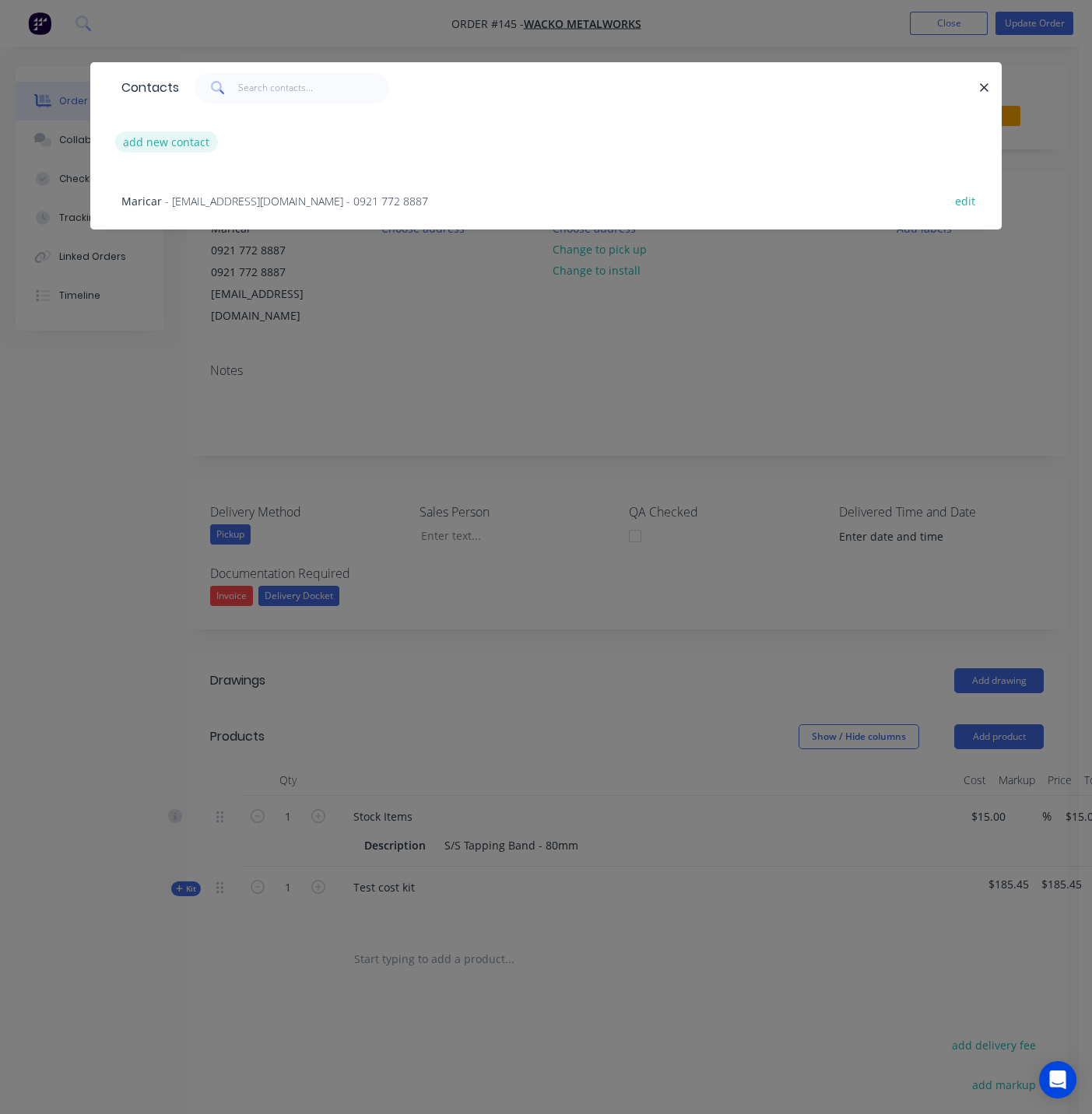
click at [175, 144] on button "add new contact" at bounding box center [167, 142] width 103 height 21
select select "AU"
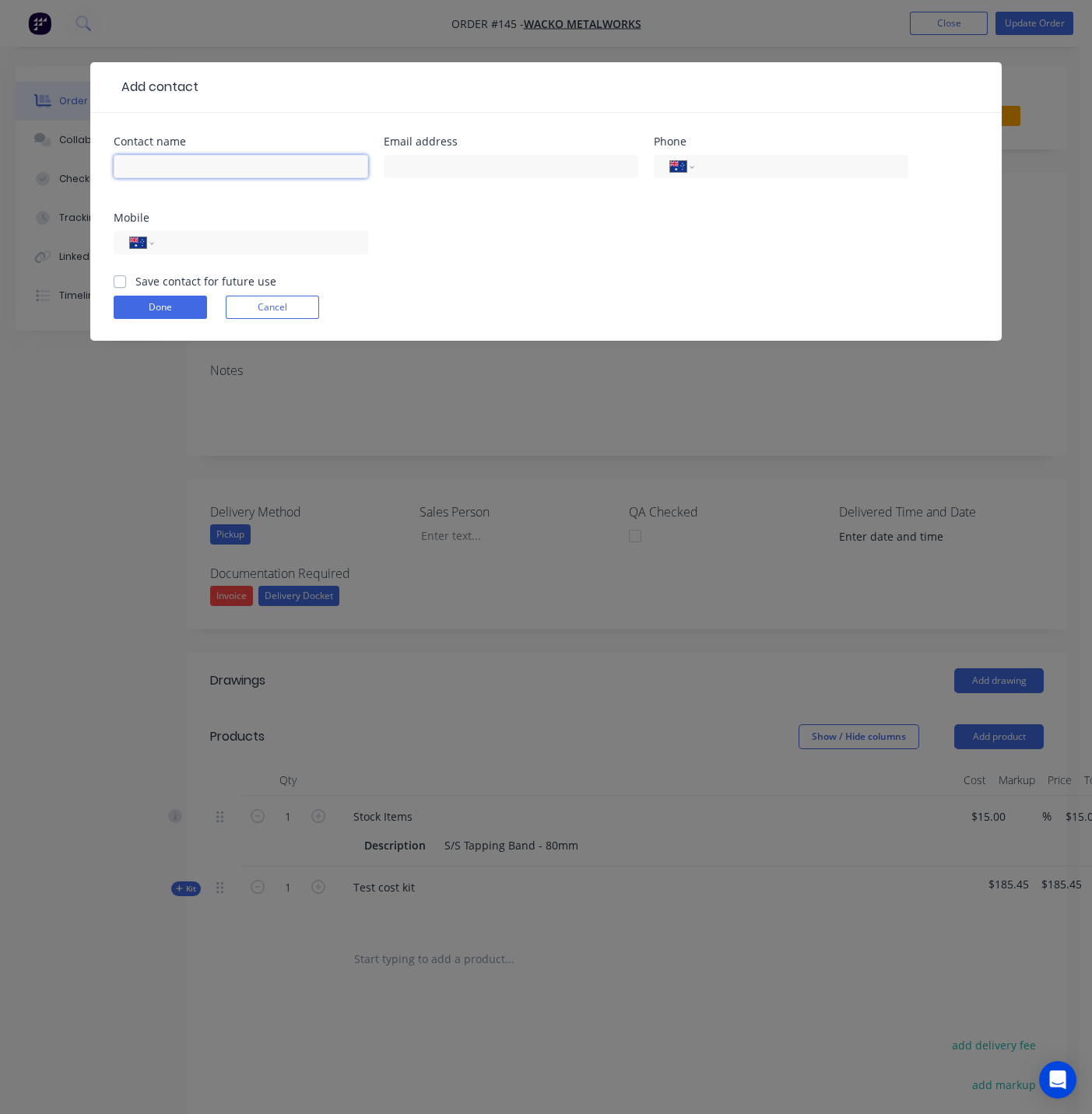
click at [191, 171] on input "text" at bounding box center [241, 166] width 254 height 23
type input "Test"
click at [140, 305] on button "Done" at bounding box center [160, 307] width 94 height 23
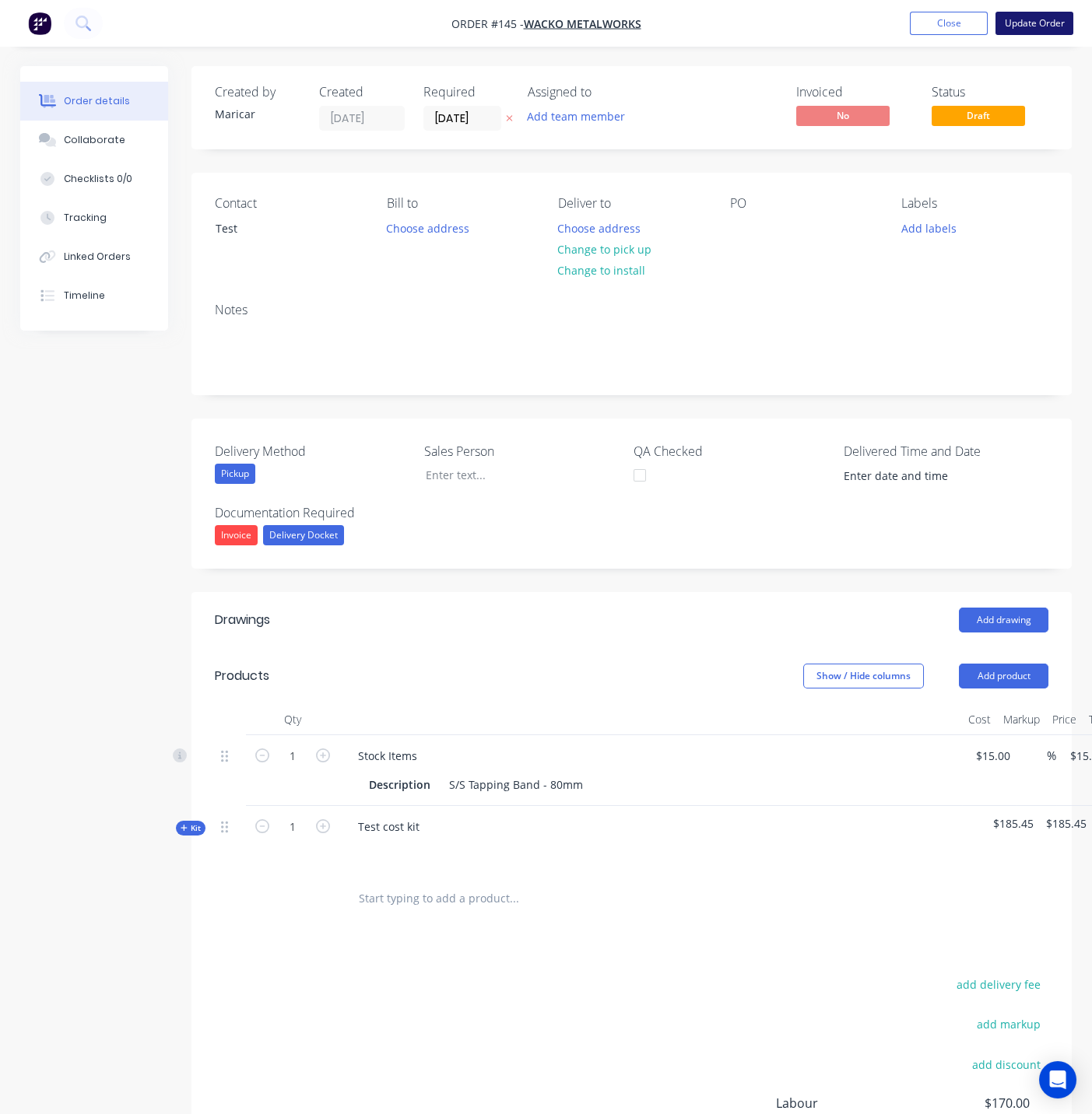
click at [1032, 21] on button "Update Order" at bounding box center [1034, 23] width 78 height 23
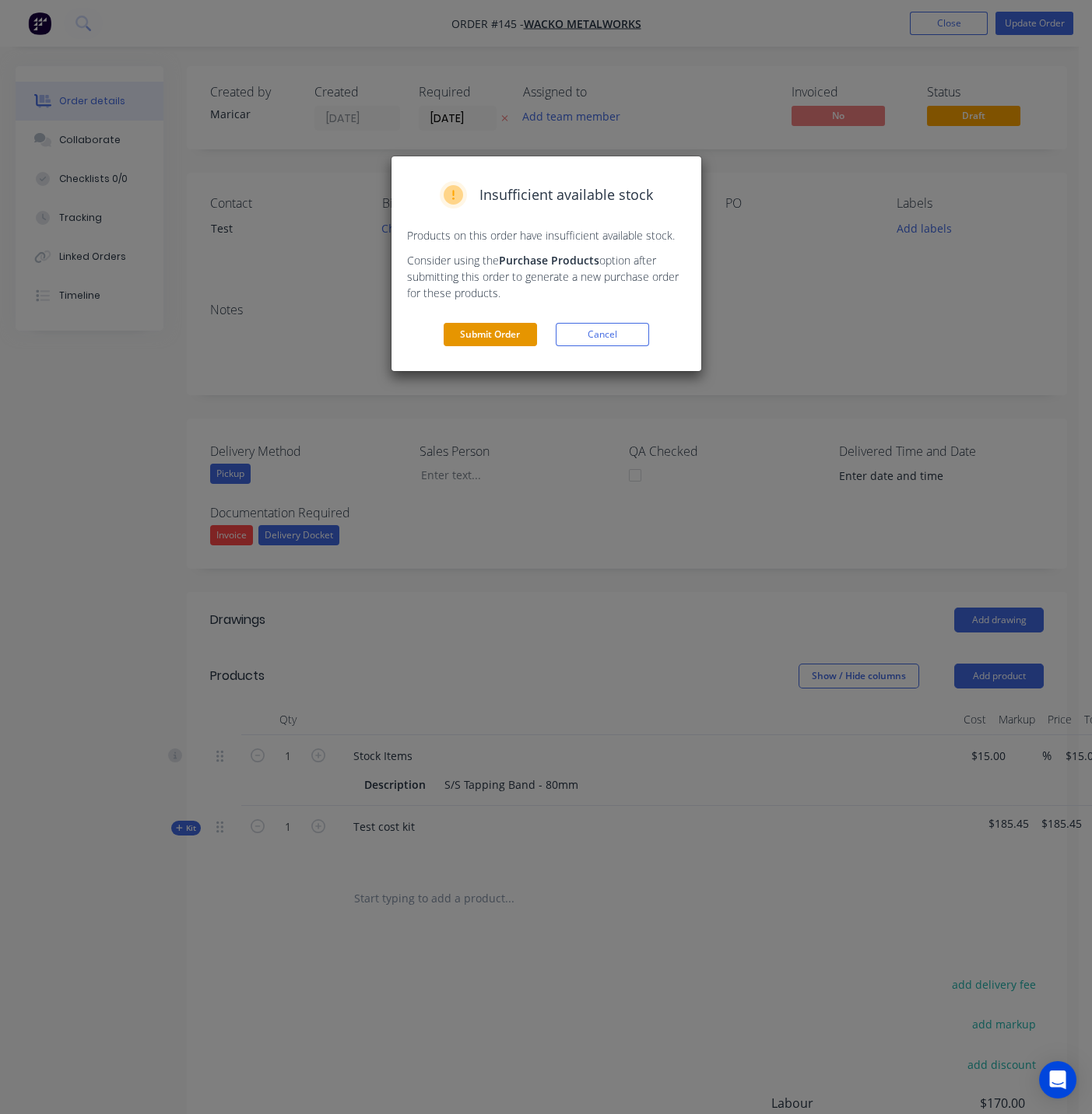
click at [509, 332] on button "Submit Order" at bounding box center [490, 334] width 94 height 23
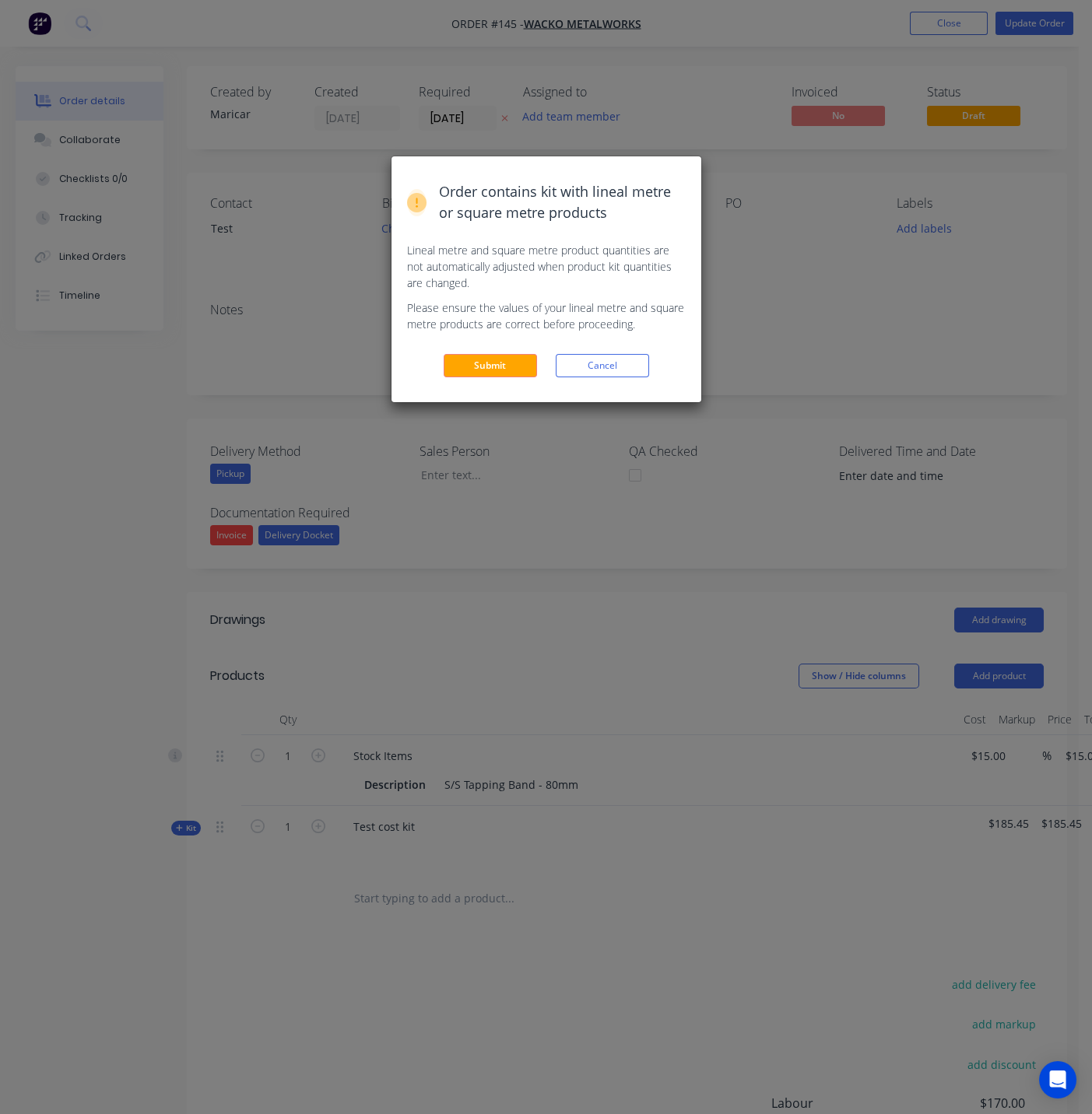
click at [496, 369] on button "Submit" at bounding box center [490, 365] width 94 height 23
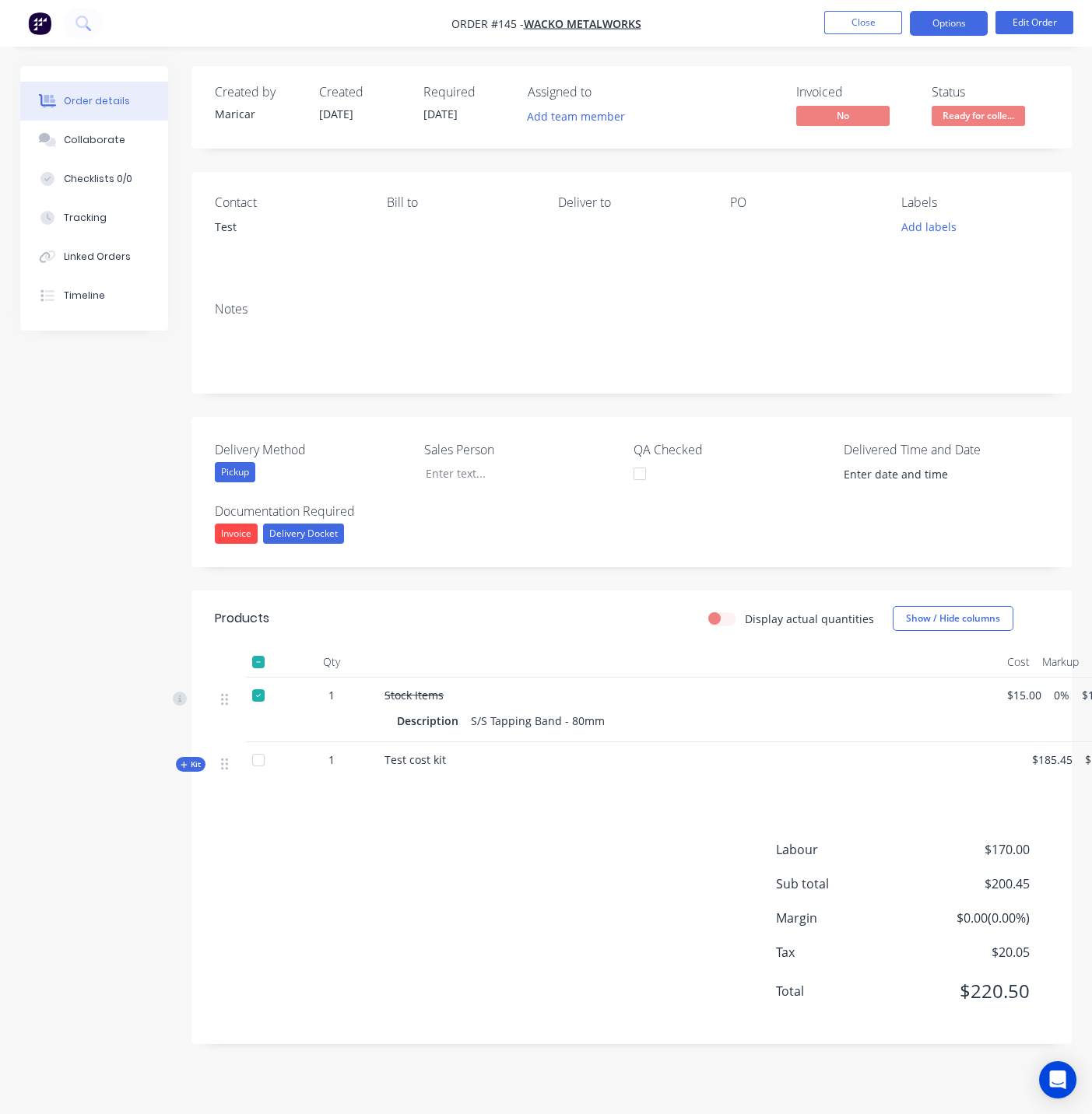
click at [961, 22] on button "Options" at bounding box center [949, 23] width 78 height 25
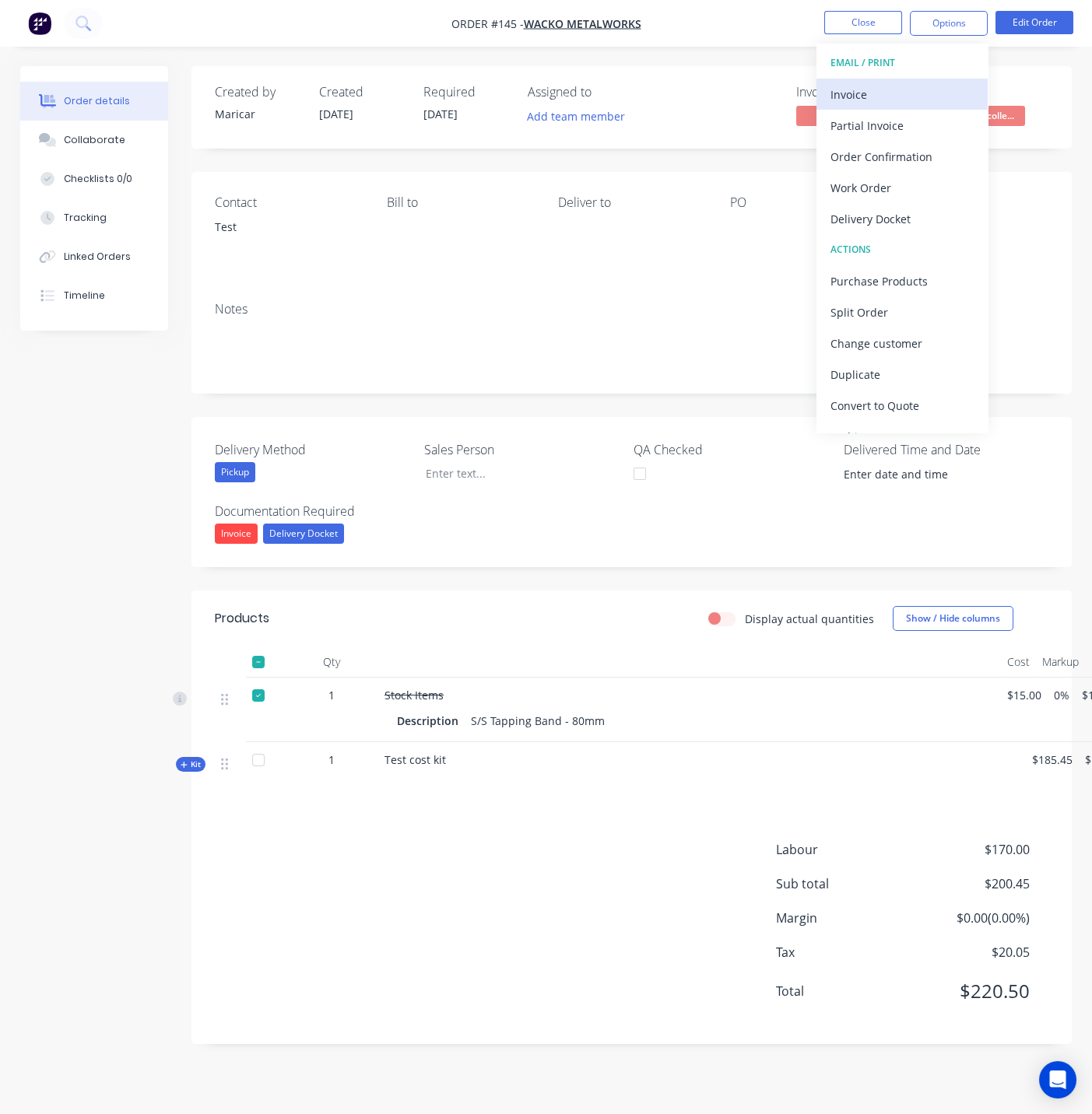
click at [900, 94] on div "Invoice" at bounding box center [901, 94] width 143 height 22
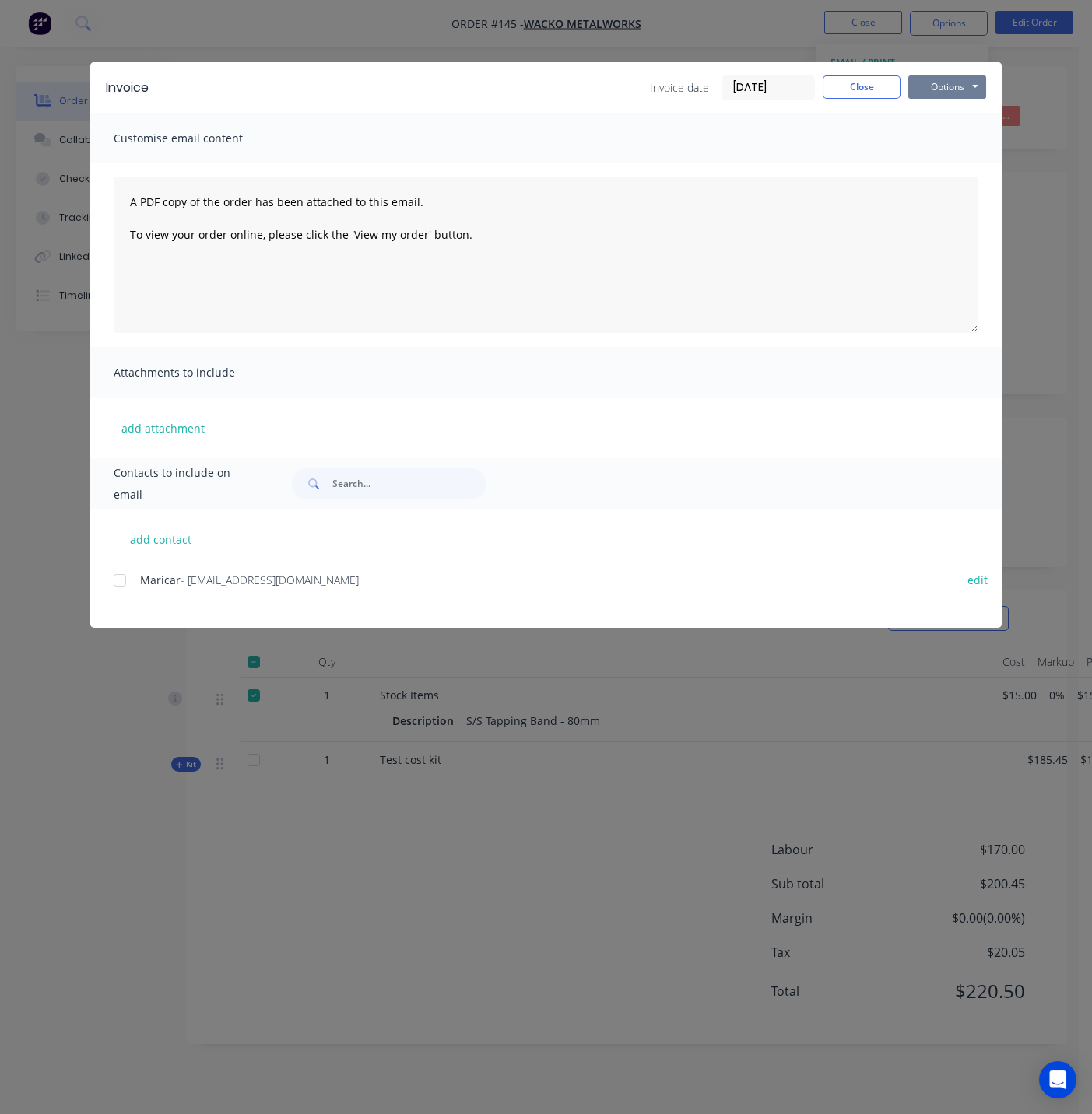
click at [952, 89] on button "Options" at bounding box center [947, 87] width 78 height 23
click at [867, 80] on button "Close" at bounding box center [861, 87] width 78 height 23
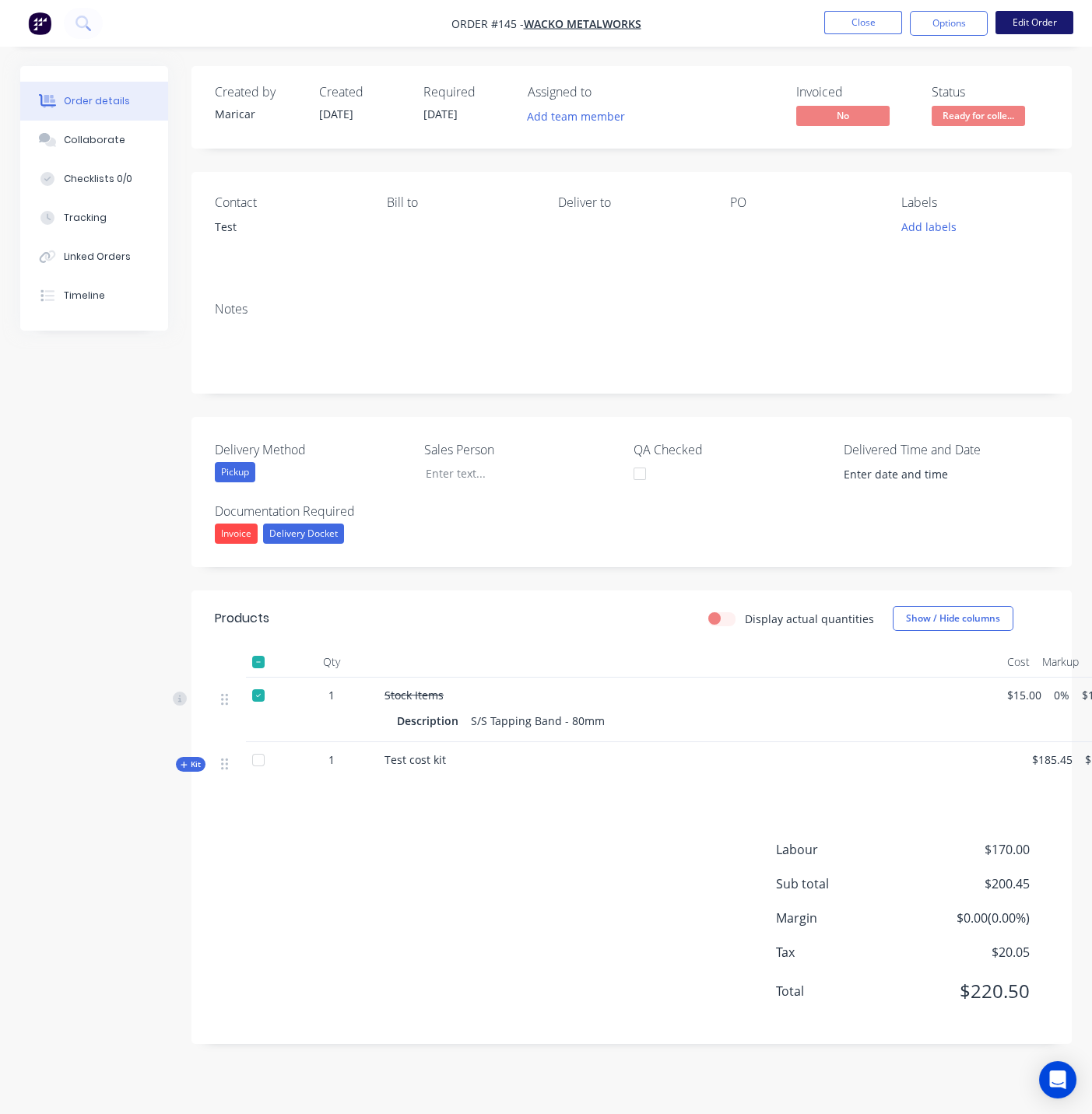
click at [1046, 20] on button "Edit Order" at bounding box center [1034, 22] width 78 height 23
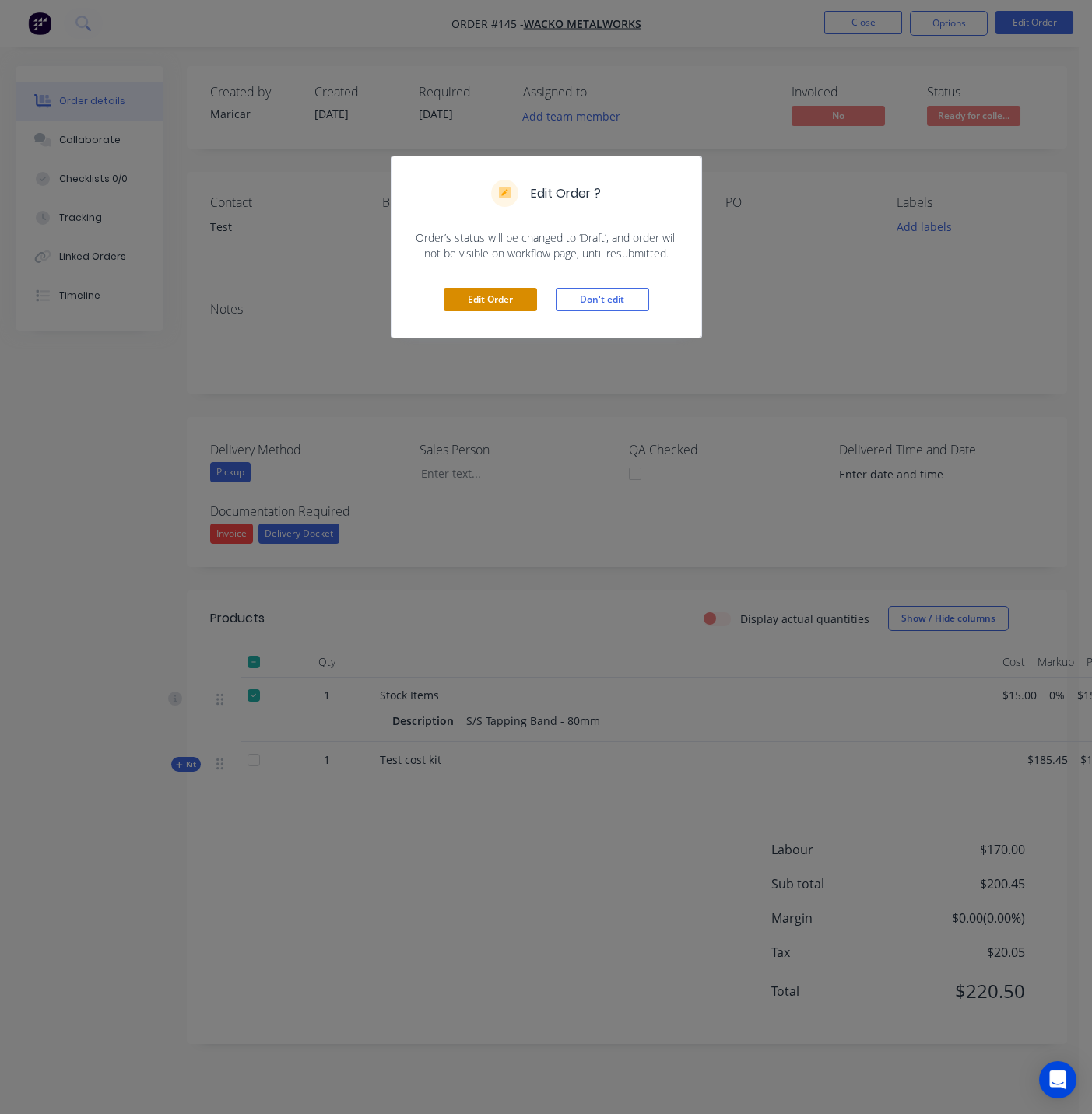
click at [494, 301] on button "Edit Order" at bounding box center [490, 299] width 94 height 23
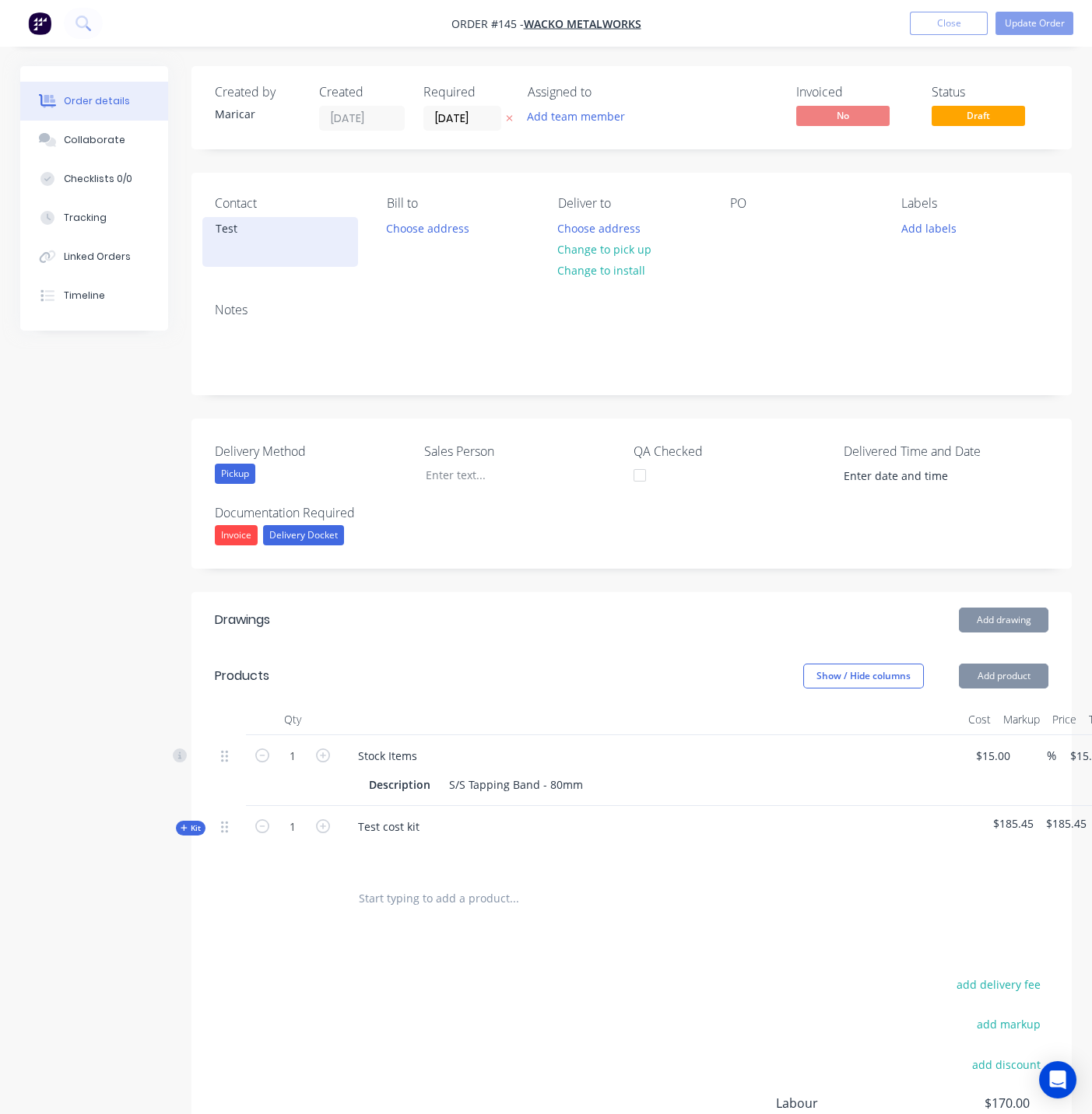
click at [252, 235] on div "Test" at bounding box center [280, 228] width 129 height 21
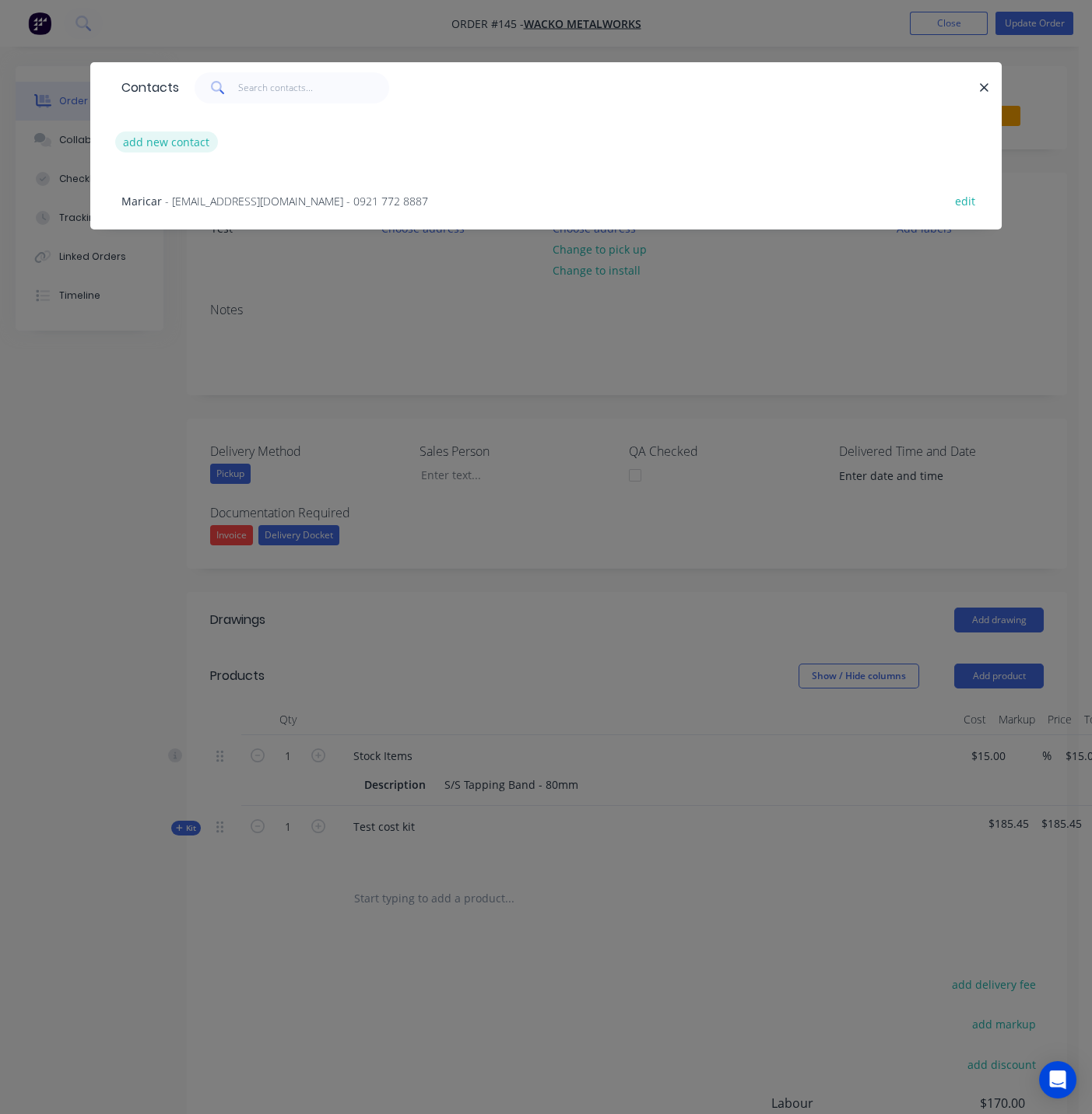
click at [163, 144] on button "add new contact" at bounding box center [167, 142] width 103 height 21
select select "AU"
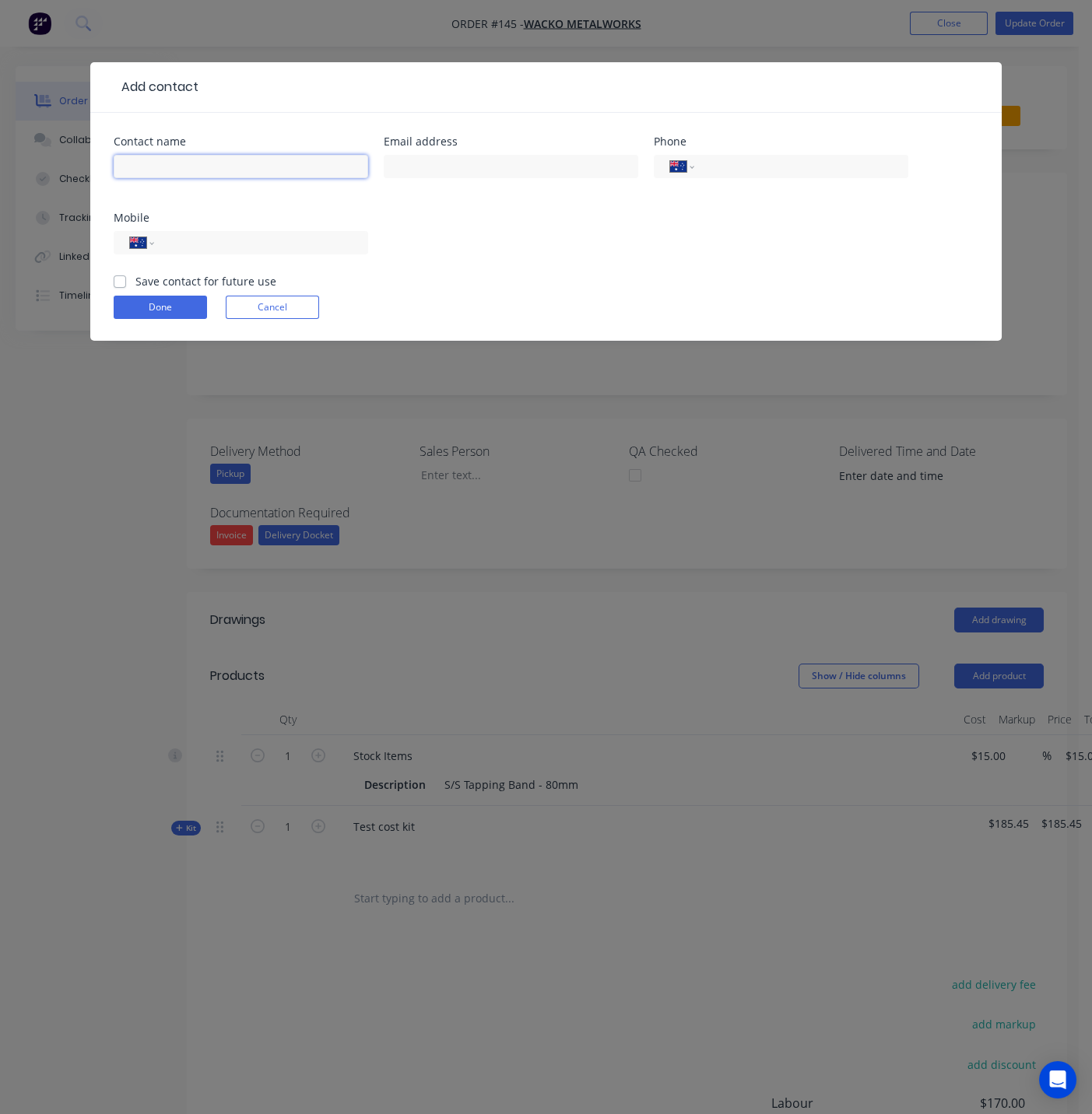
click at [164, 171] on input "text" at bounding box center [241, 166] width 254 height 23
type input "Test"
click at [136, 282] on label "Save contact for future use" at bounding box center [206, 281] width 141 height 16
click at [116, 282] on input "Save contact for future use" at bounding box center [119, 280] width 12 height 15
checkbox input "true"
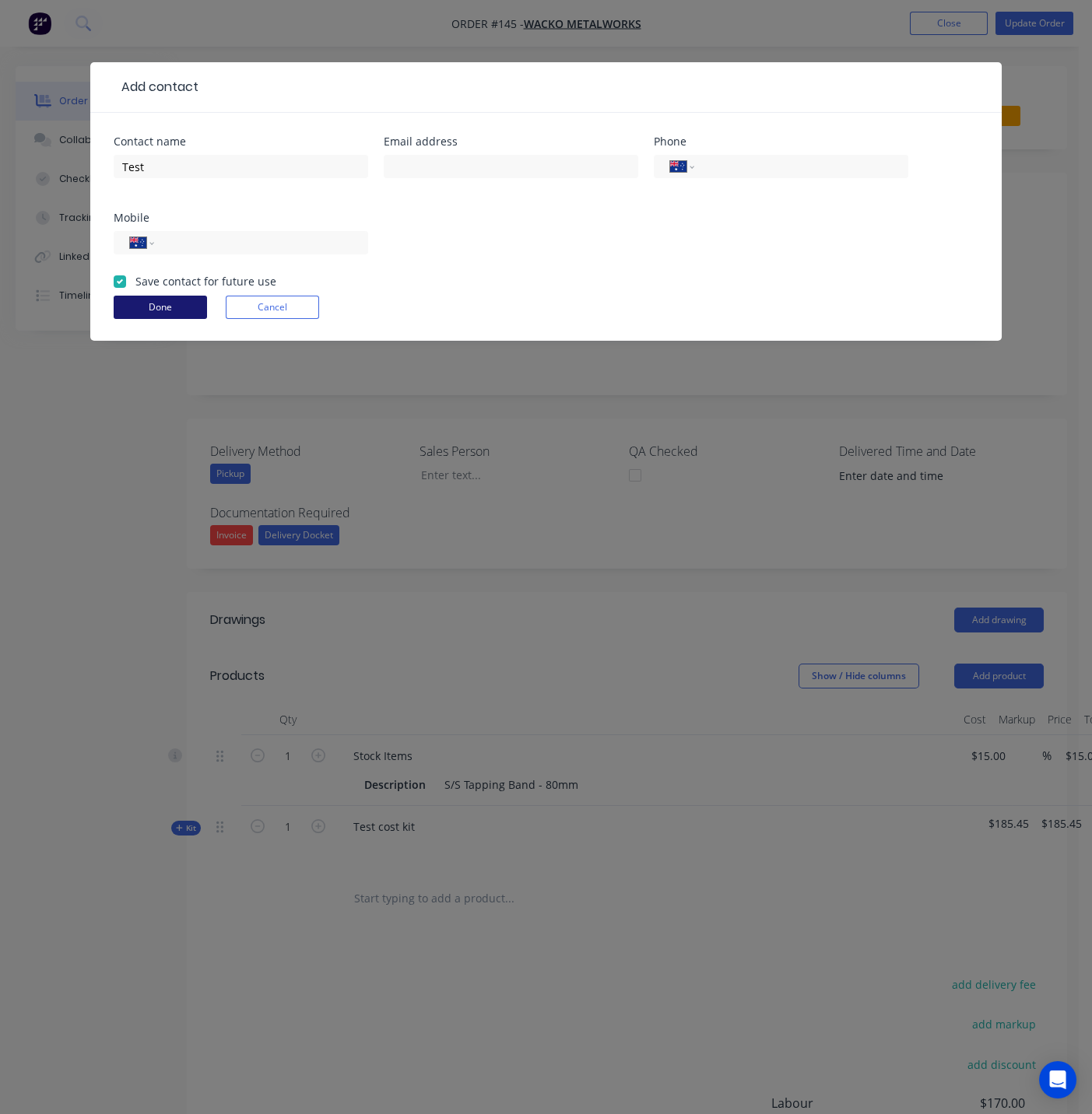
click at [136, 308] on button "Done" at bounding box center [160, 307] width 94 height 23
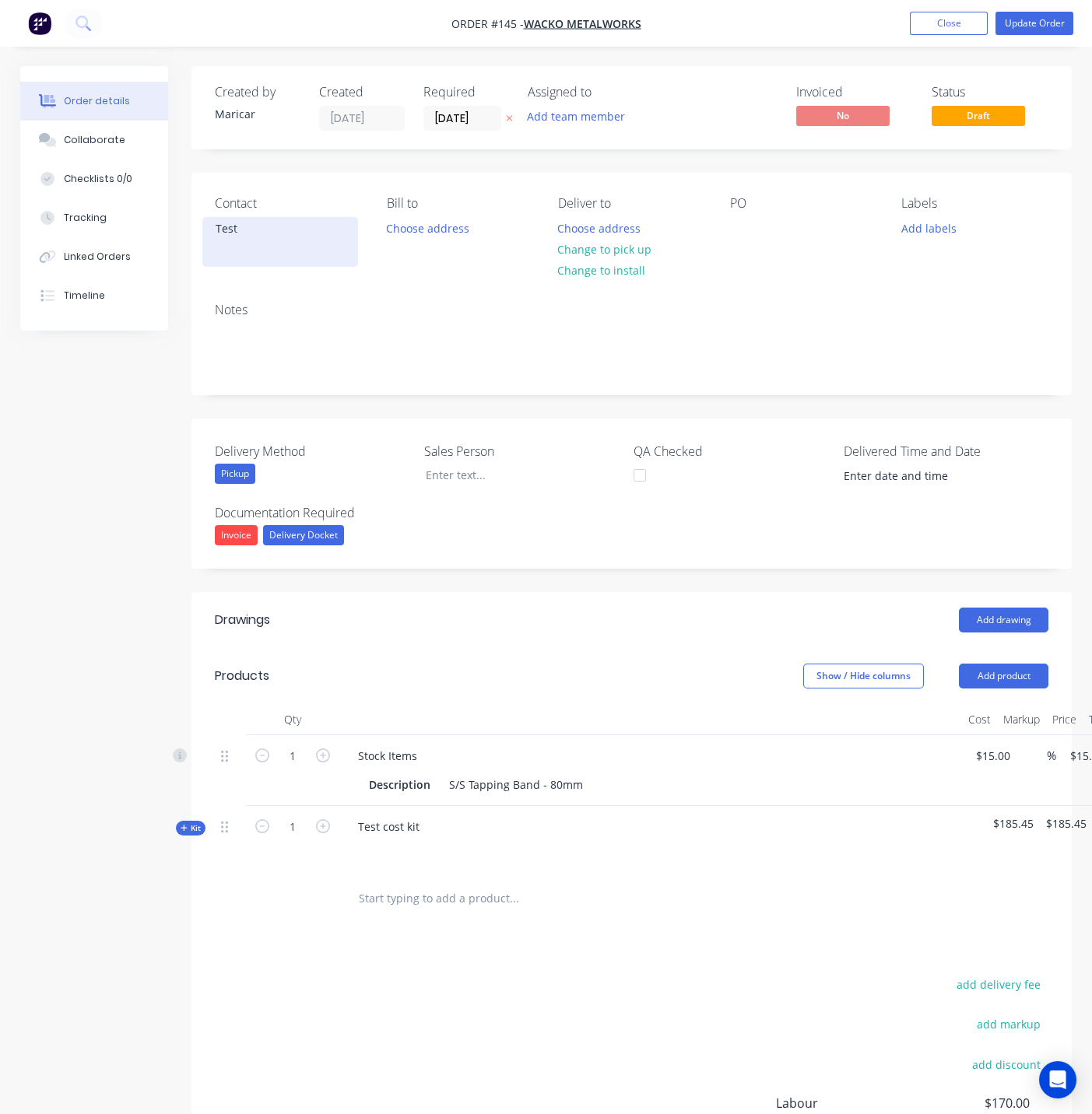
click at [260, 241] on div "Test" at bounding box center [279, 242] width 156 height 50
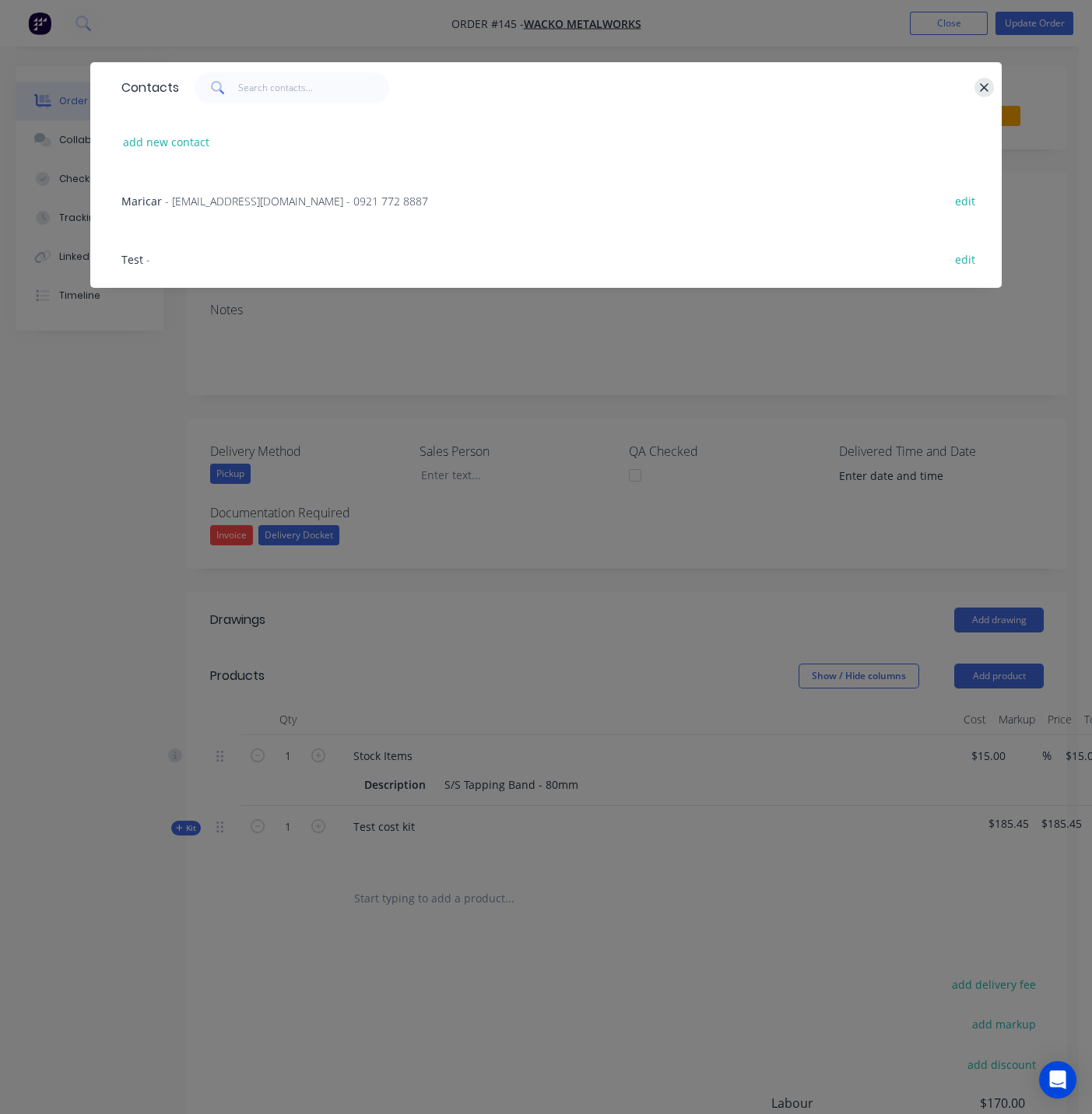
click at [988, 86] on icon "button" at bounding box center [984, 88] width 10 height 14
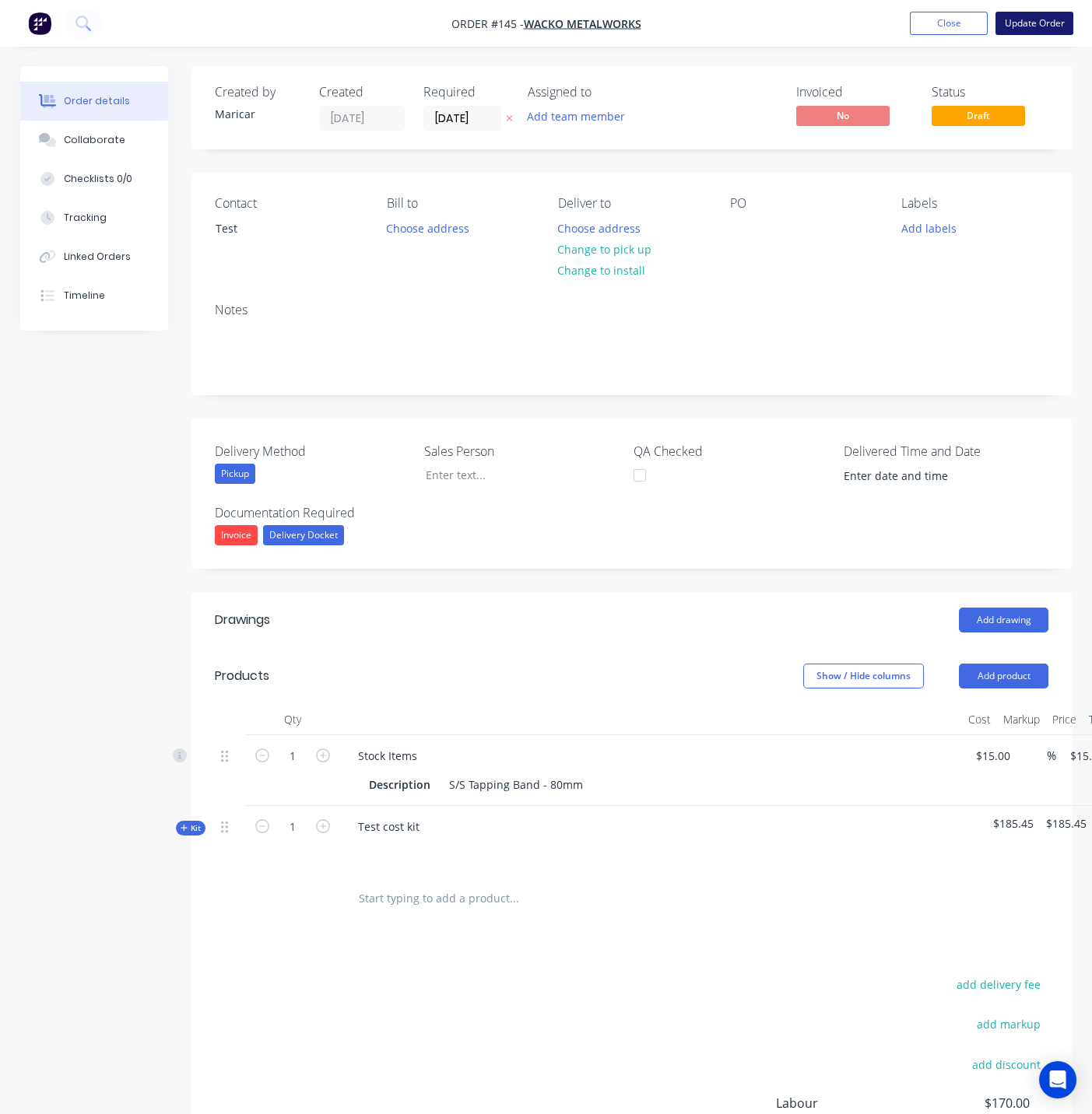
click at [1029, 28] on button "Update Order" at bounding box center [1034, 23] width 78 height 23
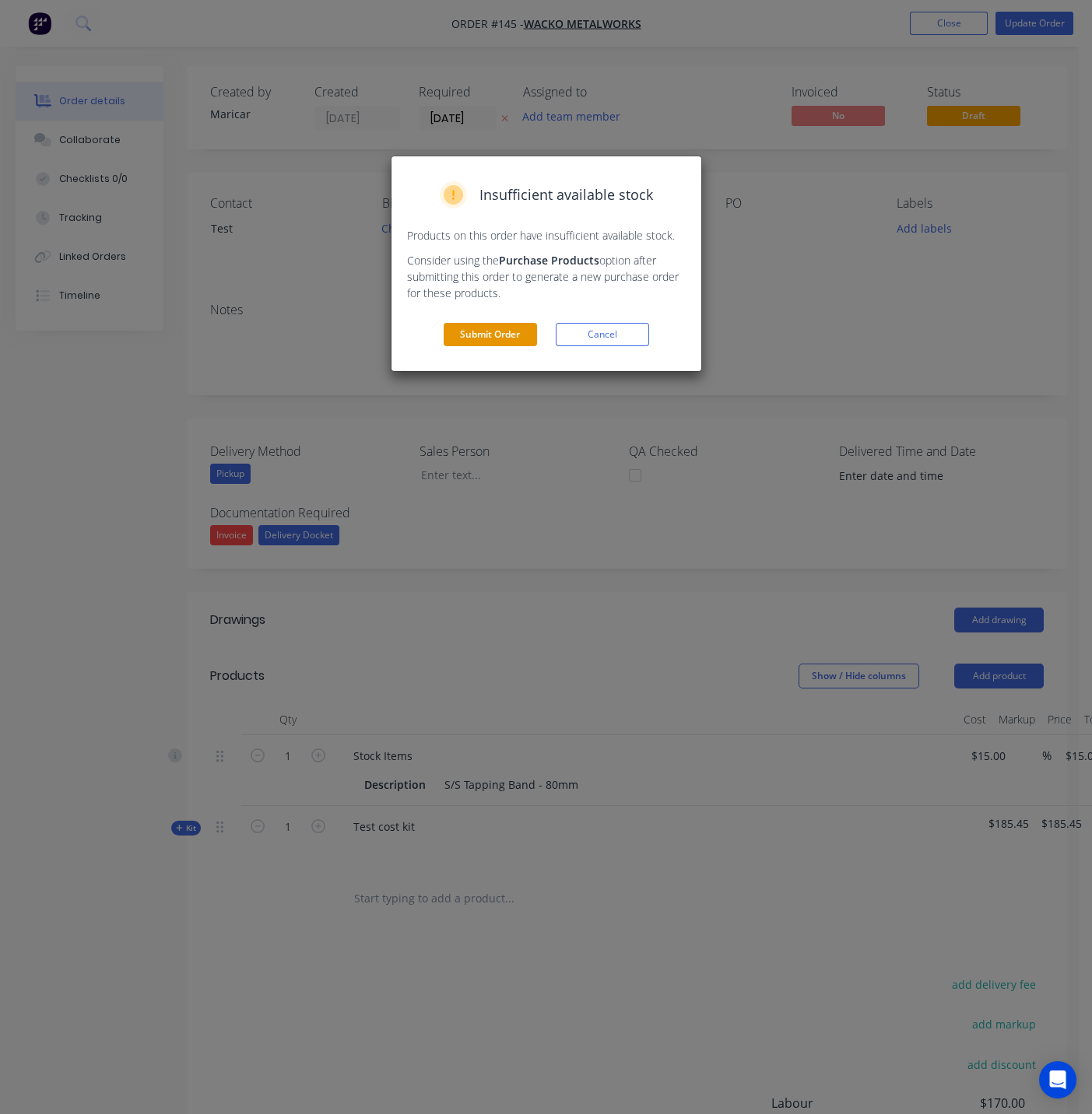
click at [507, 334] on button "Submit Order" at bounding box center [490, 334] width 94 height 23
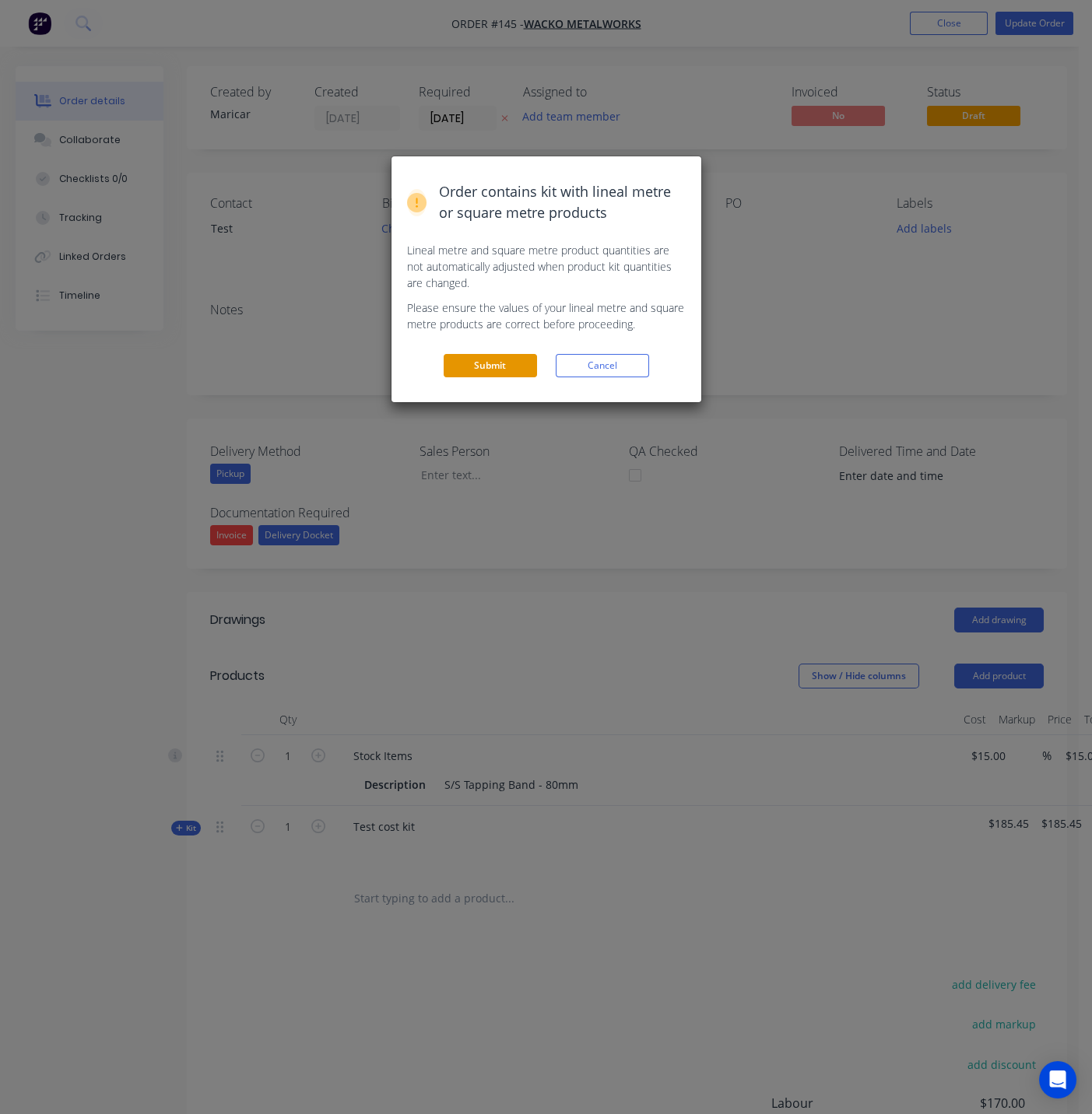
click at [494, 362] on button "Submit" at bounding box center [490, 365] width 94 height 23
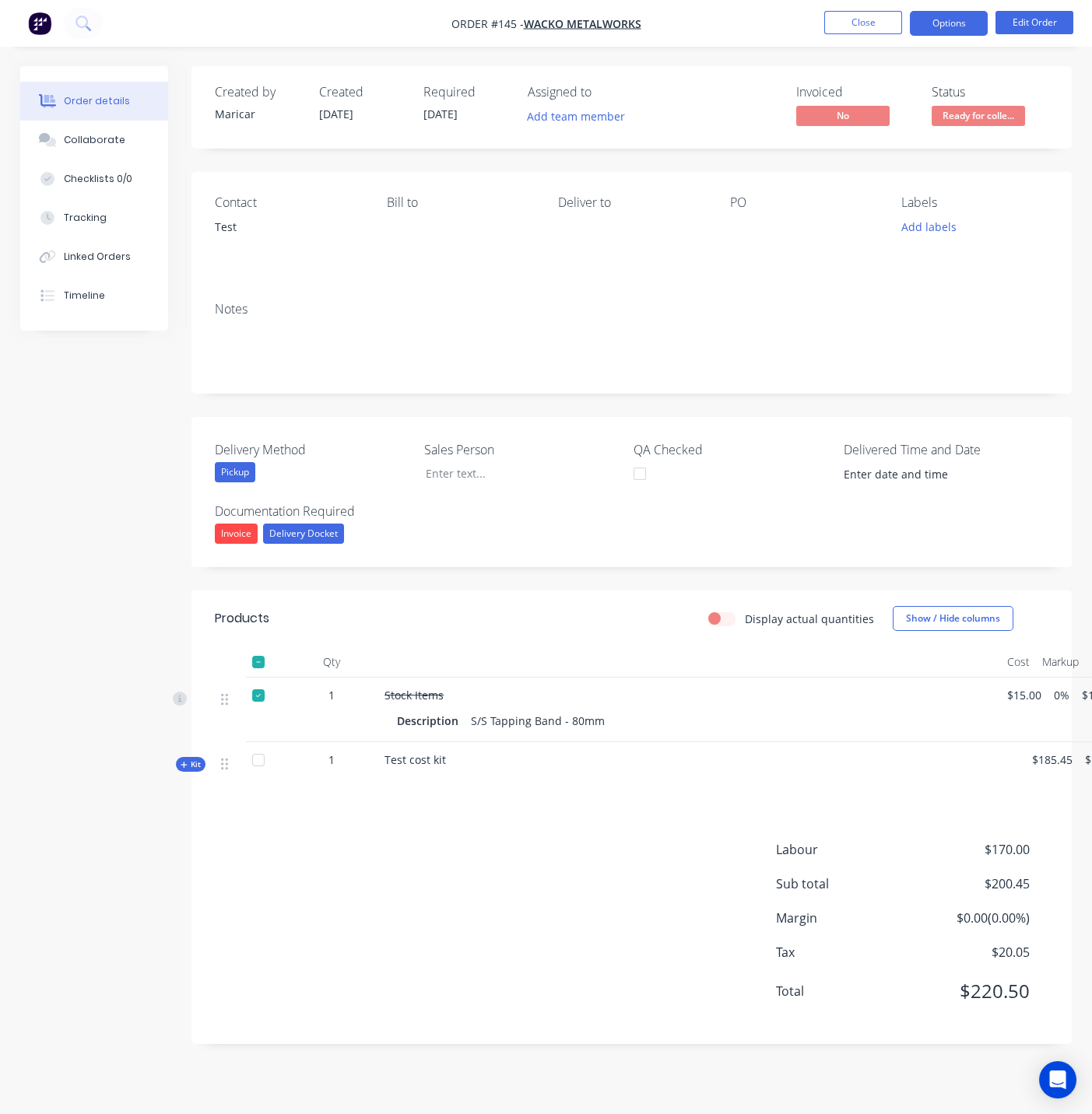
click at [946, 32] on button "Options" at bounding box center [949, 23] width 78 height 25
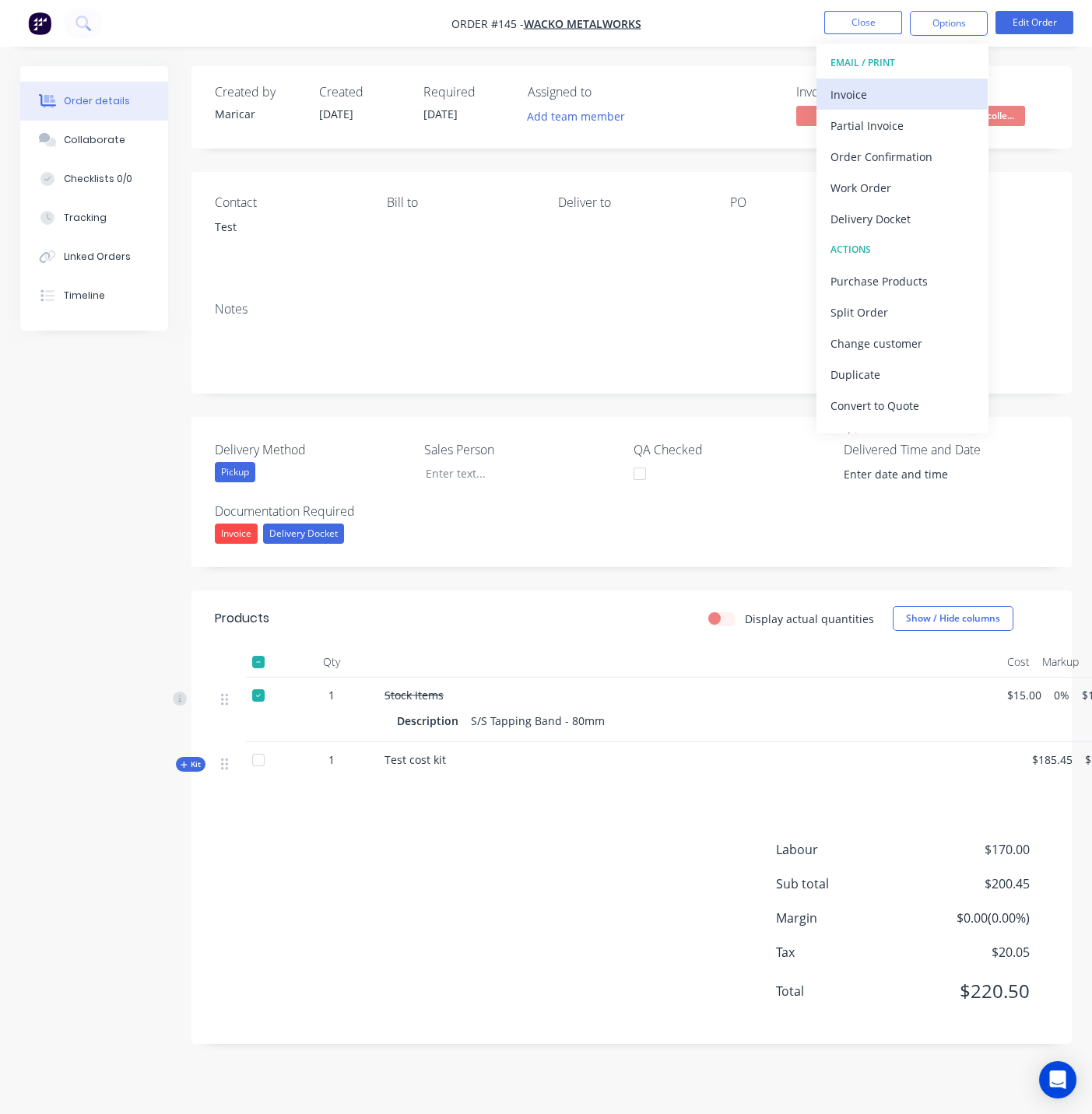
click at [888, 95] on div "Invoice" at bounding box center [901, 94] width 143 height 22
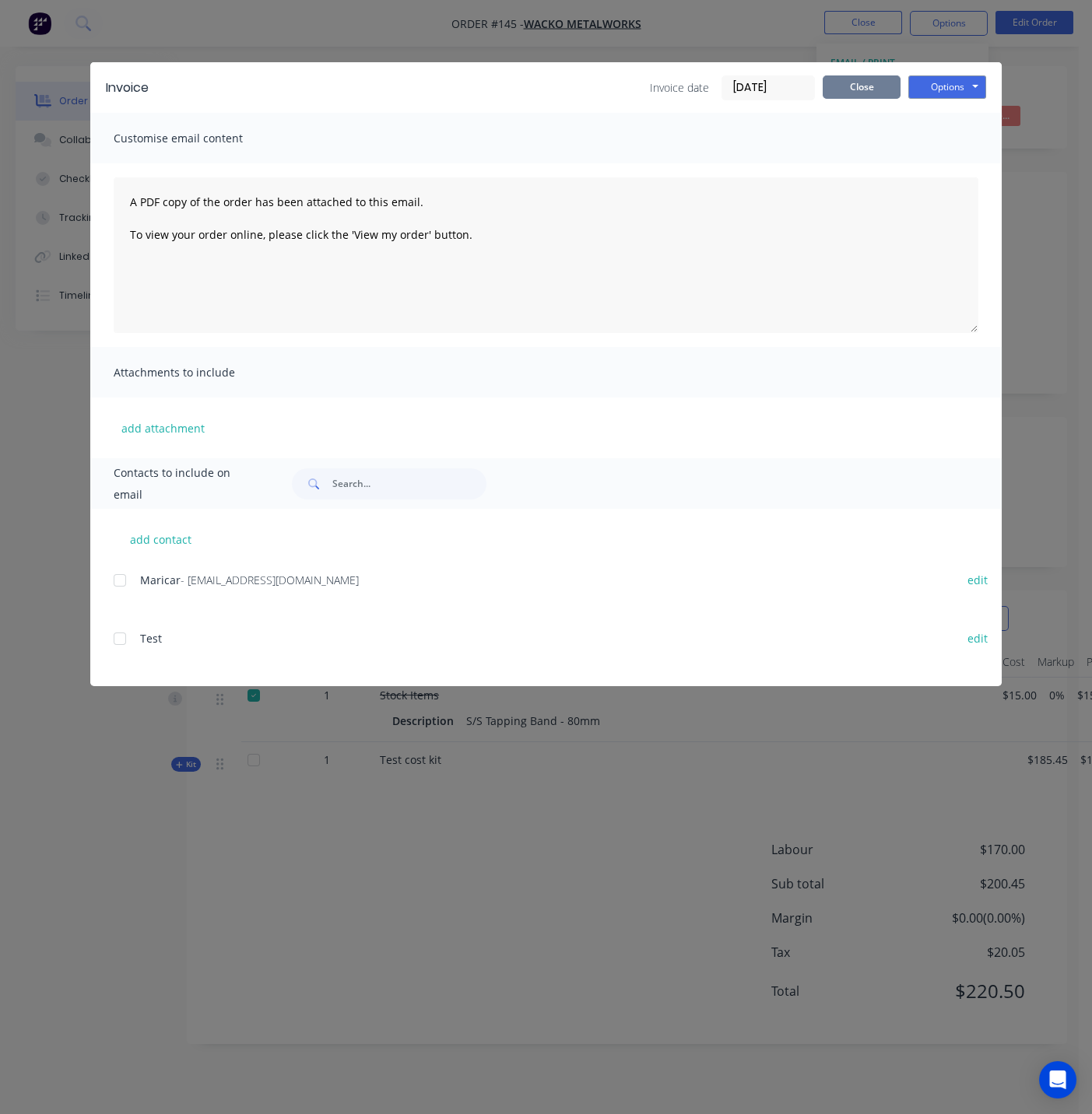
click at [863, 93] on button "Close" at bounding box center [861, 87] width 78 height 23
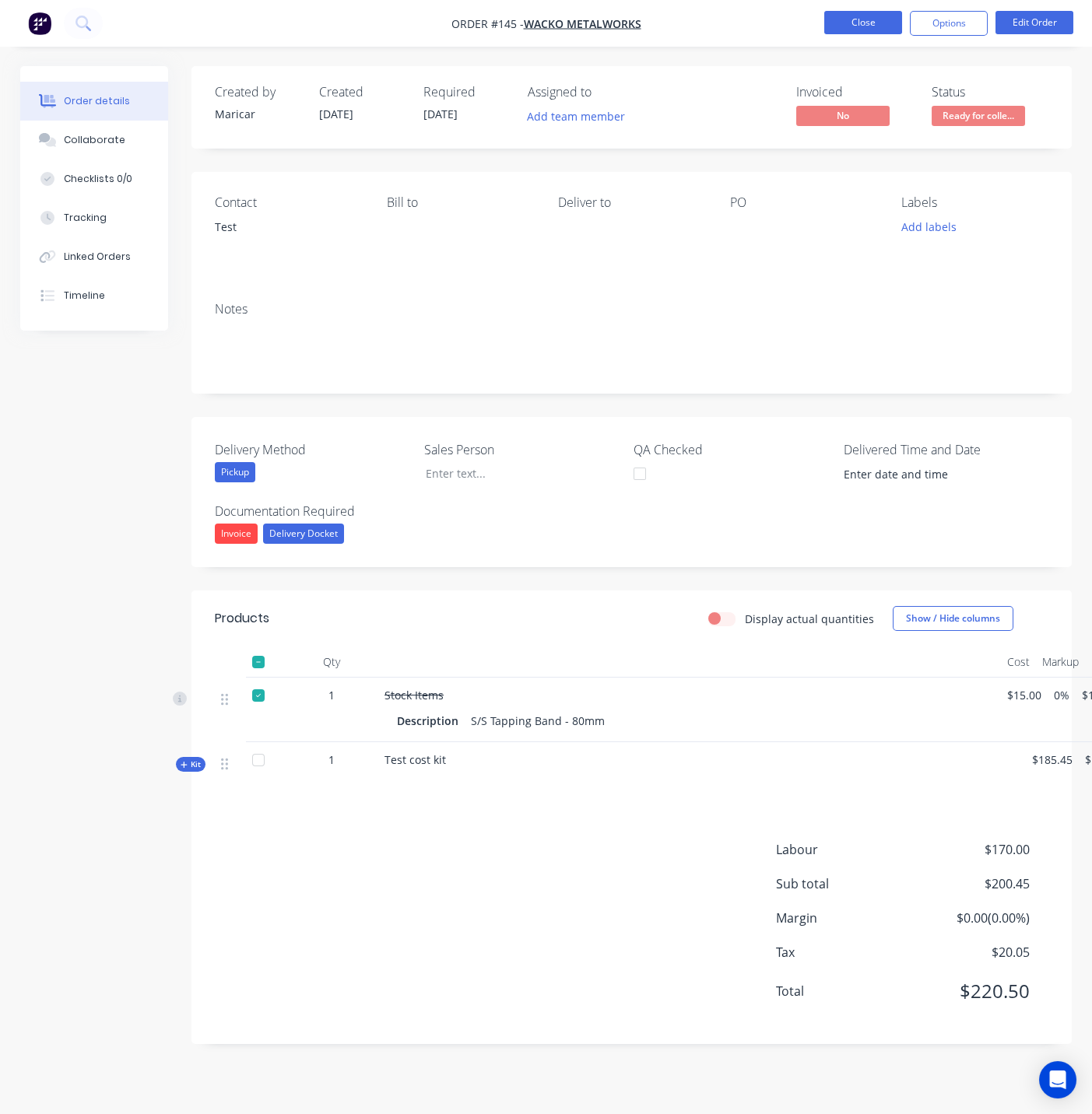
click at [854, 21] on button "Close" at bounding box center [863, 22] width 78 height 23
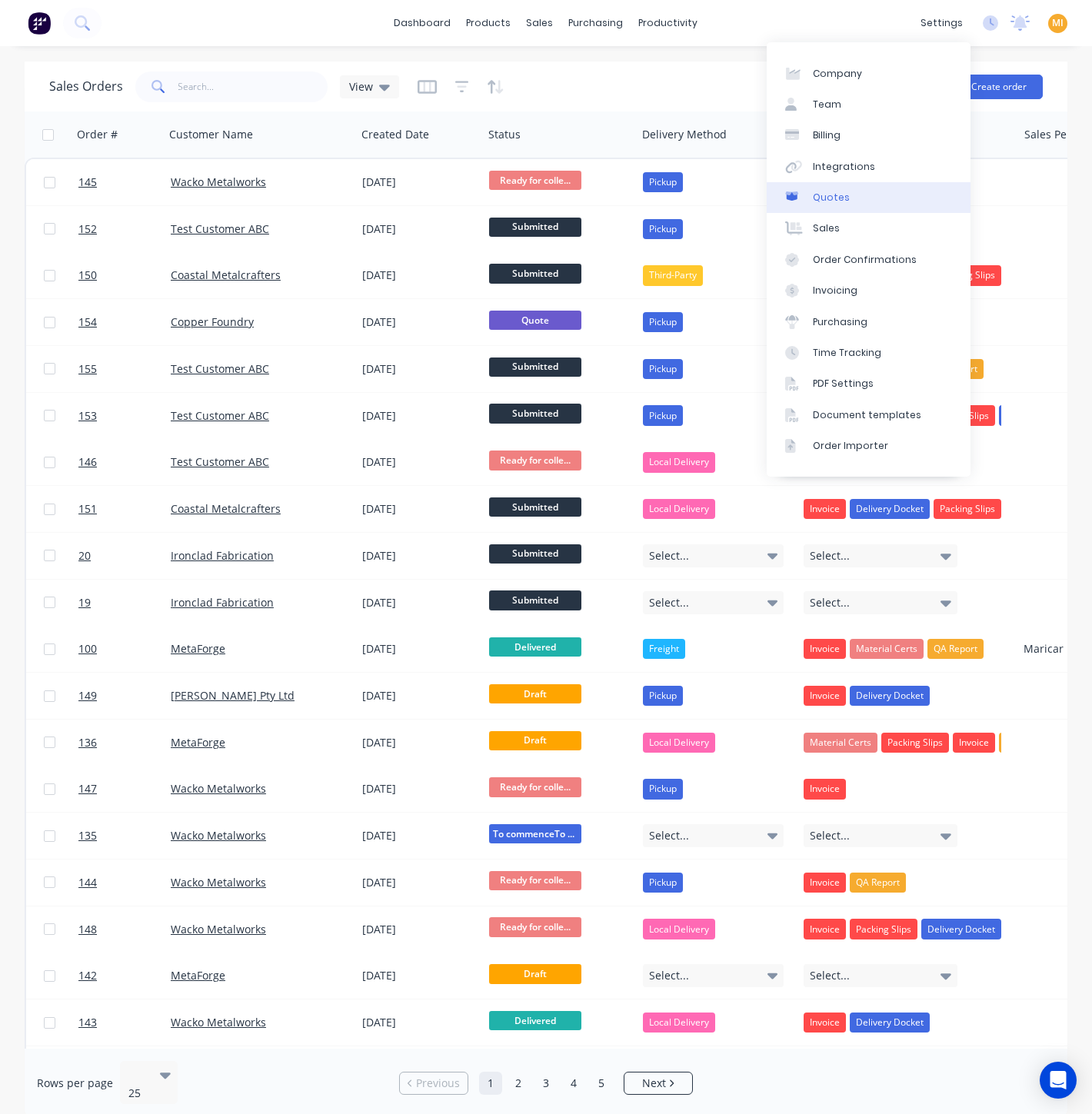
click at [860, 194] on link "Quotes" at bounding box center [869, 198] width 204 height 31
